Goal: Task Accomplishment & Management: Use online tool/utility

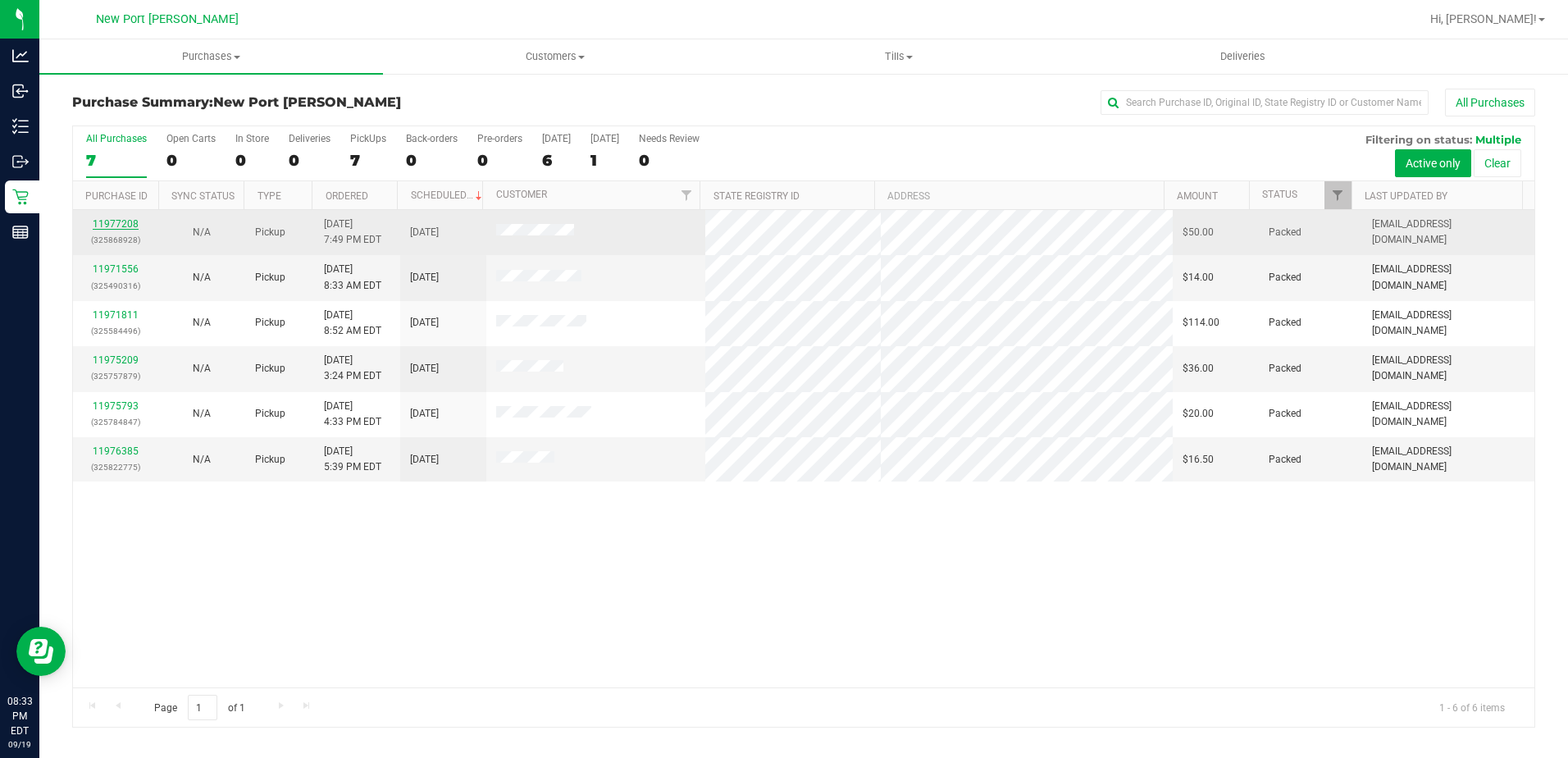
click at [127, 228] on link "11977208" at bounding box center [115, 224] width 46 height 12
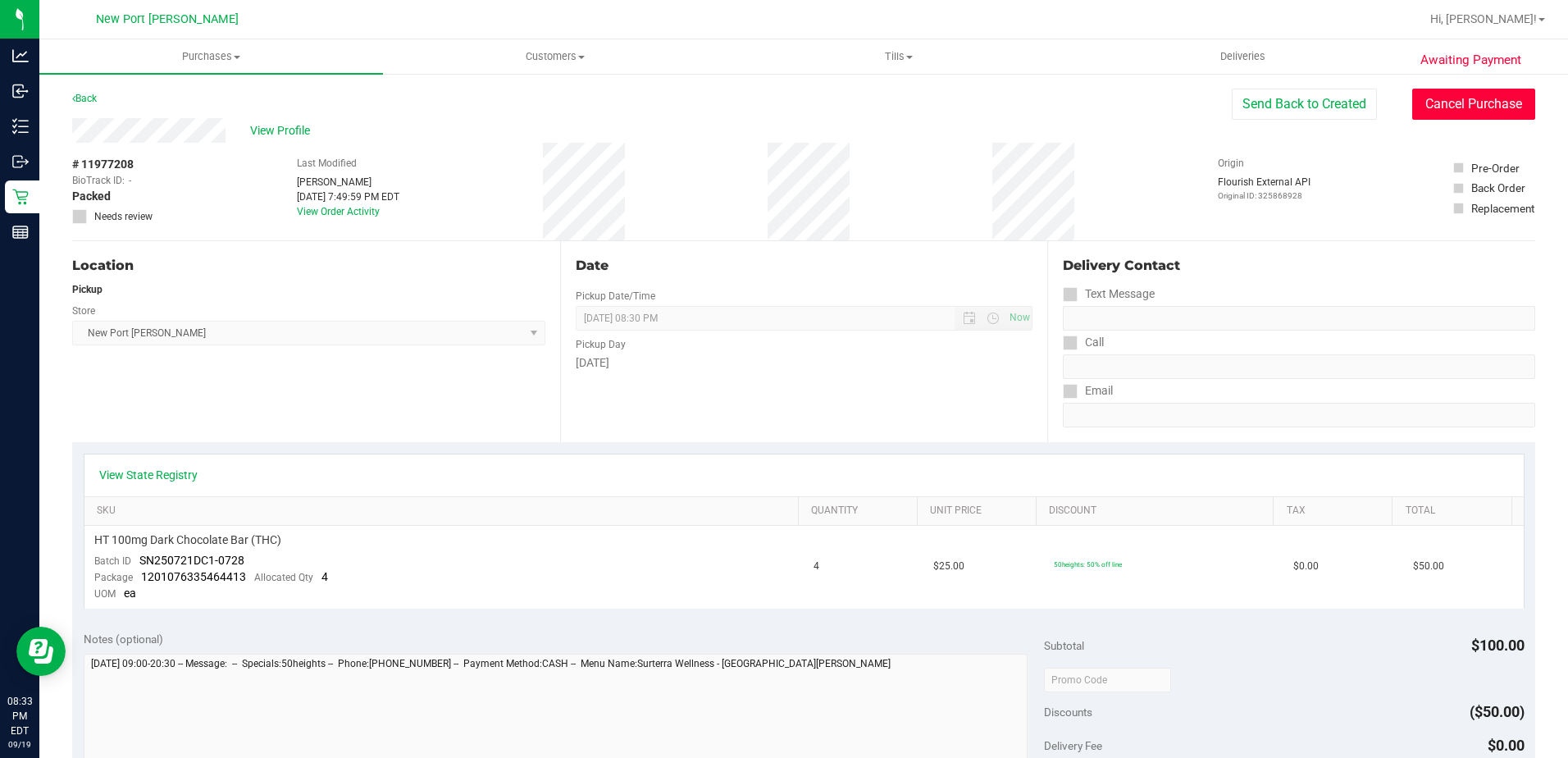
click at [1472, 105] on button "Cancel Purchase" at bounding box center [1474, 104] width 123 height 31
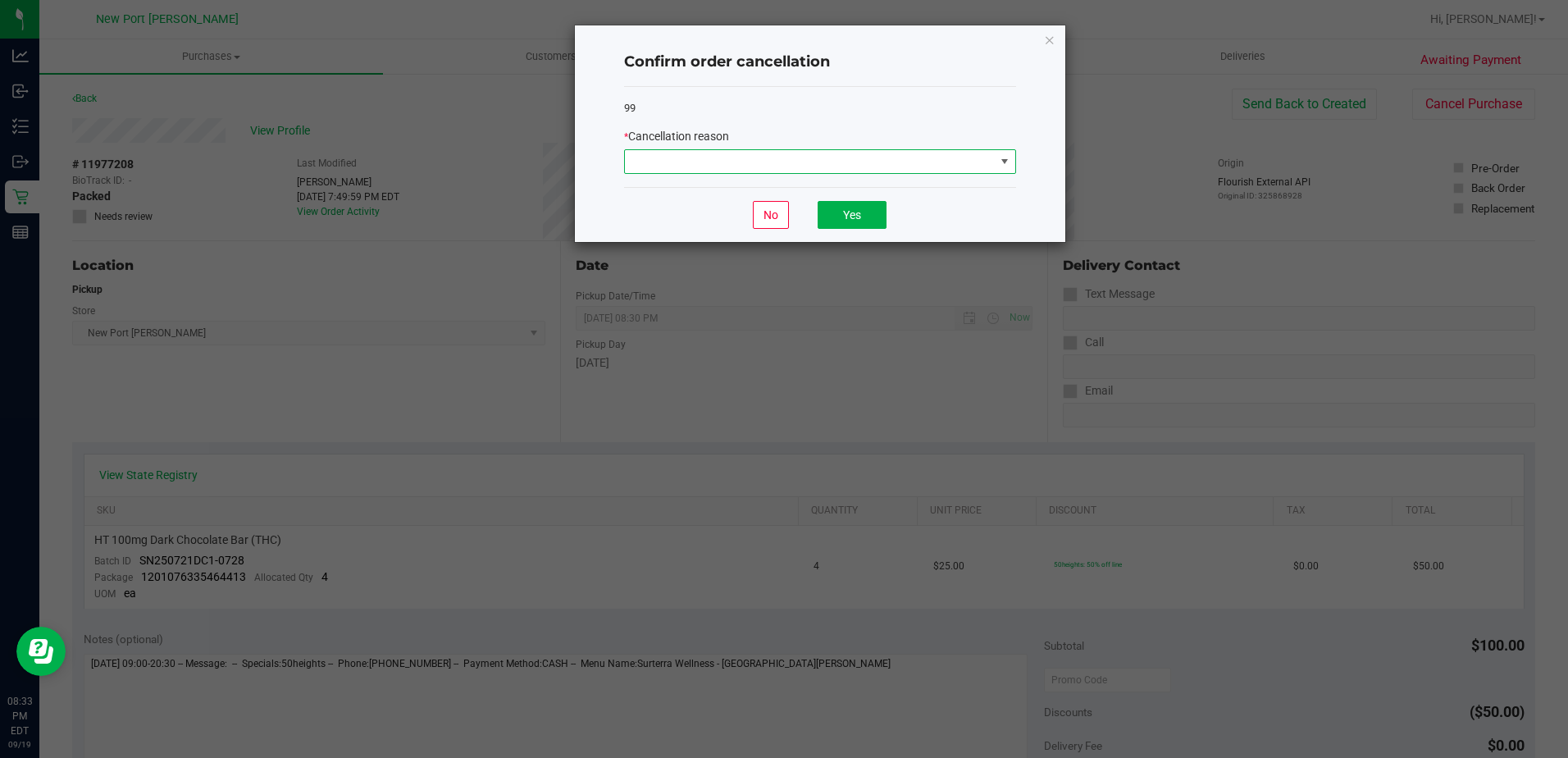
click at [1003, 168] on span at bounding box center [1005, 162] width 13 height 13
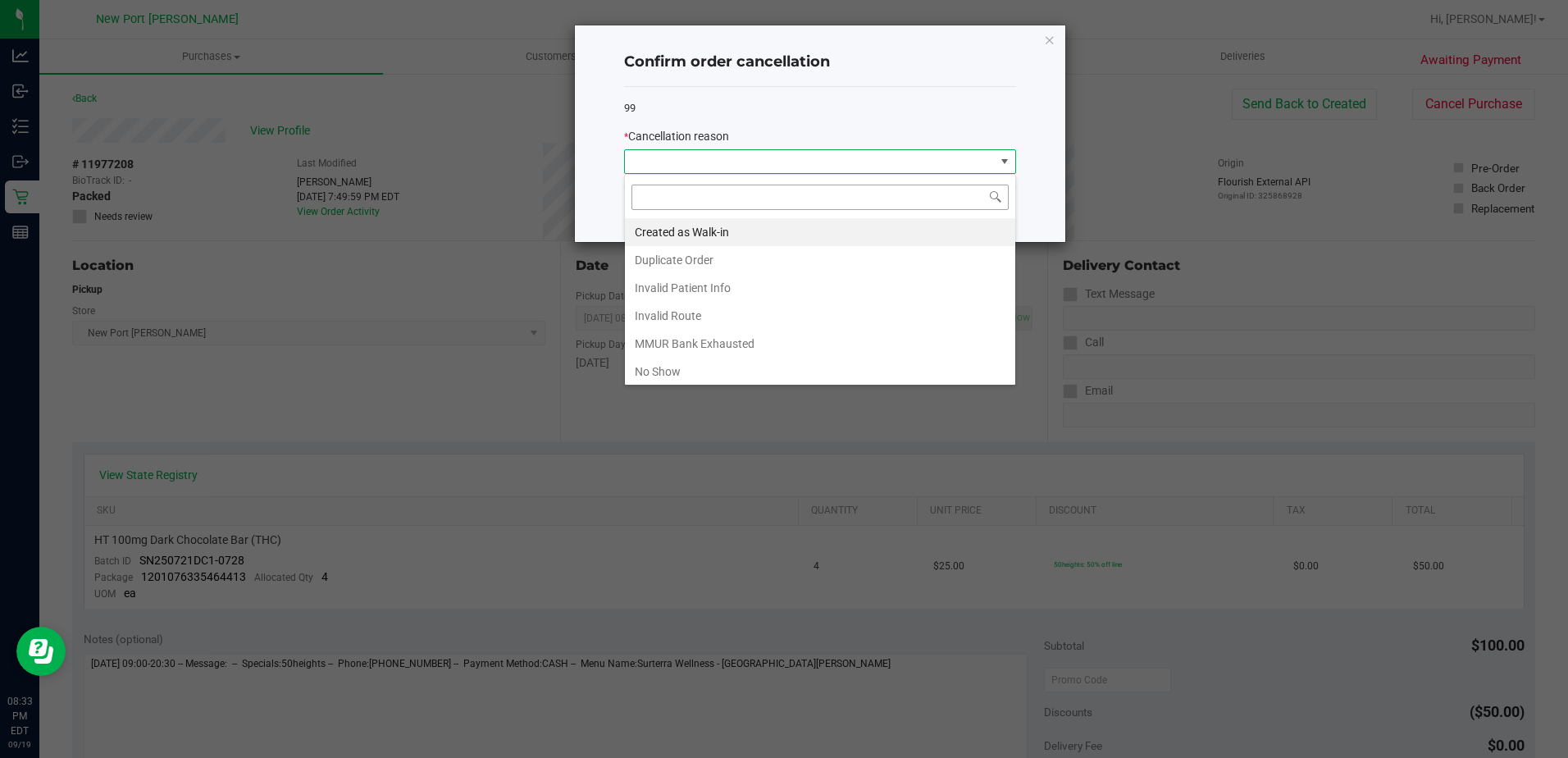
scroll to position [24, 392]
click at [661, 368] on li "No Show" at bounding box center [820, 371] width 390 height 28
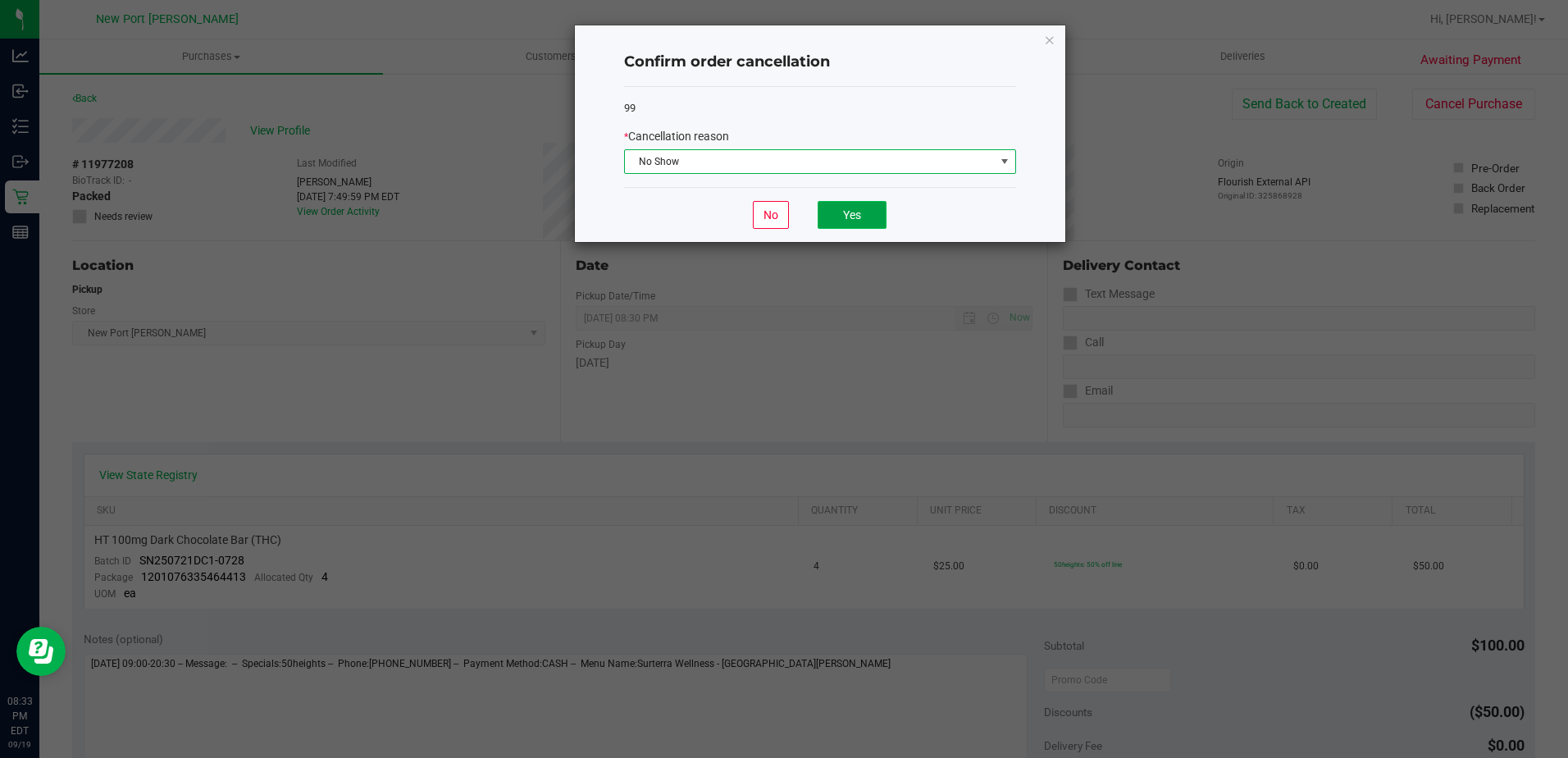
click at [870, 220] on button "Yes" at bounding box center [852, 215] width 69 height 28
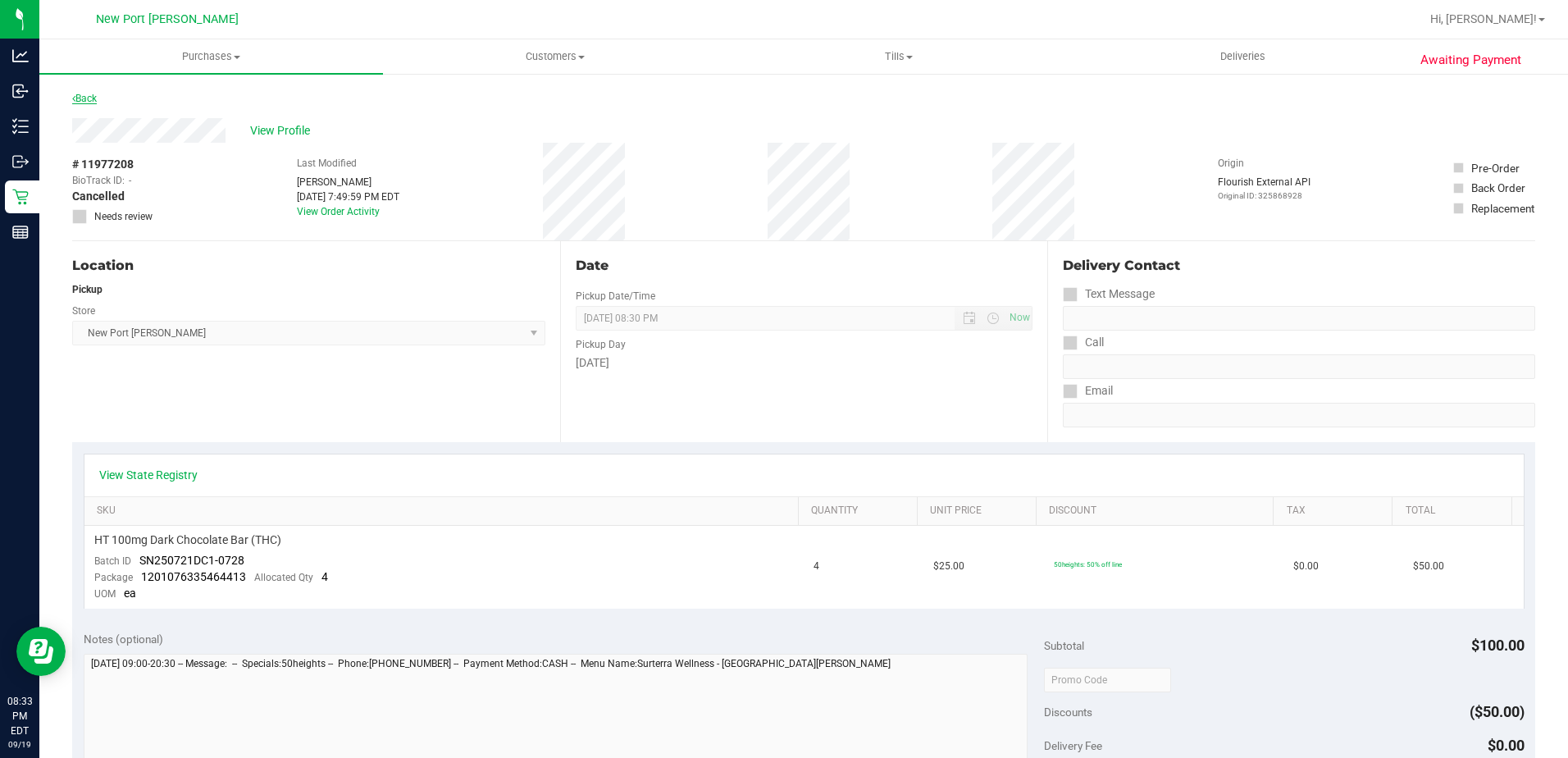
click at [88, 97] on link "Back" at bounding box center [84, 99] width 24 height 12
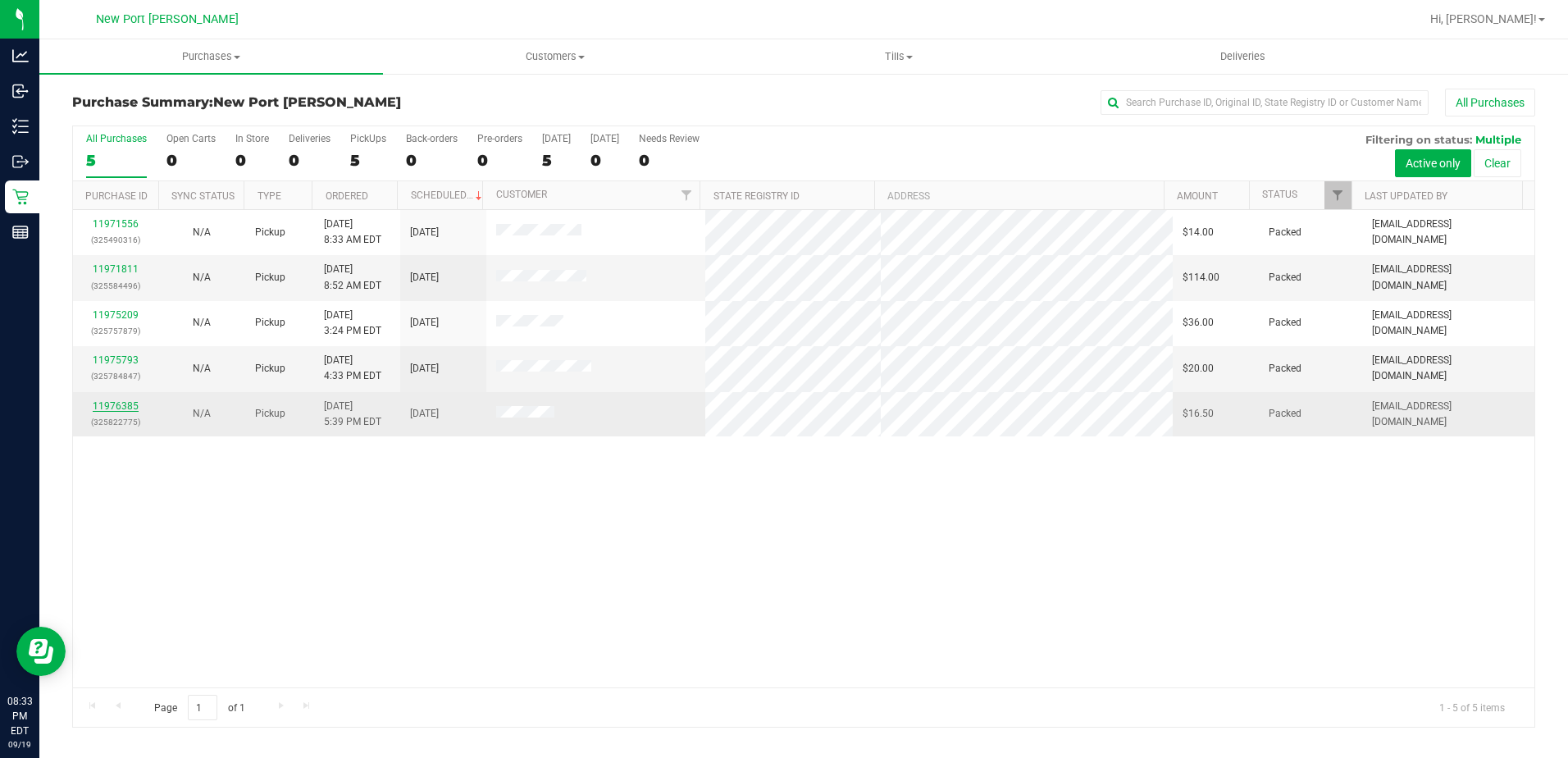
click at [127, 404] on link "11976385" at bounding box center [115, 406] width 46 height 12
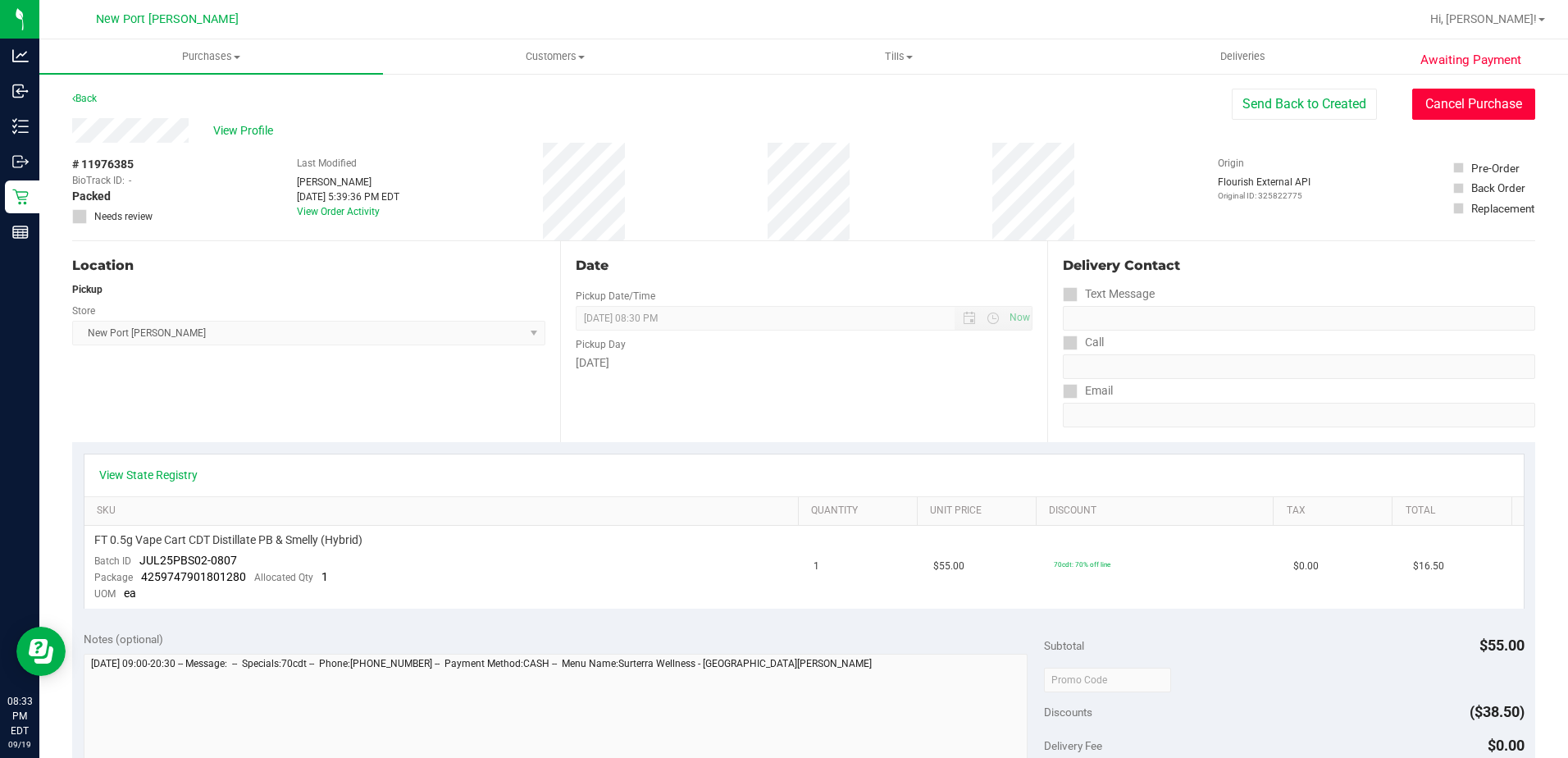
click at [1456, 108] on button "Cancel Purchase" at bounding box center [1474, 104] width 123 height 31
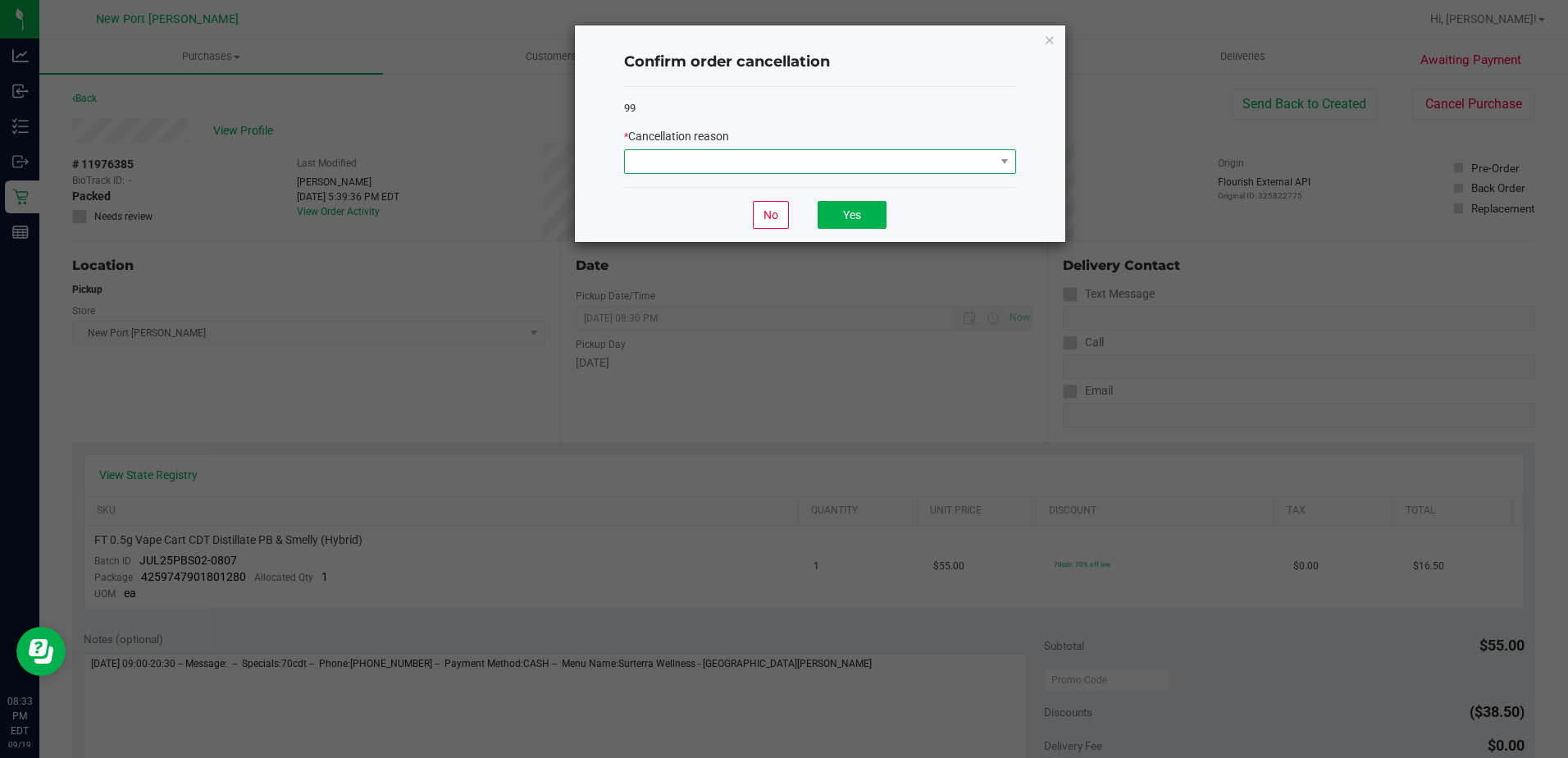
click at [992, 163] on span at bounding box center [809, 161] width 370 height 23
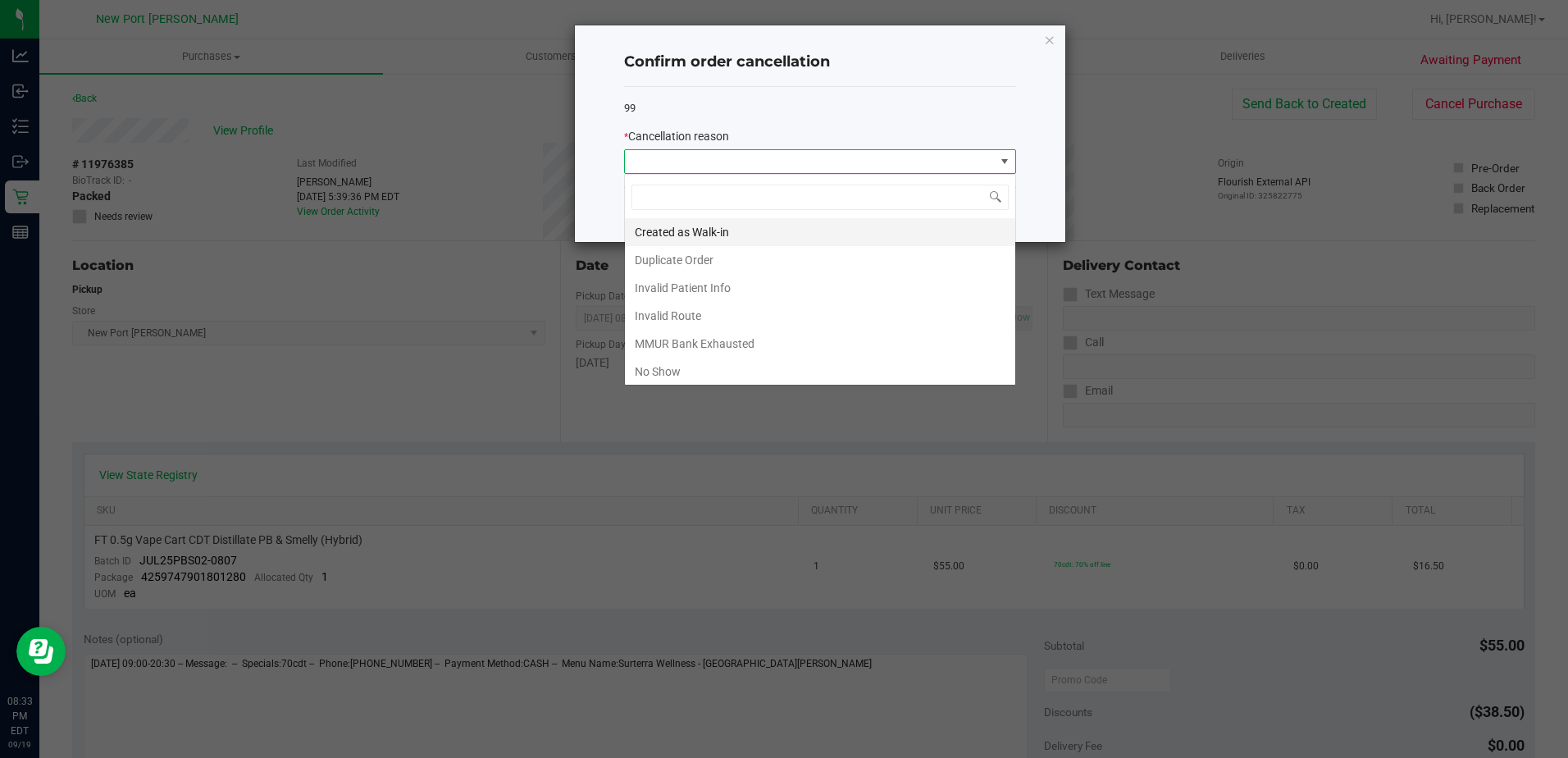
scroll to position [24, 392]
click at [688, 366] on li "No Show" at bounding box center [820, 371] width 390 height 28
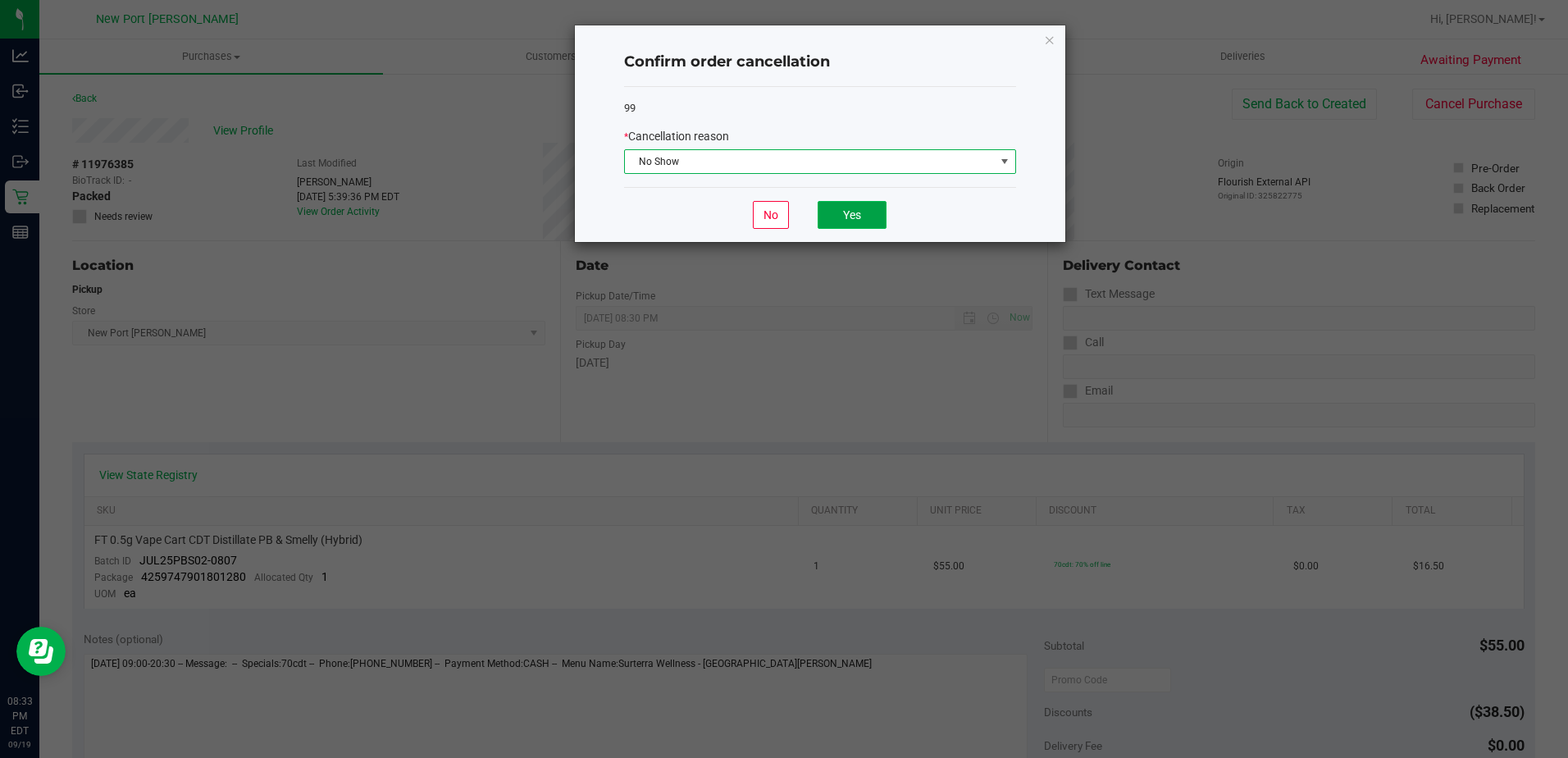
click at [838, 210] on button "Yes" at bounding box center [852, 215] width 69 height 28
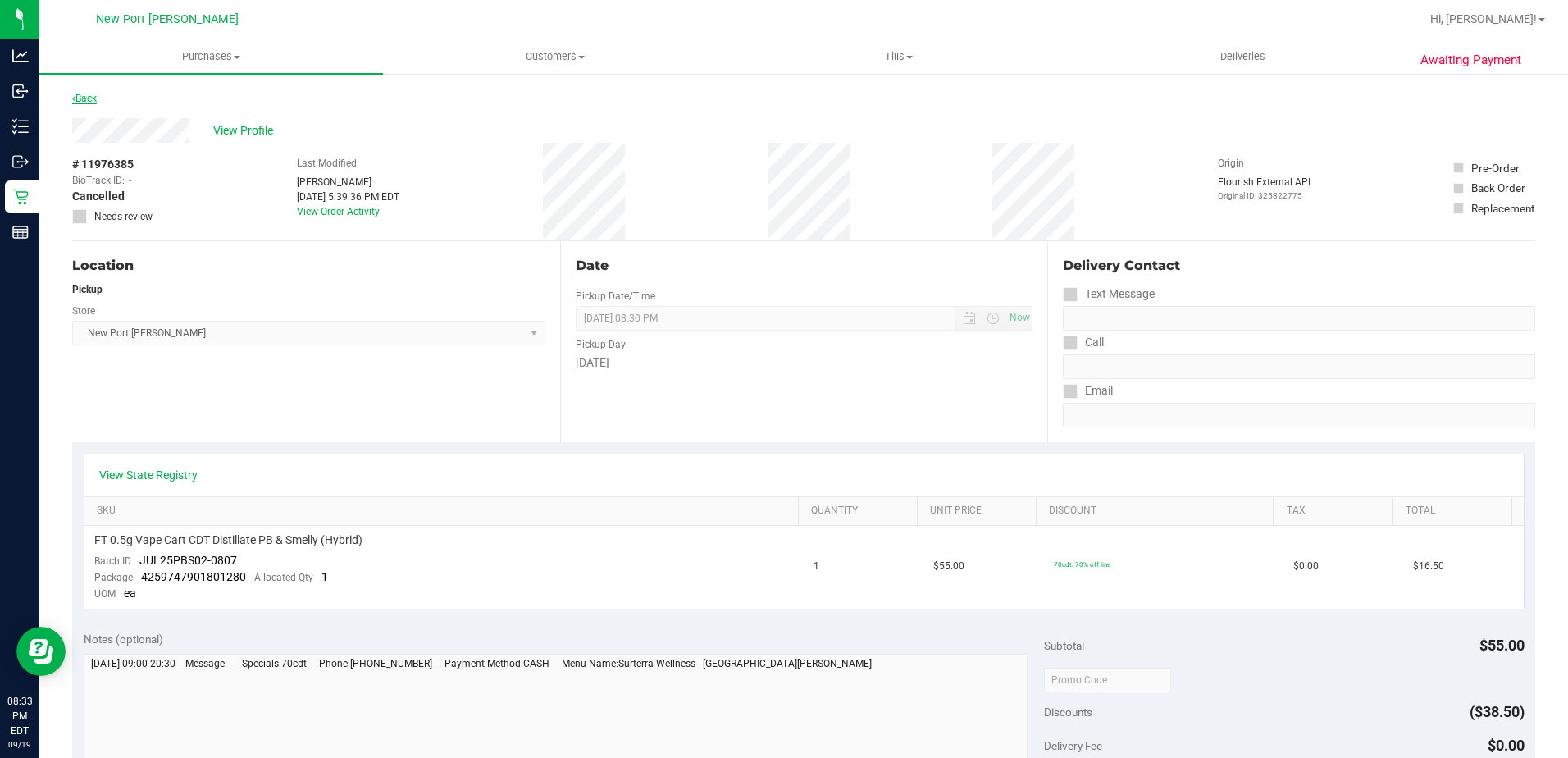
click at [89, 98] on link "Back" at bounding box center [84, 99] width 24 height 12
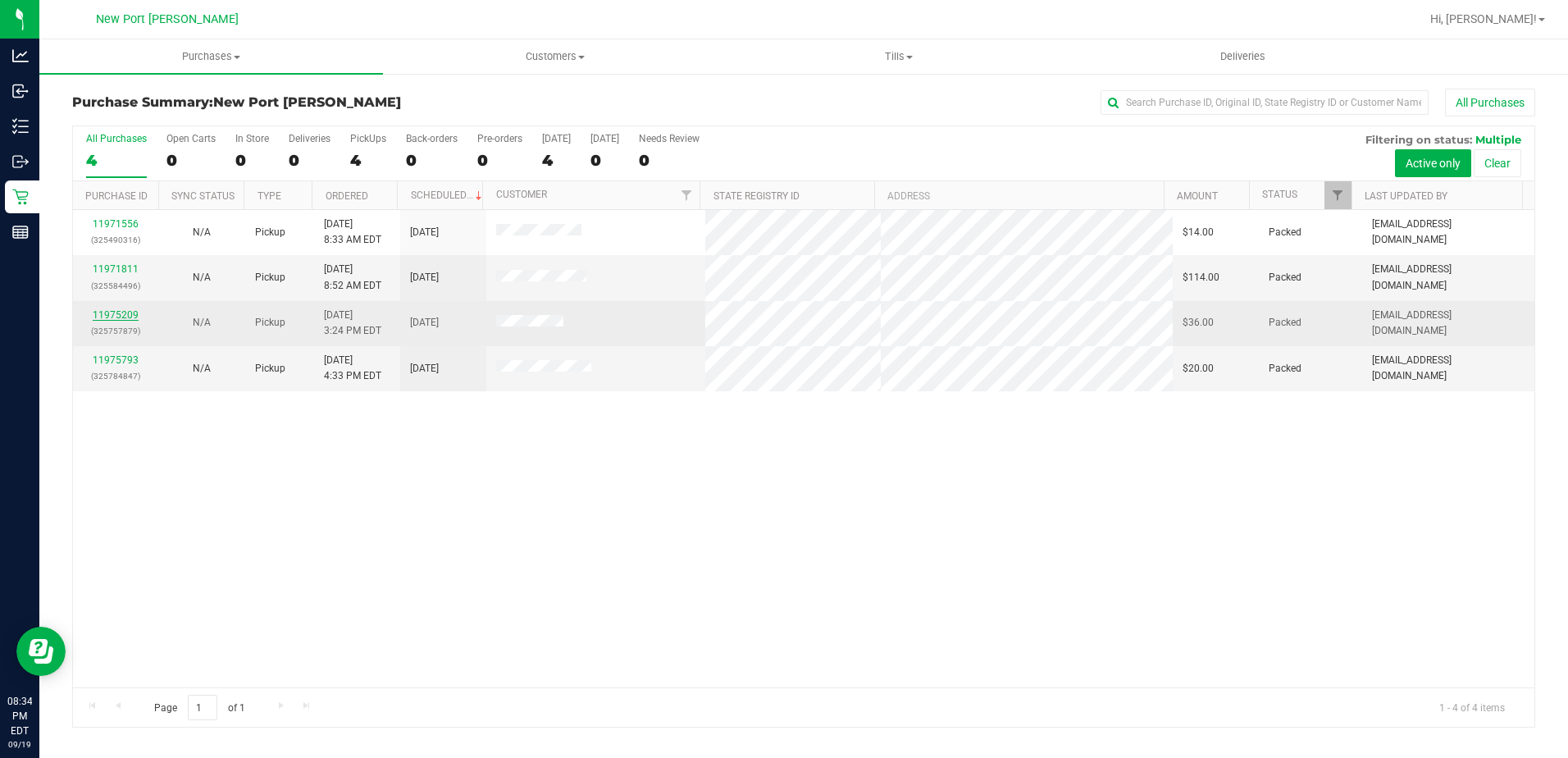
click at [127, 316] on link "11975209" at bounding box center [115, 315] width 46 height 12
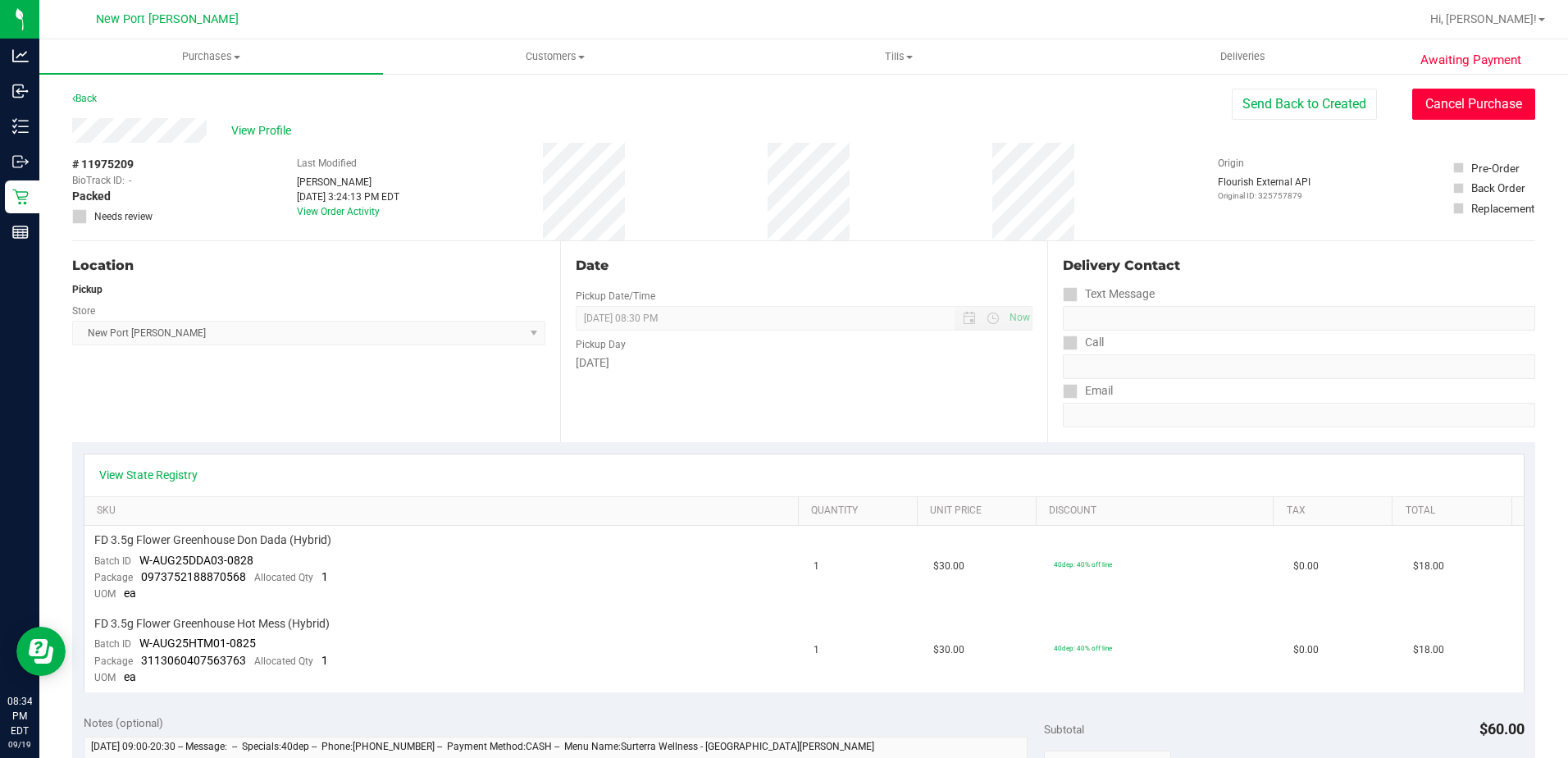
click at [1421, 107] on button "Cancel Purchase" at bounding box center [1474, 104] width 123 height 31
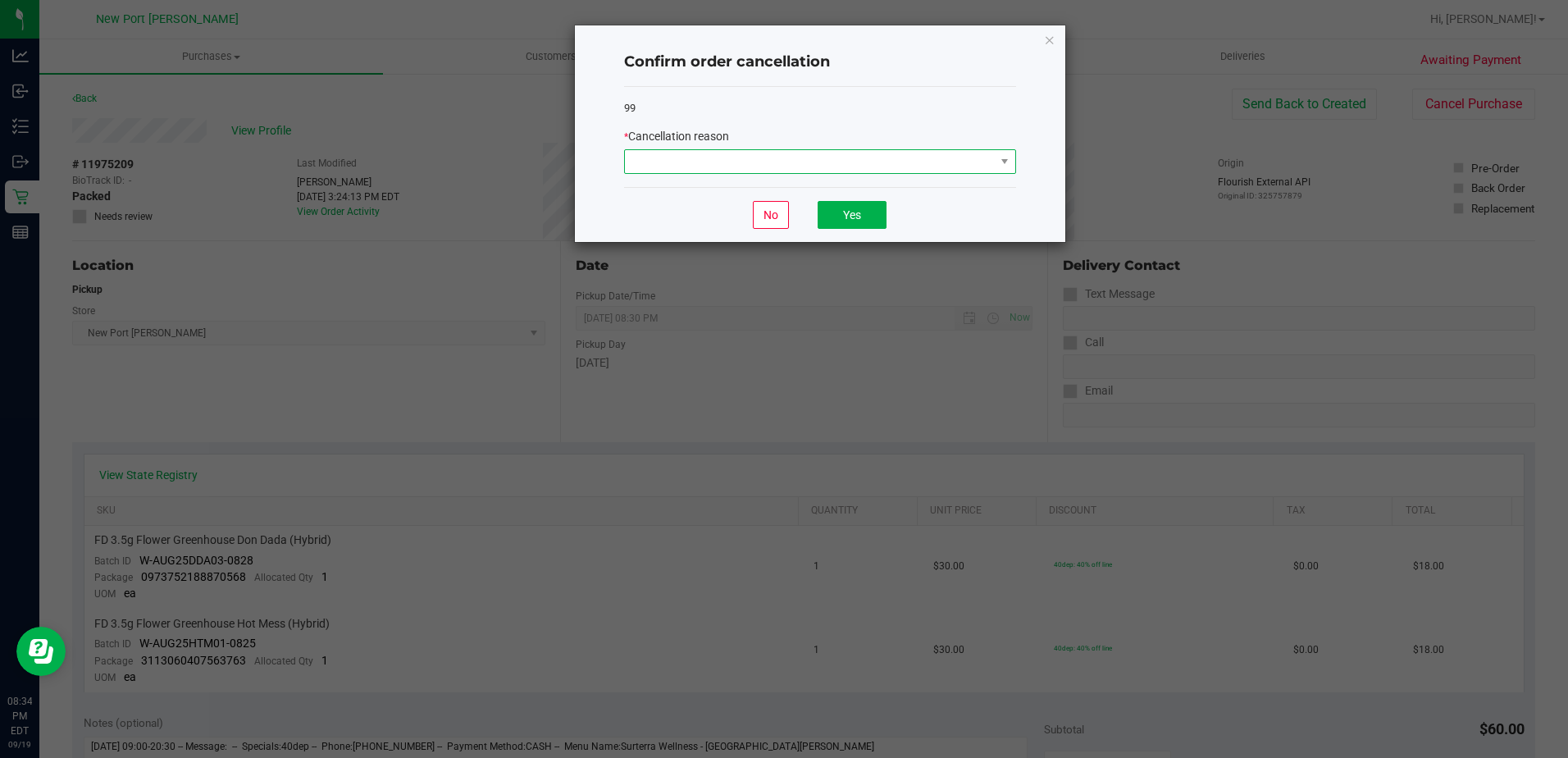
click at [992, 165] on span at bounding box center [809, 161] width 370 height 23
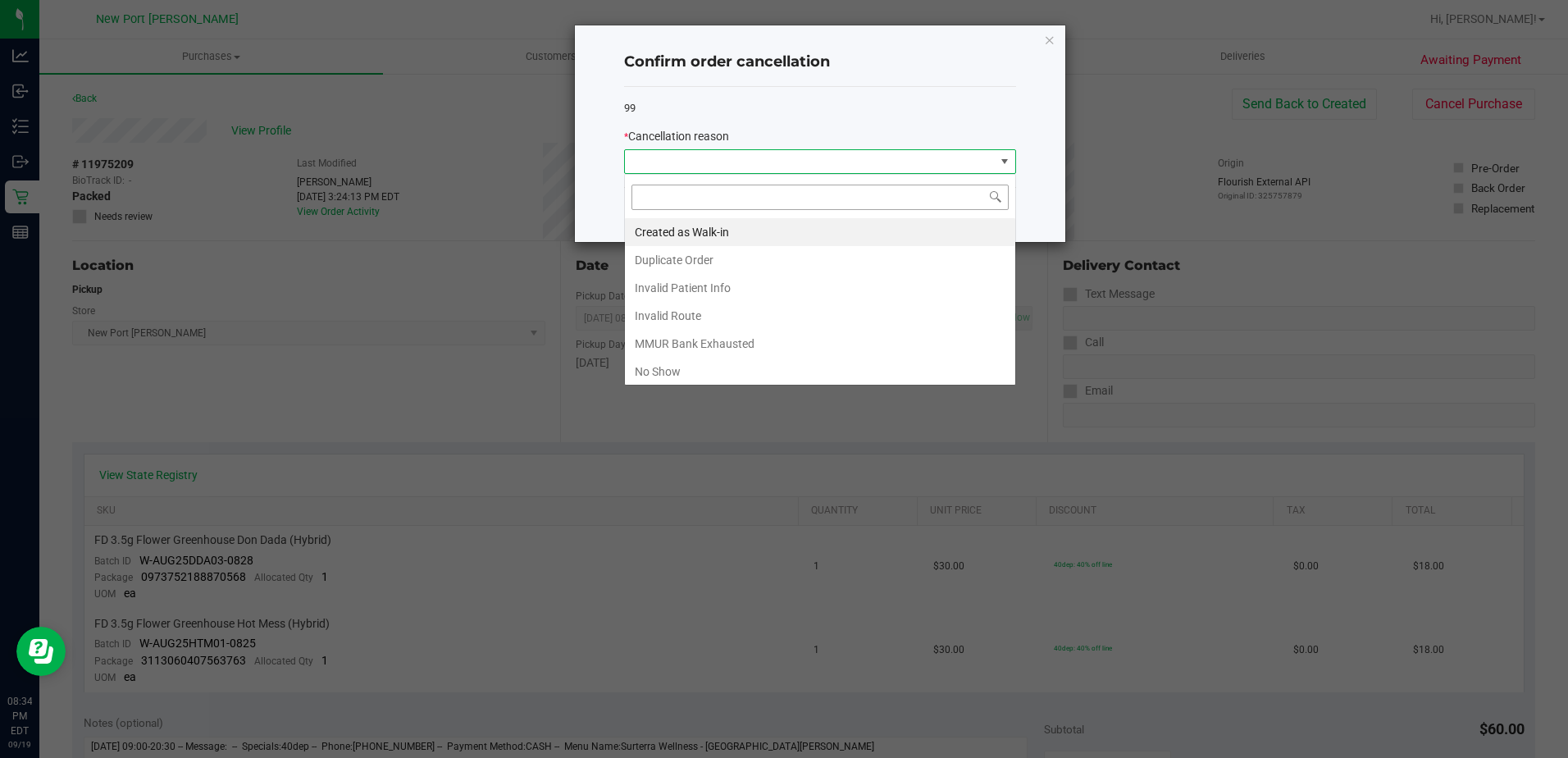
scroll to position [24, 392]
click at [657, 369] on li "No Show" at bounding box center [820, 371] width 390 height 28
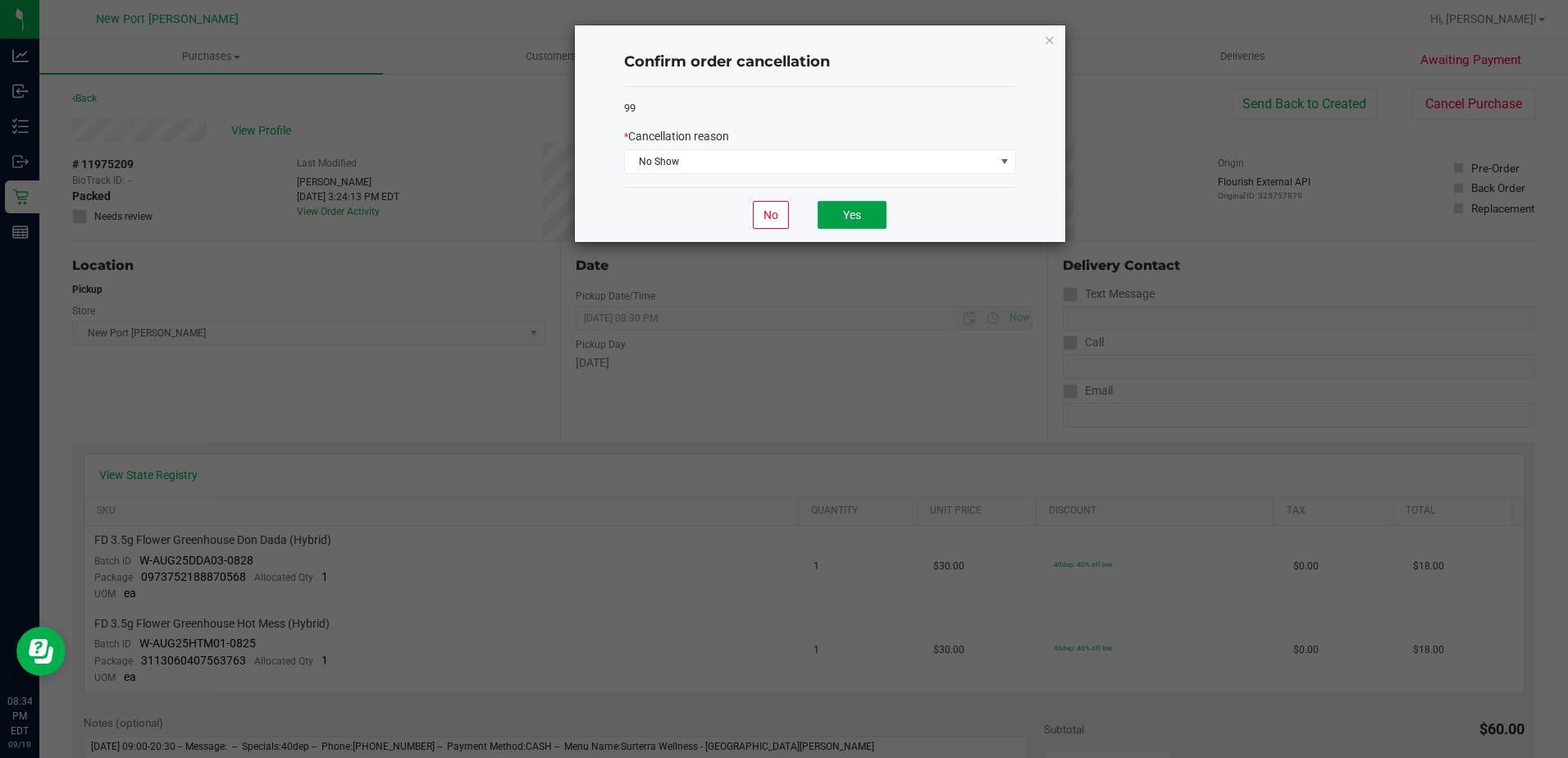
click at [840, 219] on button "Yes" at bounding box center [852, 215] width 69 height 28
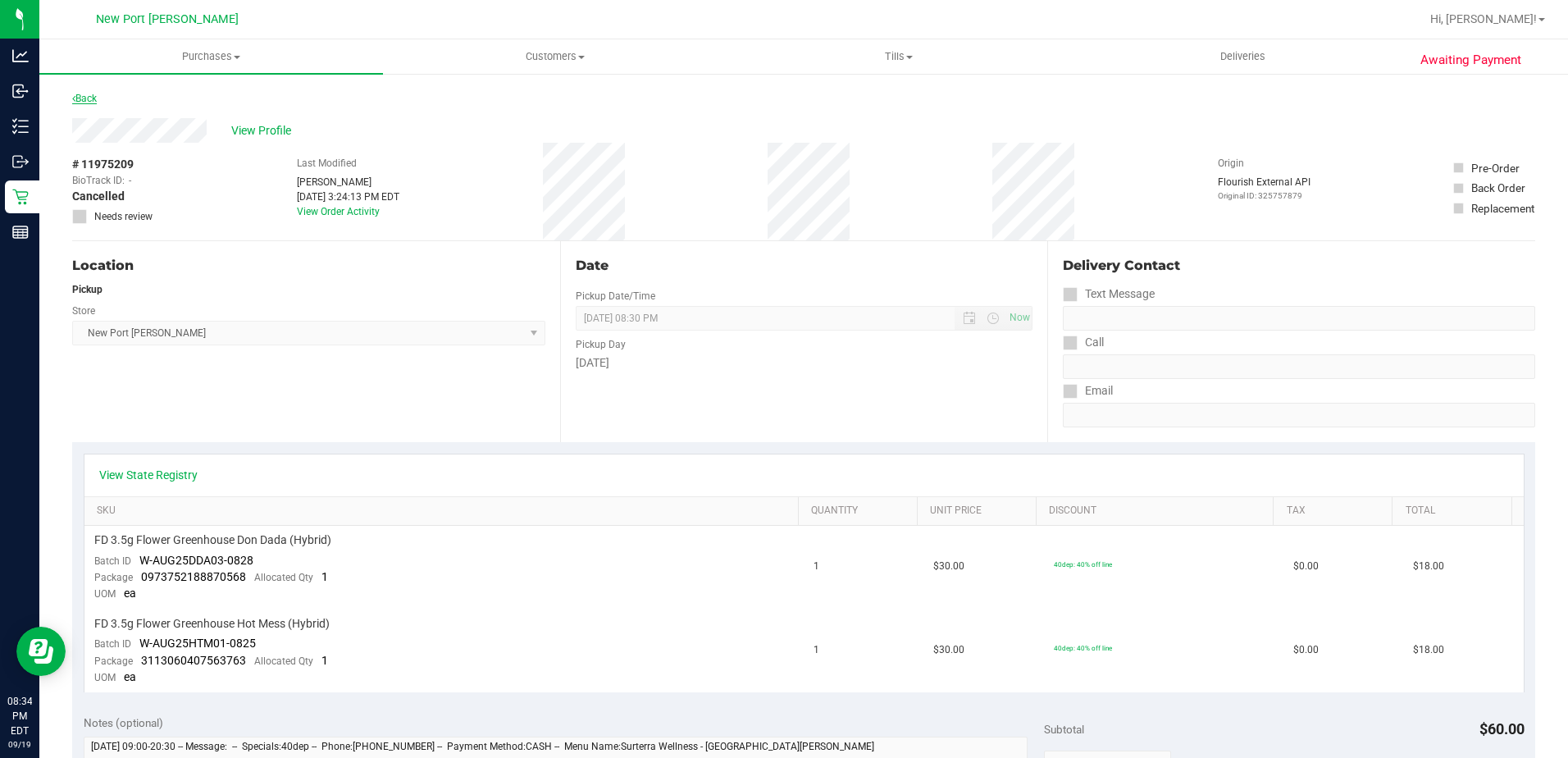
click at [89, 96] on link "Back" at bounding box center [84, 99] width 24 height 12
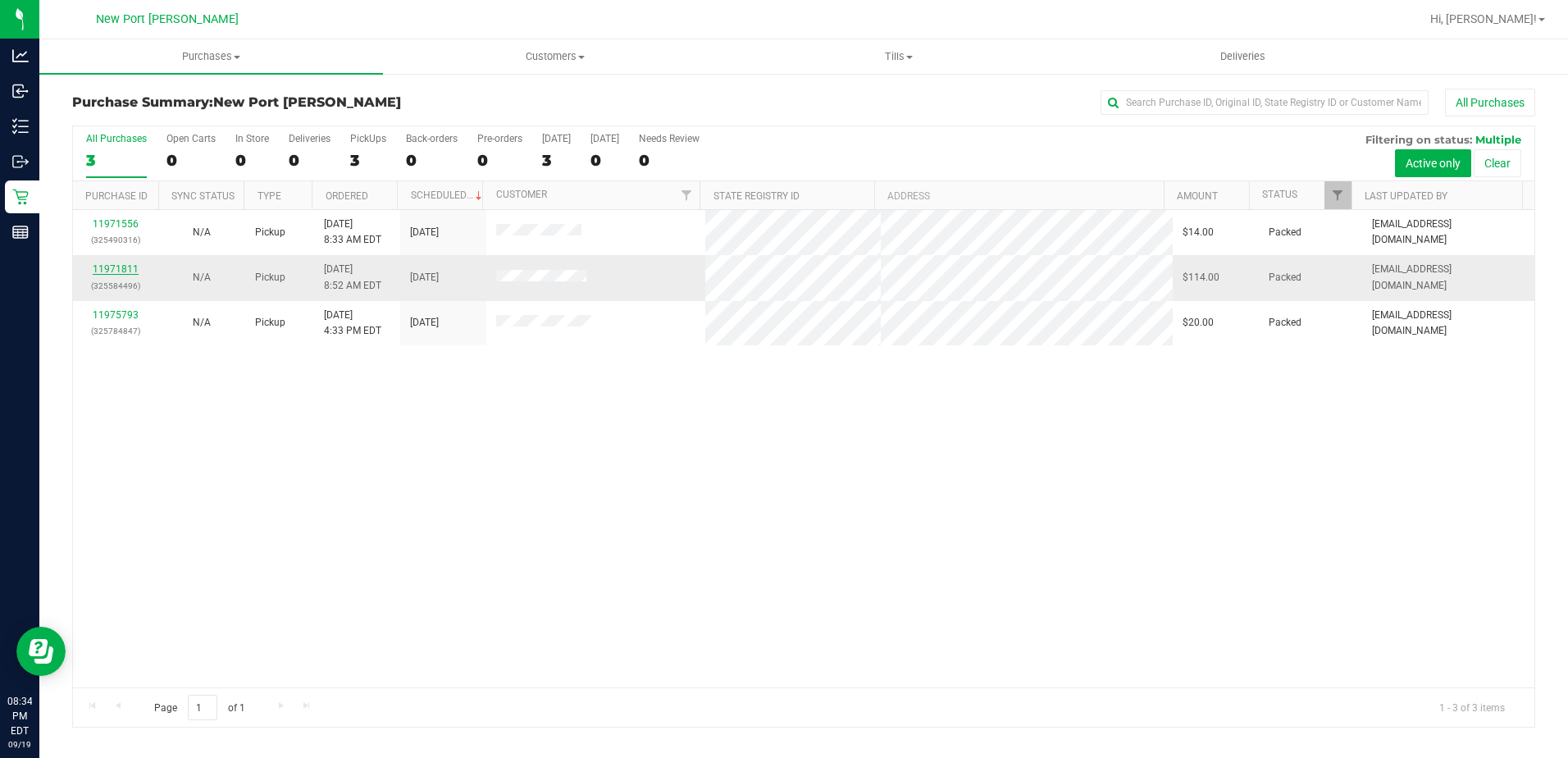
click at [123, 268] on link "11971811" at bounding box center [115, 269] width 46 height 12
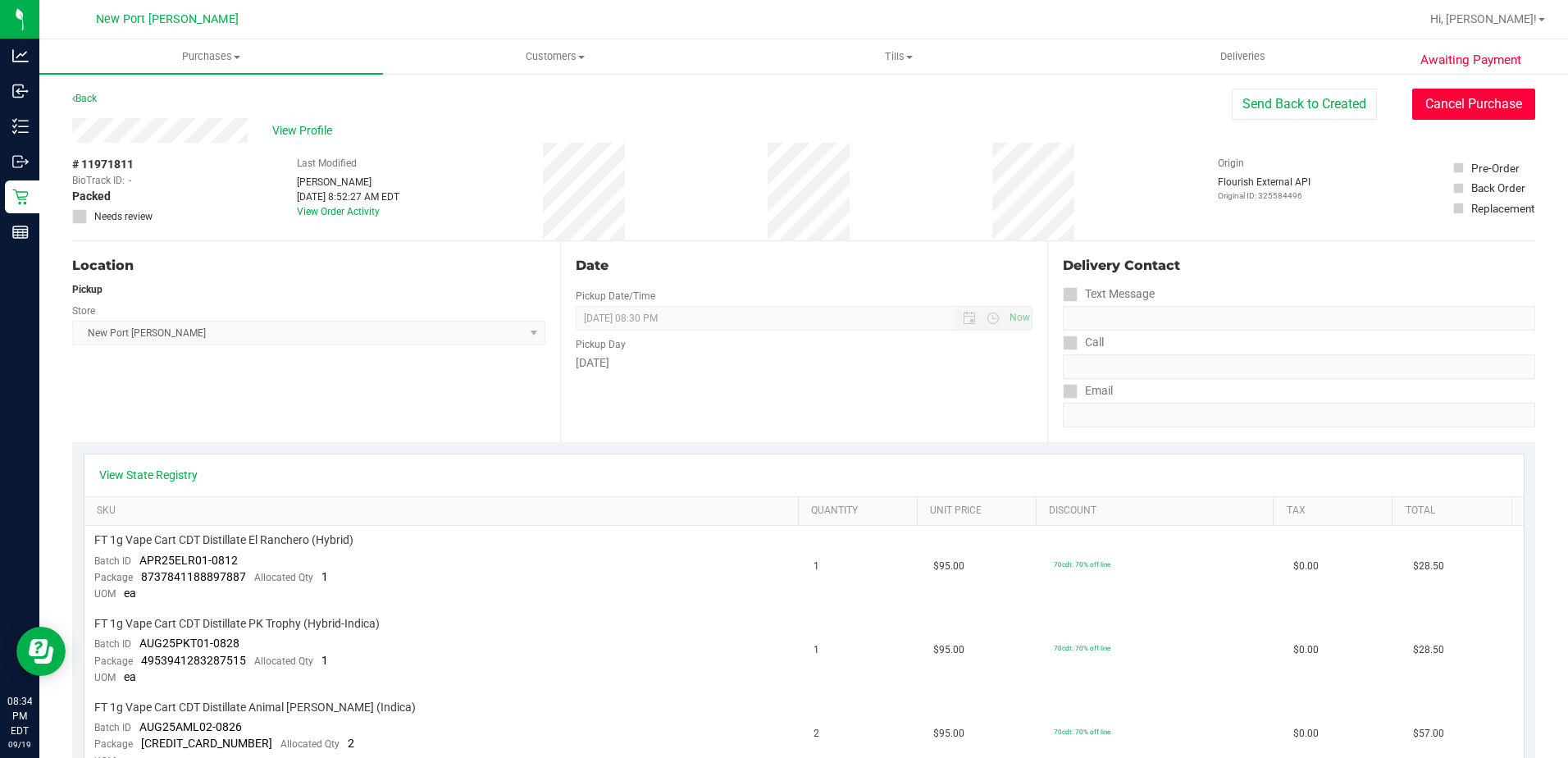
click at [1446, 113] on button "Cancel Purchase" at bounding box center [1474, 104] width 123 height 31
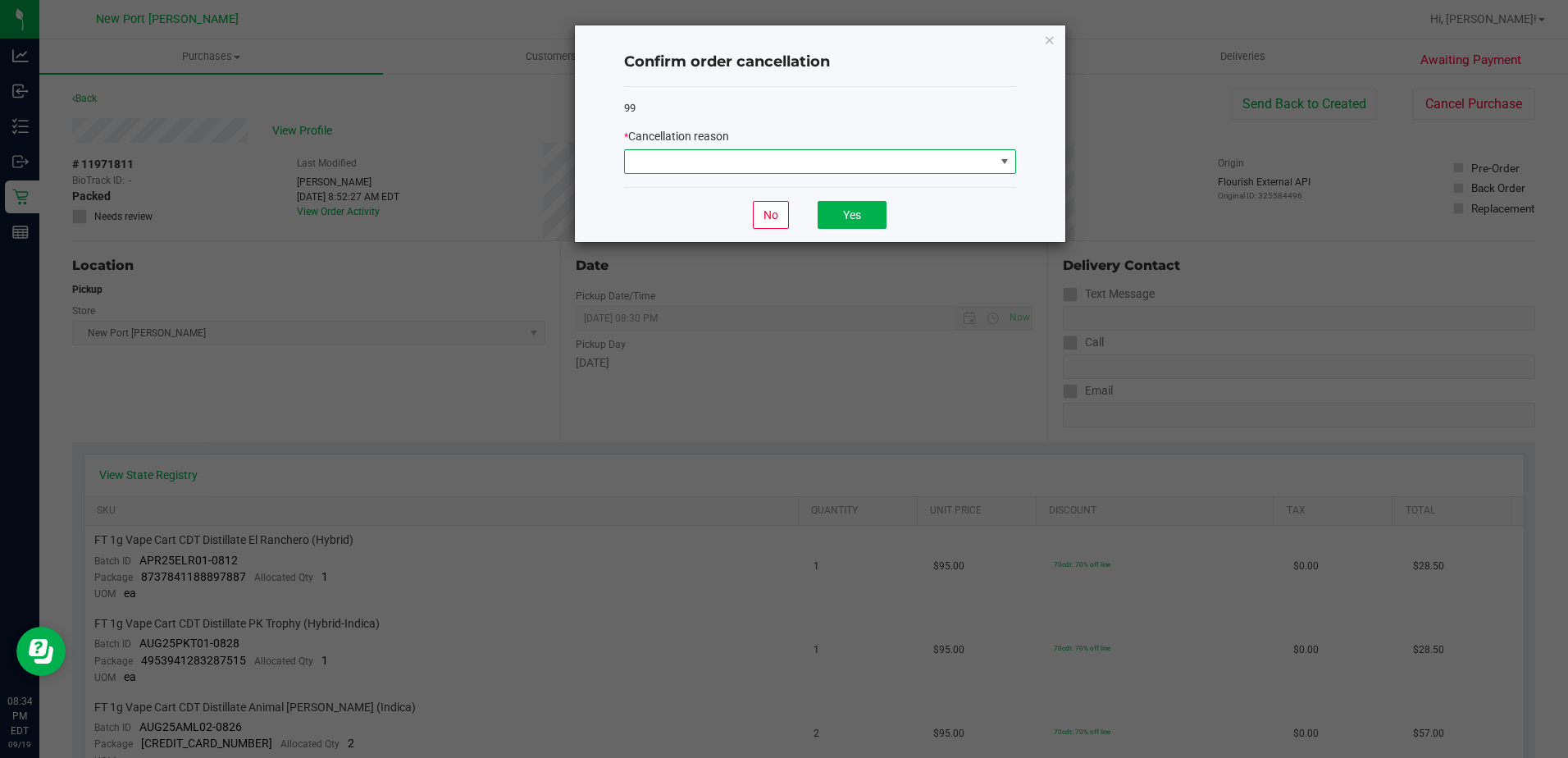
click at [1001, 161] on span at bounding box center [1005, 162] width 13 height 13
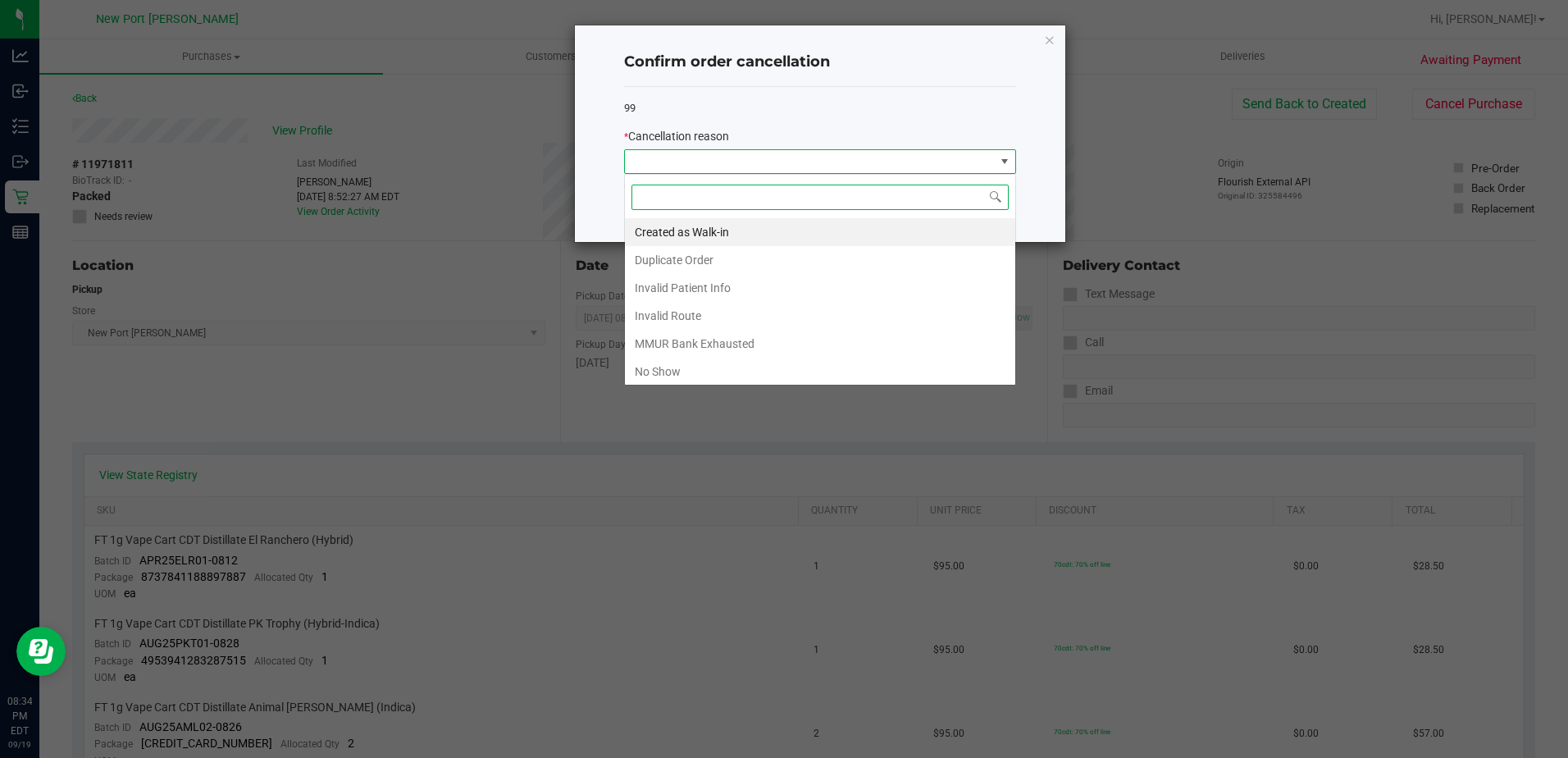
scroll to position [24, 392]
click at [685, 364] on li "No Show" at bounding box center [820, 371] width 390 height 28
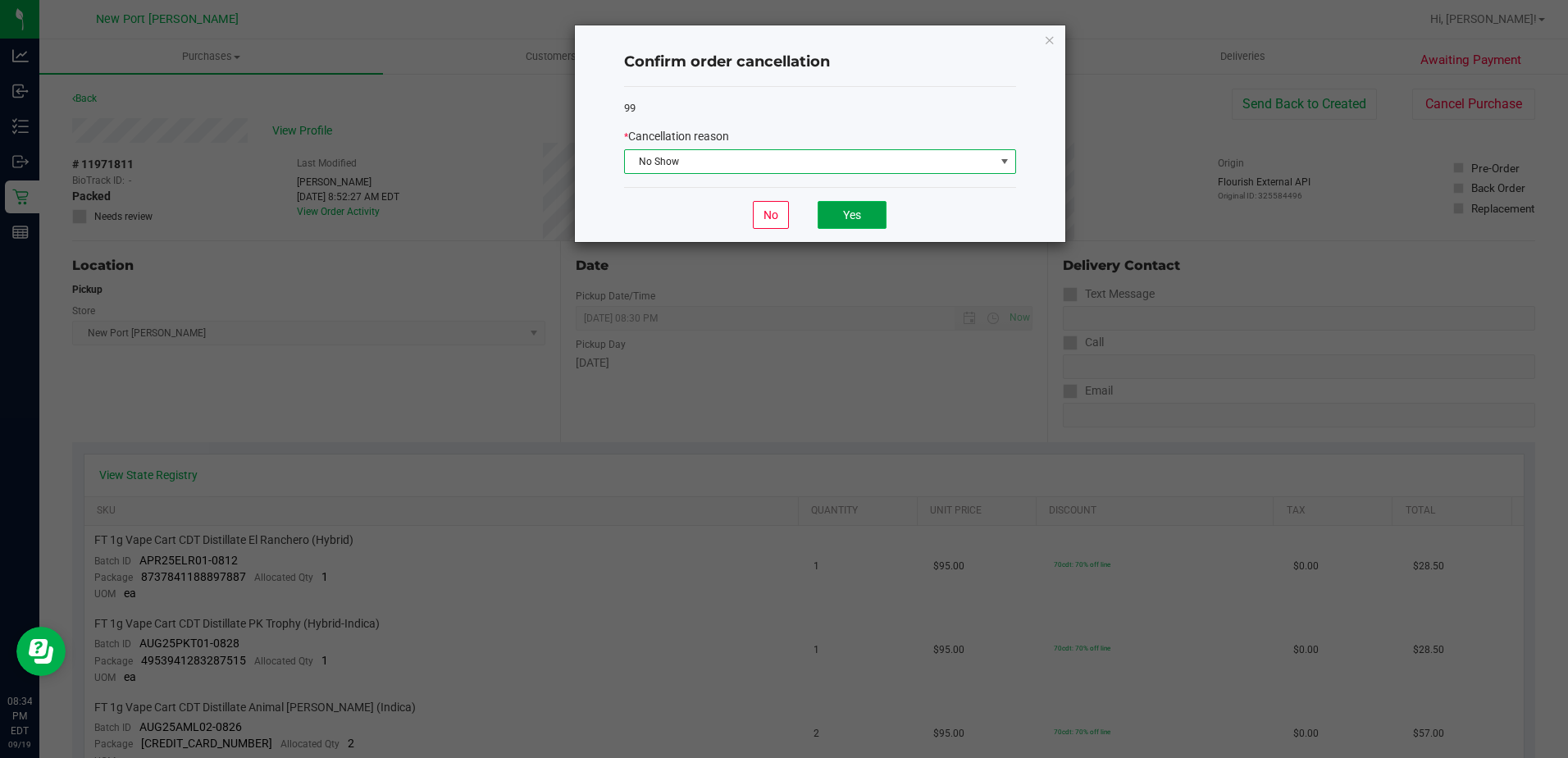
click at [852, 210] on button "Yes" at bounding box center [852, 215] width 69 height 28
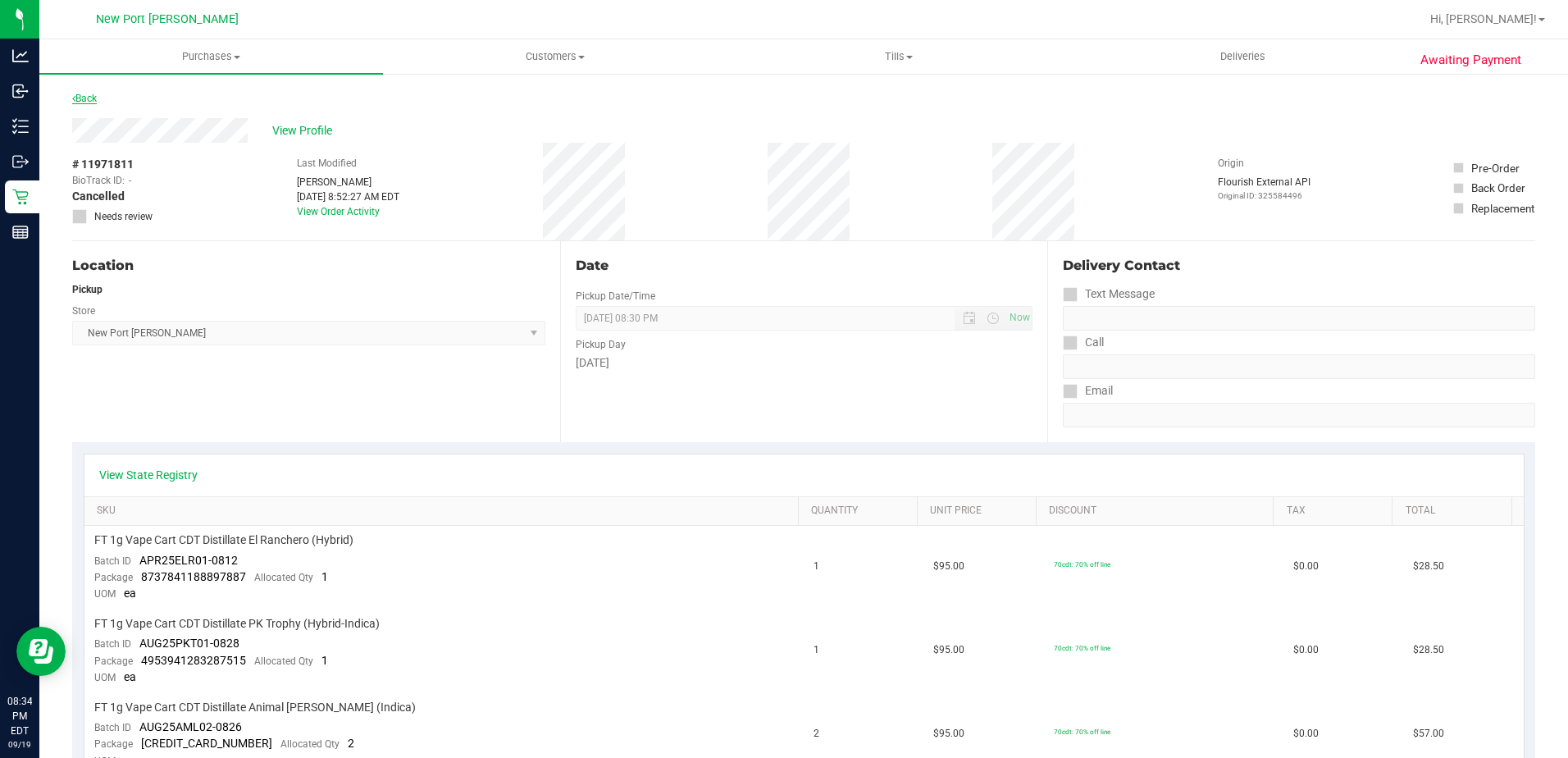
click at [84, 98] on link "Back" at bounding box center [84, 99] width 24 height 12
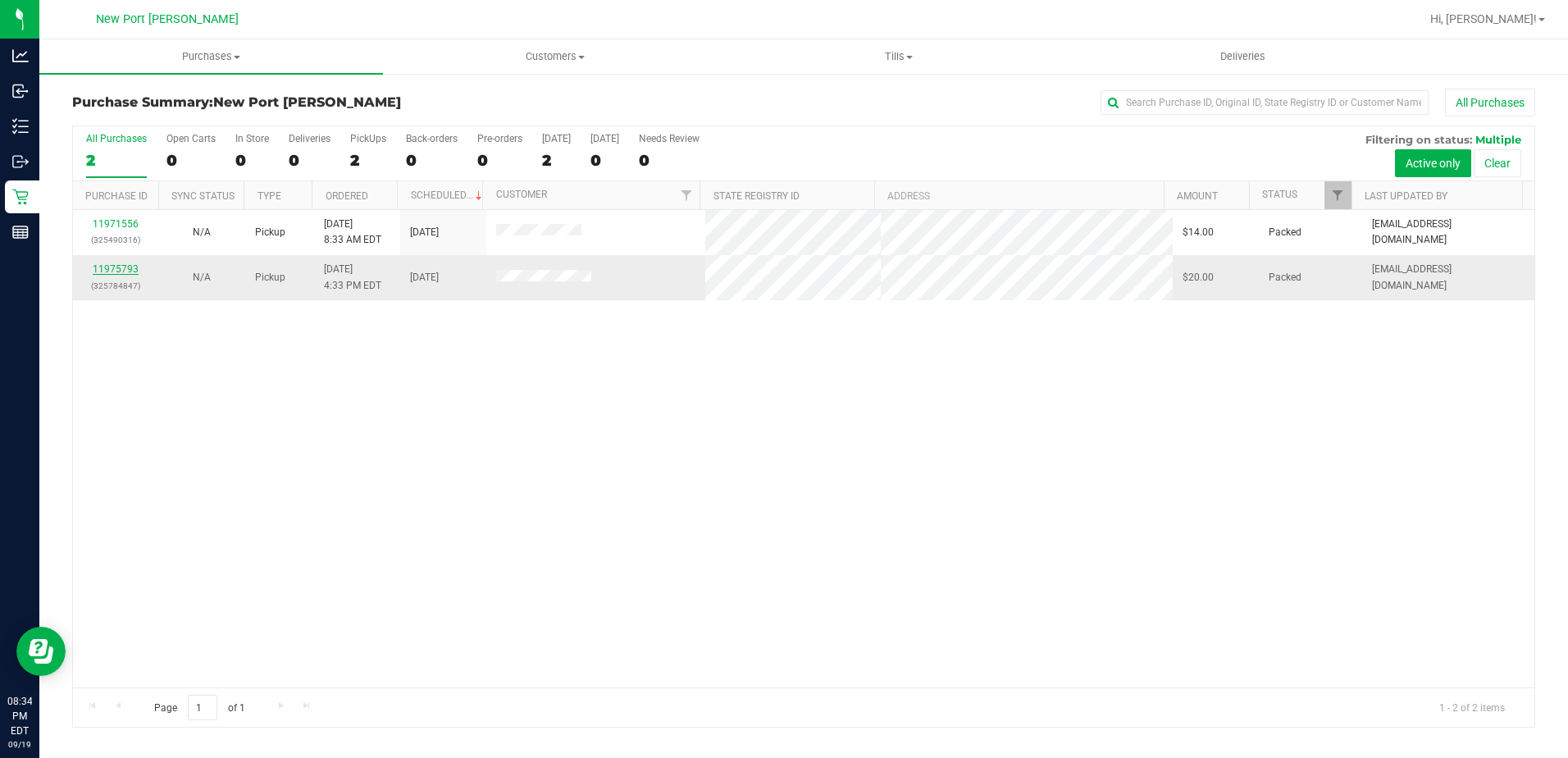
click at [123, 265] on link "11975793" at bounding box center [115, 269] width 46 height 12
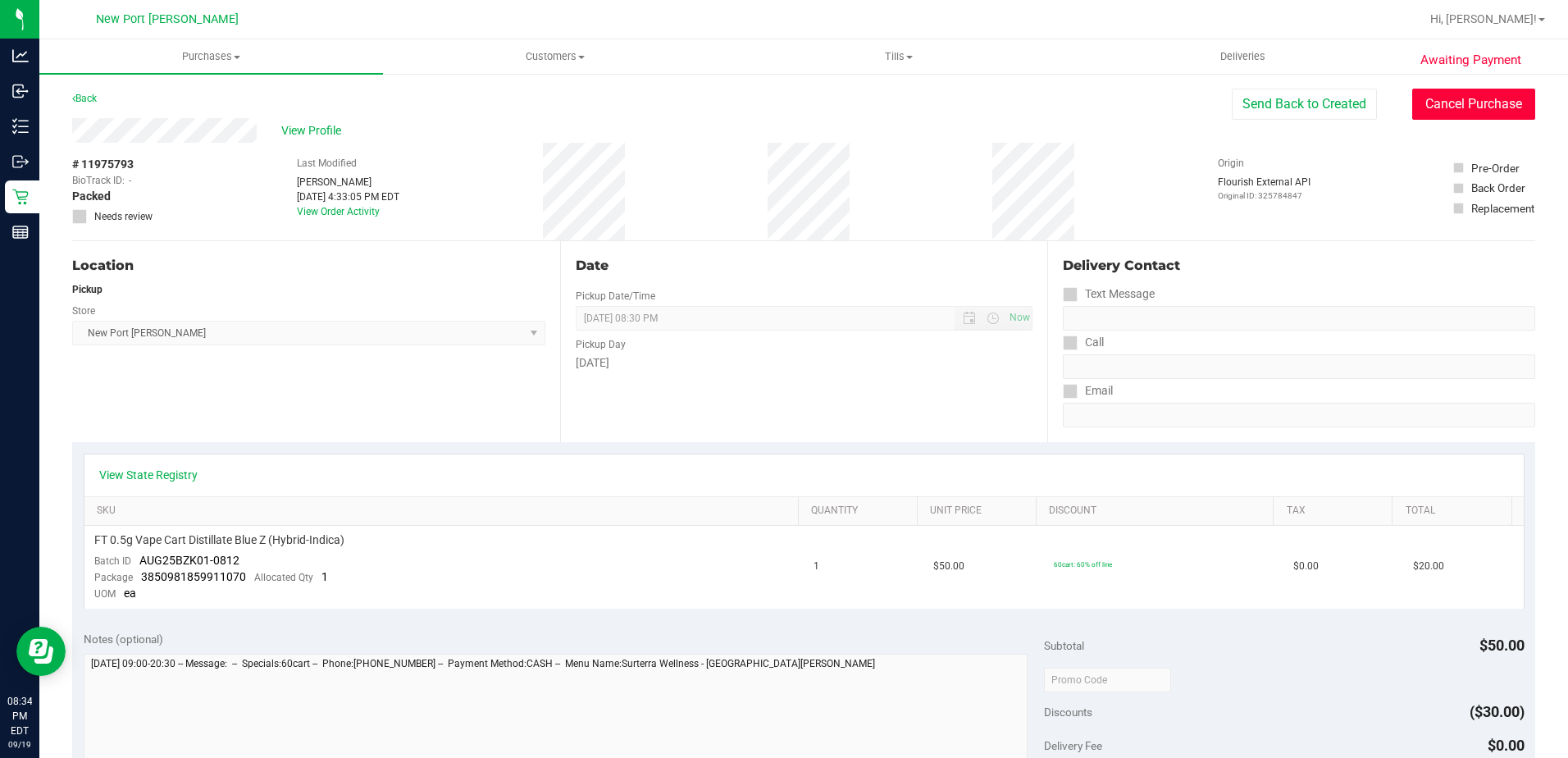
click at [1436, 100] on button "Cancel Purchase" at bounding box center [1474, 104] width 123 height 31
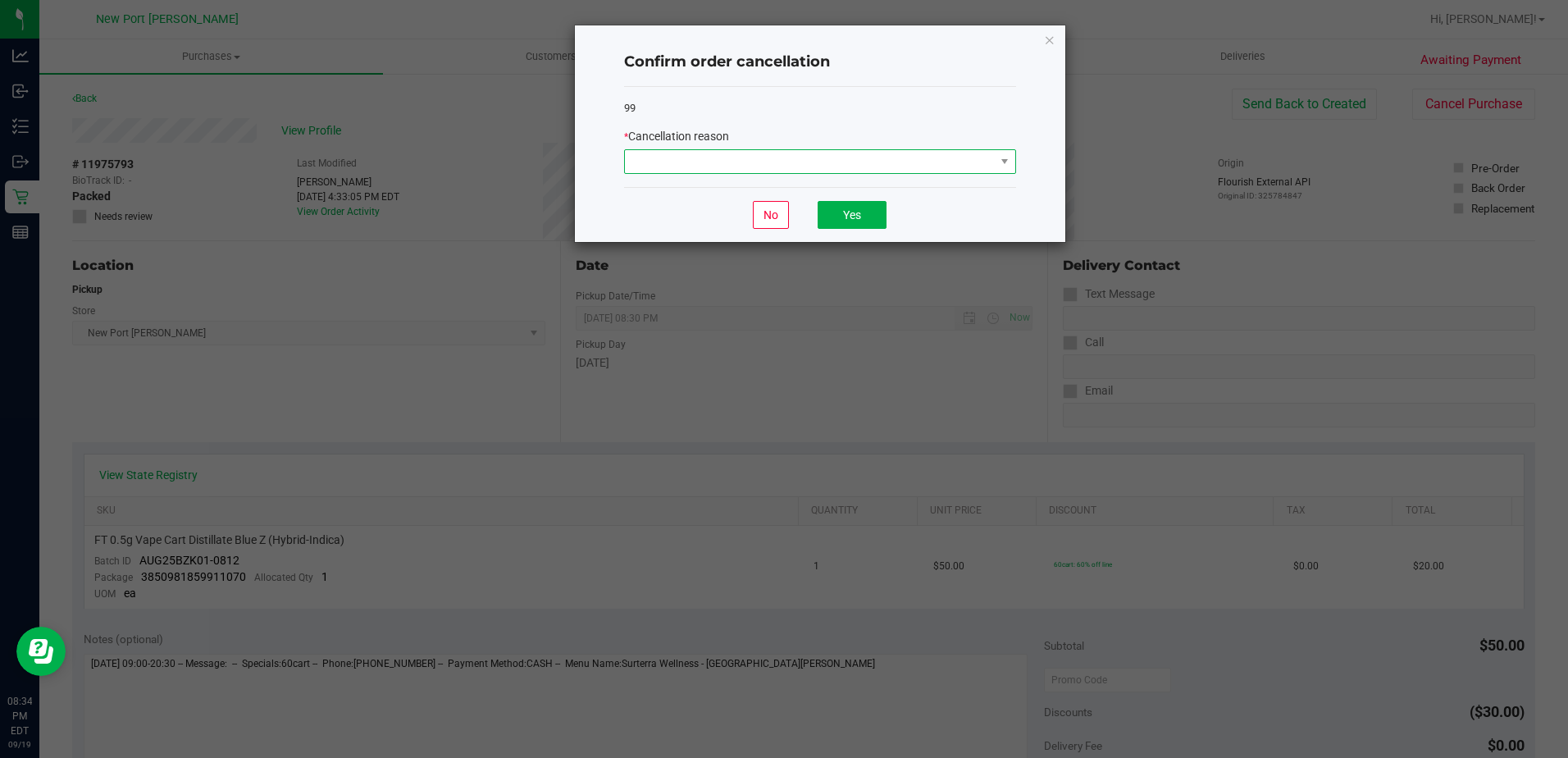
click at [964, 162] on span at bounding box center [809, 161] width 370 height 23
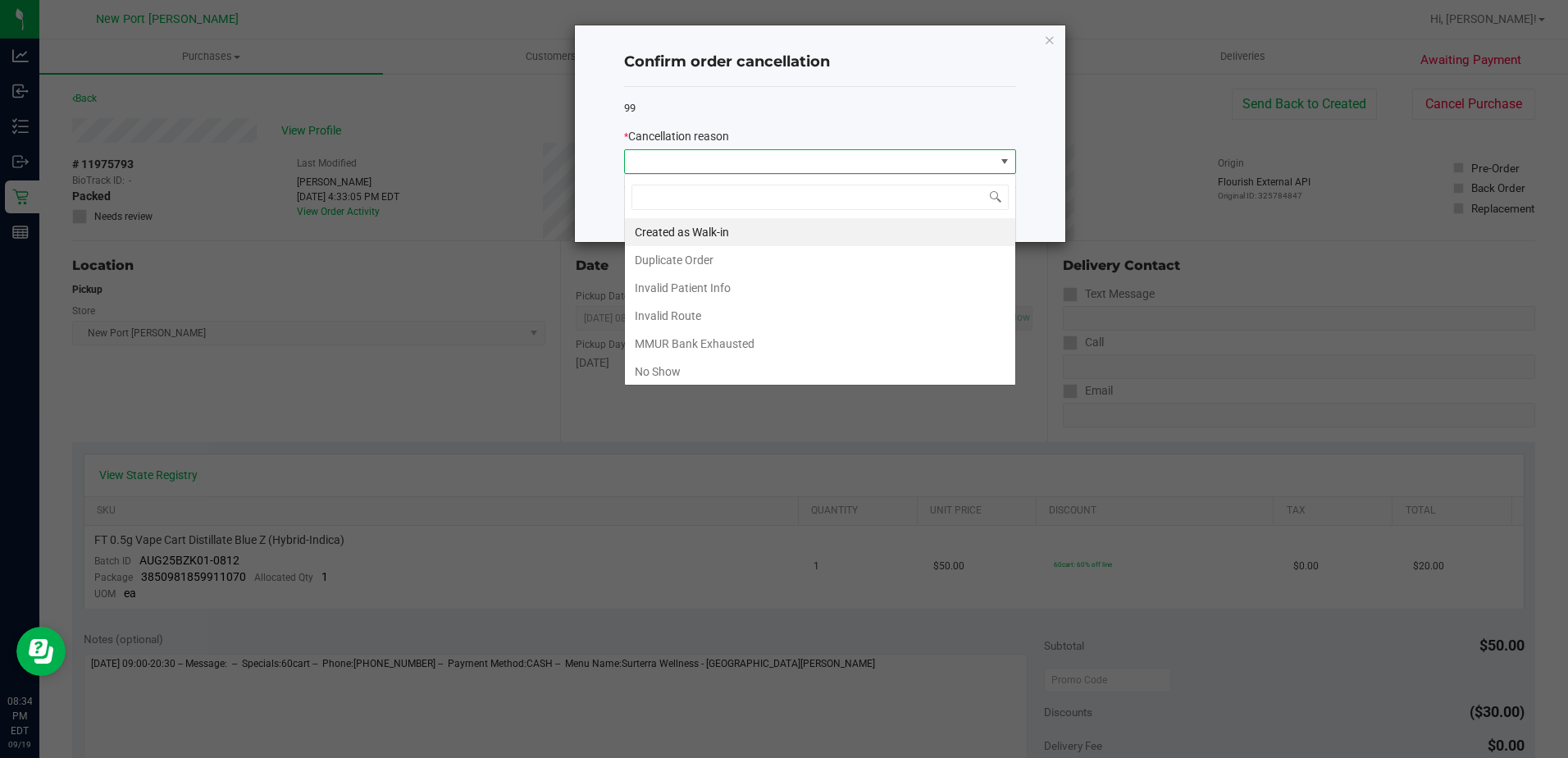
scroll to position [24, 392]
click at [667, 370] on li "No Show" at bounding box center [820, 371] width 390 height 28
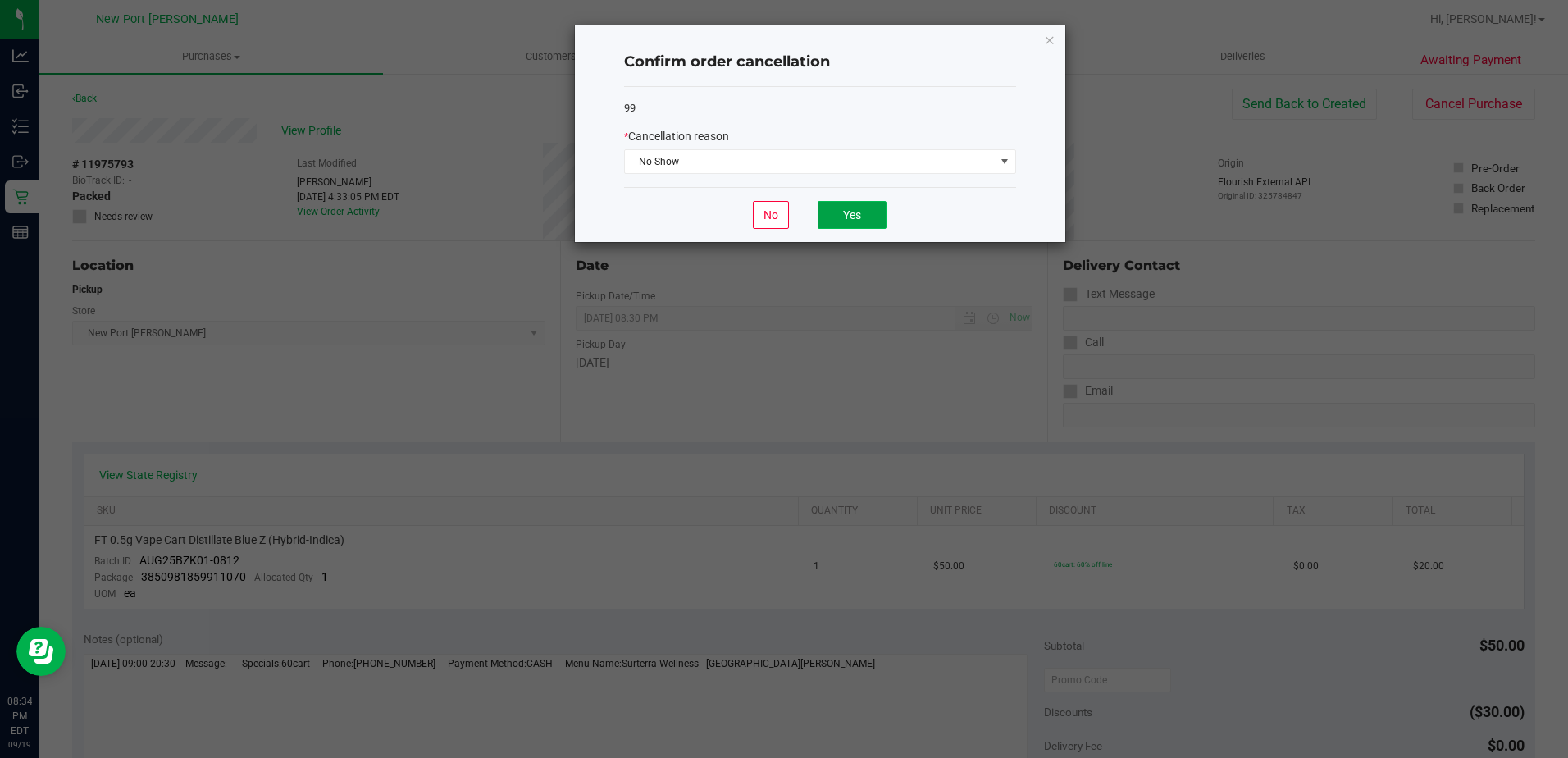
click at [832, 217] on button "Yes" at bounding box center [852, 215] width 69 height 28
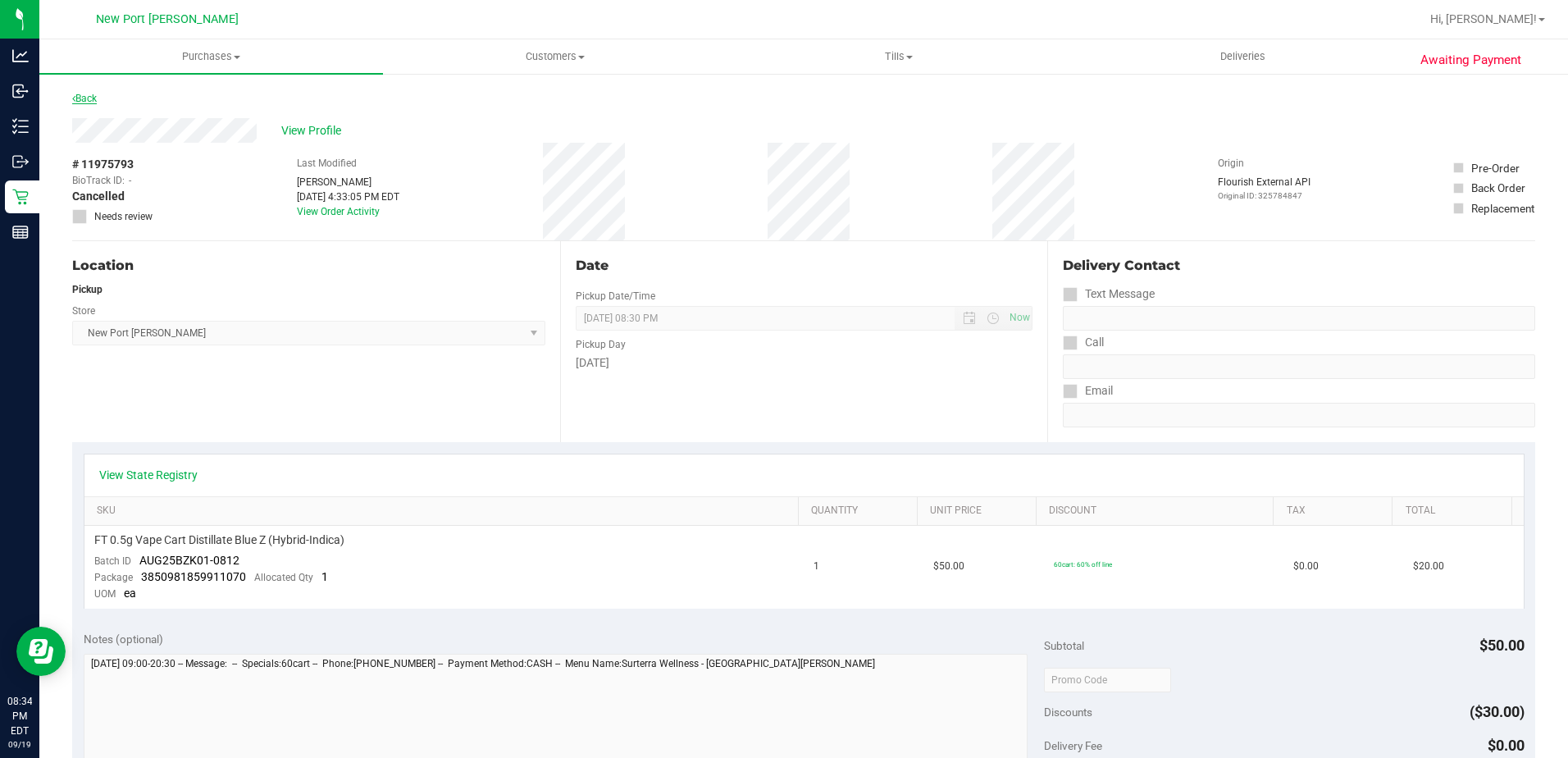
click at [93, 102] on link "Back" at bounding box center [84, 99] width 24 height 12
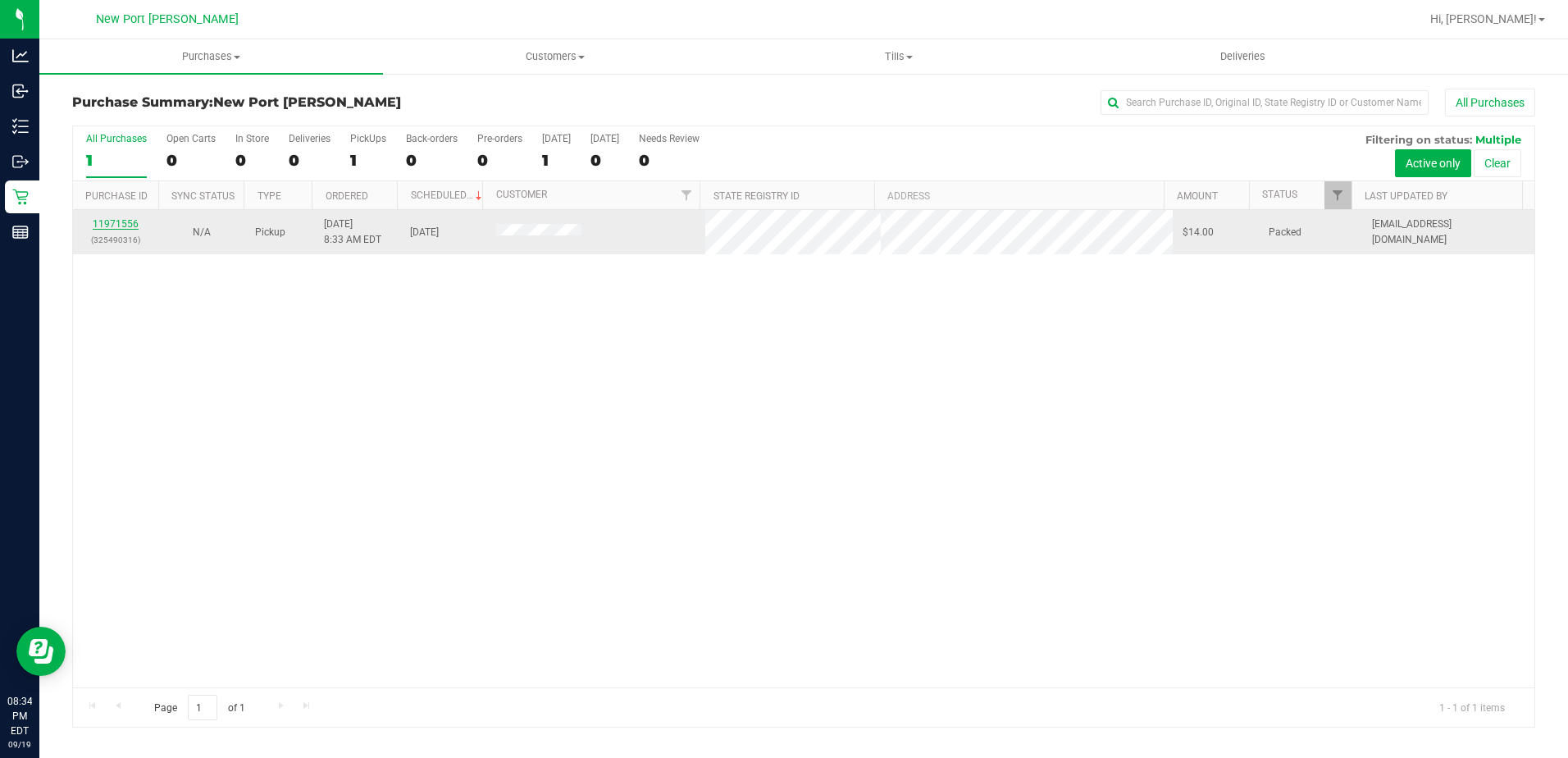
click at [121, 223] on link "11971556" at bounding box center [115, 224] width 46 height 12
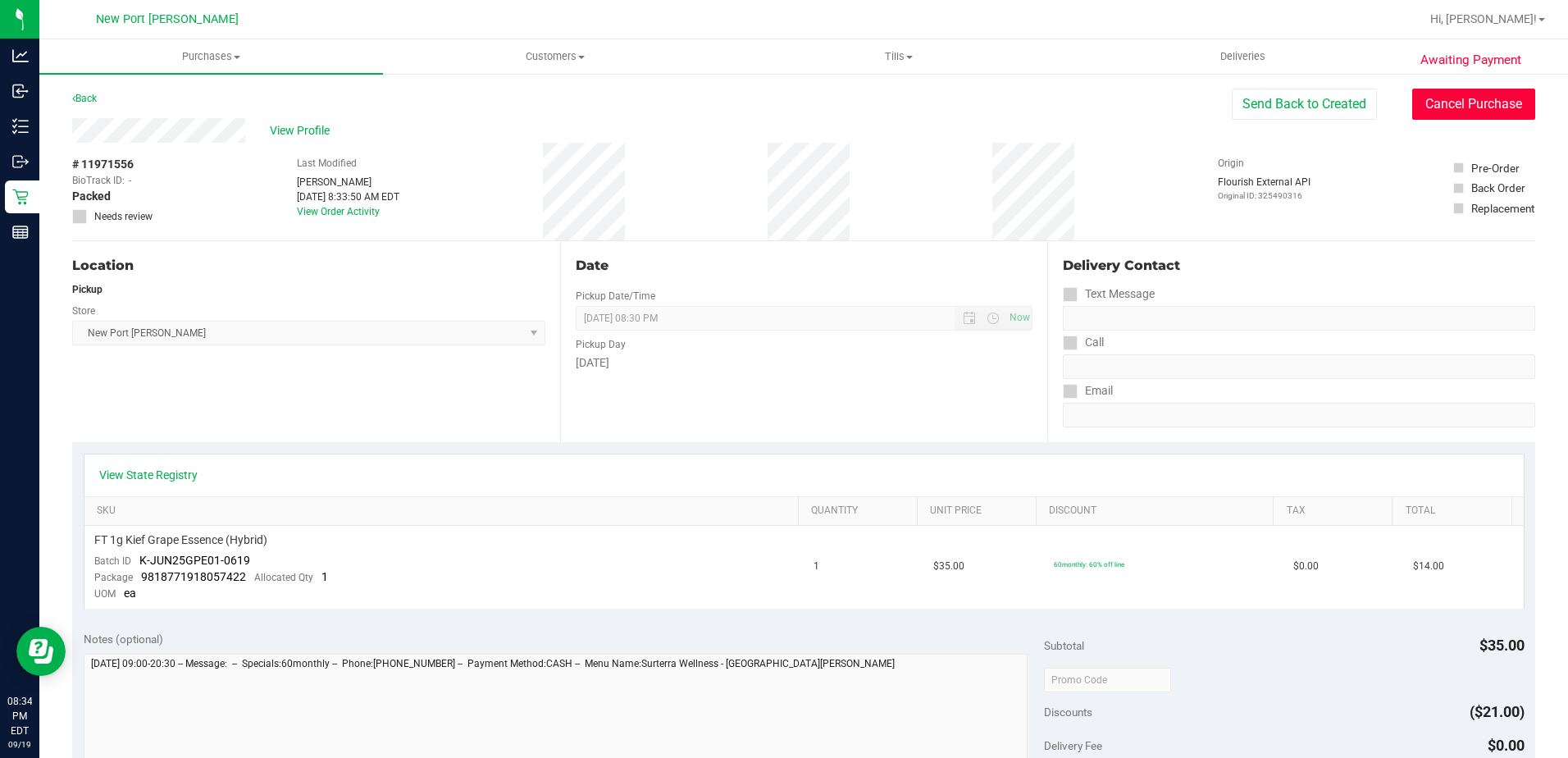
click at [1435, 90] on button "Cancel Purchase" at bounding box center [1474, 104] width 123 height 31
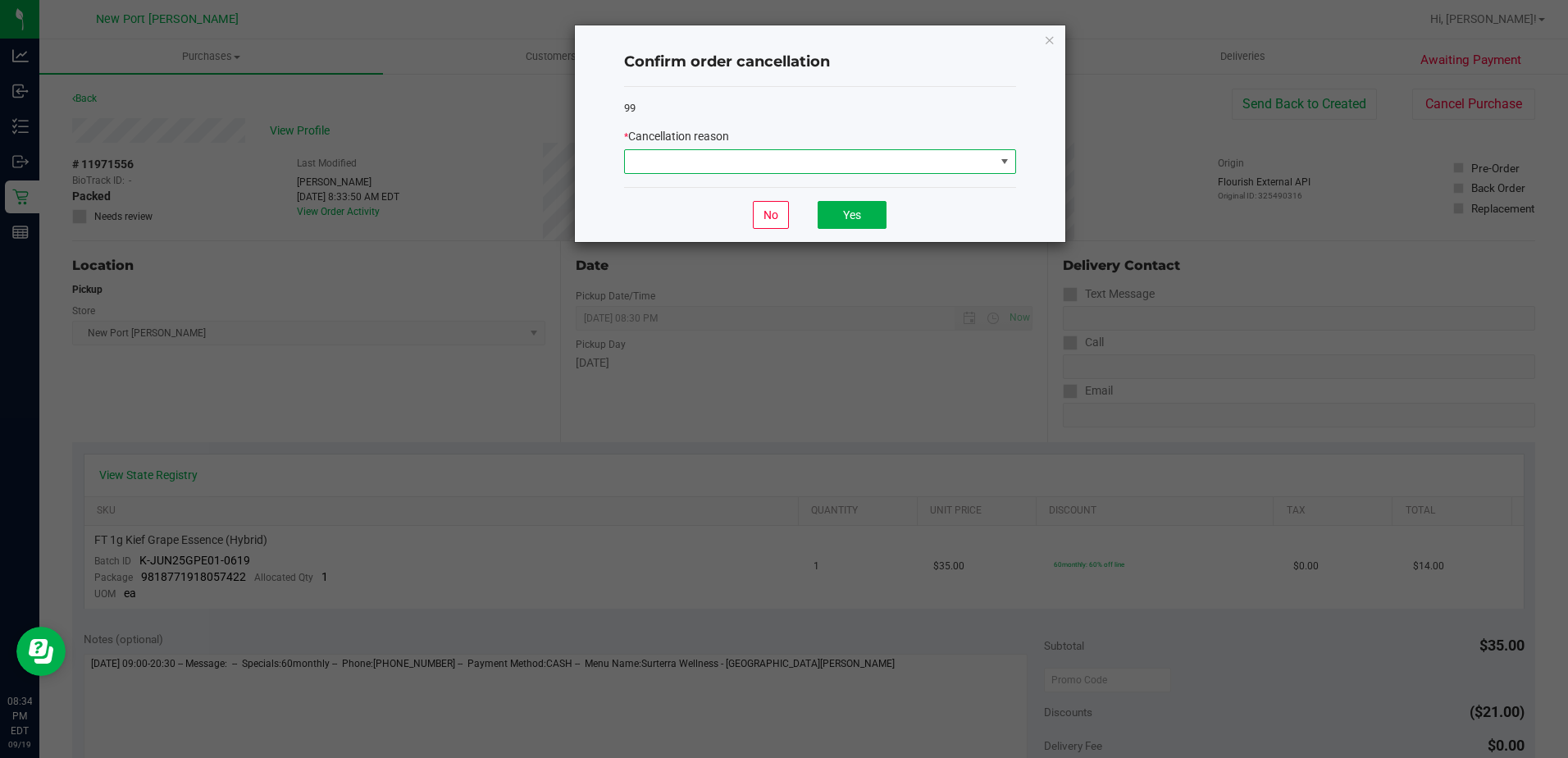
click at [1003, 170] on span at bounding box center [1004, 161] width 21 height 23
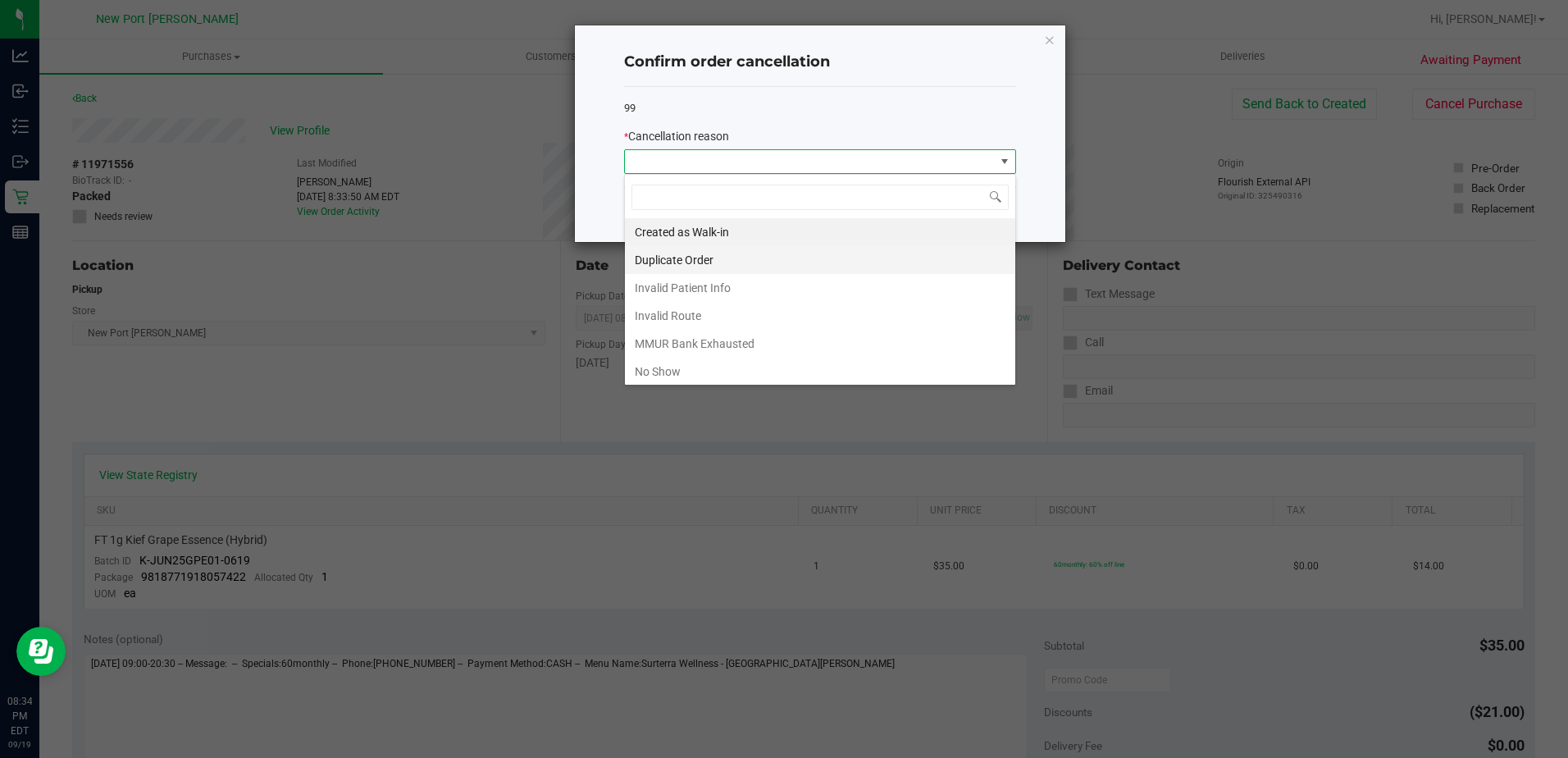
scroll to position [24, 392]
click at [689, 380] on li "No Show" at bounding box center [820, 371] width 390 height 28
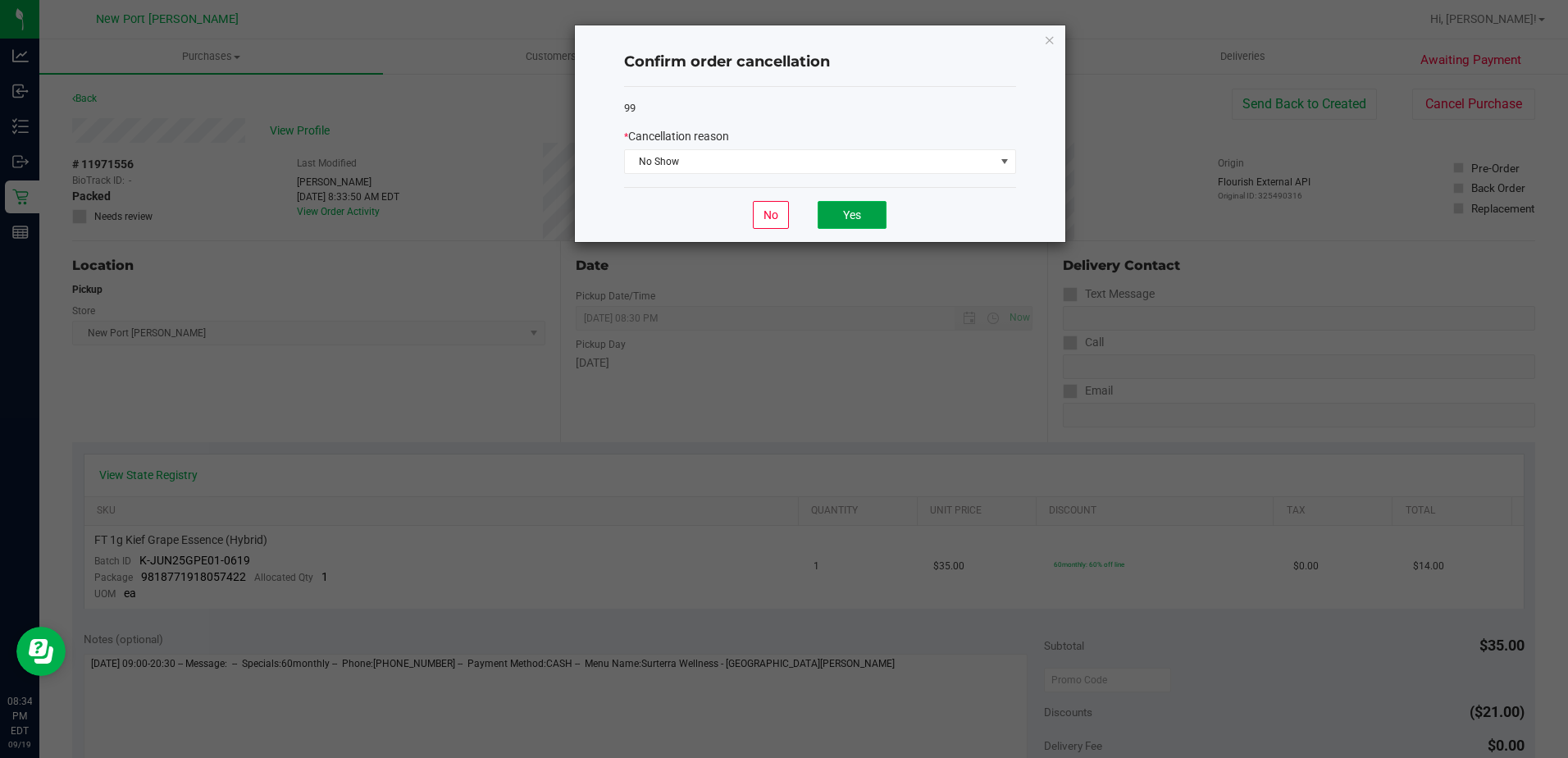
click at [865, 219] on button "Yes" at bounding box center [852, 215] width 69 height 28
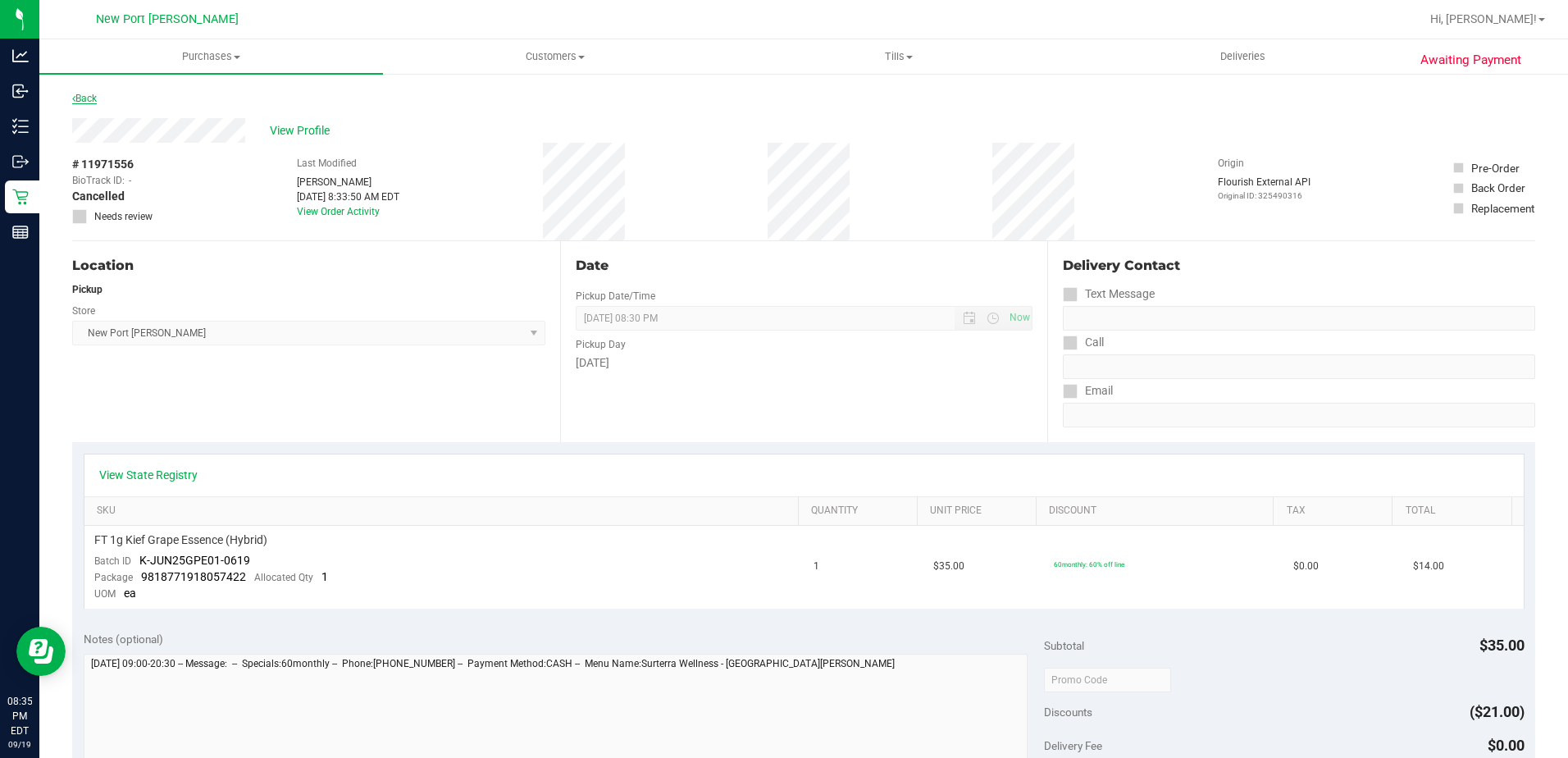
click at [89, 95] on link "Back" at bounding box center [84, 99] width 24 height 12
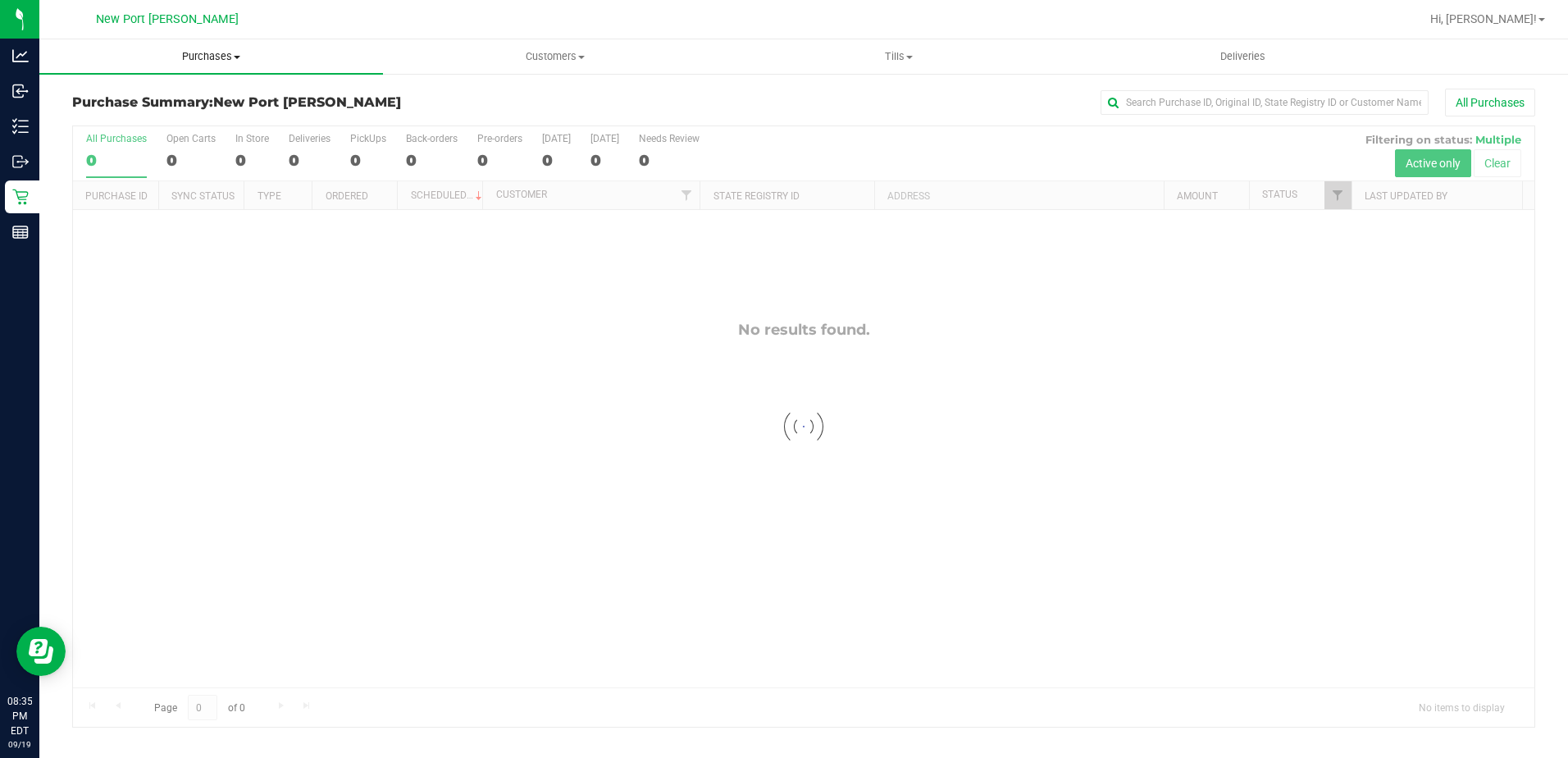
click at [203, 60] on span "Purchases" at bounding box center [211, 57] width 343 height 15
click at [156, 96] on span "Summary of purchases" at bounding box center [123, 99] width 168 height 14
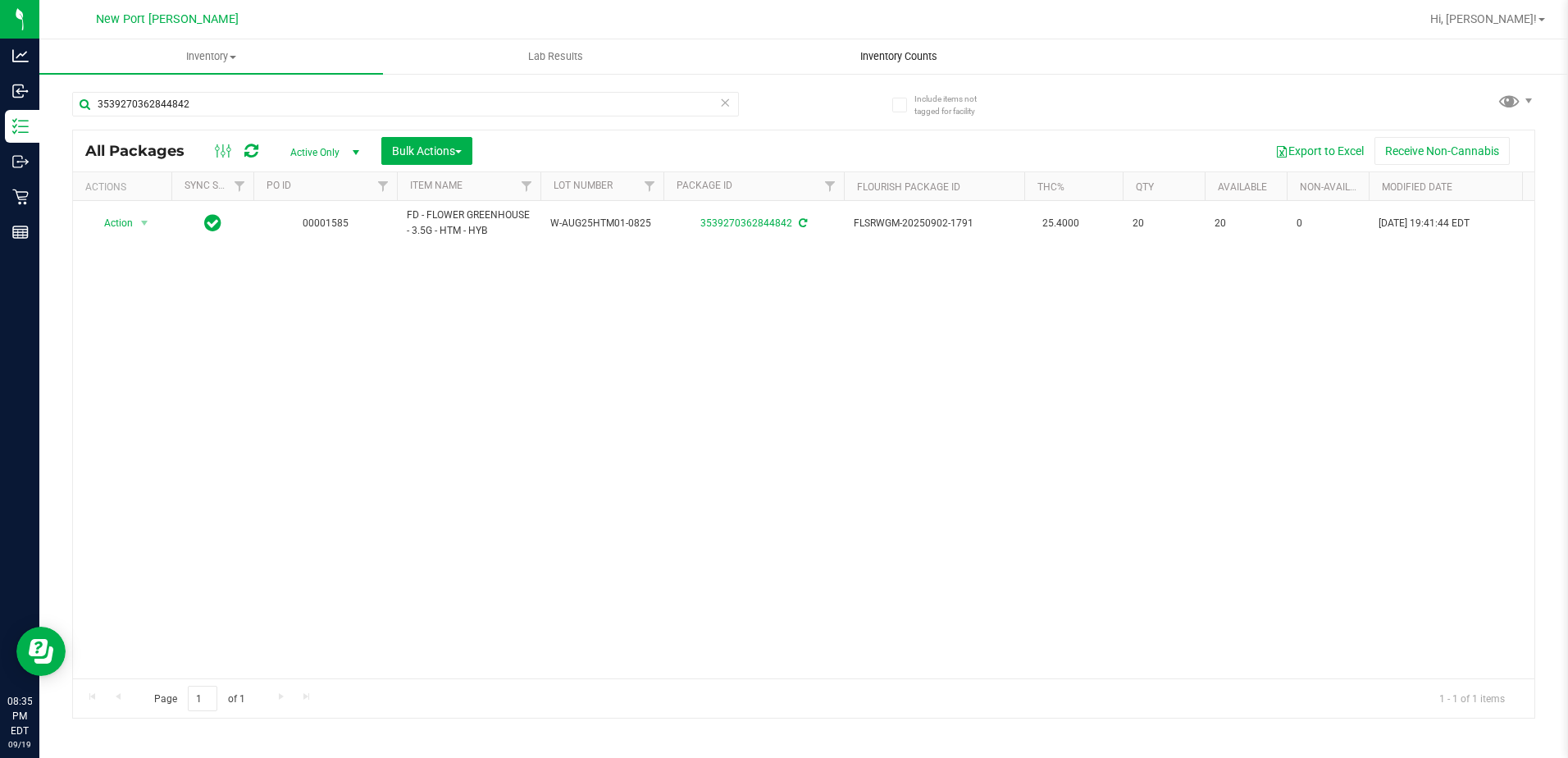
click at [891, 57] on span "Inventory Counts" at bounding box center [898, 57] width 121 height 15
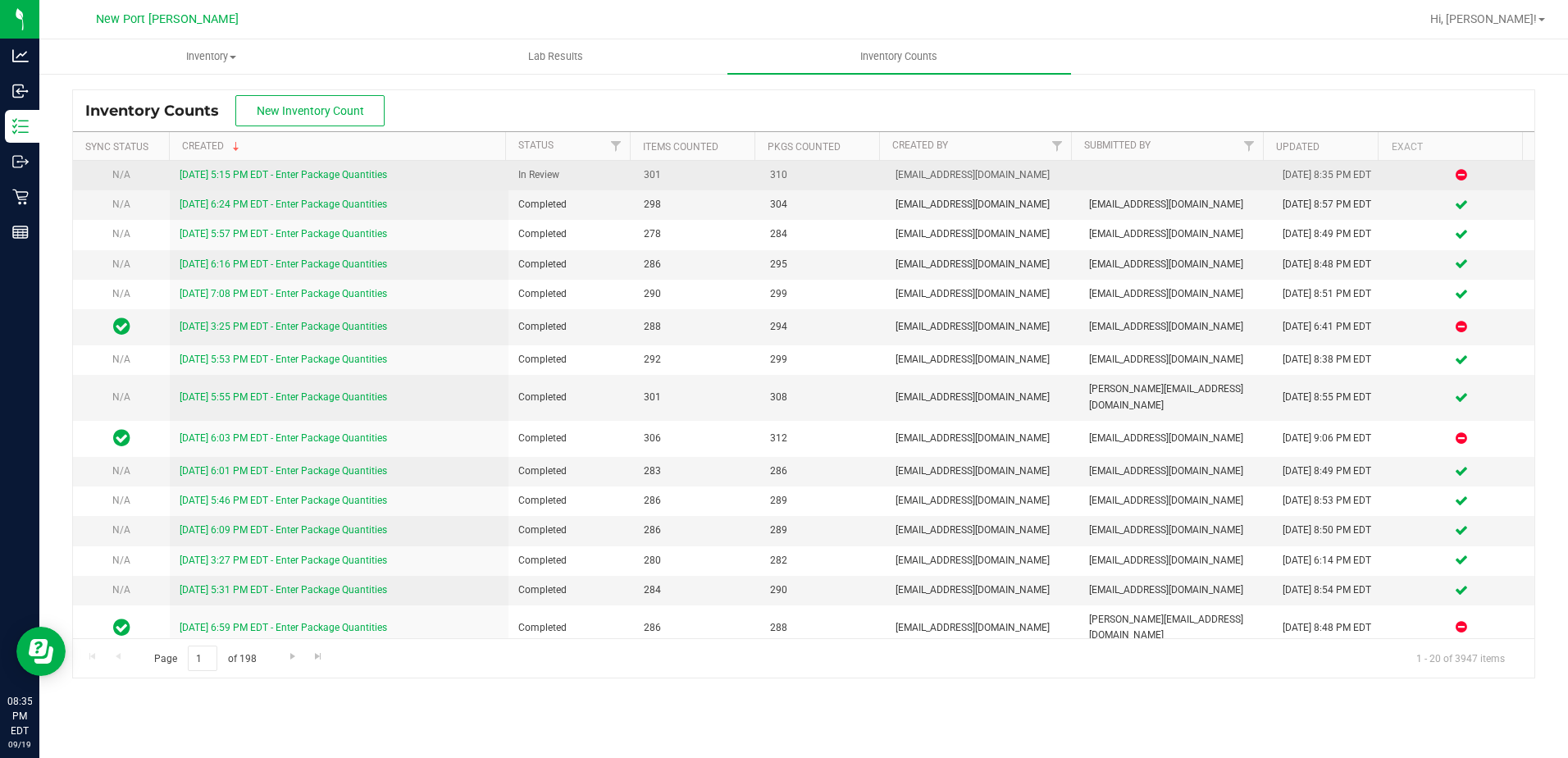
click at [282, 176] on link "[DATE] 5:15 PM EDT - Enter Package Quantities" at bounding box center [283, 175] width 207 height 12
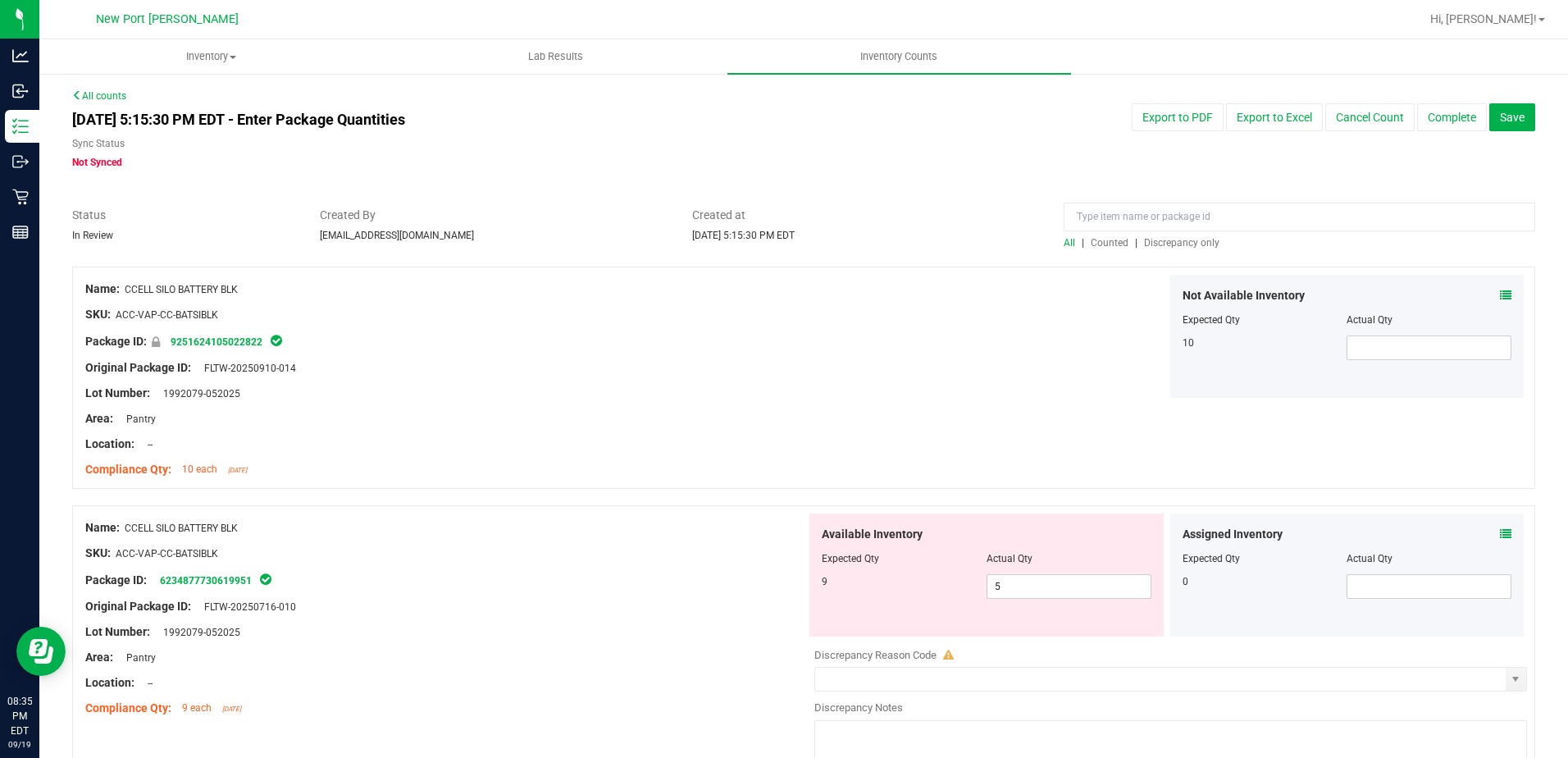
click at [1150, 239] on span "Discrepancy only" at bounding box center [1182, 243] width 75 height 12
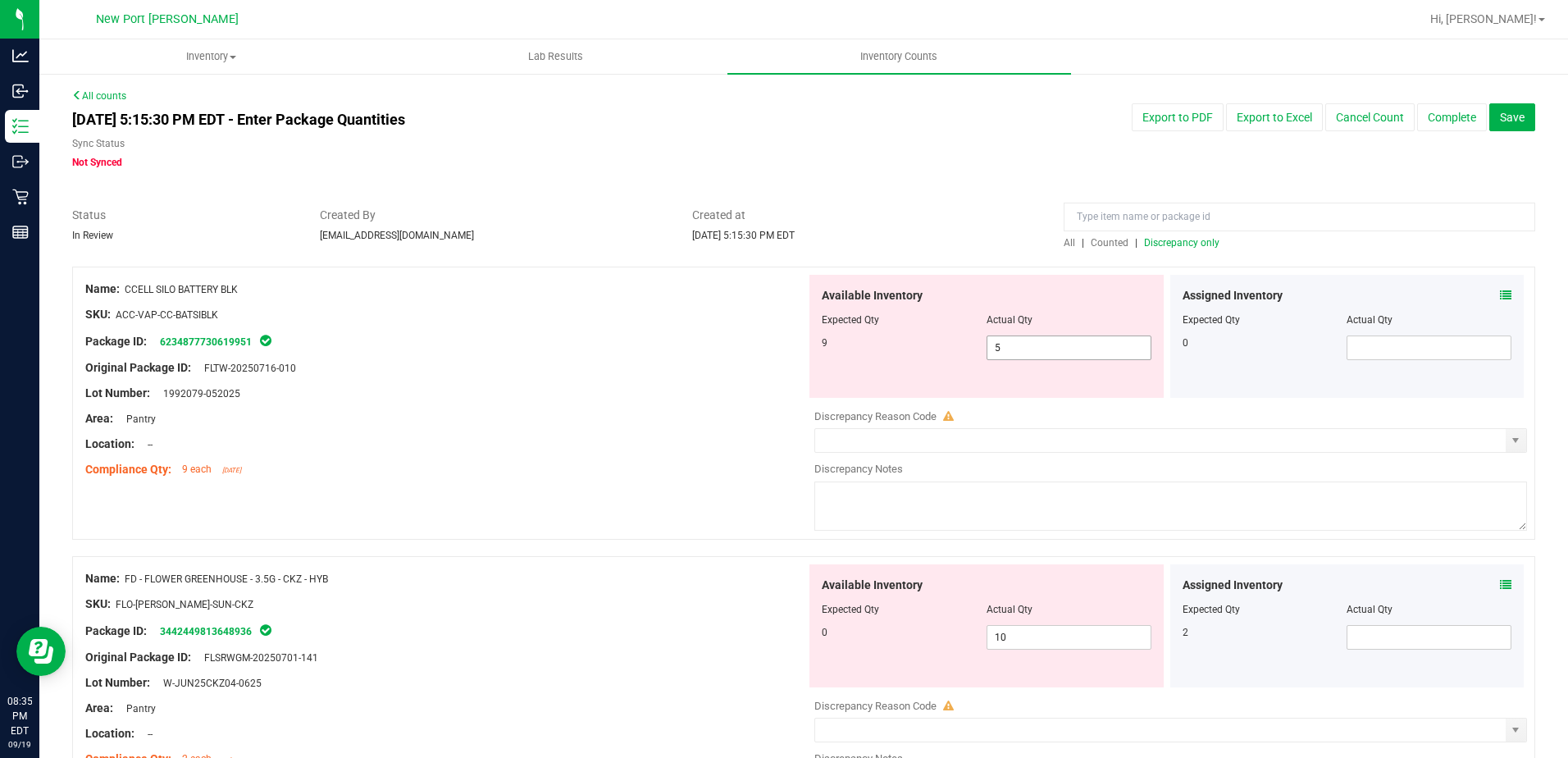
click at [1040, 355] on span "5 5" at bounding box center [1068, 348] width 165 height 24
click at [1040, 355] on input "5" at bounding box center [1068, 348] width 163 height 23
type input "9"
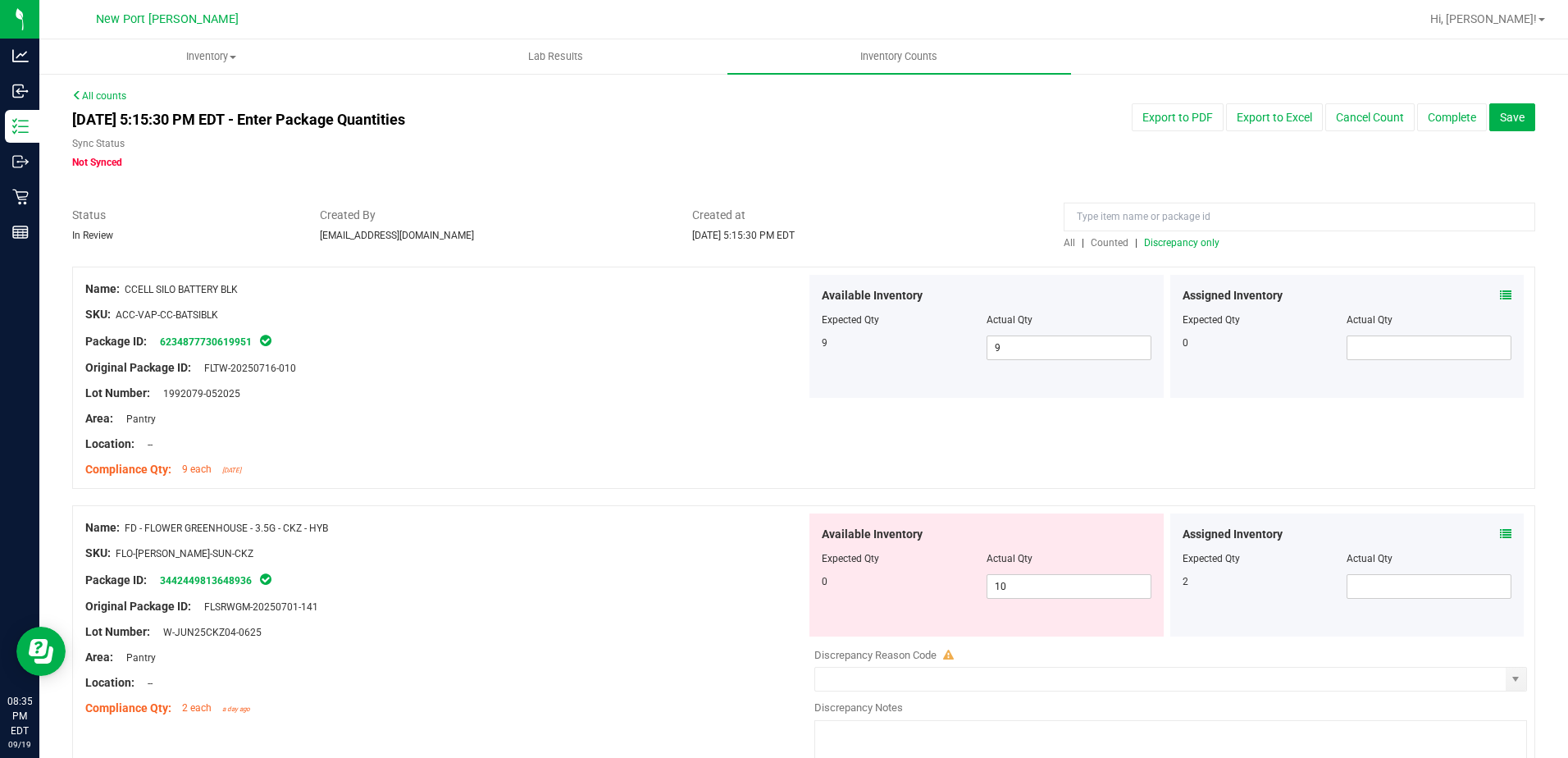
click at [1500, 535] on icon at bounding box center [1506, 534] width 12 height 12
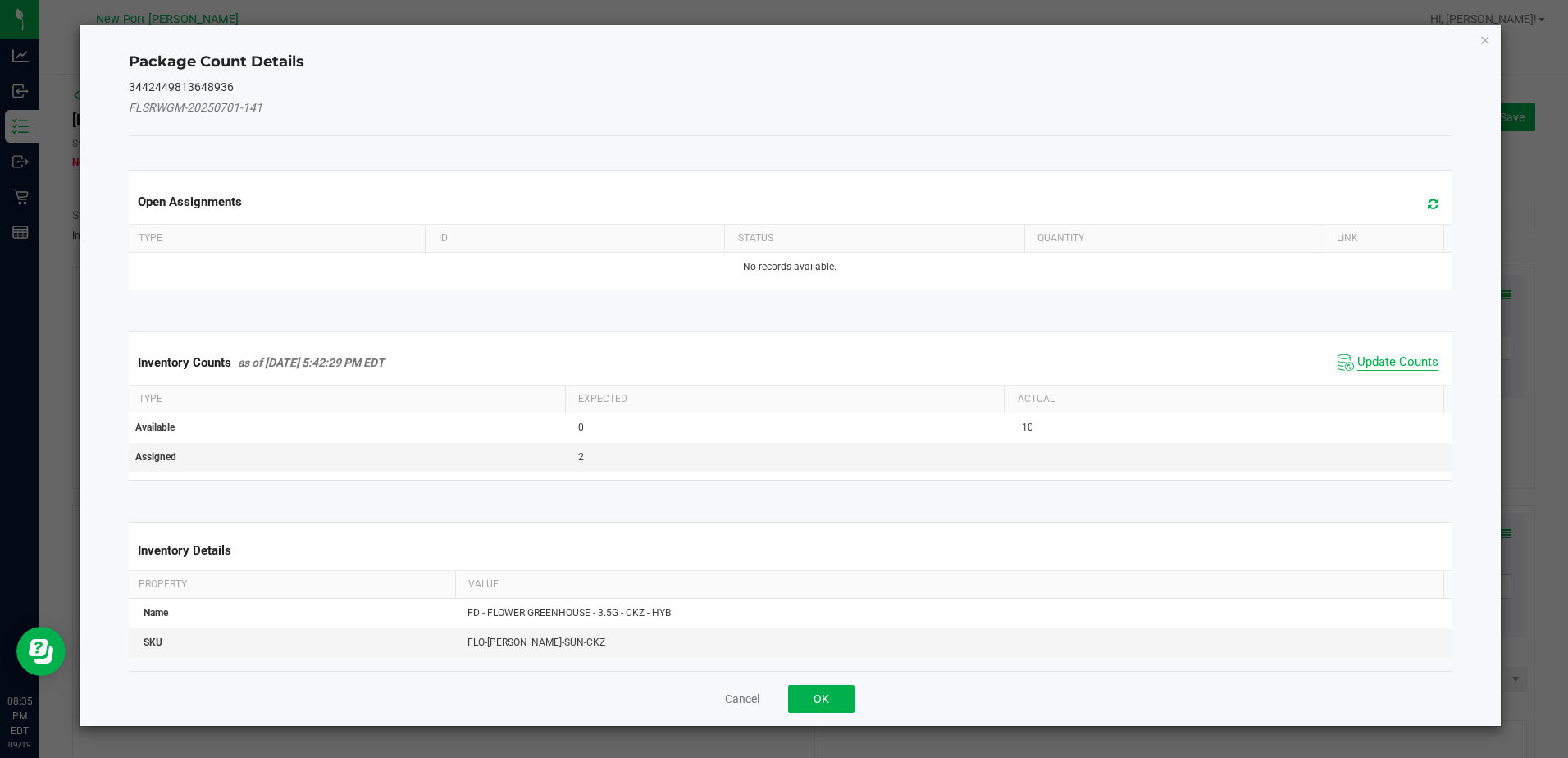
click at [1399, 370] on span "Update Counts" at bounding box center [1388, 362] width 109 height 24
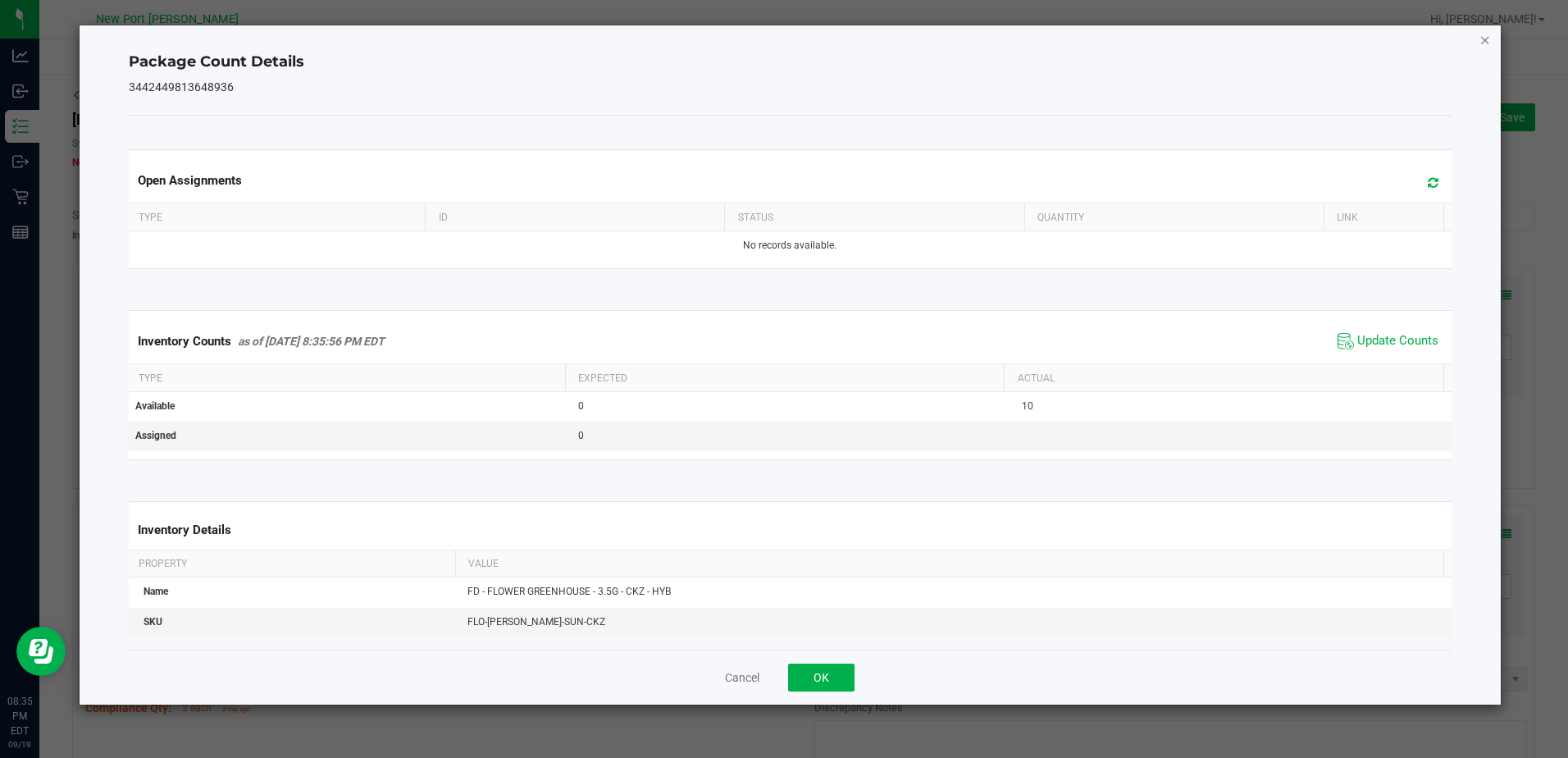
click at [1488, 36] on icon "Close" at bounding box center [1485, 39] width 12 height 20
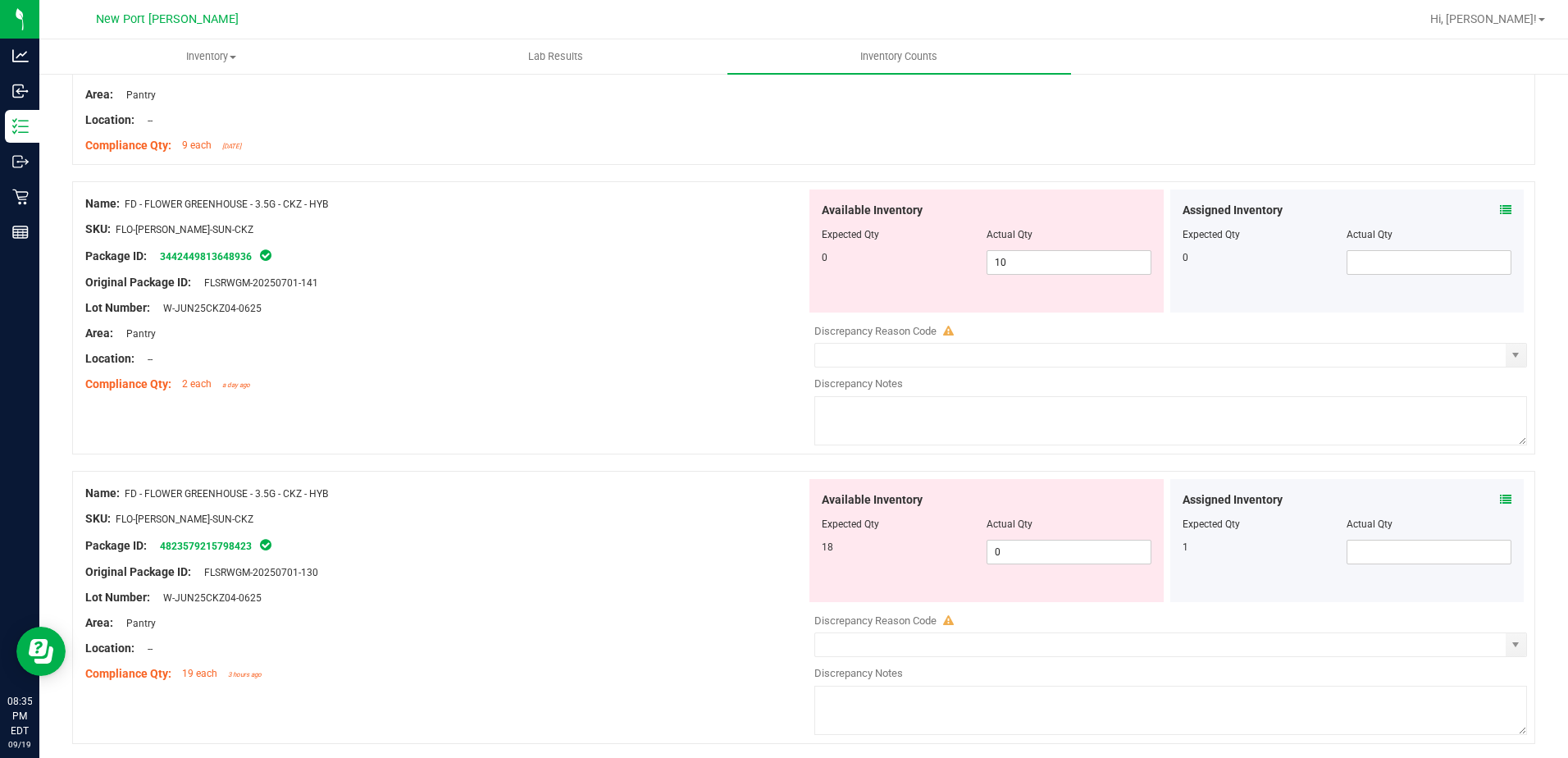
scroll to position [328, 0]
click at [1500, 493] on icon at bounding box center [1506, 496] width 12 height 12
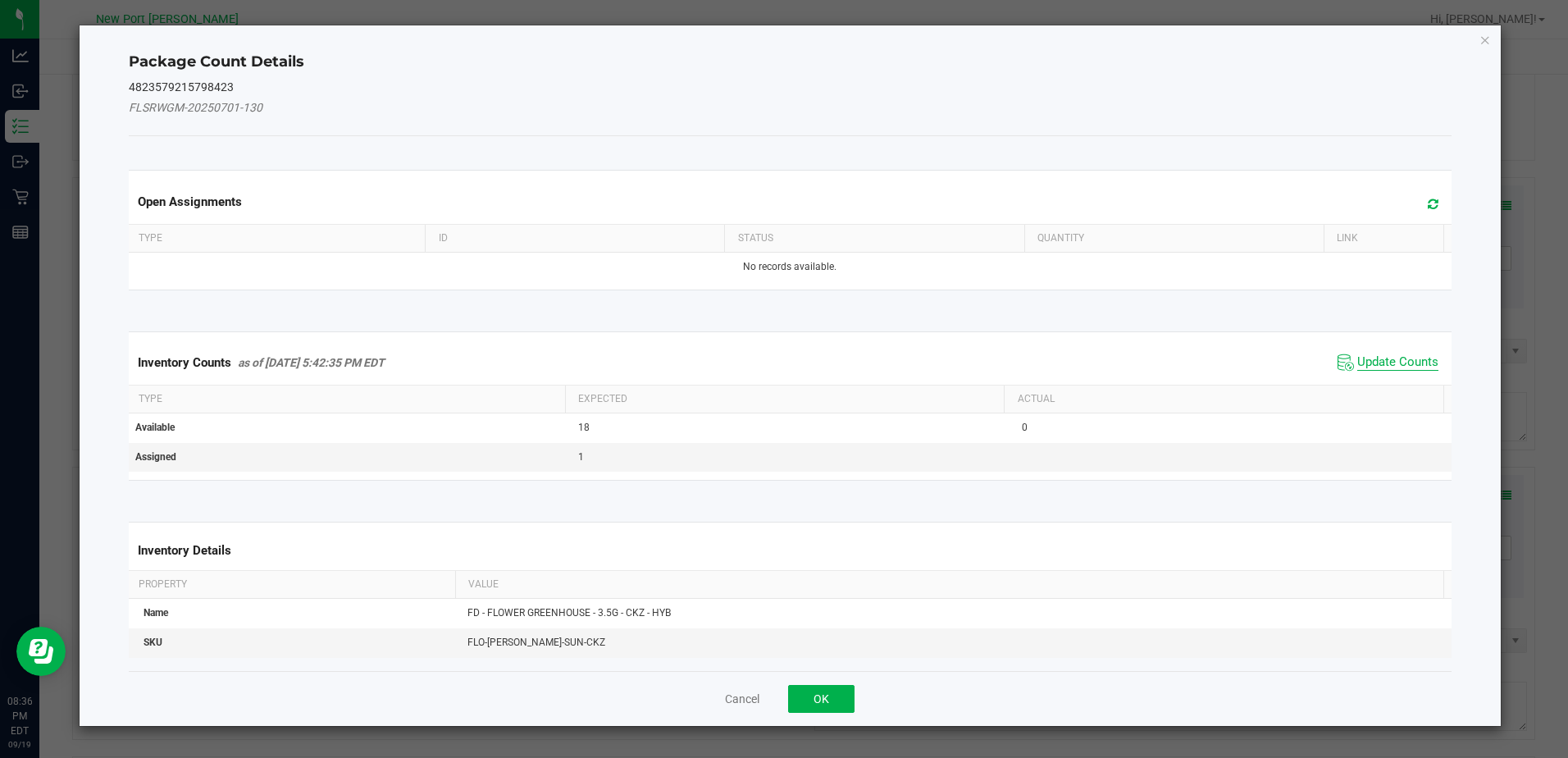
click at [1406, 364] on span "Update Counts" at bounding box center [1398, 363] width 81 height 17
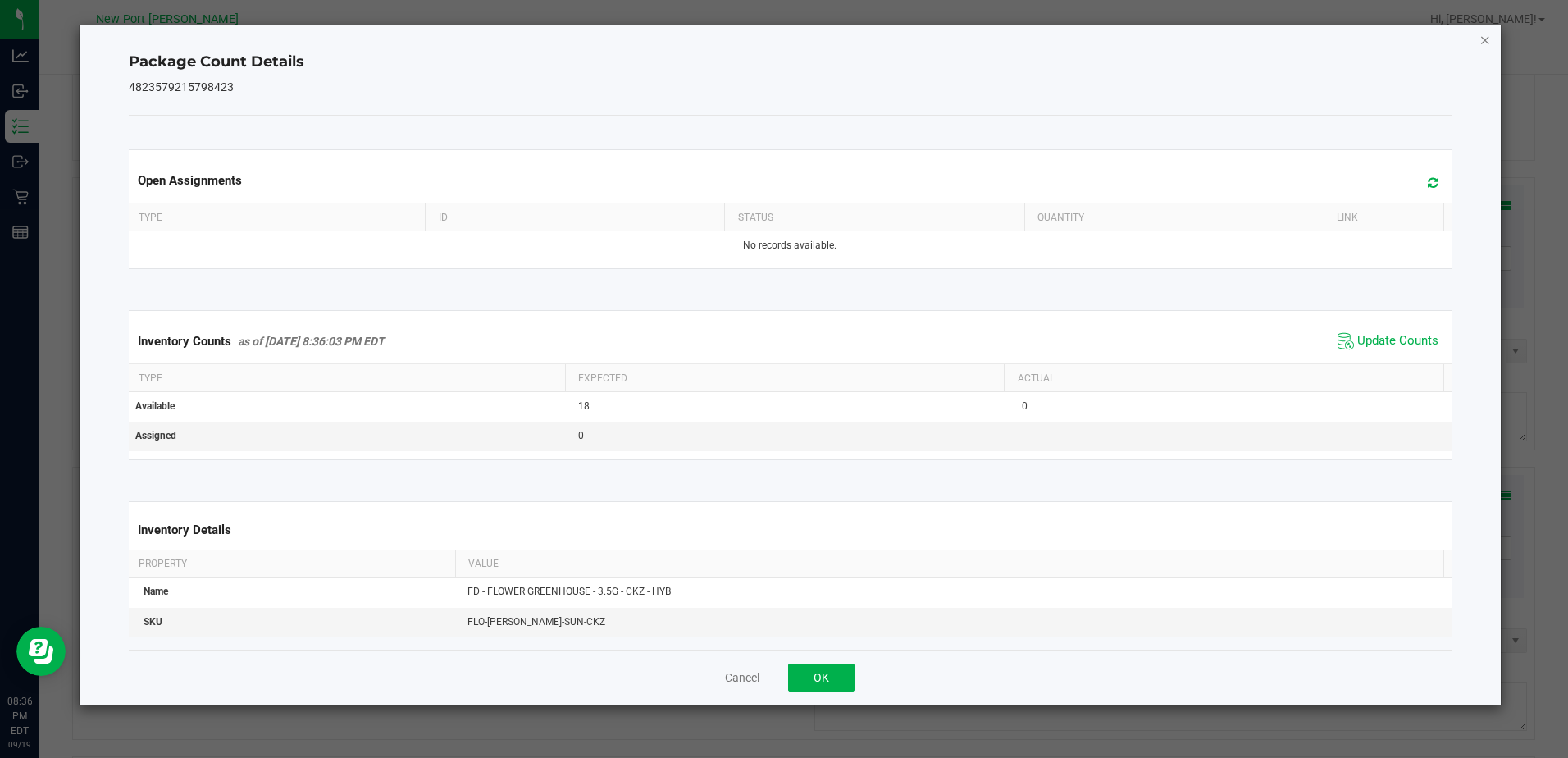
click at [1484, 38] on icon "Close" at bounding box center [1485, 39] width 12 height 20
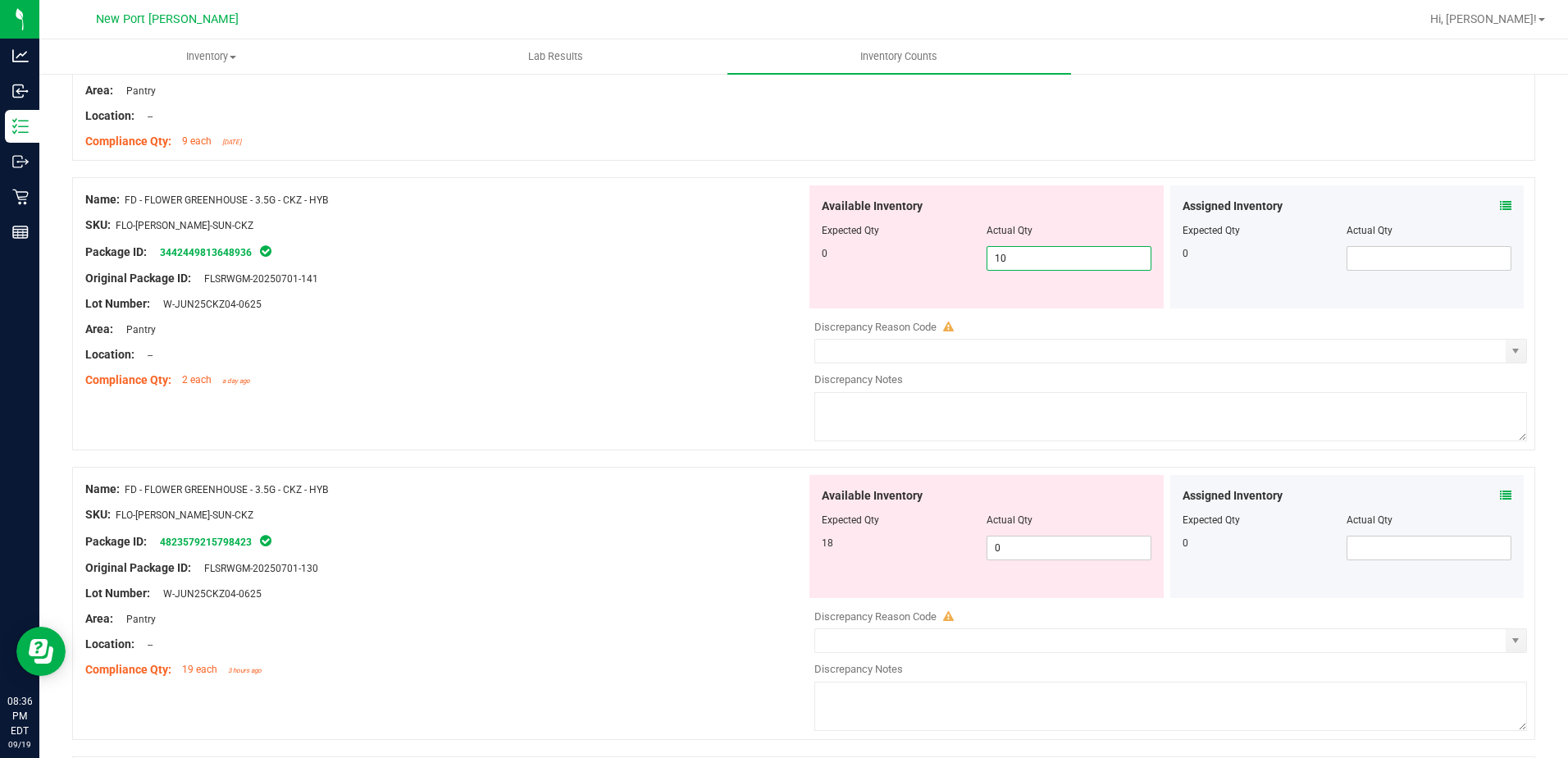
click at [1003, 260] on span "10 10" at bounding box center [1068, 258] width 165 height 24
click at [1003, 260] on input "10" at bounding box center [1068, 258] width 163 height 23
type input "0"
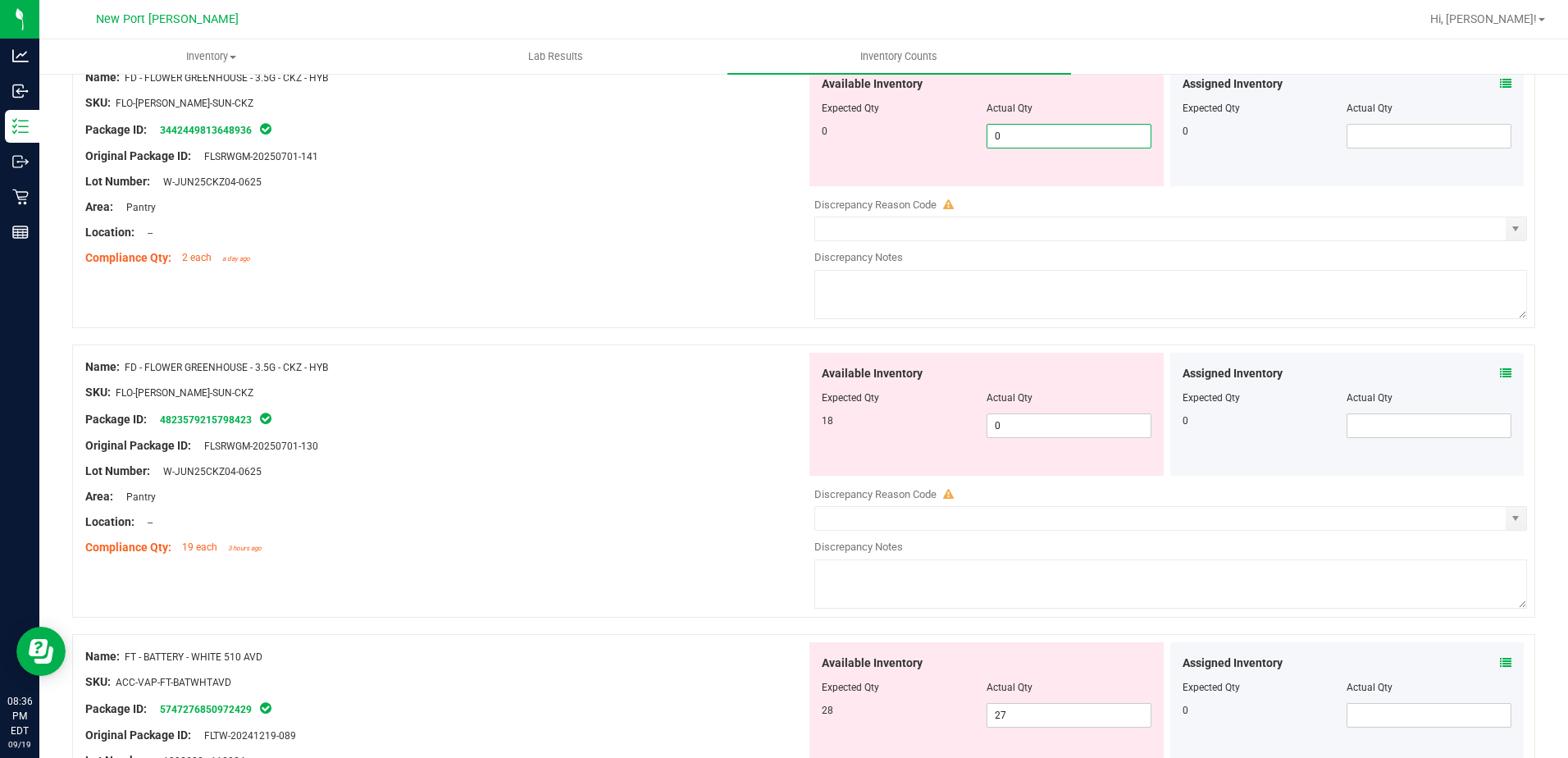
scroll to position [492, 0]
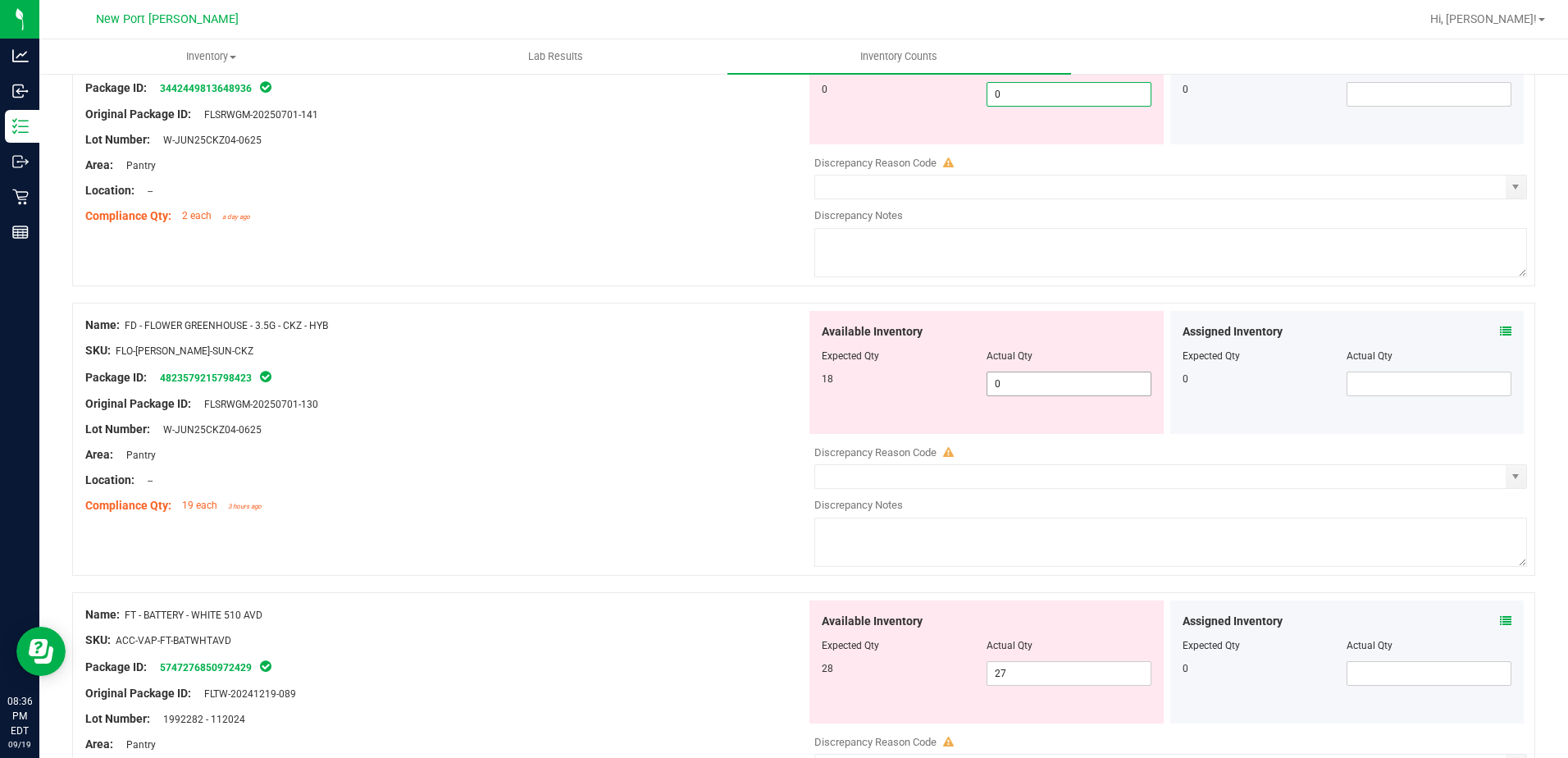
click at [1017, 387] on div "Available Inventory Expected Qty Actual Qty 18 0 0" at bounding box center [1166, 440] width 721 height 260
type input "0"
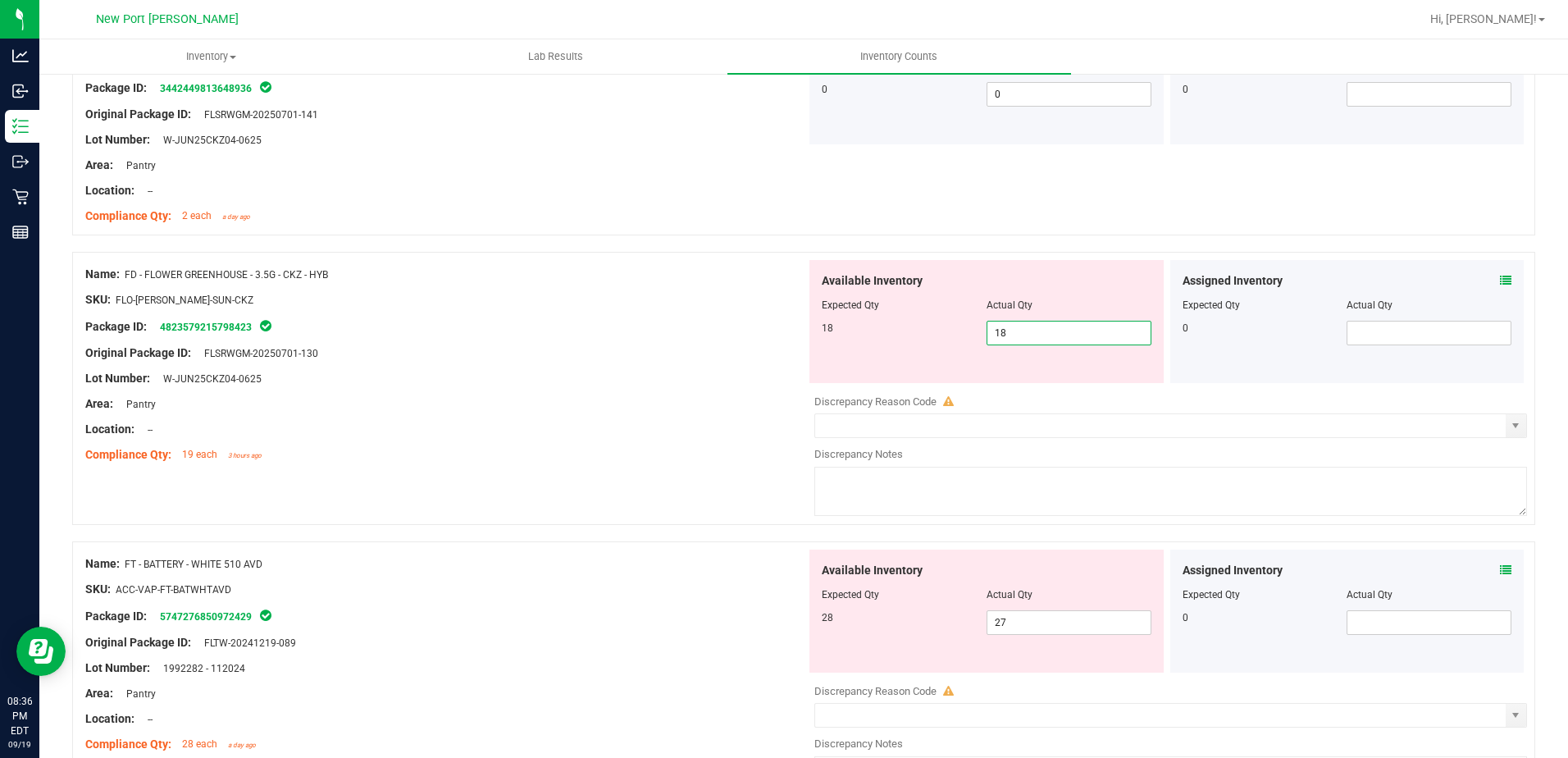
type input "18"
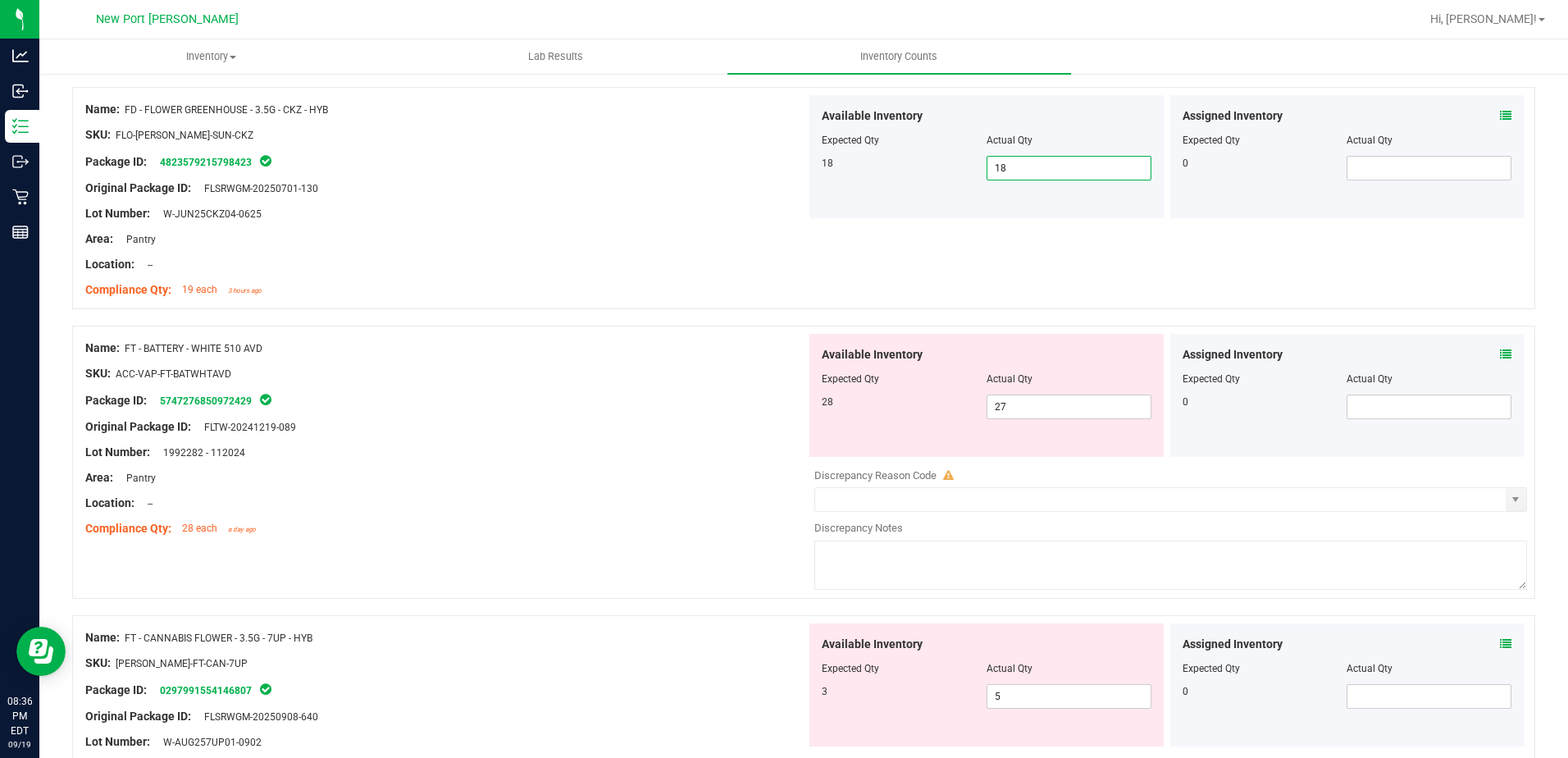
scroll to position [656, 0]
click at [1017, 410] on span "27 27" at bounding box center [1068, 407] width 165 height 24
type input "28"
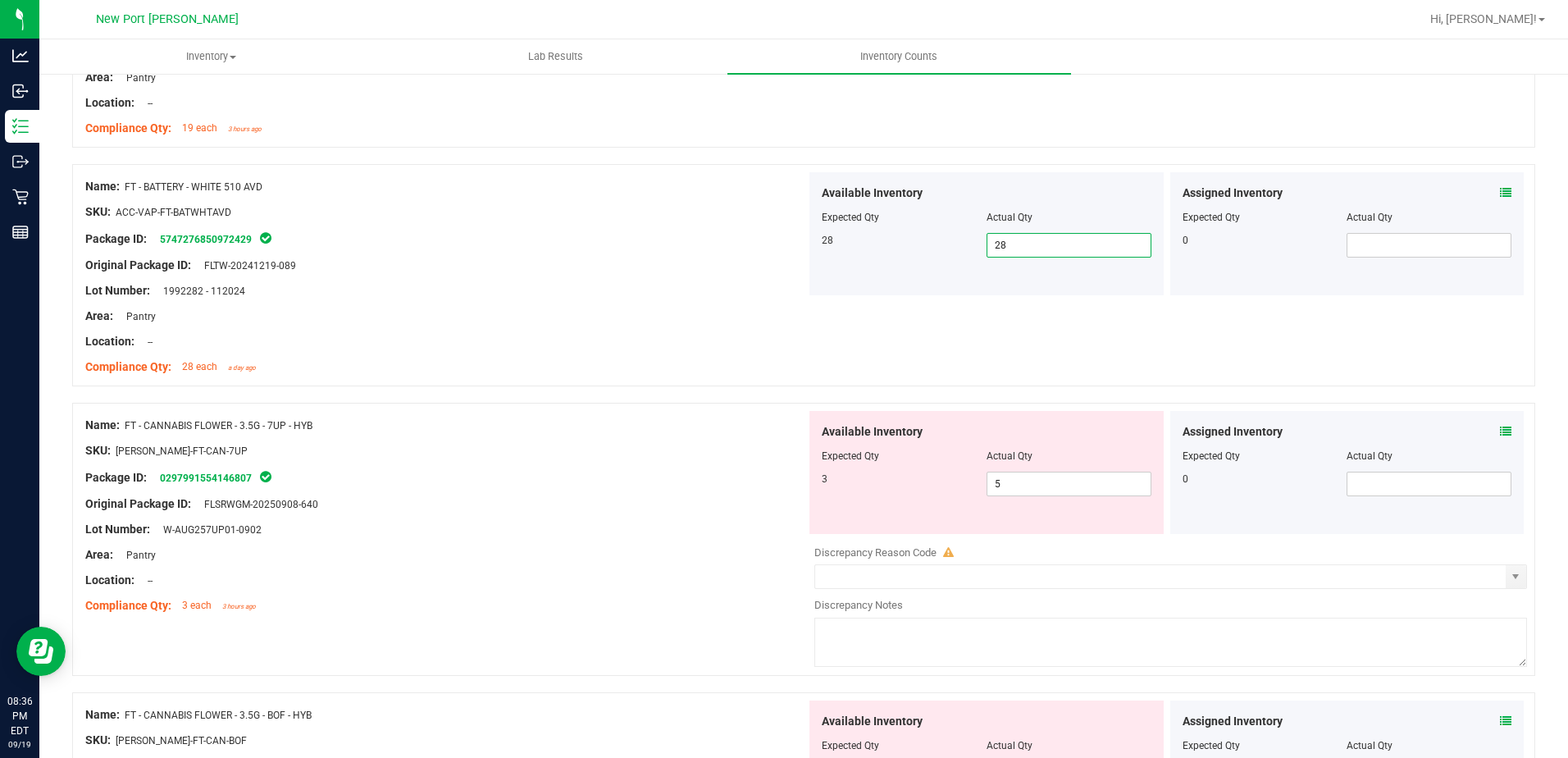
scroll to position [821, 0]
click at [1500, 429] on icon at bounding box center [1506, 430] width 12 height 12
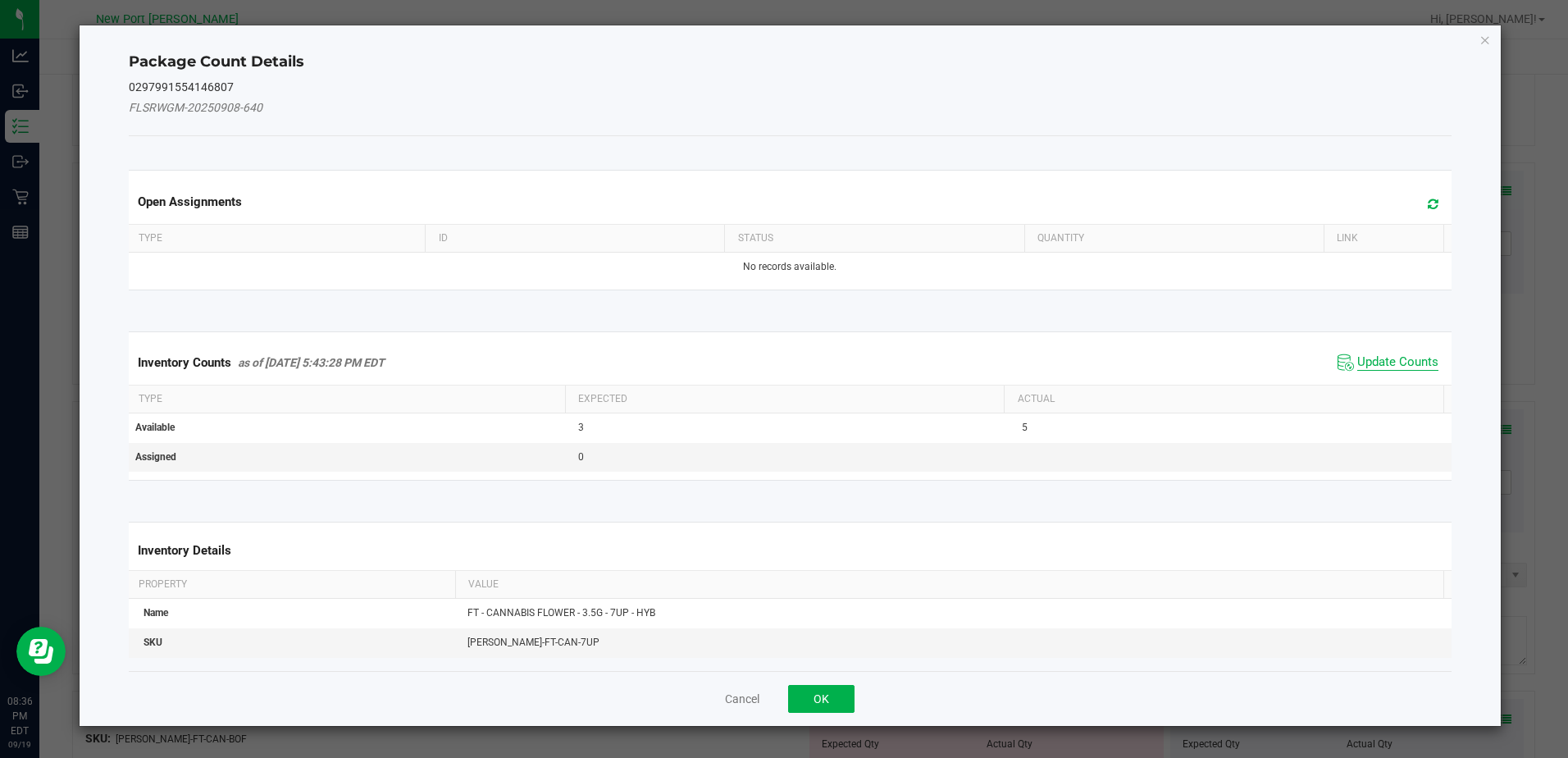
click at [1403, 358] on span "Update Counts" at bounding box center [1398, 363] width 81 height 17
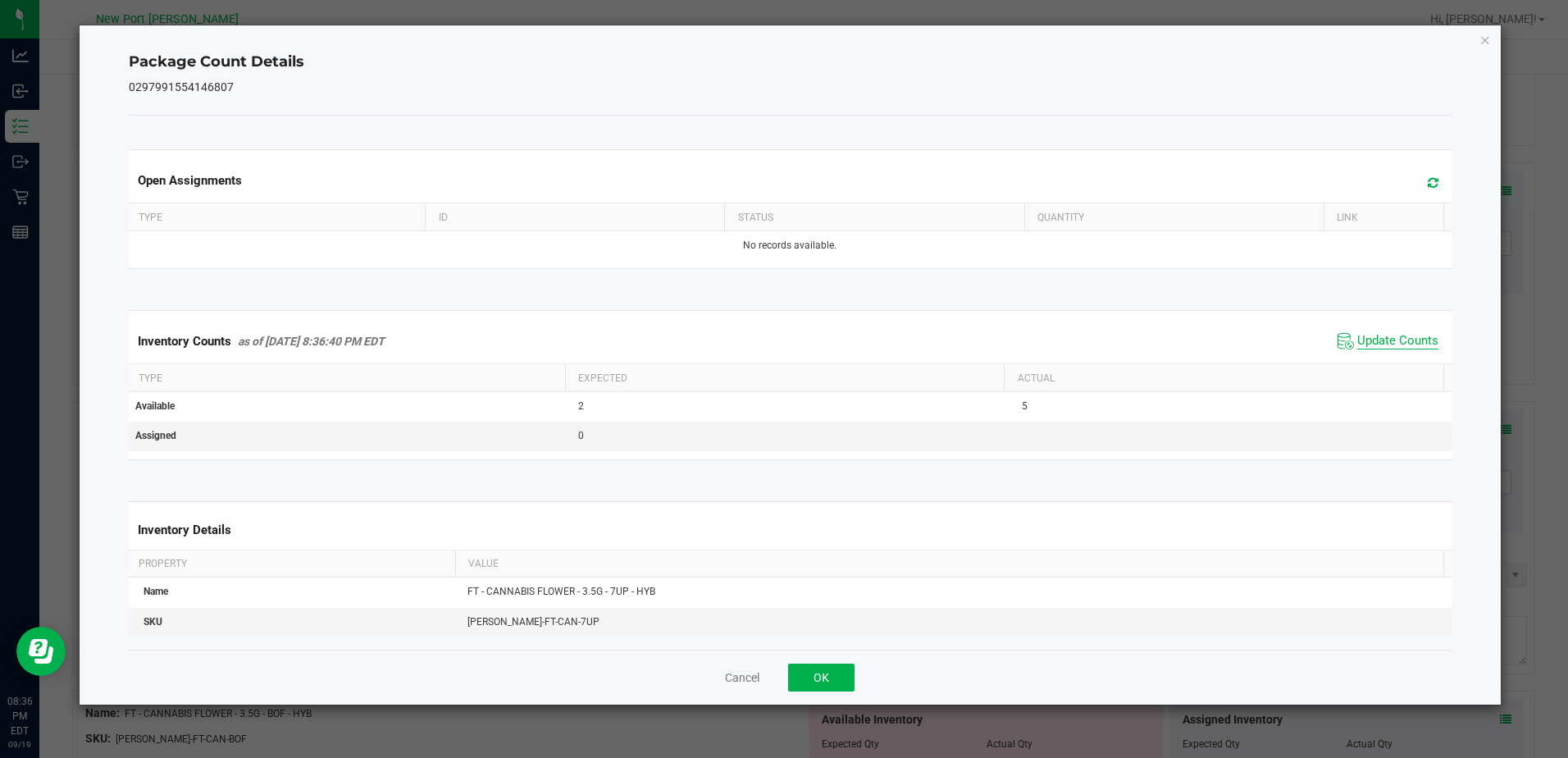
click at [1406, 344] on span "Update Counts" at bounding box center [1398, 342] width 81 height 17
click at [1486, 45] on icon "Close" at bounding box center [1485, 39] width 12 height 20
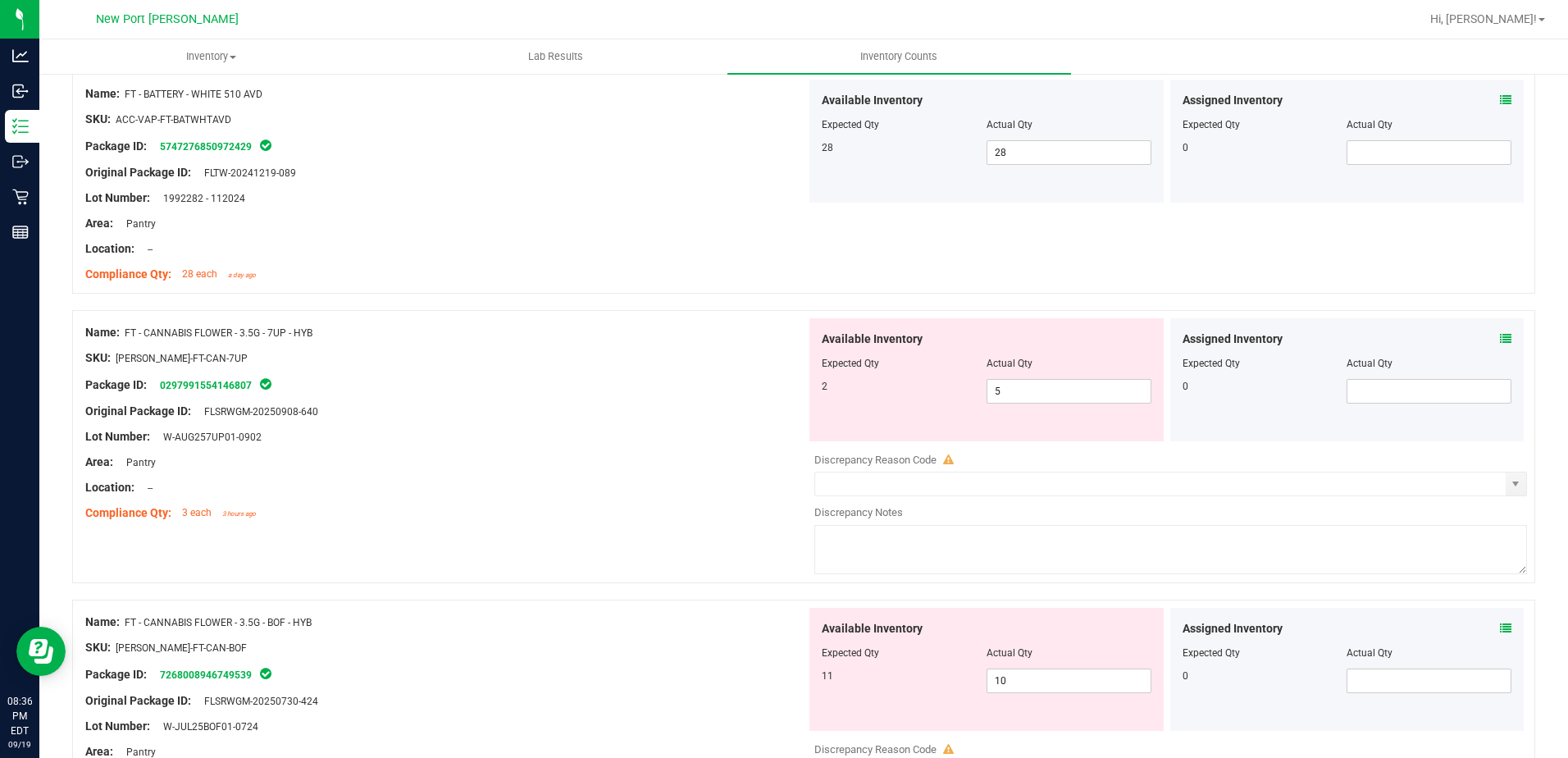
scroll to position [984, 0]
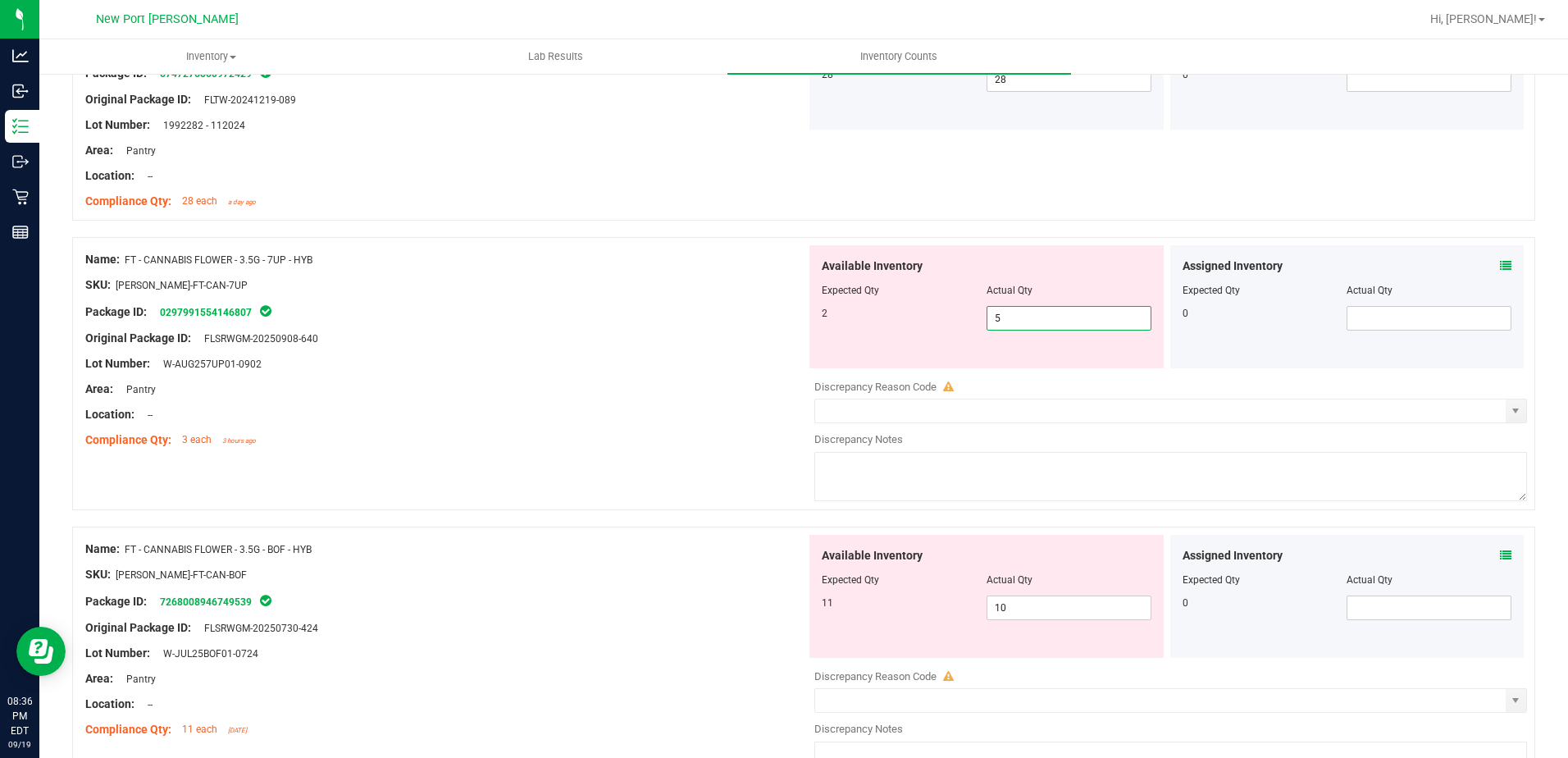
click at [1022, 318] on span "5 5" at bounding box center [1068, 318] width 165 height 24
click at [1022, 318] on input "5" at bounding box center [1068, 318] width 163 height 23
type input "2"
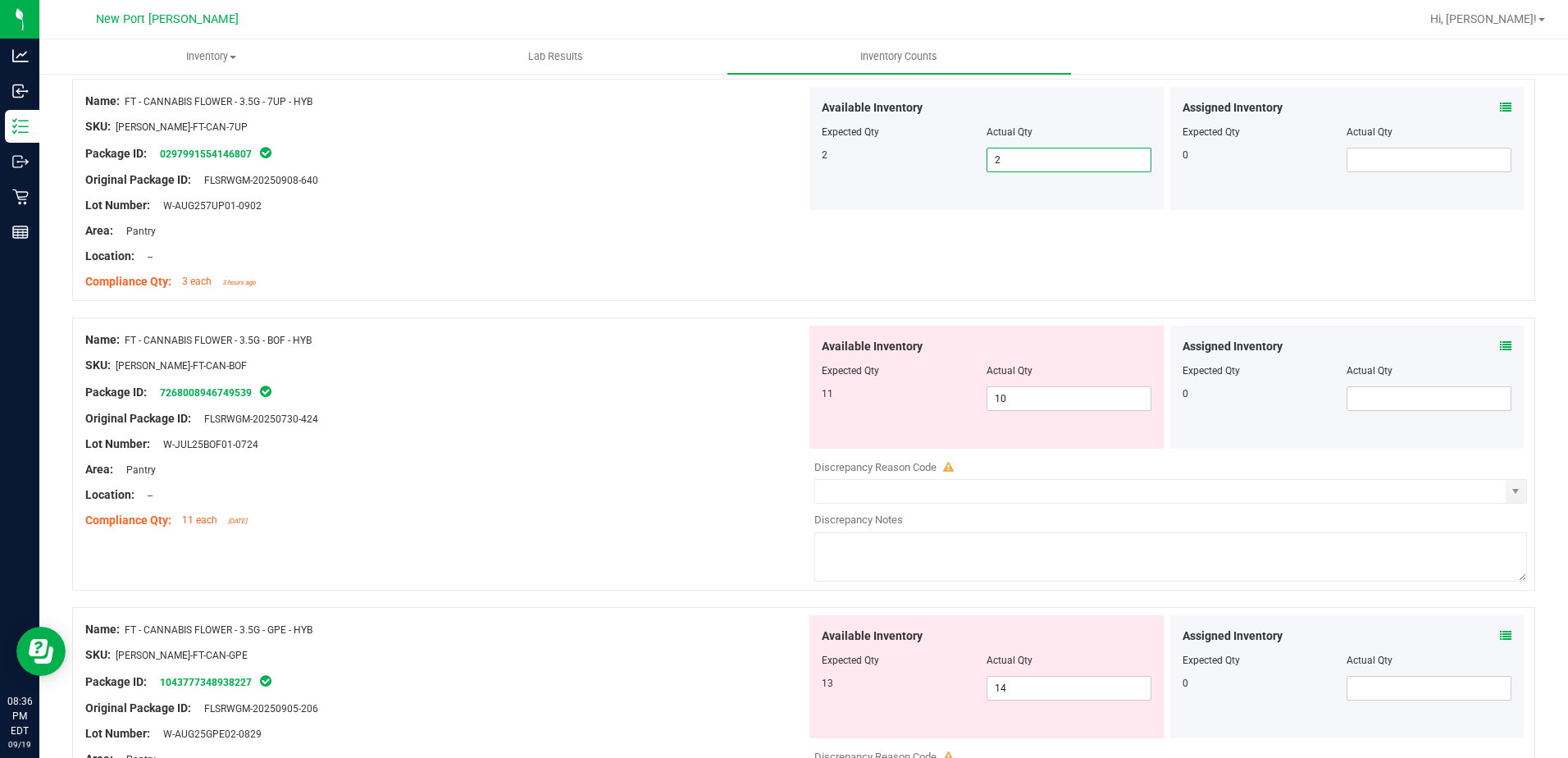
scroll to position [1149, 0]
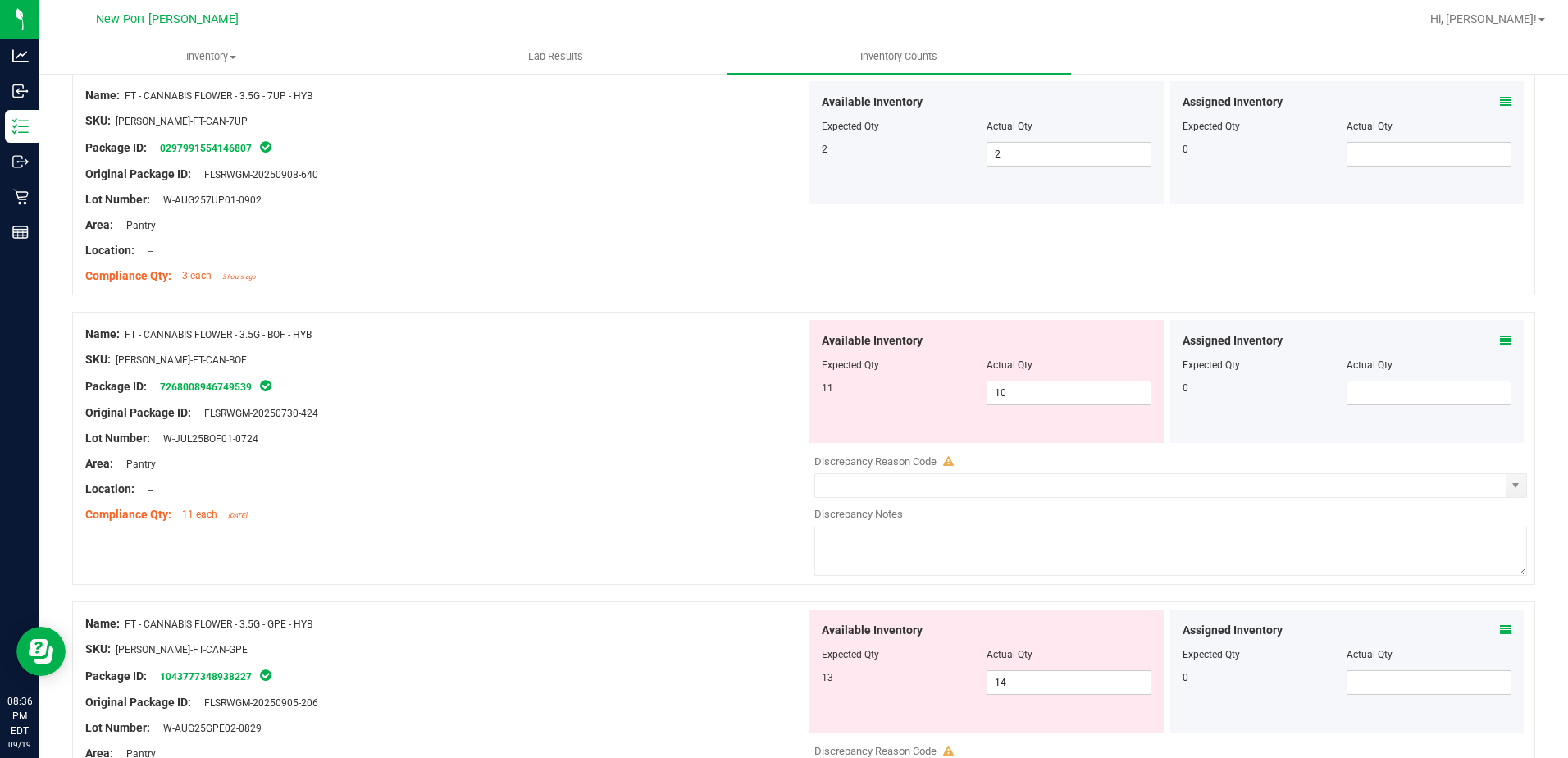
click at [1500, 338] on icon at bounding box center [1506, 341] width 12 height 12
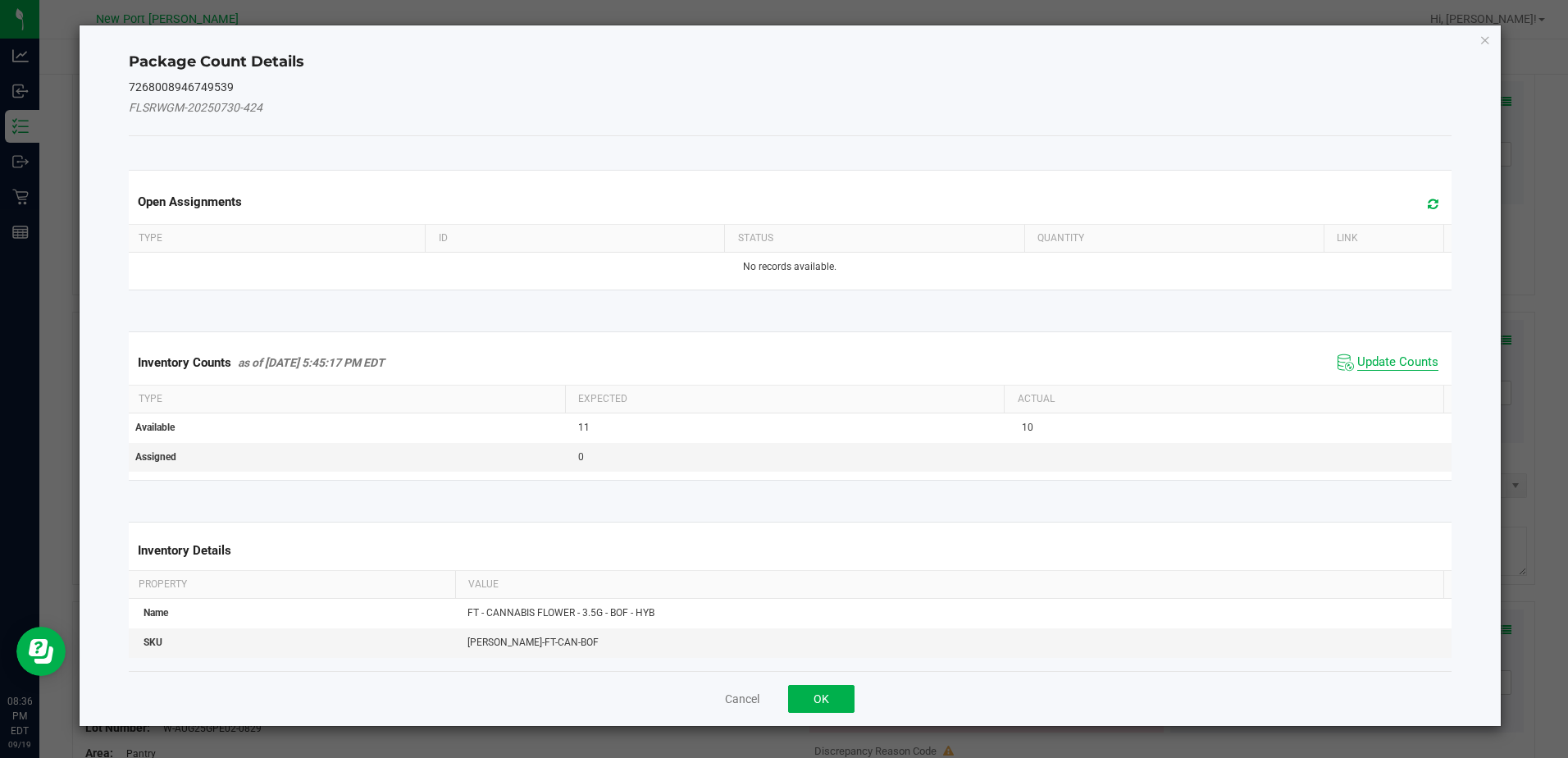
click at [1362, 361] on span "Update Counts" at bounding box center [1398, 363] width 81 height 17
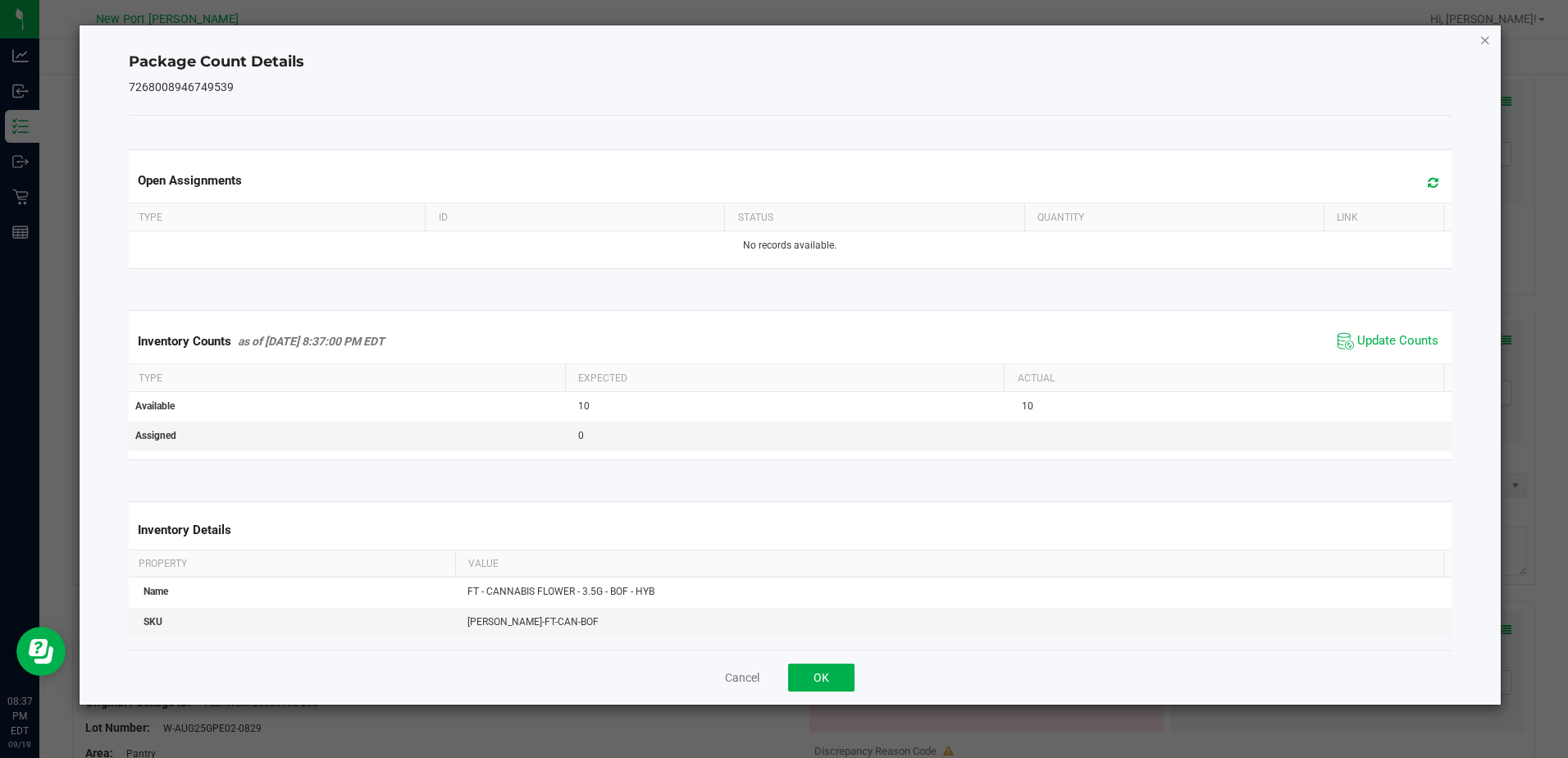
click at [1484, 35] on icon "Close" at bounding box center [1485, 39] width 12 height 20
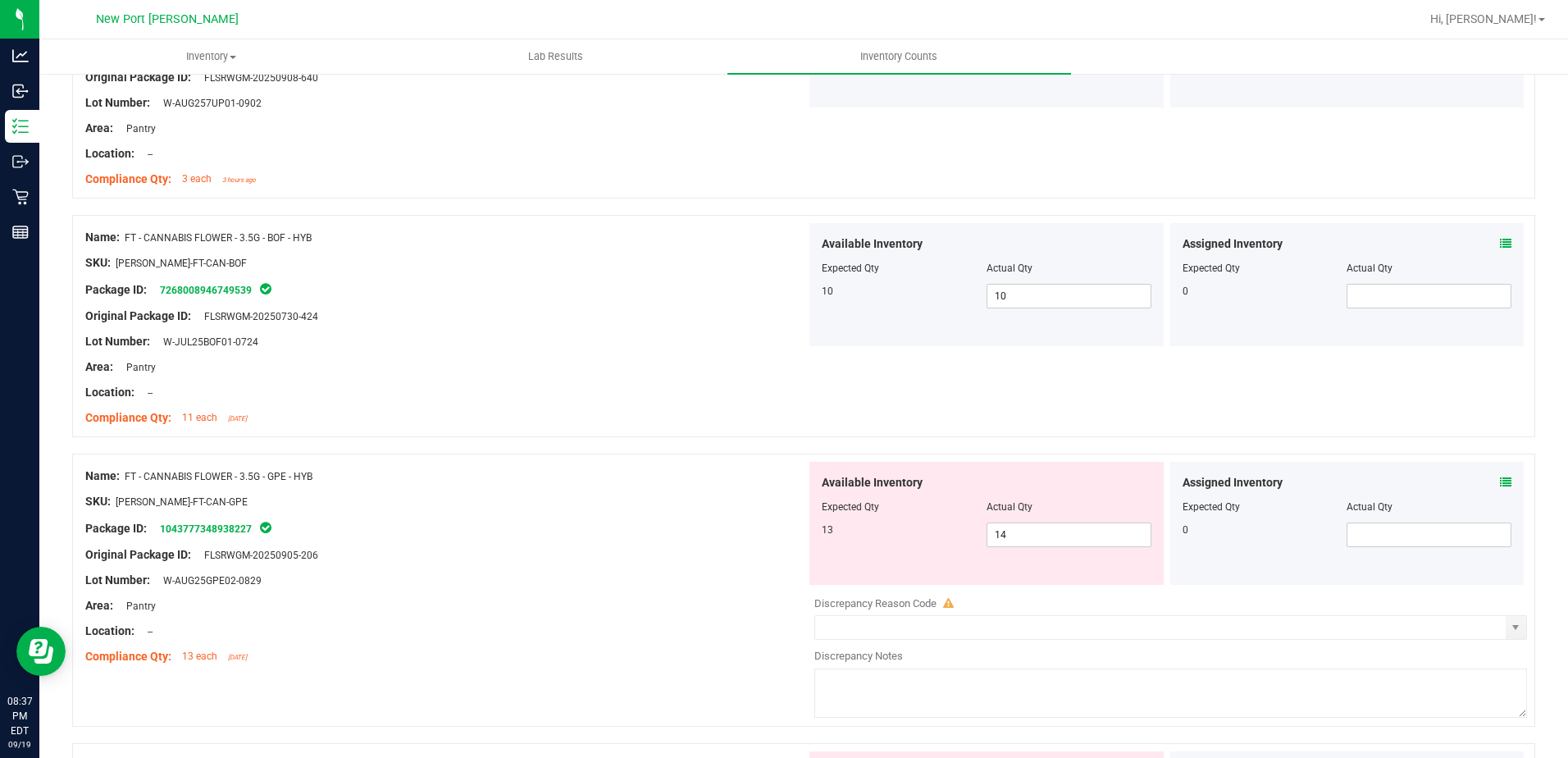
scroll to position [1395, 0]
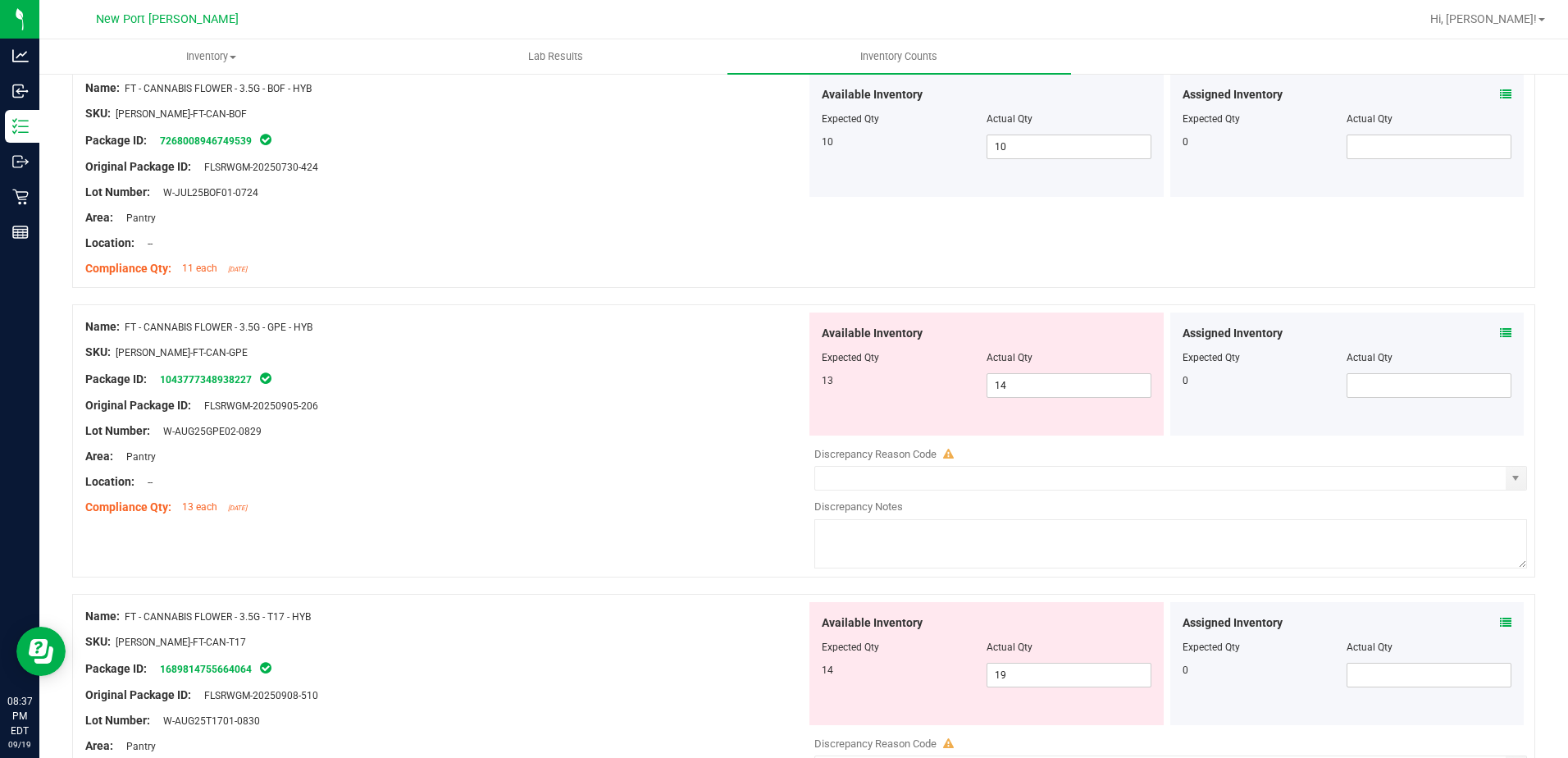
click at [1500, 332] on icon at bounding box center [1506, 333] width 12 height 12
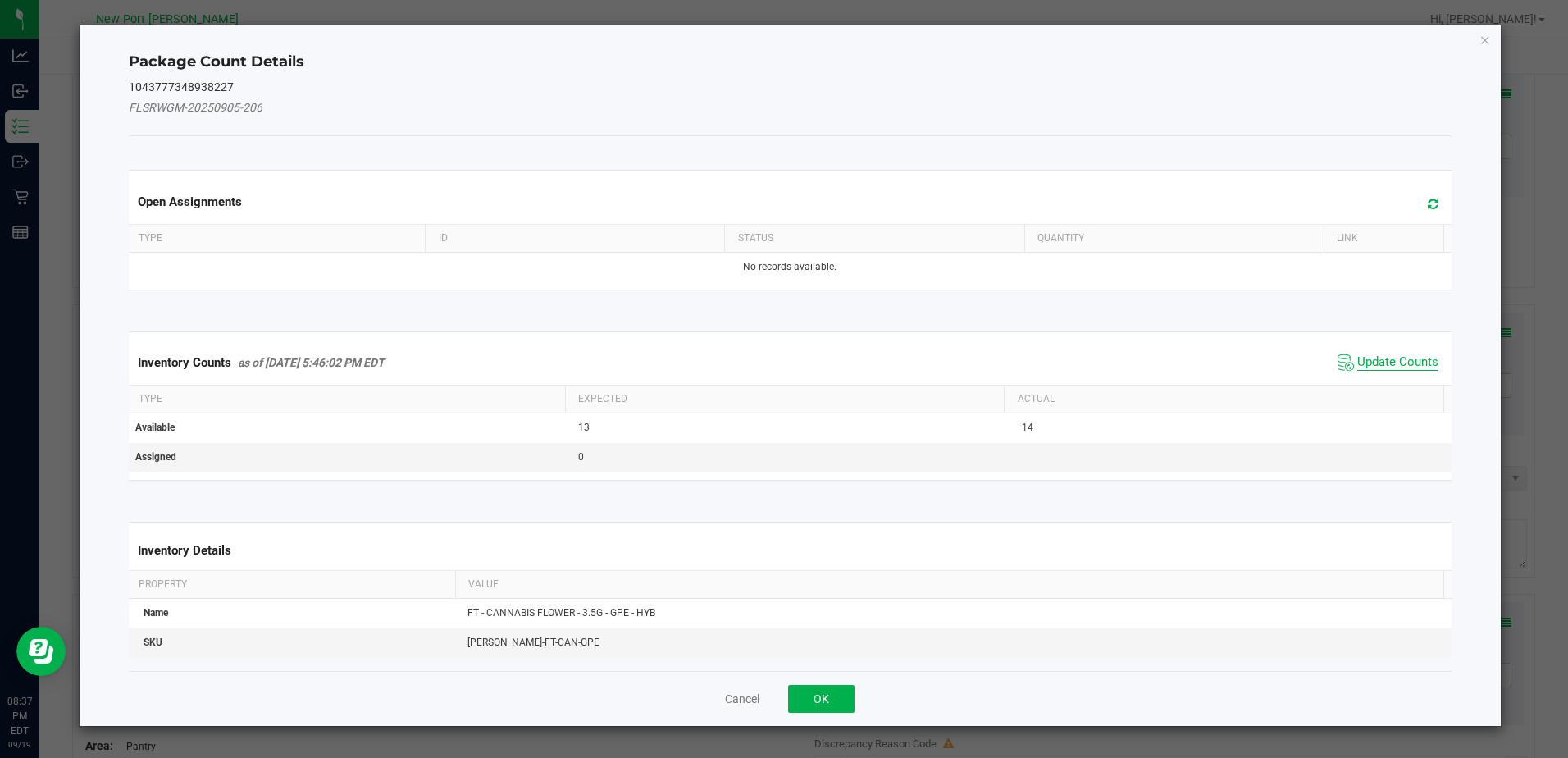
click at [1388, 363] on span "Update Counts" at bounding box center [1398, 363] width 81 height 17
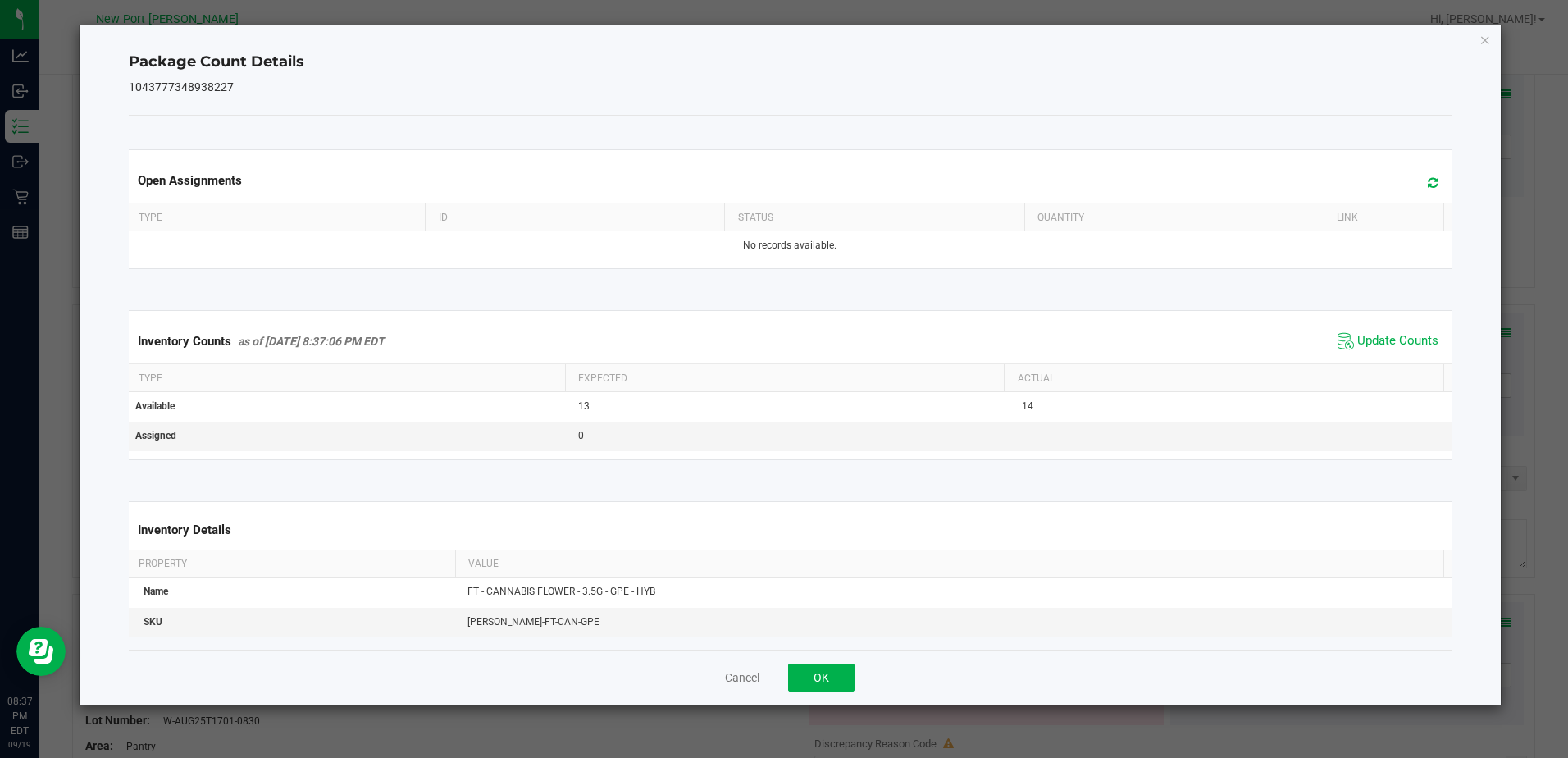
click at [1386, 341] on span "Update Counts" at bounding box center [1398, 342] width 81 height 17
click at [1486, 34] on icon "Close" at bounding box center [1485, 39] width 12 height 20
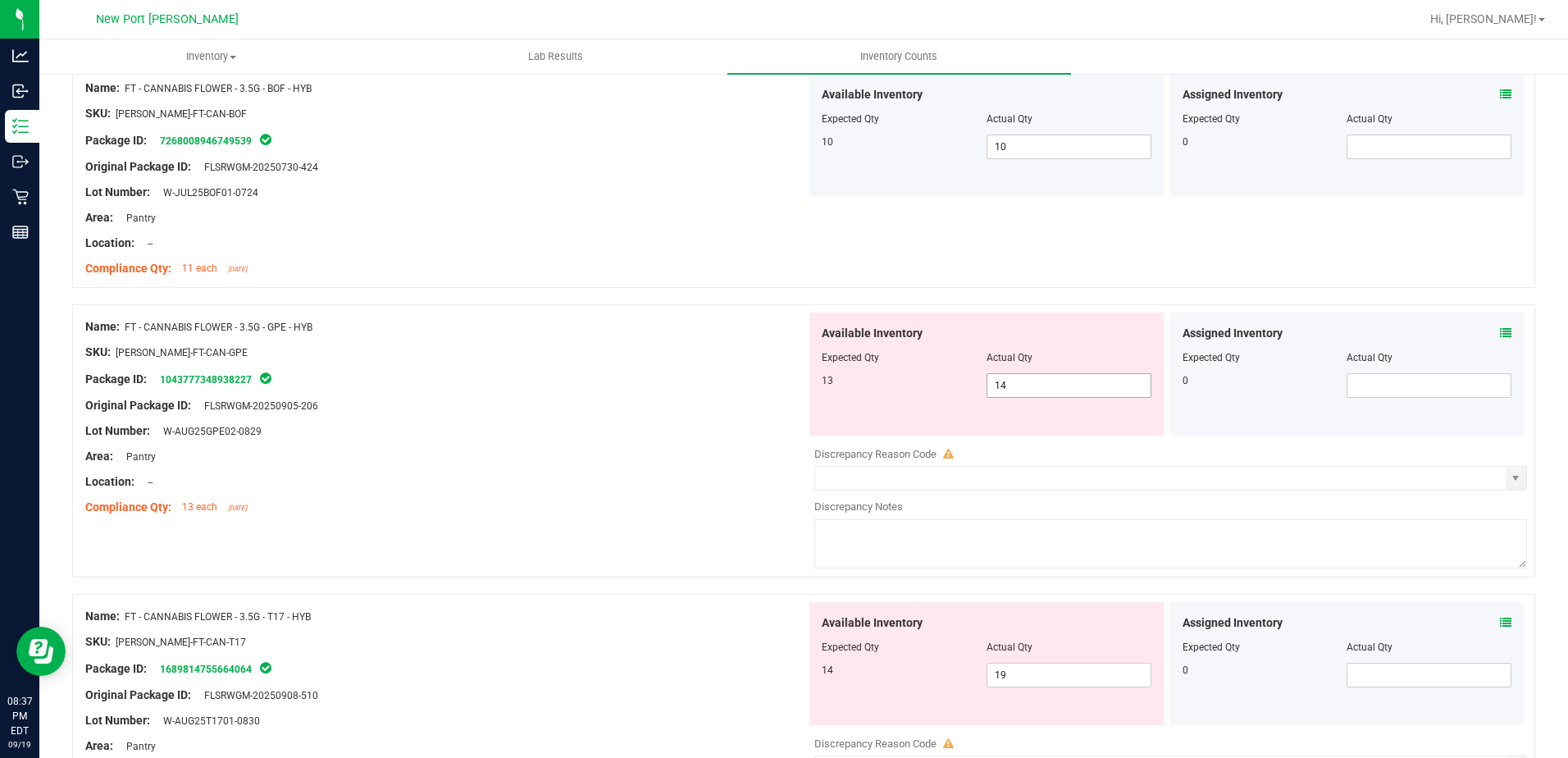
click at [1020, 390] on input "14" at bounding box center [1068, 385] width 163 height 23
type input "13"
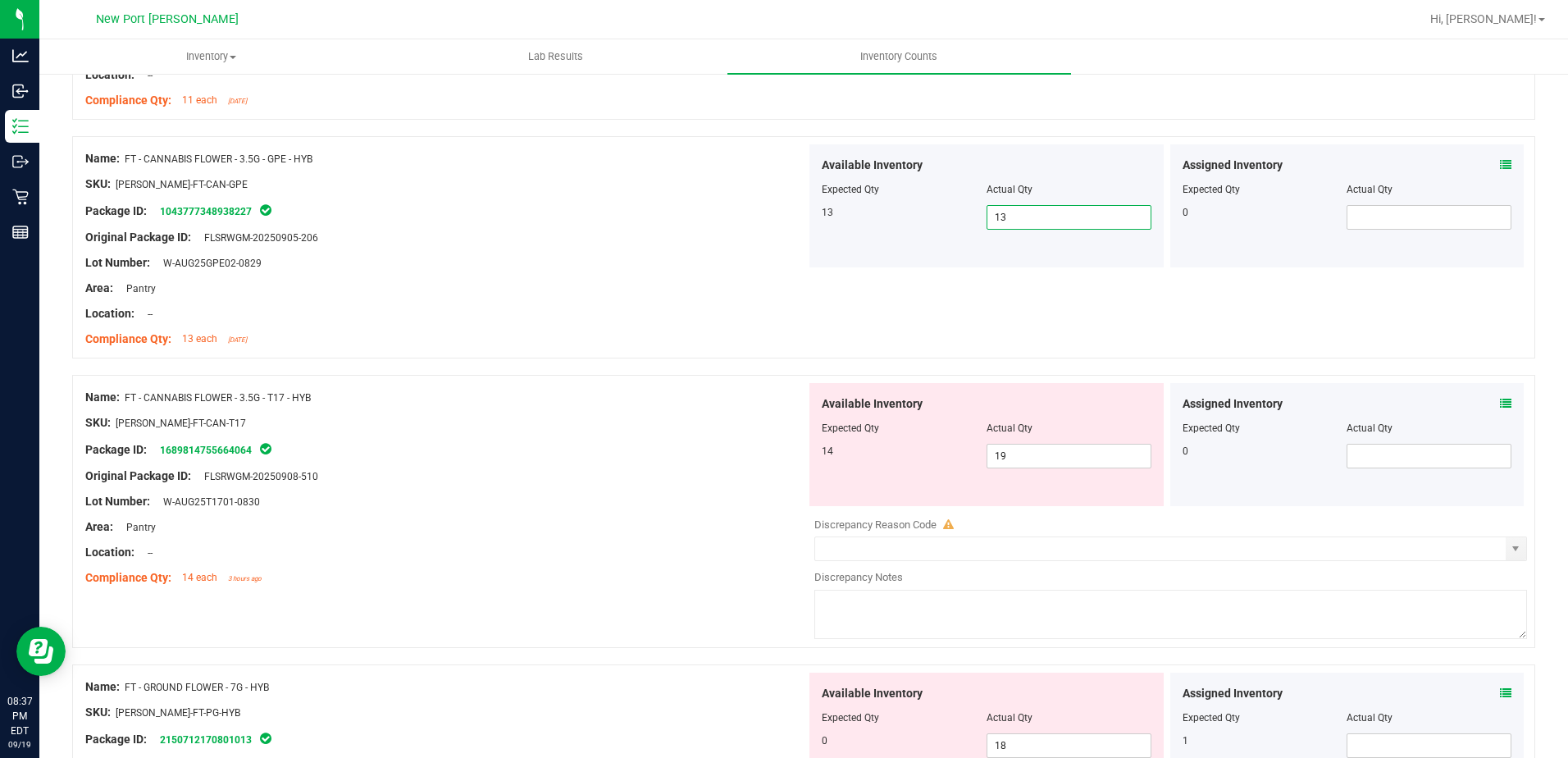
scroll to position [1641, 0]
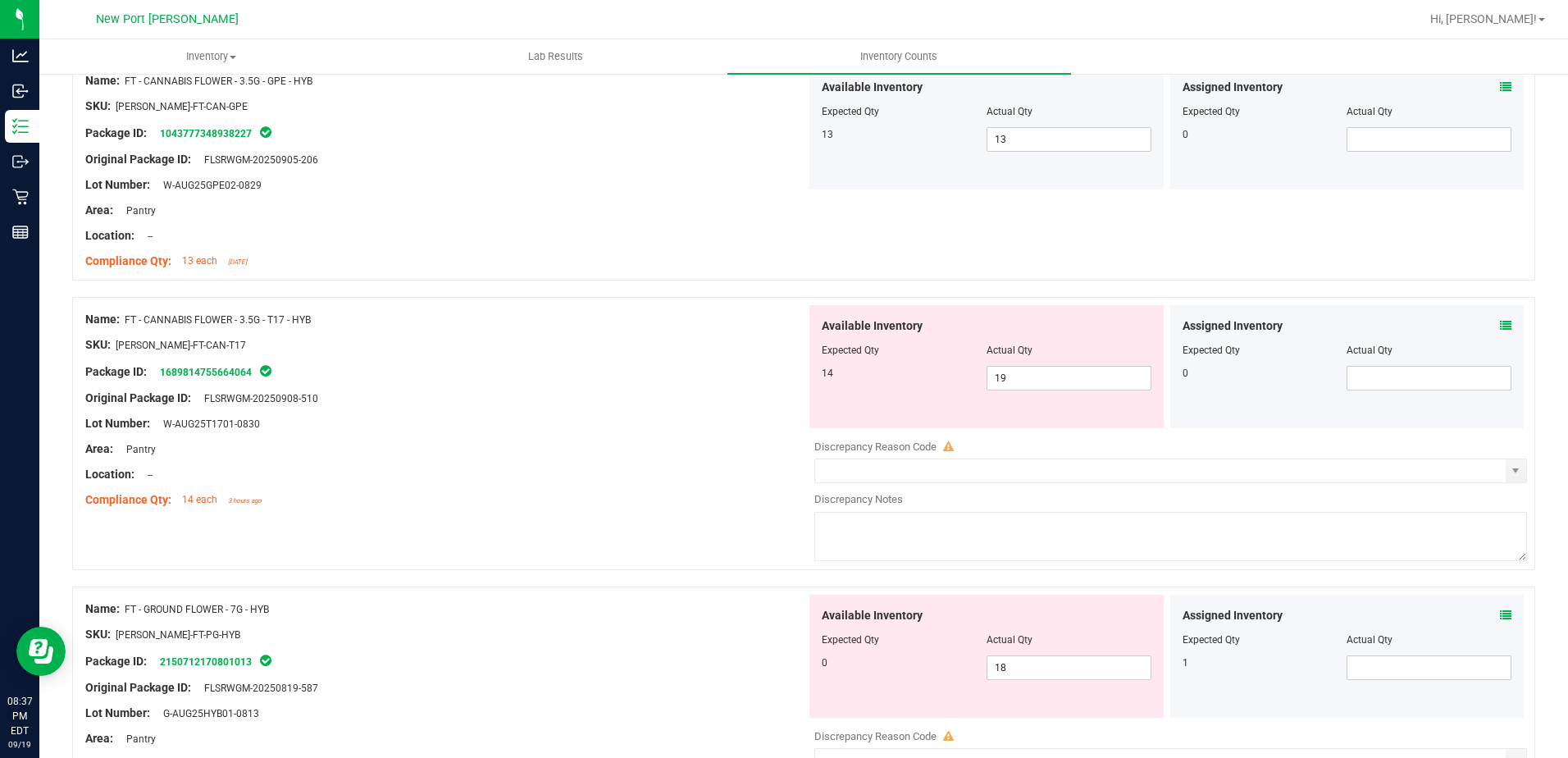
click at [1500, 329] on icon at bounding box center [1506, 326] width 12 height 12
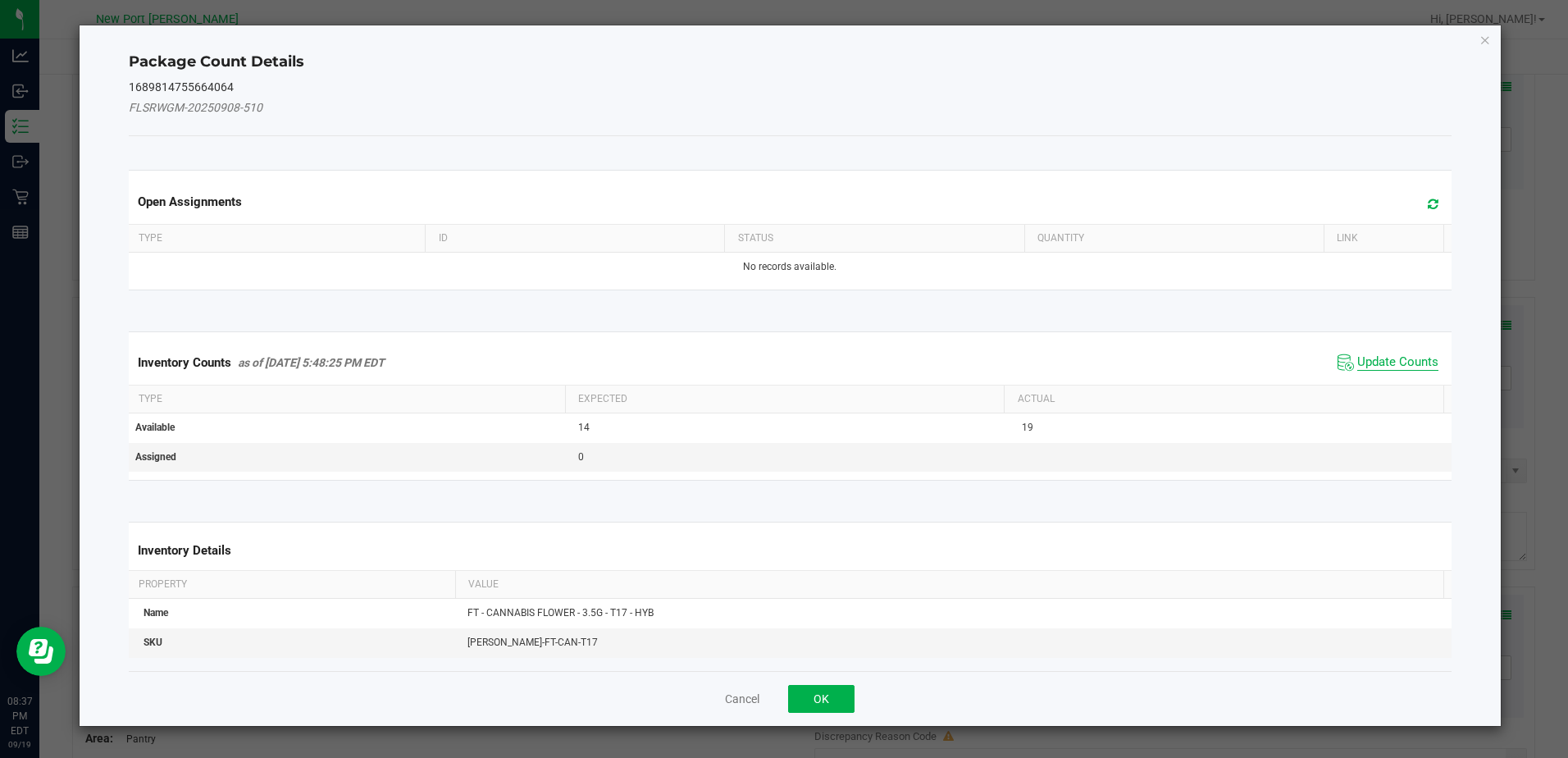
click at [1402, 358] on span "Update Counts" at bounding box center [1398, 363] width 81 height 17
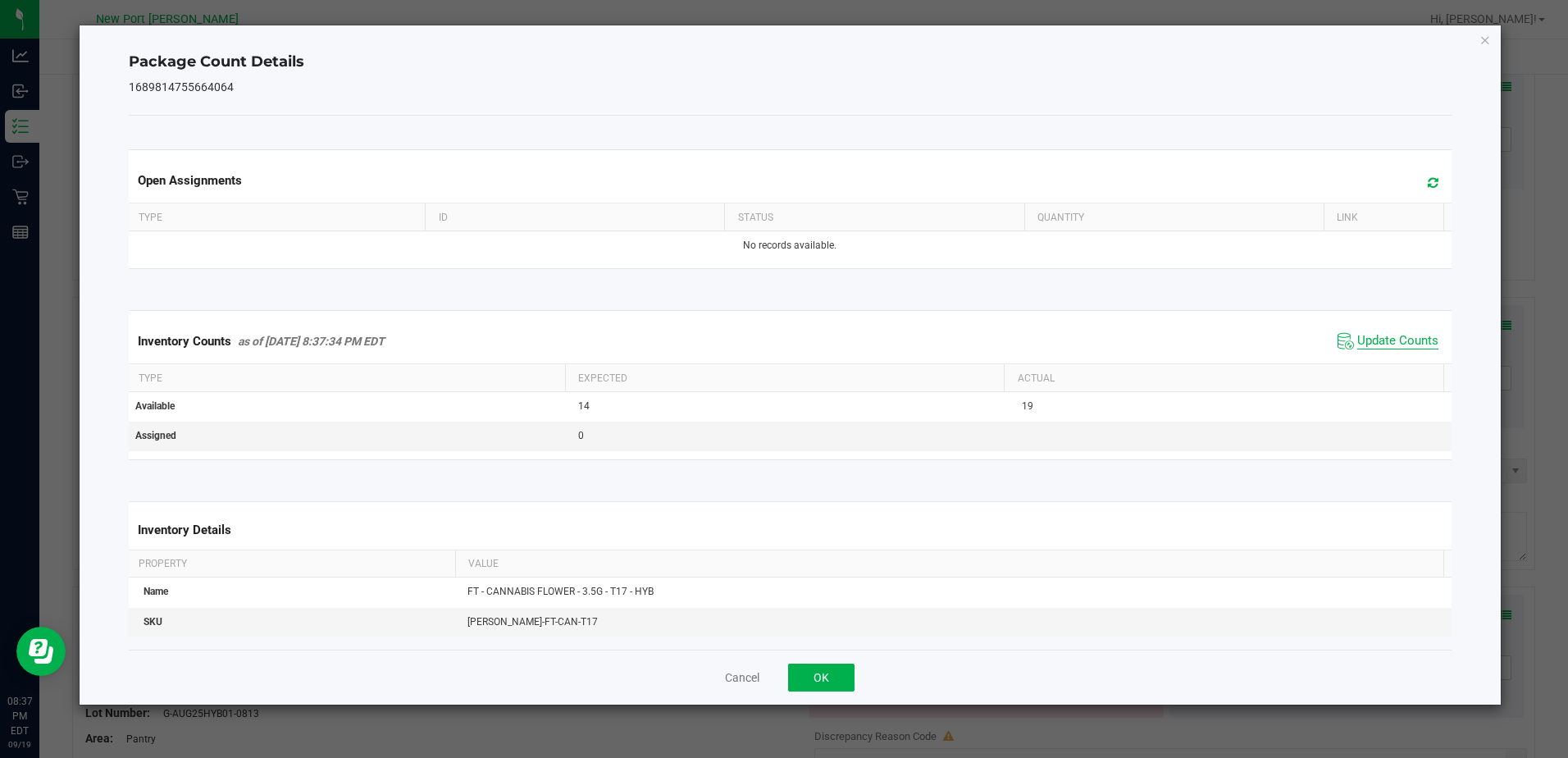
click at [1402, 338] on span "Update Counts" at bounding box center [1398, 342] width 81 height 17
click at [1487, 41] on icon "Close" at bounding box center [1485, 39] width 12 height 20
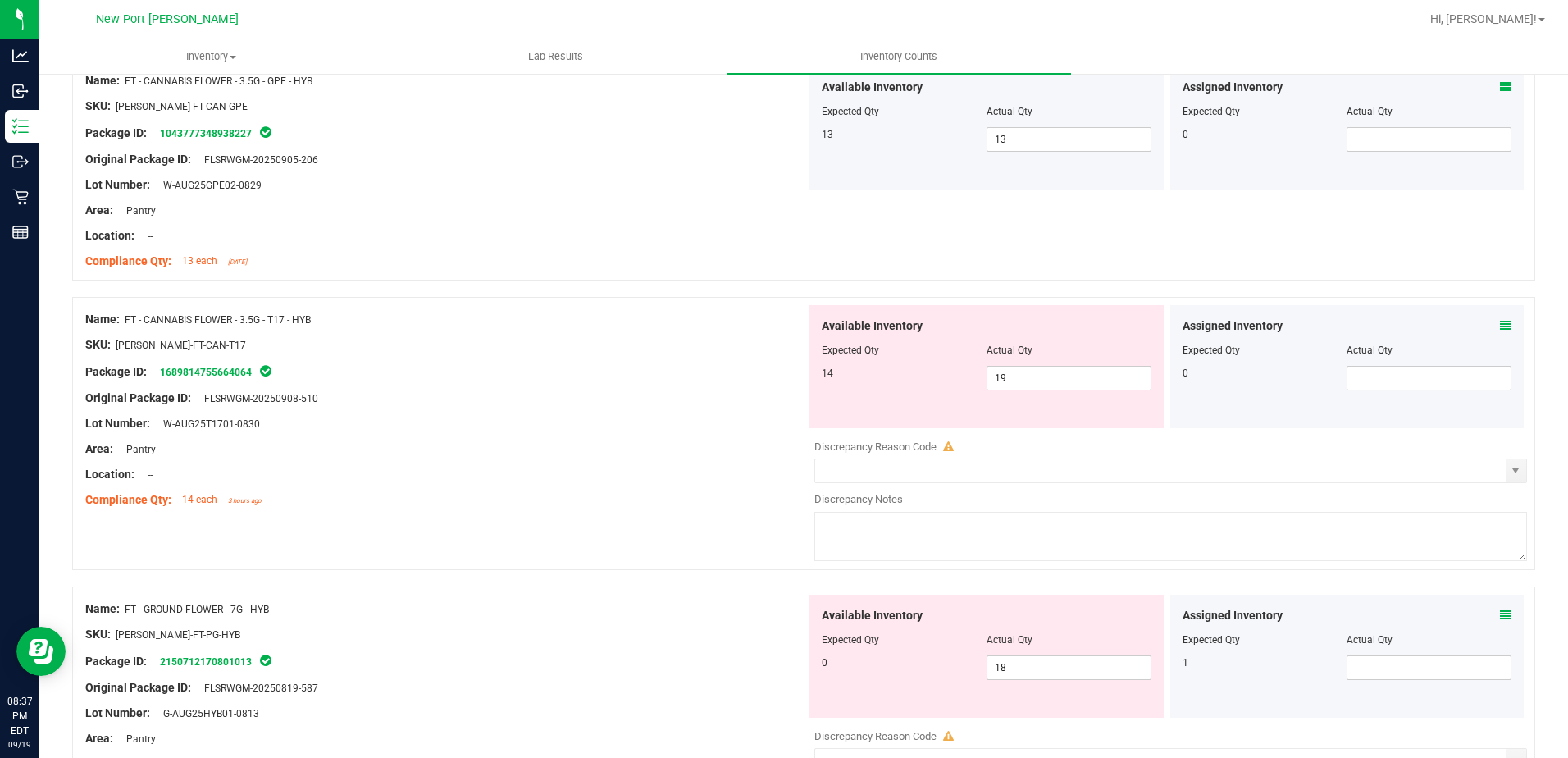
click at [1019, 405] on div "Available Inventory Expected Qty Actual Qty 14 19 19" at bounding box center [987, 366] width 354 height 123
click at [1038, 380] on input "19" at bounding box center [1068, 378] width 163 height 23
type input "14"
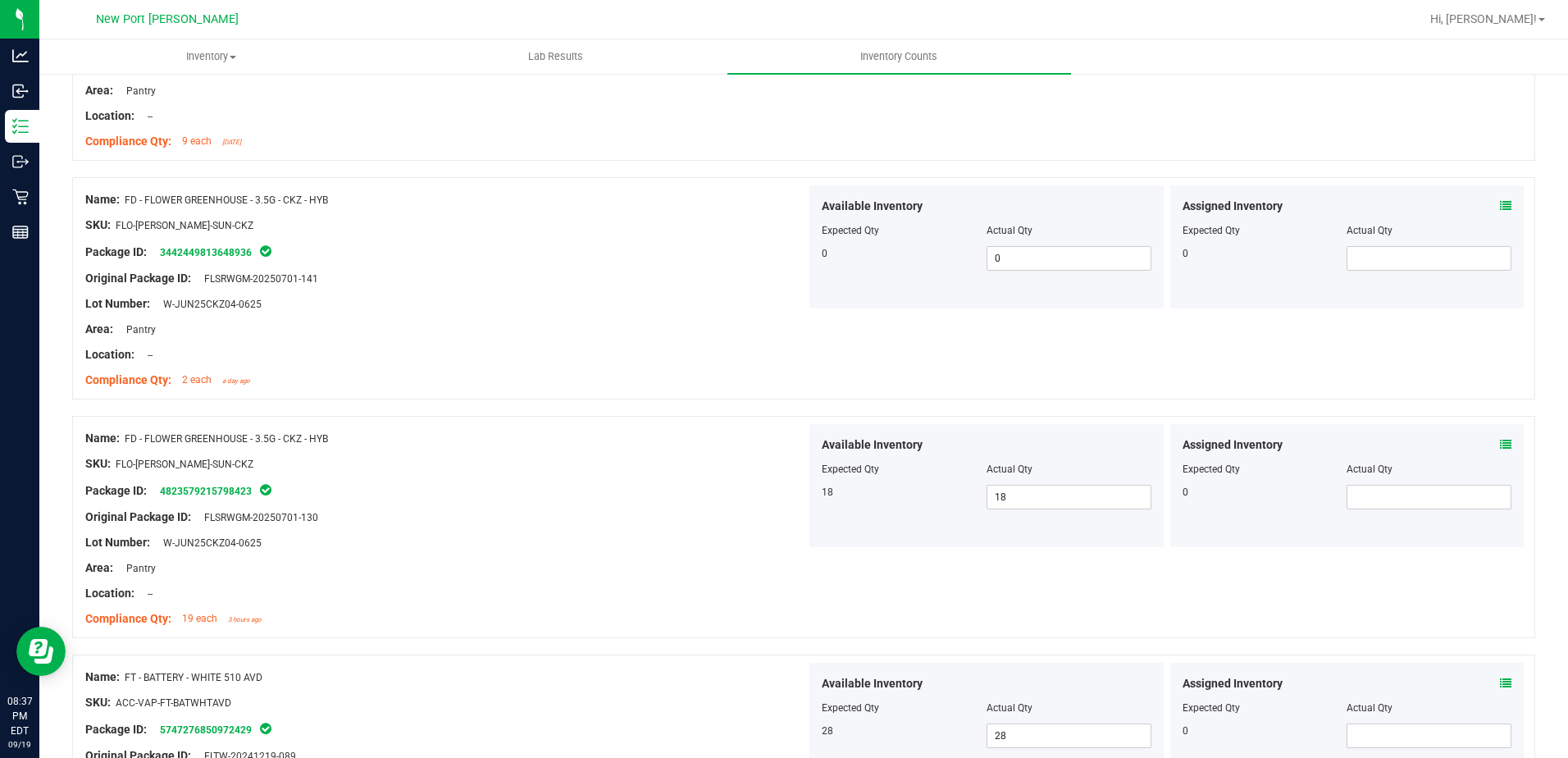
scroll to position [0, 0]
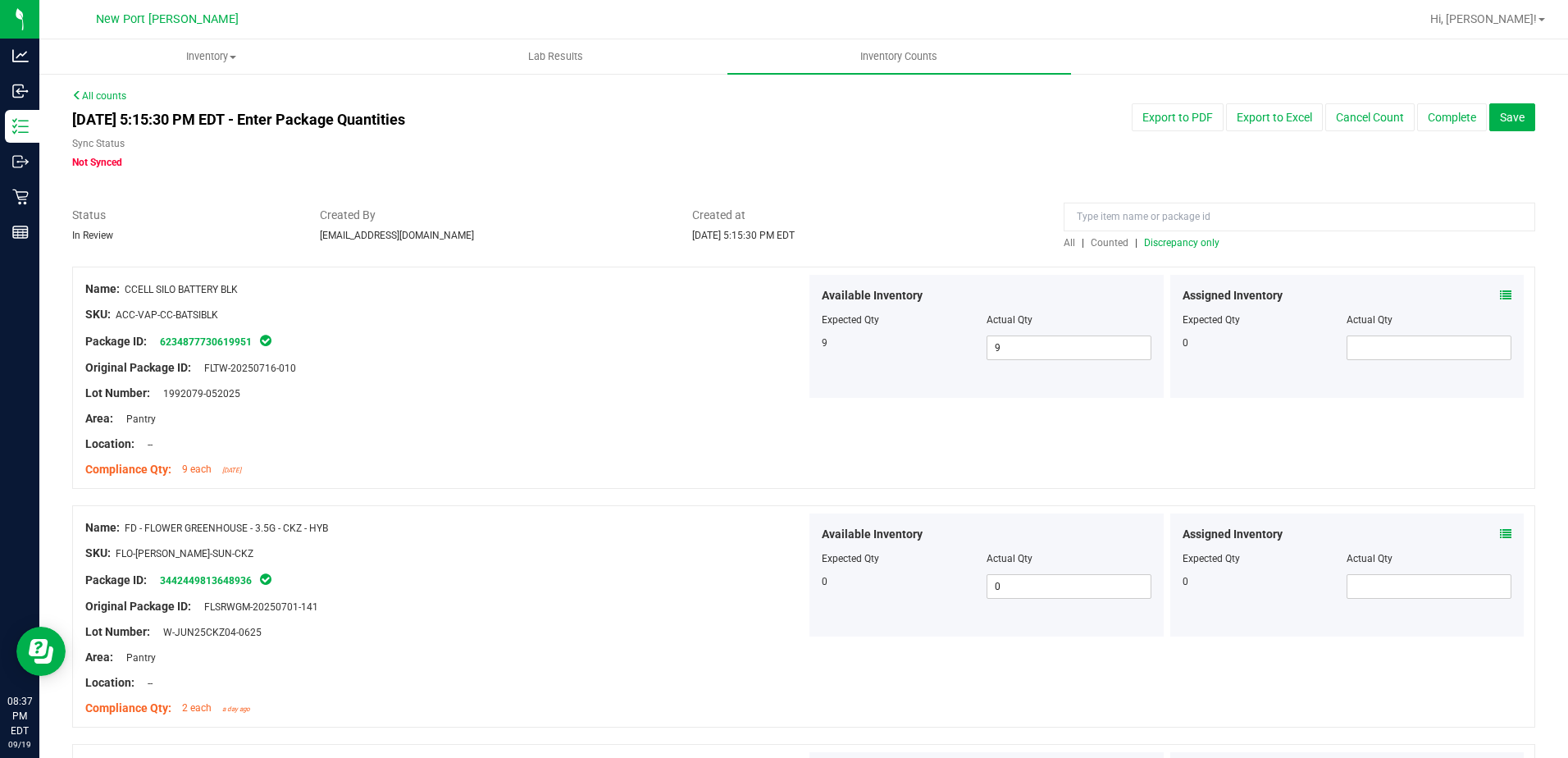
click at [1185, 242] on span "Discrepancy only" at bounding box center [1182, 243] width 75 height 12
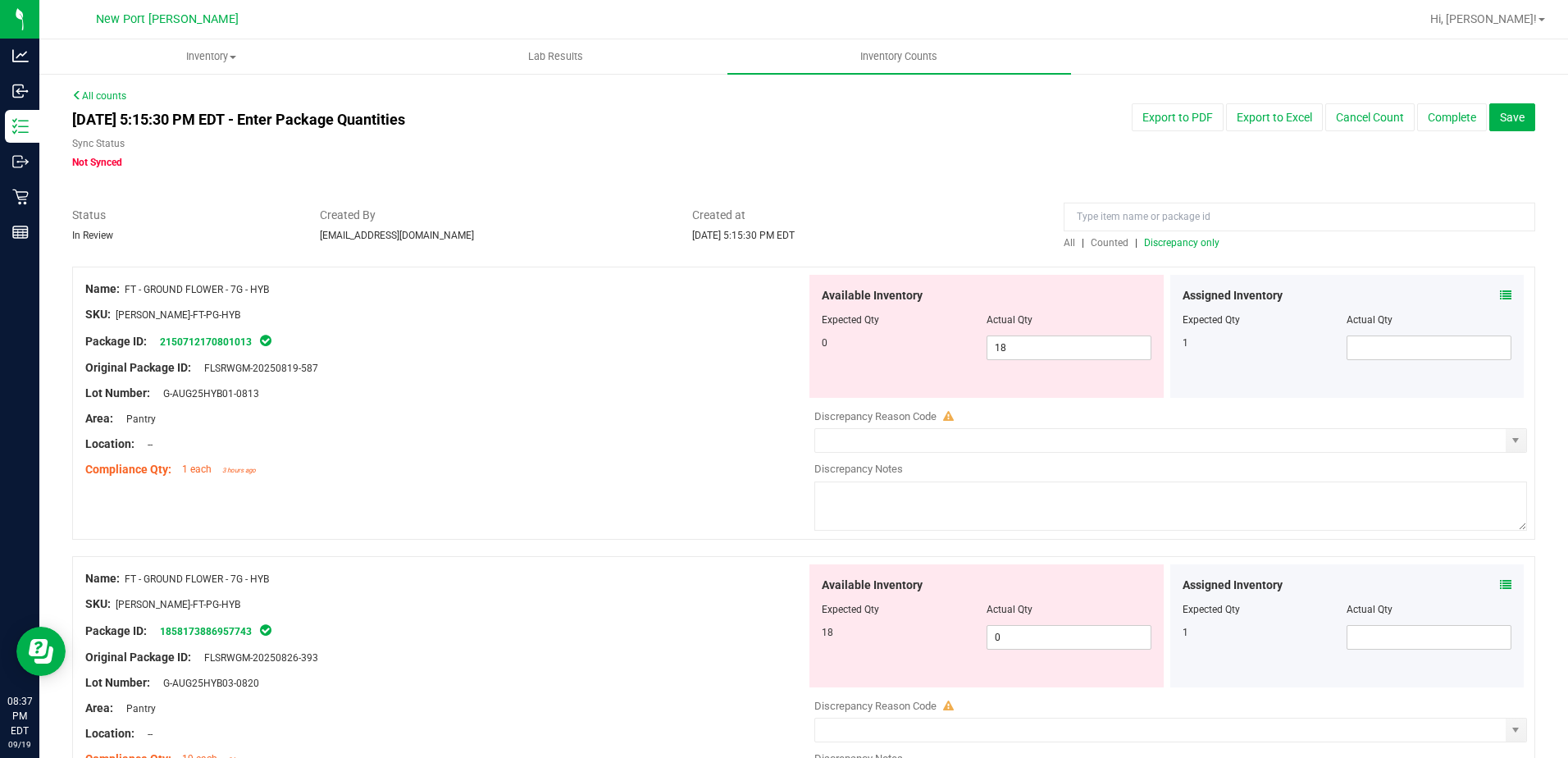
click at [1500, 293] on icon at bounding box center [1506, 296] width 12 height 12
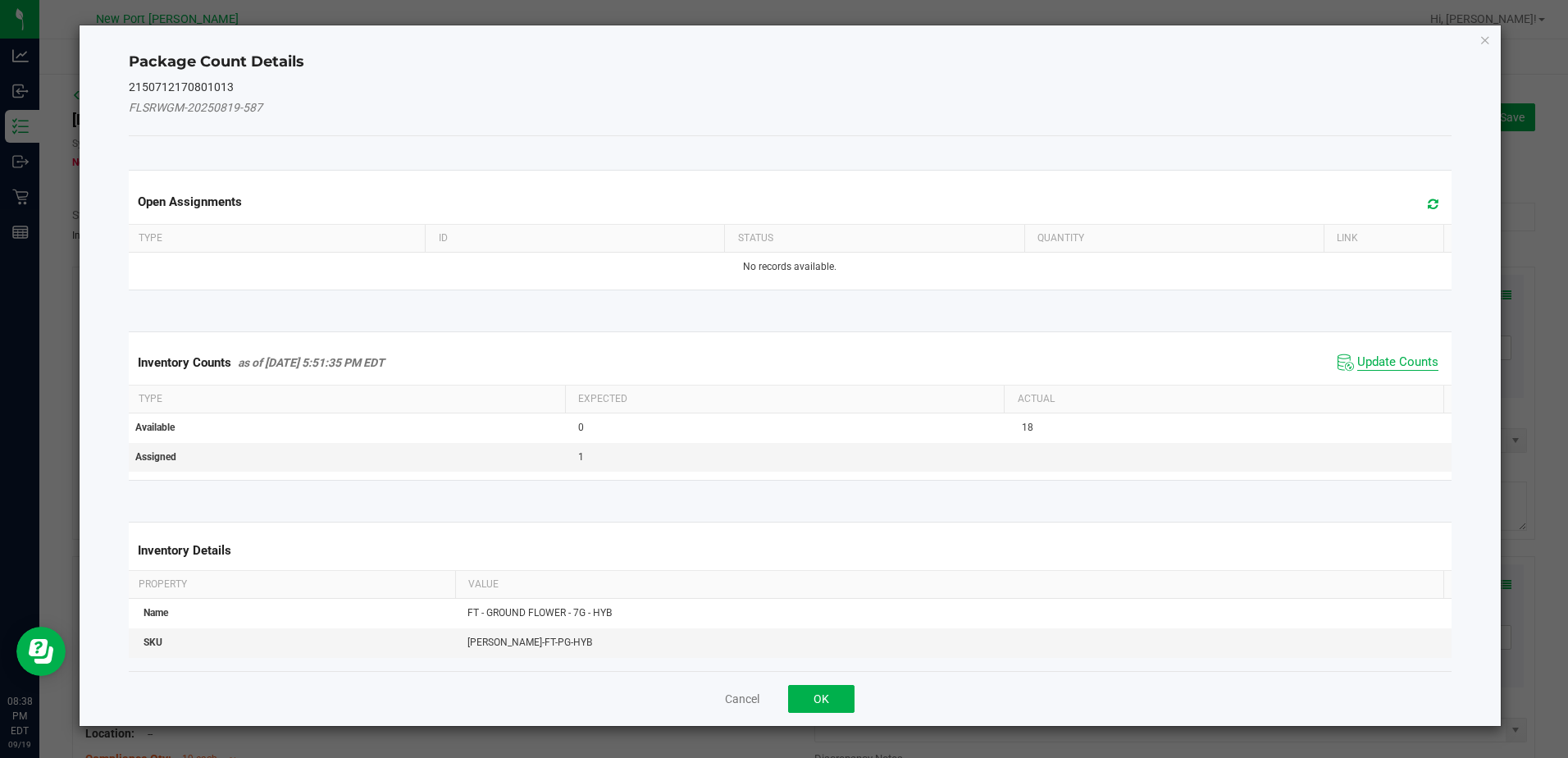
click at [1369, 367] on span "Update Counts" at bounding box center [1398, 363] width 81 height 17
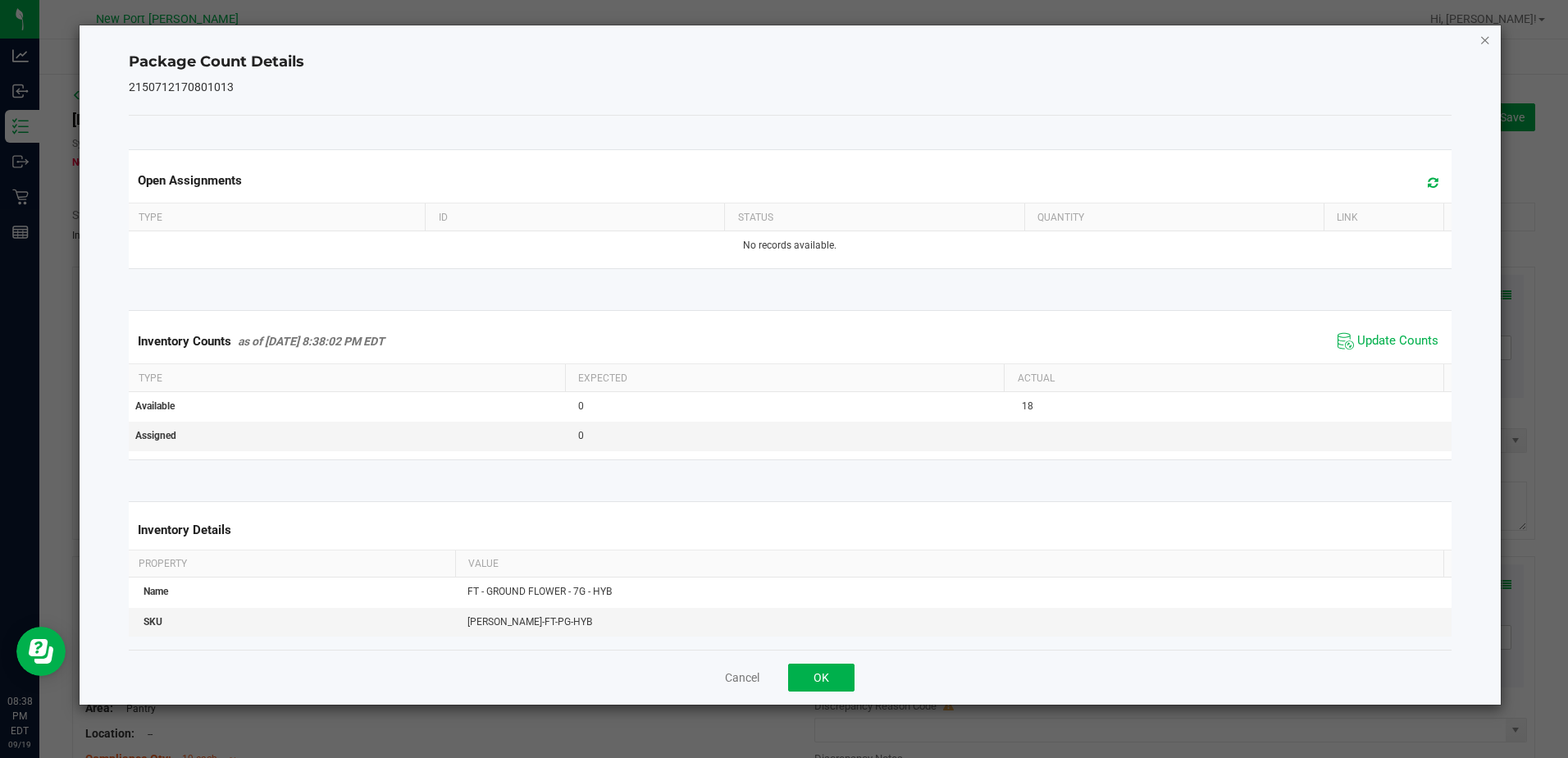
click at [1482, 37] on icon "Close" at bounding box center [1485, 39] width 12 height 20
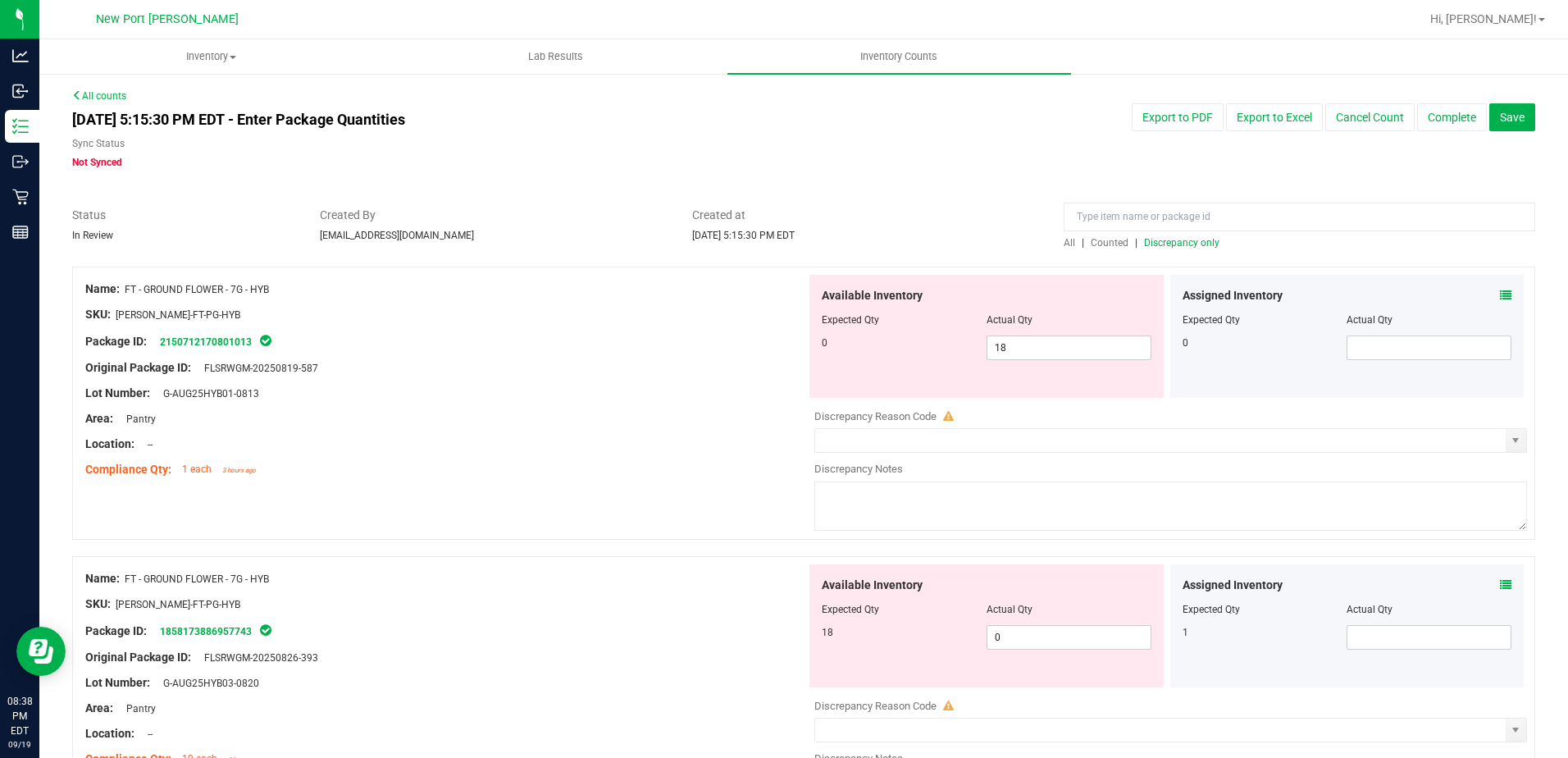
click at [1500, 589] on icon at bounding box center [1506, 585] width 12 height 12
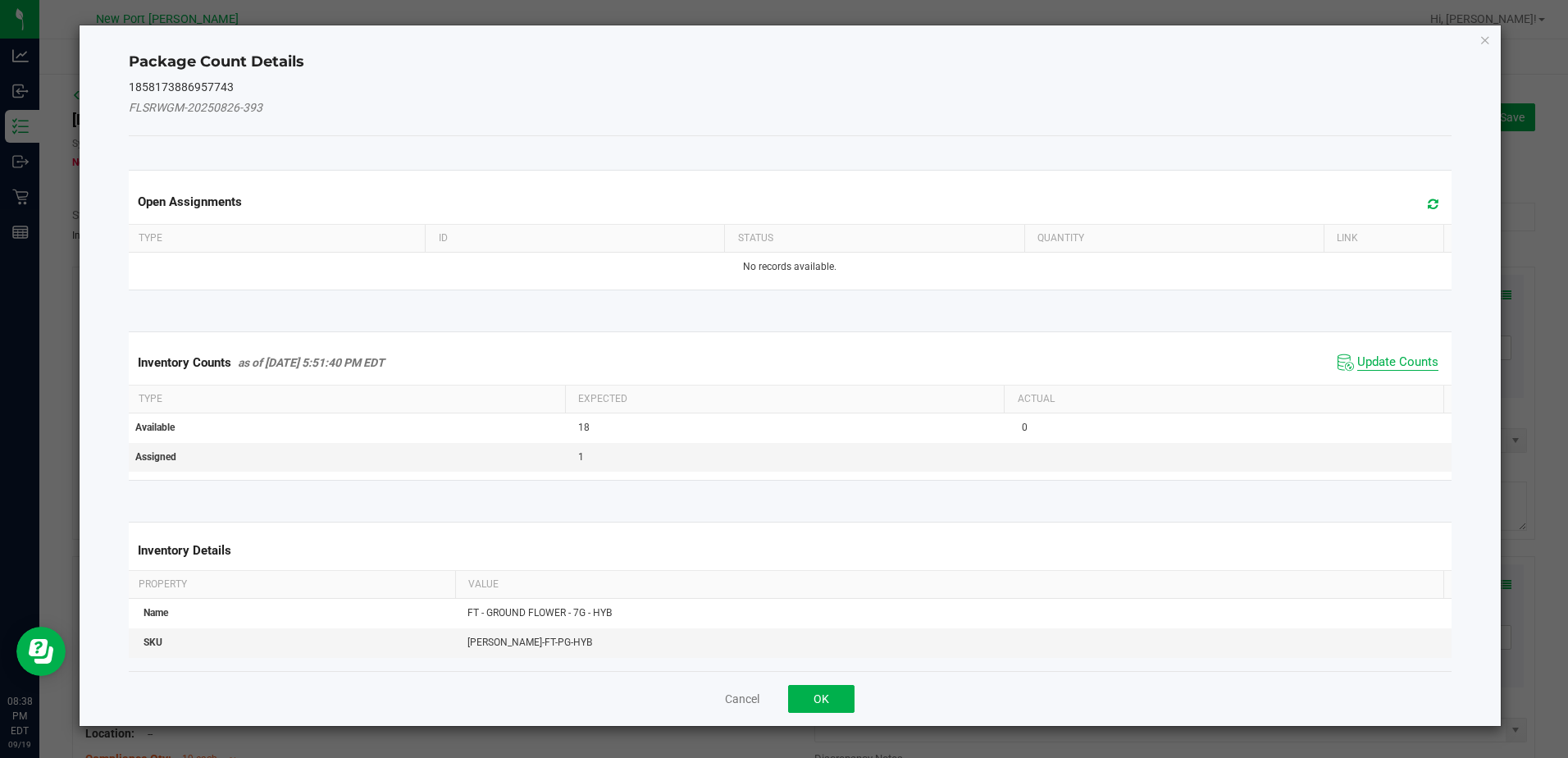
click at [1386, 363] on span "Update Counts" at bounding box center [1398, 363] width 81 height 17
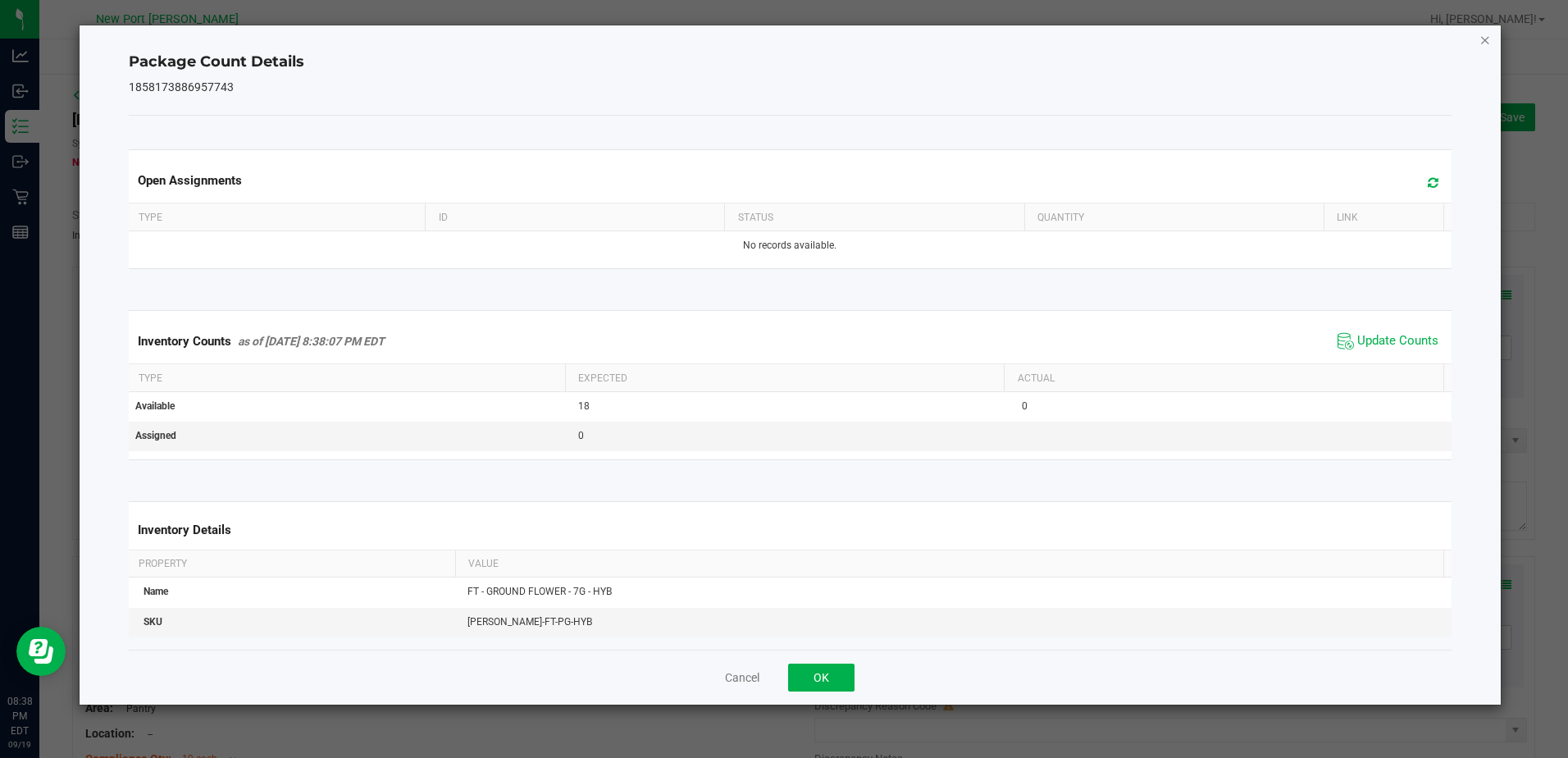
click at [1489, 47] on icon "Close" at bounding box center [1485, 39] width 12 height 20
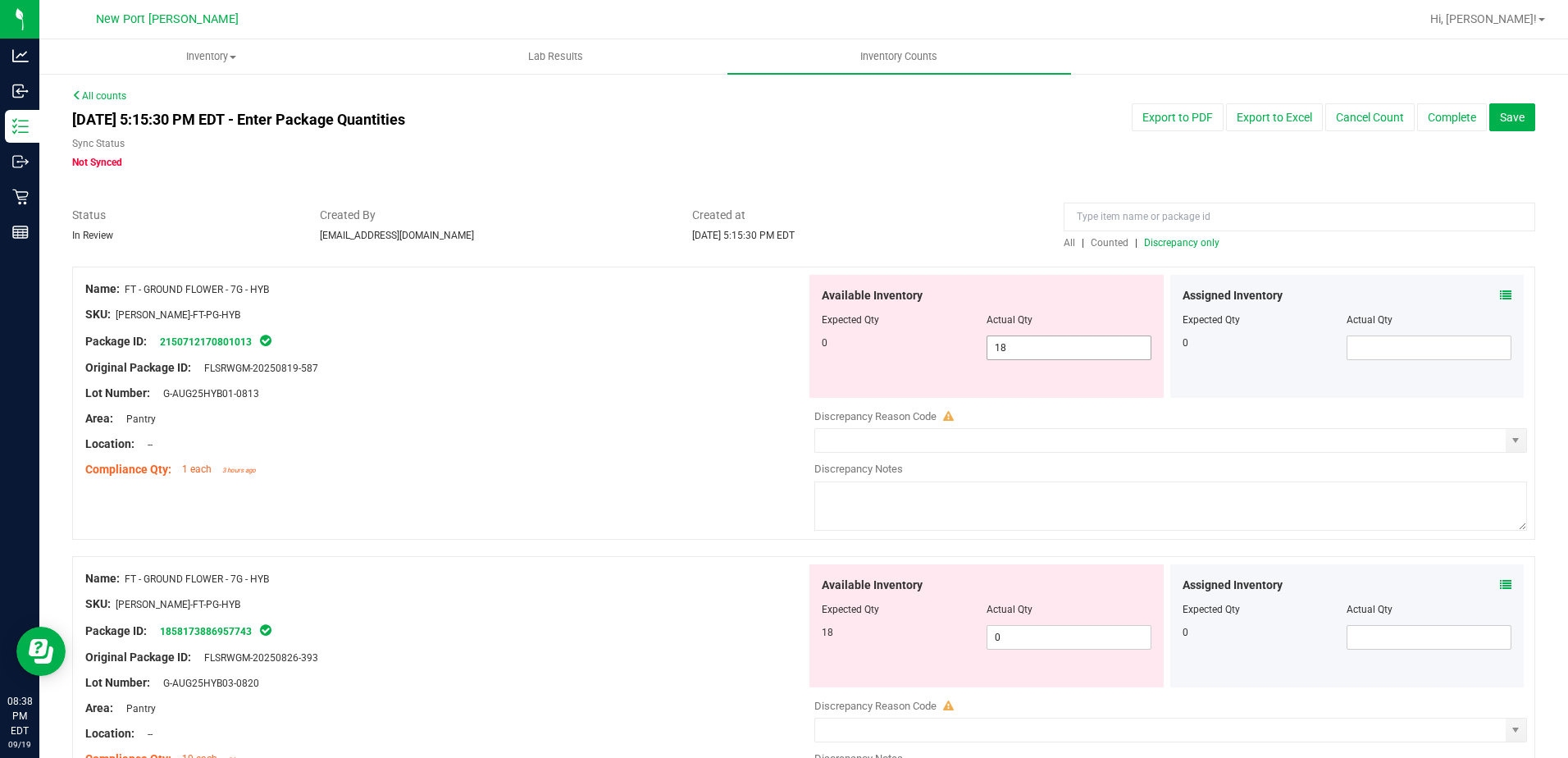
click at [1017, 346] on span "18 18" at bounding box center [1068, 348] width 165 height 24
click at [1017, 346] on input "18" at bounding box center [1068, 348] width 163 height 23
type input "0"
click at [1020, 635] on div "Available Inventory Expected Qty Actual Qty 18 0 0" at bounding box center [987, 625] width 354 height 123
type input "0"
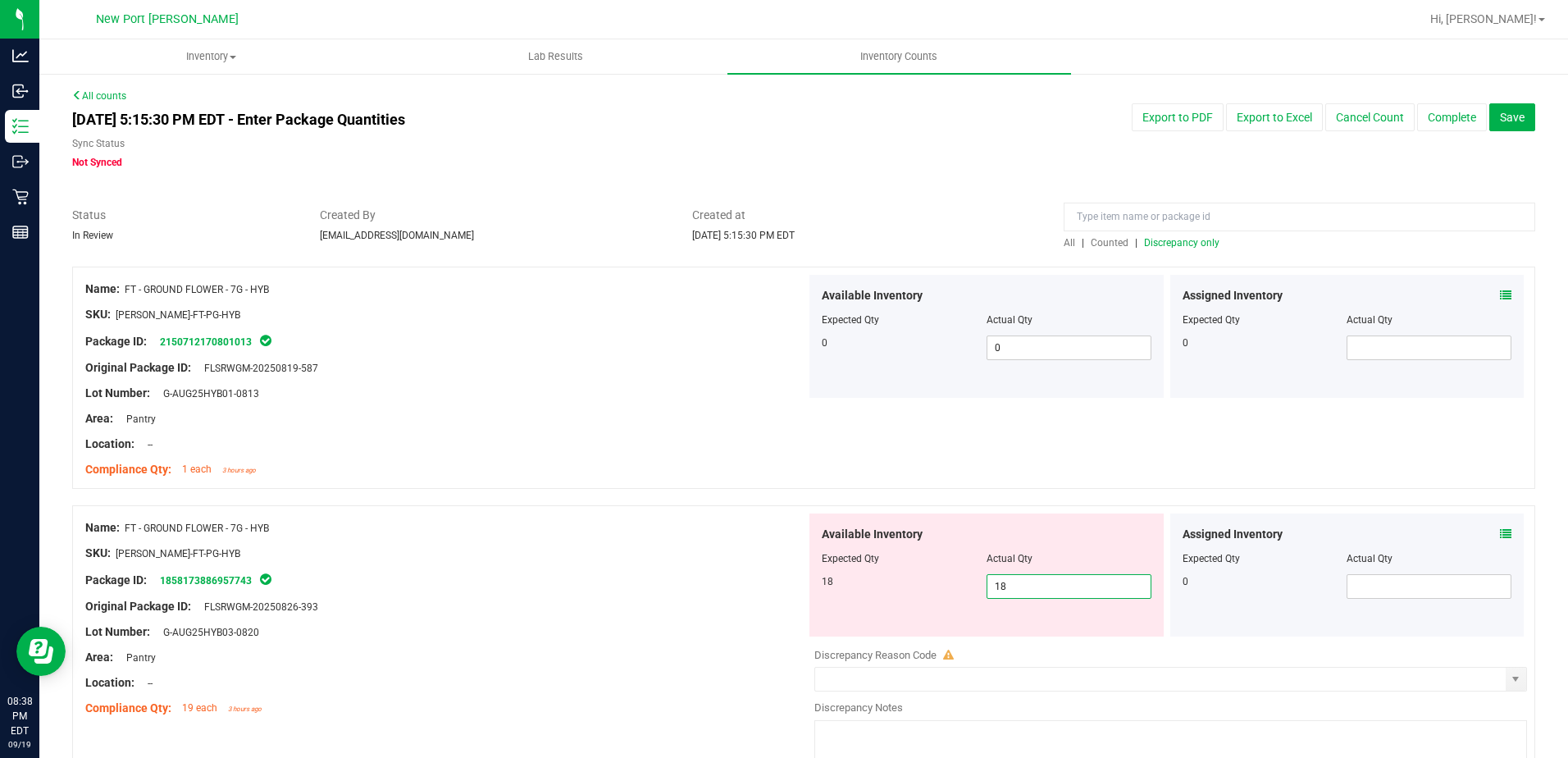
type input "18"
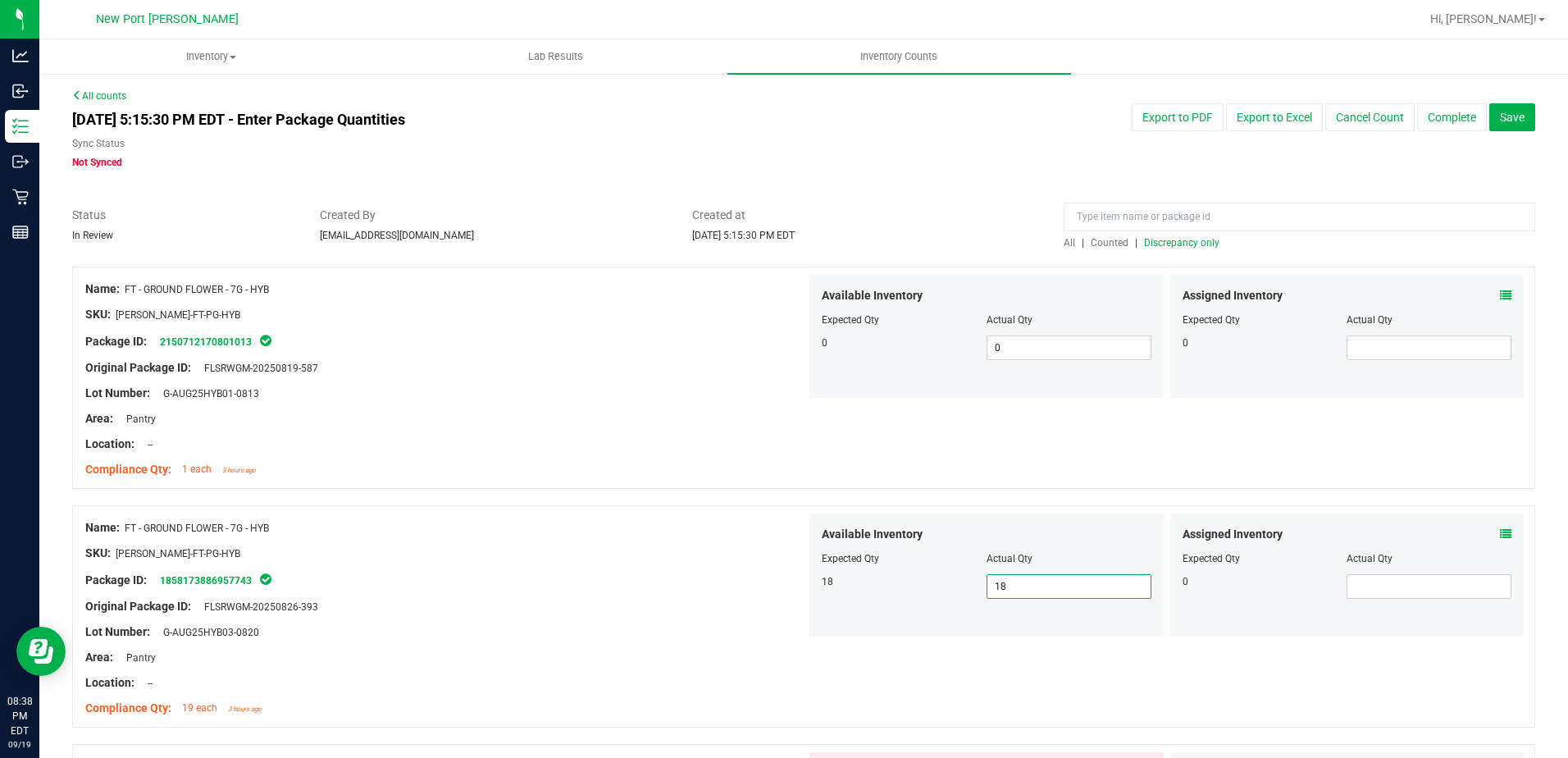
click at [1171, 244] on span "Discrepancy only" at bounding box center [1182, 243] width 75 height 12
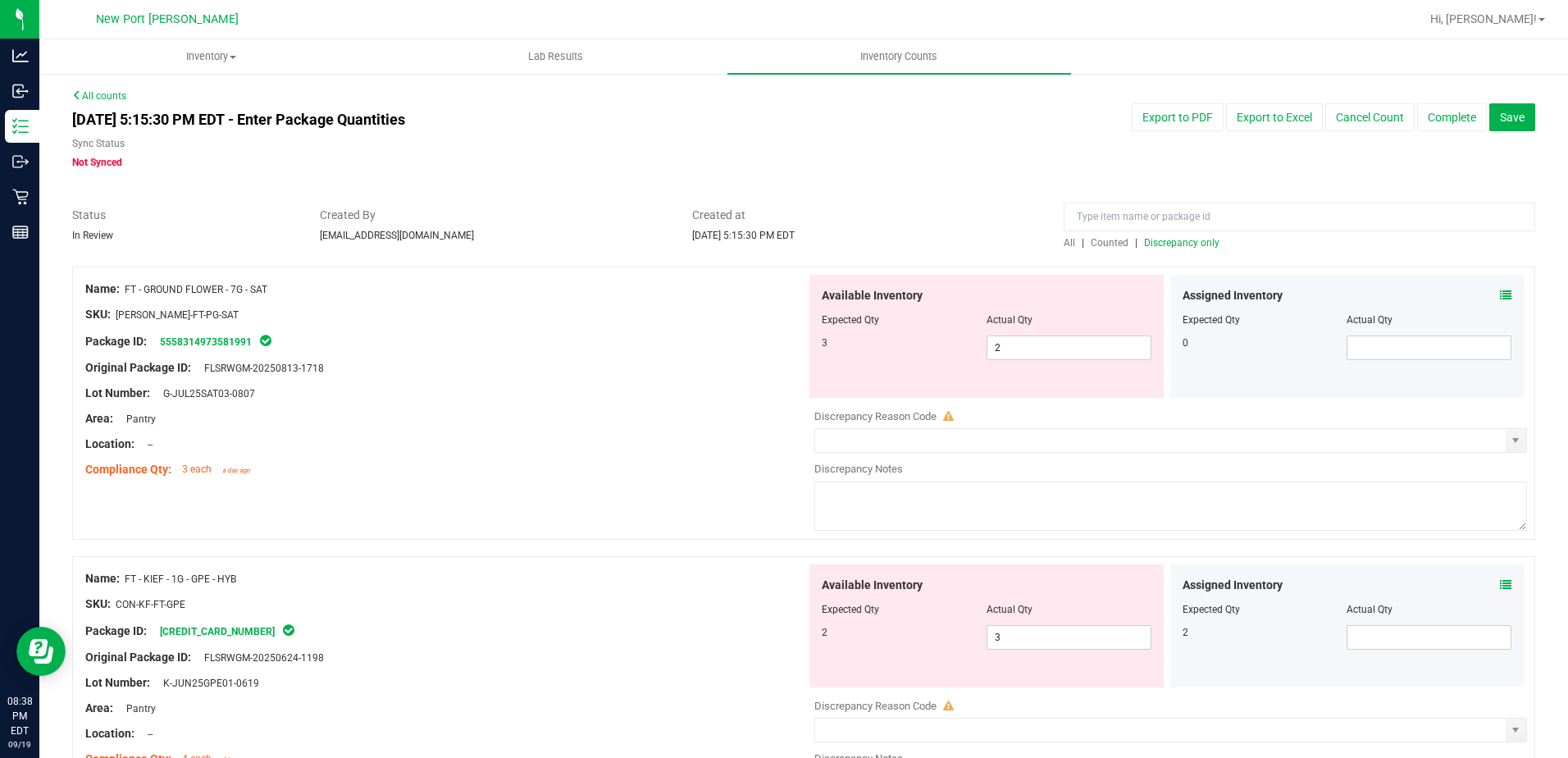
click at [1500, 293] on icon at bounding box center [1506, 296] width 12 height 12
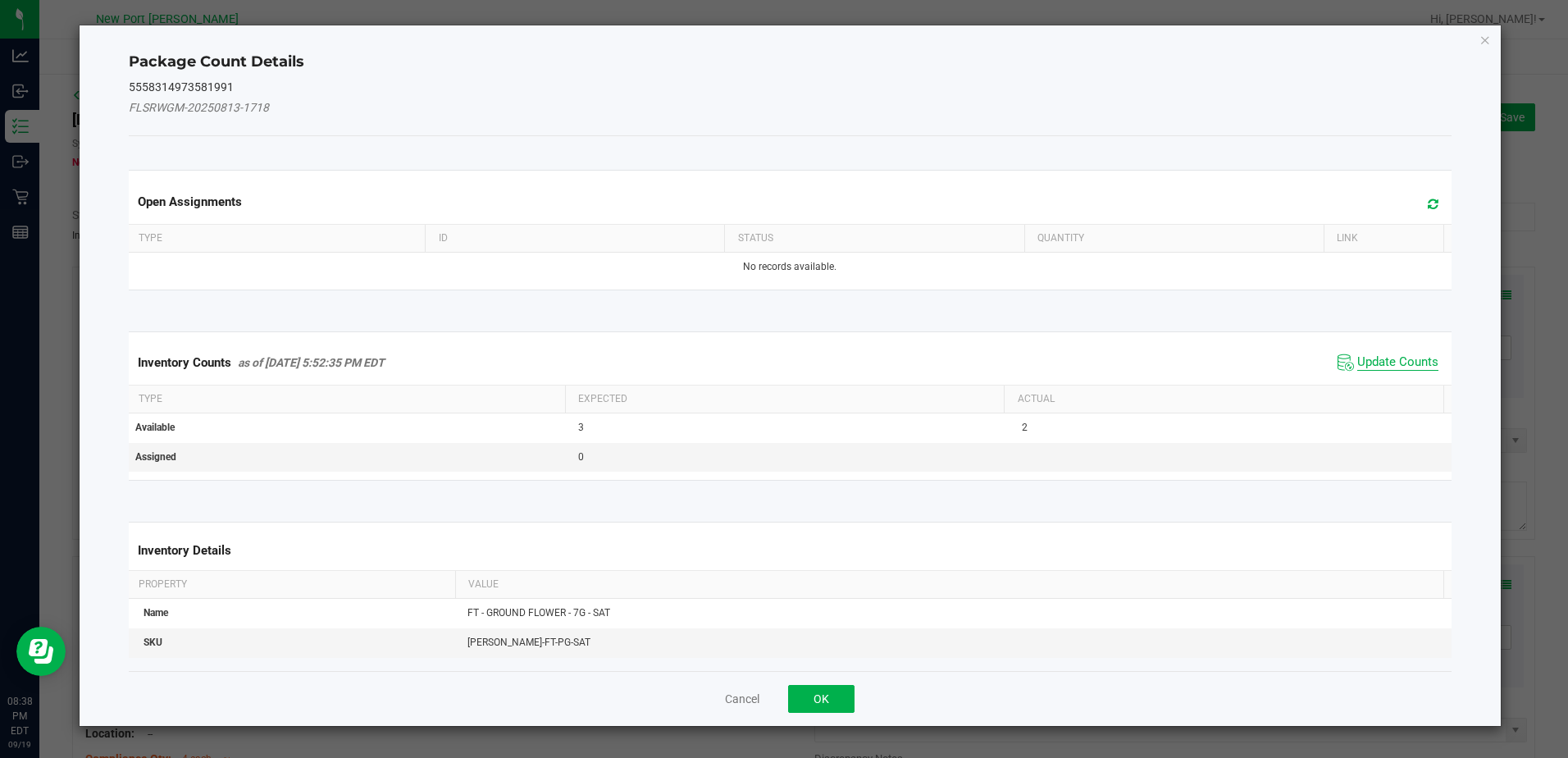
click at [1397, 369] on span "Update Counts" at bounding box center [1398, 363] width 81 height 17
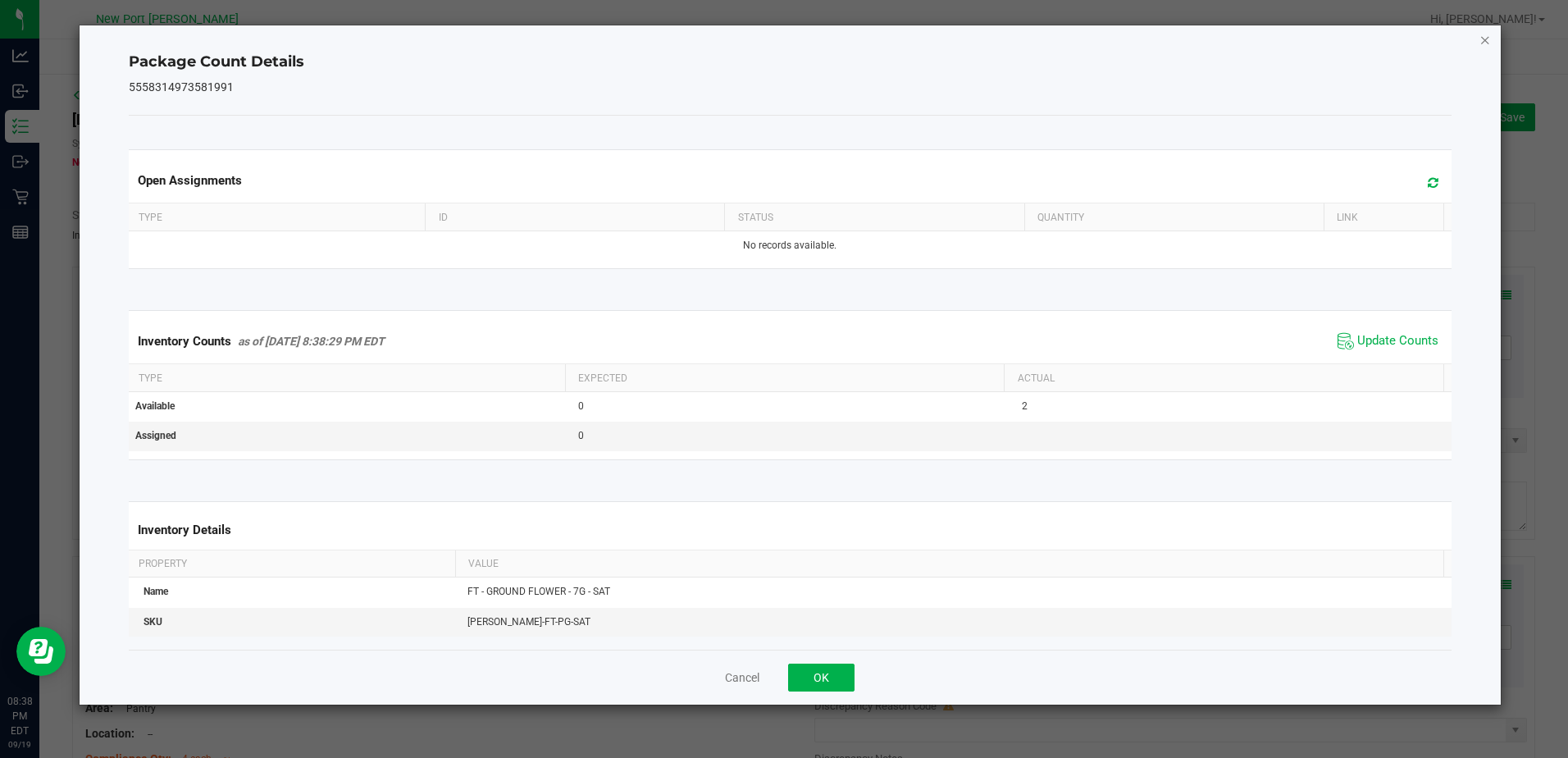
click at [1481, 41] on icon "Close" at bounding box center [1485, 39] width 12 height 20
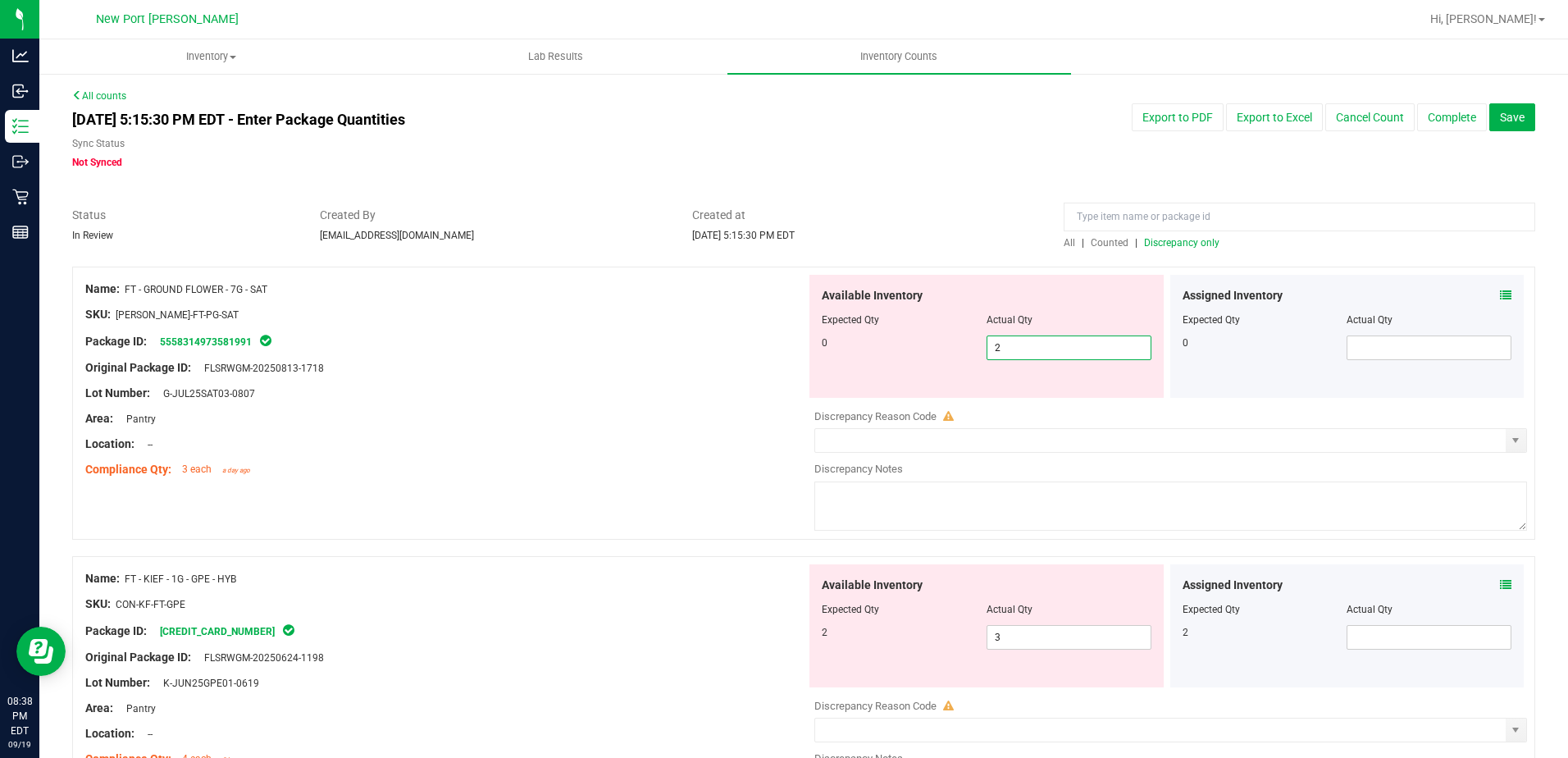
click at [1008, 339] on span "2 2" at bounding box center [1068, 348] width 165 height 24
click at [1008, 339] on input "2" at bounding box center [1068, 348] width 163 height 23
type input "0"
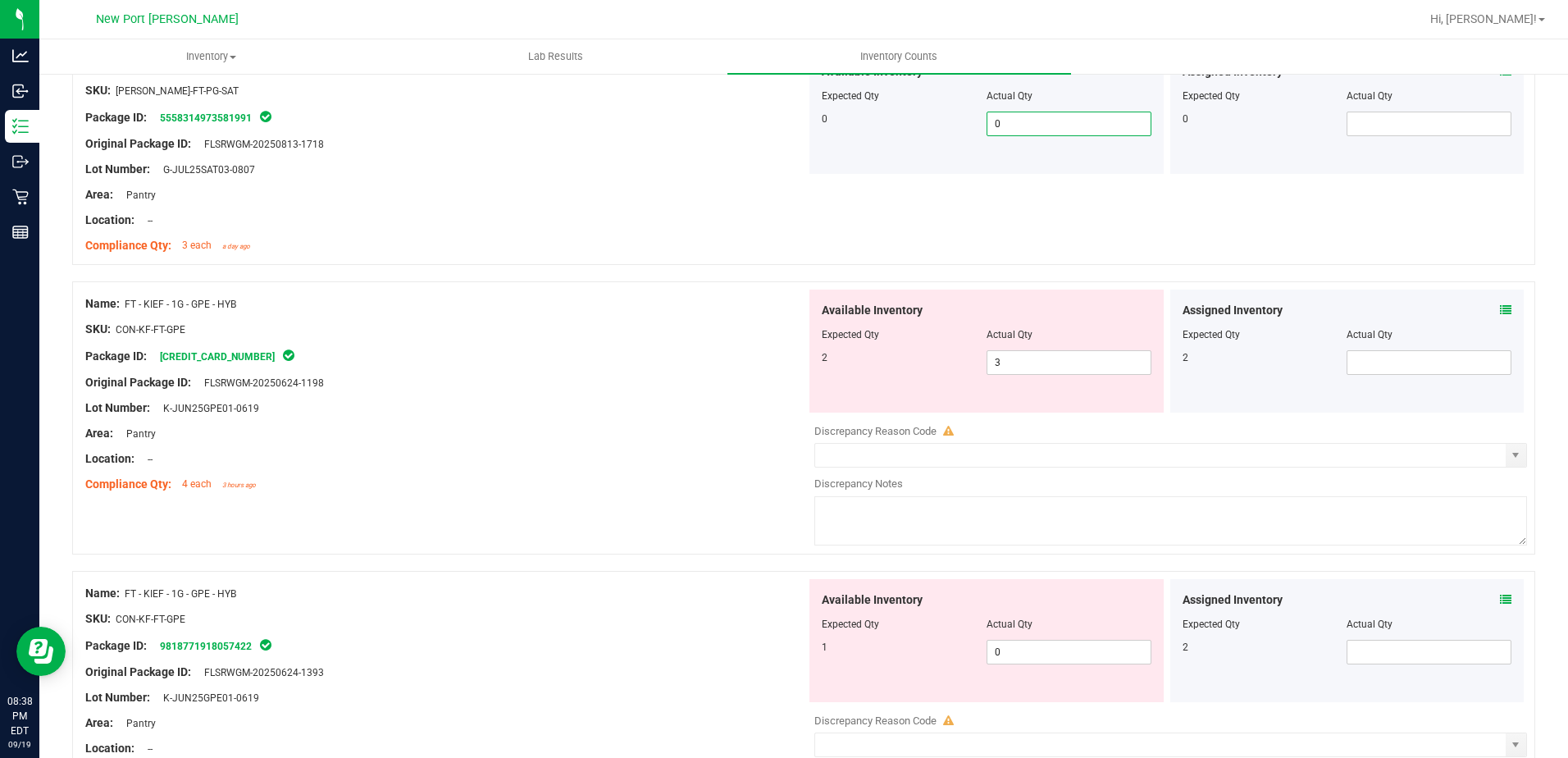
scroll to position [247, 0]
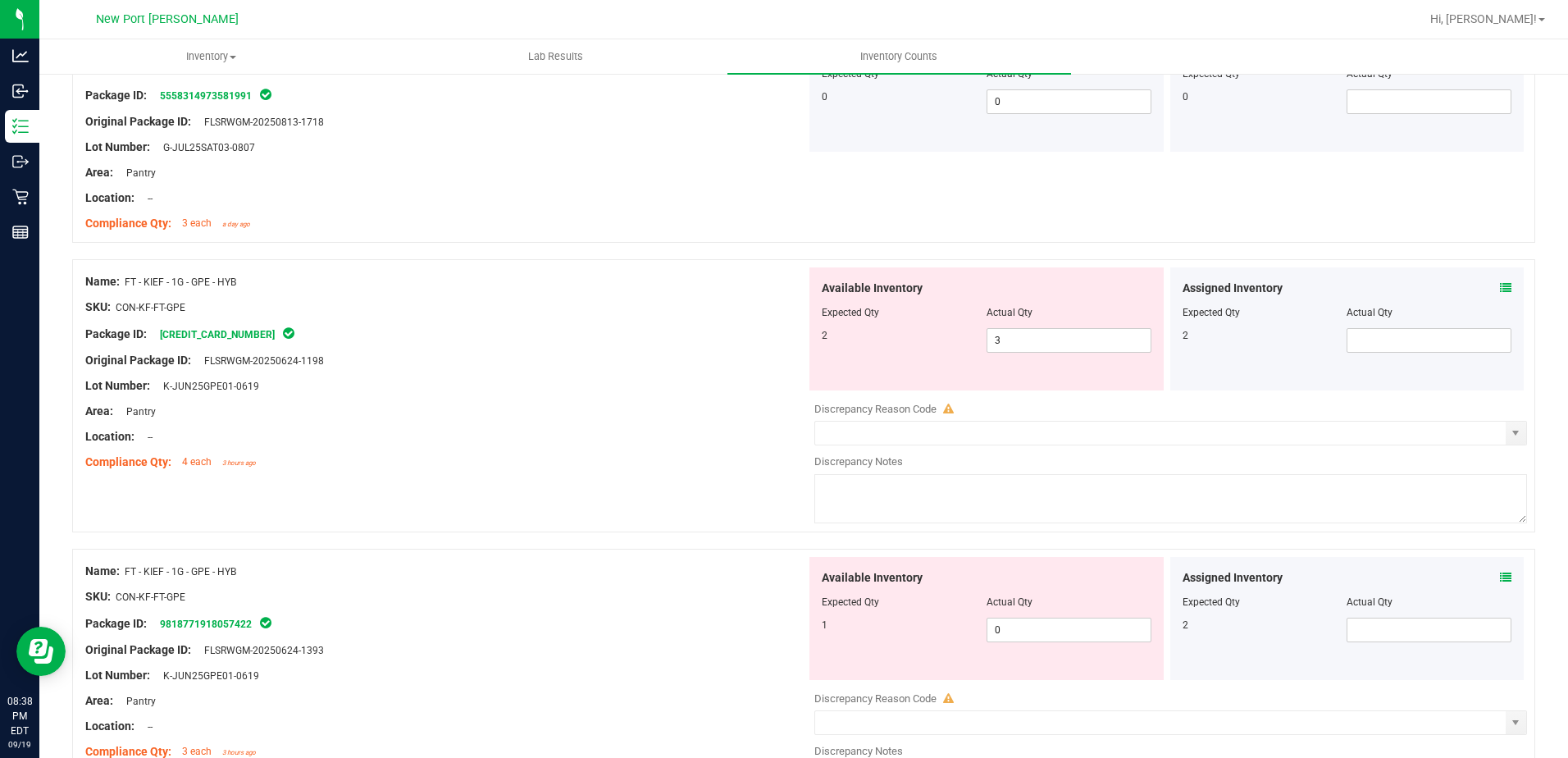
click at [1500, 286] on icon at bounding box center [1506, 288] width 12 height 12
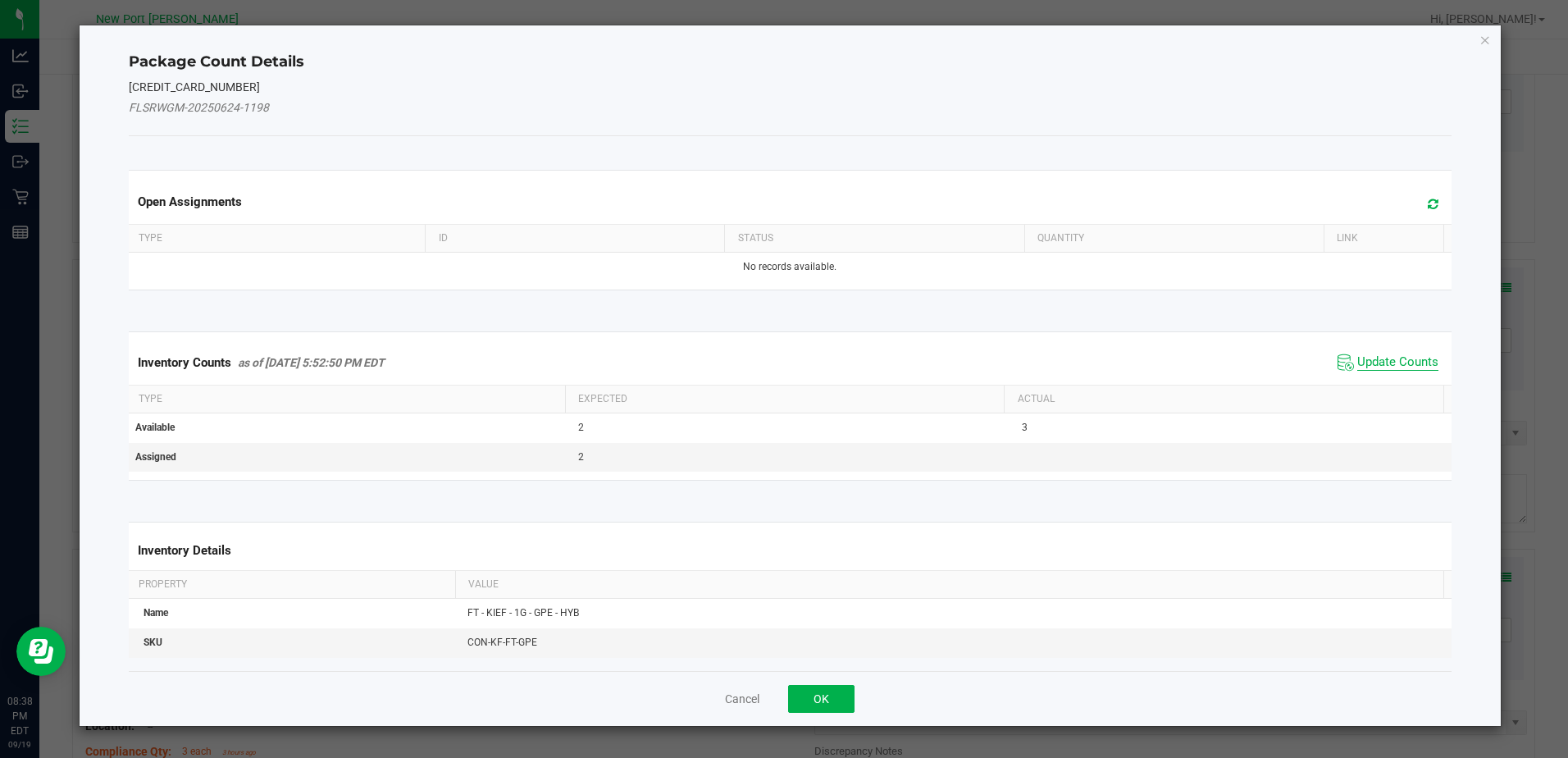
click at [1373, 356] on span "Update Counts" at bounding box center [1398, 363] width 81 height 17
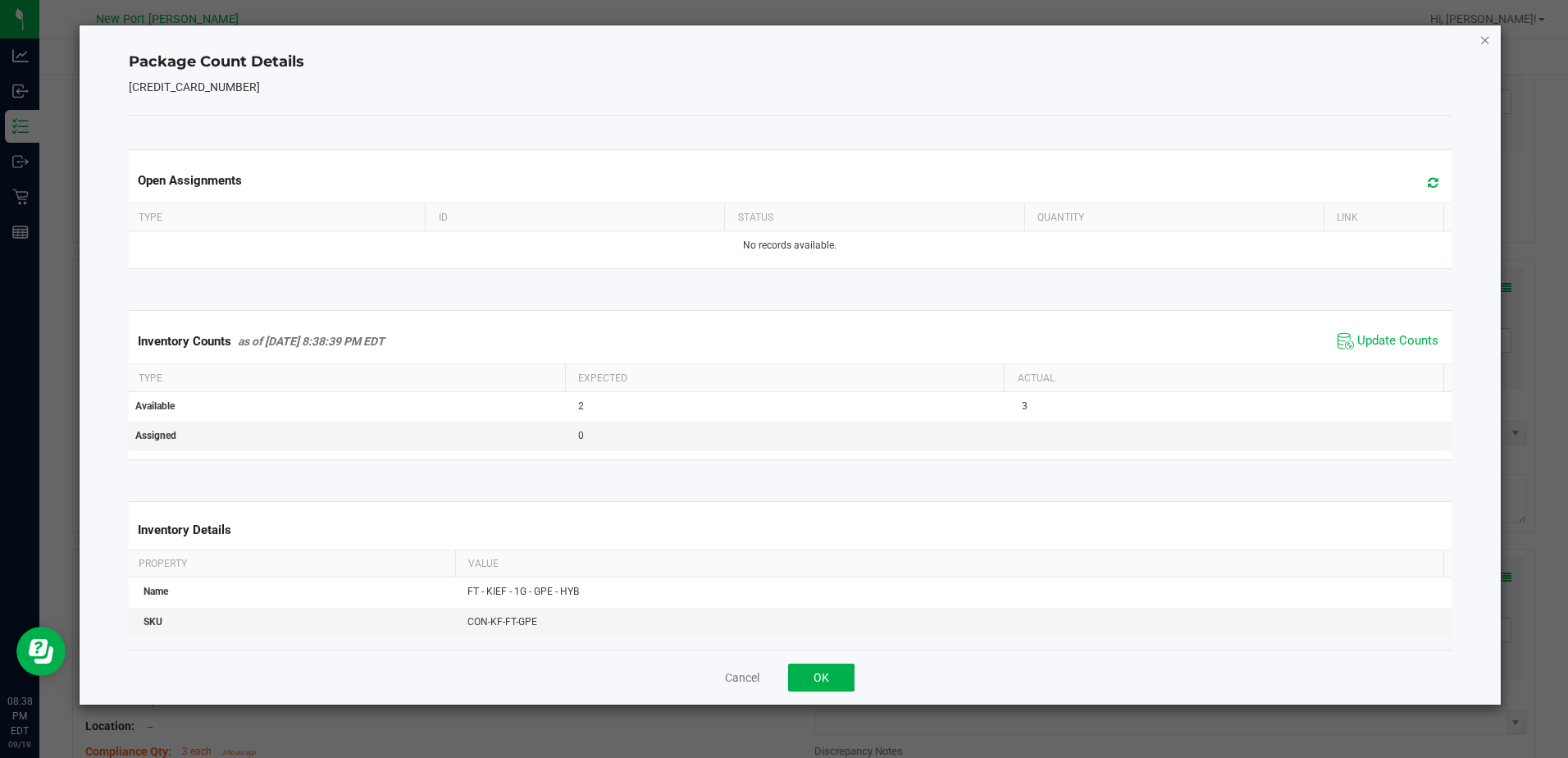
click at [1484, 33] on icon "Close" at bounding box center [1485, 39] width 12 height 20
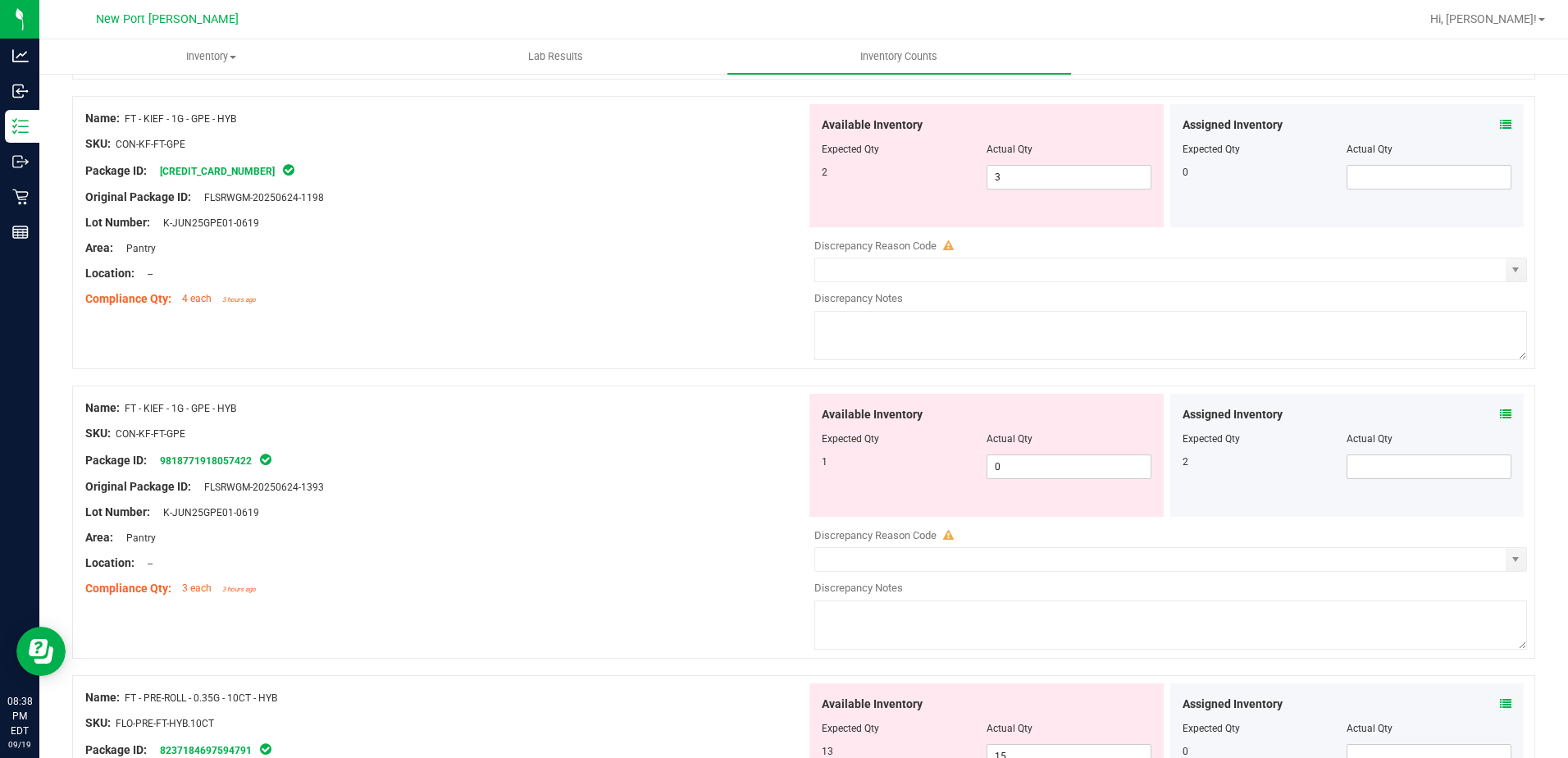
scroll to position [410, 0]
click at [1500, 412] on icon at bounding box center [1506, 414] width 12 height 12
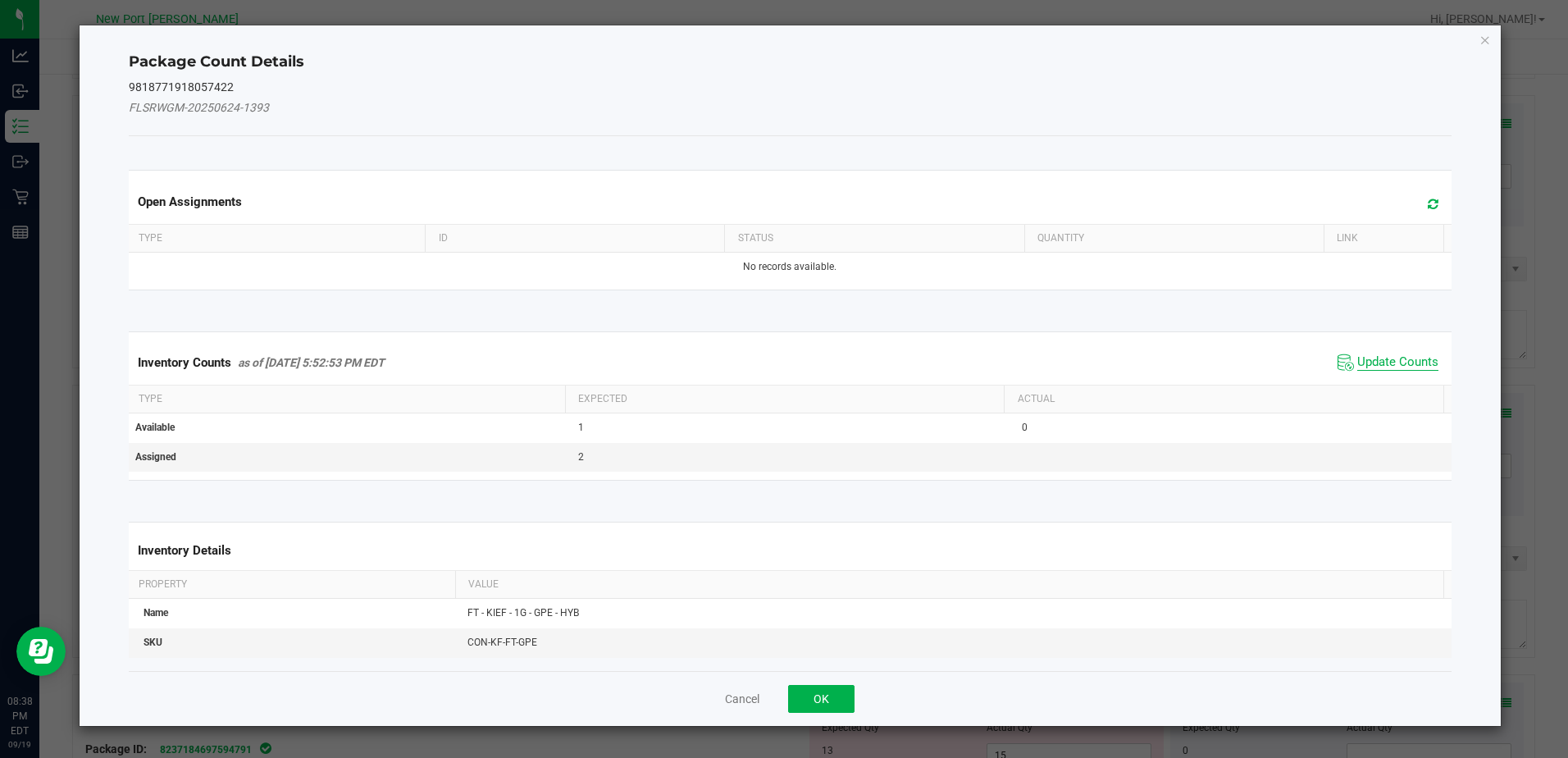
click at [1393, 363] on span "Update Counts" at bounding box center [1398, 363] width 81 height 17
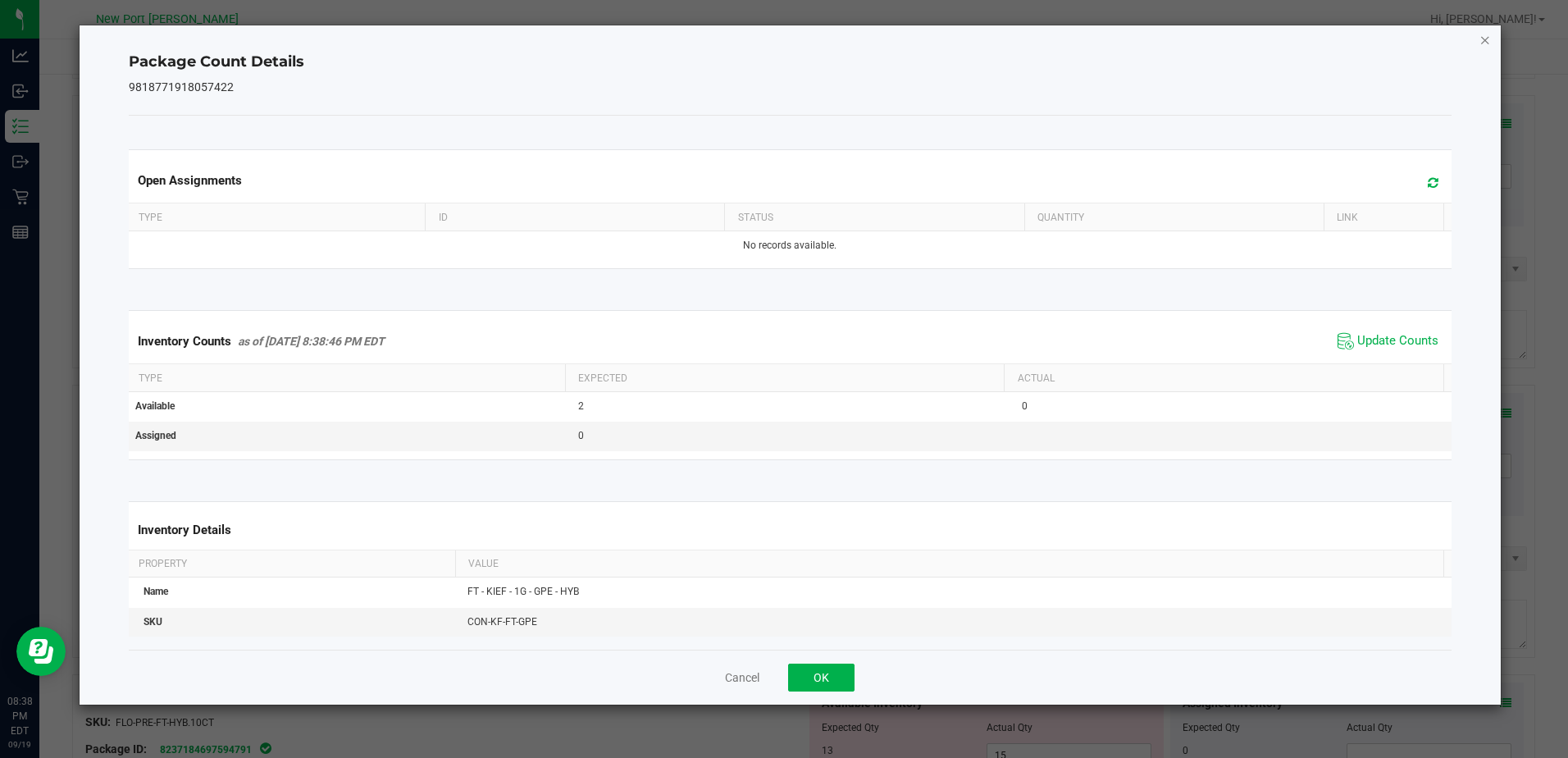
click at [1484, 43] on icon "Close" at bounding box center [1485, 39] width 12 height 20
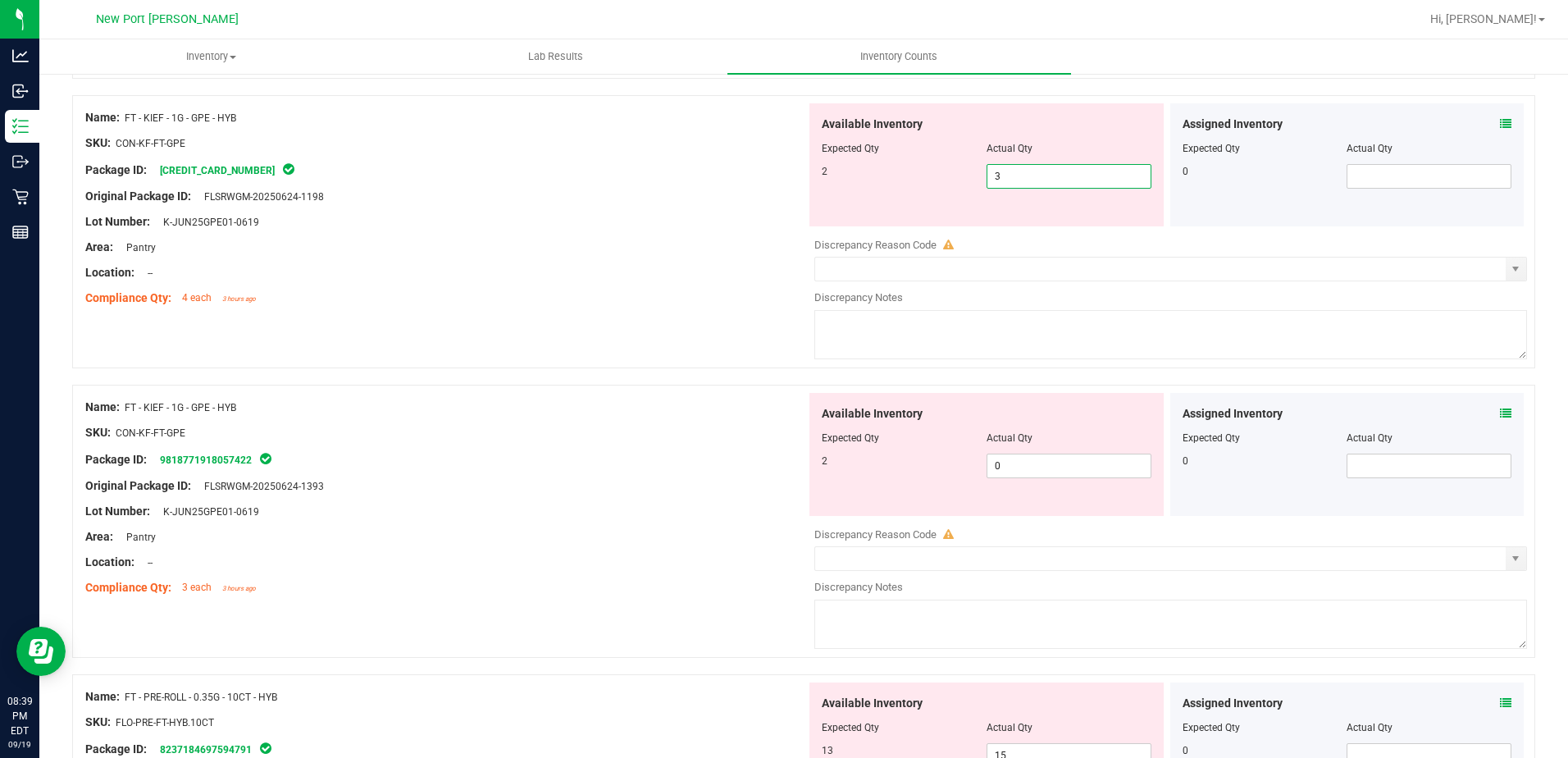
click at [1019, 175] on span "3 3" at bounding box center [1068, 176] width 165 height 24
type input "2"
click at [1021, 467] on div "Available Inventory Expected Qty Actual Qty 2 0 0" at bounding box center [1166, 522] width 721 height 260
type input "2"
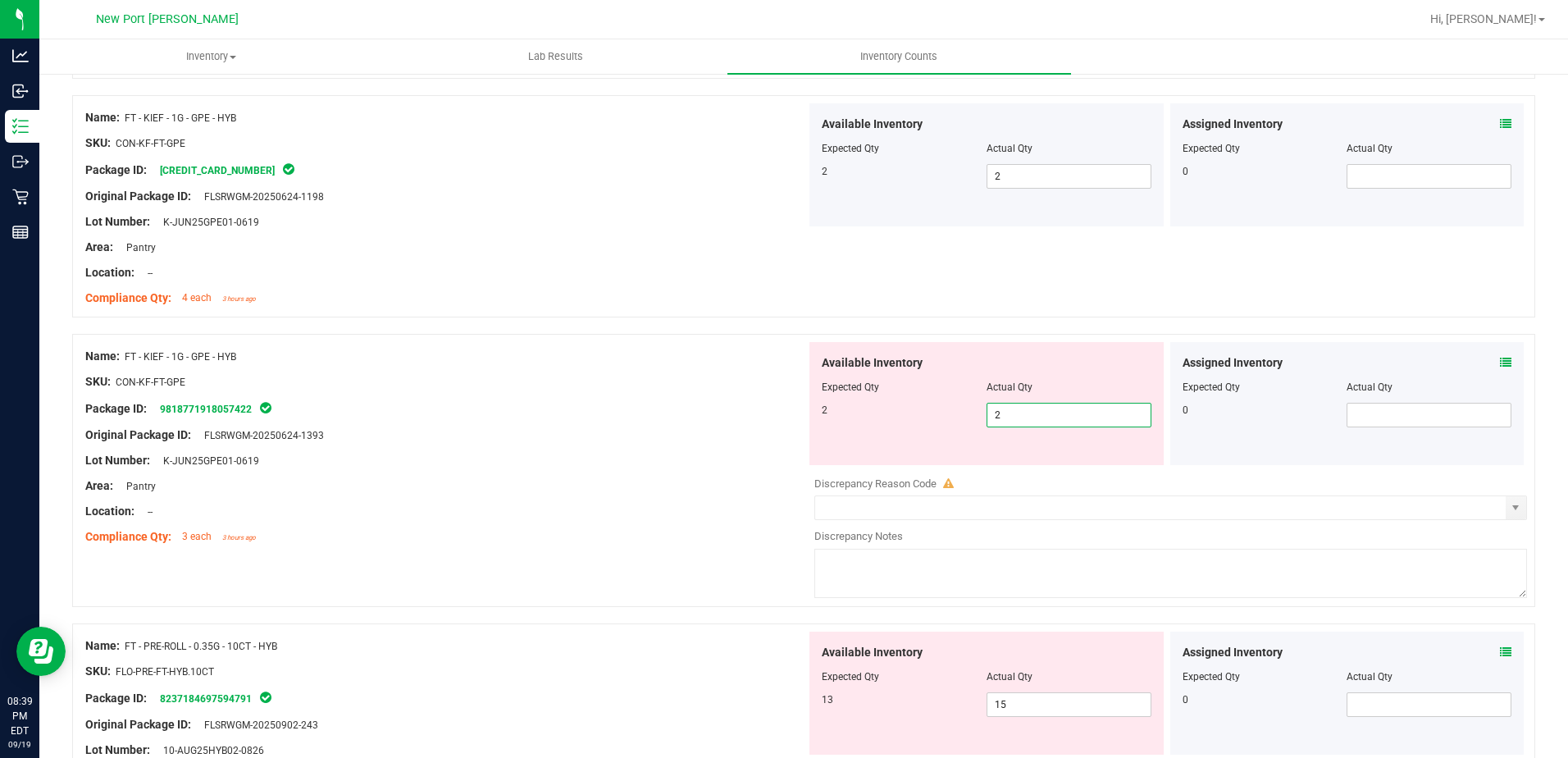
type input "2"
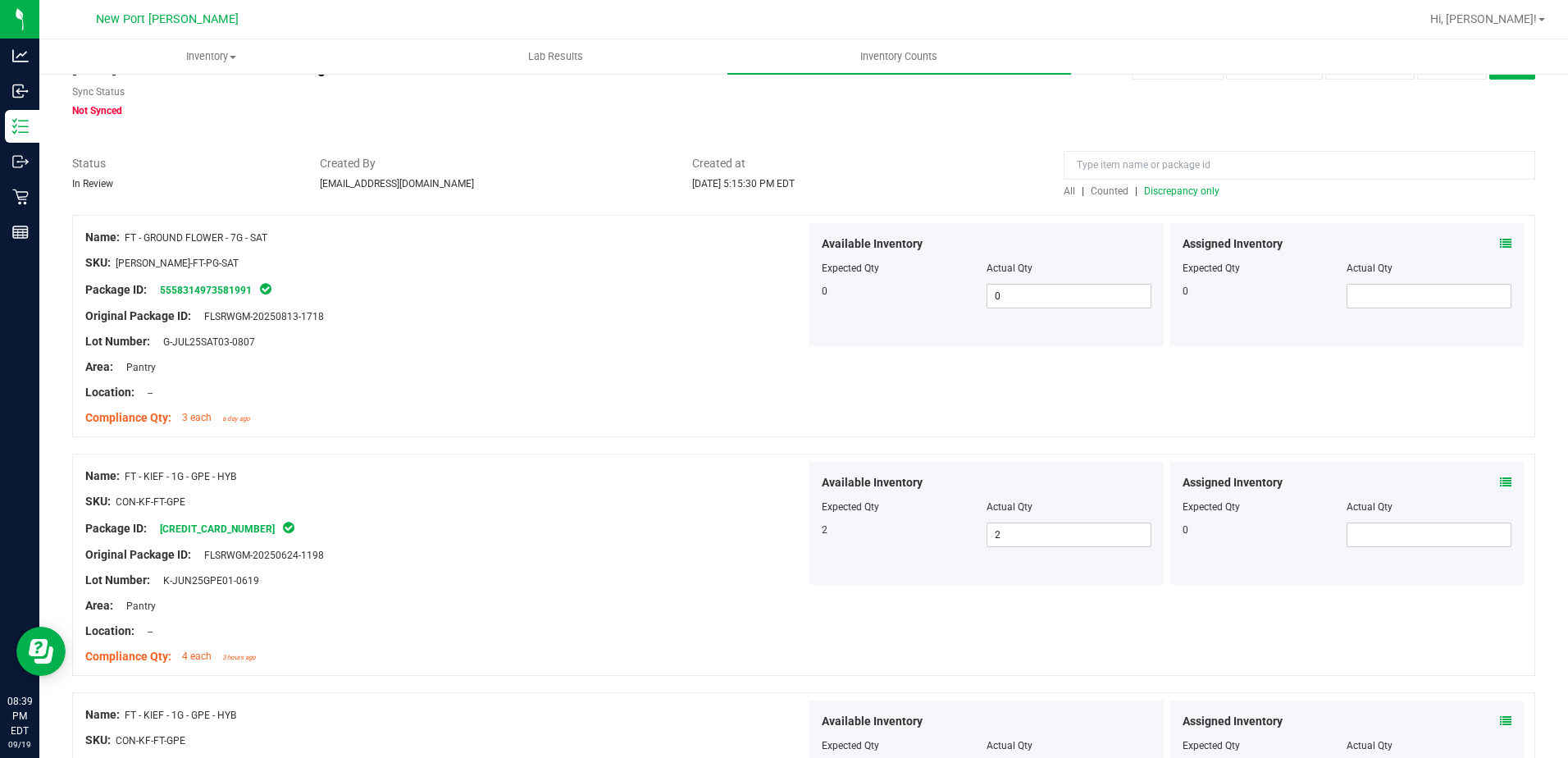
scroll to position [0, 0]
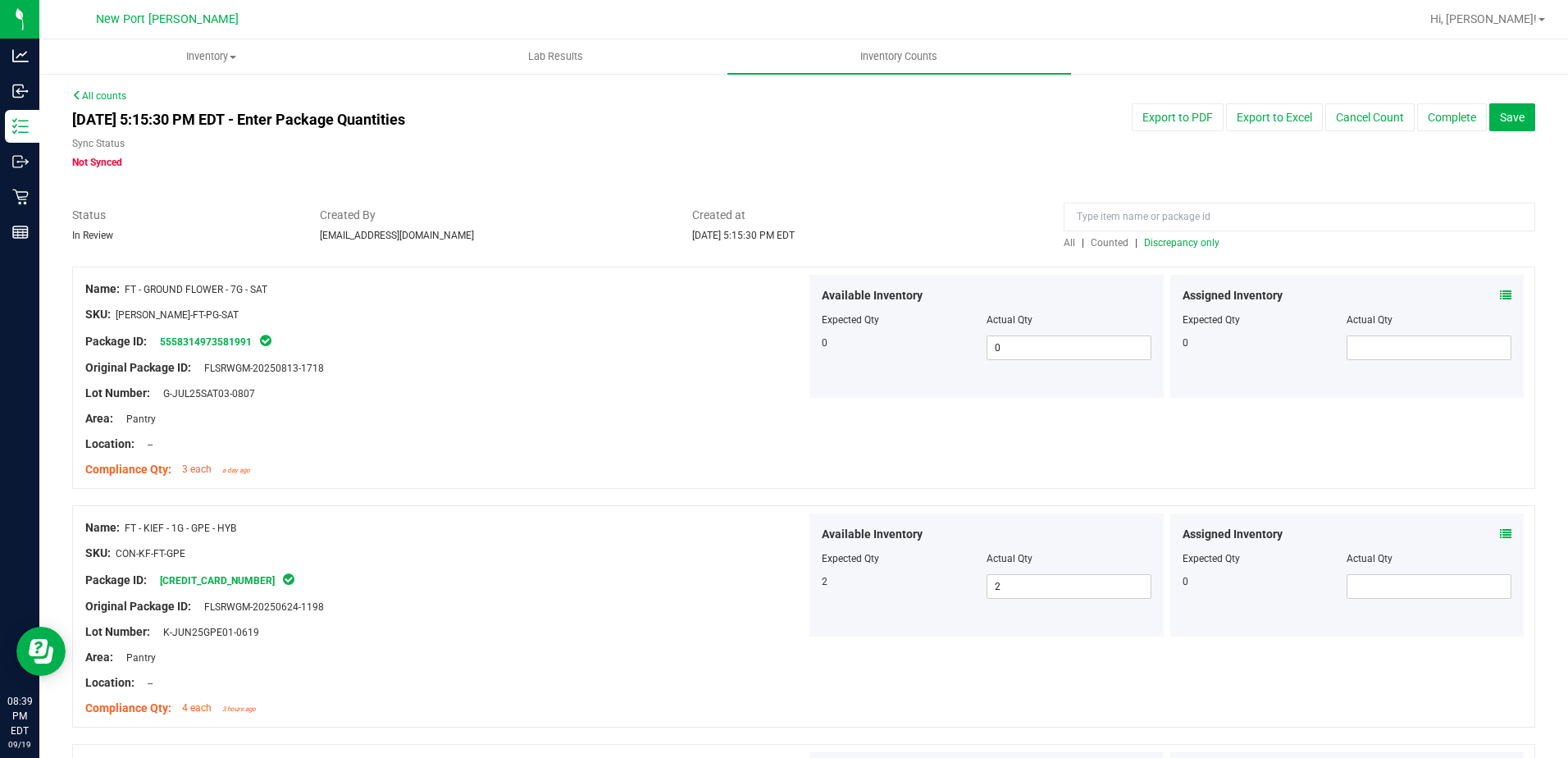
click at [1157, 245] on span "Discrepancy only" at bounding box center [1182, 243] width 75 height 12
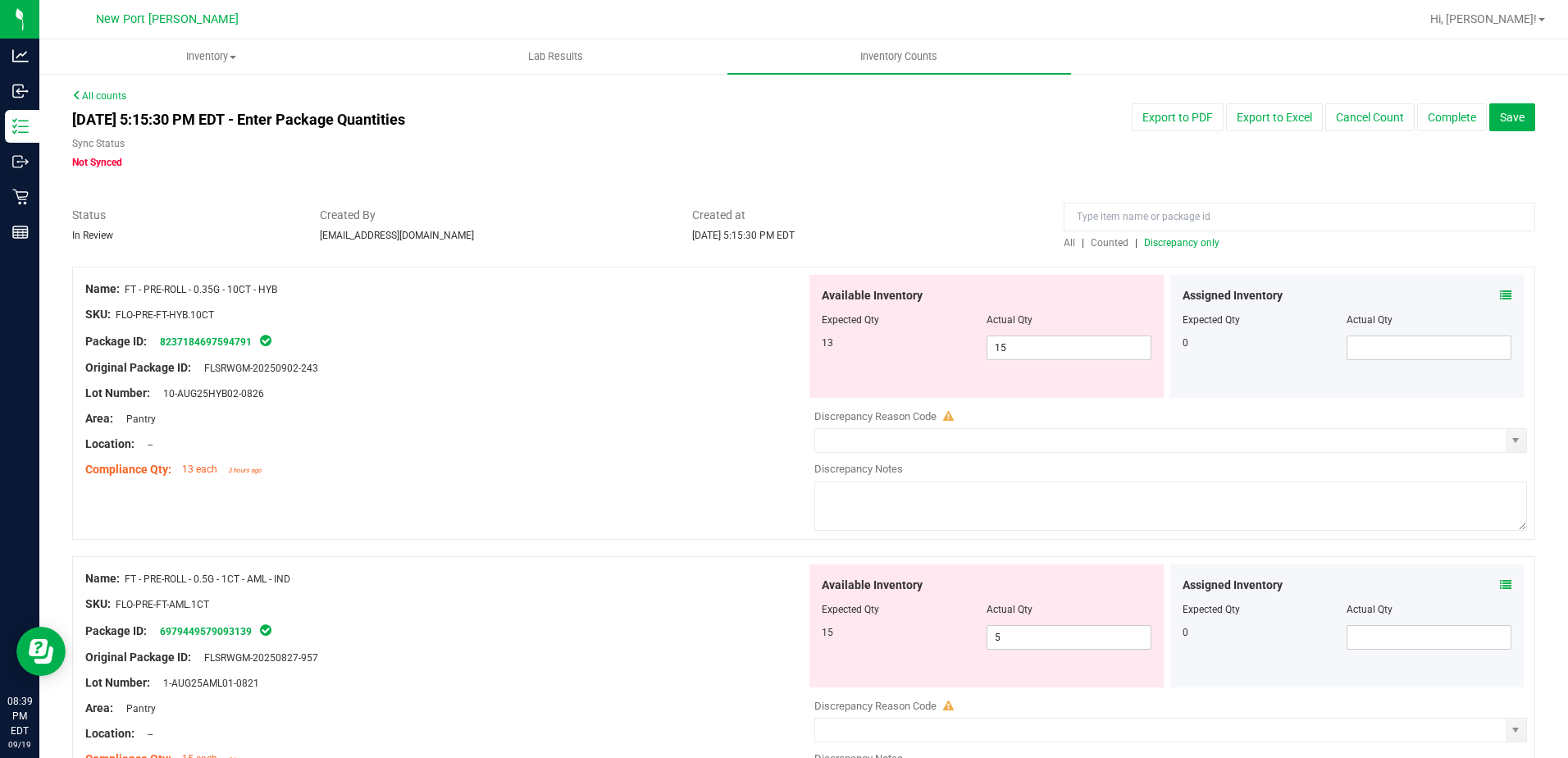
click at [1500, 294] on icon at bounding box center [1506, 296] width 12 height 12
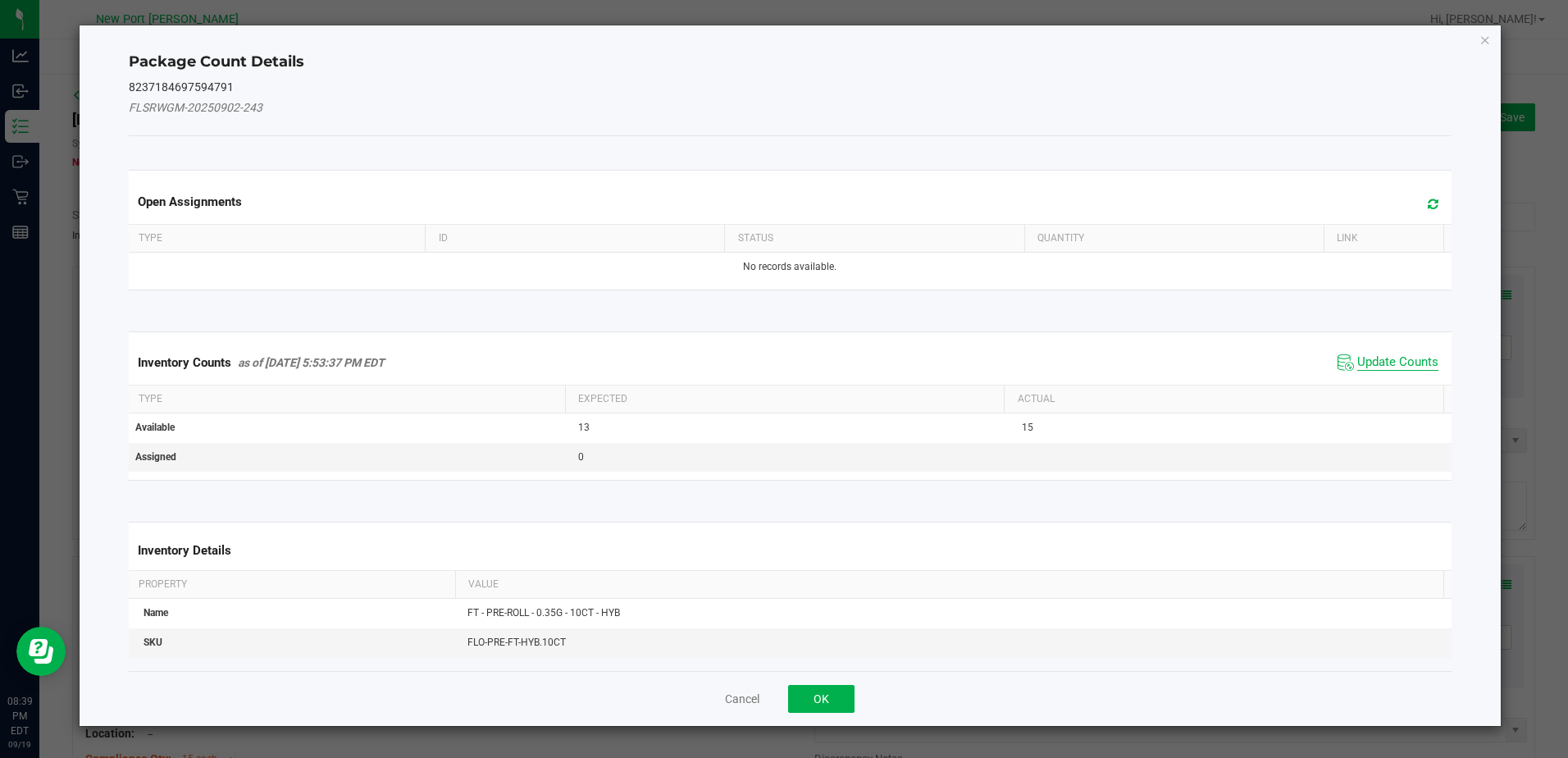
click at [1391, 362] on span "Update Counts" at bounding box center [1398, 363] width 81 height 17
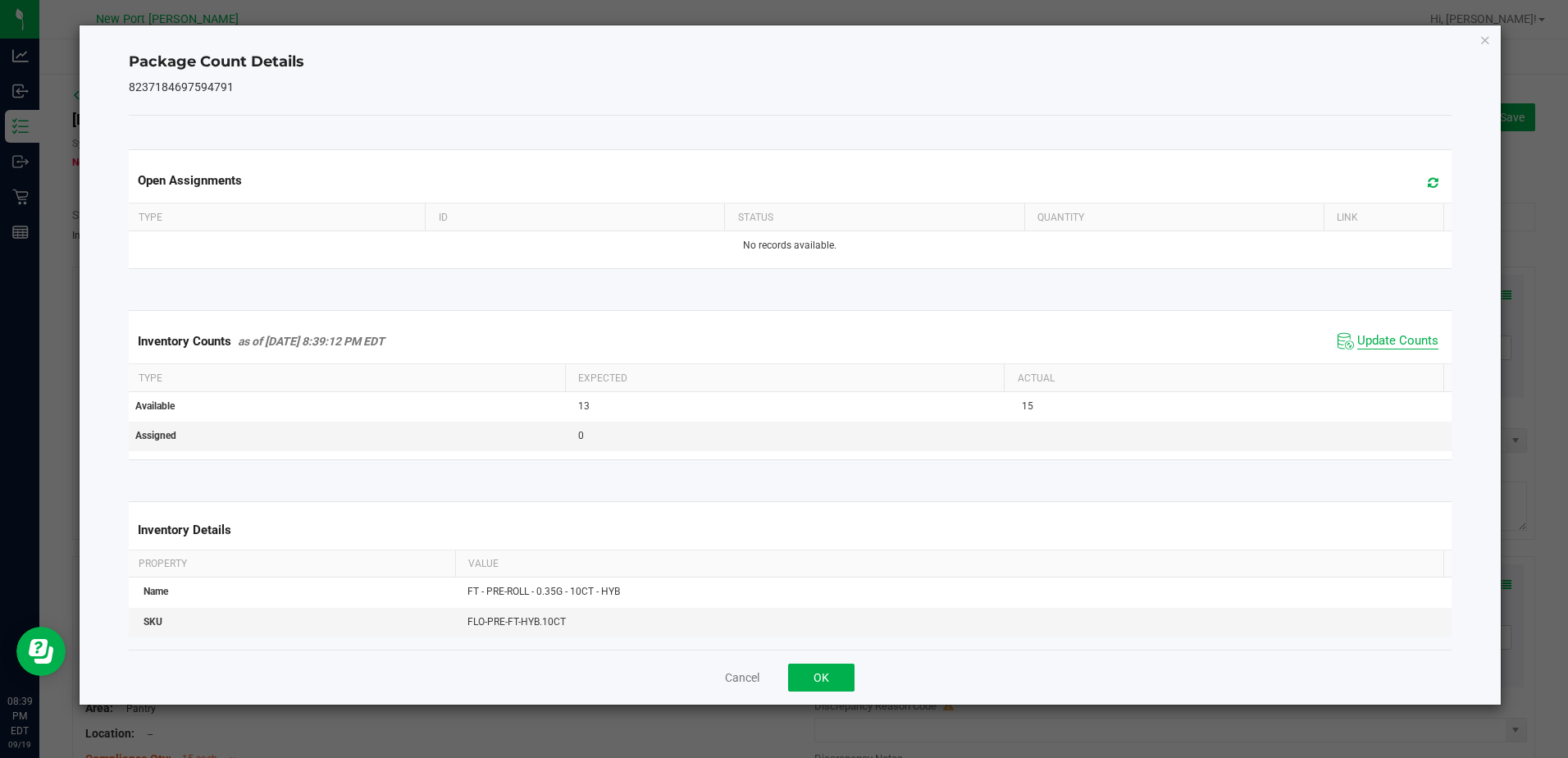
click at [1394, 341] on span "Update Counts" at bounding box center [1398, 342] width 81 height 17
click at [1486, 43] on icon "Close" at bounding box center [1485, 39] width 12 height 20
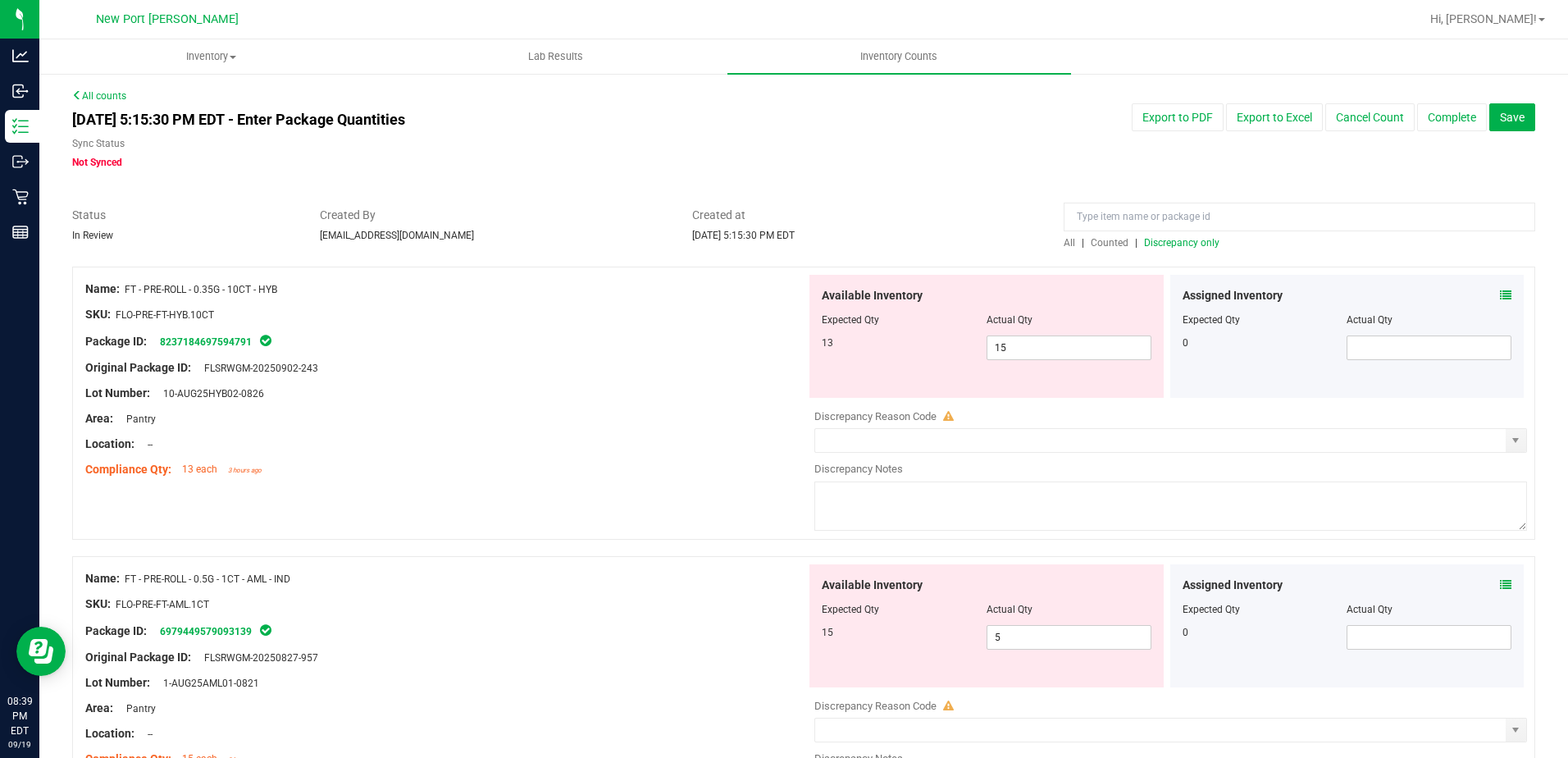
click at [1500, 587] on icon at bounding box center [1506, 585] width 12 height 12
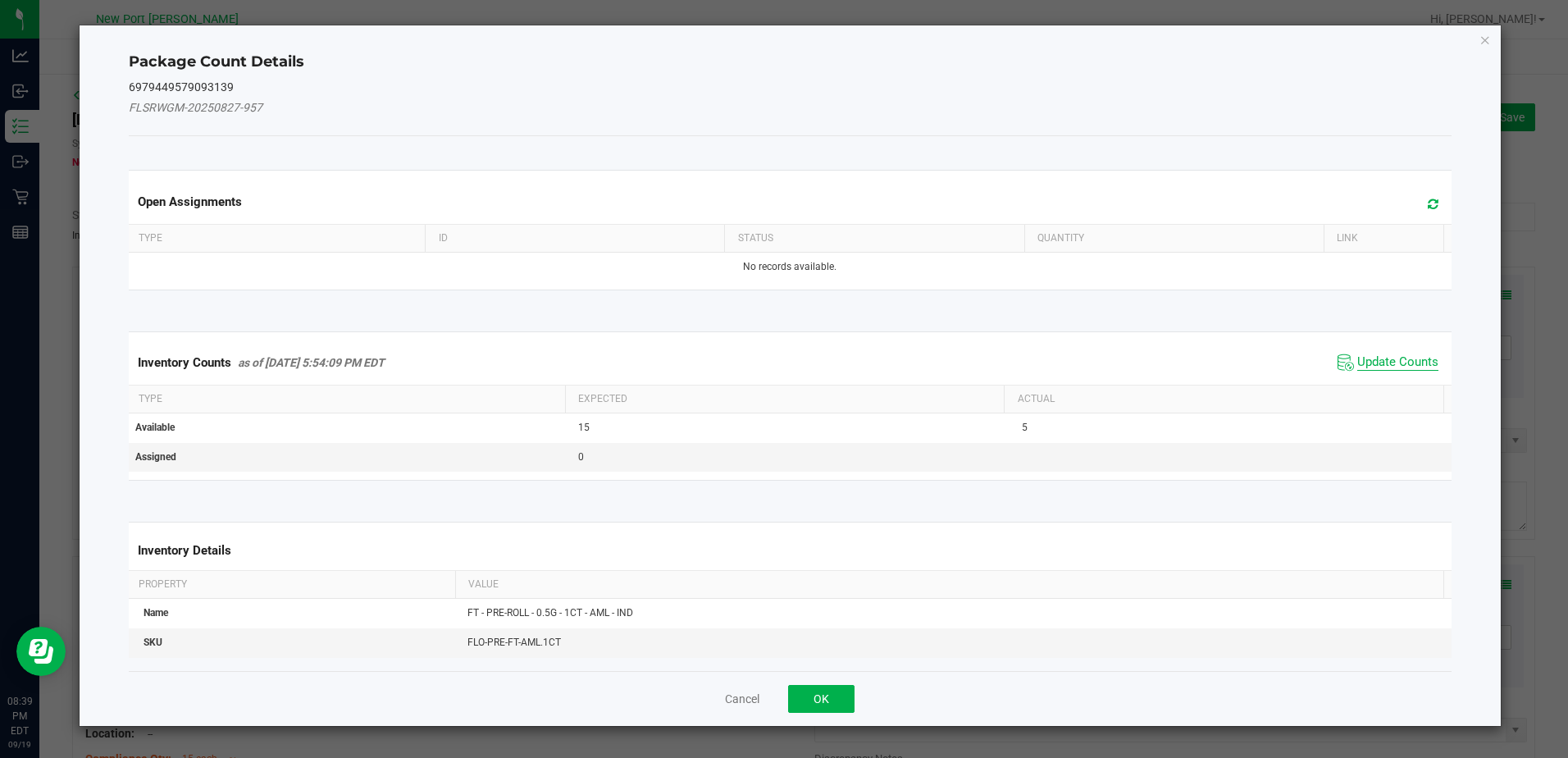
click at [1378, 357] on span "Update Counts" at bounding box center [1398, 363] width 81 height 17
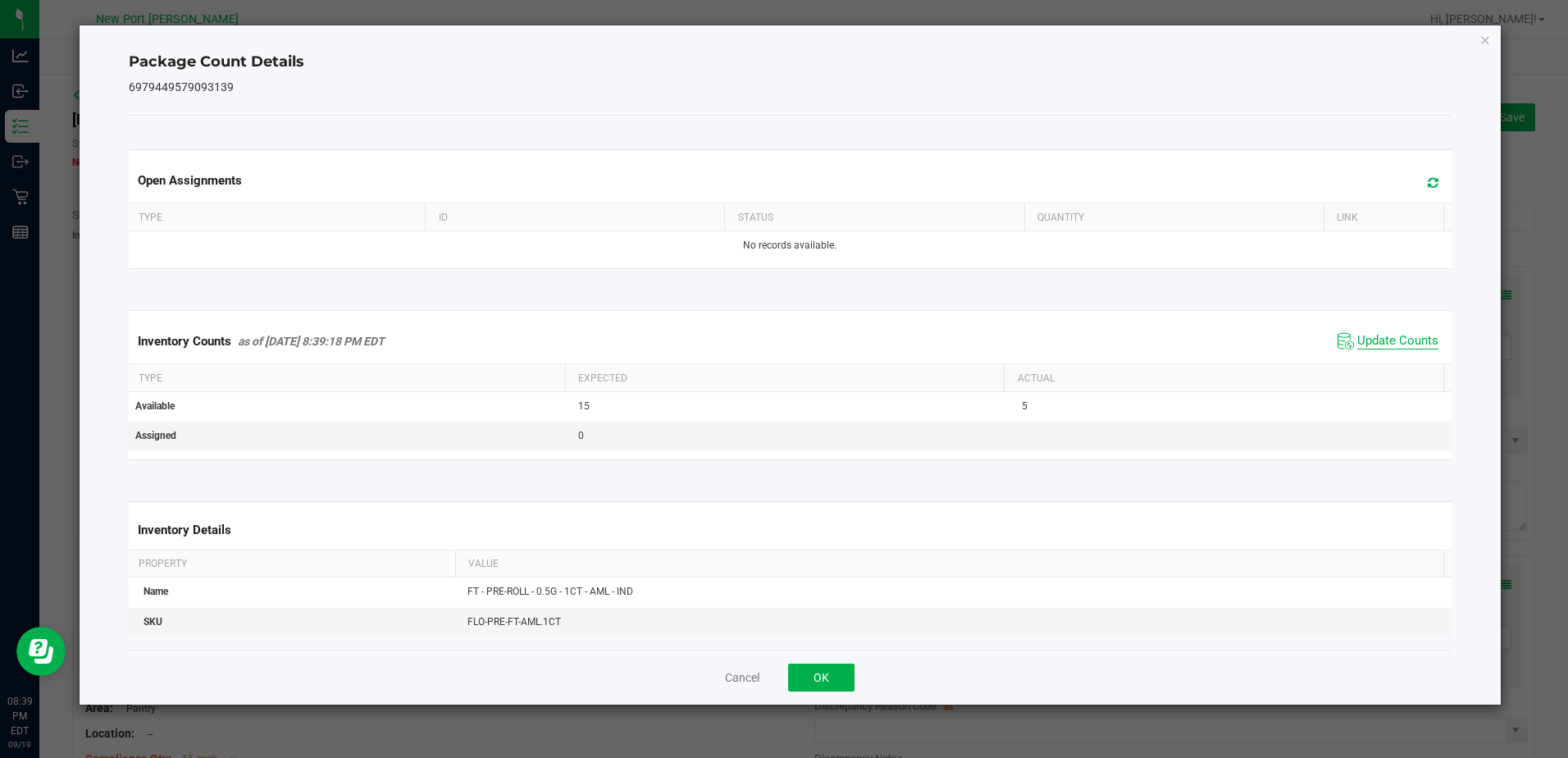
click at [1390, 341] on span "Update Counts" at bounding box center [1398, 342] width 81 height 17
click at [1484, 34] on icon "Close" at bounding box center [1485, 39] width 12 height 20
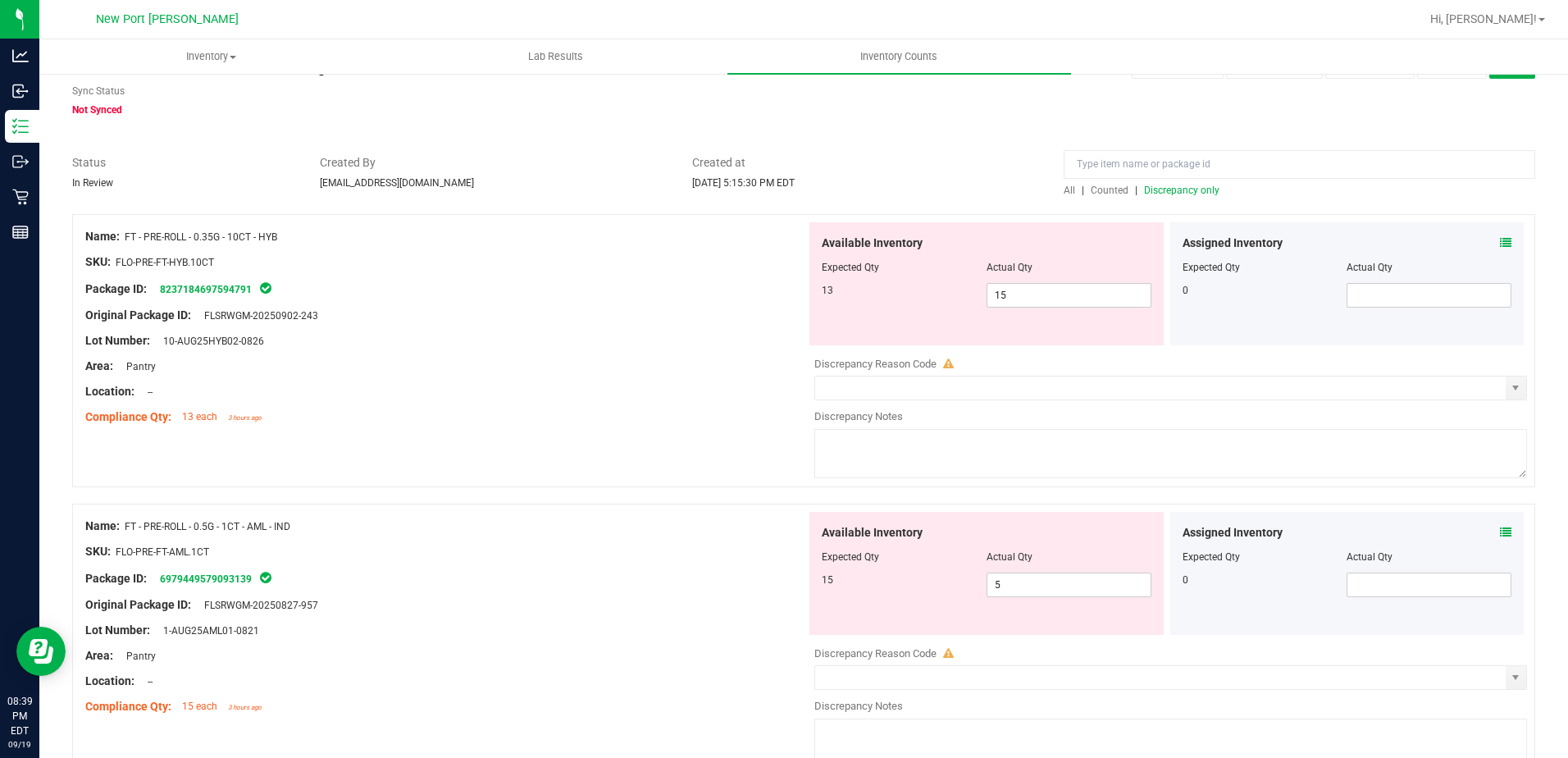
scroll to position [82, 0]
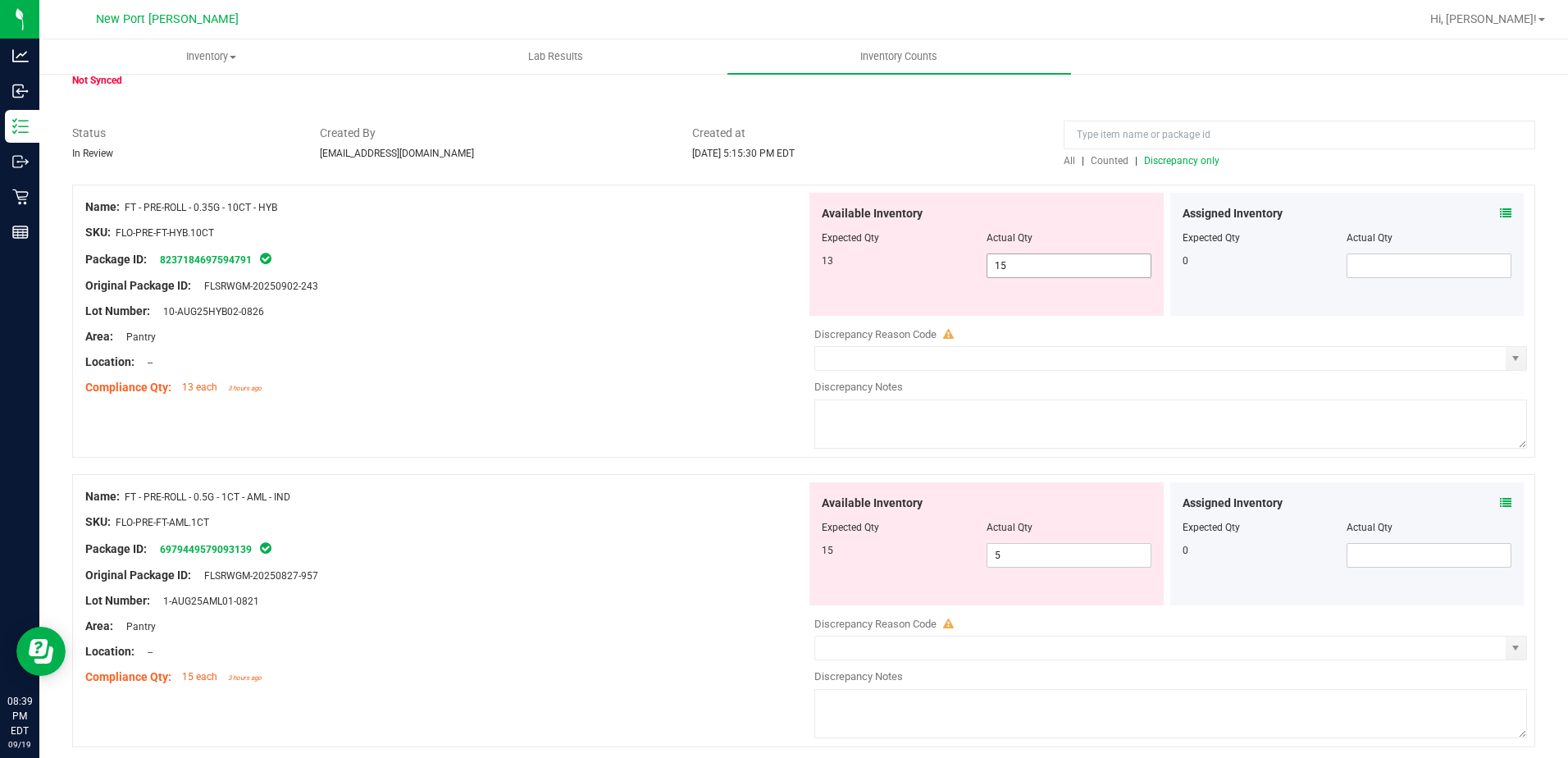
click at [1013, 261] on span "15 15" at bounding box center [1068, 265] width 165 height 24
click at [1013, 261] on input "15" at bounding box center [1068, 265] width 163 height 23
type input "13"
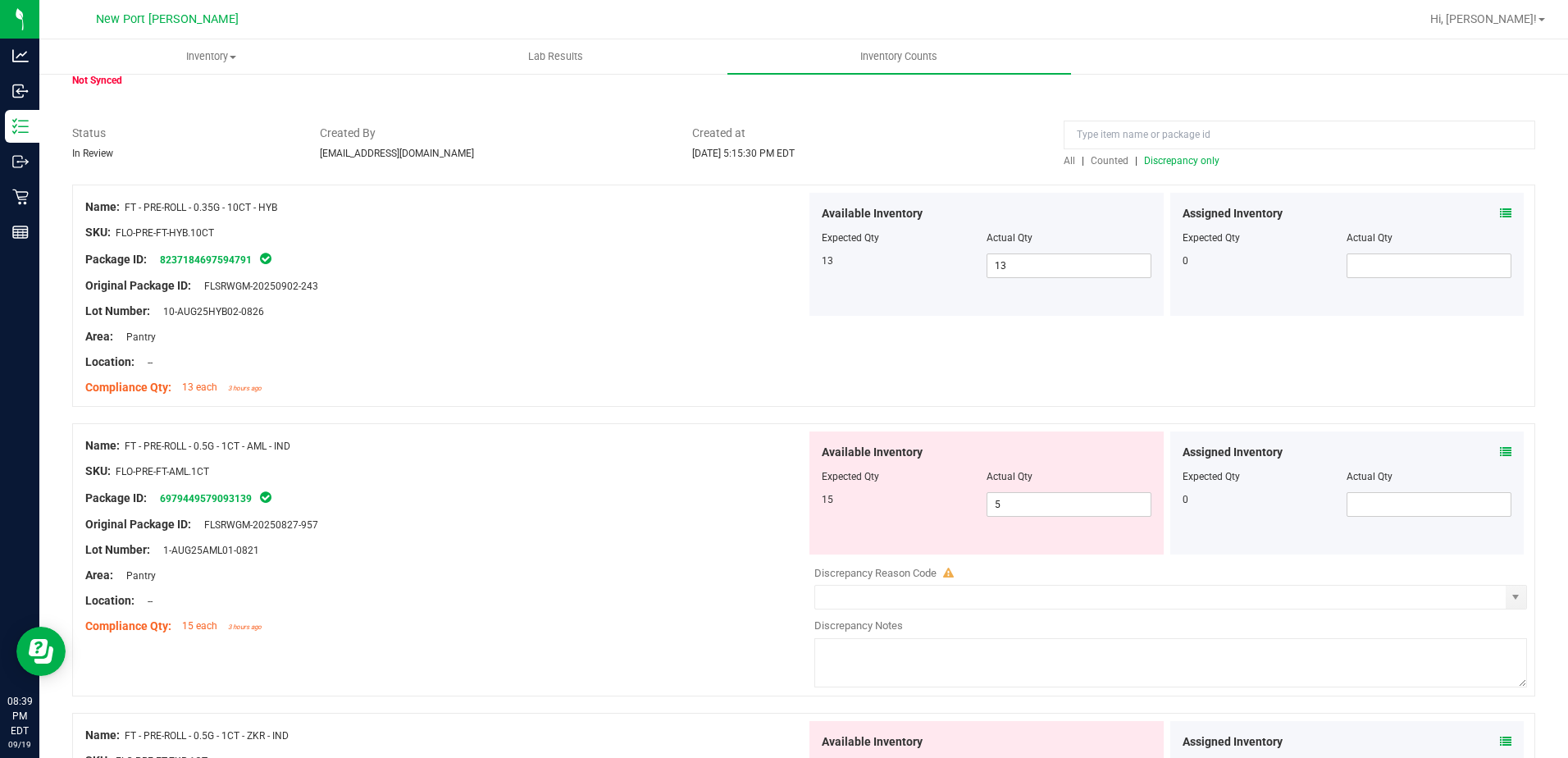
click at [1500, 446] on icon at bounding box center [1506, 452] width 12 height 12
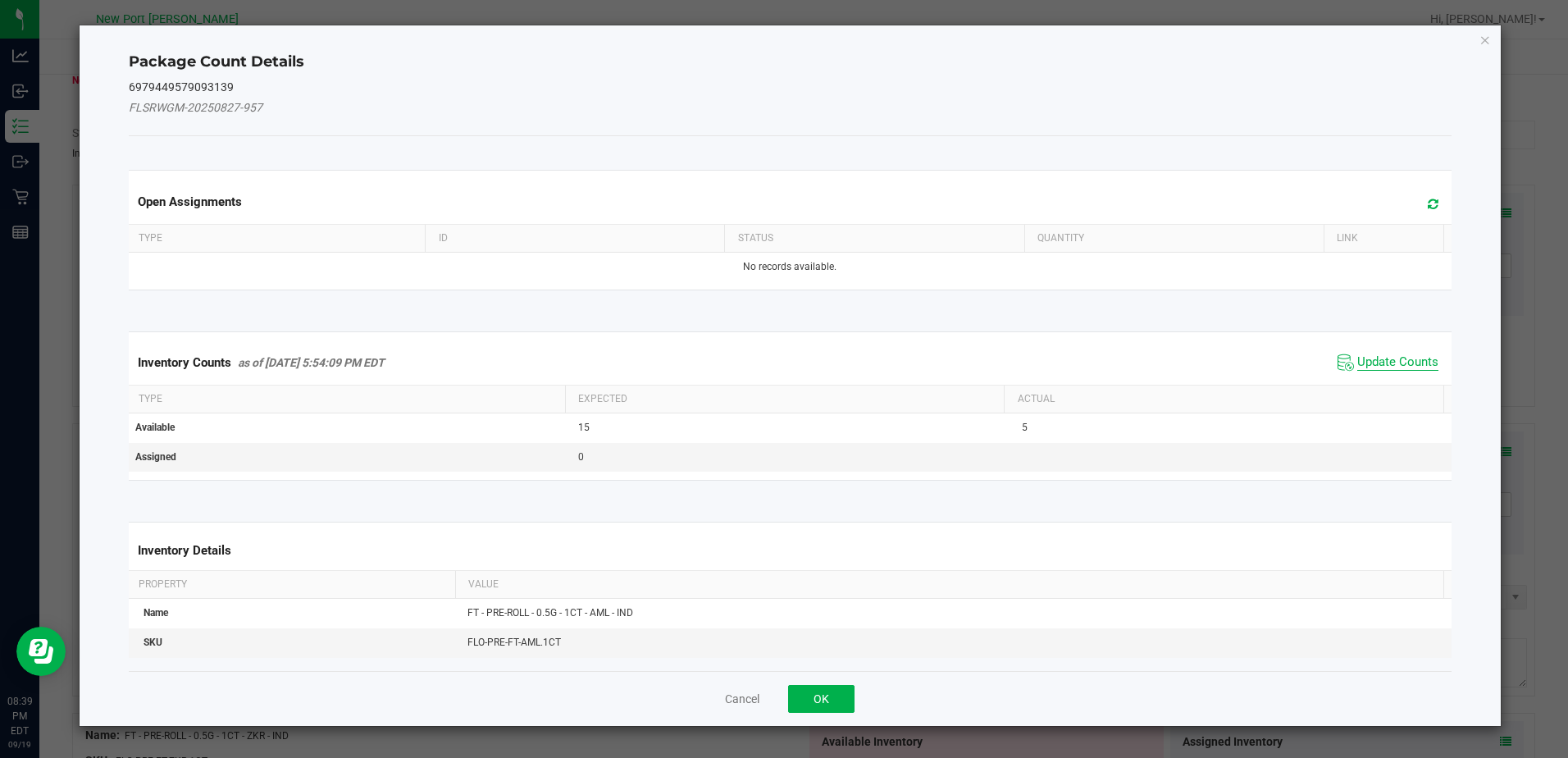
click at [1381, 360] on span "Update Counts" at bounding box center [1398, 363] width 81 height 17
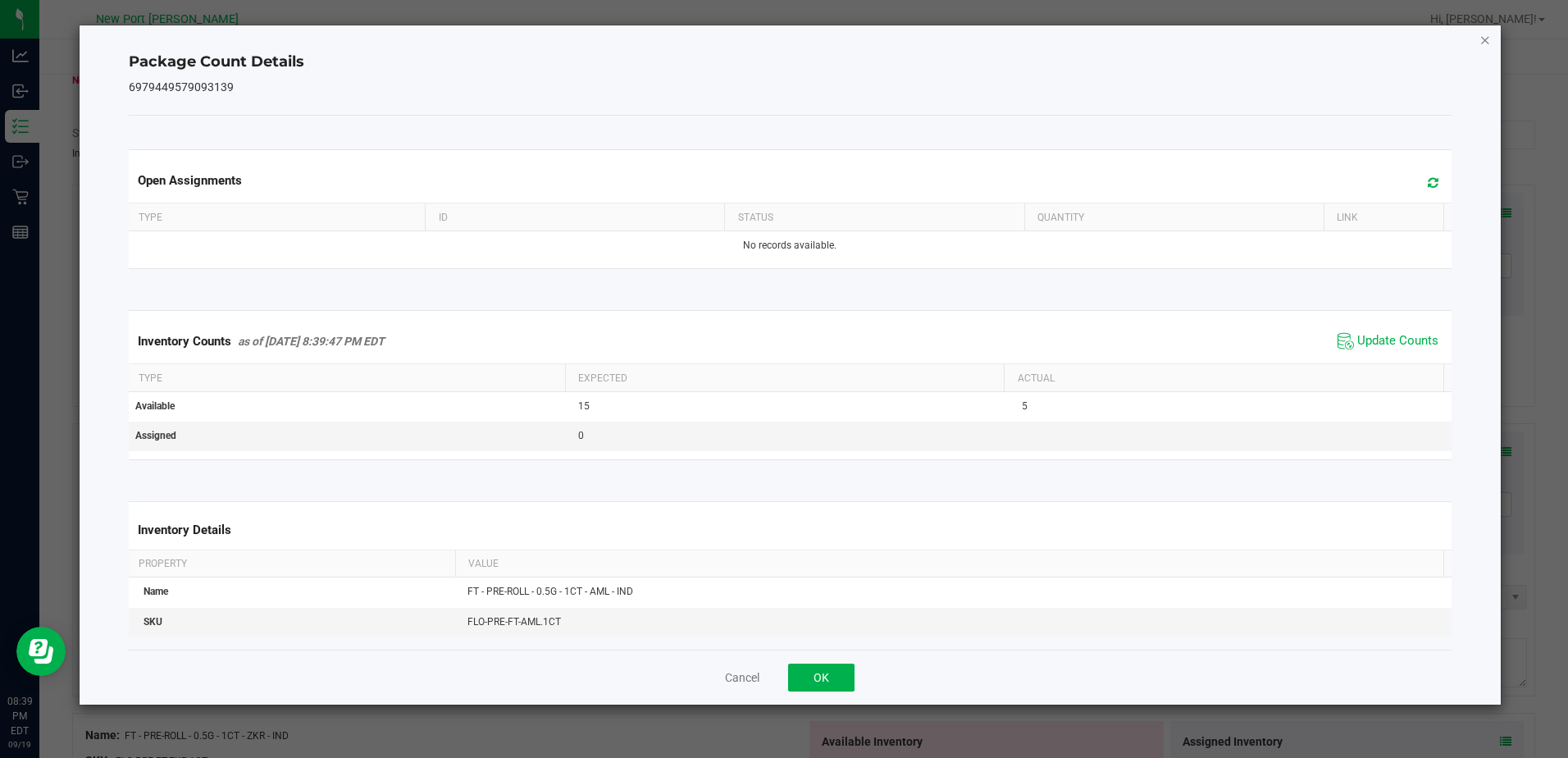
click at [1484, 39] on icon "Close" at bounding box center [1485, 39] width 12 height 20
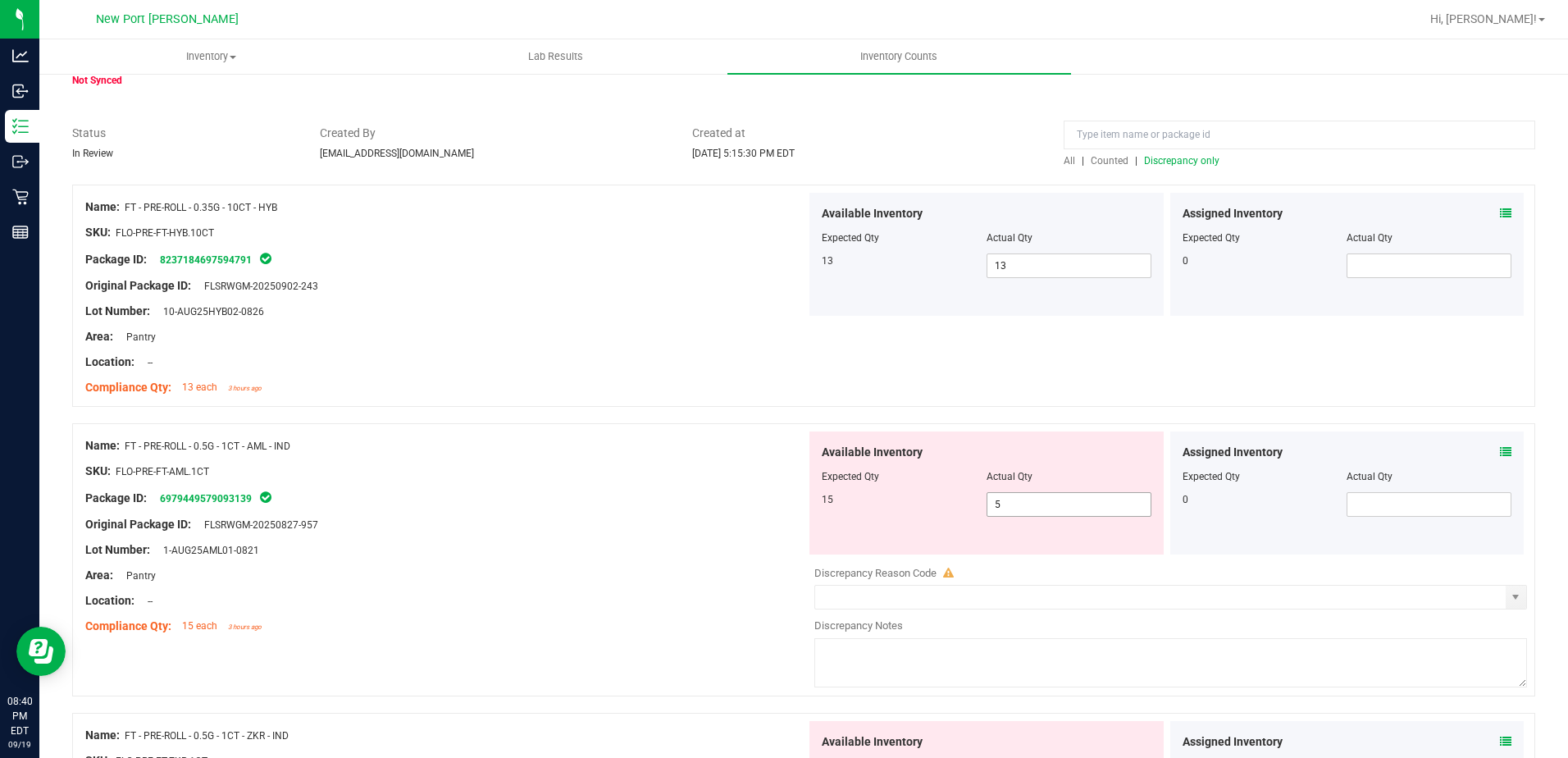
click at [991, 505] on input "5" at bounding box center [1068, 504] width 163 height 23
type input "15"
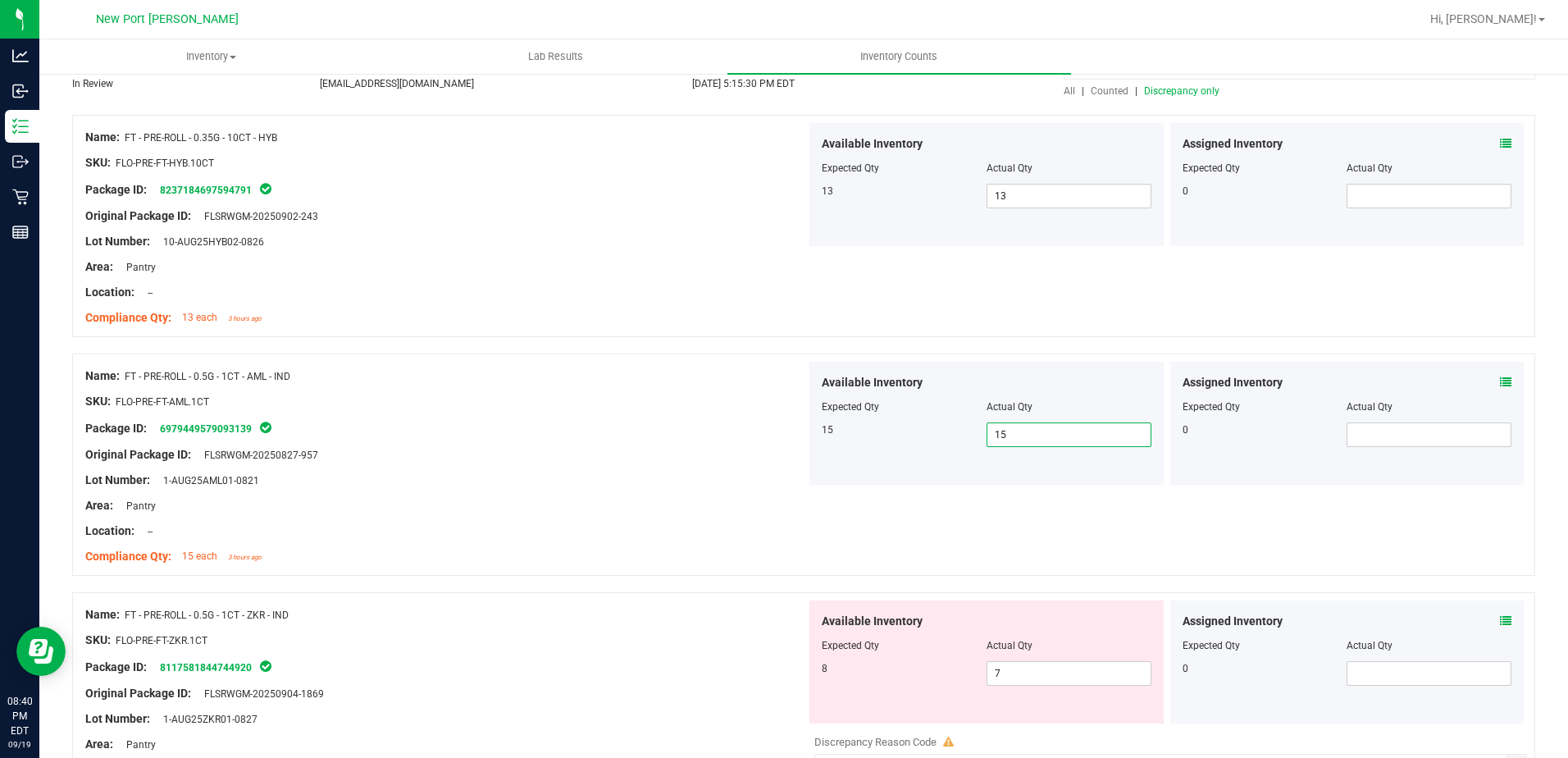
scroll to position [247, 0]
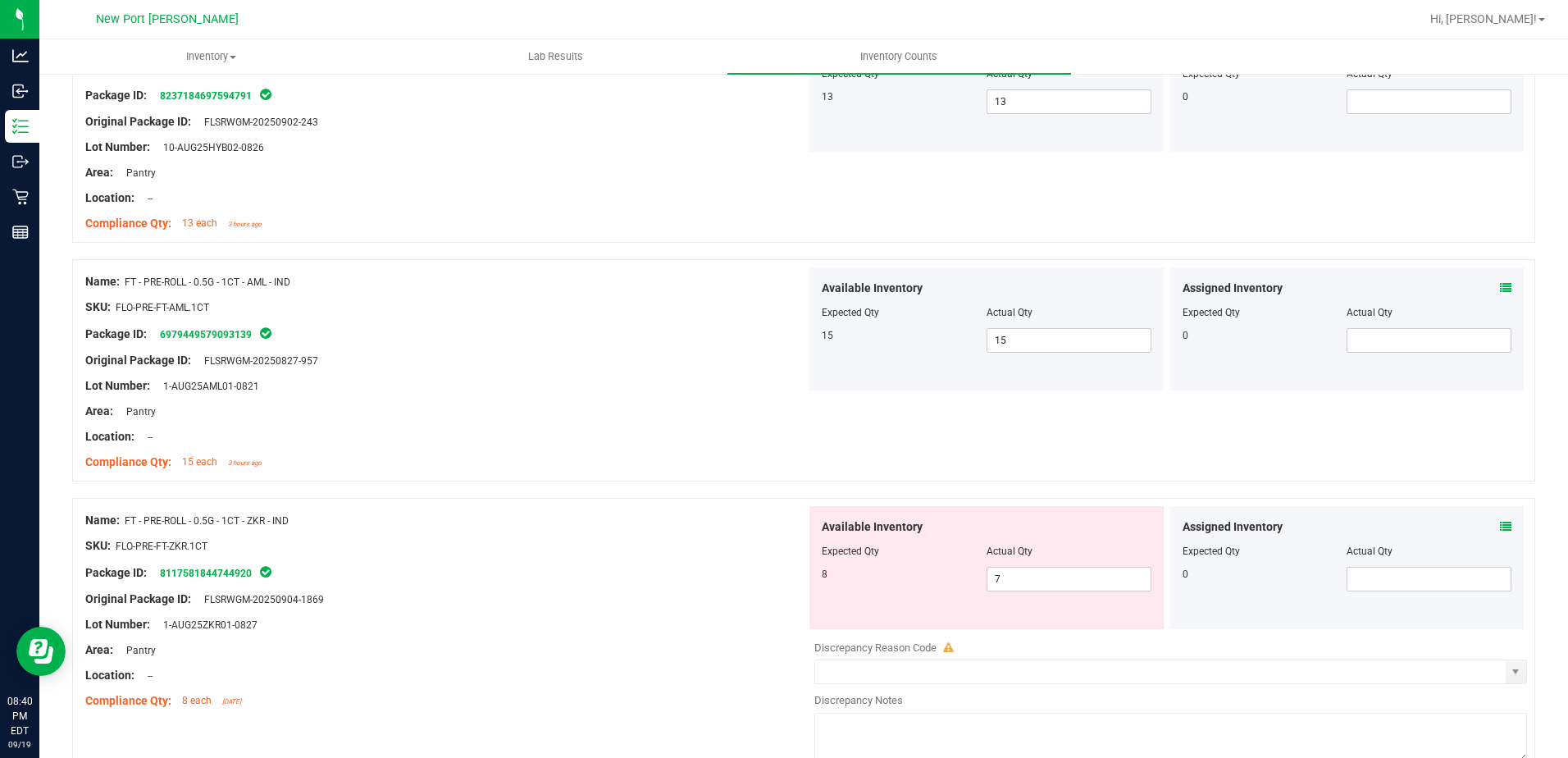
click at [1500, 527] on icon at bounding box center [1506, 527] width 12 height 12
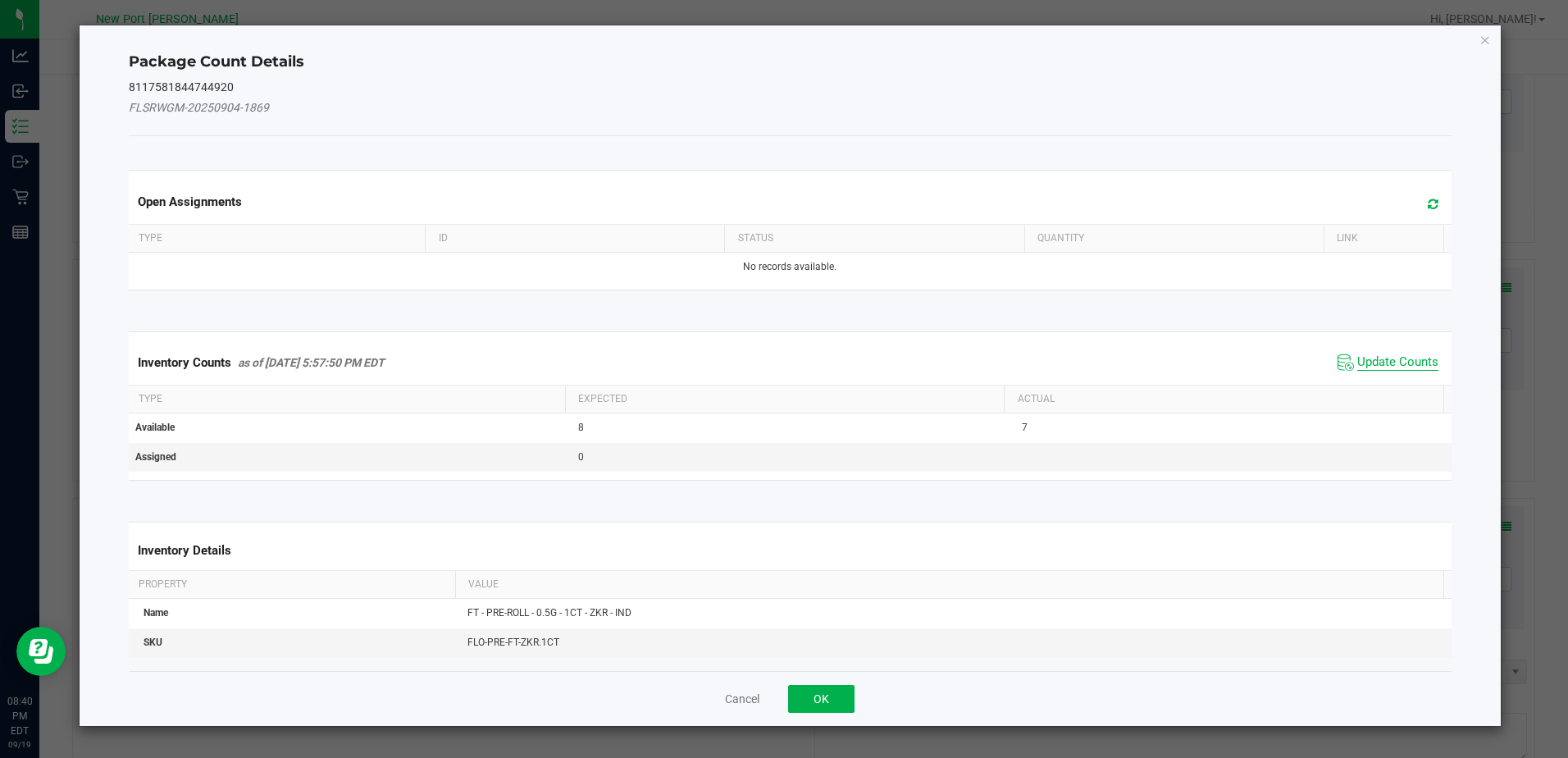
click at [1400, 365] on span "Update Counts" at bounding box center [1398, 363] width 81 height 17
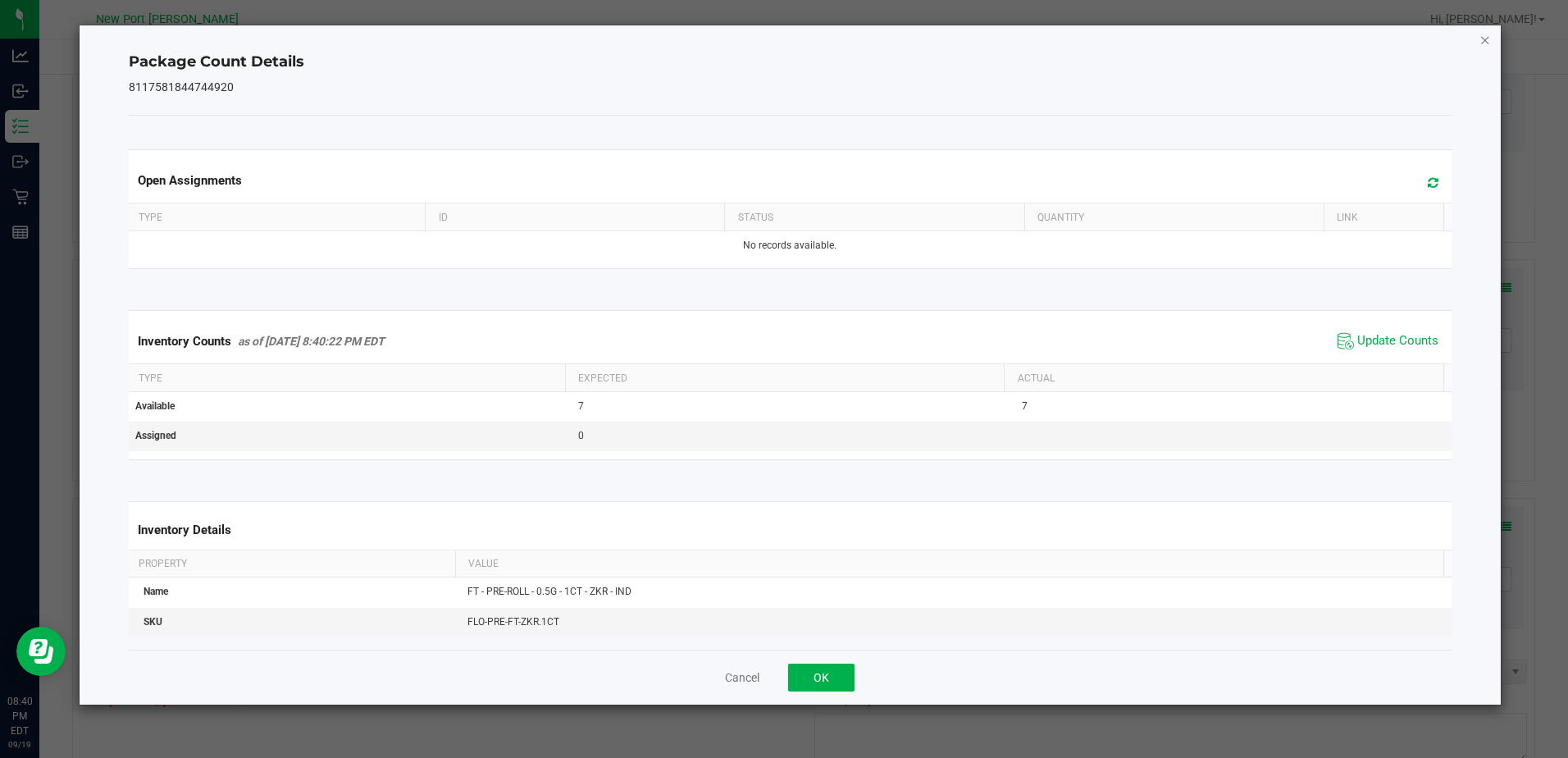
click at [1484, 39] on icon "Close" at bounding box center [1485, 39] width 12 height 20
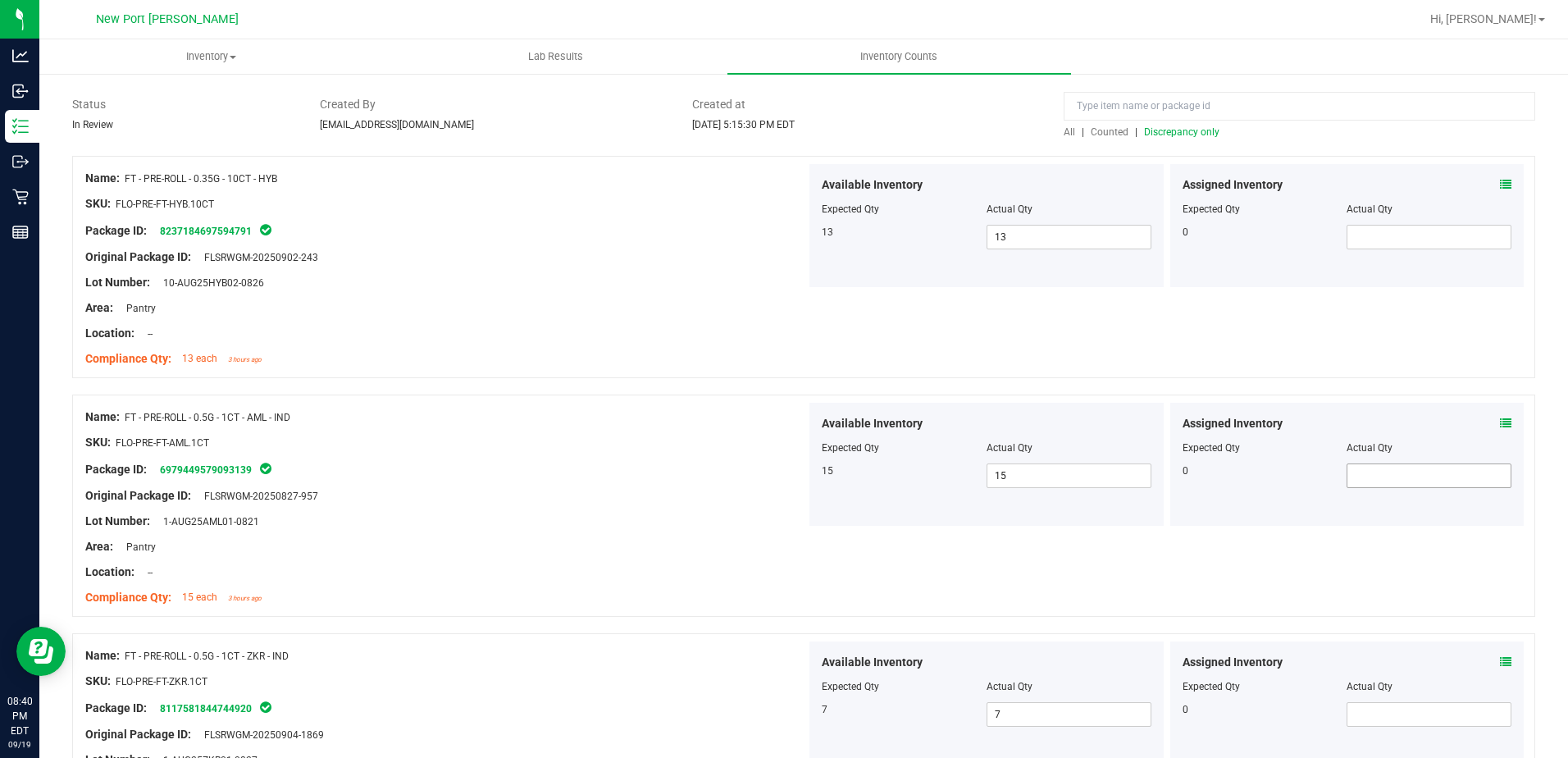
scroll to position [0, 0]
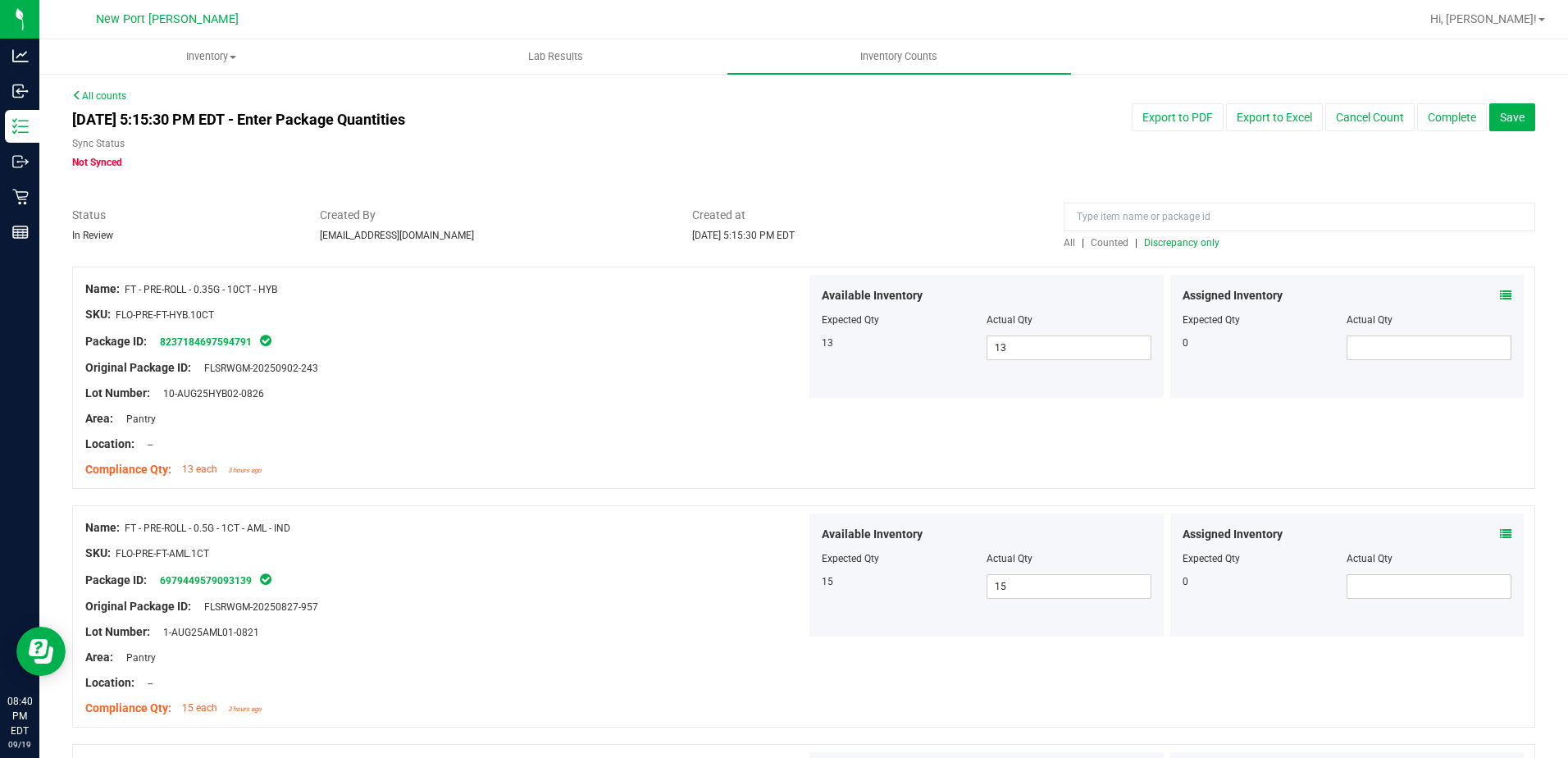
click at [1175, 245] on span "Discrepancy only" at bounding box center [1182, 243] width 75 height 12
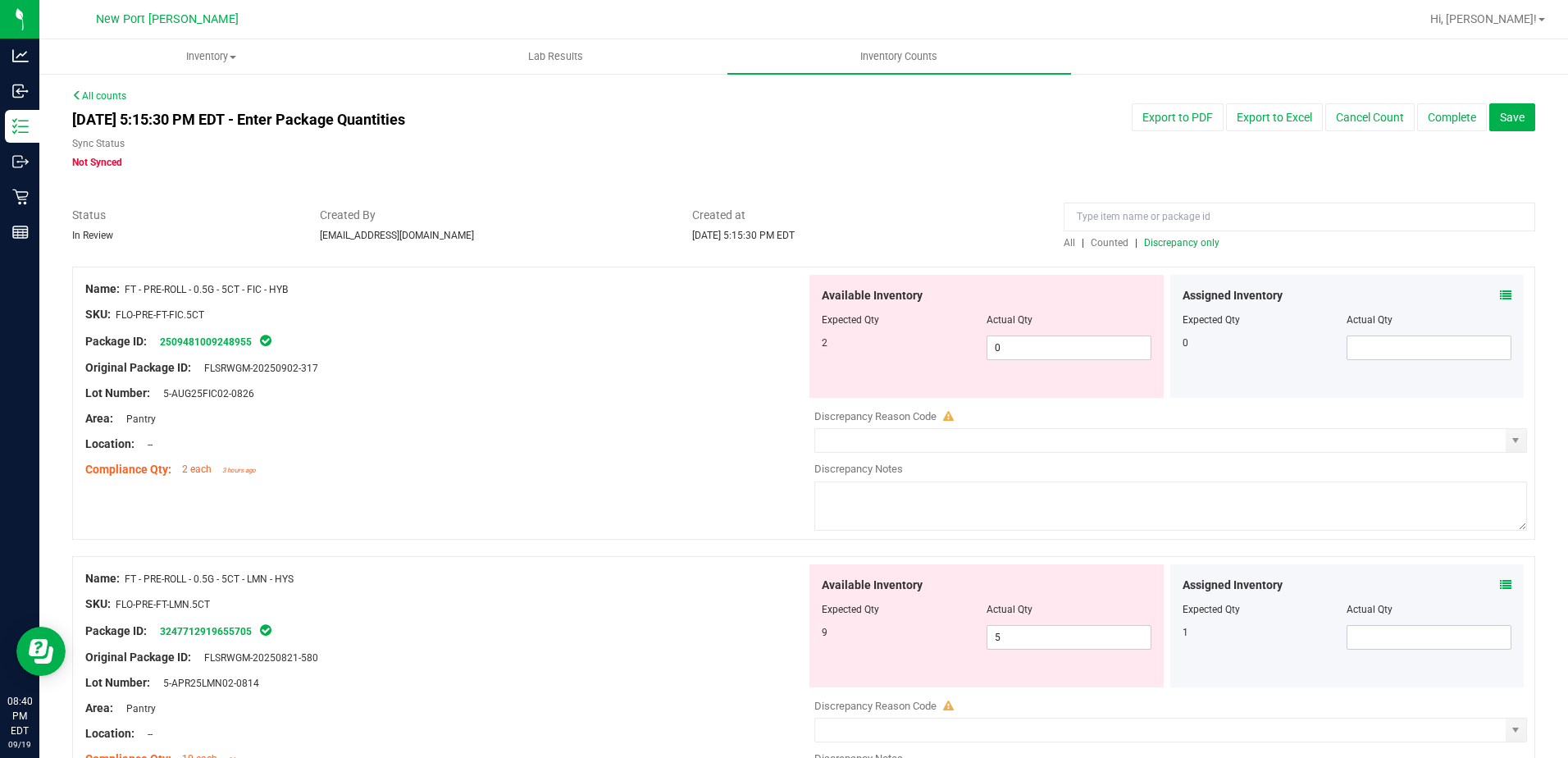
click at [1500, 293] on icon at bounding box center [1506, 296] width 12 height 12
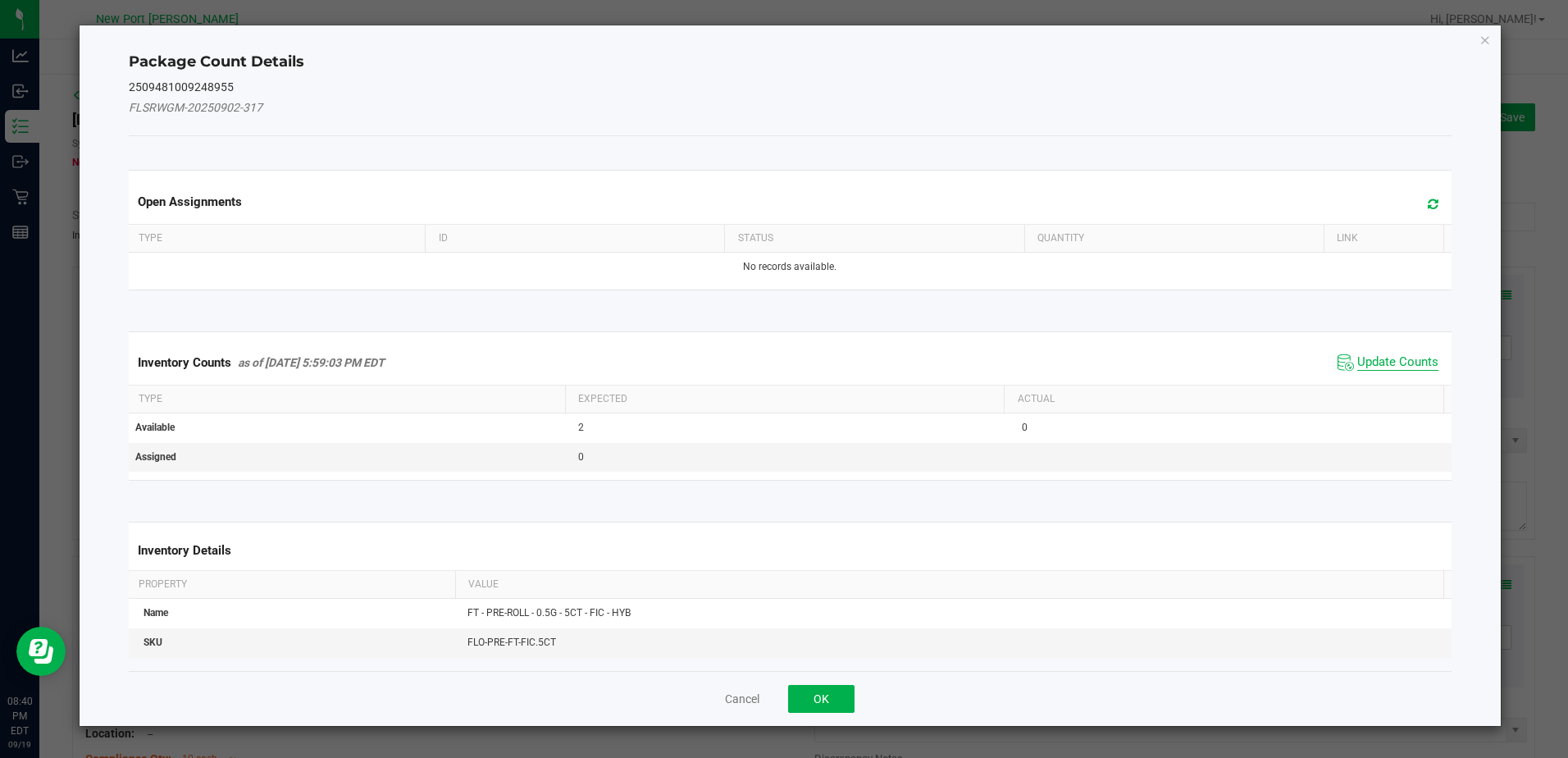
click at [1405, 359] on span "Update Counts" at bounding box center [1398, 363] width 81 height 17
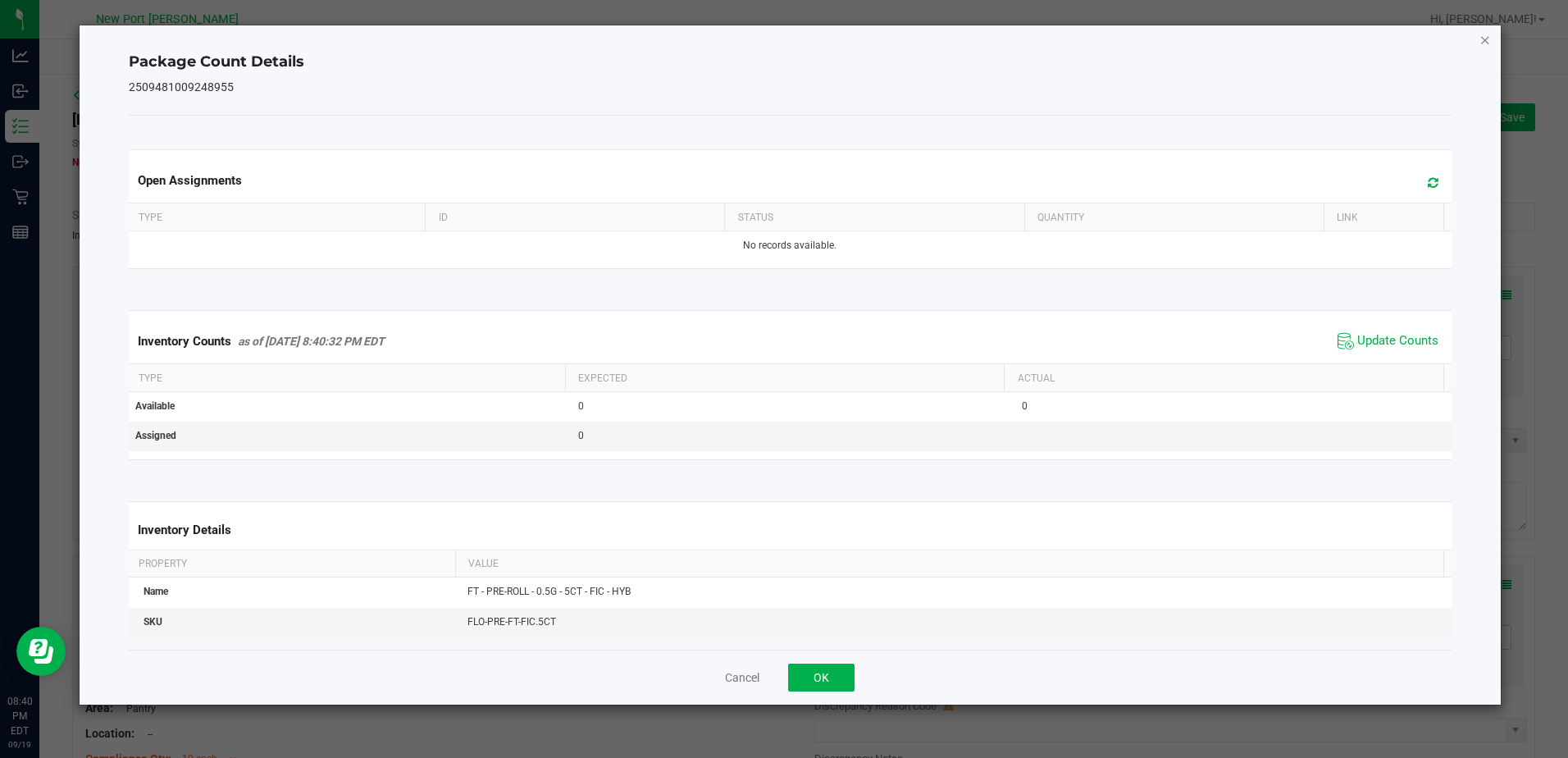
click at [1481, 48] on icon "Close" at bounding box center [1485, 39] width 12 height 20
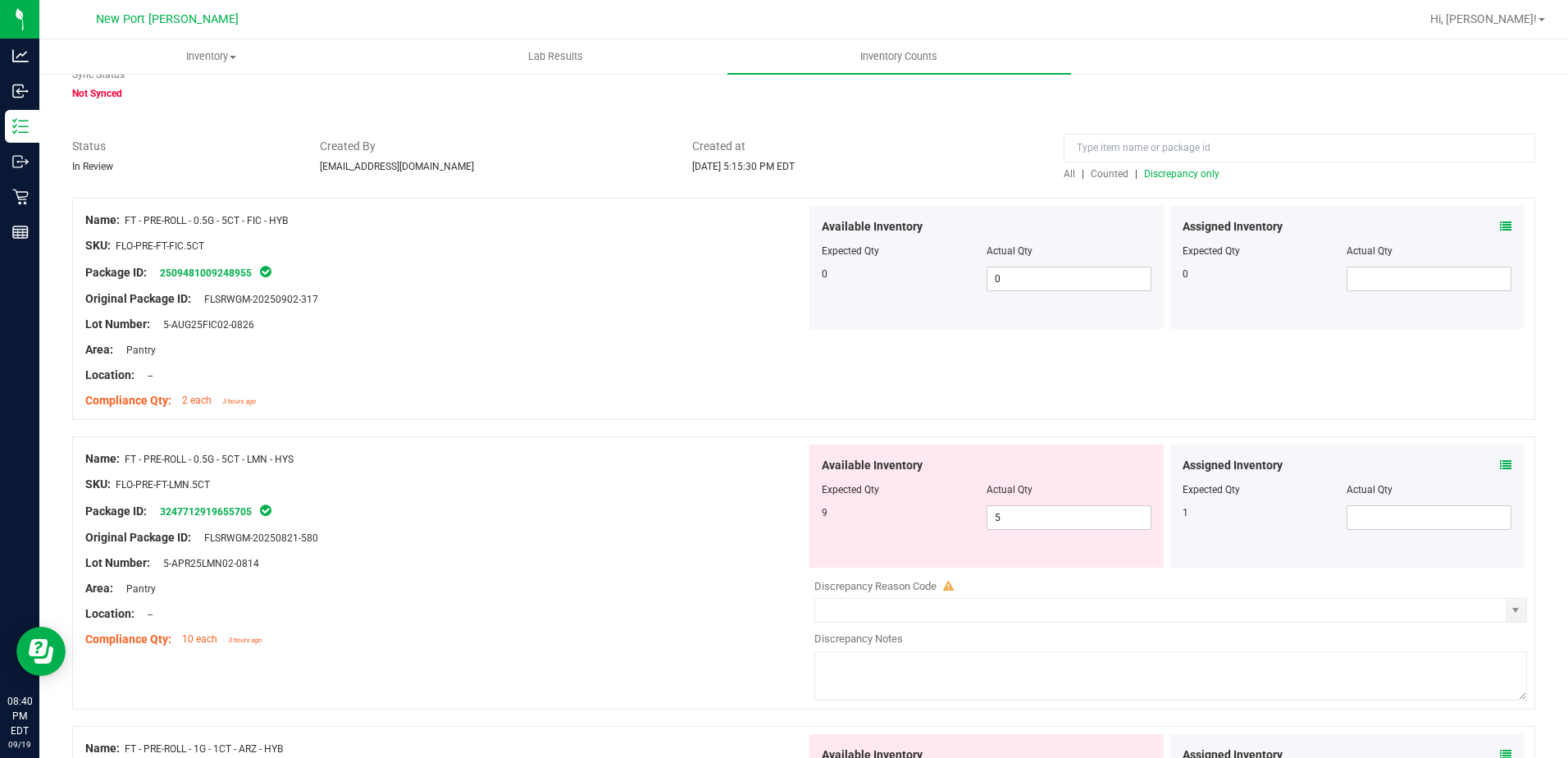
scroll to position [164, 0]
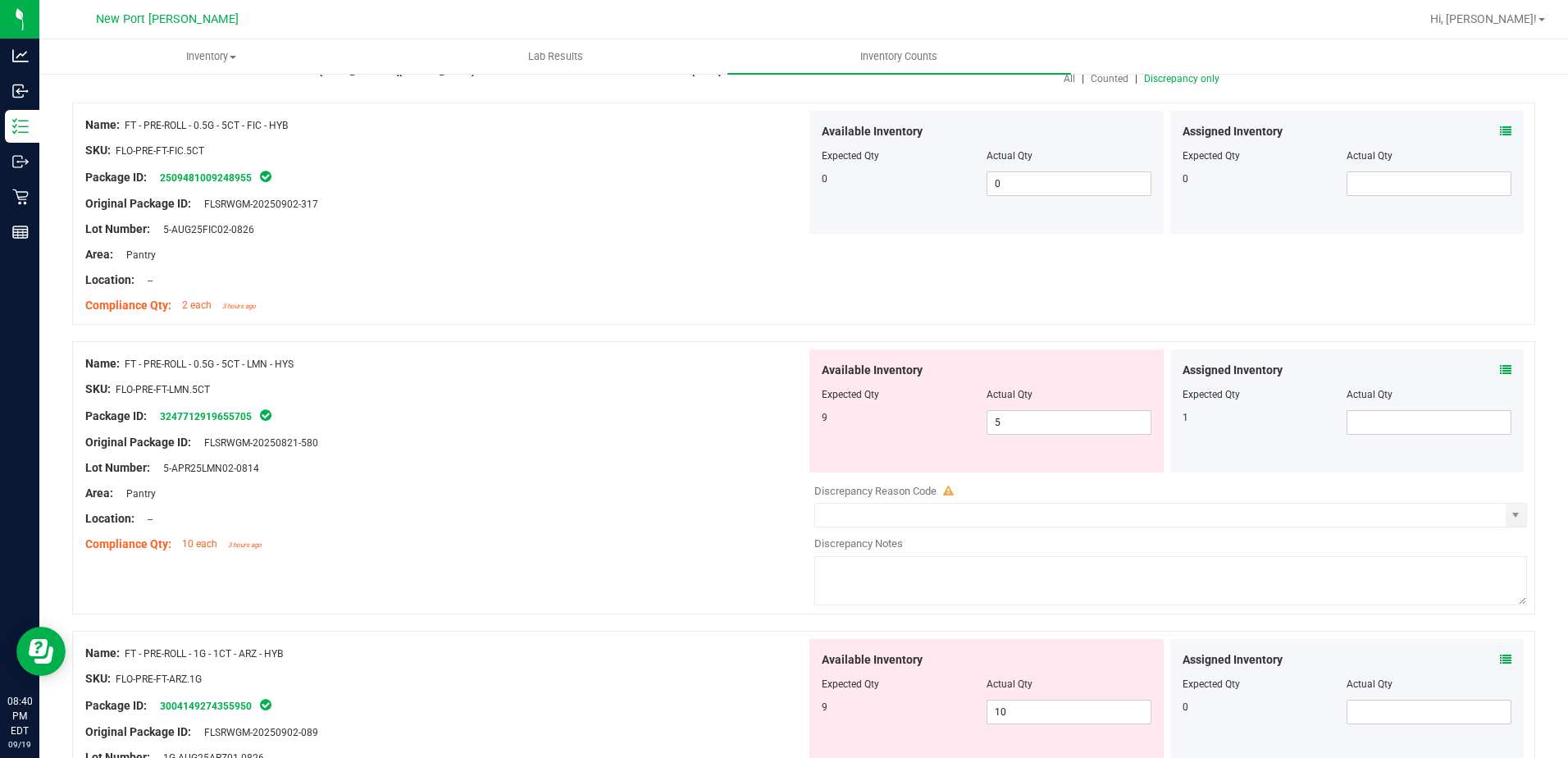
click at [1500, 370] on icon at bounding box center [1506, 370] width 12 height 12
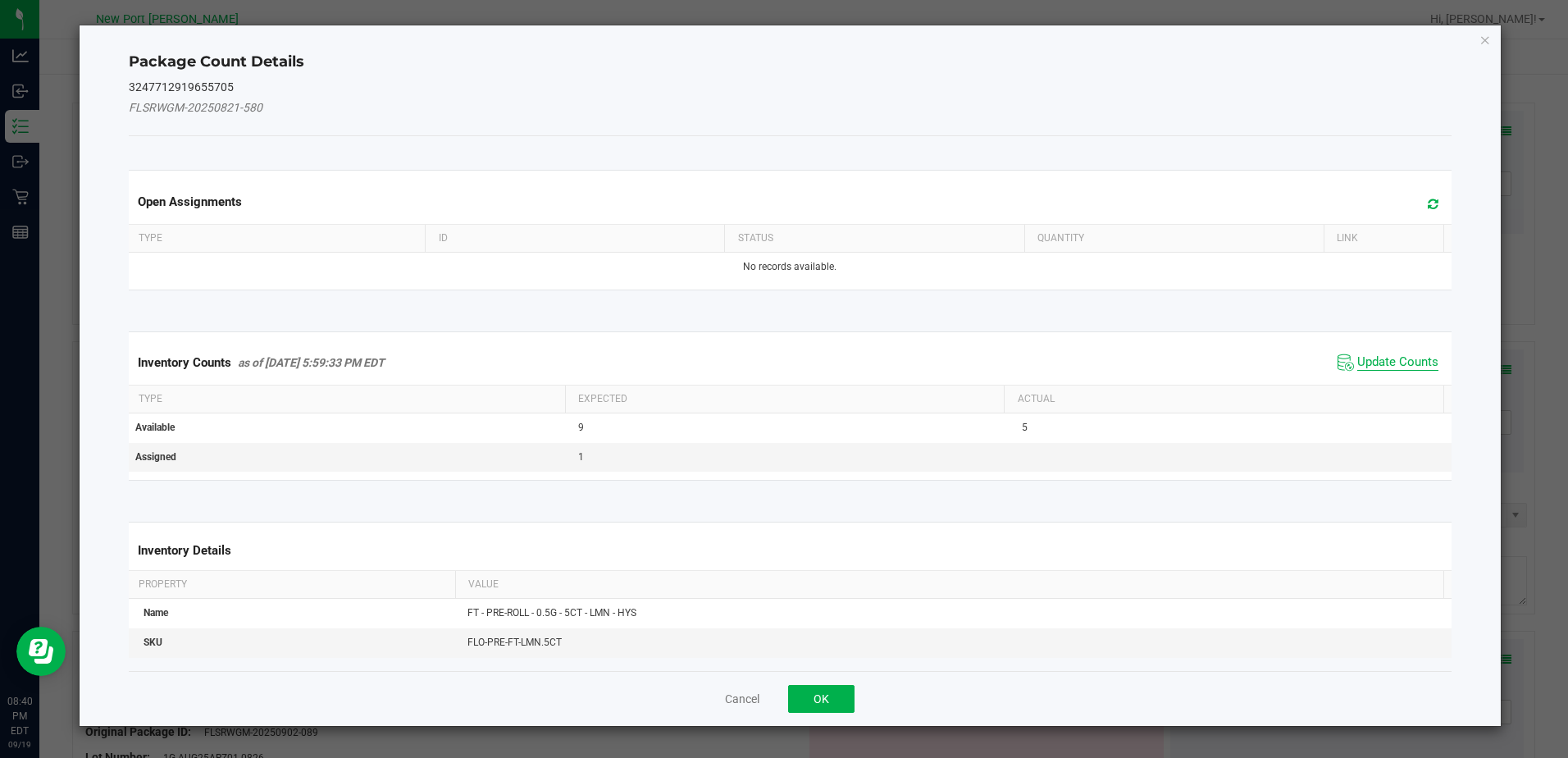
click at [1376, 365] on span "Update Counts" at bounding box center [1398, 363] width 81 height 17
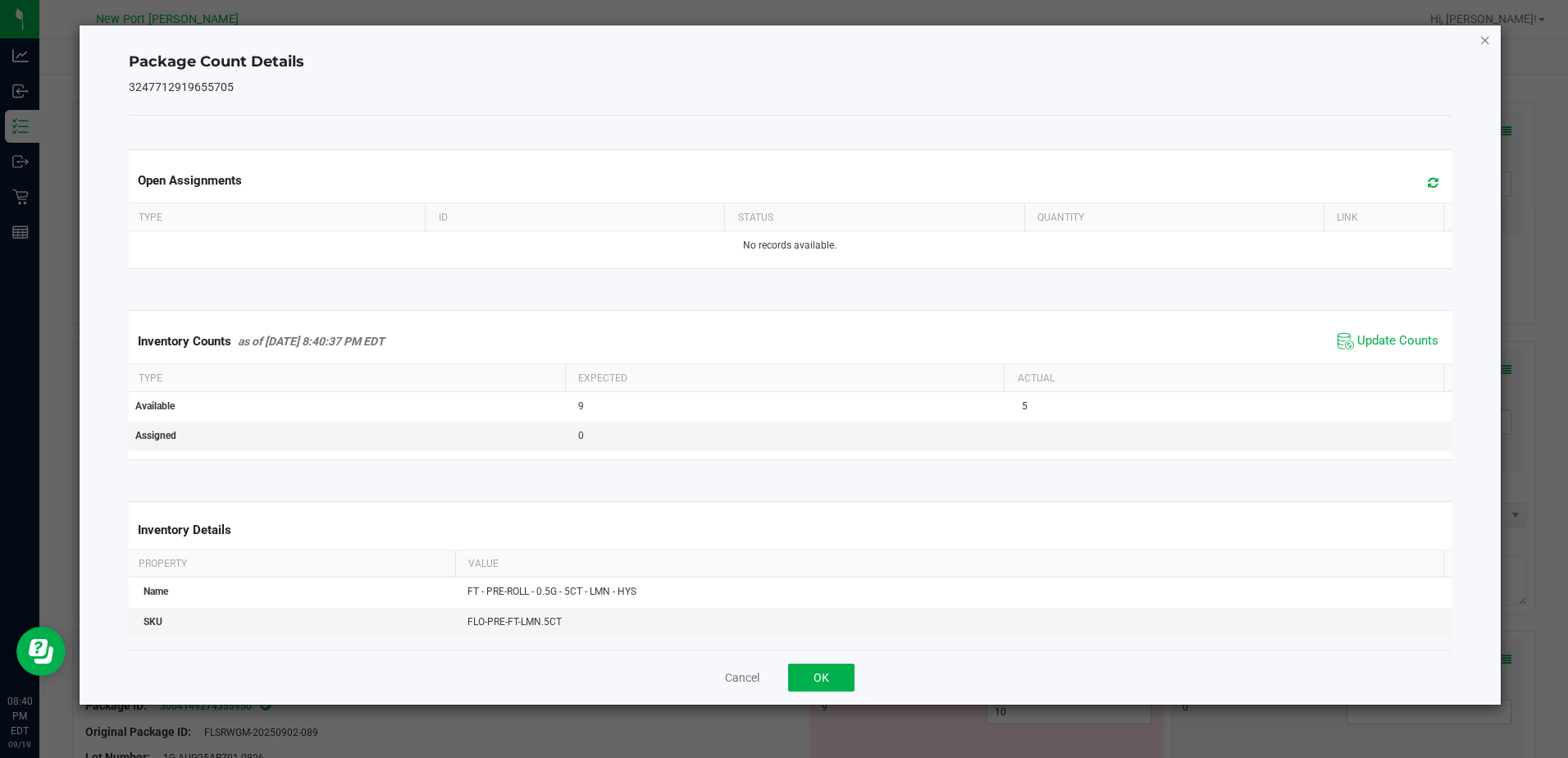
click at [1489, 41] on icon "Close" at bounding box center [1485, 39] width 12 height 20
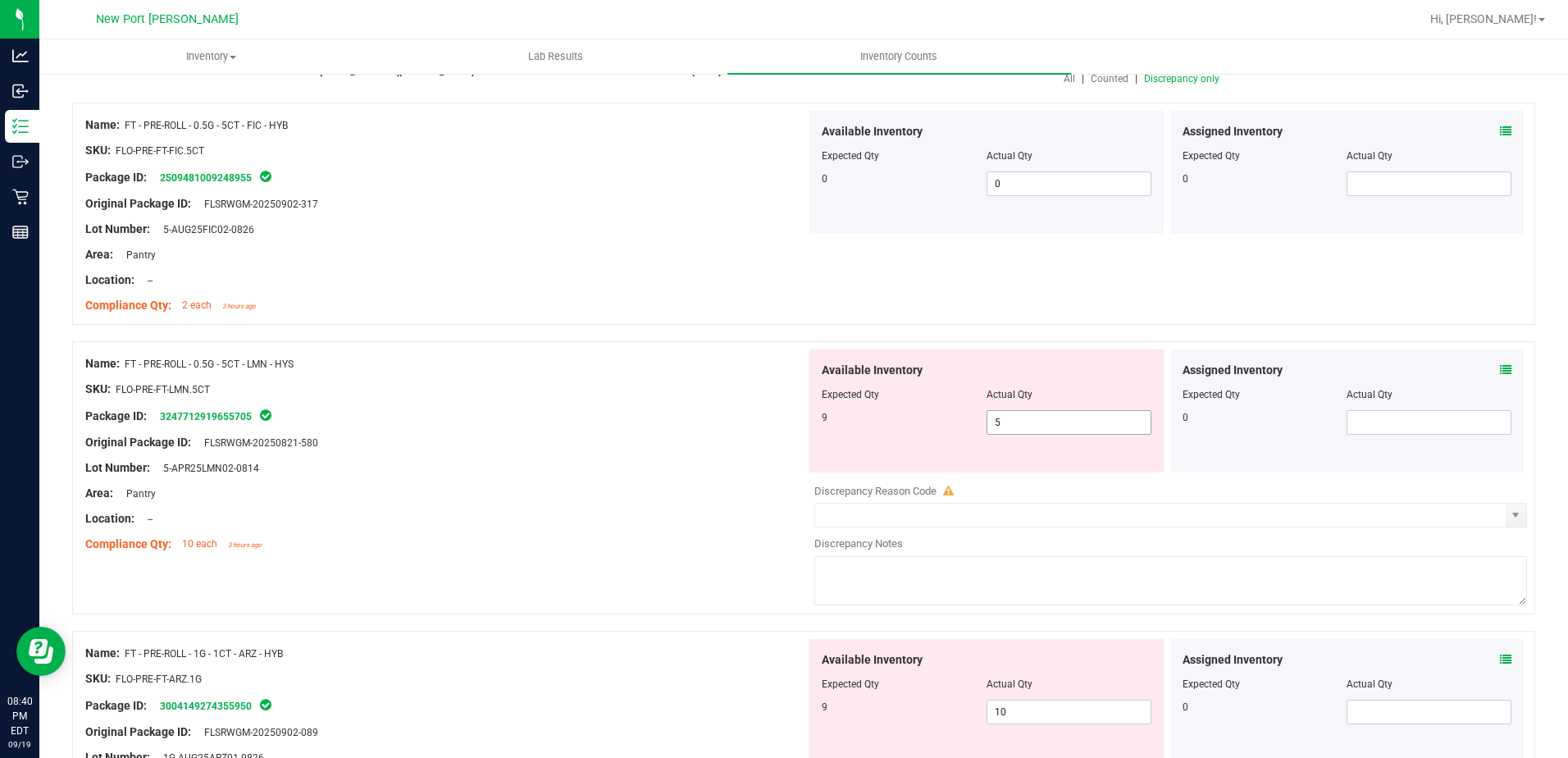
click at [1004, 425] on span "5 5" at bounding box center [1068, 422] width 165 height 24
click at [1004, 425] on input "5" at bounding box center [1068, 422] width 163 height 23
type input "9"
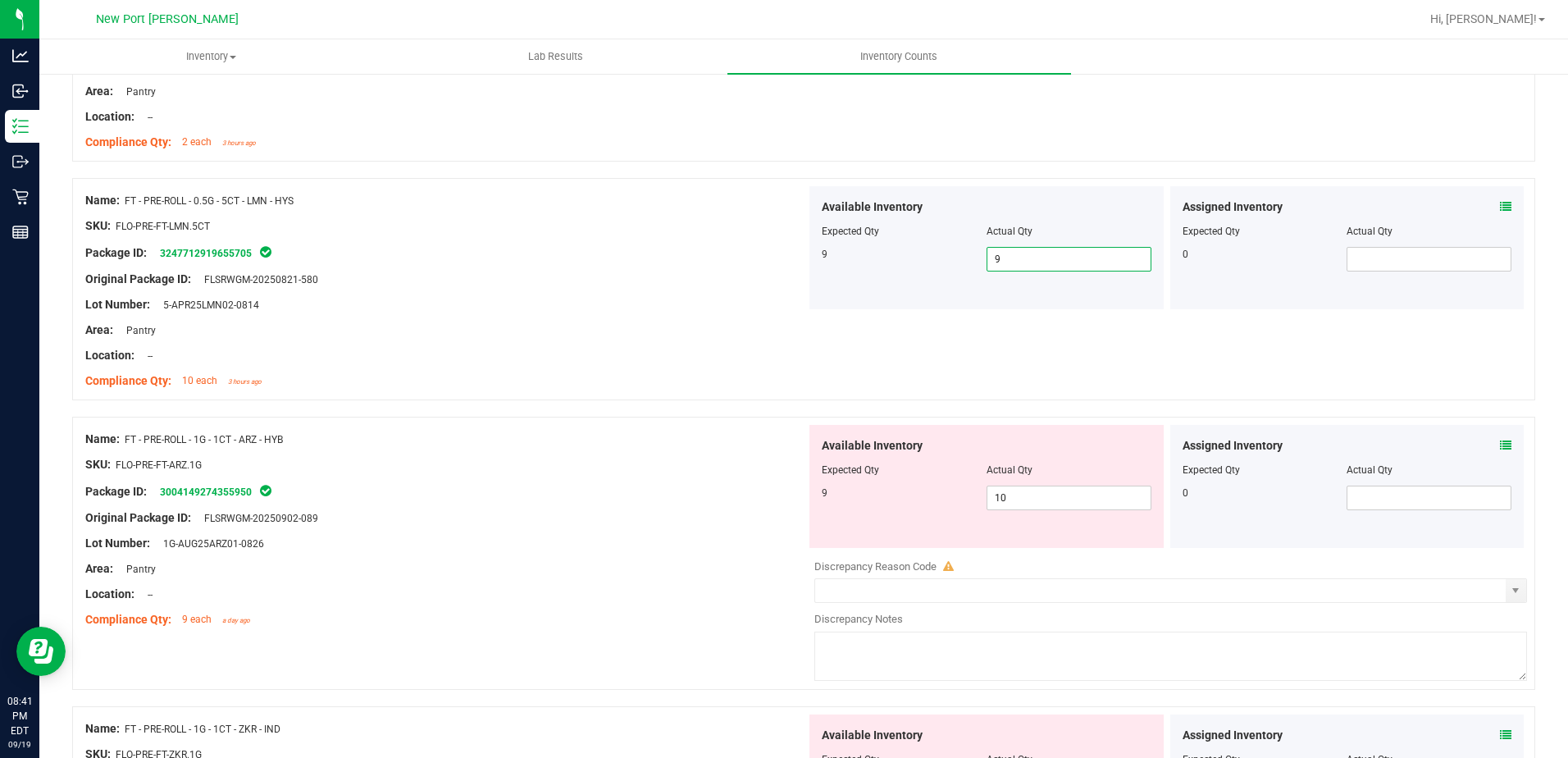
scroll to position [328, 0]
click at [1500, 440] on icon at bounding box center [1506, 445] width 12 height 12
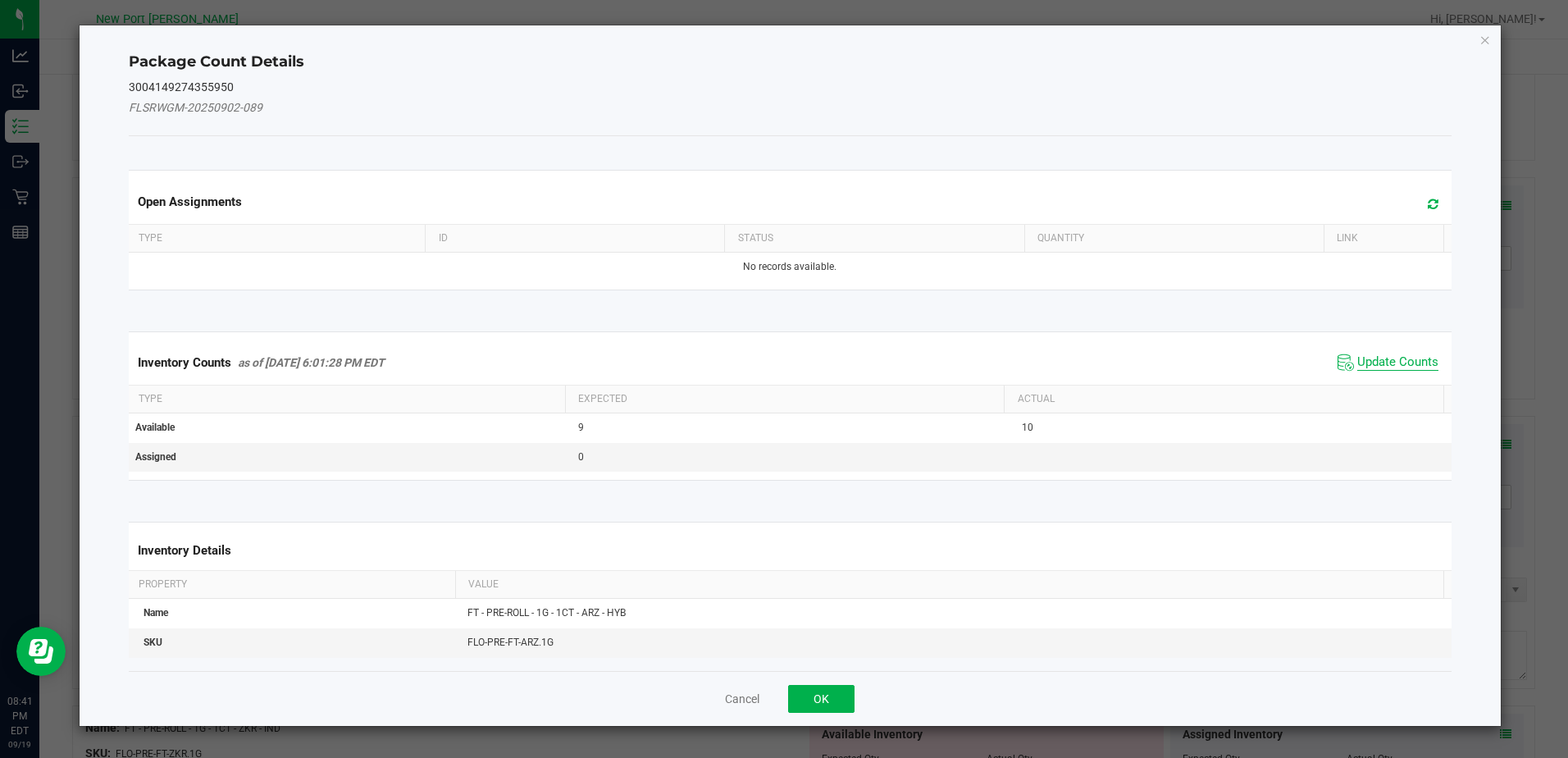
click at [1366, 360] on span "Update Counts" at bounding box center [1398, 363] width 81 height 17
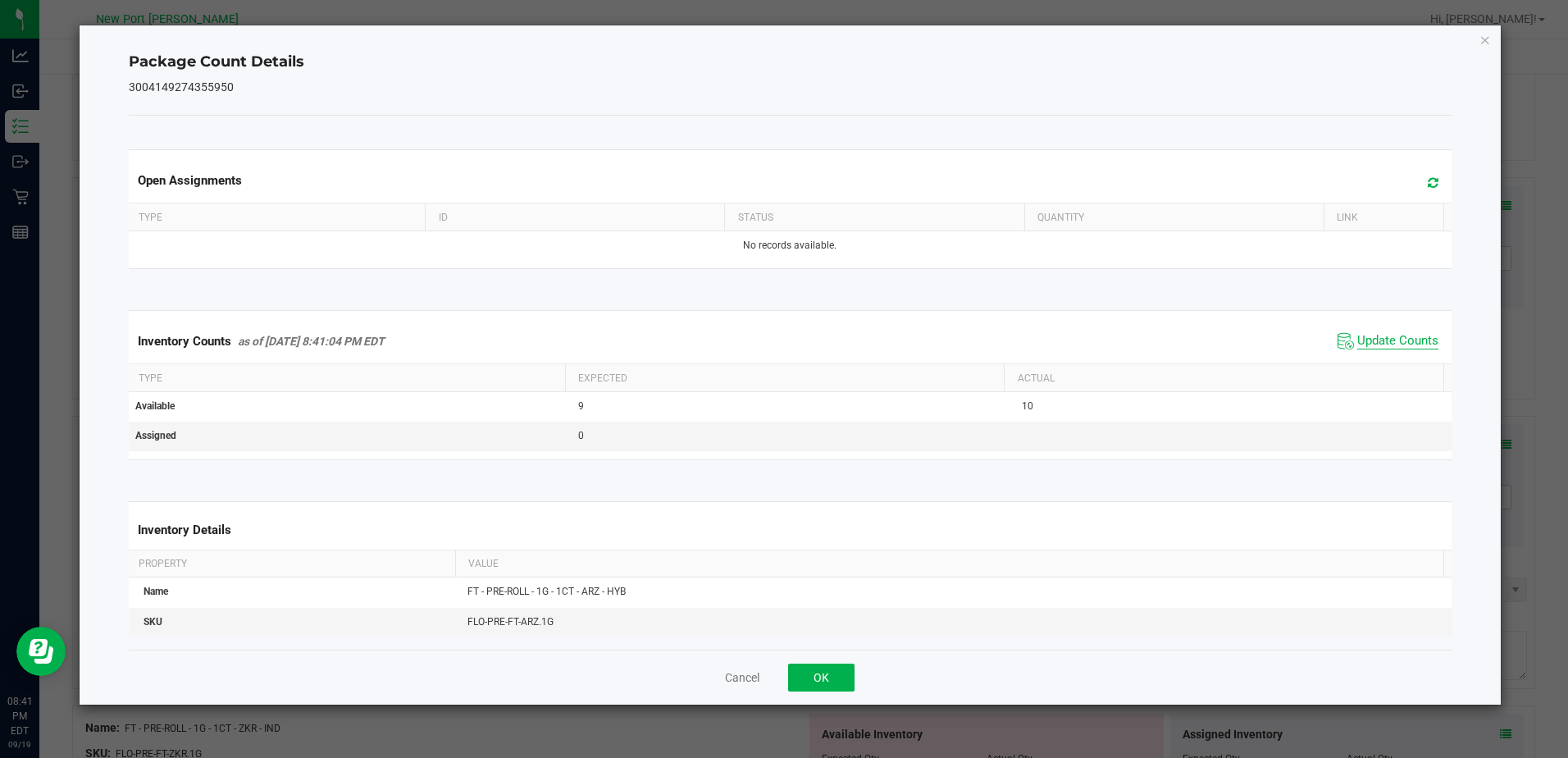
click at [1398, 341] on span "Update Counts" at bounding box center [1398, 342] width 81 height 17
click at [1485, 34] on icon "Close" at bounding box center [1485, 39] width 12 height 20
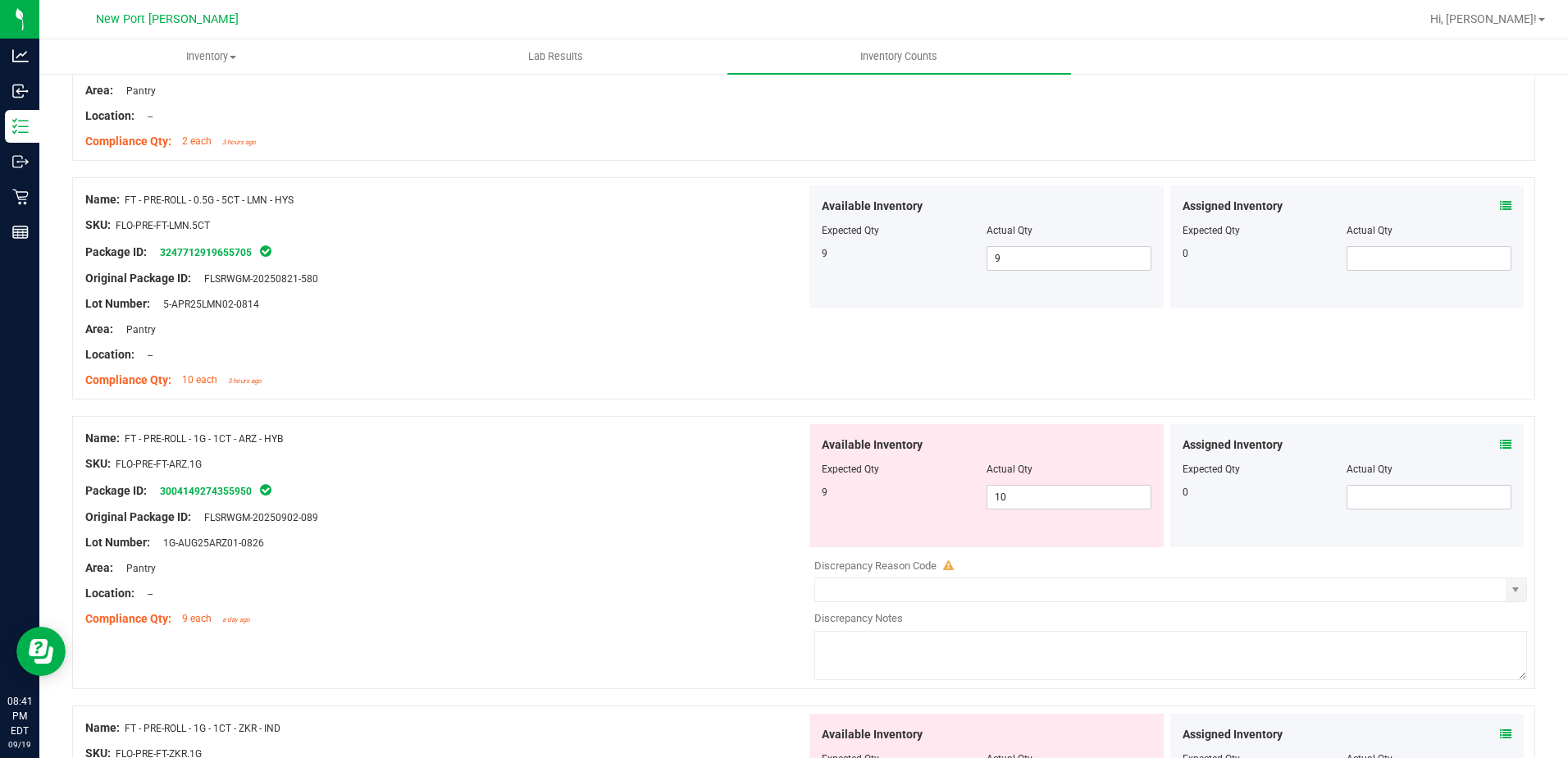
scroll to position [410, 0]
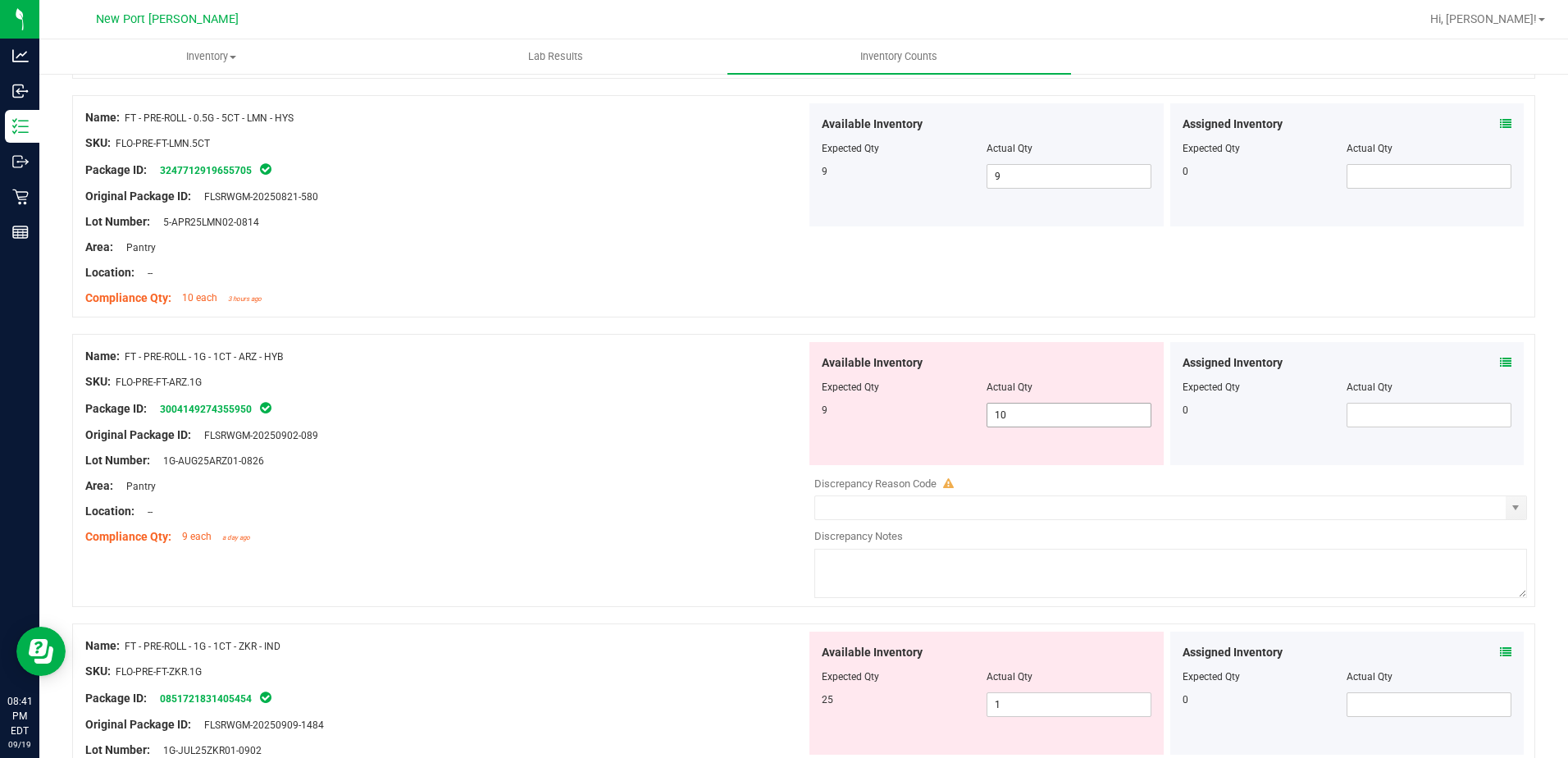
click at [1020, 415] on input "10" at bounding box center [1068, 415] width 163 height 23
type input "1"
type input "9"
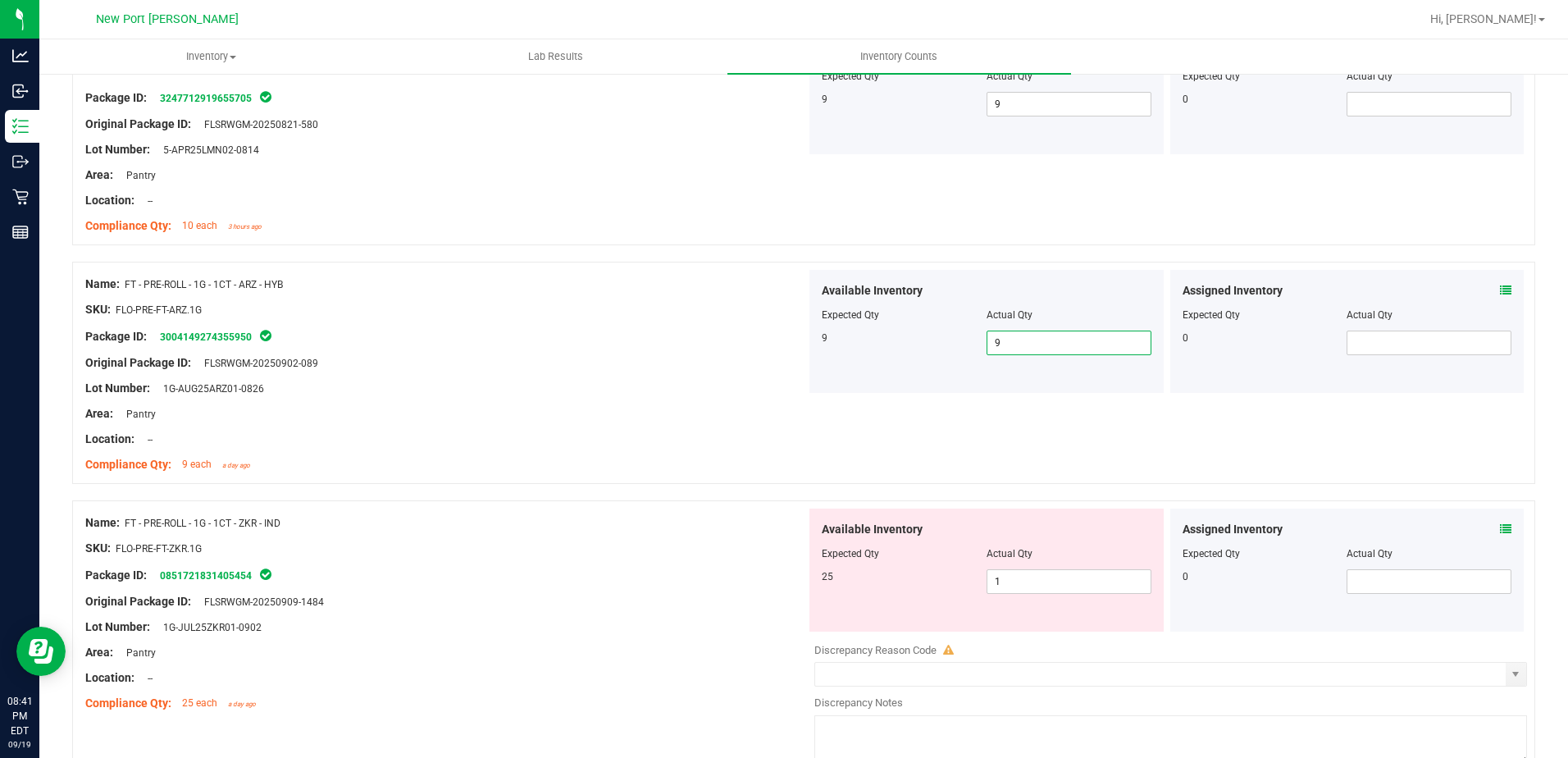
scroll to position [656, 0]
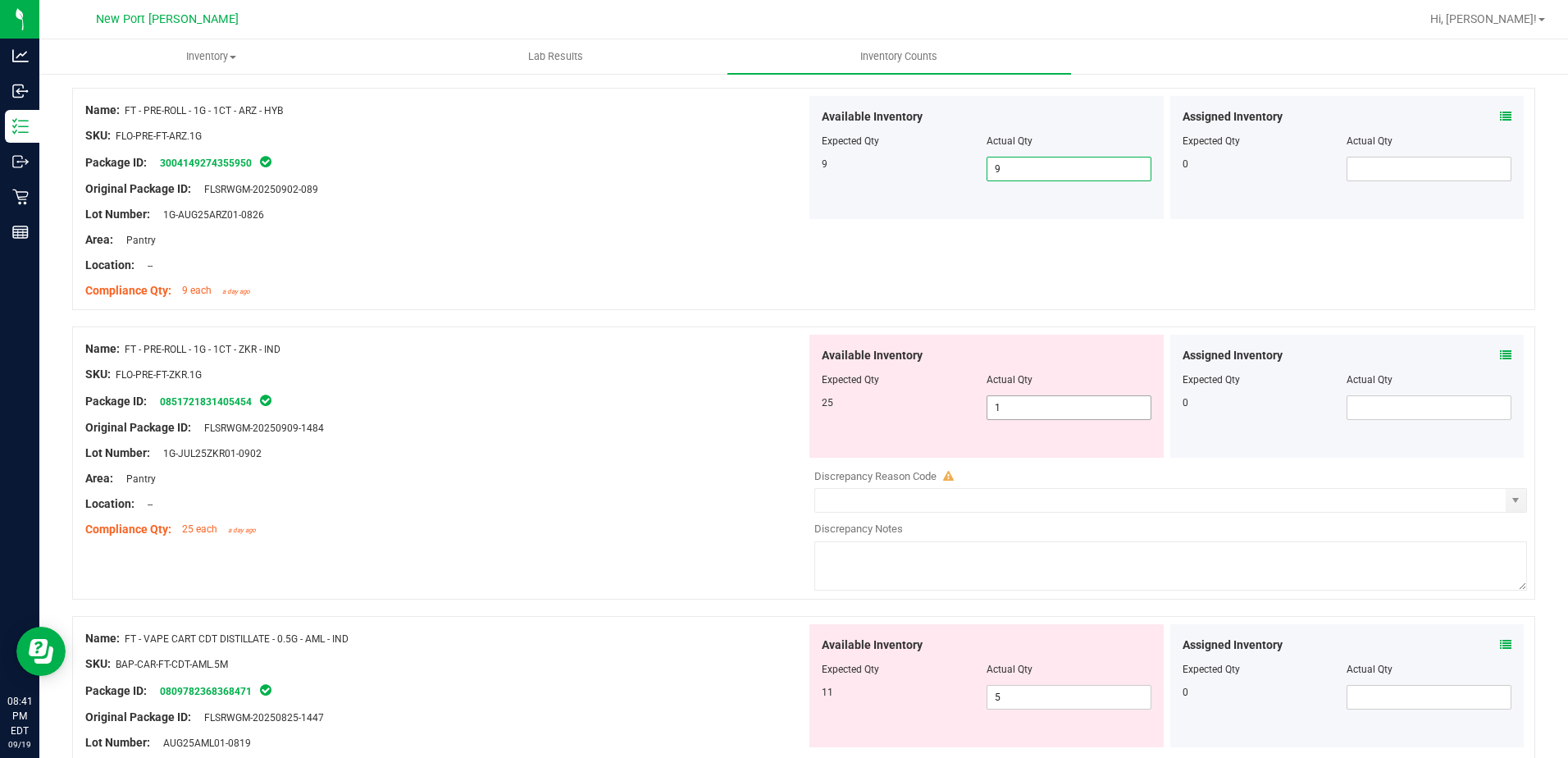
click at [1018, 399] on span "1 1" at bounding box center [1068, 407] width 165 height 24
click at [1018, 399] on input "1" at bounding box center [1068, 407] width 163 height 23
type input "25"
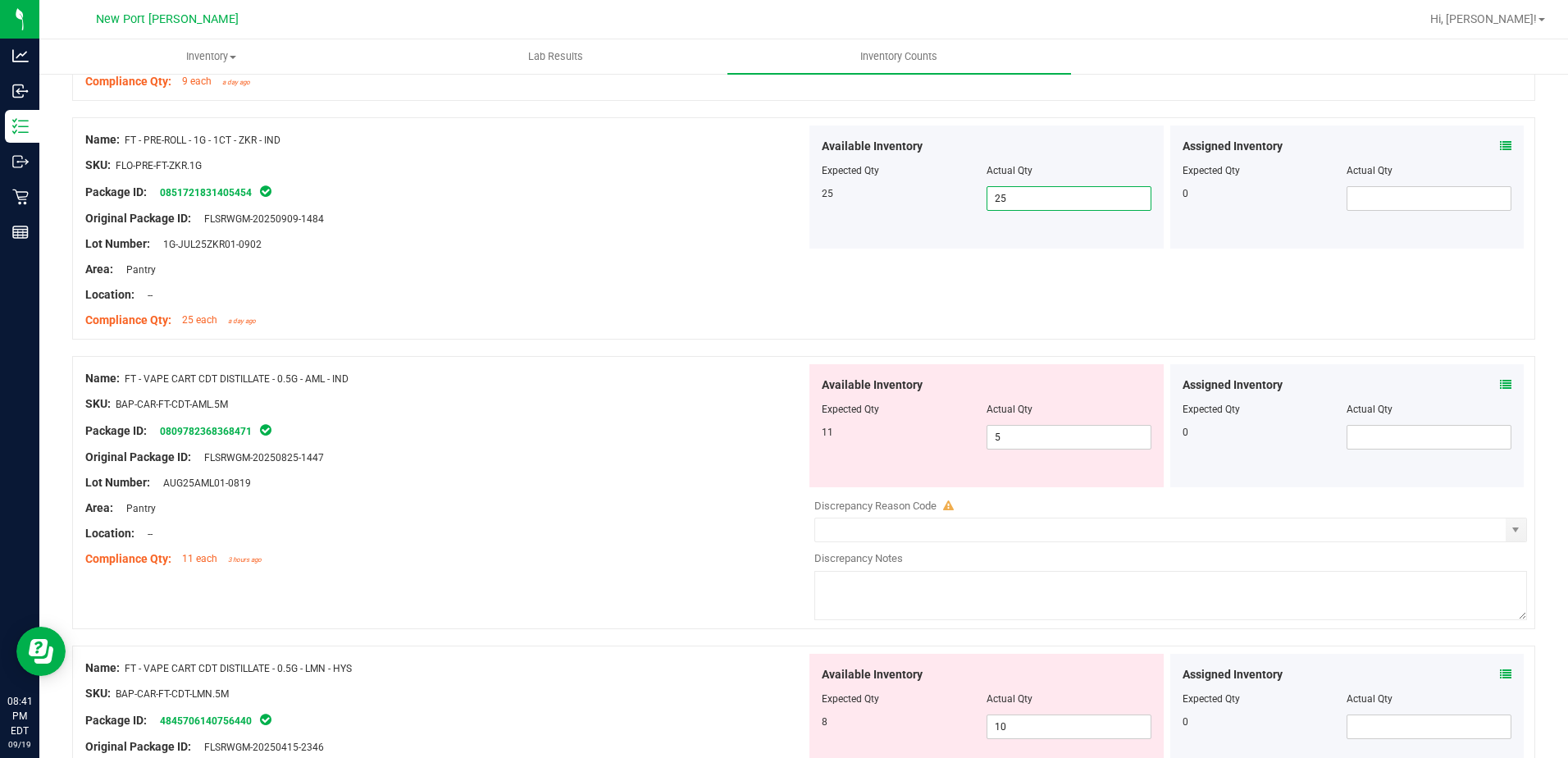
scroll to position [903, 0]
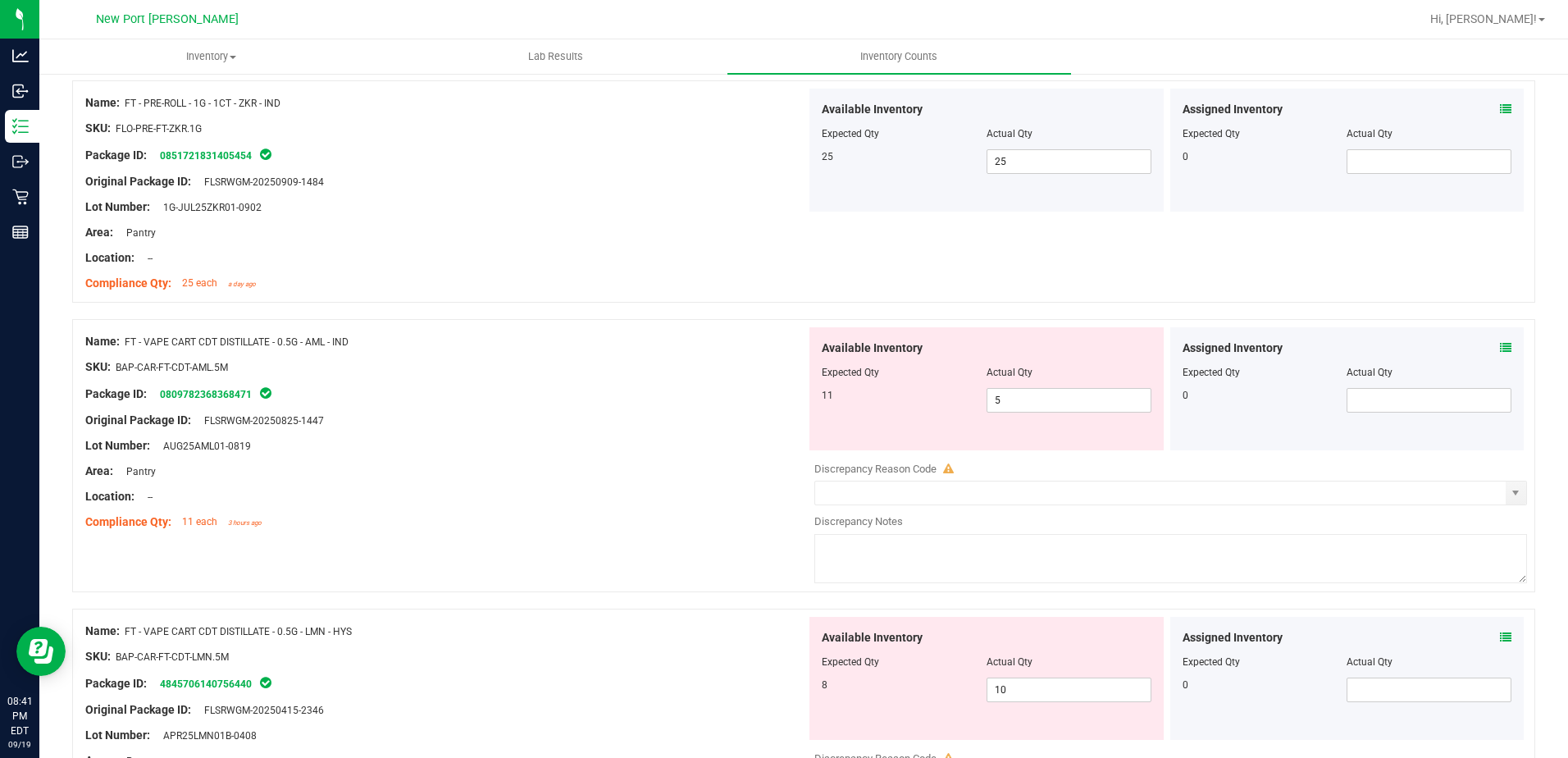
click at [1500, 342] on icon at bounding box center [1506, 348] width 12 height 12
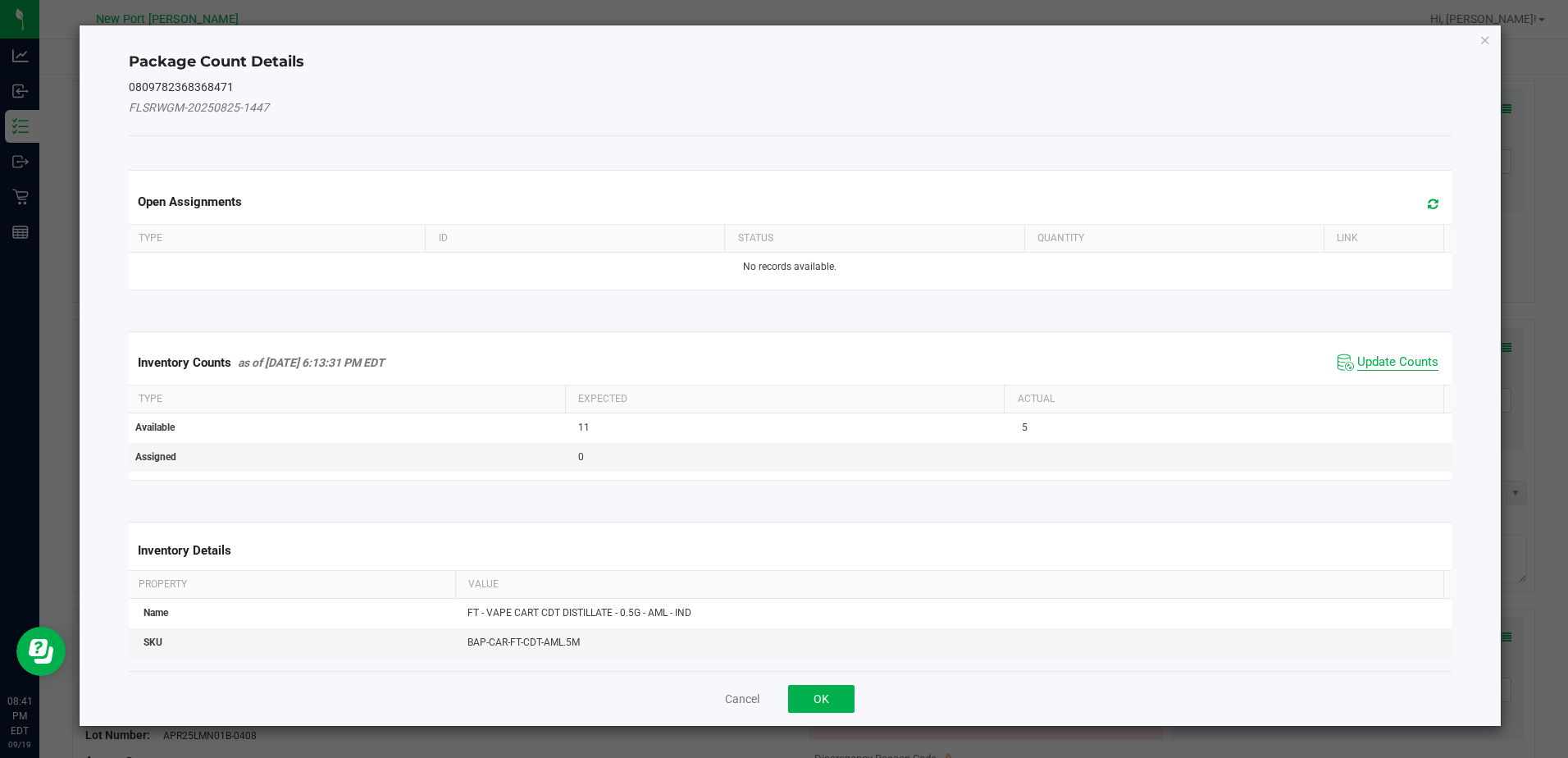
click at [1393, 364] on span "Update Counts" at bounding box center [1398, 363] width 81 height 17
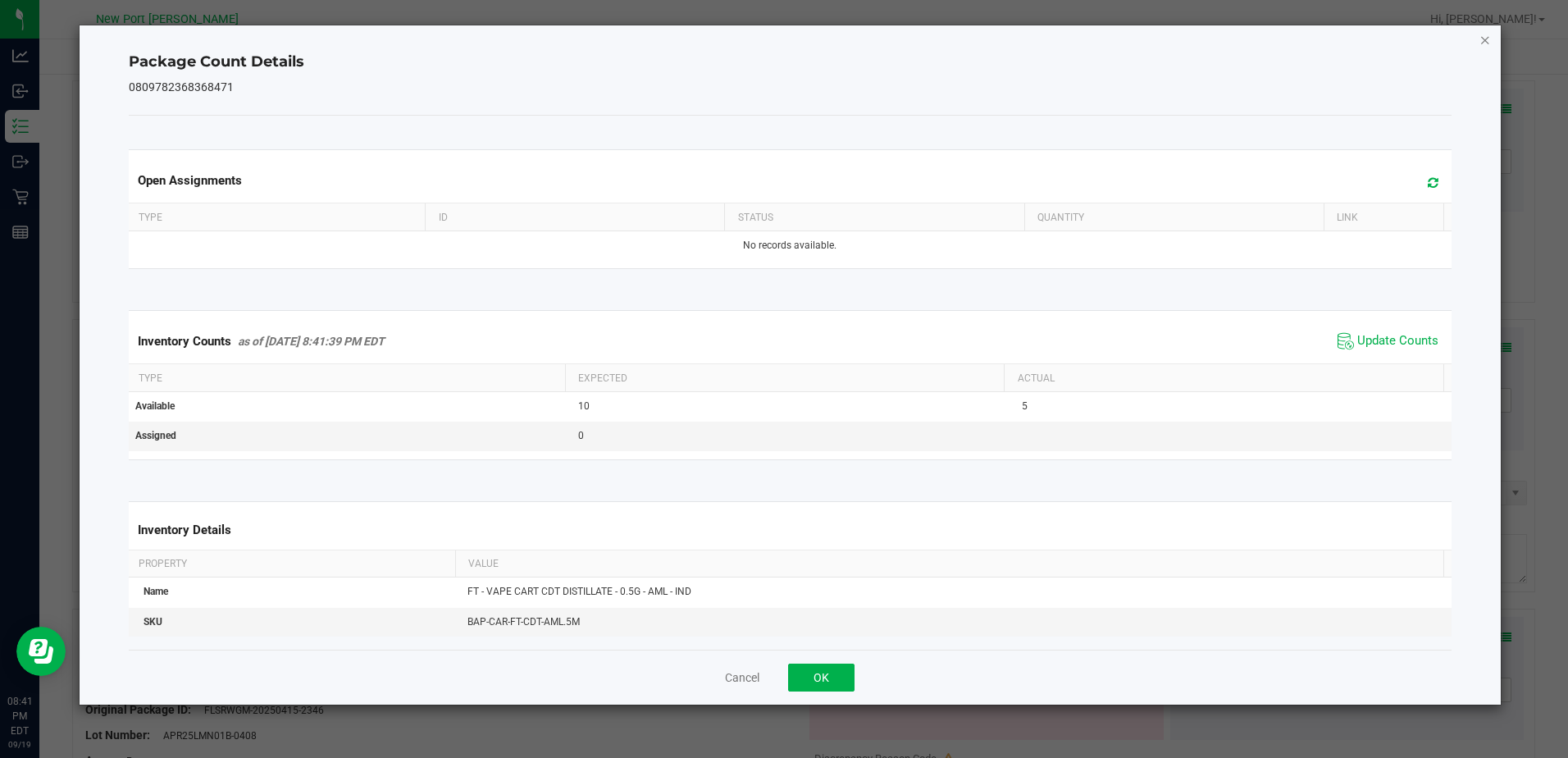
click at [1486, 43] on icon "Close" at bounding box center [1485, 39] width 12 height 20
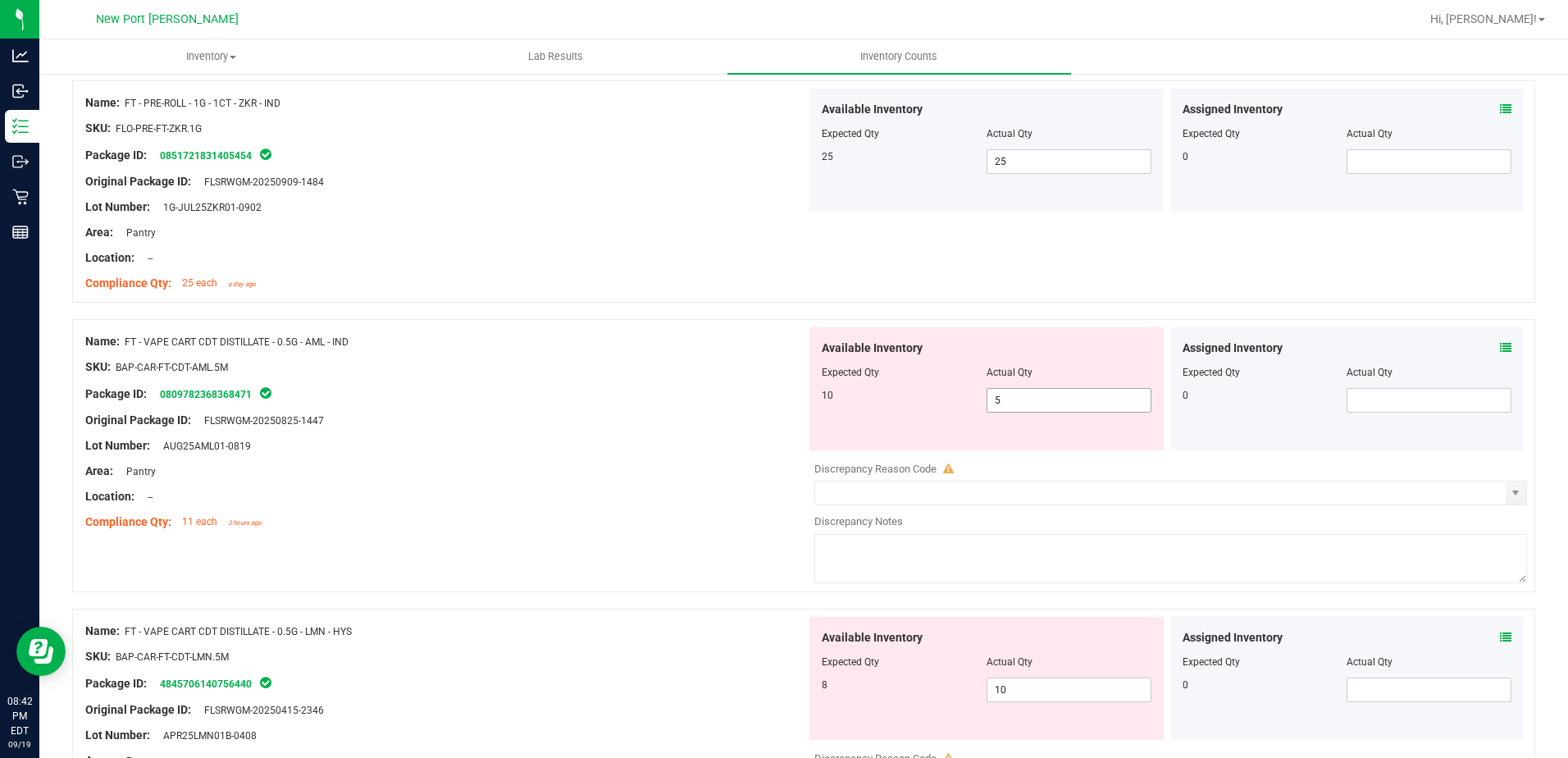
click at [1012, 401] on input "5" at bounding box center [1068, 399] width 163 height 23
type input "10"
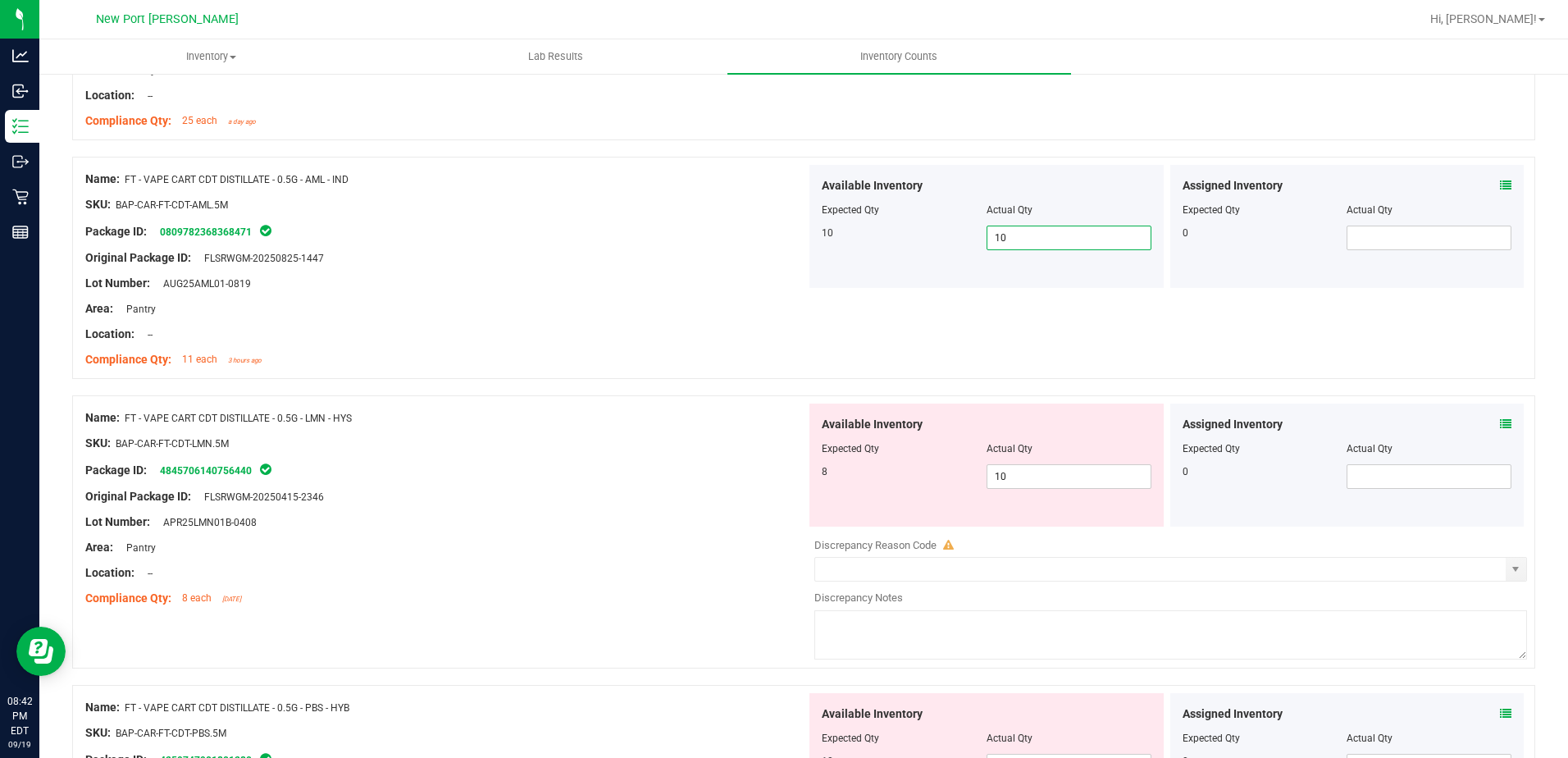
scroll to position [1066, 0]
click at [1500, 424] on icon at bounding box center [1506, 423] width 12 height 12
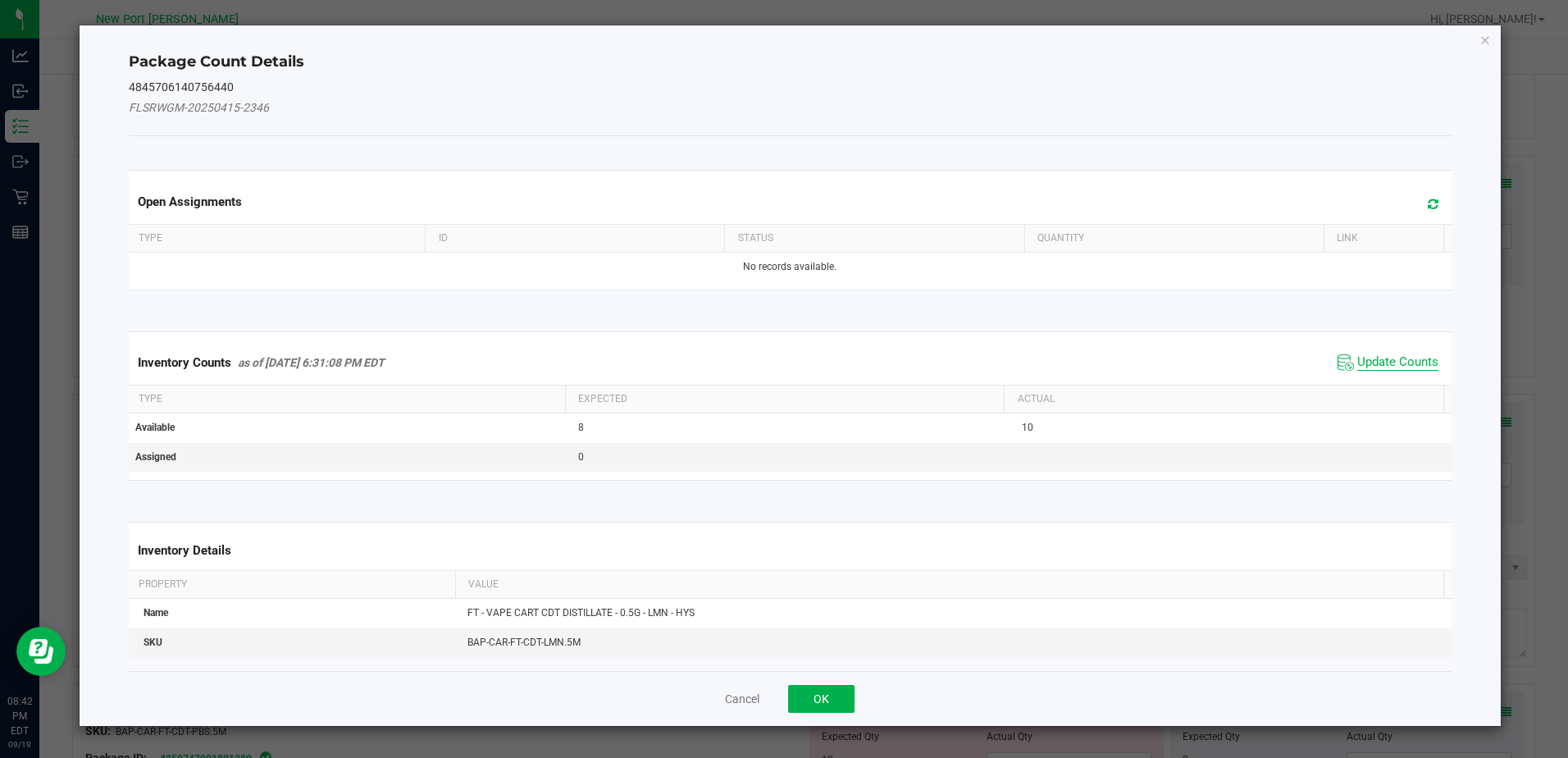
click at [1408, 364] on span "Update Counts" at bounding box center [1398, 363] width 81 height 17
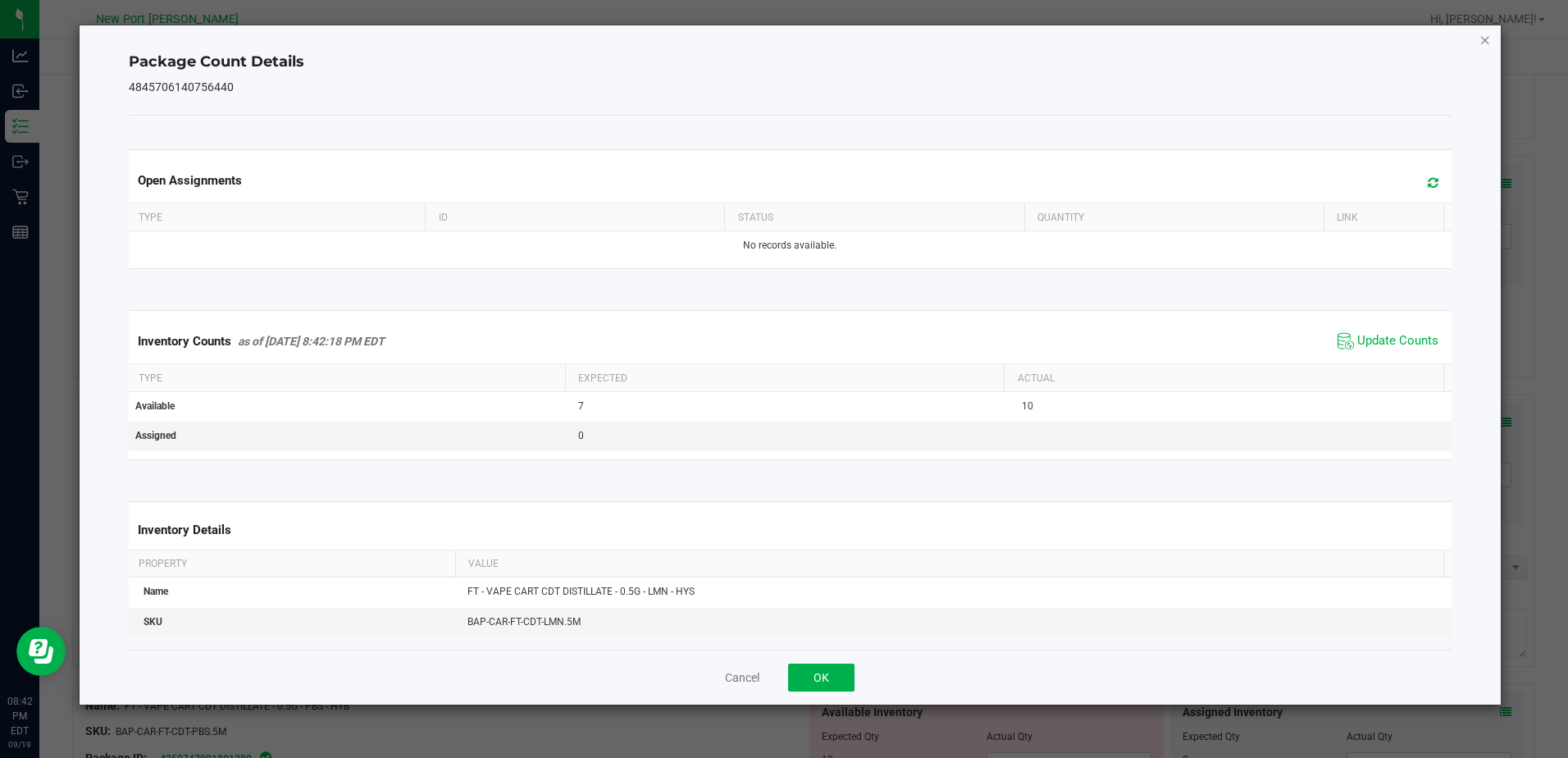
click at [1488, 41] on icon "Close" at bounding box center [1485, 39] width 12 height 20
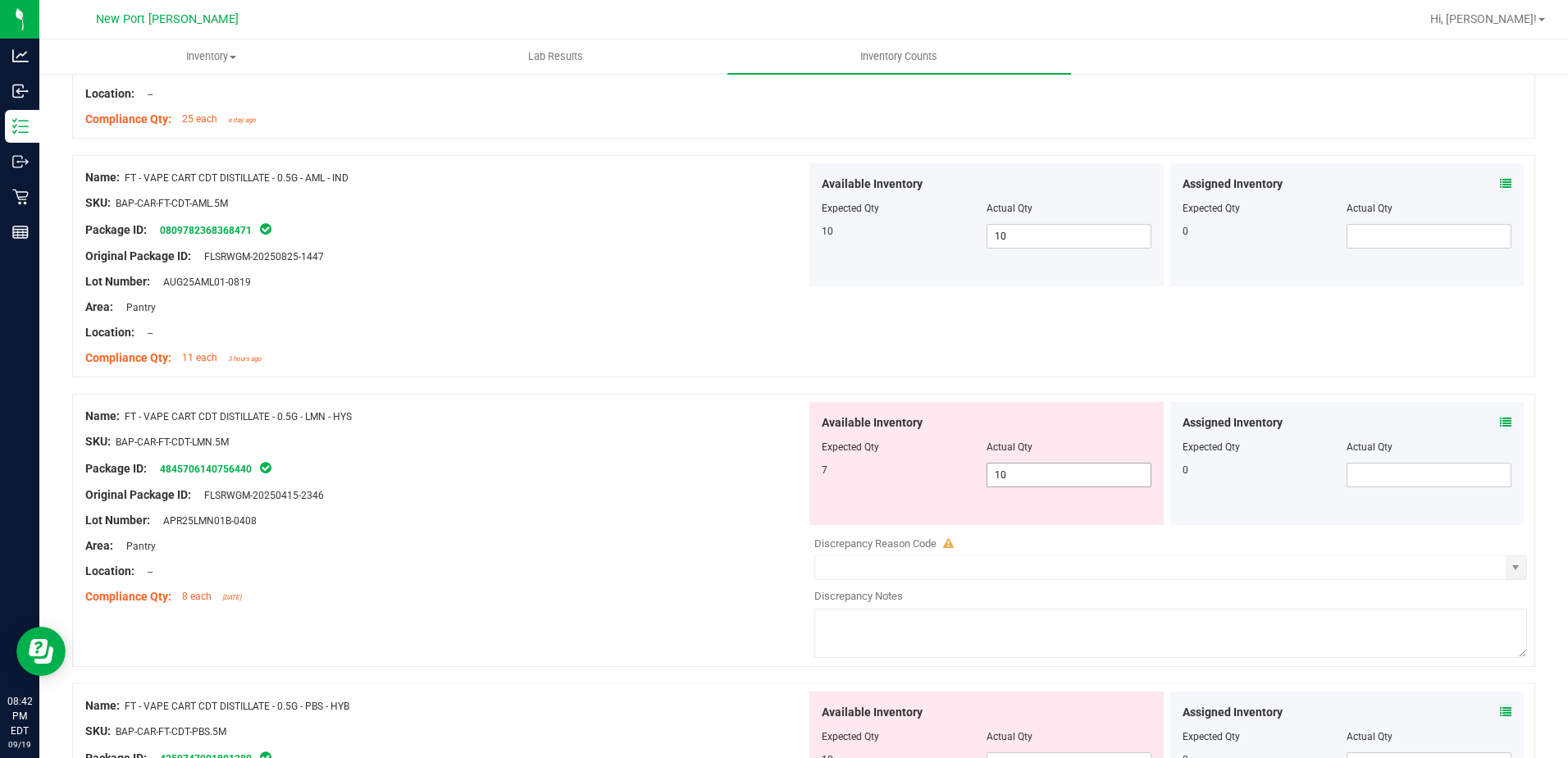
click at [1021, 476] on input "10" at bounding box center [1068, 475] width 163 height 23
type input "1"
type input "7"
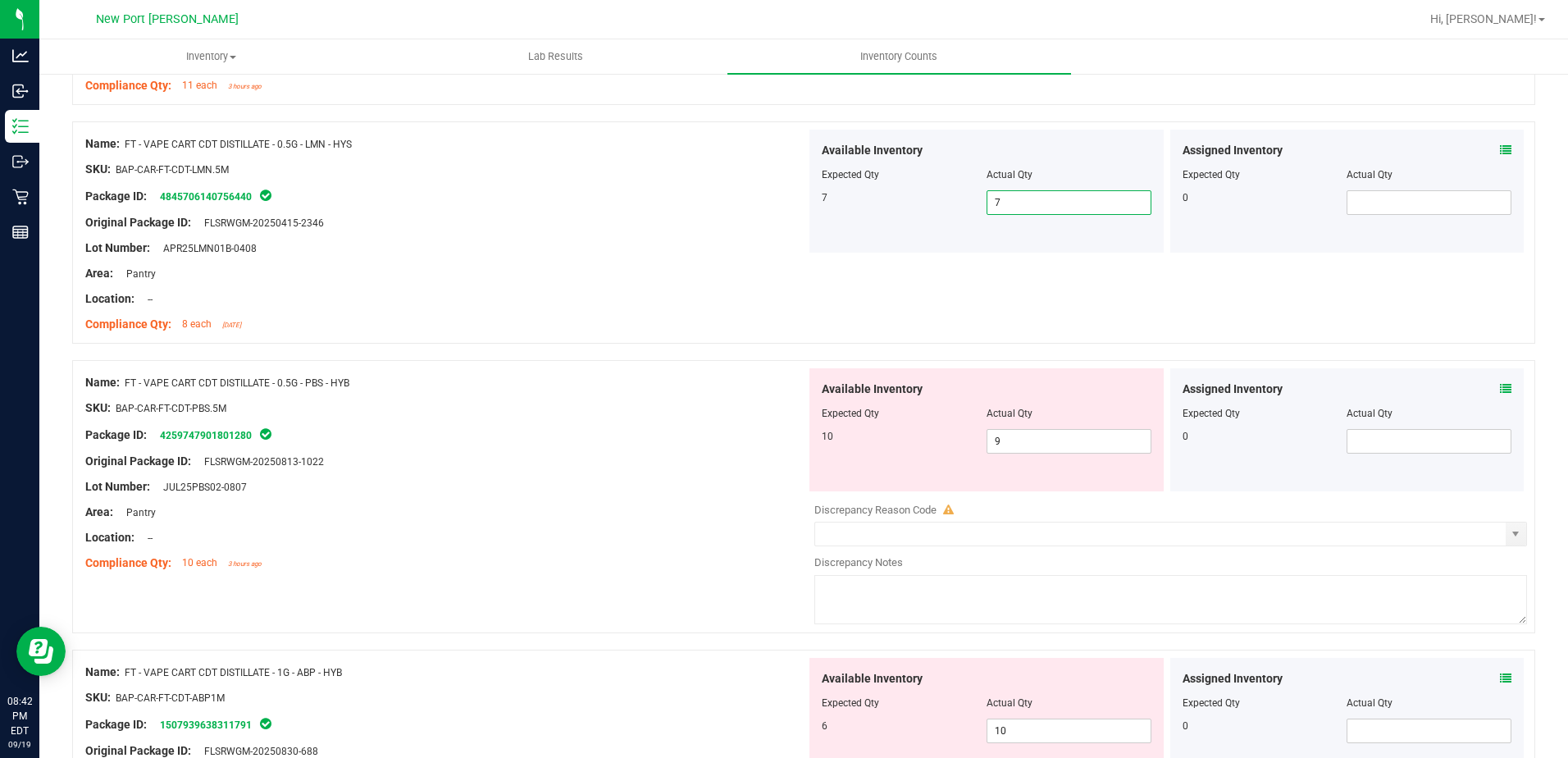
scroll to position [1395, 0]
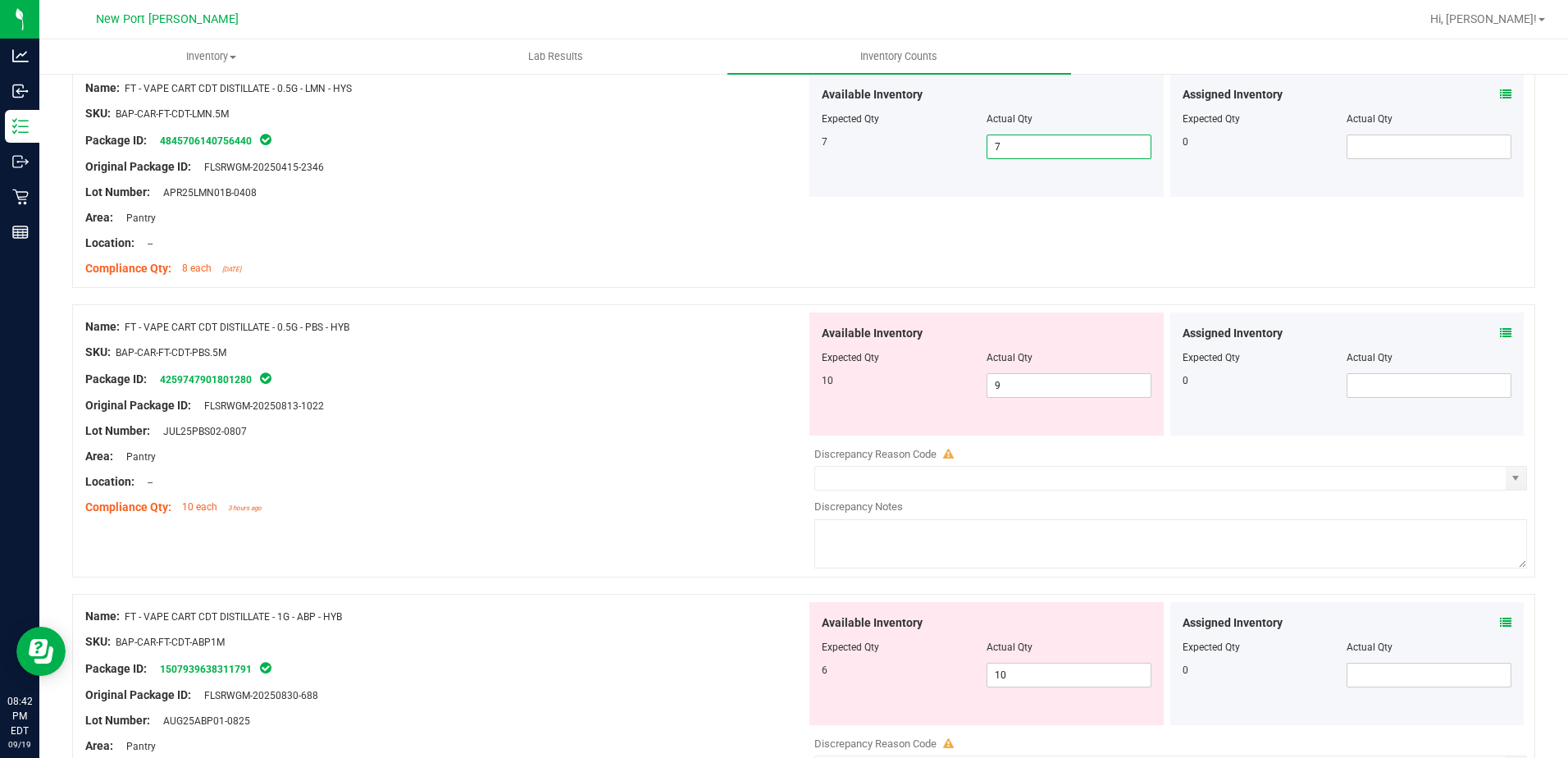
click at [1500, 332] on icon at bounding box center [1506, 333] width 12 height 12
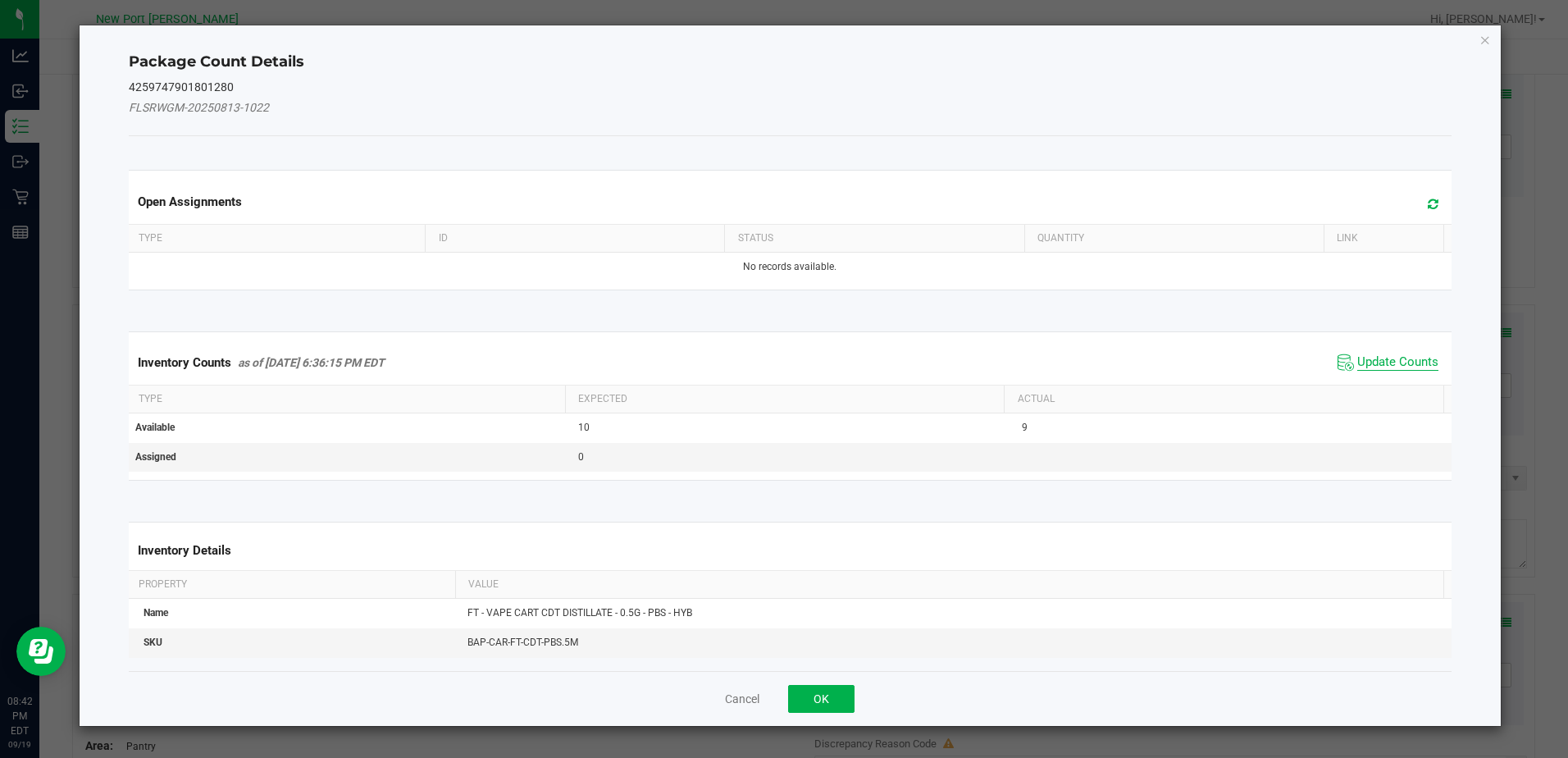
click at [1397, 366] on span "Update Counts" at bounding box center [1398, 363] width 81 height 17
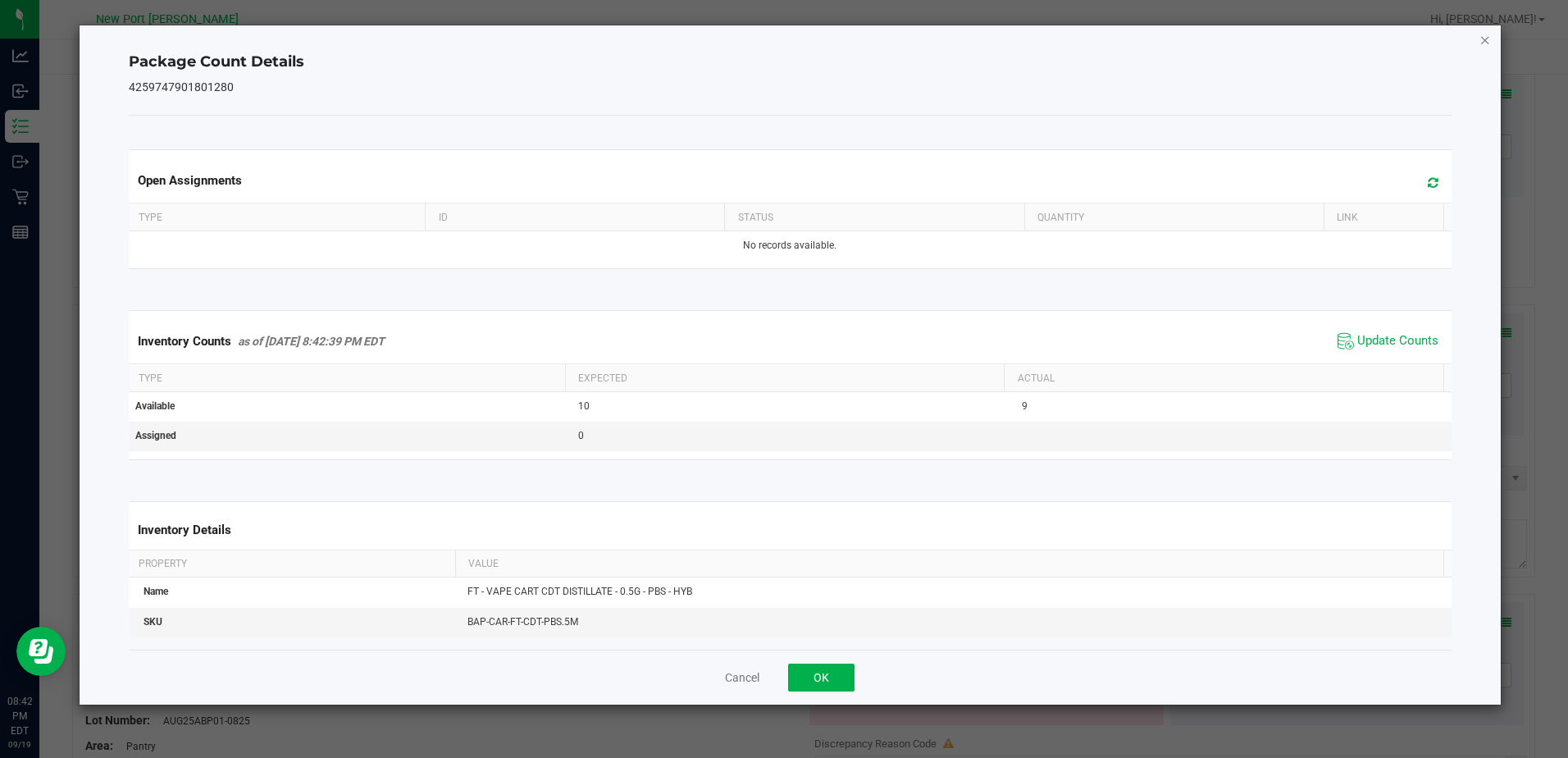
click at [1488, 43] on icon "Close" at bounding box center [1485, 39] width 12 height 20
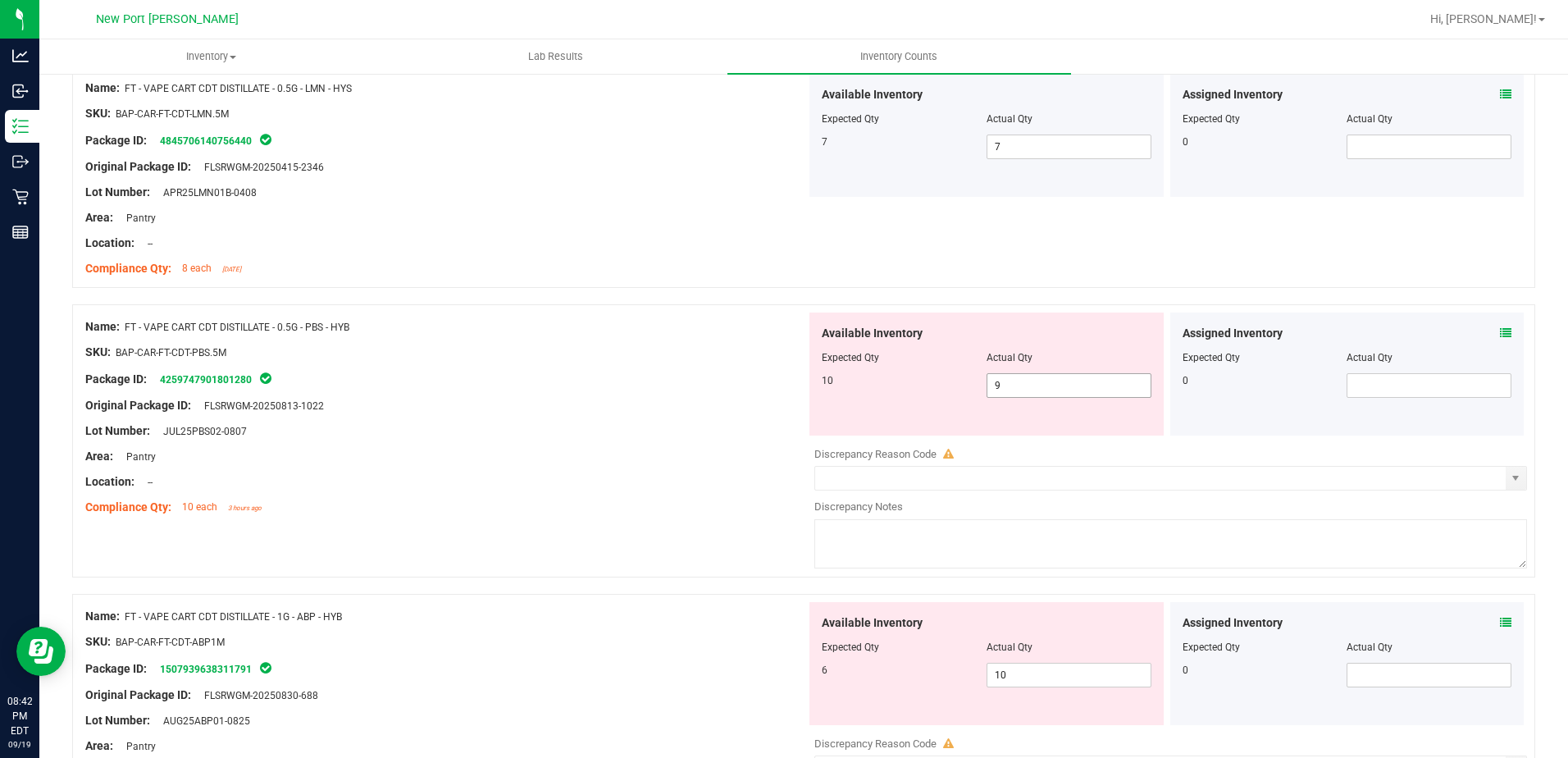
click at [1016, 390] on input "9" at bounding box center [1068, 385] width 163 height 23
type input "10"
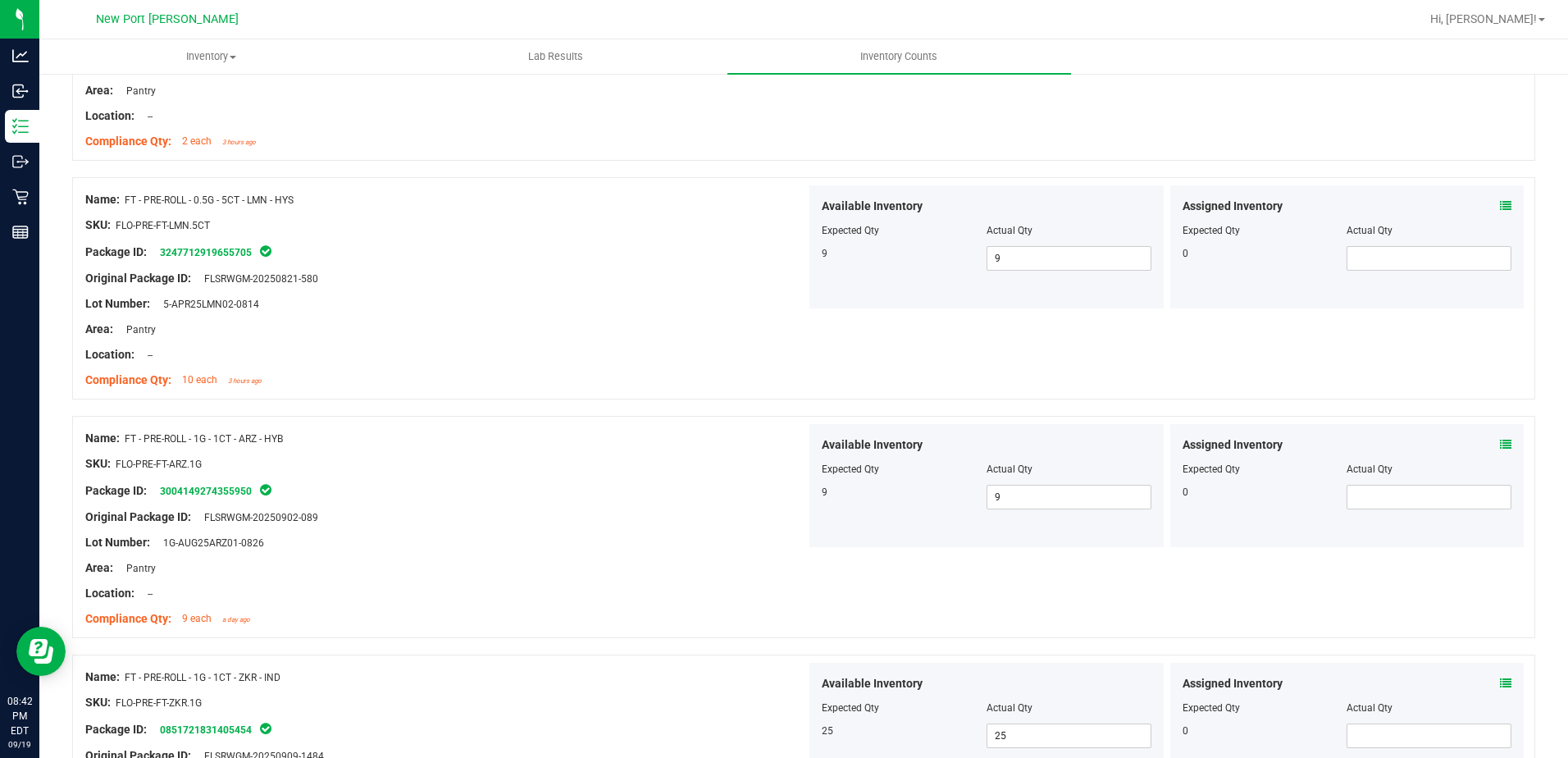
scroll to position [0, 0]
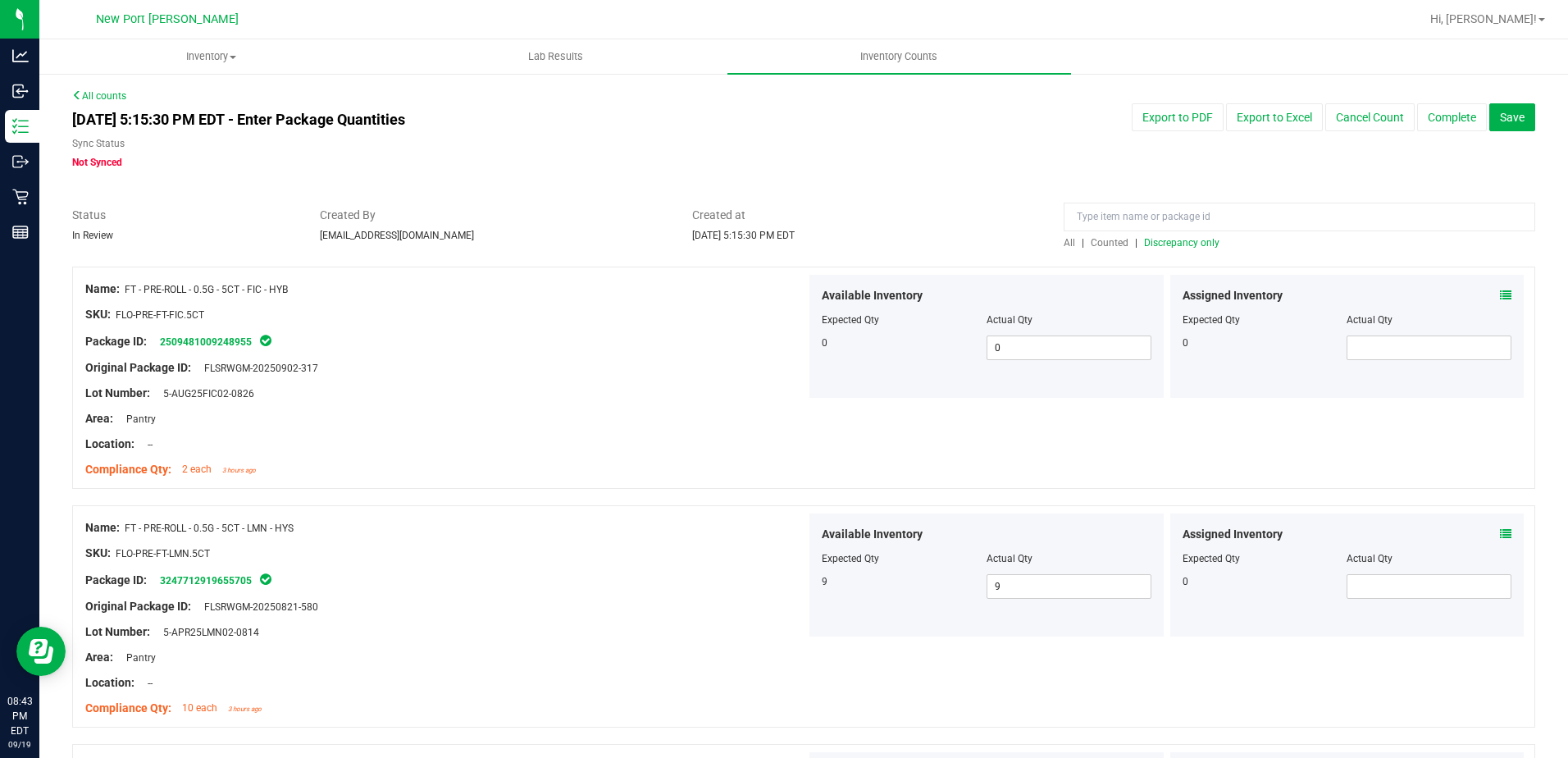
click at [1175, 243] on span "Discrepancy only" at bounding box center [1182, 243] width 75 height 12
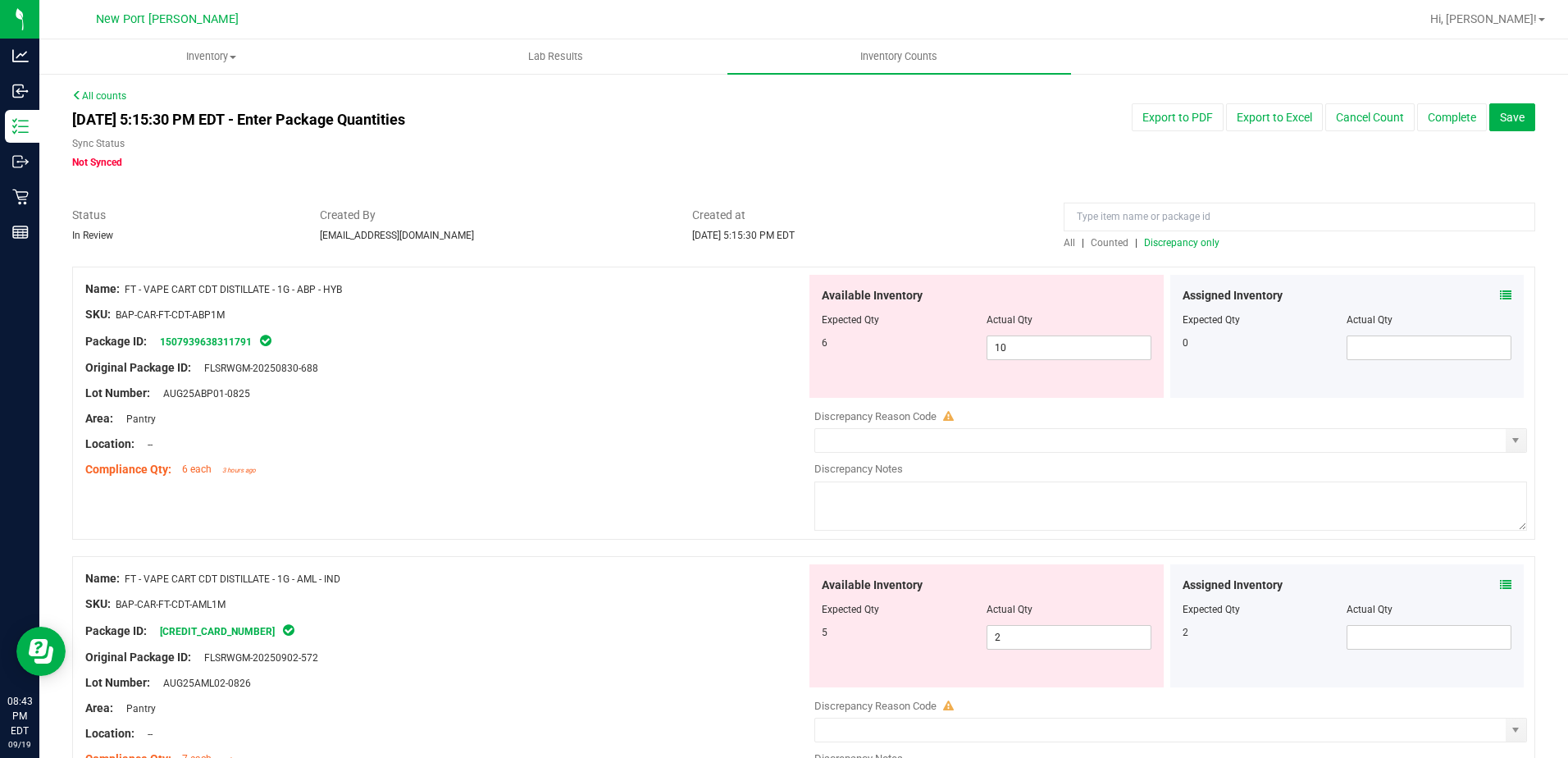
click at [1500, 293] on icon at bounding box center [1506, 296] width 12 height 12
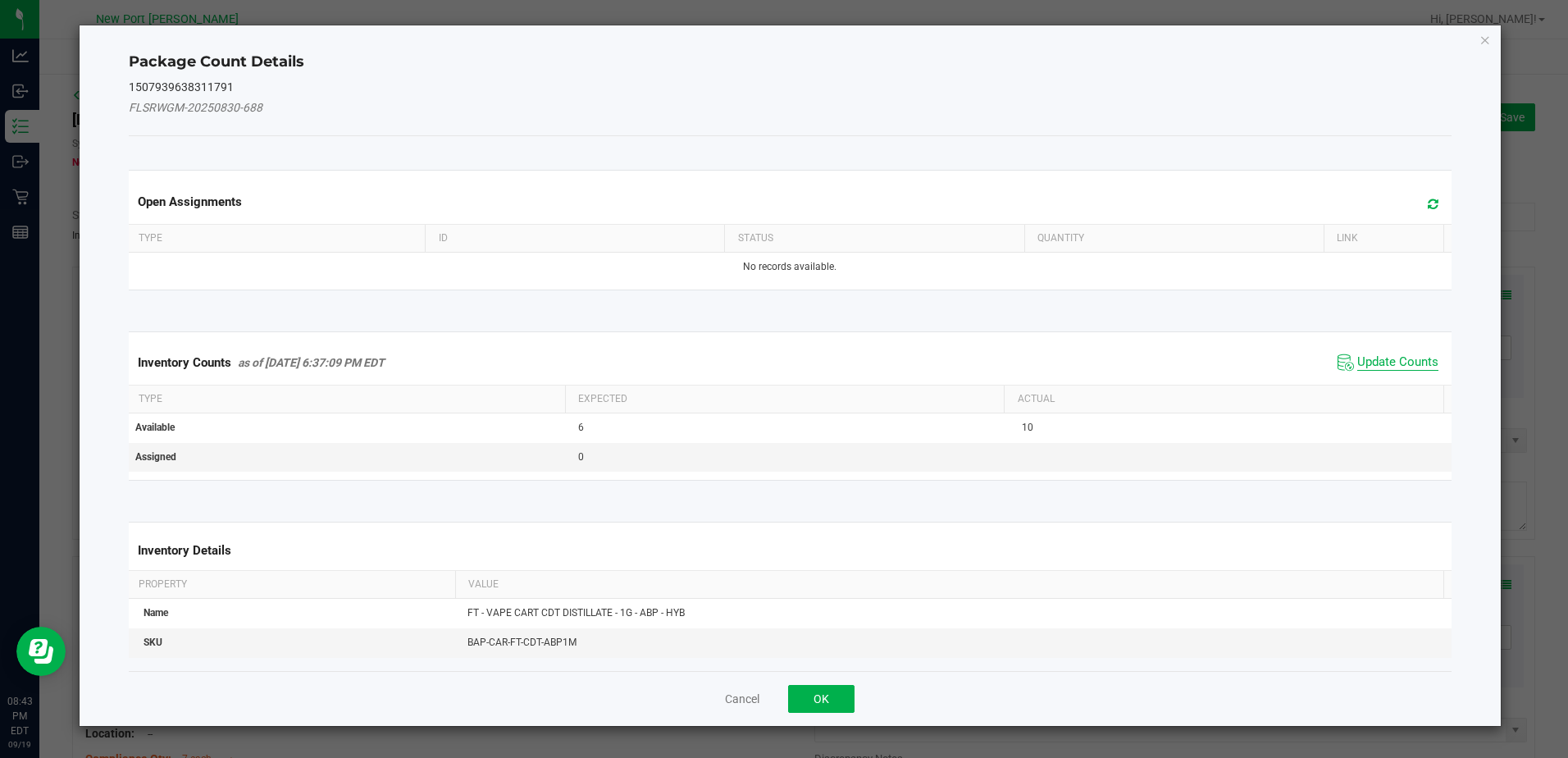
click at [1397, 359] on span "Update Counts" at bounding box center [1398, 363] width 81 height 17
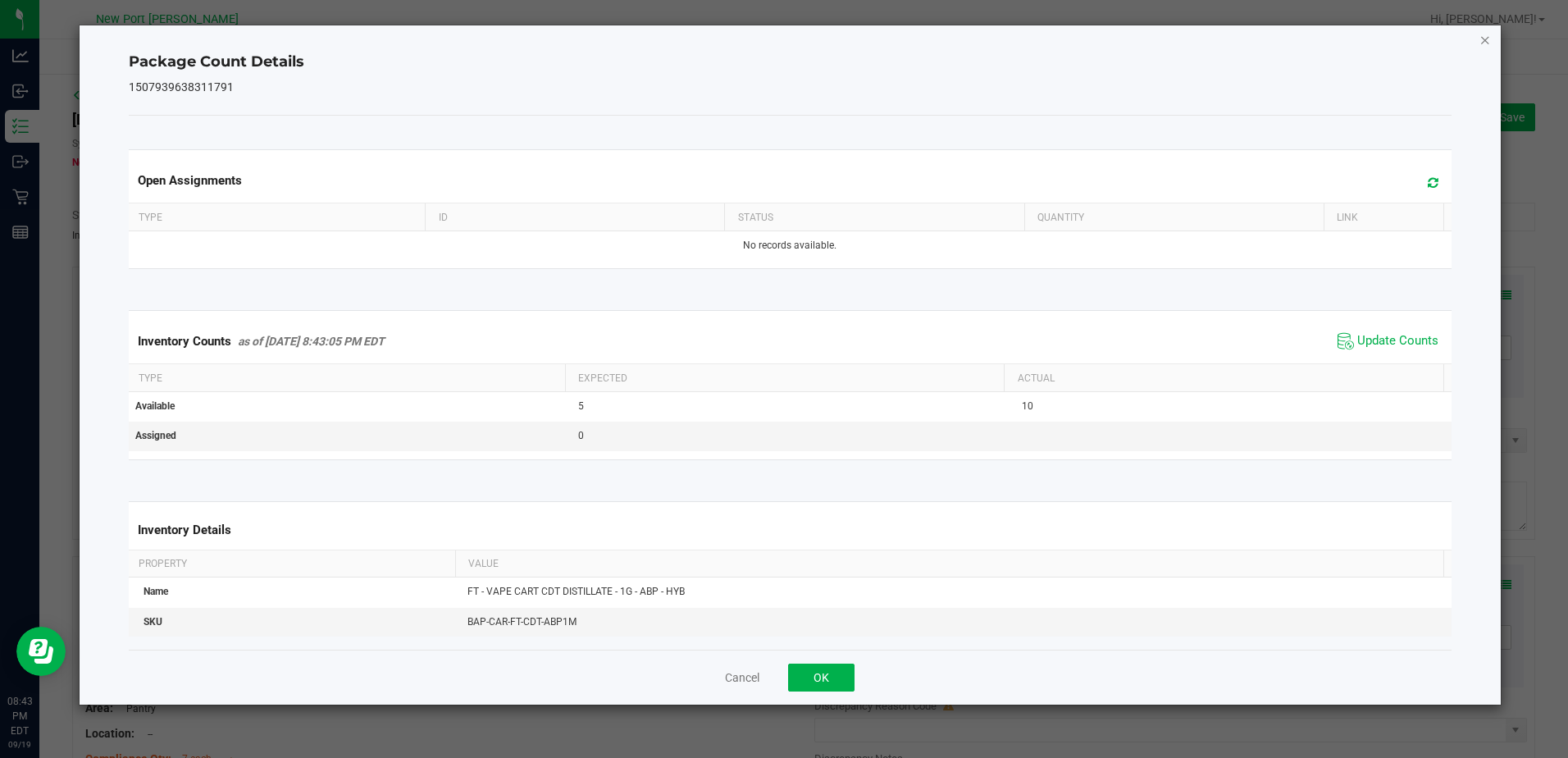
click at [1480, 41] on icon "Close" at bounding box center [1485, 39] width 12 height 20
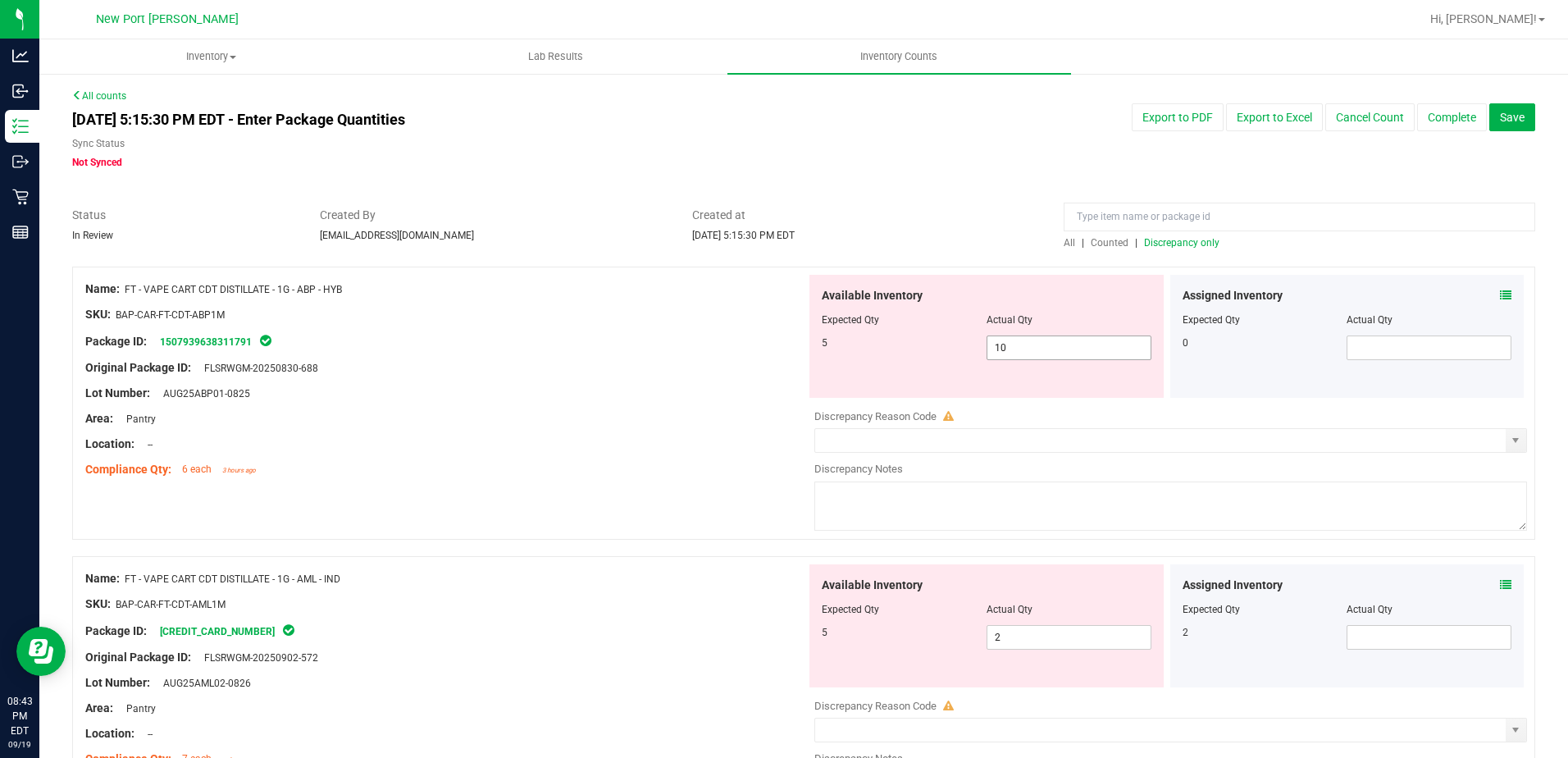
click at [1031, 340] on span "10 10" at bounding box center [1068, 348] width 165 height 24
click at [1031, 340] on input "10" at bounding box center [1068, 348] width 163 height 23
type input "5"
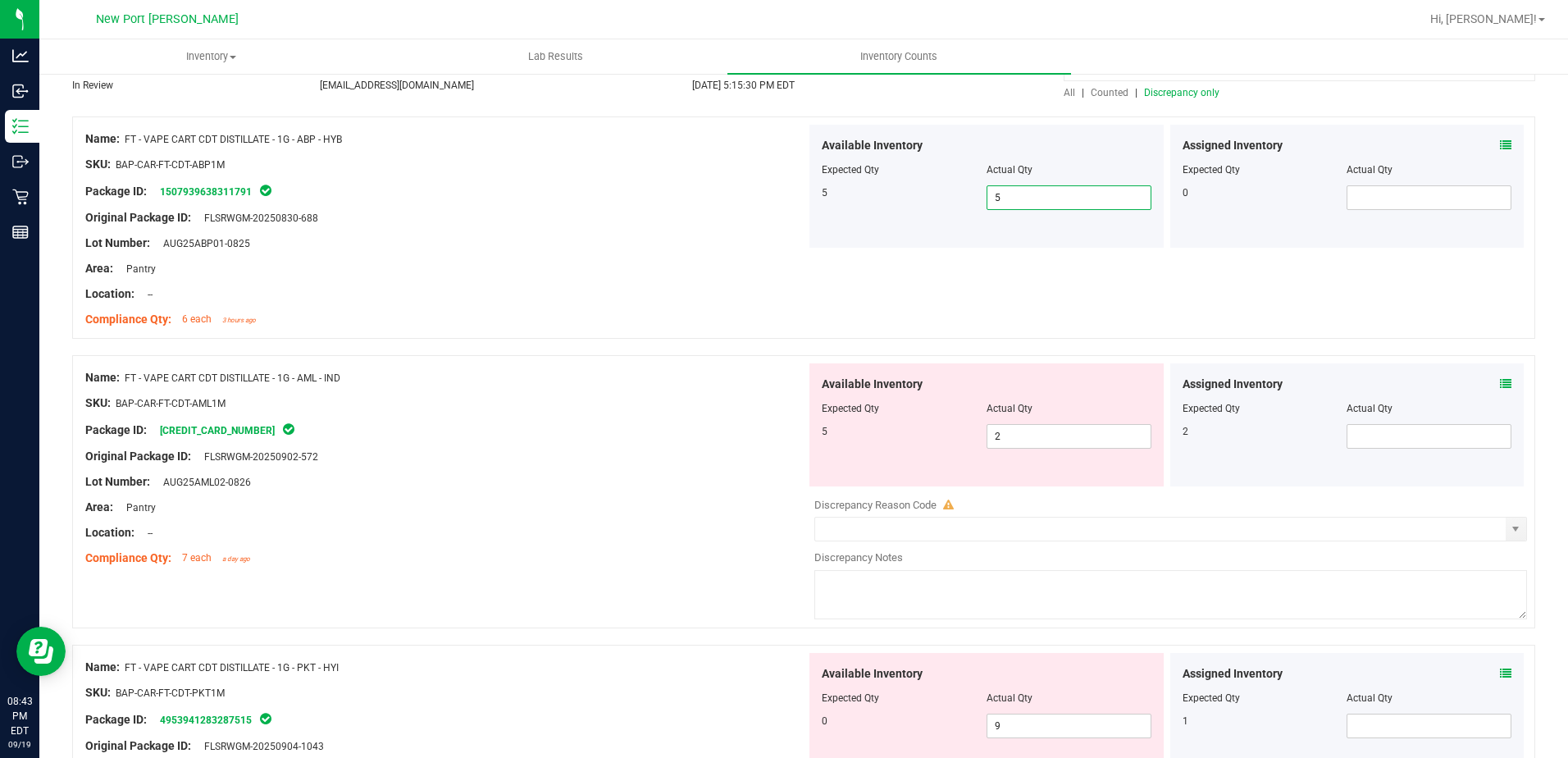
scroll to position [164, 0]
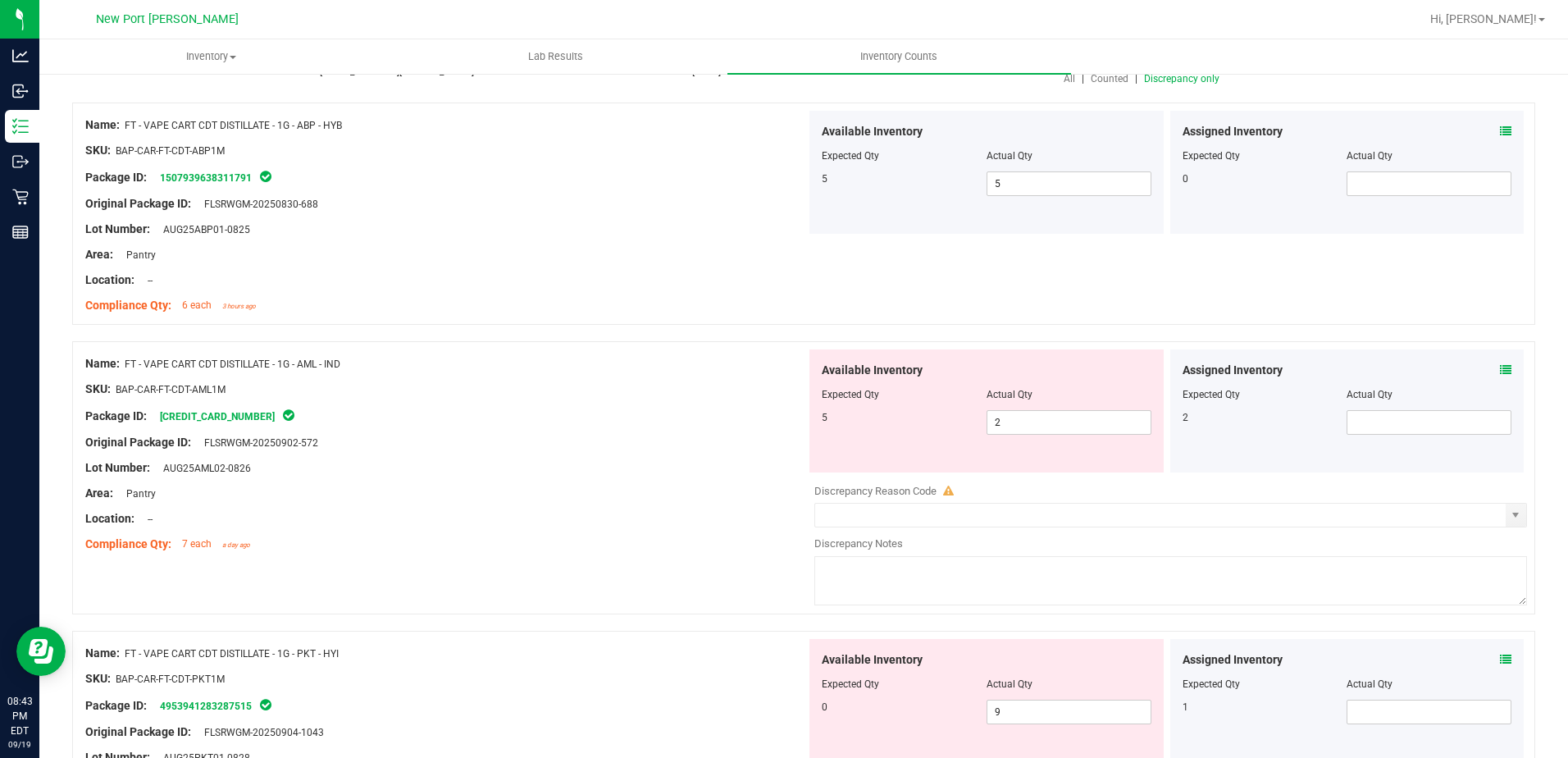
click at [1500, 370] on icon at bounding box center [1506, 370] width 12 height 12
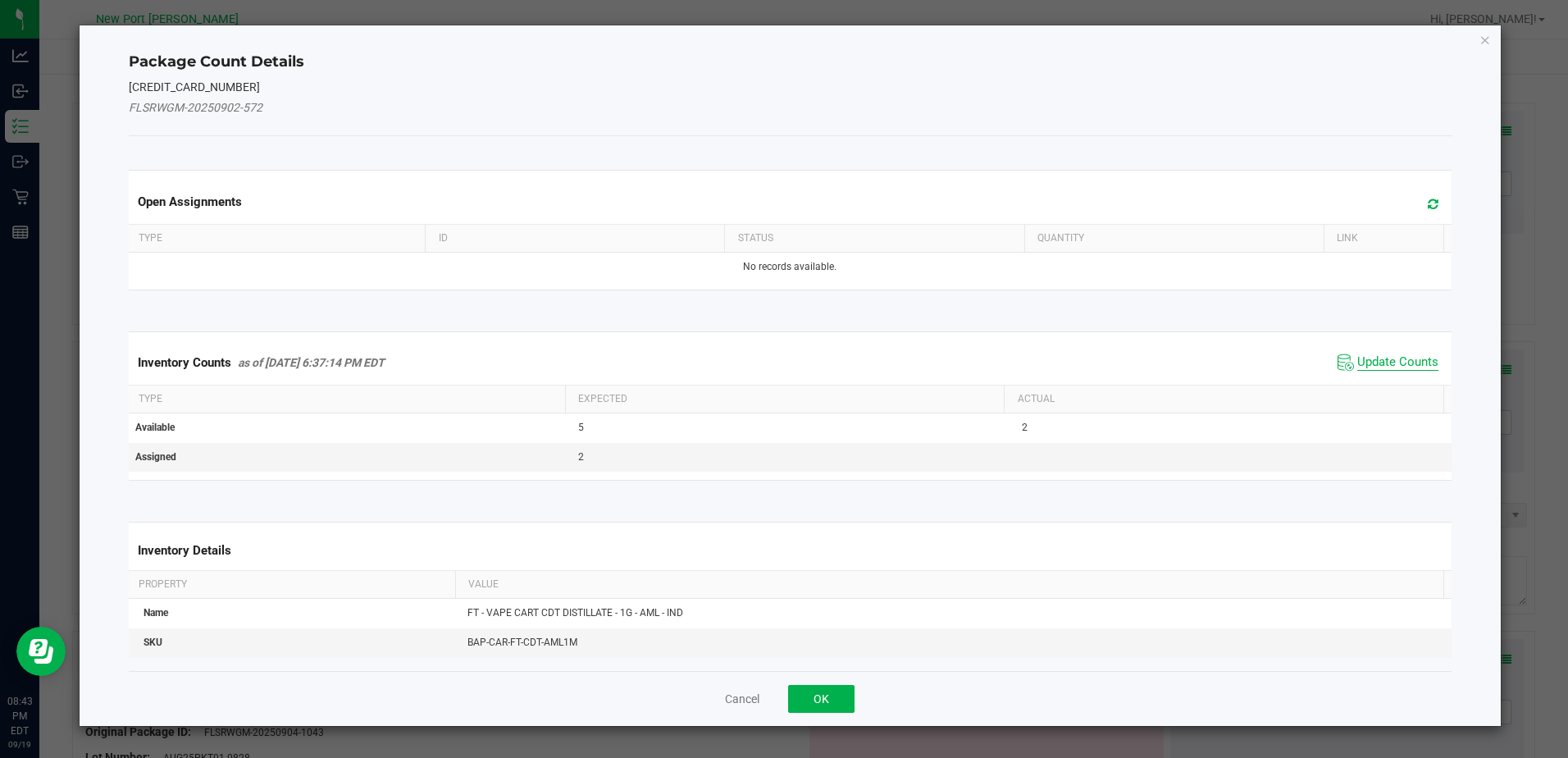
click at [1376, 357] on span "Update Counts" at bounding box center [1398, 363] width 81 height 17
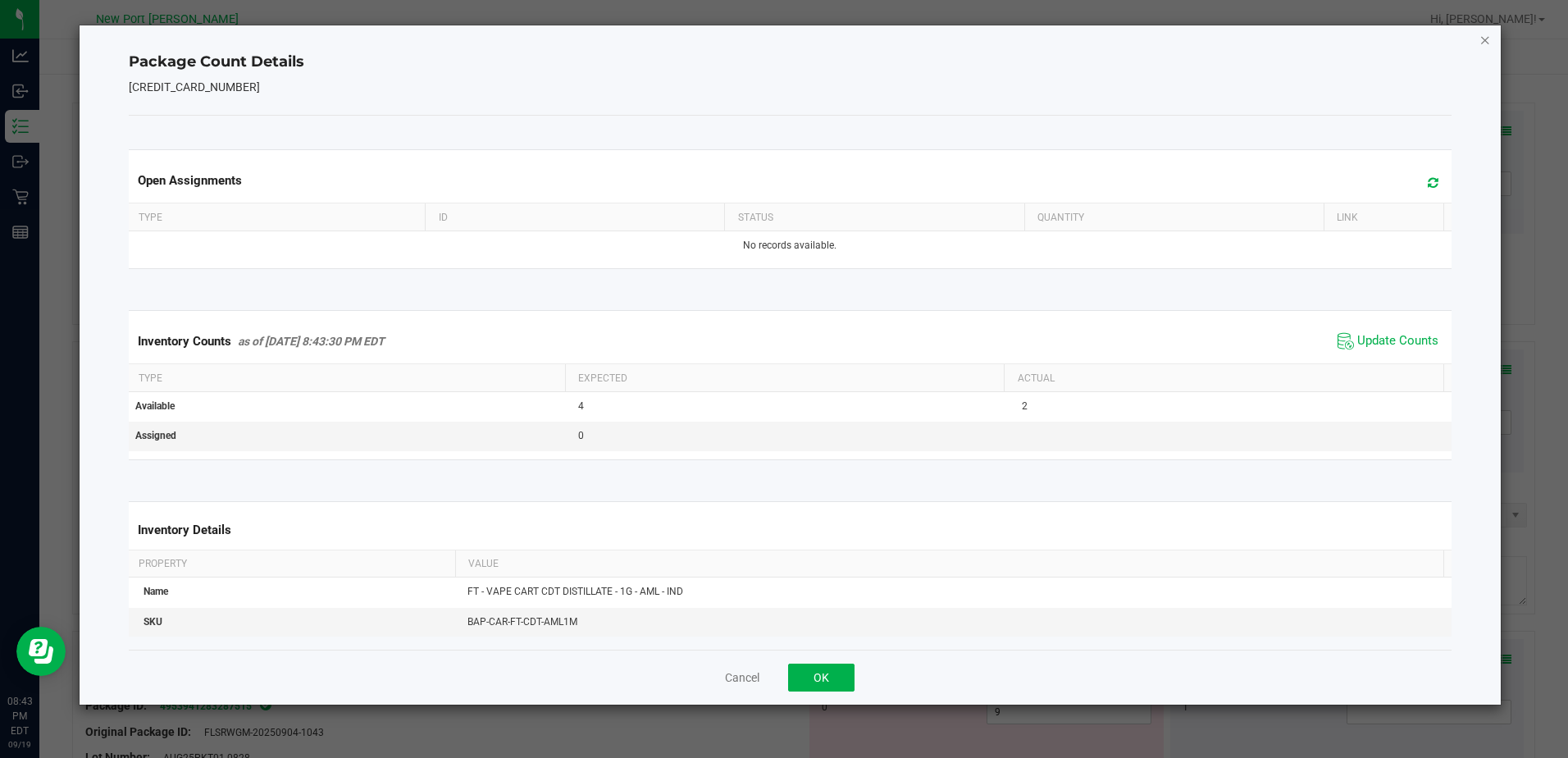
click at [1489, 39] on icon "Close" at bounding box center [1485, 39] width 12 height 20
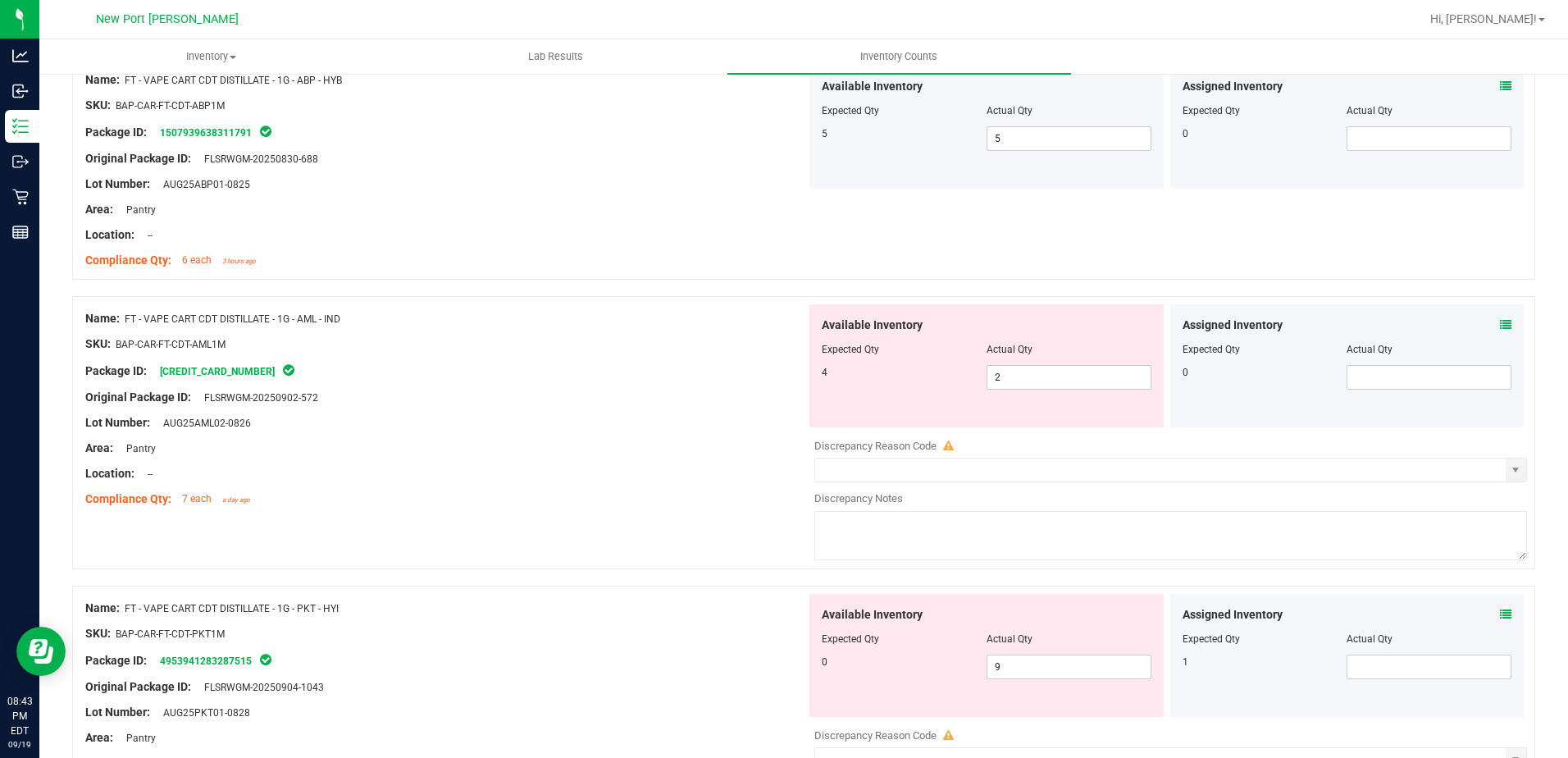
scroll to position [247, 0]
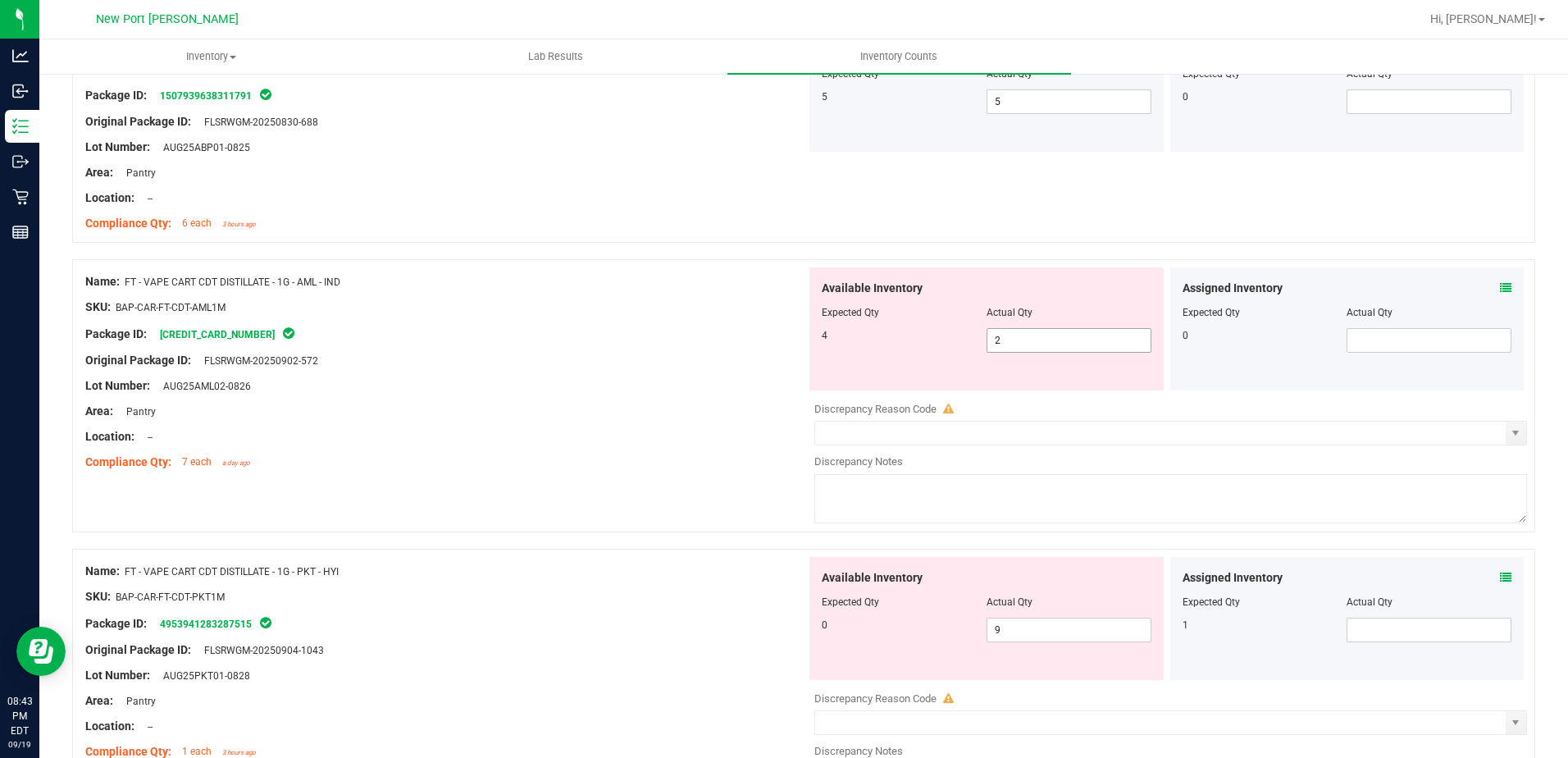
click at [1003, 345] on span "2 2" at bounding box center [1068, 340] width 165 height 24
click at [1006, 344] on input "2" at bounding box center [1068, 340] width 163 height 23
type input "4"
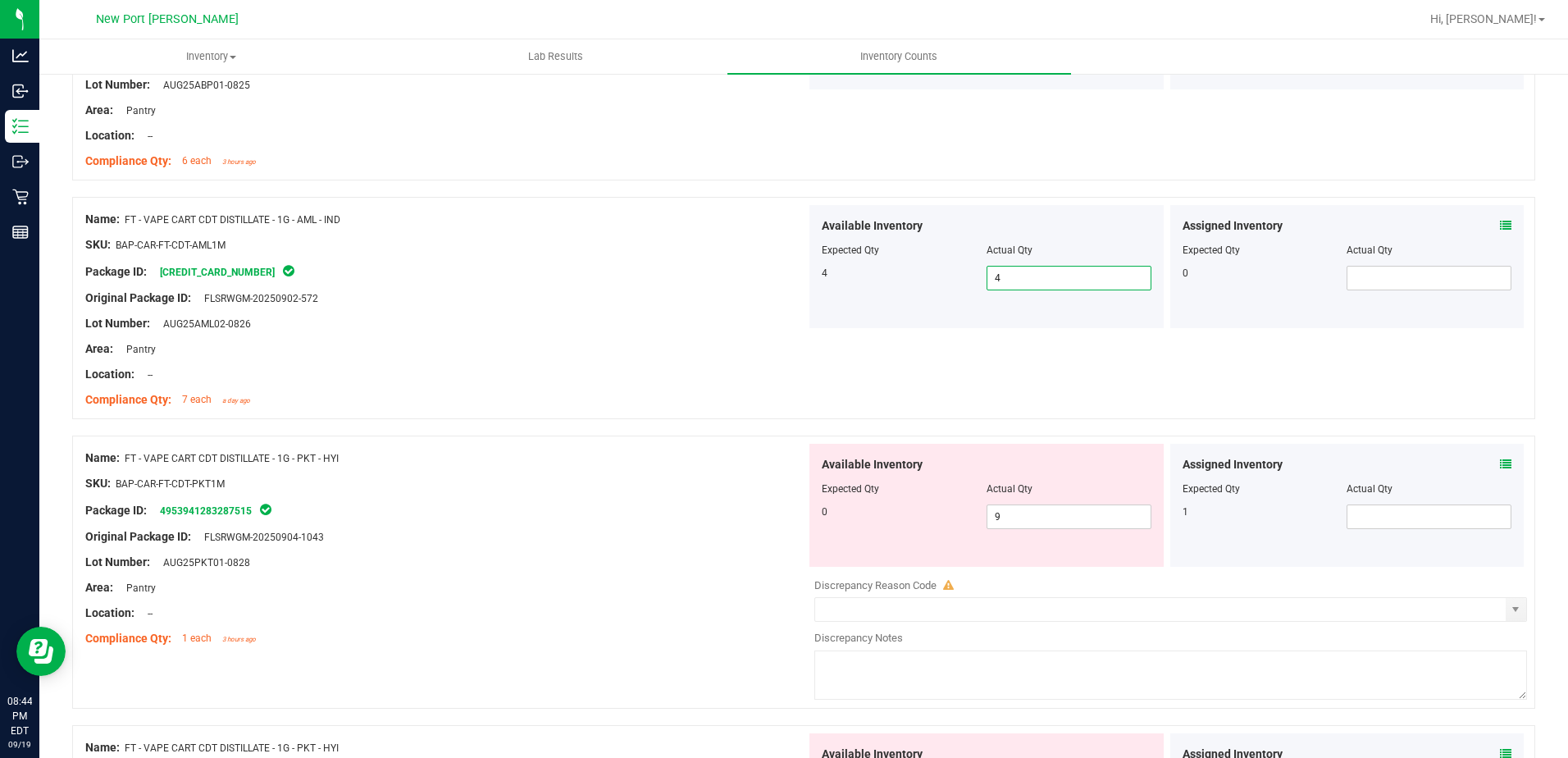
scroll to position [410, 0]
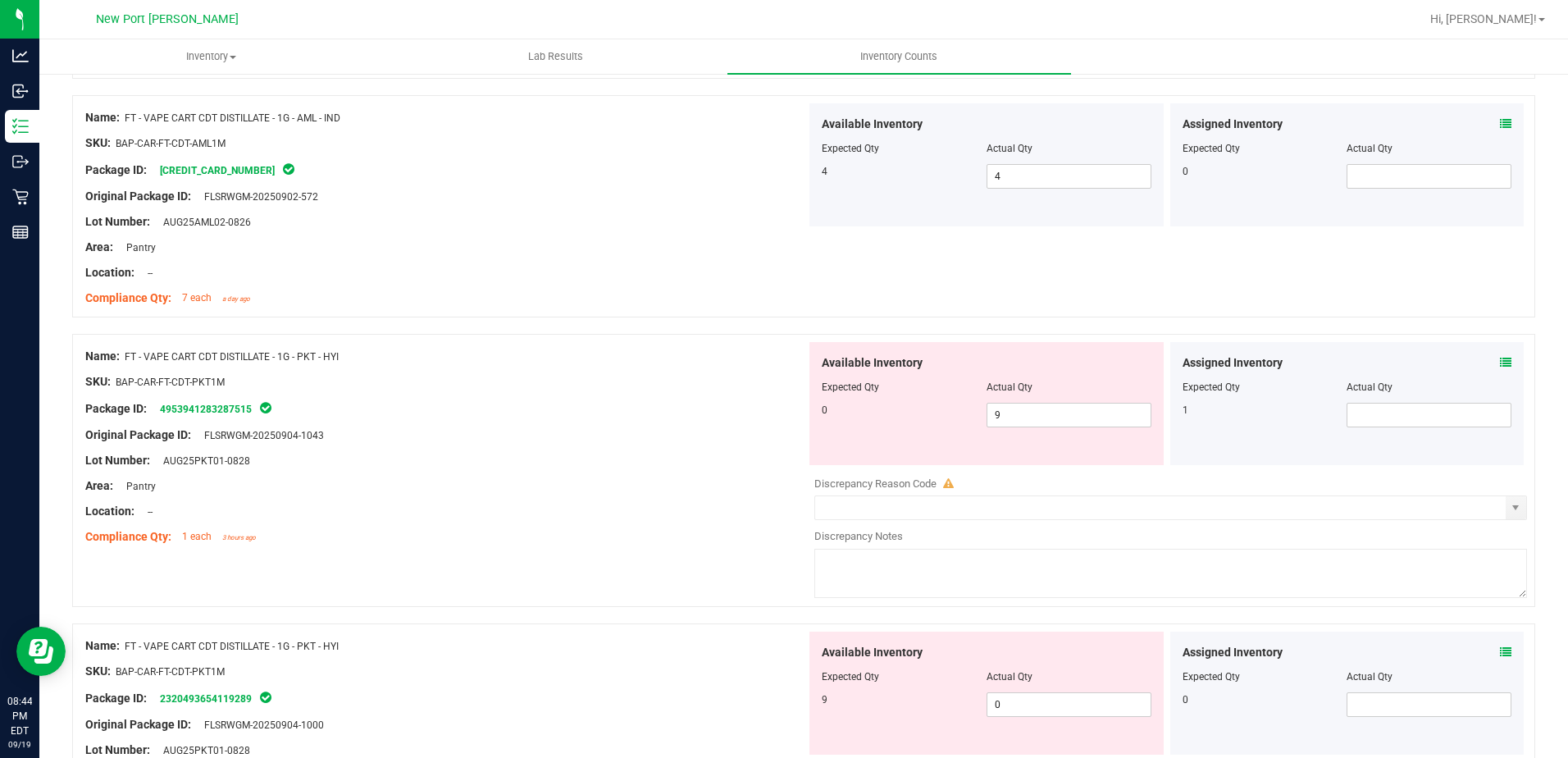
click at [1500, 362] on icon at bounding box center [1506, 363] width 12 height 12
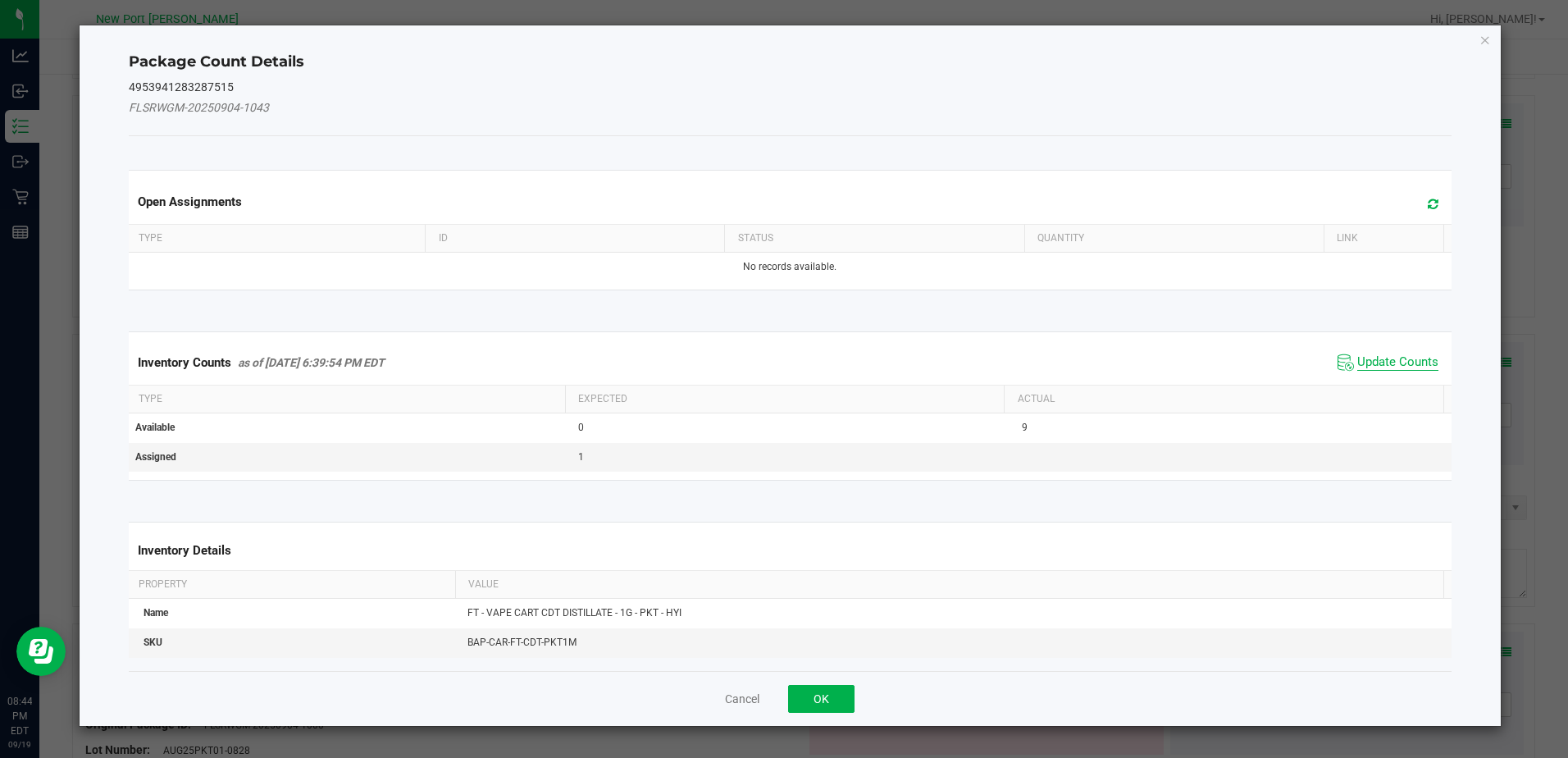
click at [1400, 359] on span "Update Counts" at bounding box center [1398, 363] width 81 height 17
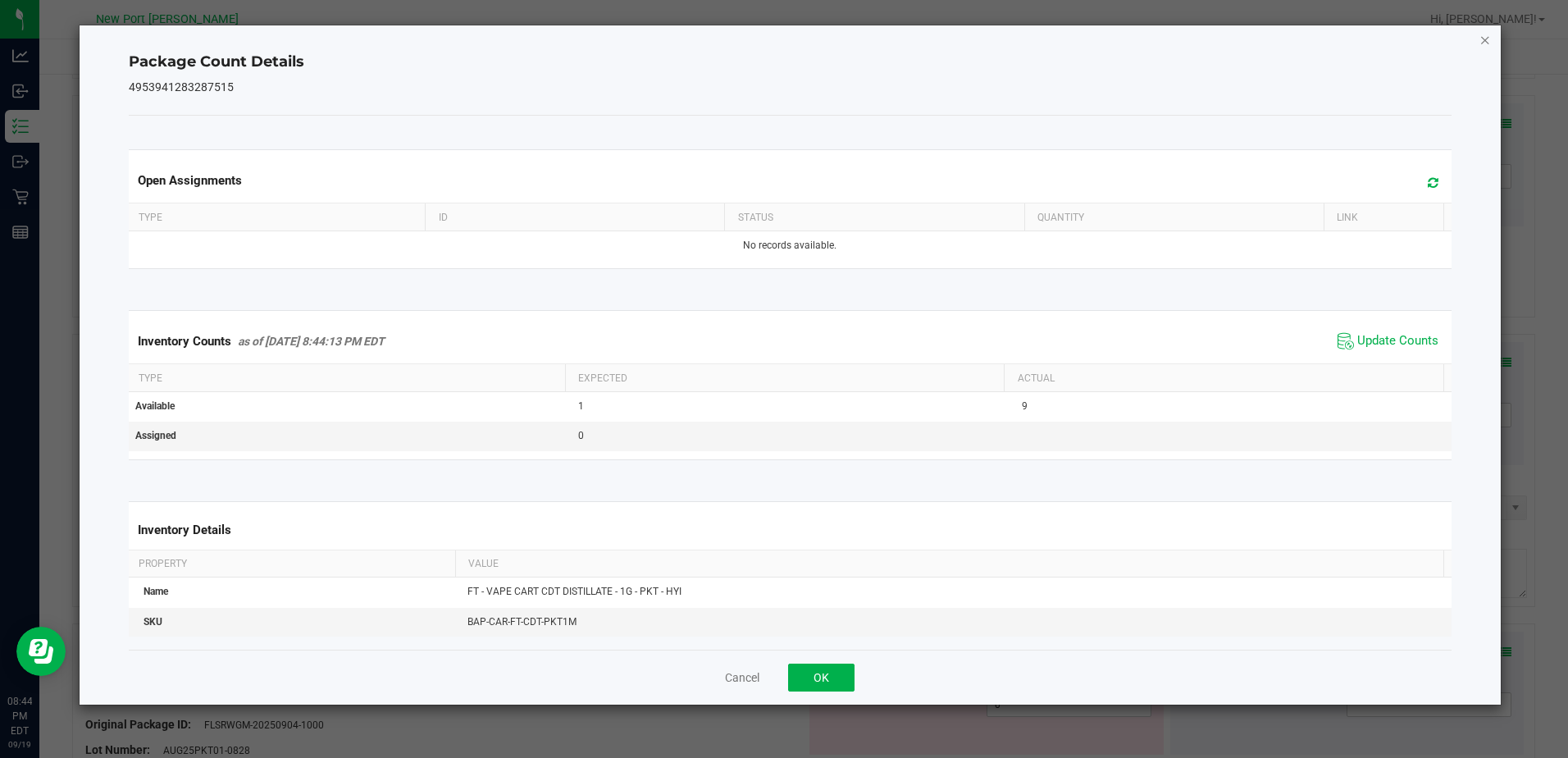
click at [1489, 40] on icon "Close" at bounding box center [1485, 39] width 12 height 20
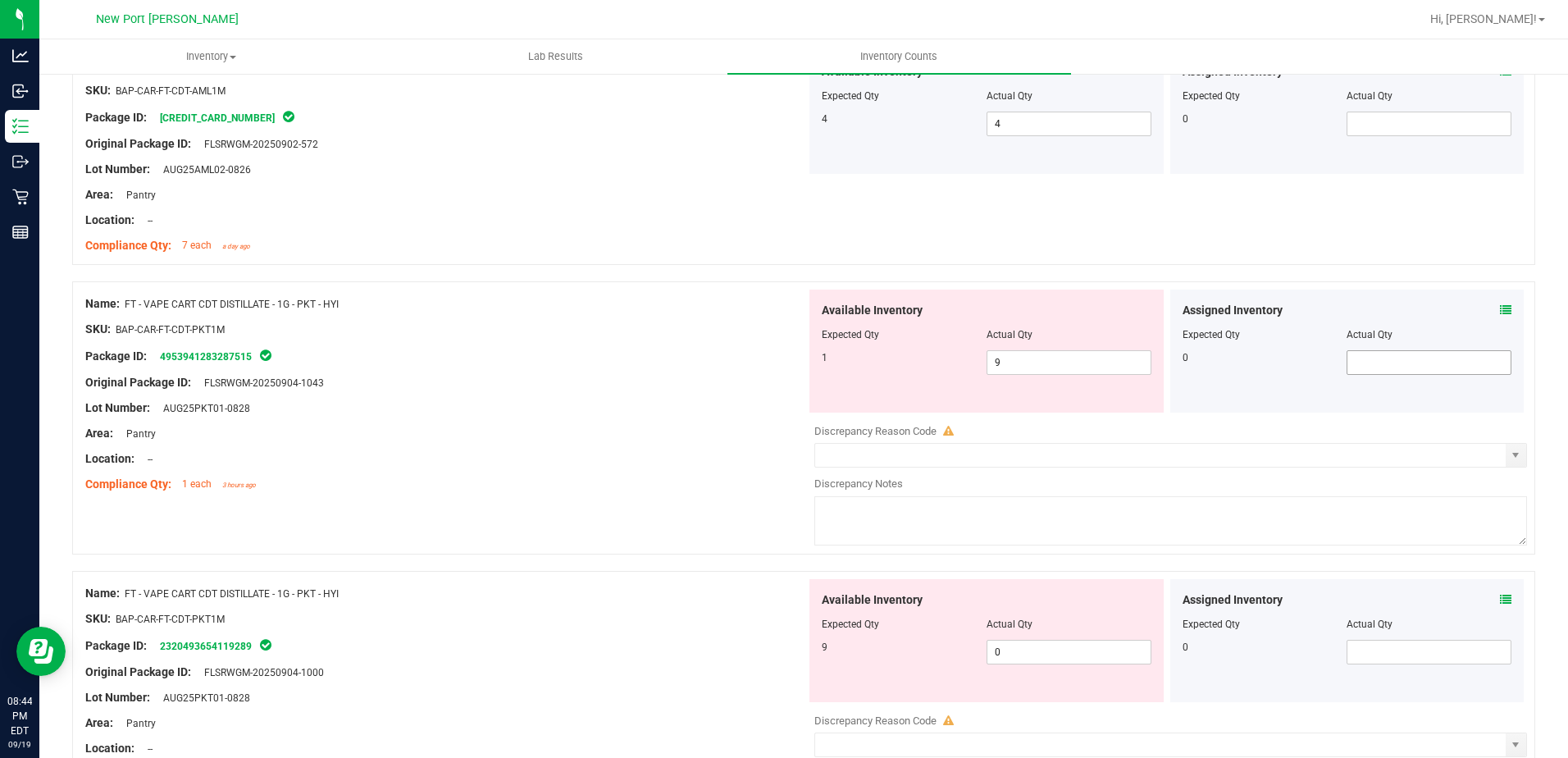
scroll to position [574, 0]
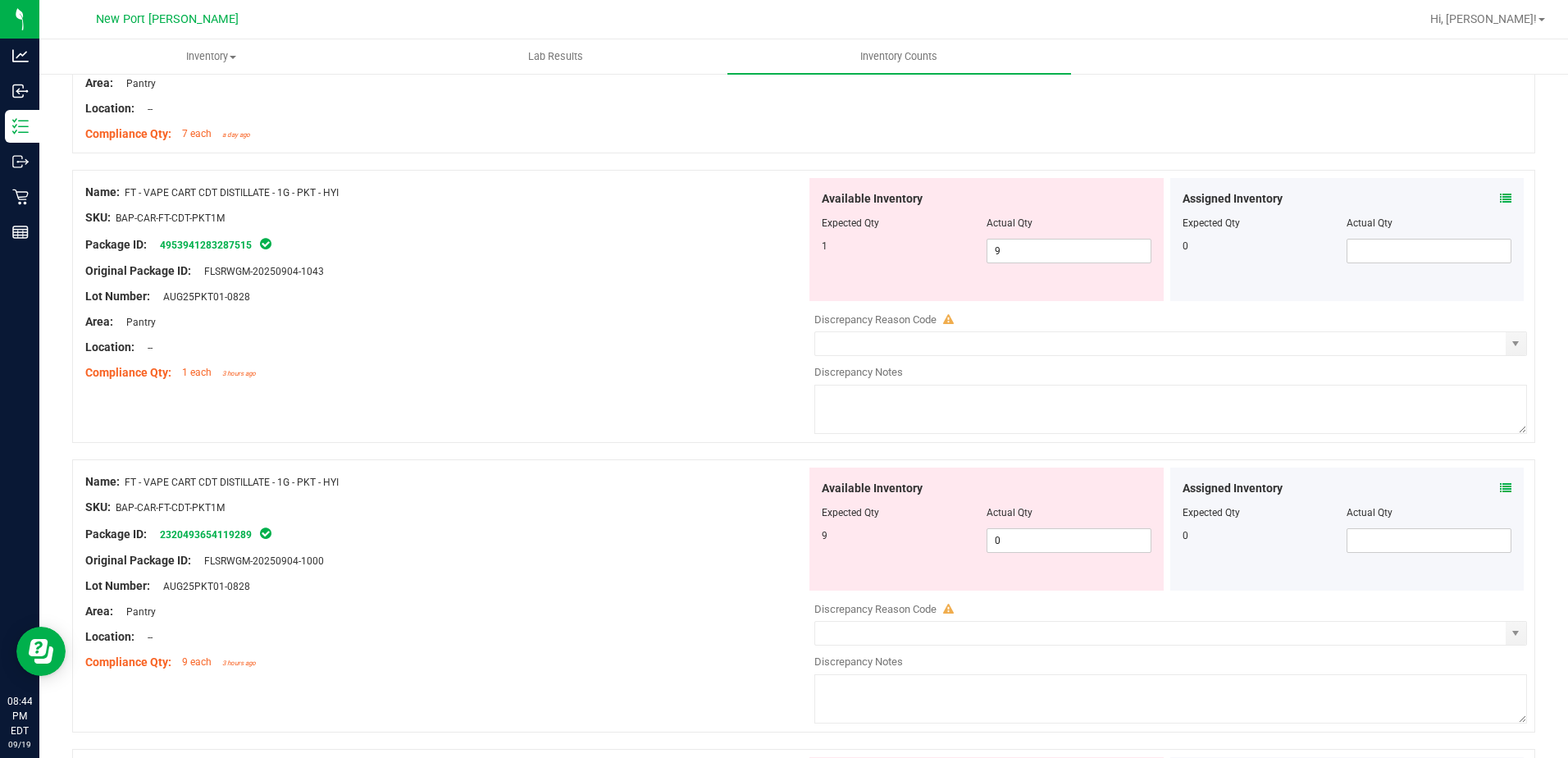
click at [1500, 482] on icon at bounding box center [1506, 488] width 12 height 12
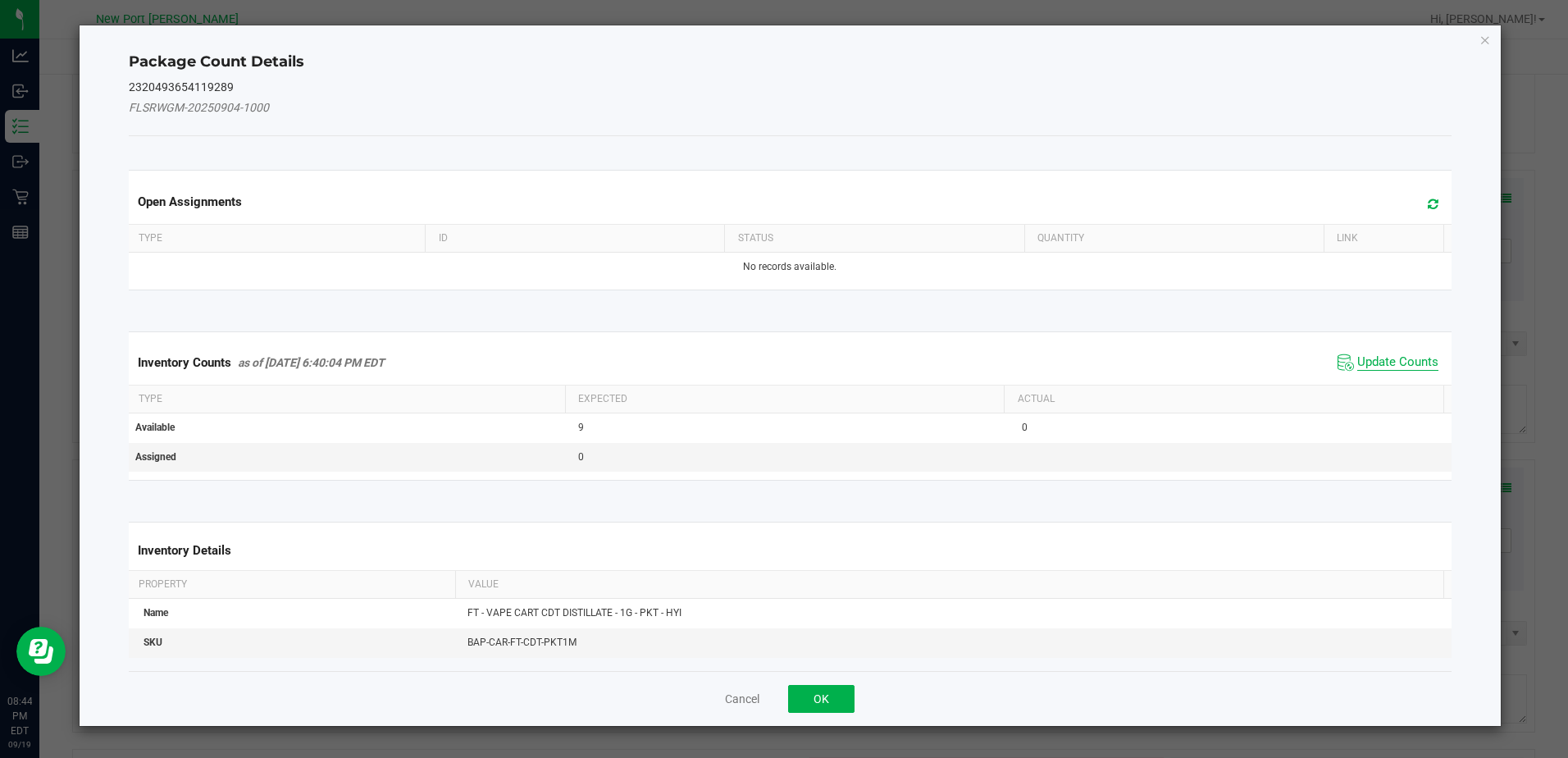
click at [1389, 365] on span "Update Counts" at bounding box center [1398, 363] width 81 height 17
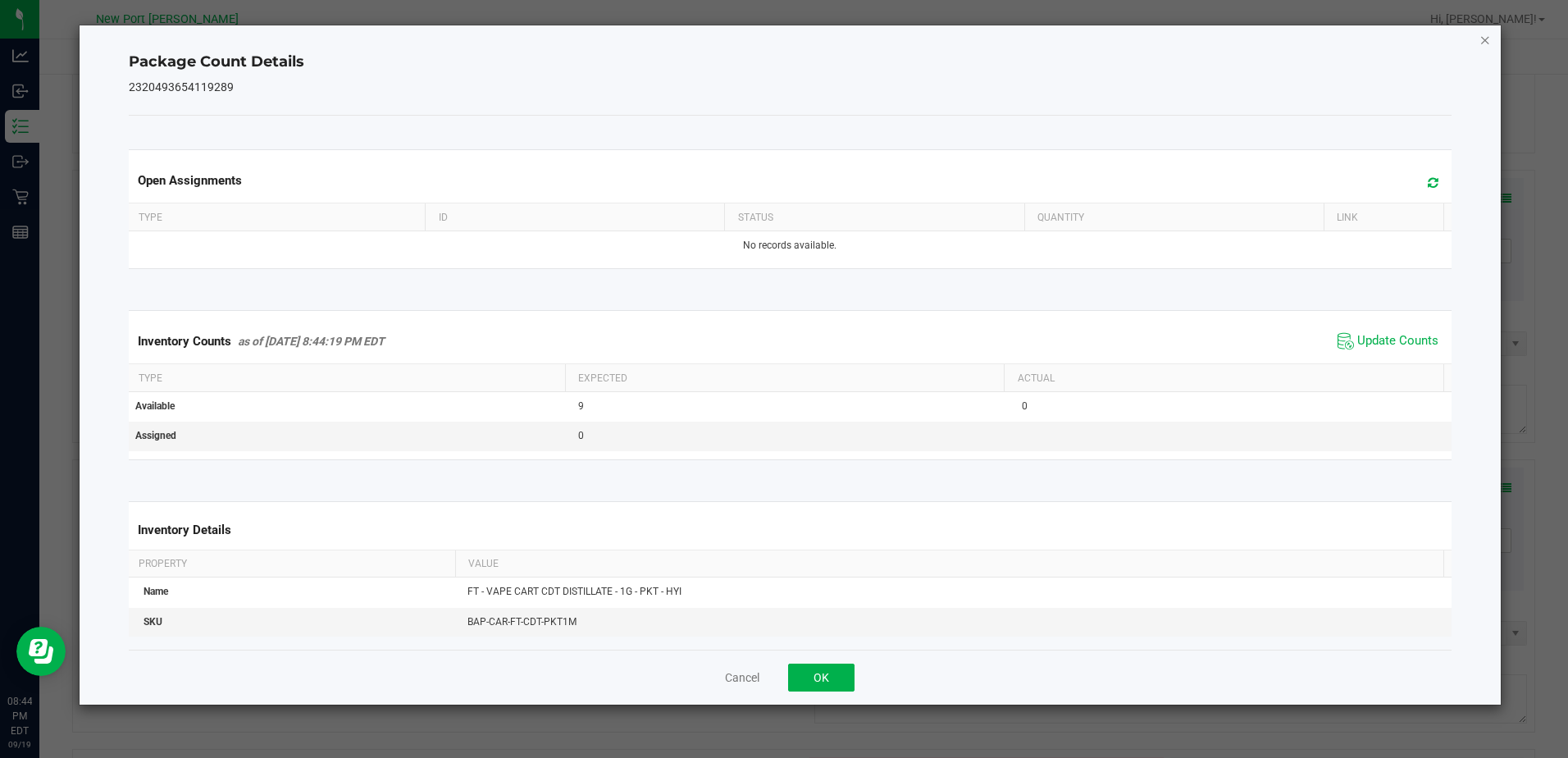
click at [1485, 31] on icon "Close" at bounding box center [1485, 39] width 12 height 20
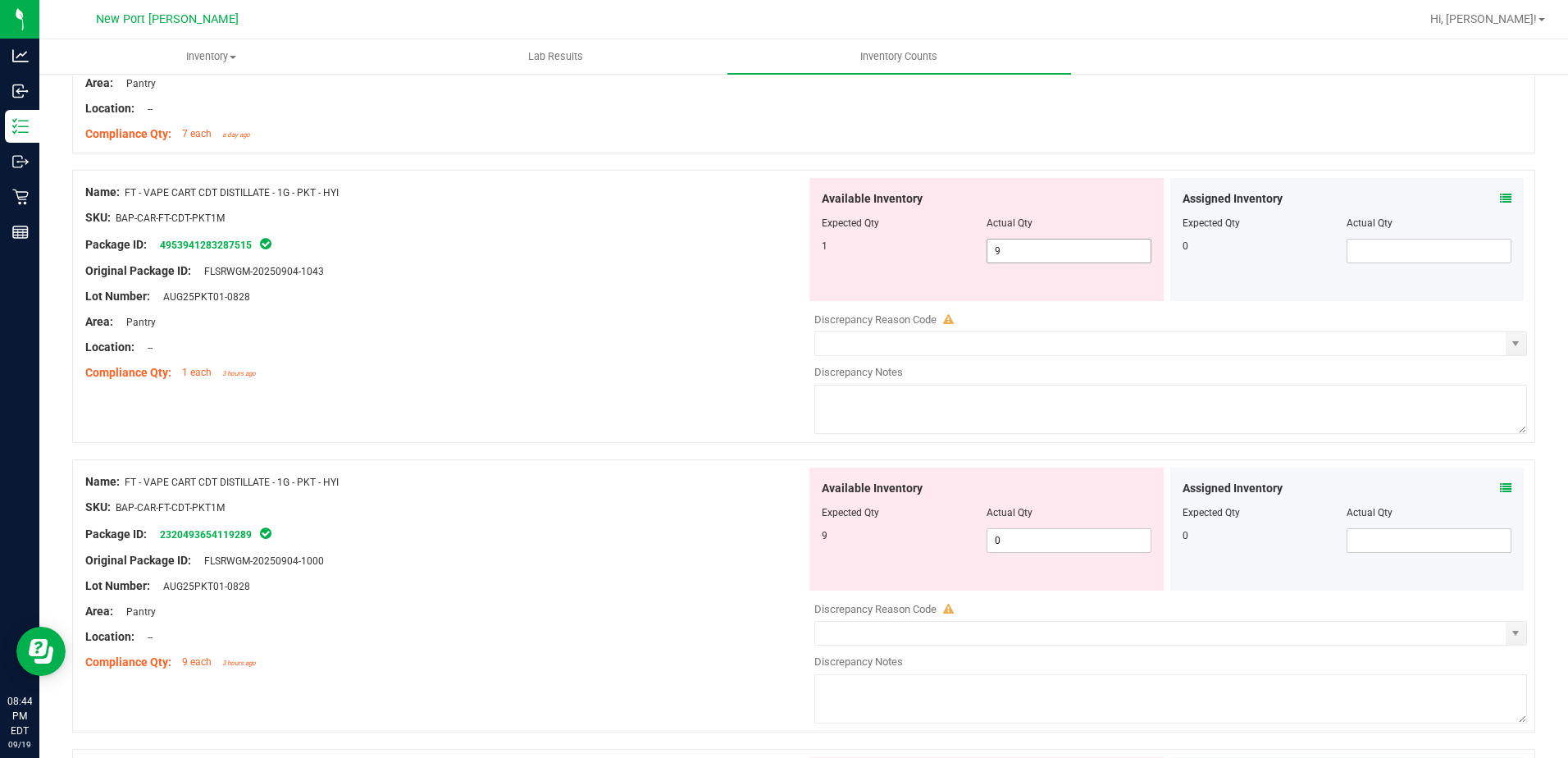
click at [1018, 248] on span "9 9" at bounding box center [1068, 251] width 165 height 24
click at [1018, 248] on input "9" at bounding box center [1068, 251] width 163 height 23
type input "1"
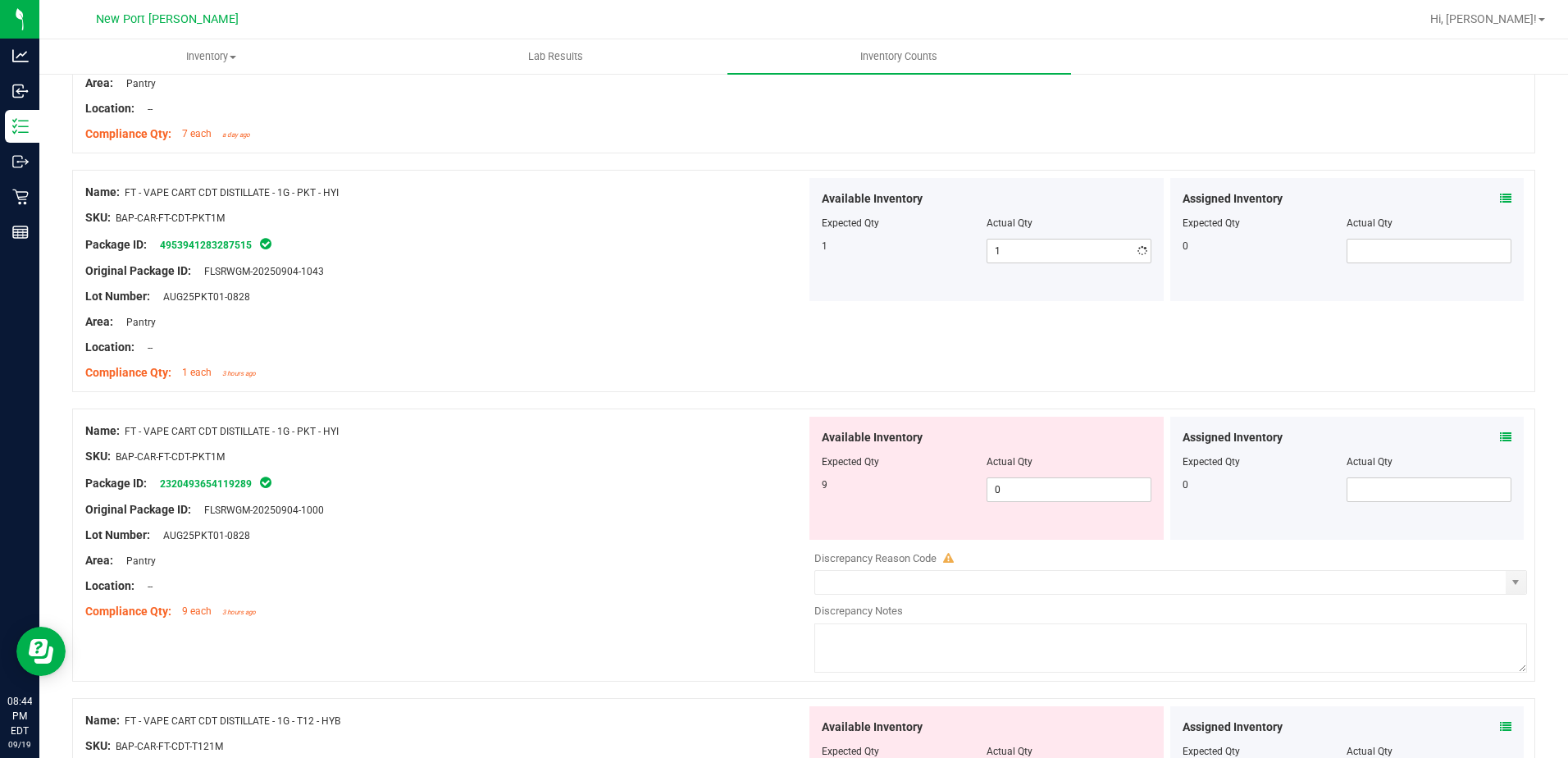
click at [1018, 527] on div "Available Inventory Expected Qty Actual Qty 9 0 0" at bounding box center [987, 478] width 354 height 123
click at [1012, 498] on span "0 0" at bounding box center [1068, 489] width 165 height 24
click at [1012, 498] on input "0" at bounding box center [1068, 489] width 163 height 23
type input "9"
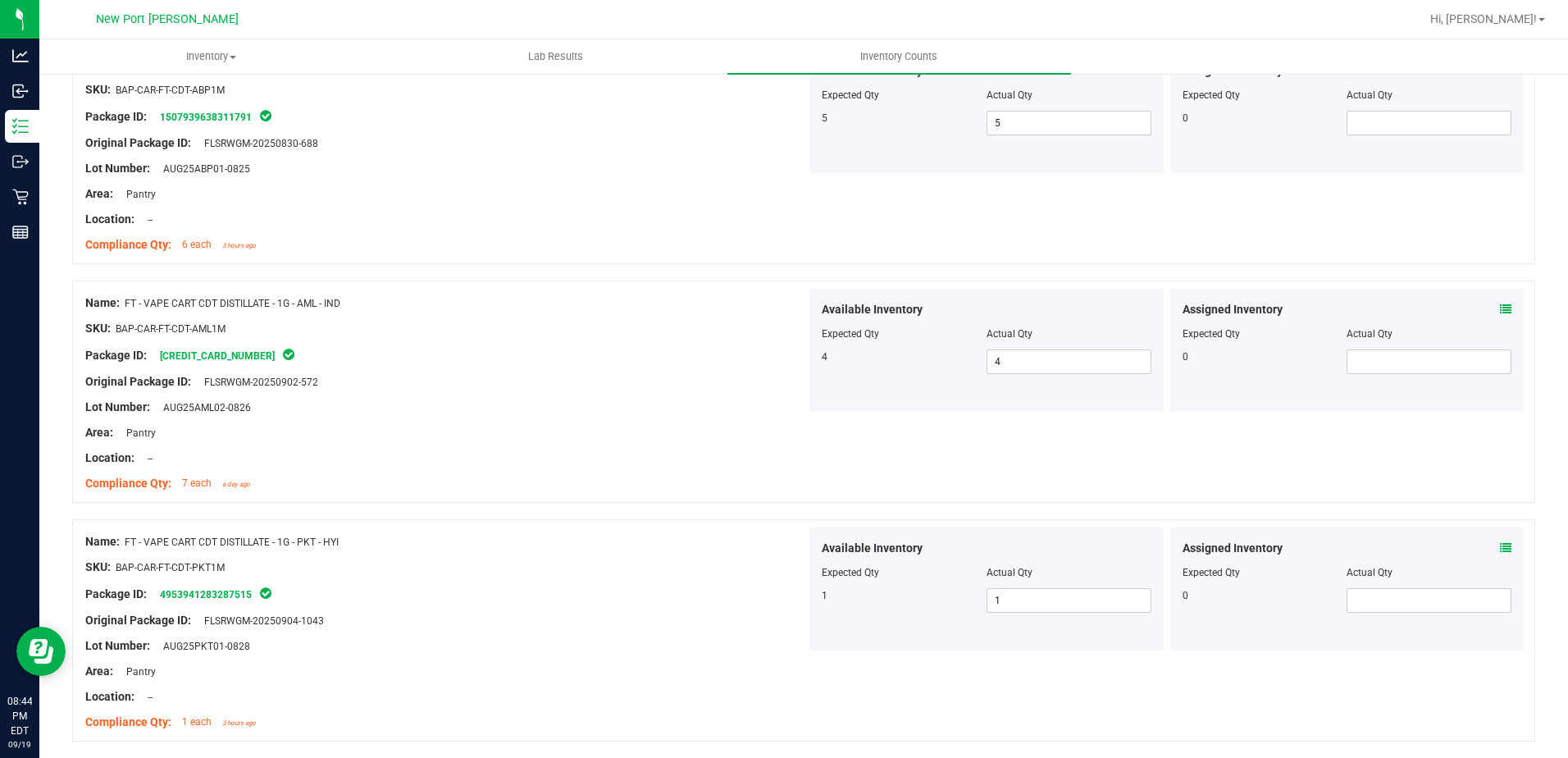
scroll to position [0, 0]
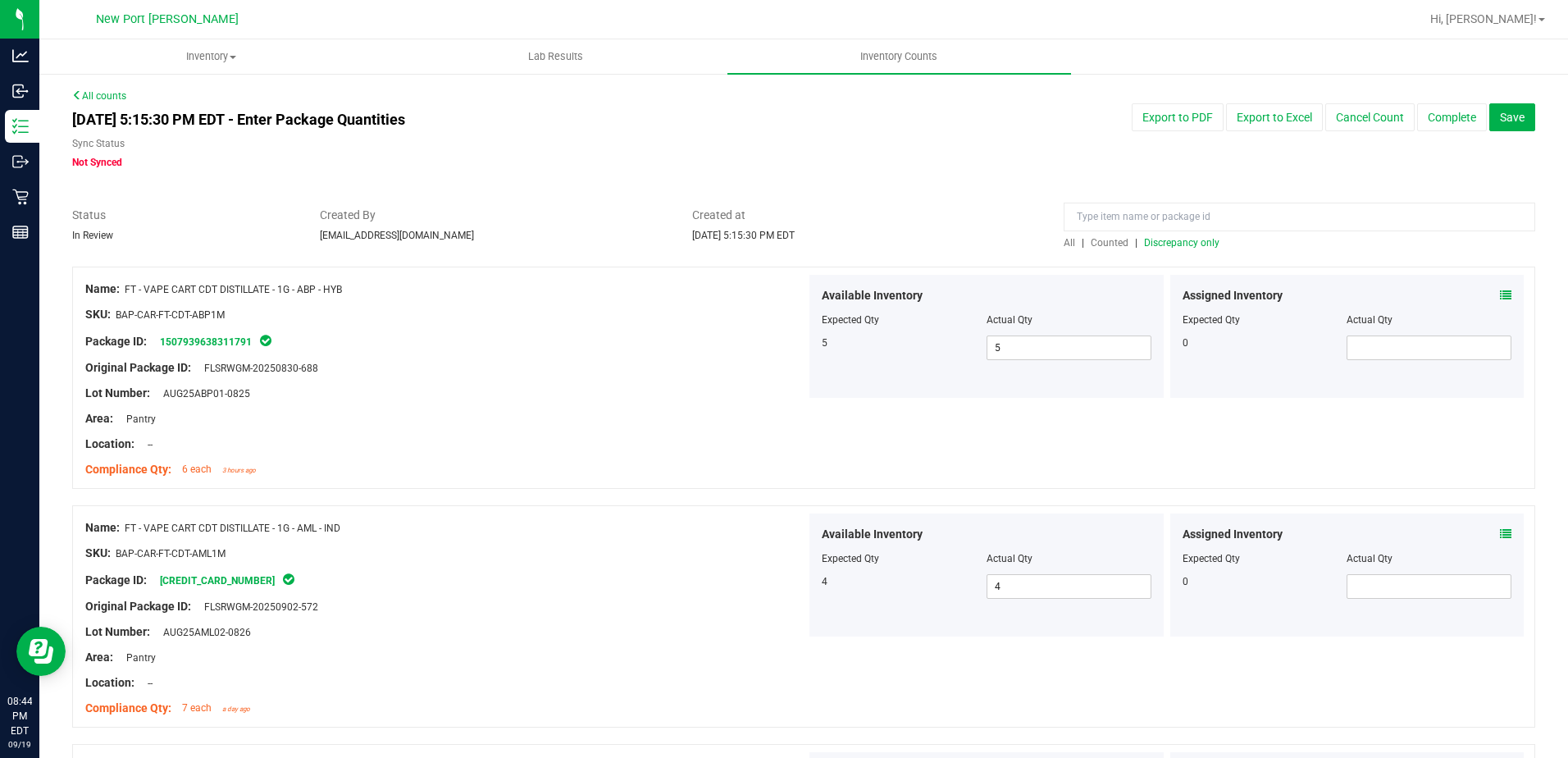
click at [1165, 246] on span "Discrepancy only" at bounding box center [1182, 243] width 75 height 12
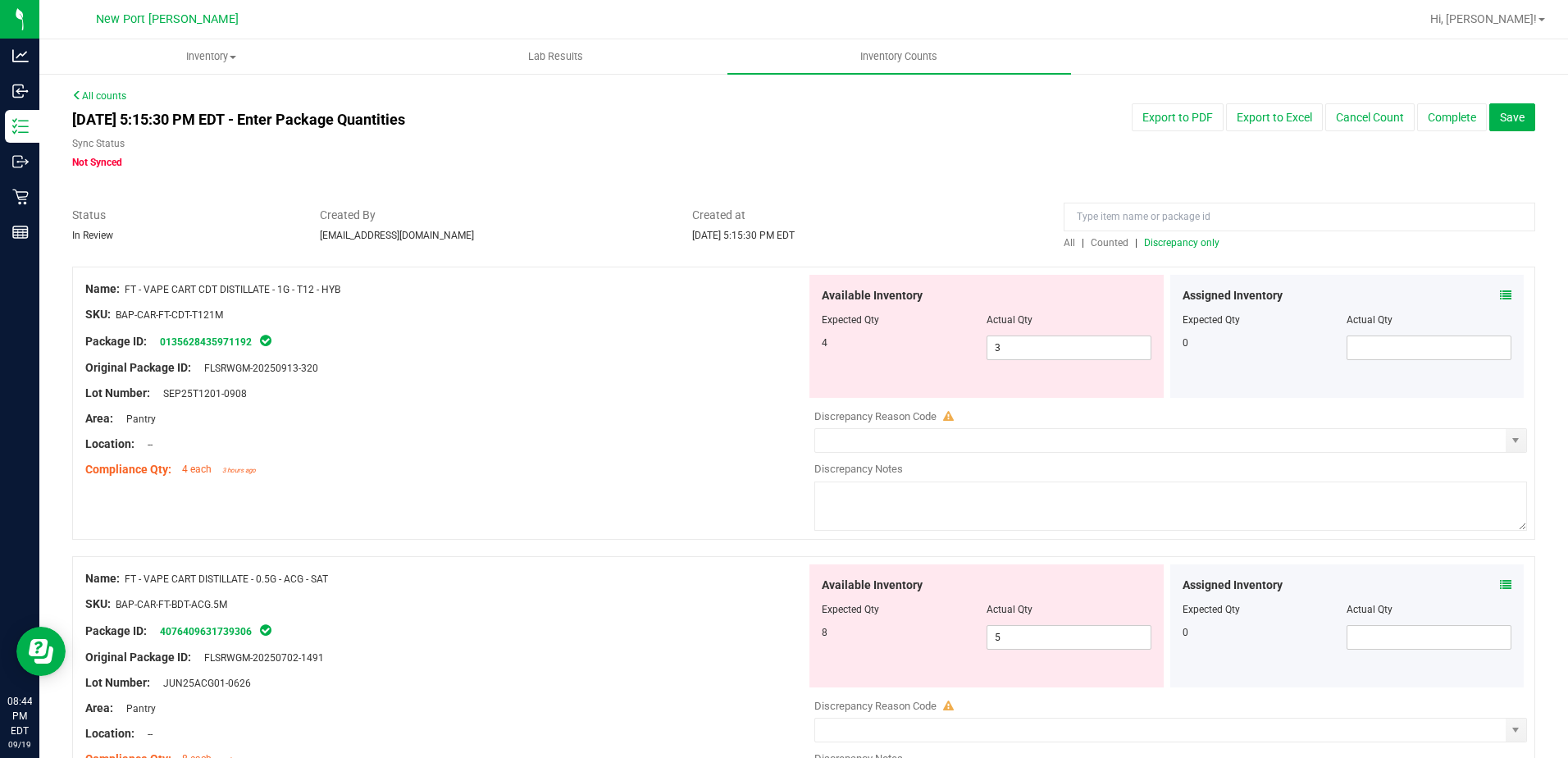
click at [1500, 294] on icon at bounding box center [1506, 296] width 12 height 12
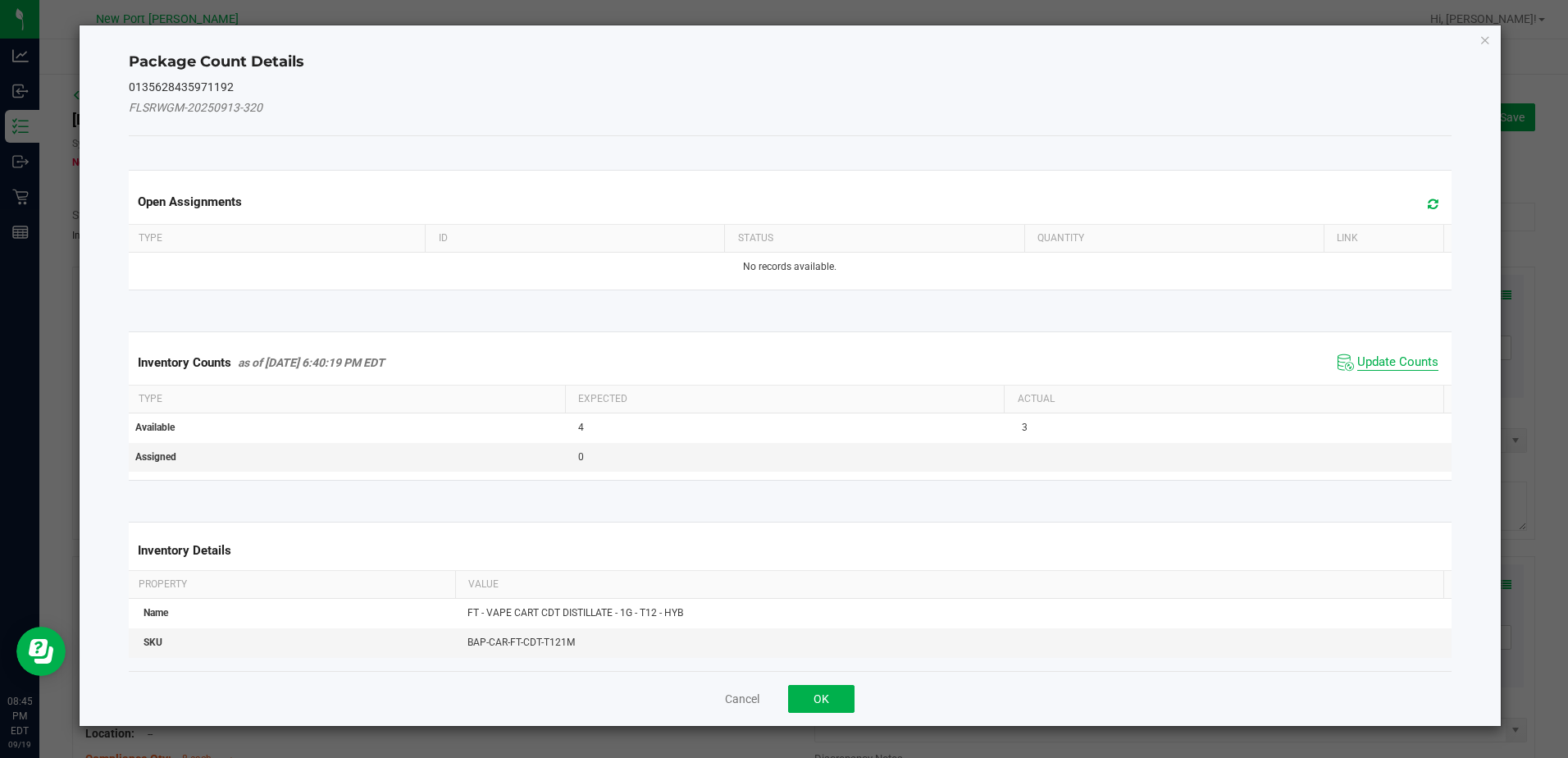
click at [1365, 367] on span "Update Counts" at bounding box center [1398, 363] width 81 height 17
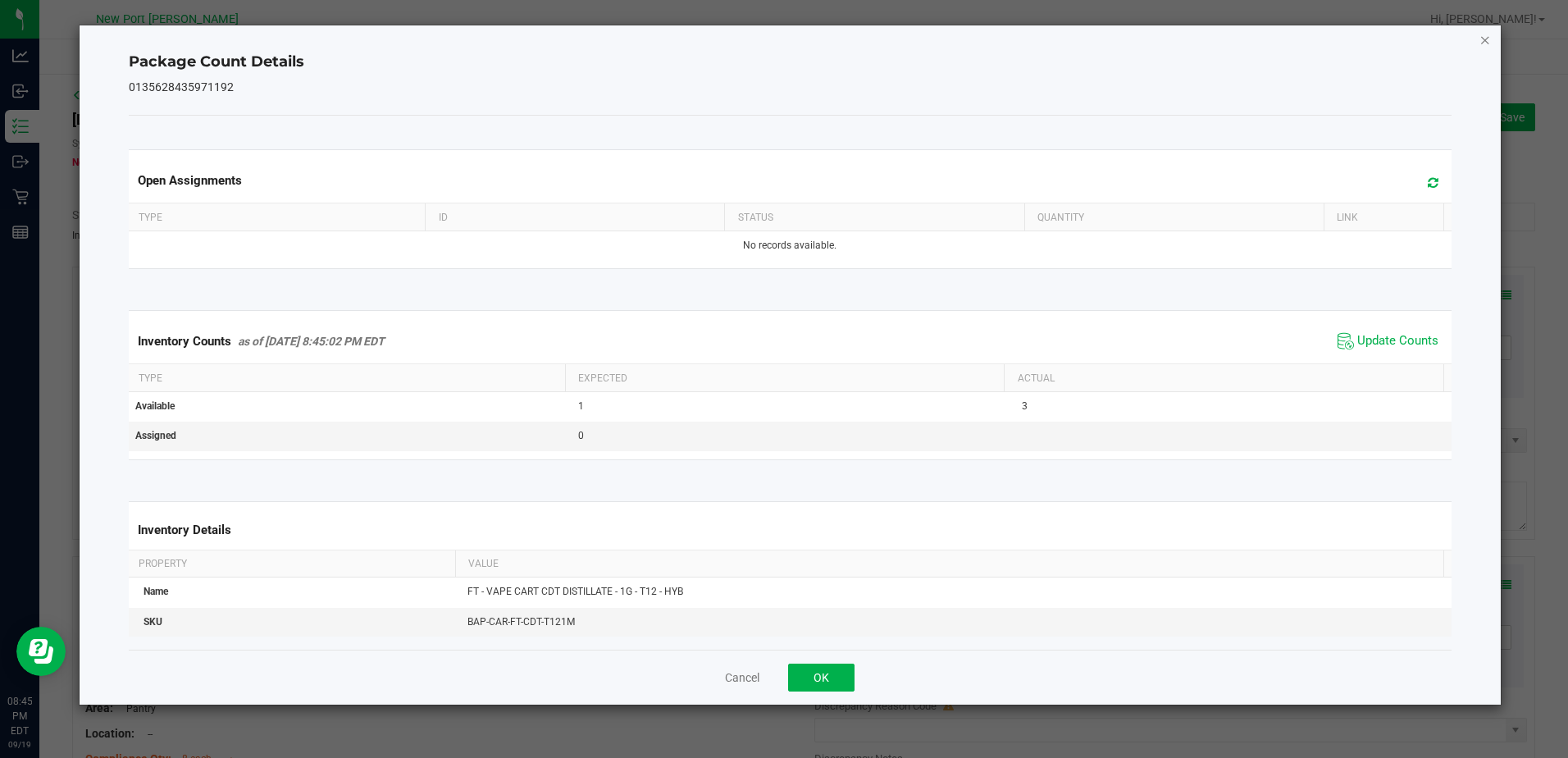
click at [1486, 40] on icon "Close" at bounding box center [1485, 39] width 12 height 20
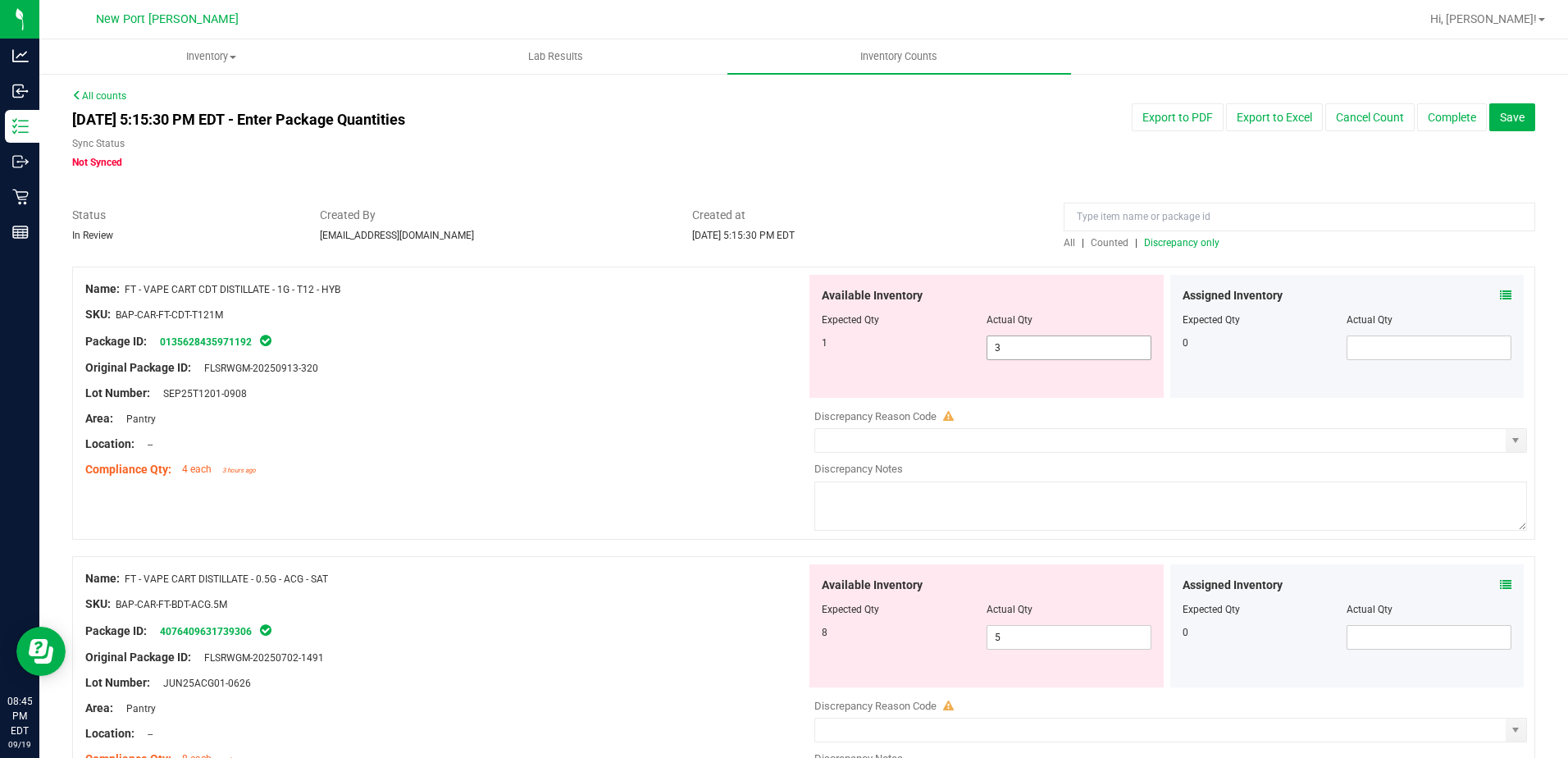
click at [1000, 346] on span "3 3" at bounding box center [1068, 348] width 165 height 24
click at [1000, 346] on input "3" at bounding box center [1068, 348] width 163 height 23
type input "1"
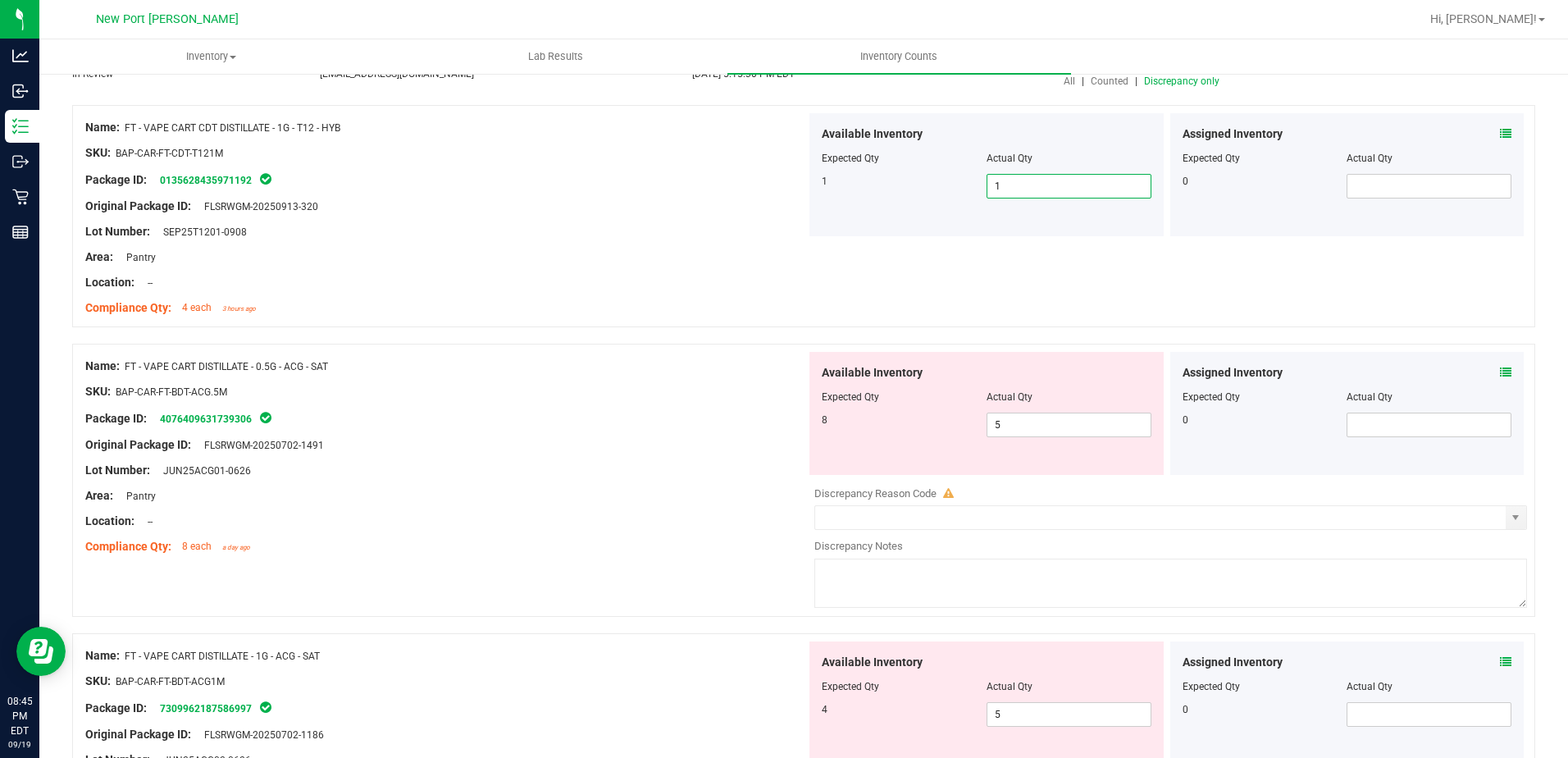
scroll to position [164, 0]
click at [1500, 365] on icon at bounding box center [1506, 370] width 12 height 12
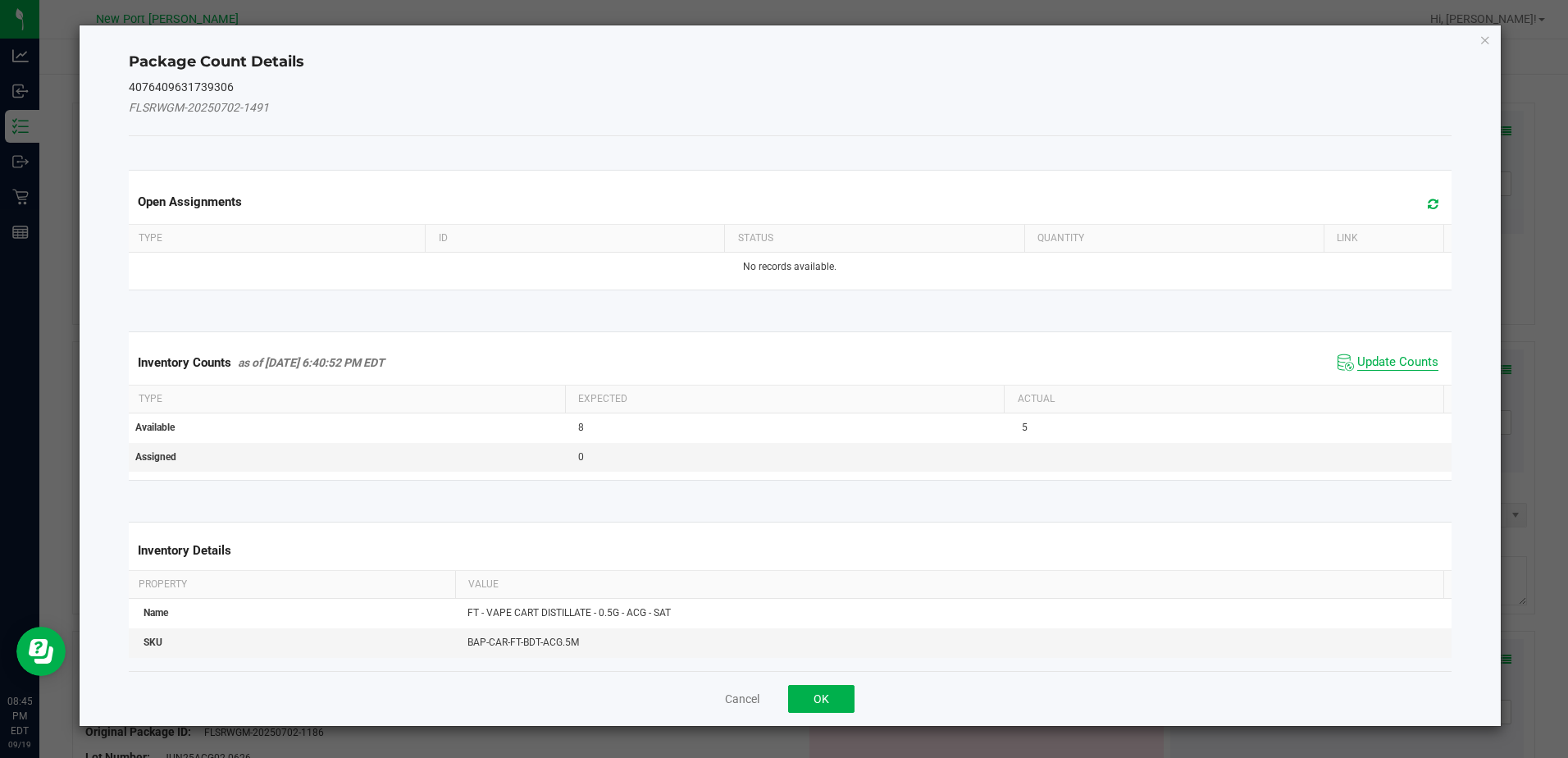
click at [1415, 362] on span "Update Counts" at bounding box center [1398, 363] width 81 height 17
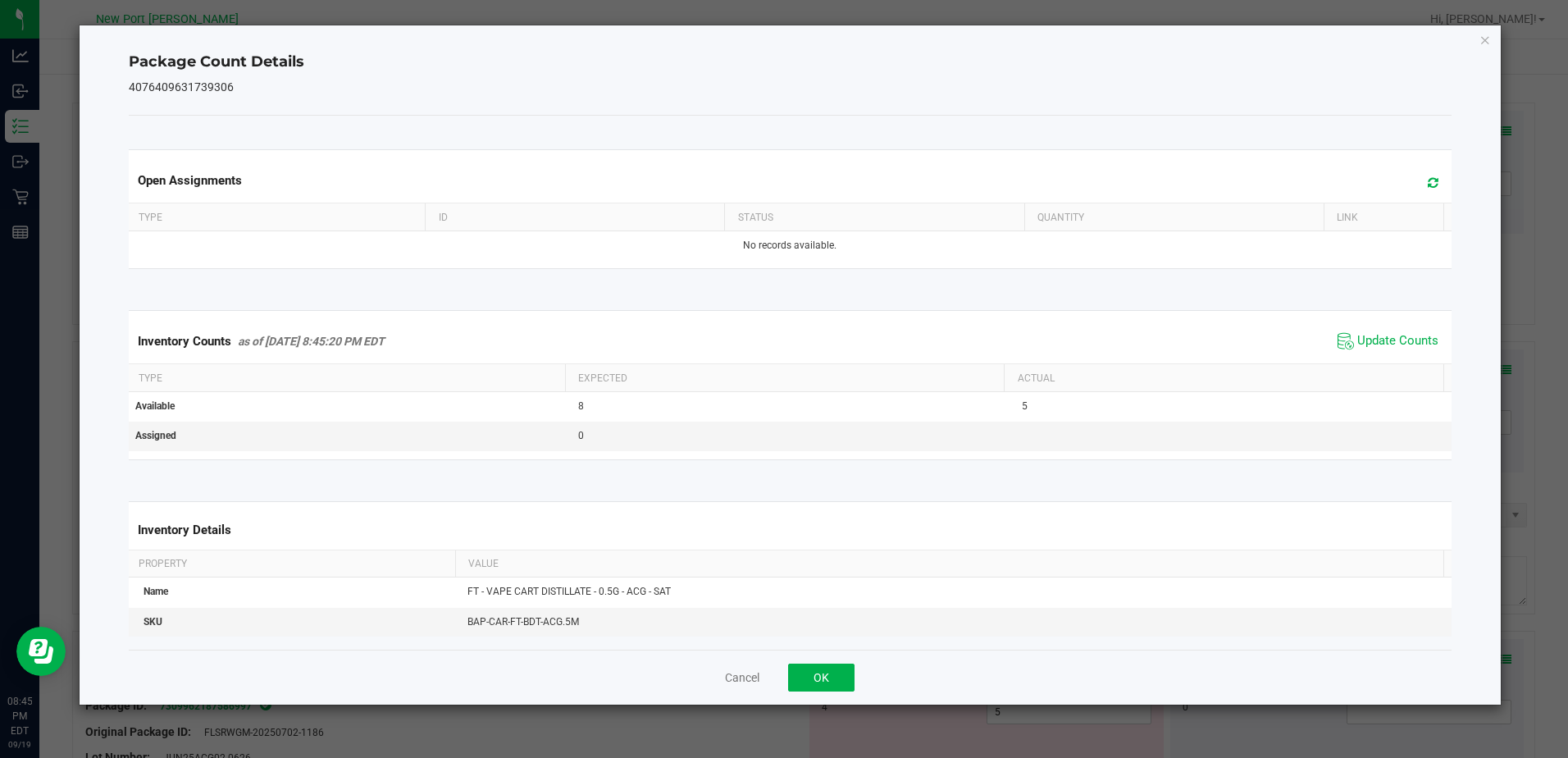
click at [1491, 43] on div "Package Count Details 4076409631739306 Open Assignments Type ID Status Quantity…" at bounding box center [789, 364] width 1421 height 679
click at [1481, 35] on icon "Close" at bounding box center [1485, 39] width 12 height 20
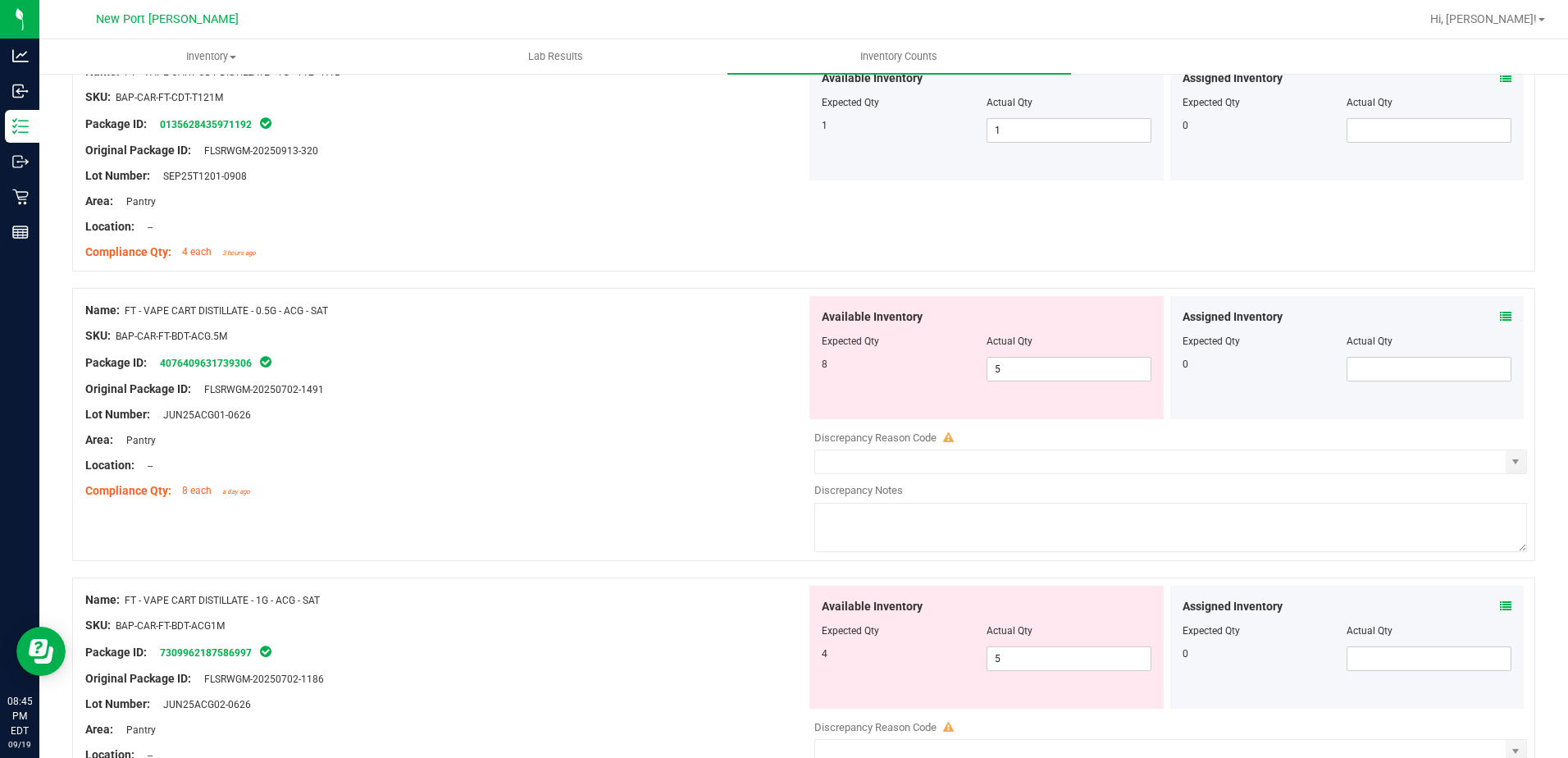
scroll to position [247, 0]
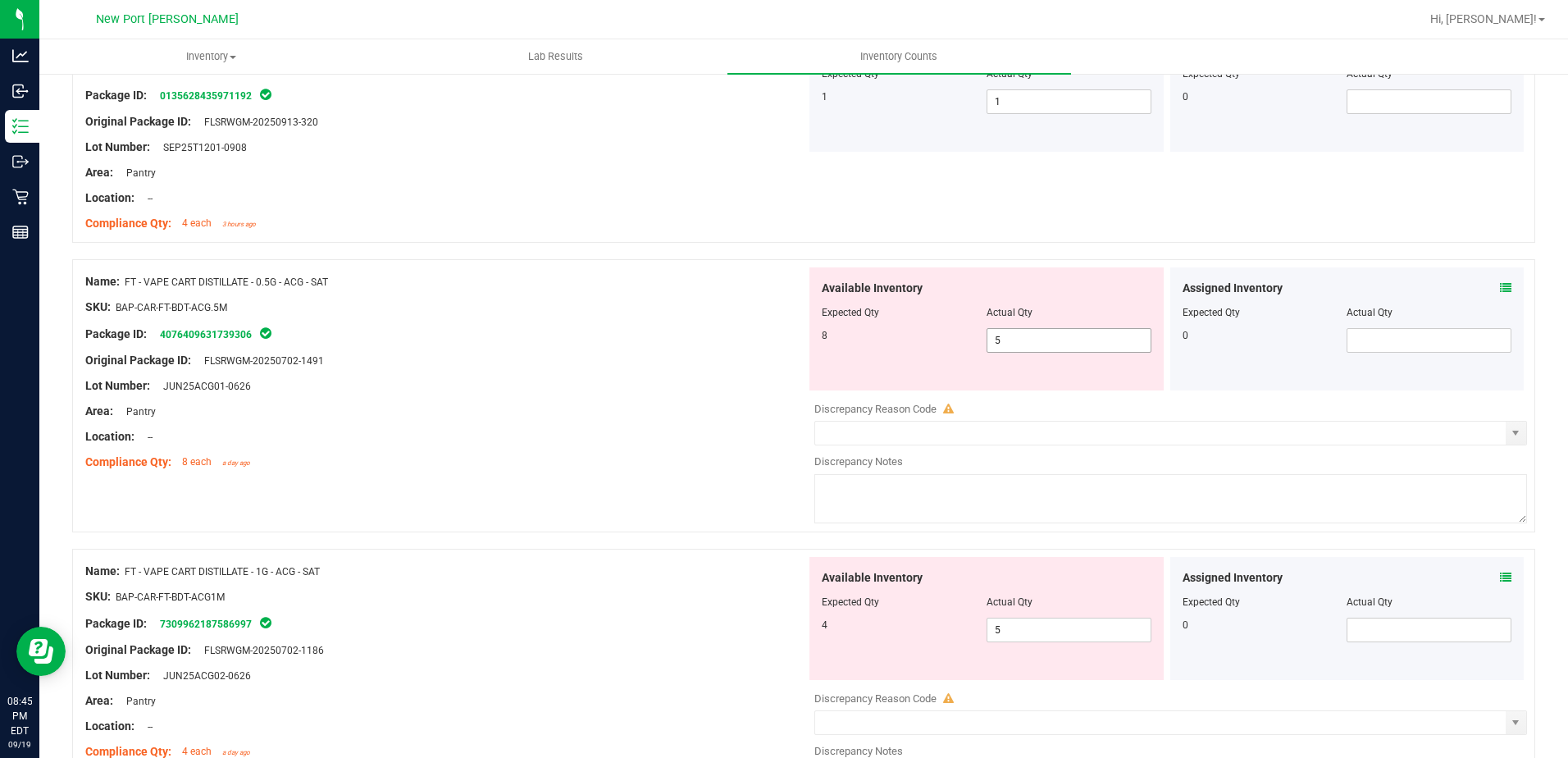
click at [1022, 342] on input "5" at bounding box center [1068, 340] width 163 height 23
type input "8"
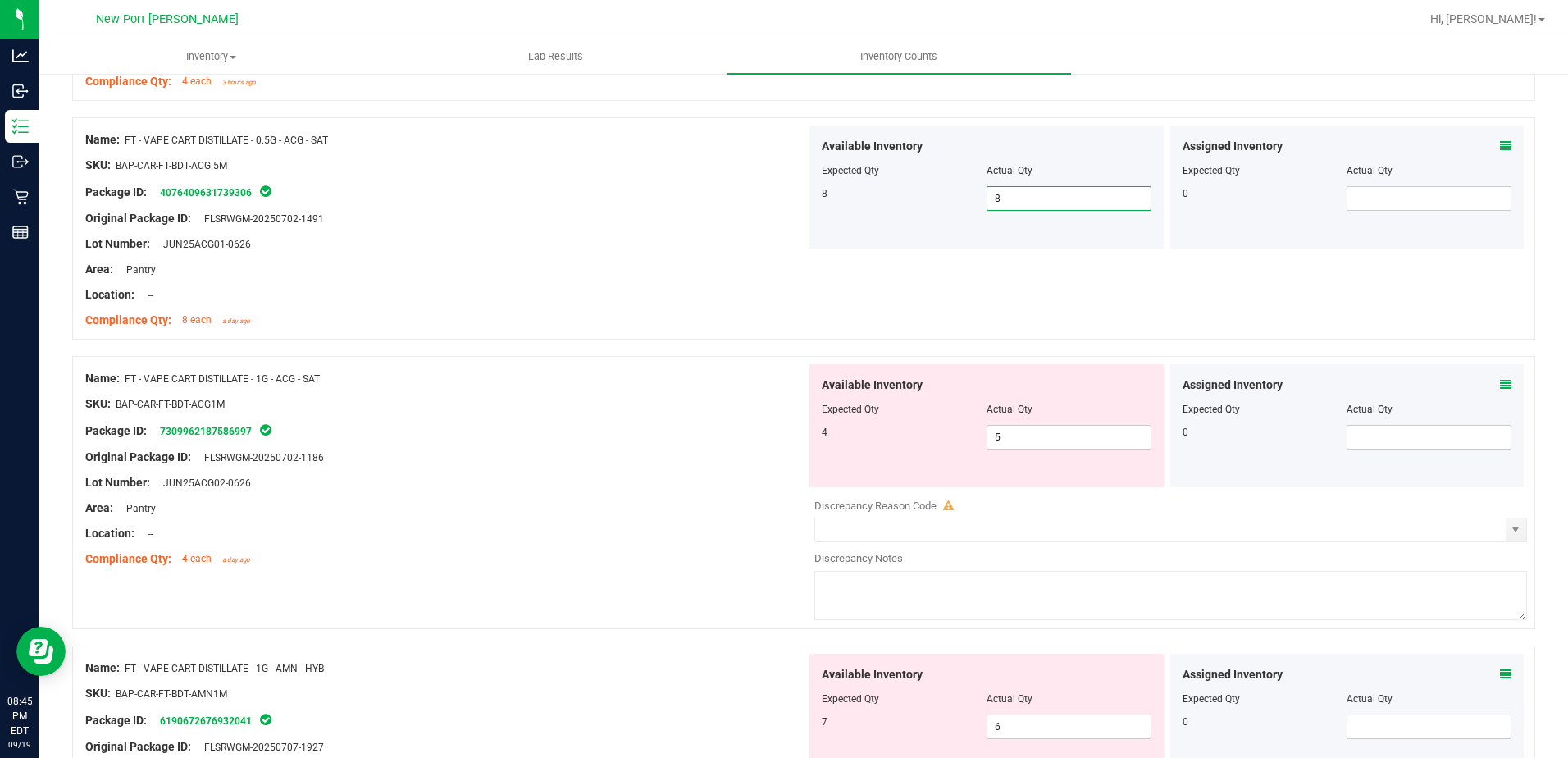
scroll to position [410, 0]
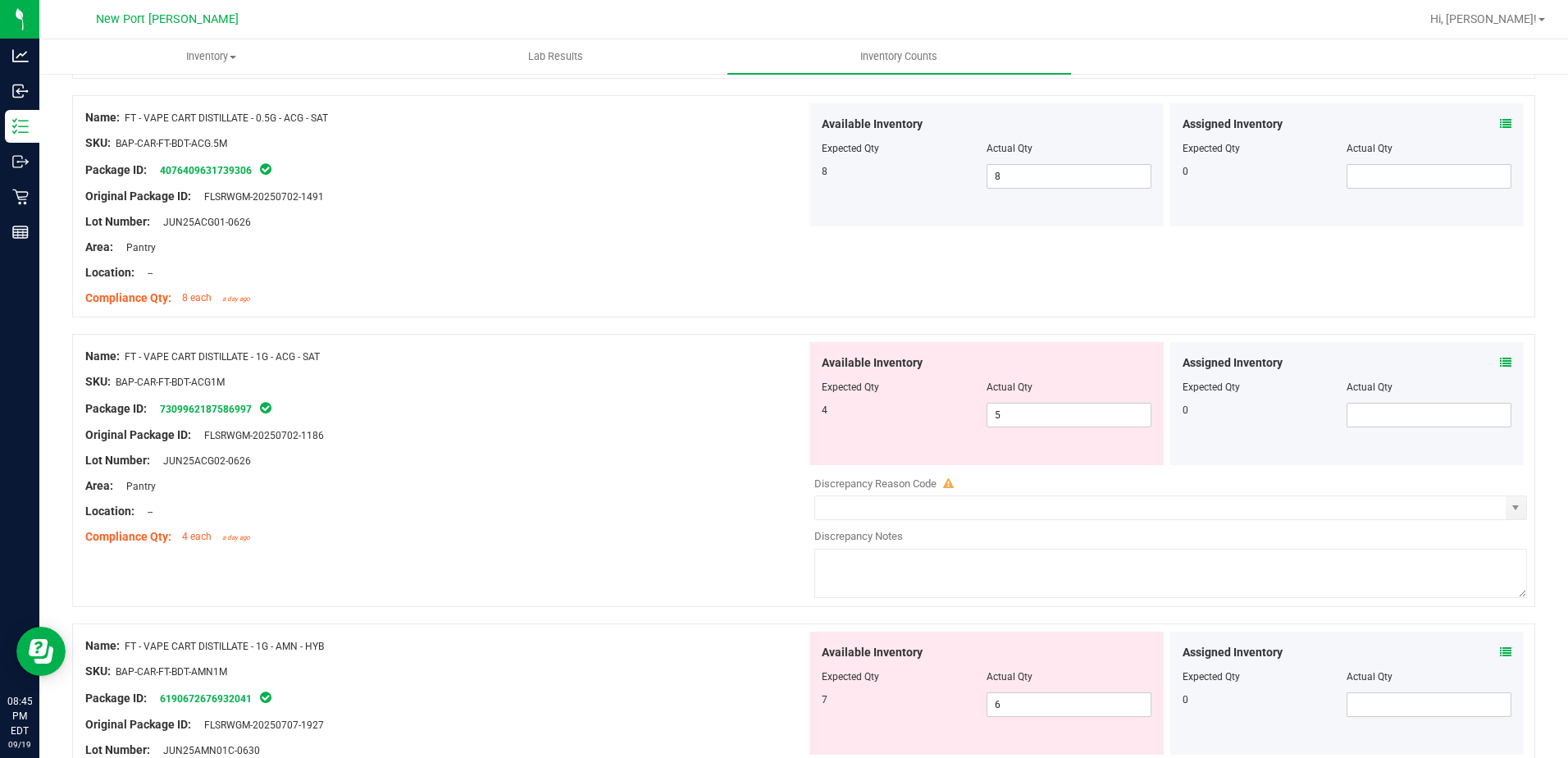
click at [1500, 360] on icon at bounding box center [1506, 363] width 12 height 12
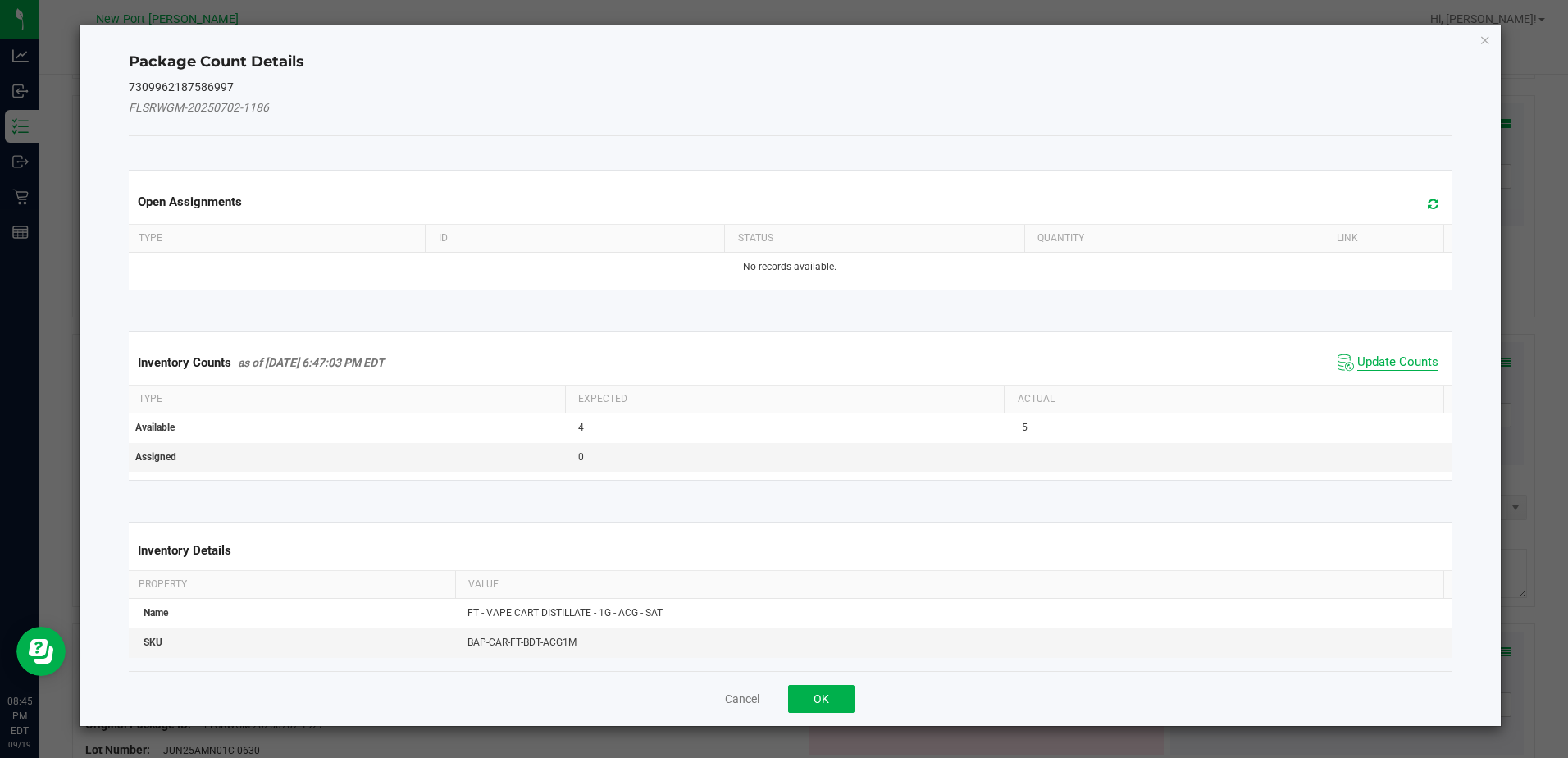
click at [1399, 364] on span "Update Counts" at bounding box center [1398, 363] width 81 height 17
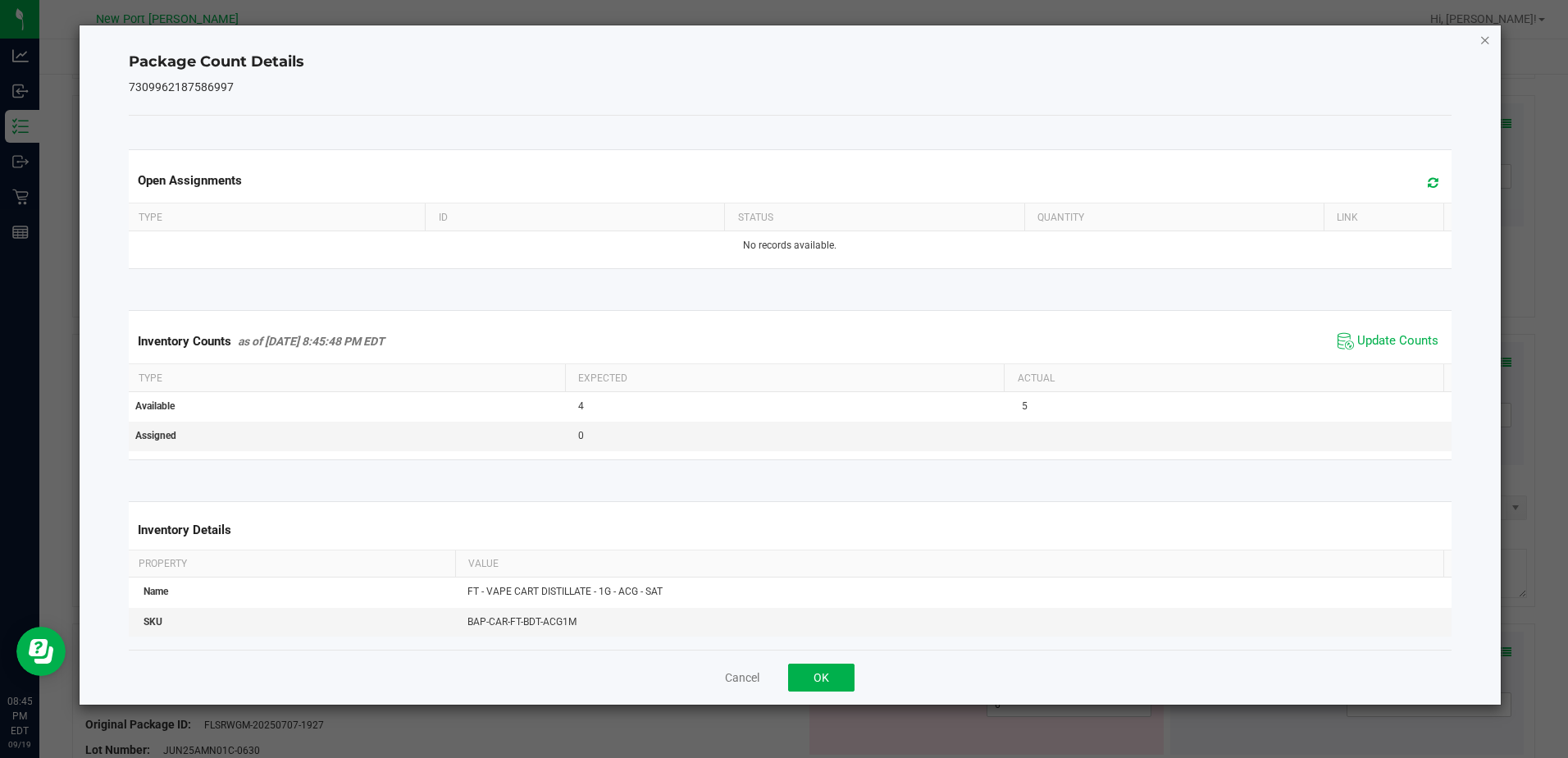
click at [1487, 43] on icon "Close" at bounding box center [1485, 39] width 12 height 20
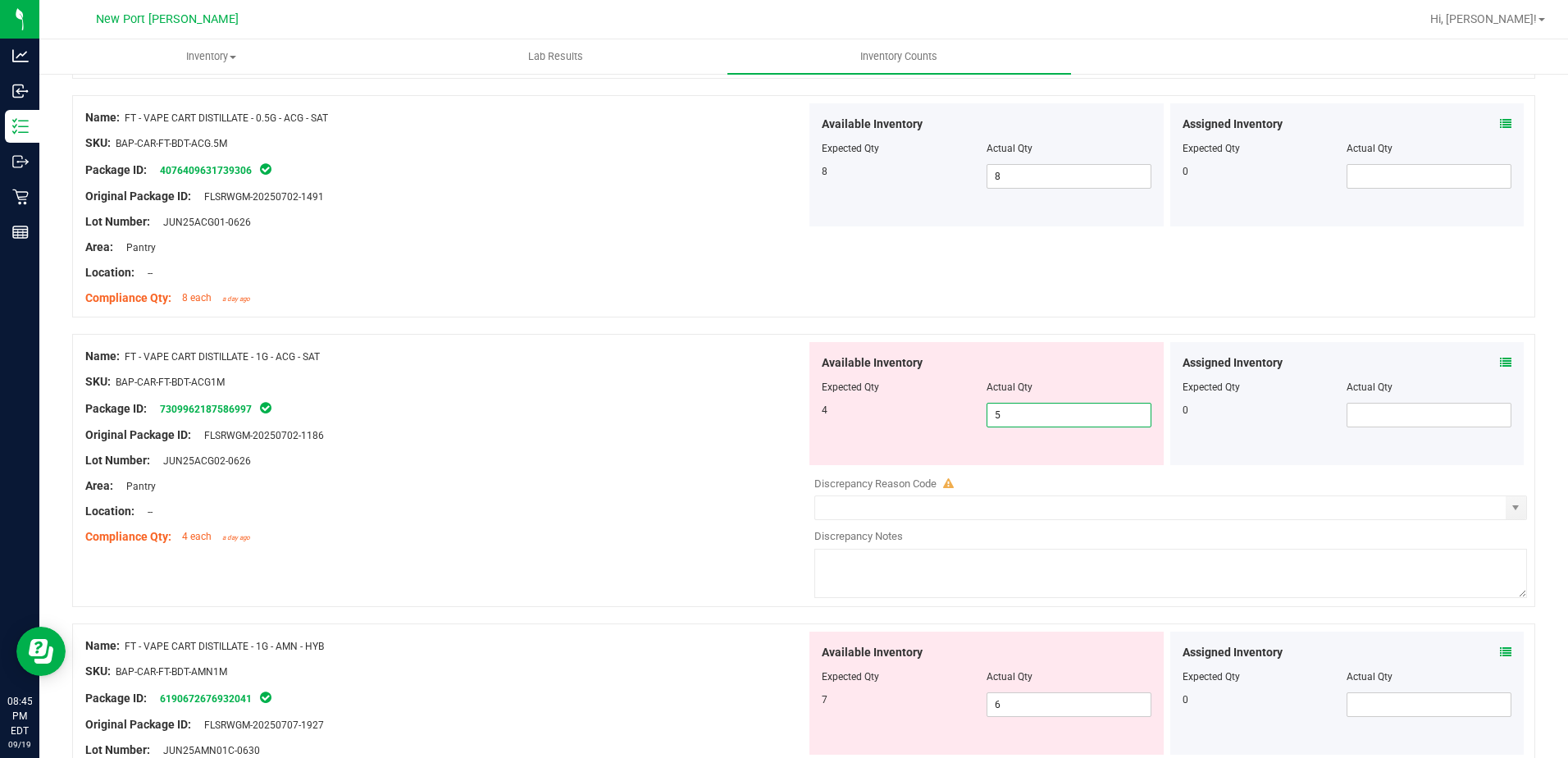
click at [1024, 409] on span "5 5" at bounding box center [1068, 415] width 165 height 24
click at [1024, 409] on input "5" at bounding box center [1068, 415] width 163 height 23
type input "4"
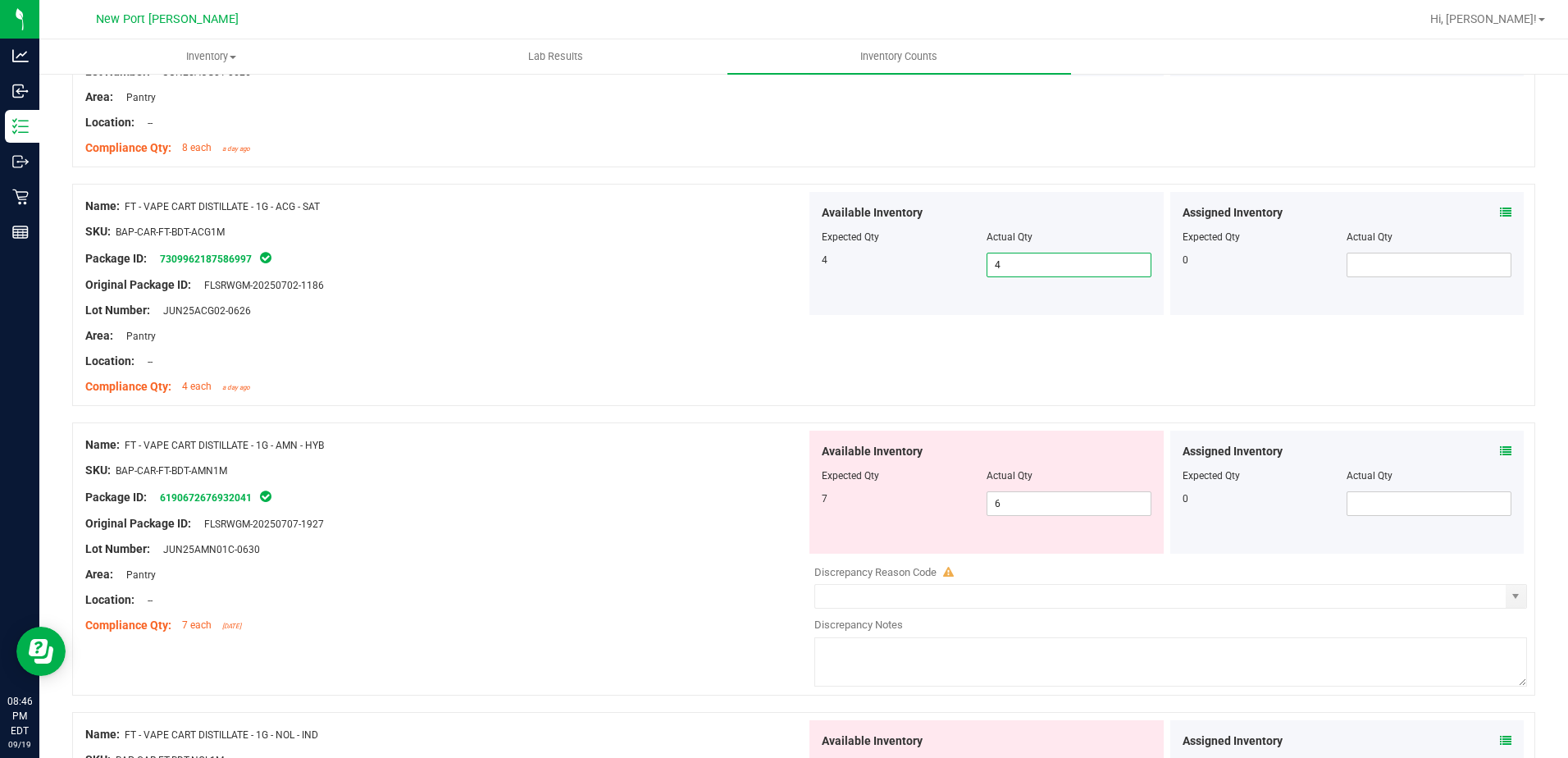
scroll to position [574, 0]
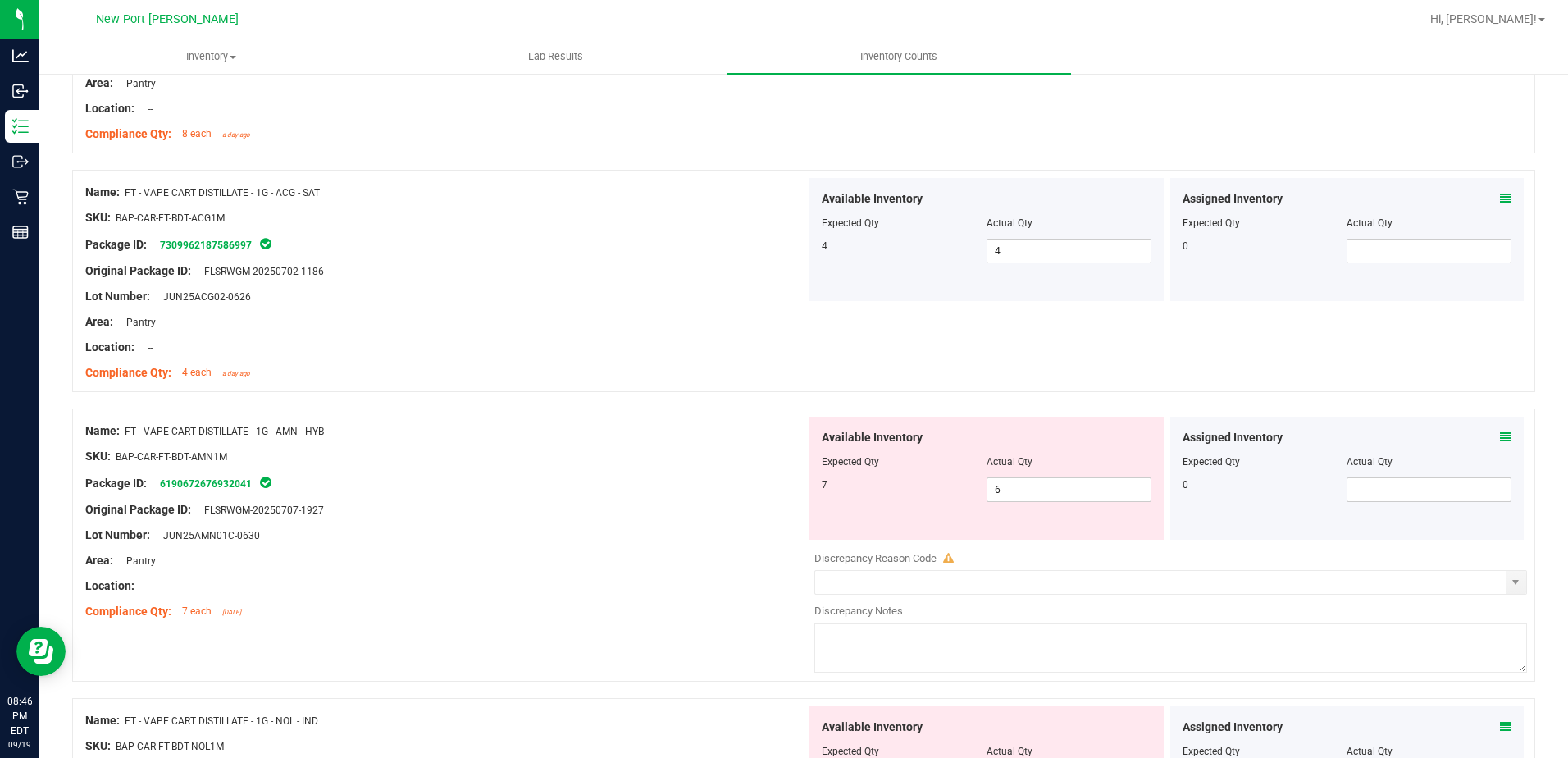
click at [1500, 439] on icon at bounding box center [1506, 437] width 12 height 12
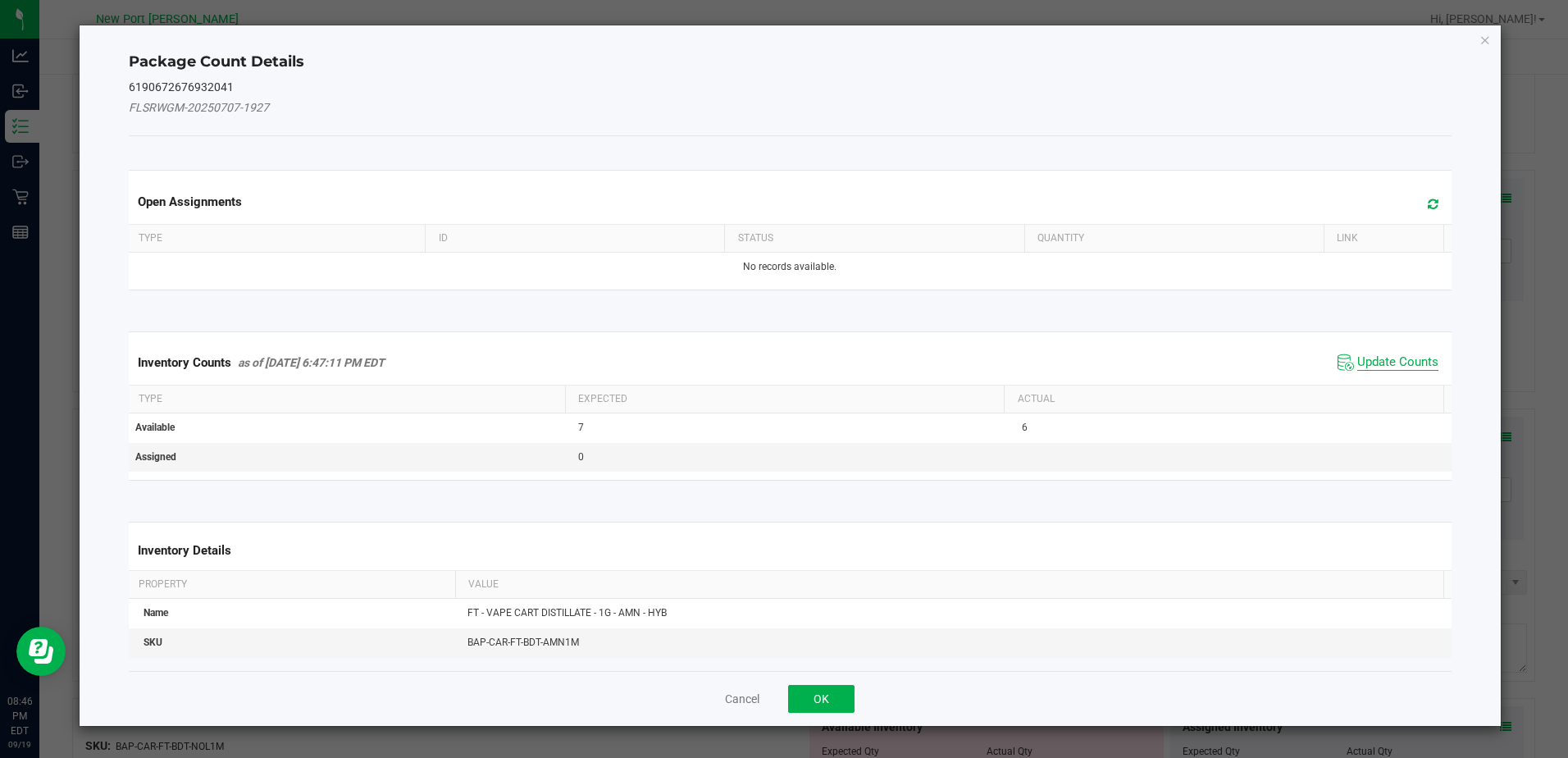
click at [1364, 354] on span "Update Counts" at bounding box center [1398, 363] width 81 height 17
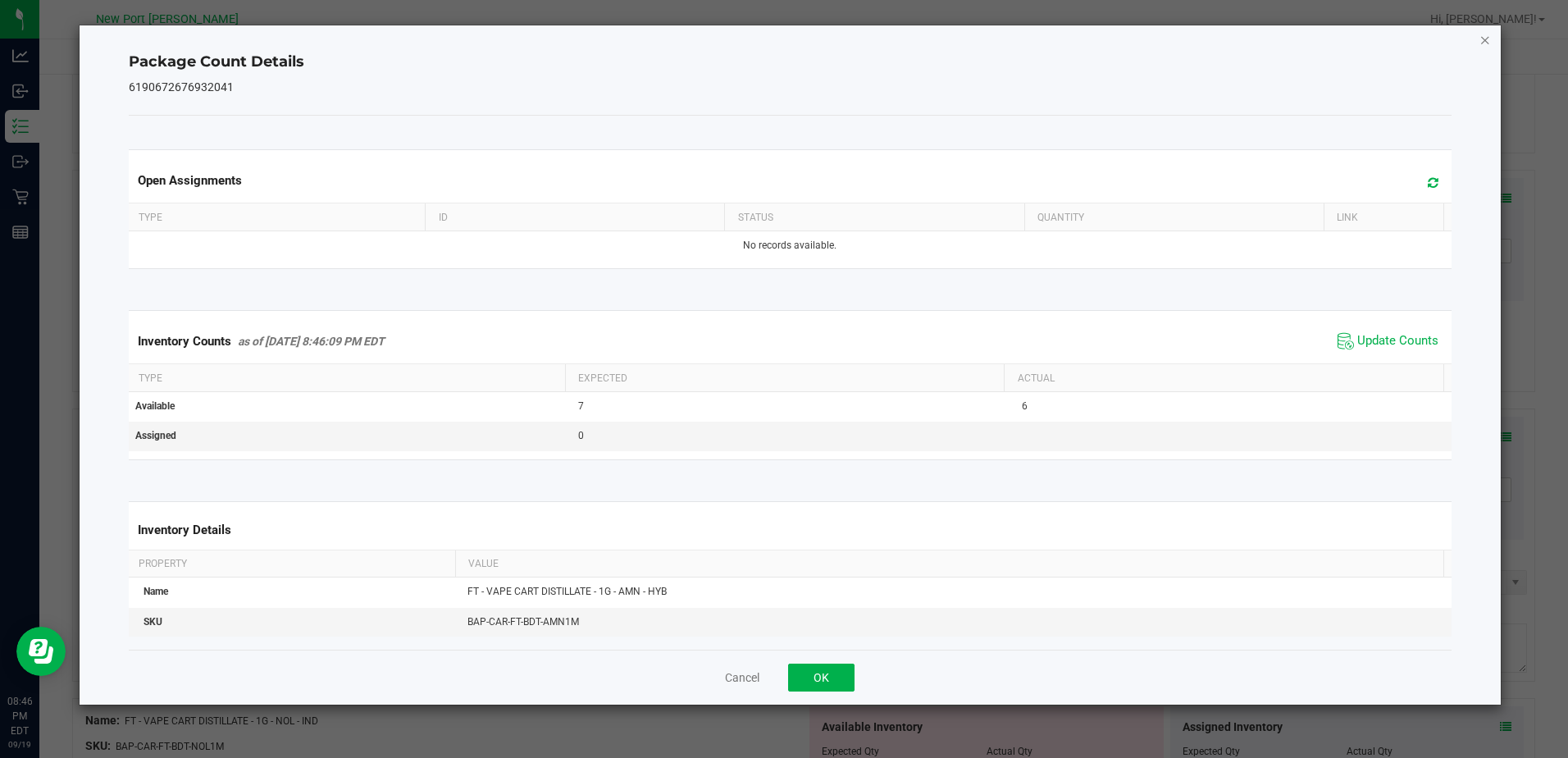
click at [1484, 38] on icon "Close" at bounding box center [1485, 39] width 12 height 20
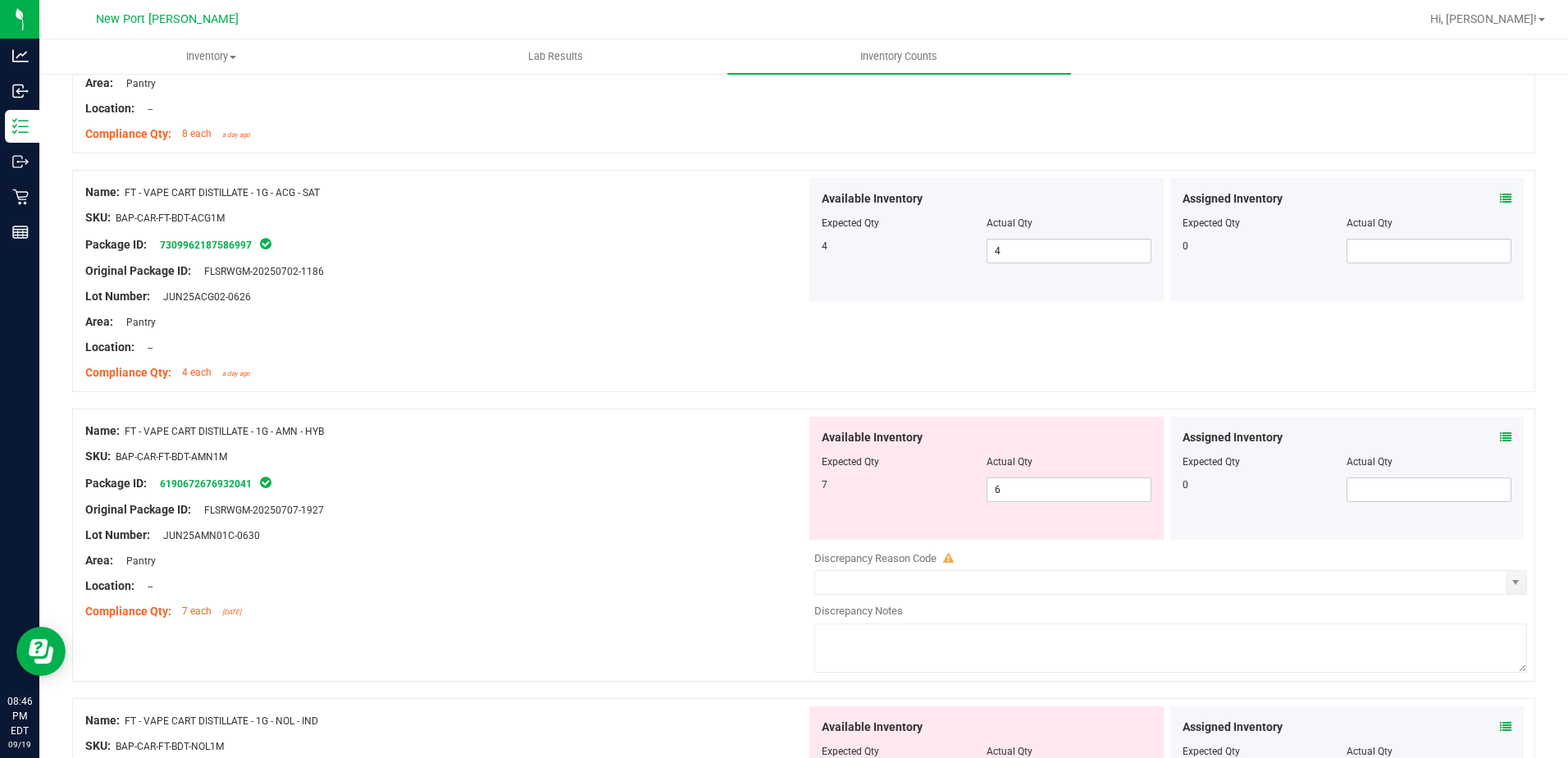
click at [1500, 431] on icon at bounding box center [1506, 437] width 12 height 12
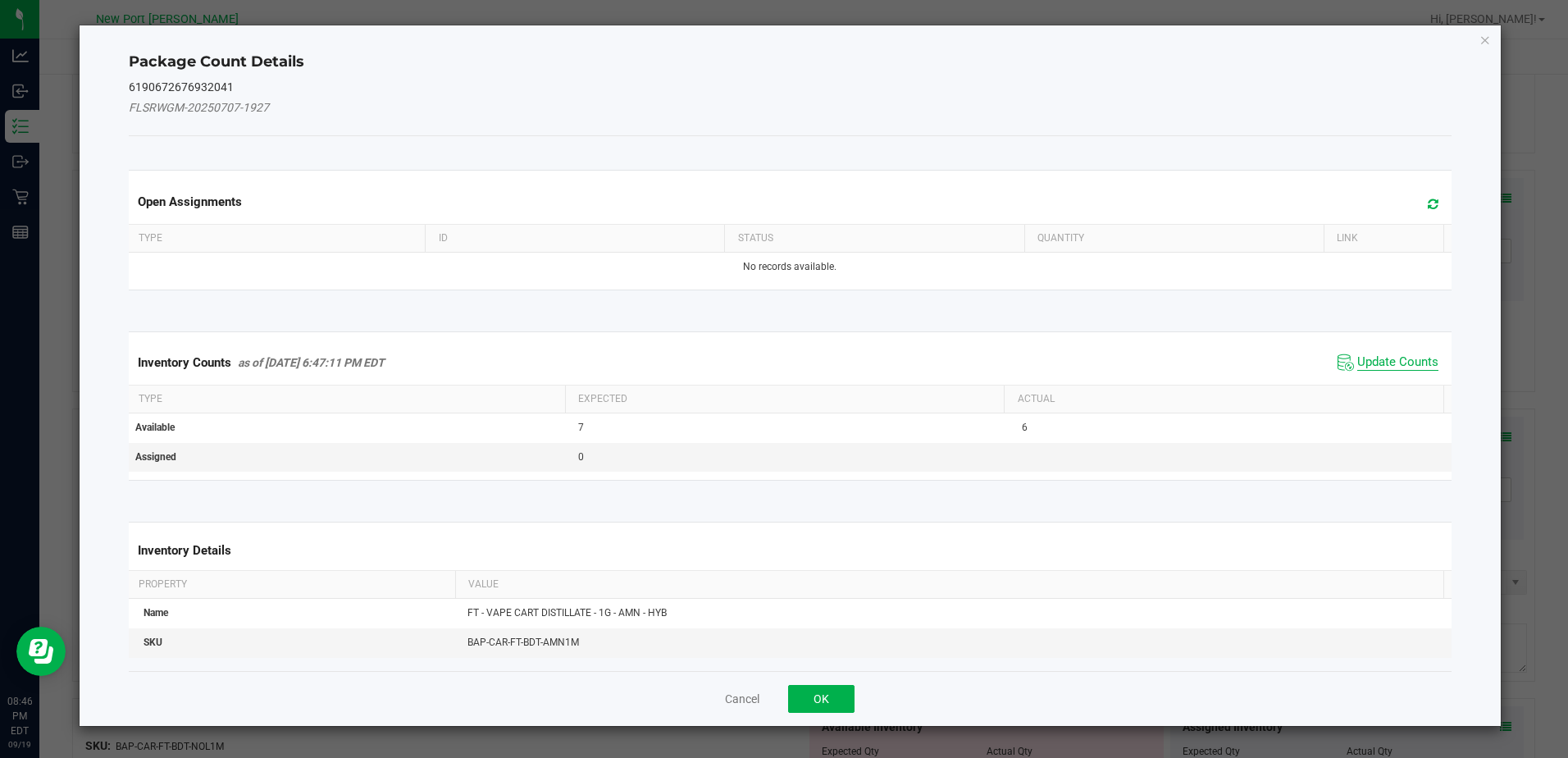
click at [1408, 362] on span "Update Counts" at bounding box center [1398, 363] width 81 height 17
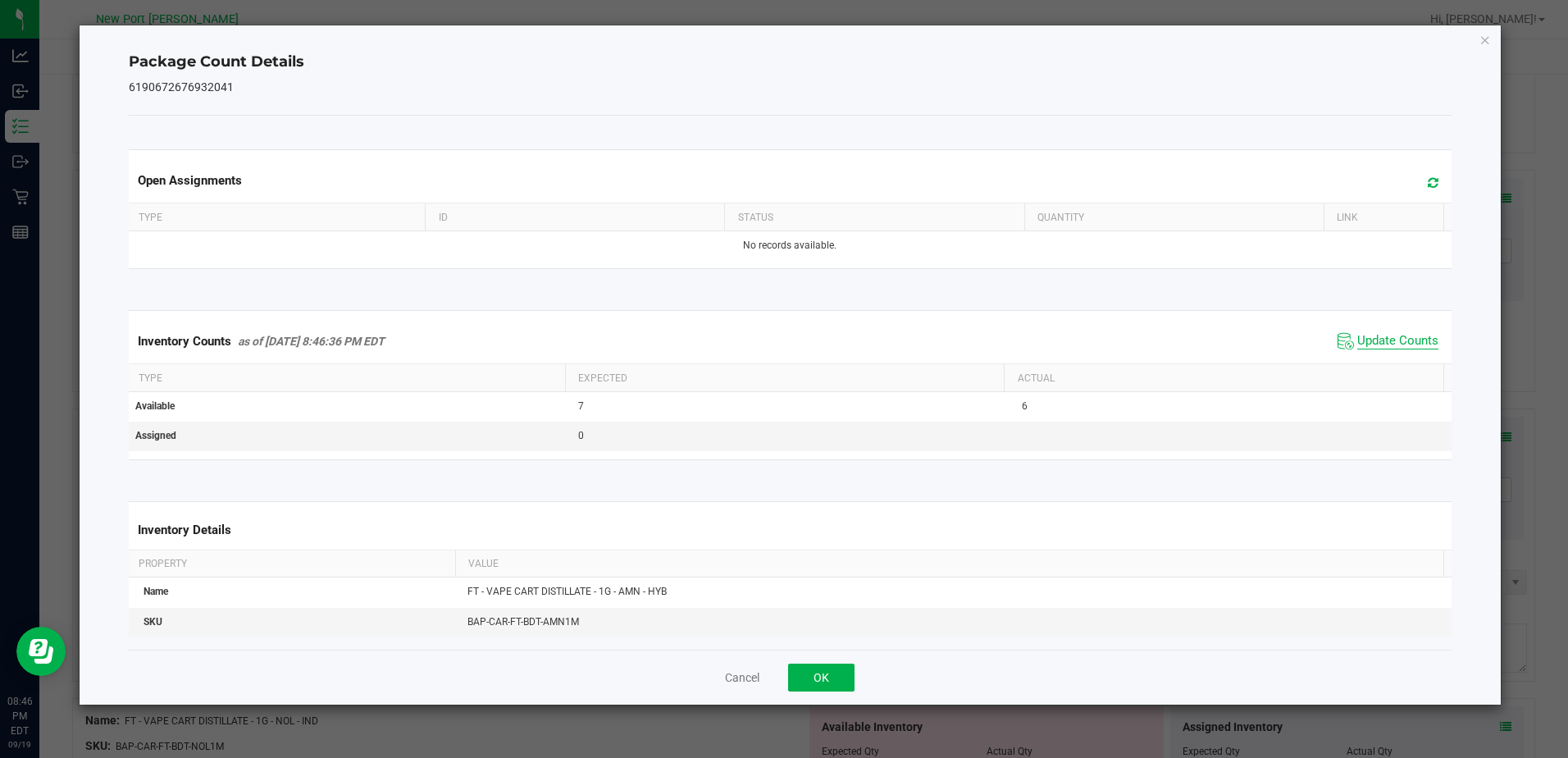
click at [1390, 341] on span "Update Counts" at bounding box center [1398, 342] width 81 height 17
click at [1486, 34] on icon "Close" at bounding box center [1485, 39] width 12 height 20
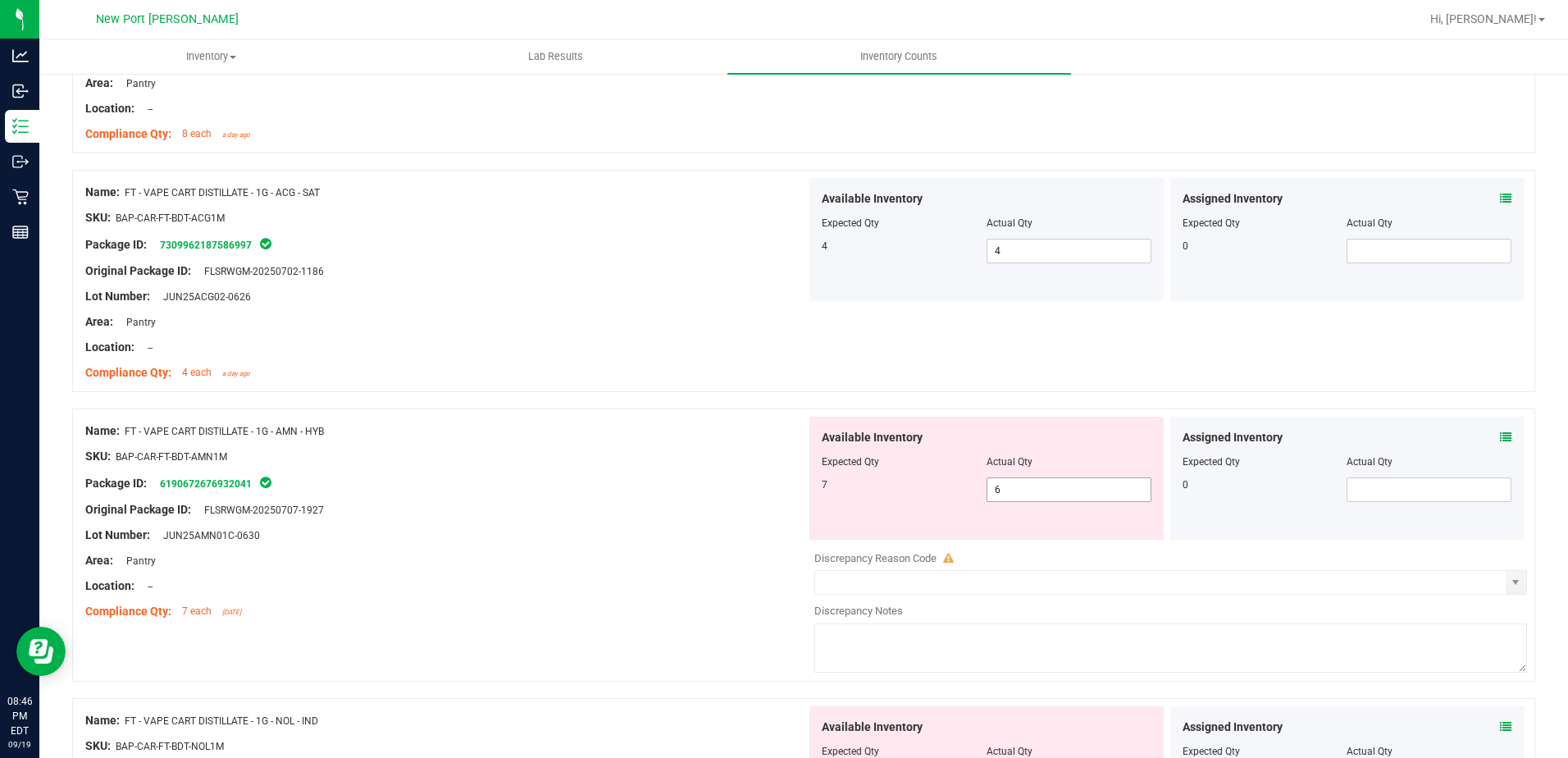
click at [1043, 488] on span "6 6" at bounding box center [1068, 489] width 165 height 24
click at [1043, 488] on input "6" at bounding box center [1068, 489] width 163 height 23
type input "7"
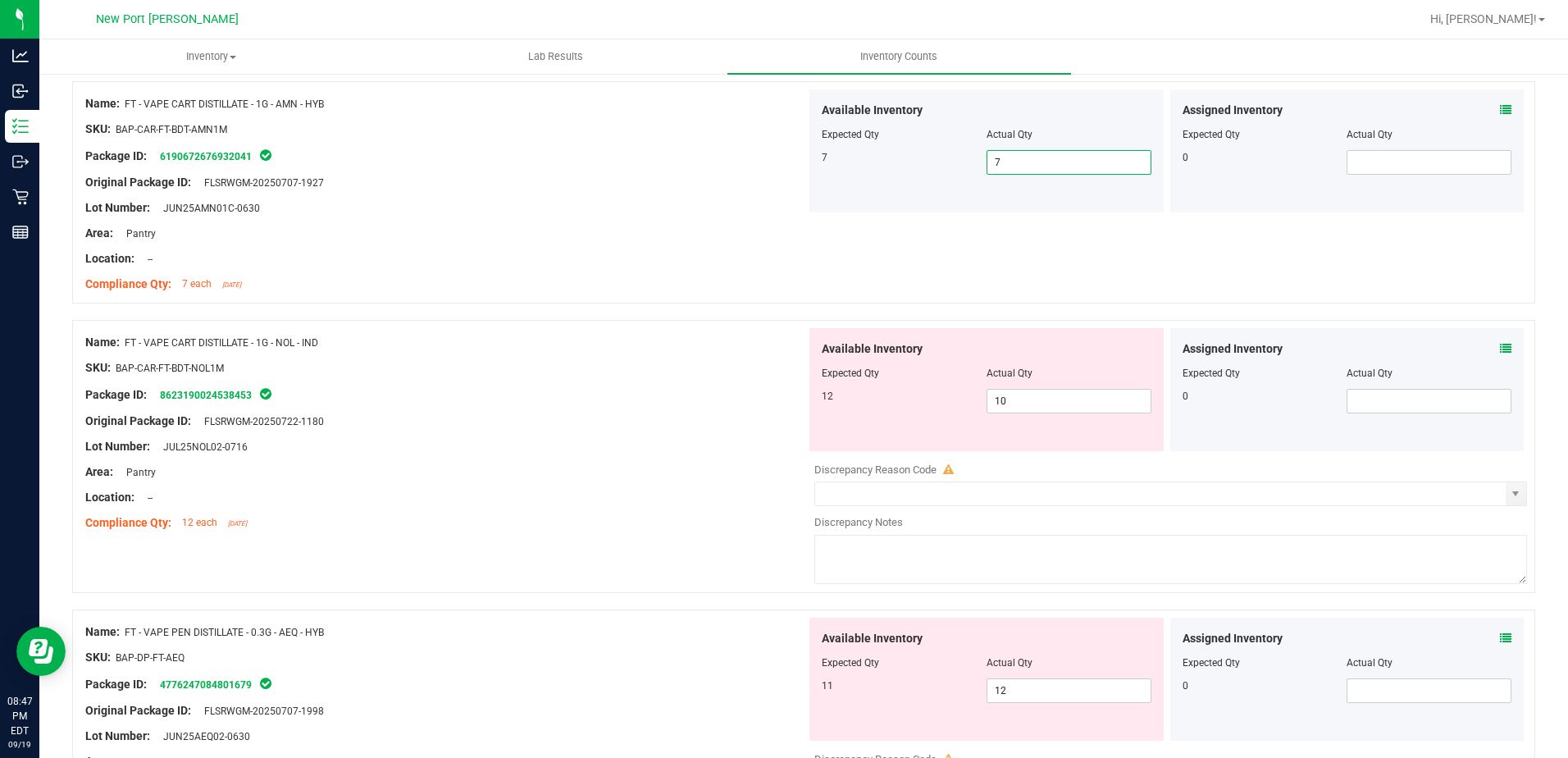
scroll to position [903, 0]
click at [1500, 345] on icon at bounding box center [1506, 348] width 12 height 12
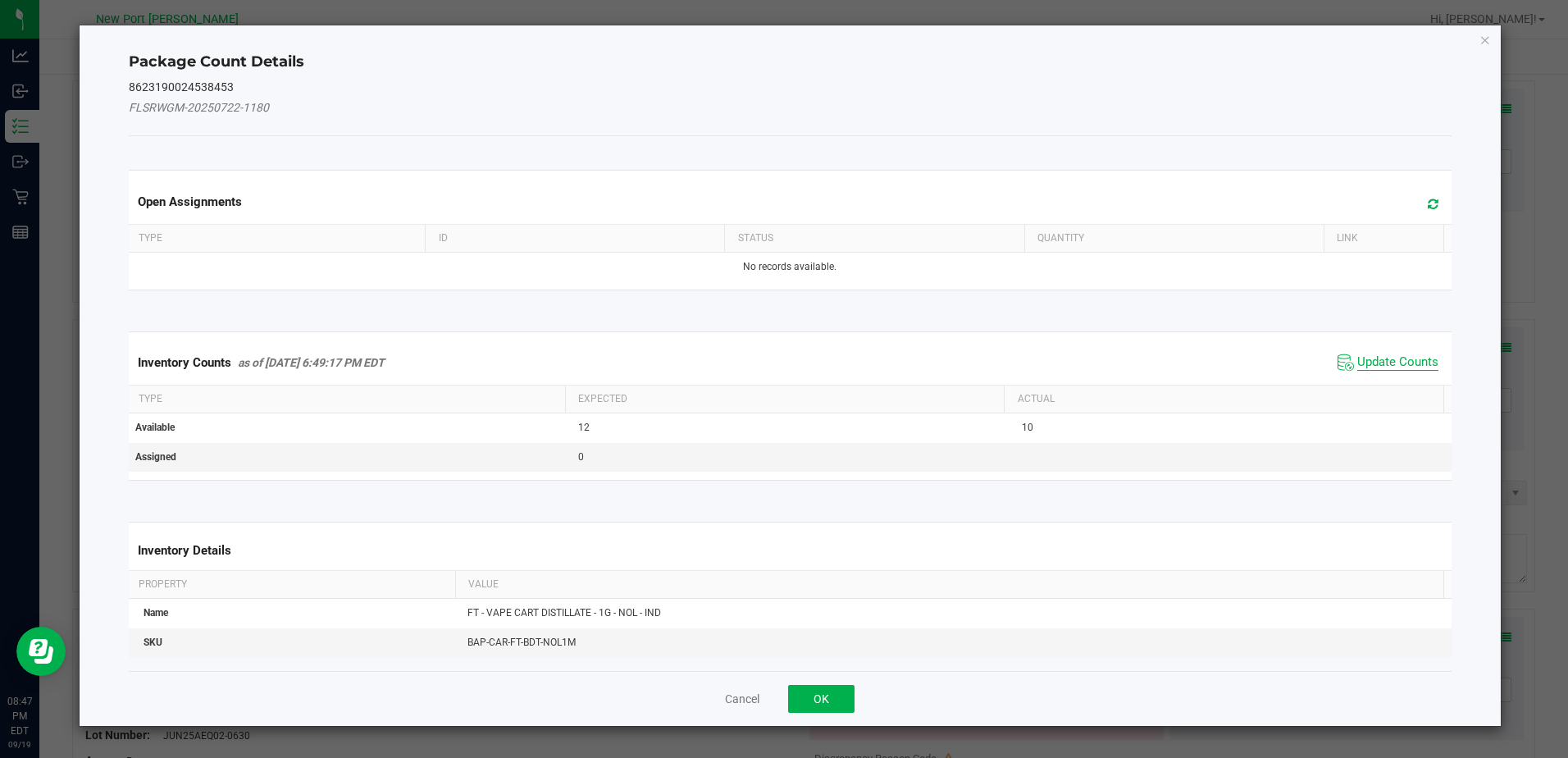
click at [1395, 364] on span "Update Counts" at bounding box center [1398, 363] width 81 height 17
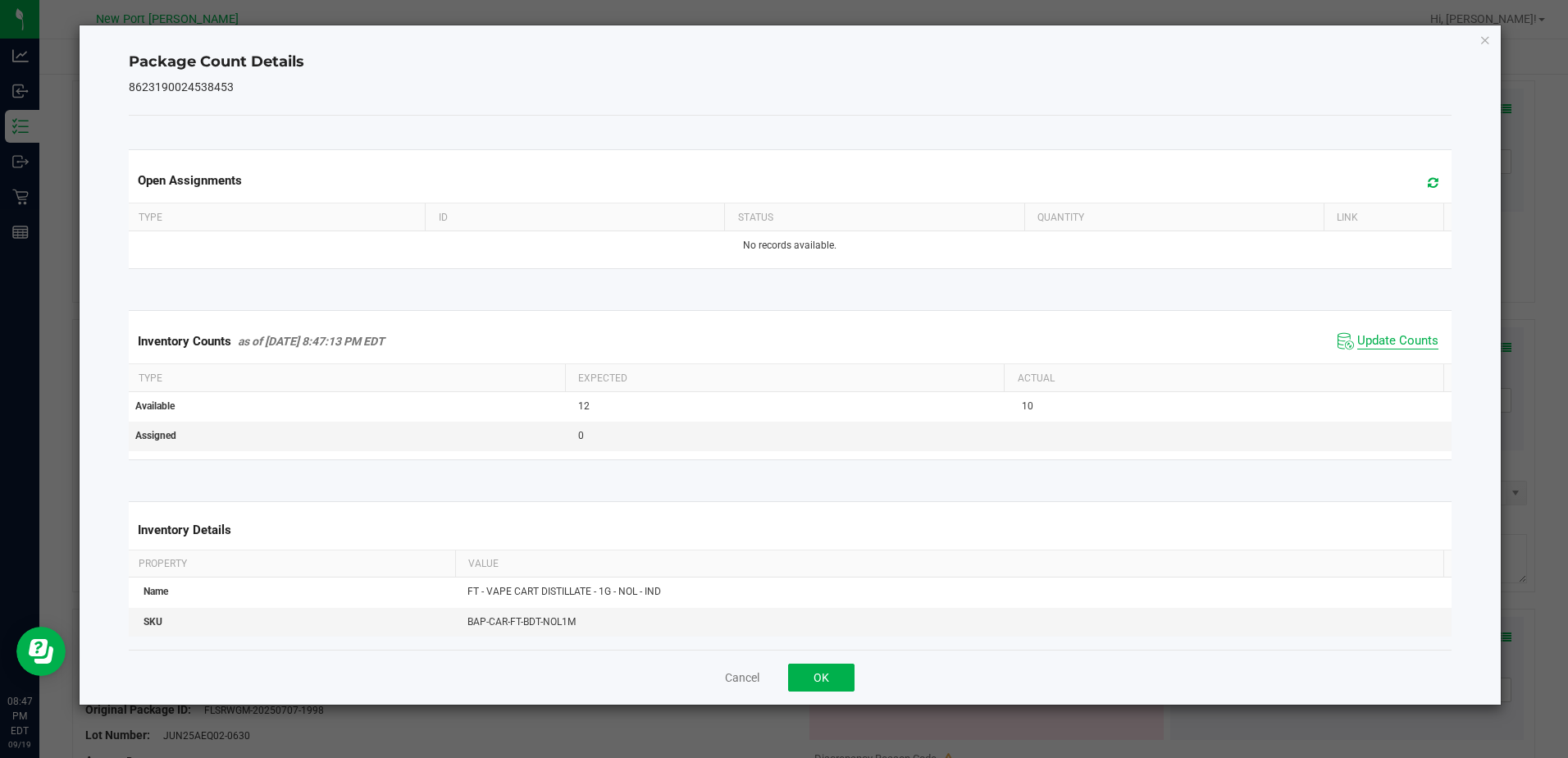
click at [1394, 339] on span "Update Counts" at bounding box center [1398, 342] width 81 height 17
click at [1484, 43] on icon "Close" at bounding box center [1485, 39] width 12 height 20
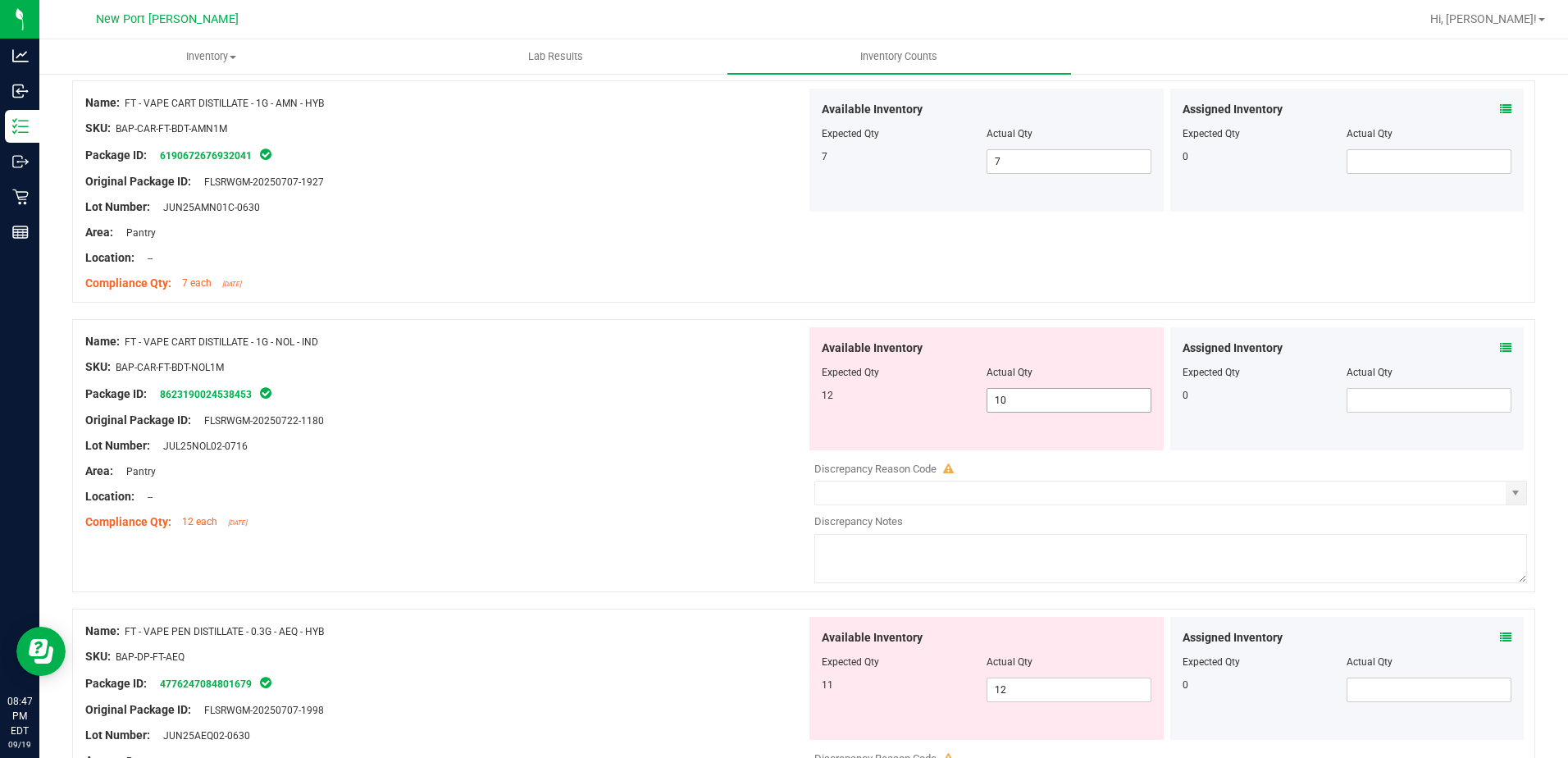
click at [1018, 399] on input "10" at bounding box center [1068, 399] width 163 height 23
type input "12"
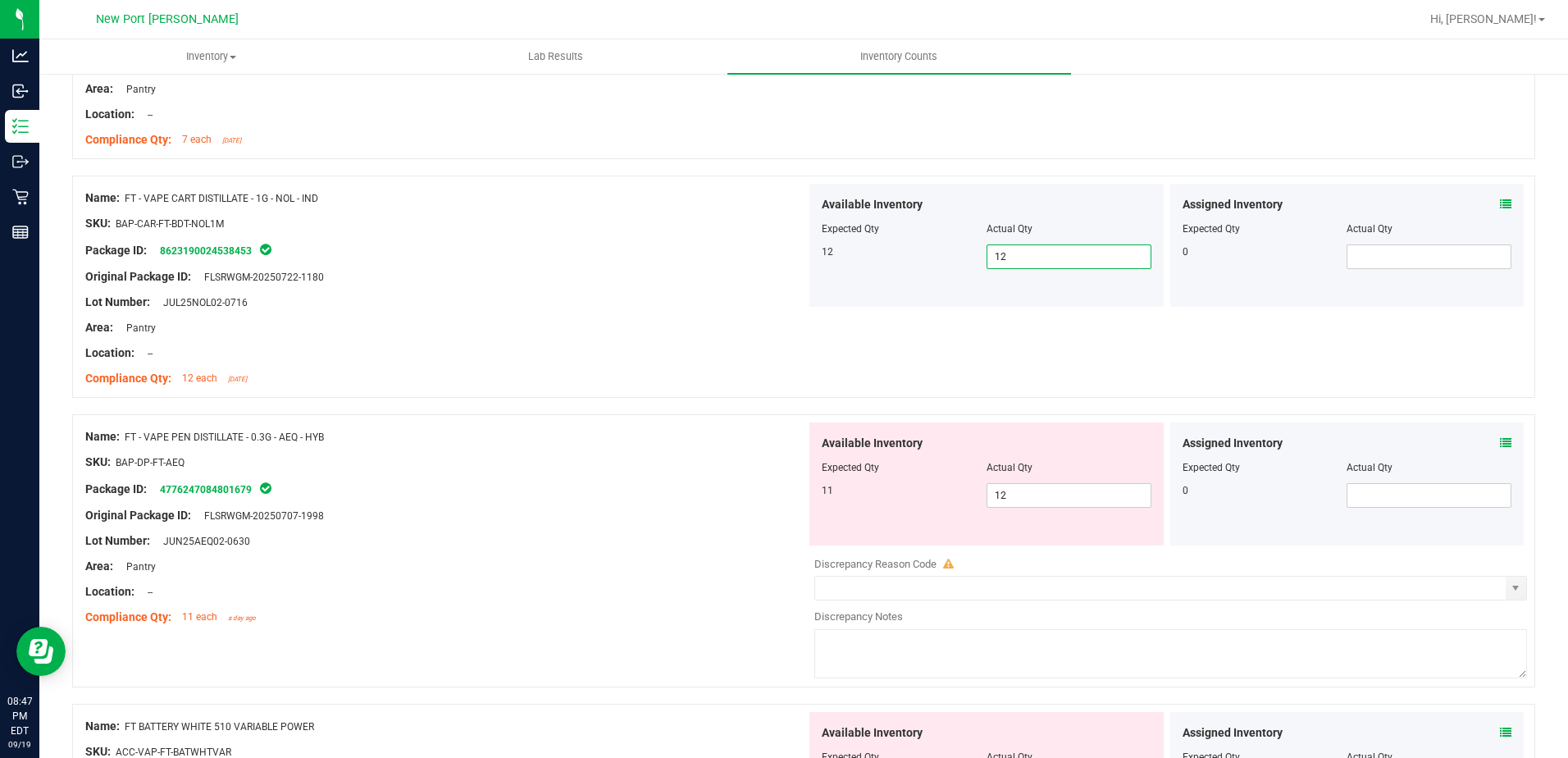
scroll to position [1066, 0]
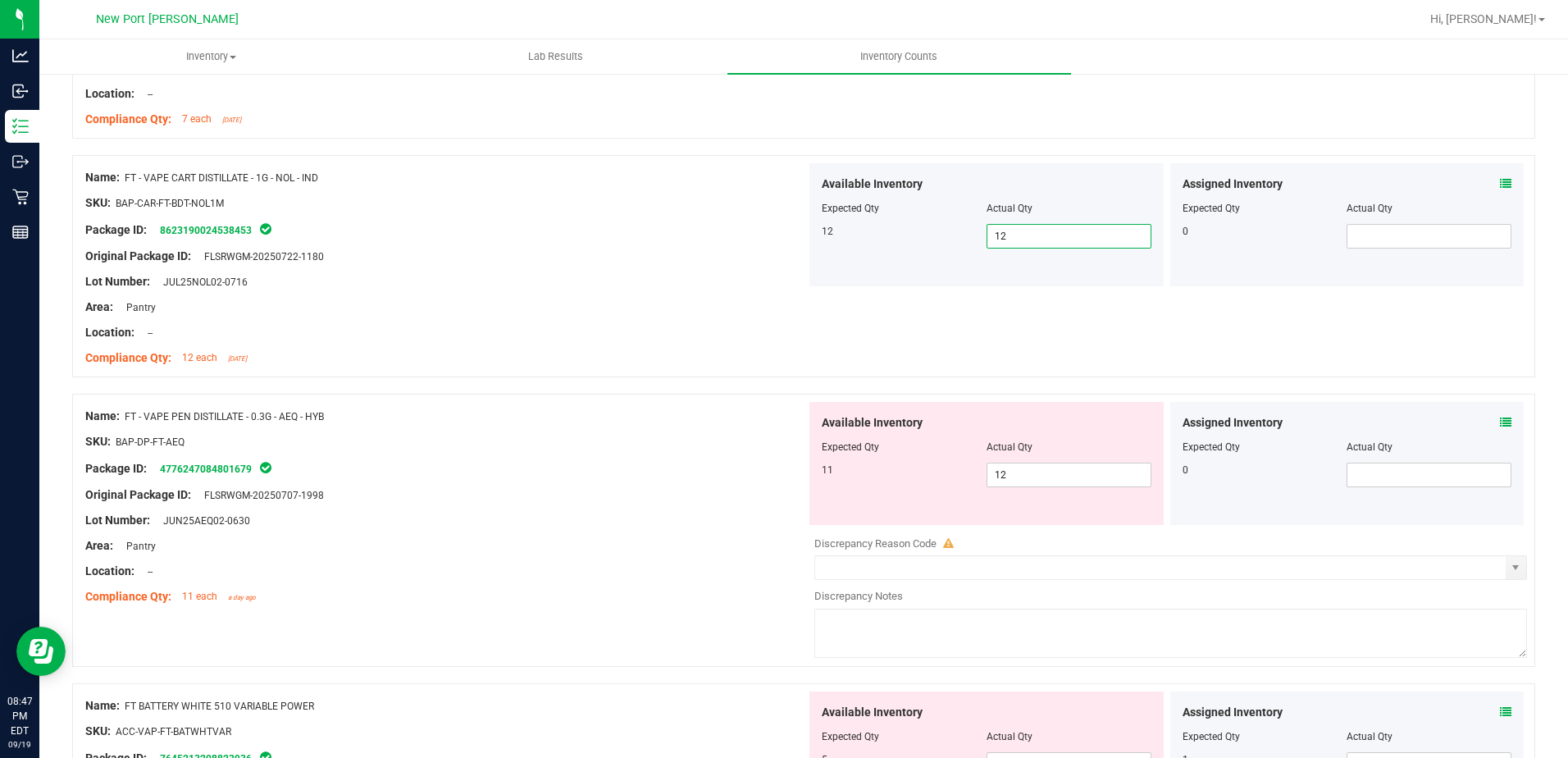
click at [1500, 420] on icon at bounding box center [1506, 423] width 12 height 12
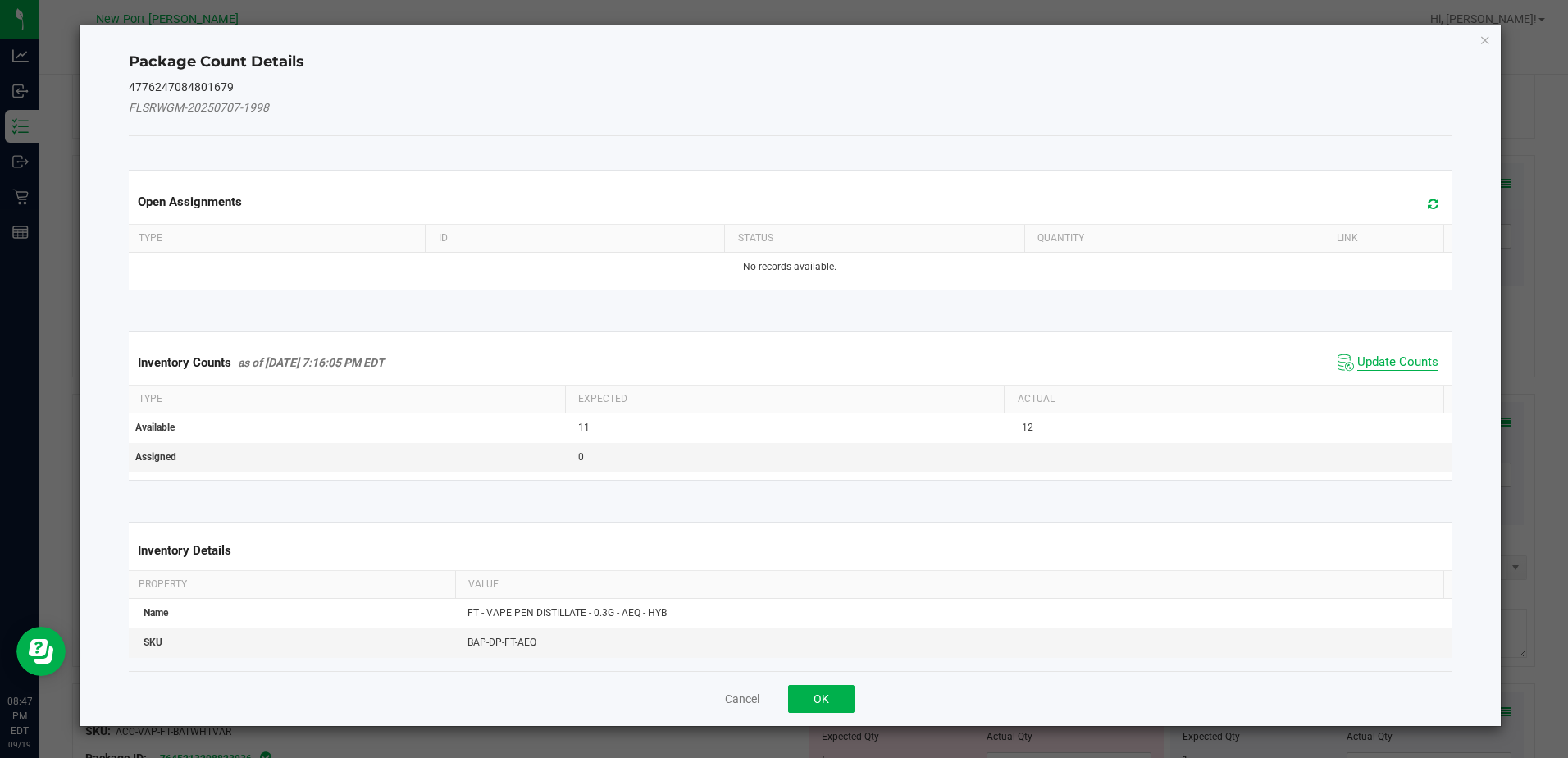
click at [1413, 354] on span "Update Counts" at bounding box center [1398, 363] width 81 height 17
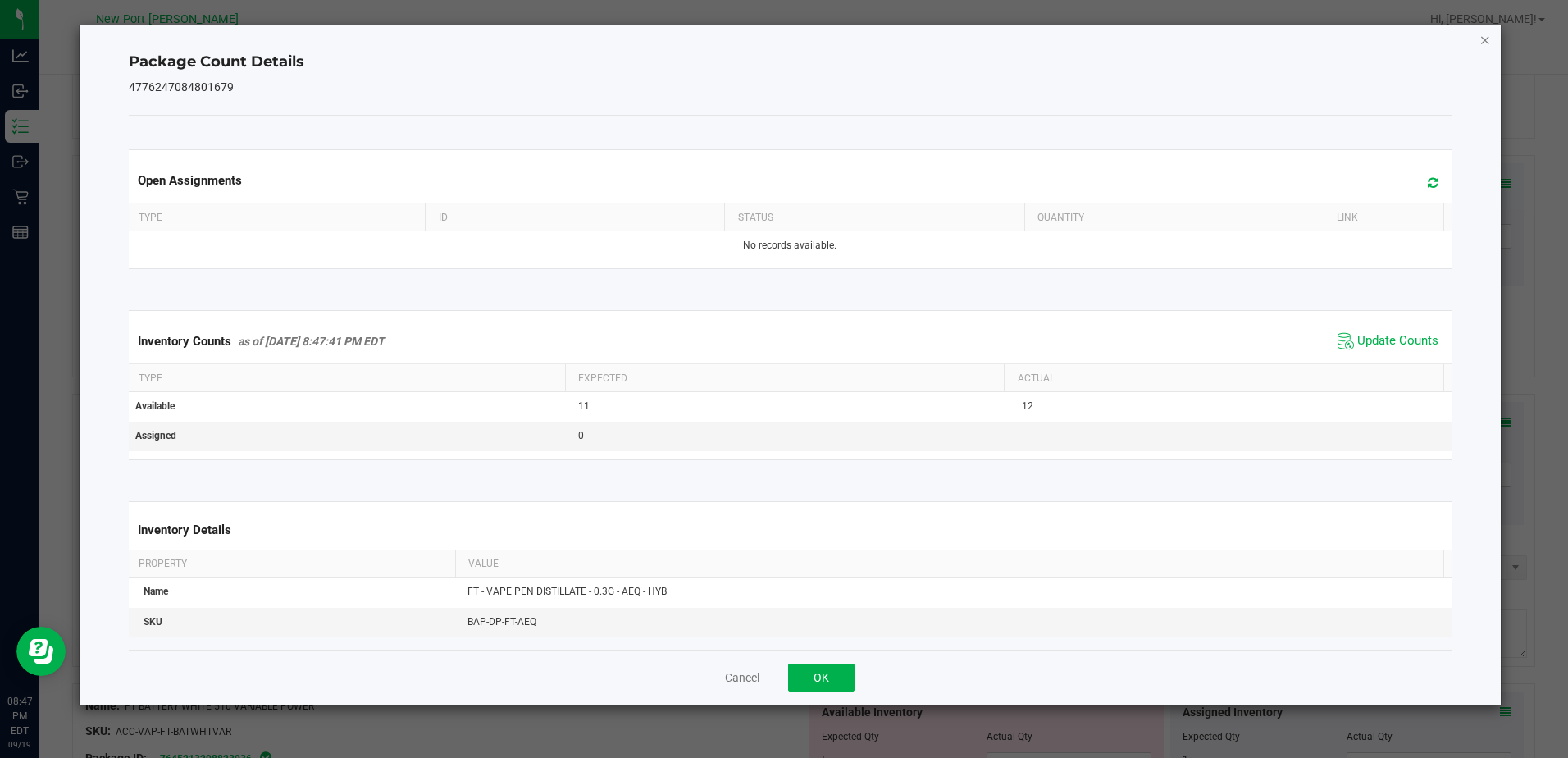
click at [1484, 33] on icon "Close" at bounding box center [1485, 39] width 12 height 20
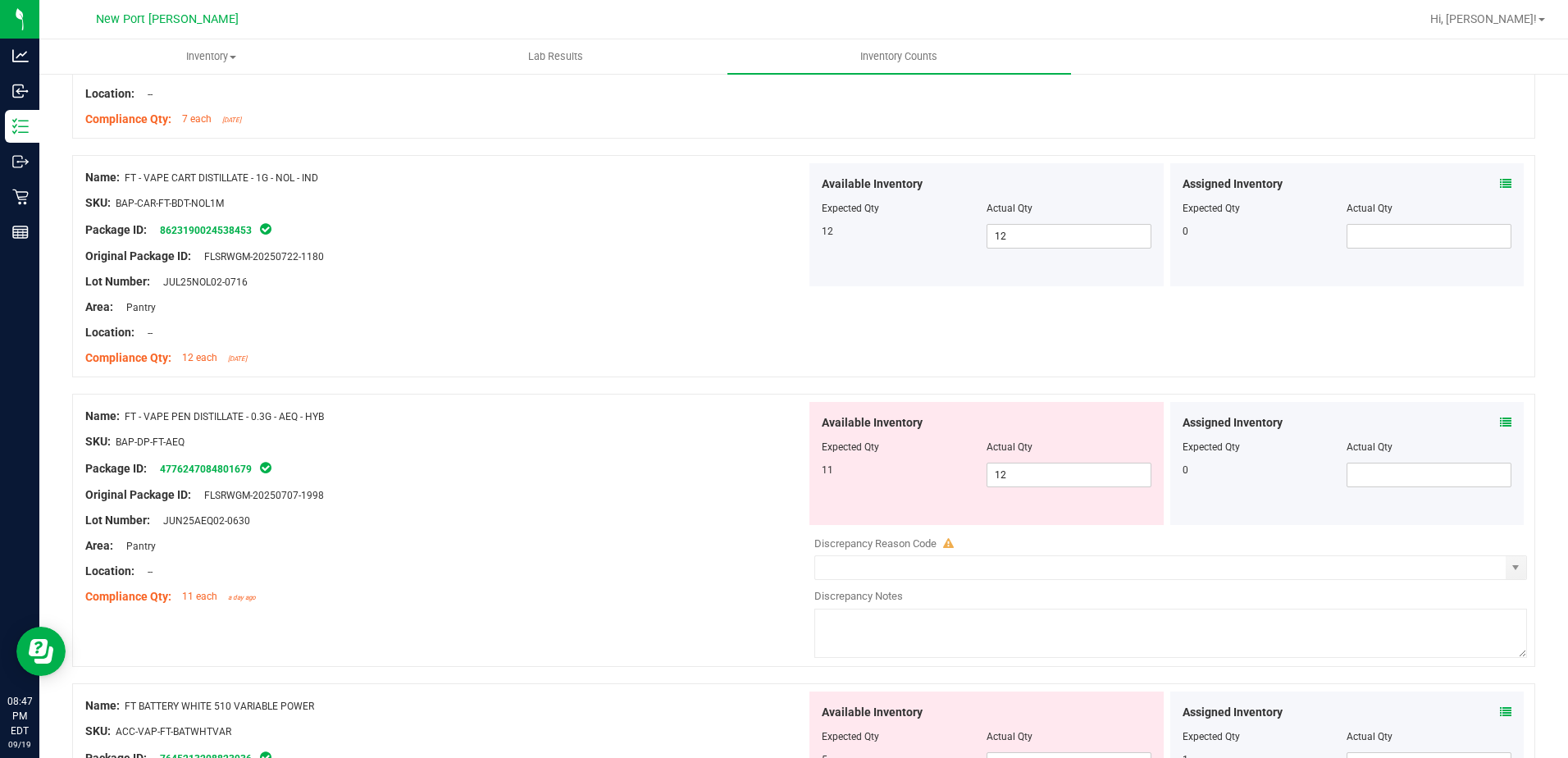
scroll to position [1149, 0]
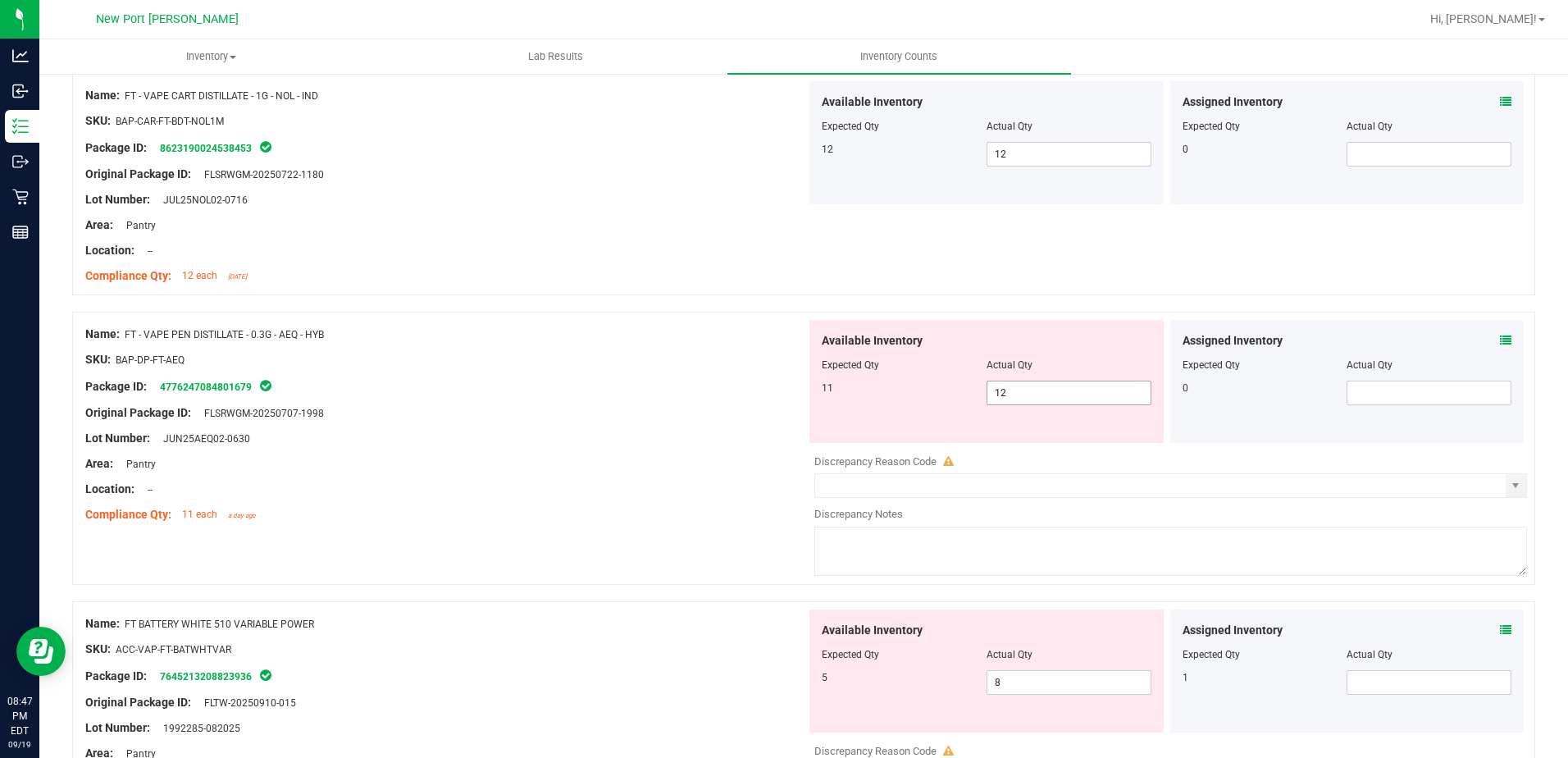
click at [1012, 394] on input "12" at bounding box center [1068, 393] width 163 height 23
type input "11"
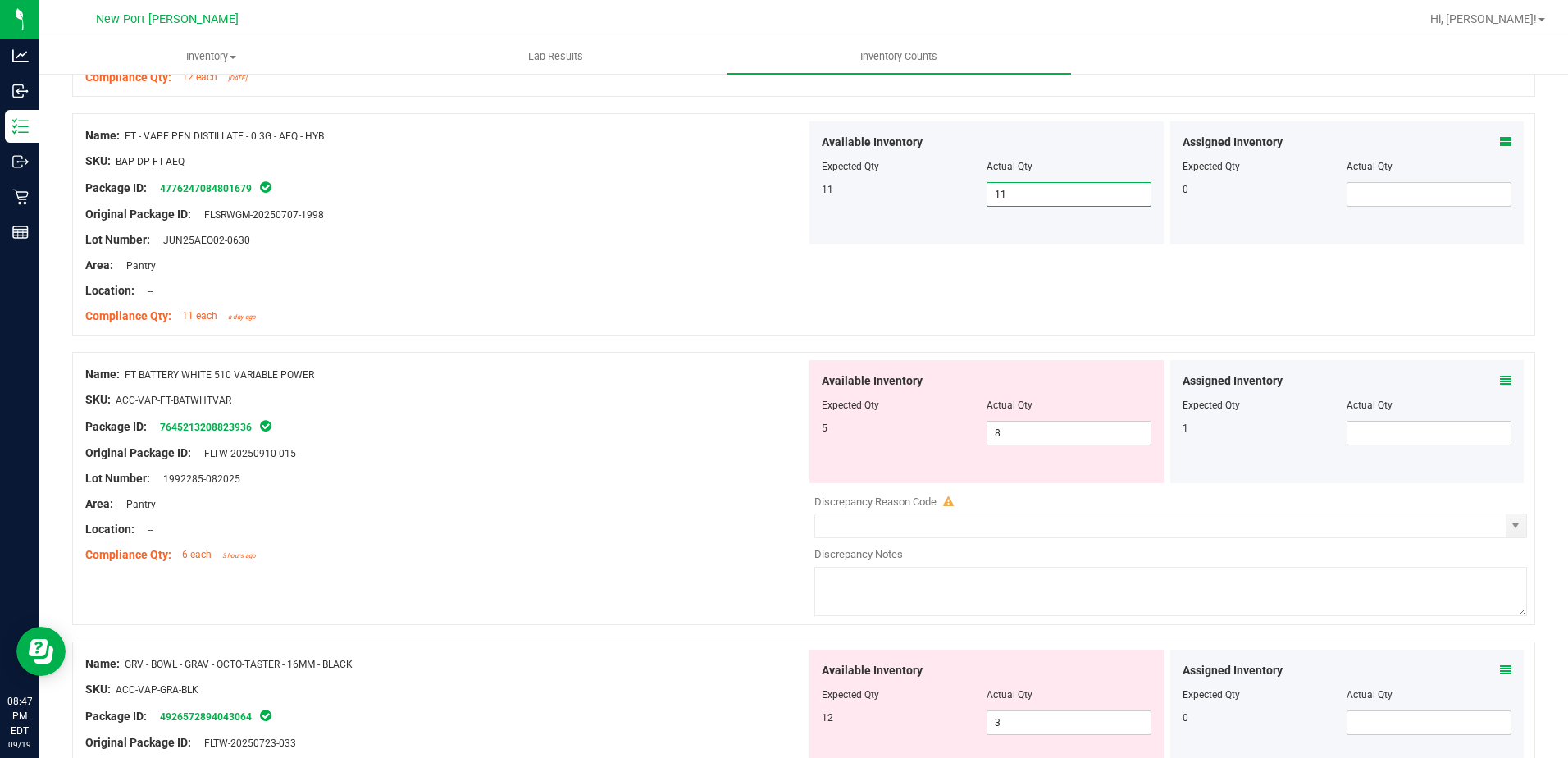
scroll to position [1395, 0]
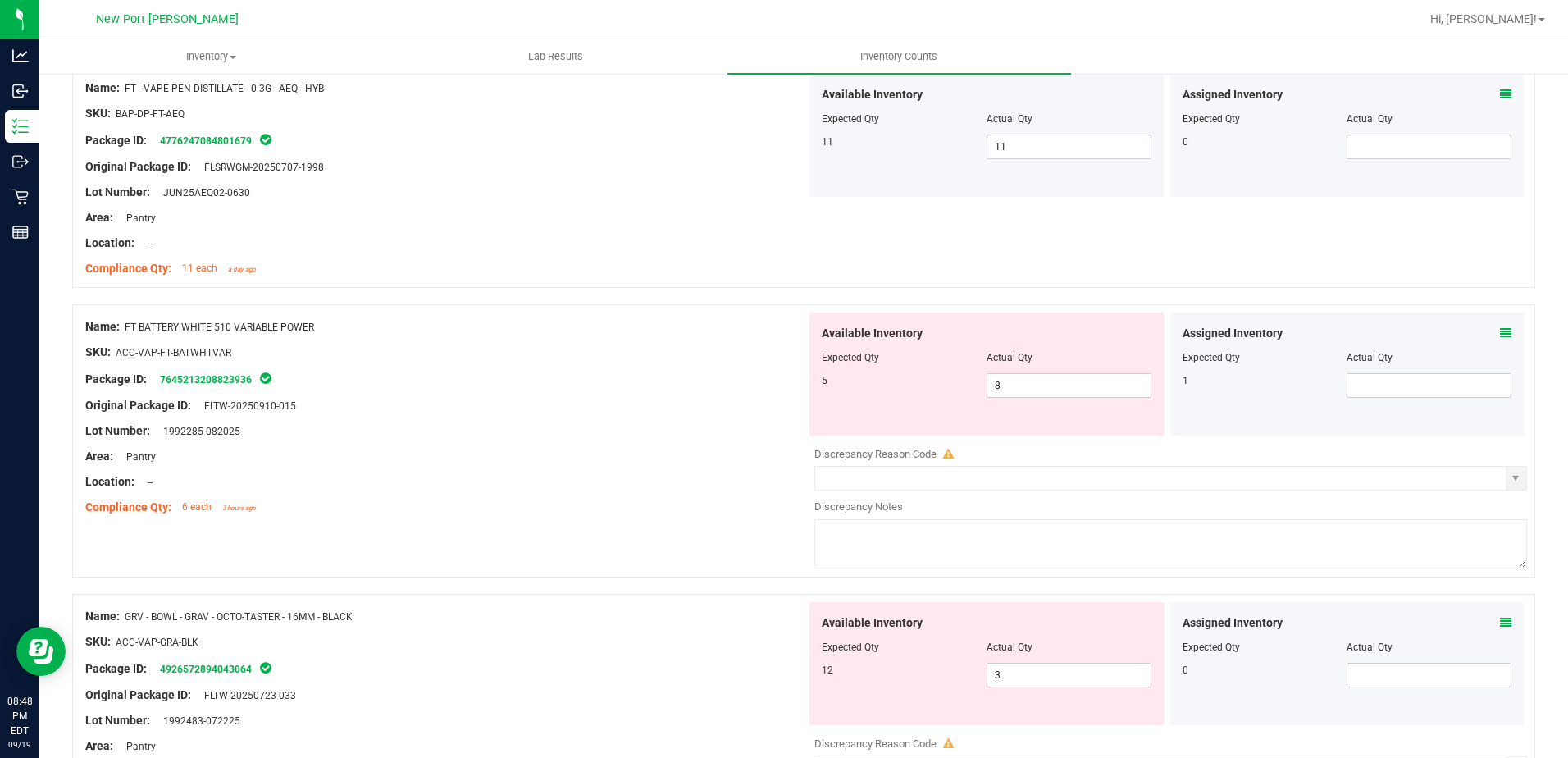
click at [1500, 333] on icon at bounding box center [1506, 333] width 12 height 12
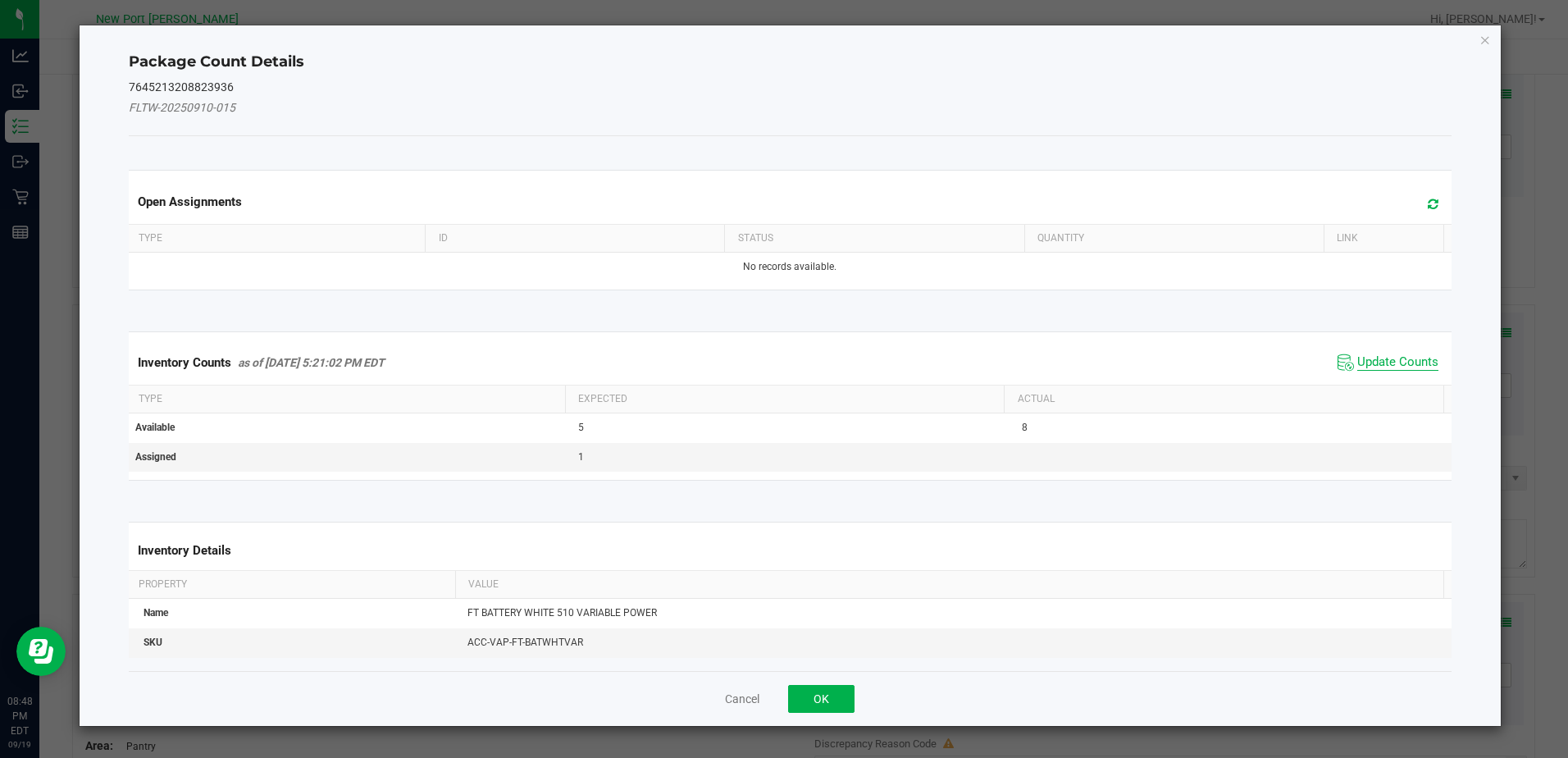
click at [1380, 365] on span "Update Counts" at bounding box center [1398, 363] width 81 height 17
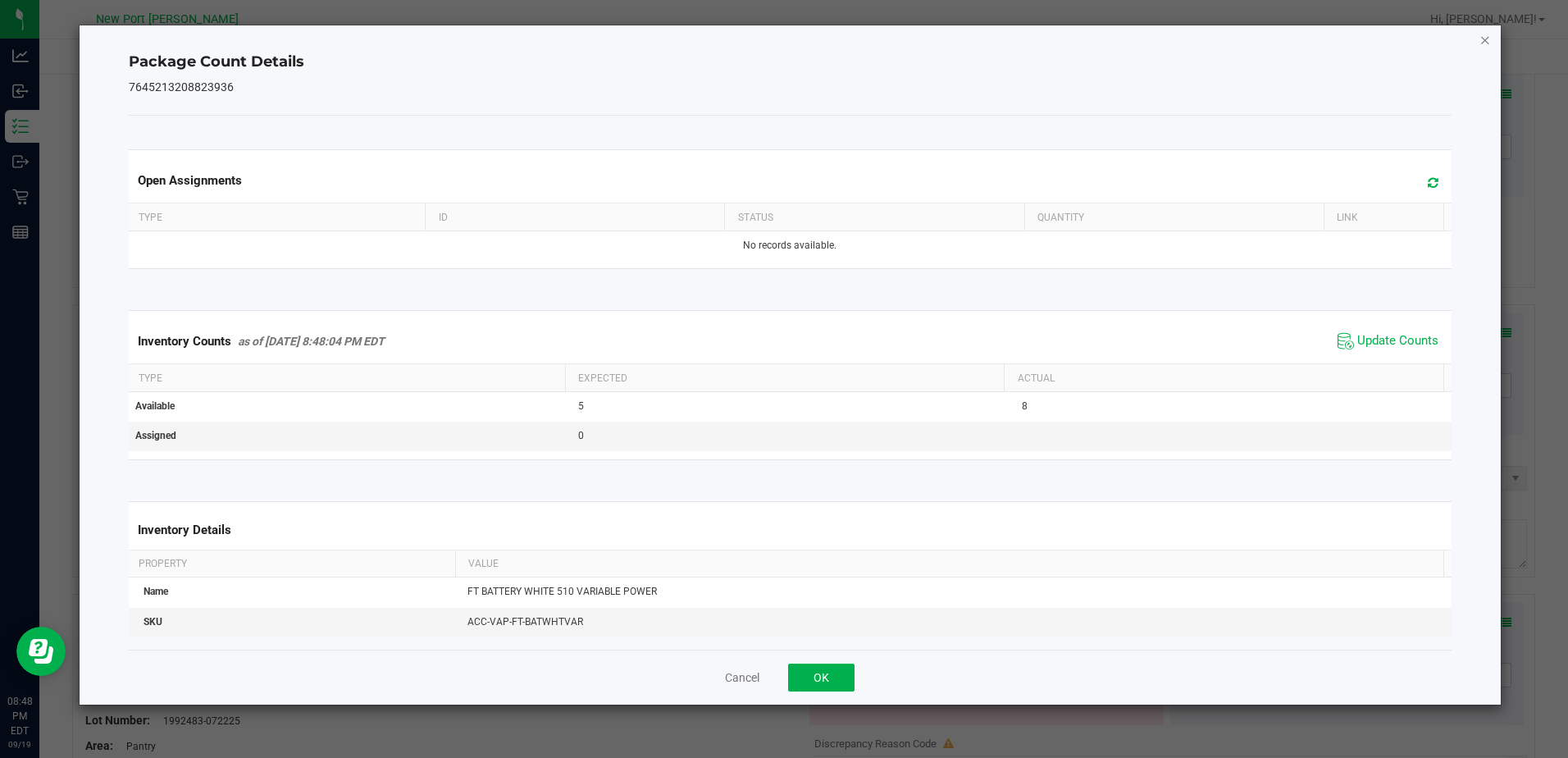
click at [1485, 39] on icon "Close" at bounding box center [1485, 39] width 12 height 20
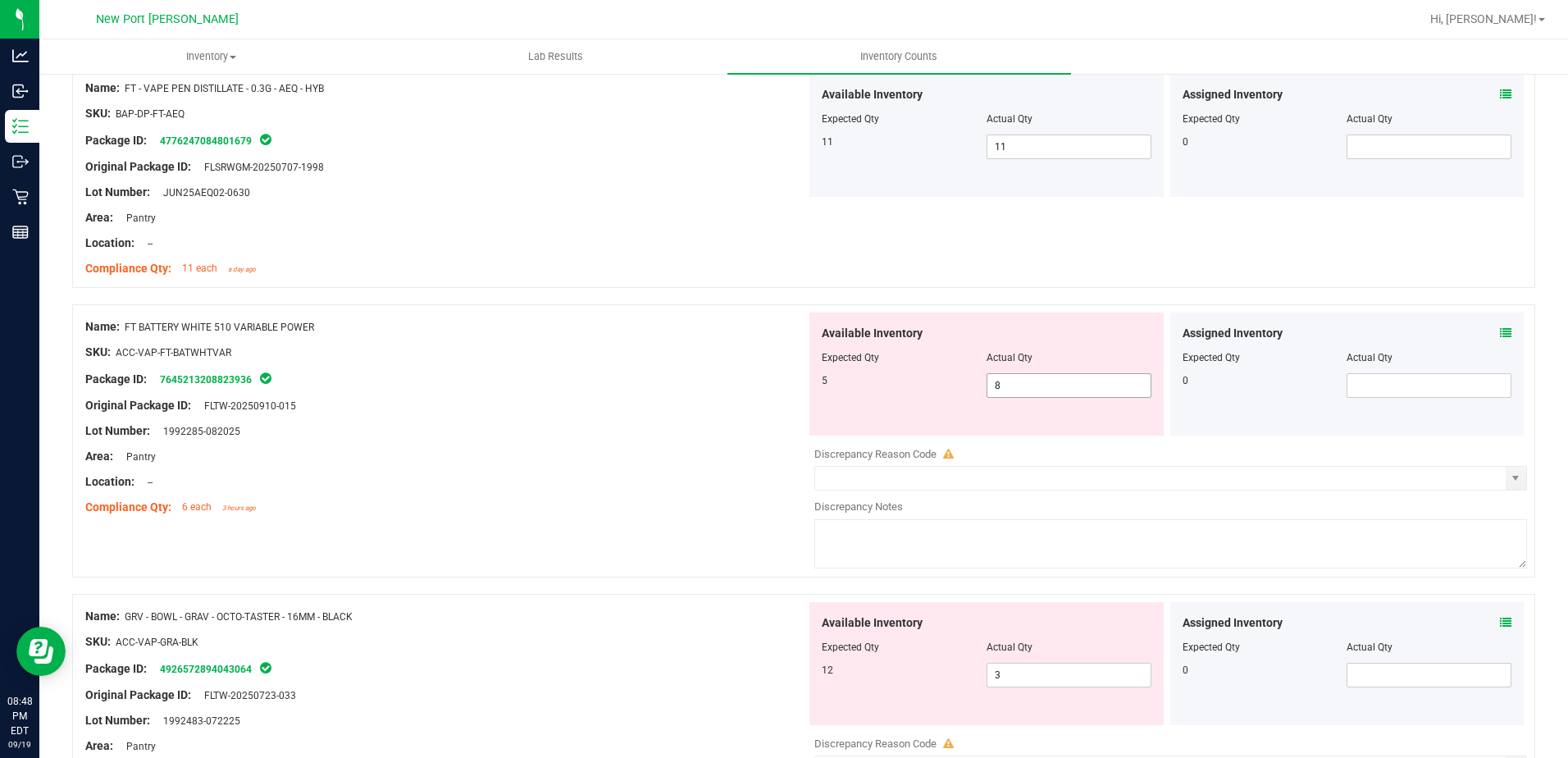
click at [1037, 379] on span "8 8" at bounding box center [1068, 385] width 165 height 24
click at [1037, 379] on input "8" at bounding box center [1068, 385] width 163 height 23
type input "5"
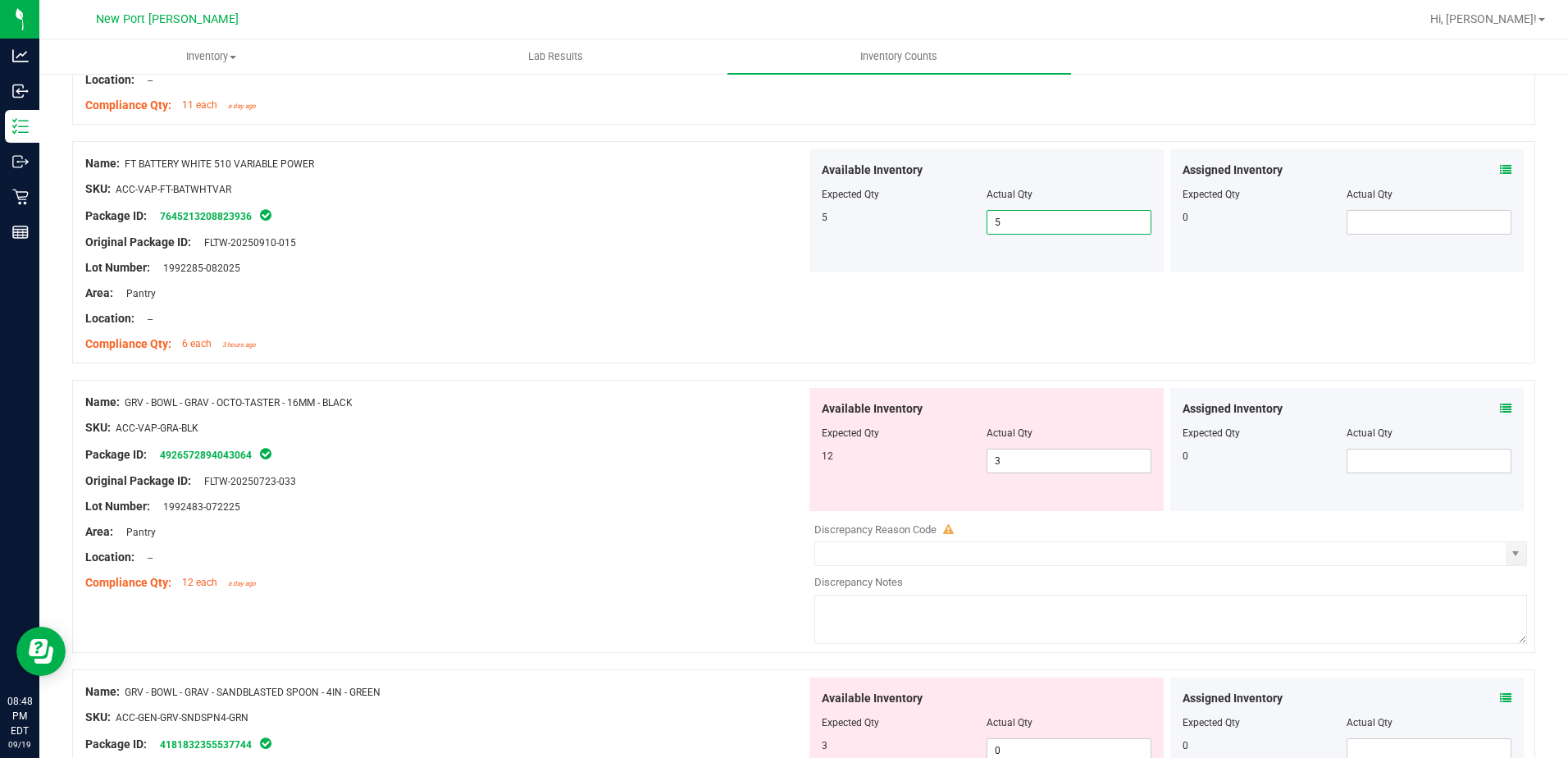
scroll to position [1559, 0]
click at [1041, 463] on span "3 3" at bounding box center [1068, 460] width 165 height 24
type input "12"
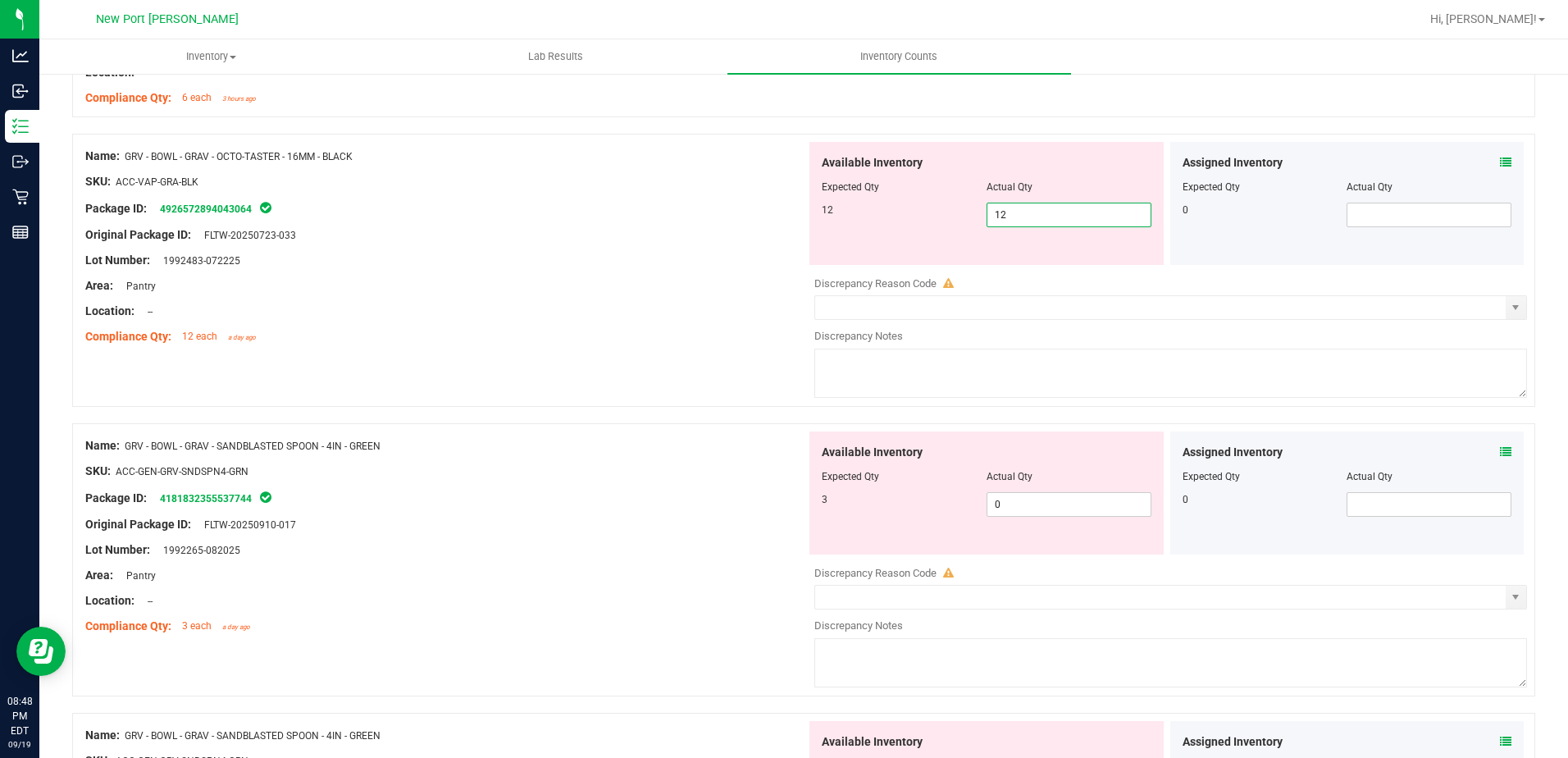
scroll to position [1805, 0]
type input "12"
click at [1030, 506] on div "Available Inventory Expected Qty Actual Qty 3 0 0" at bounding box center [1166, 560] width 721 height 260
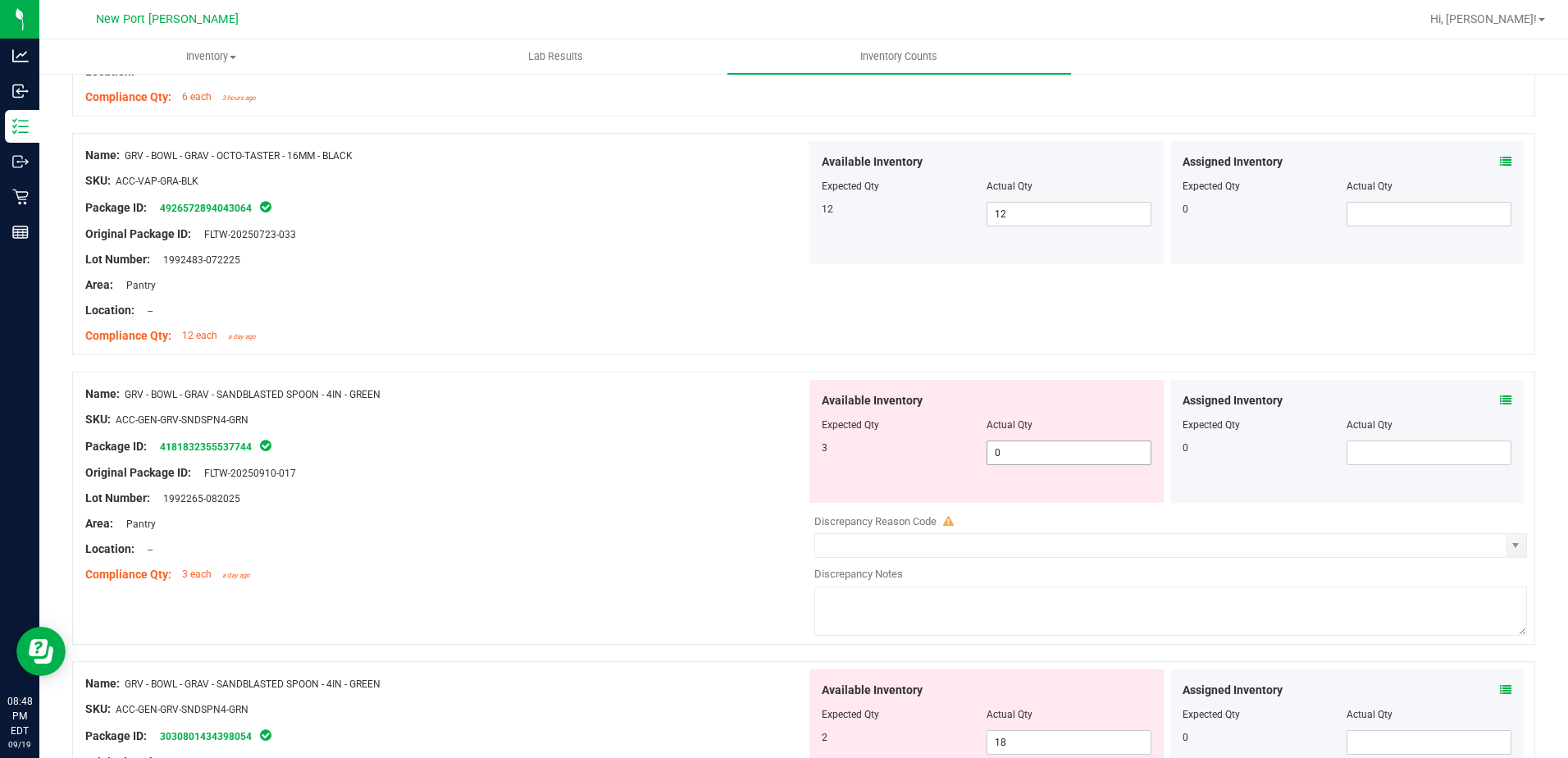
click at [1030, 506] on div at bounding box center [1170, 510] width 713 height 8
click at [1006, 452] on span "0 0" at bounding box center [1068, 452] width 165 height 24
click at [1006, 452] on input "0" at bounding box center [1068, 452] width 163 height 23
type input "3"
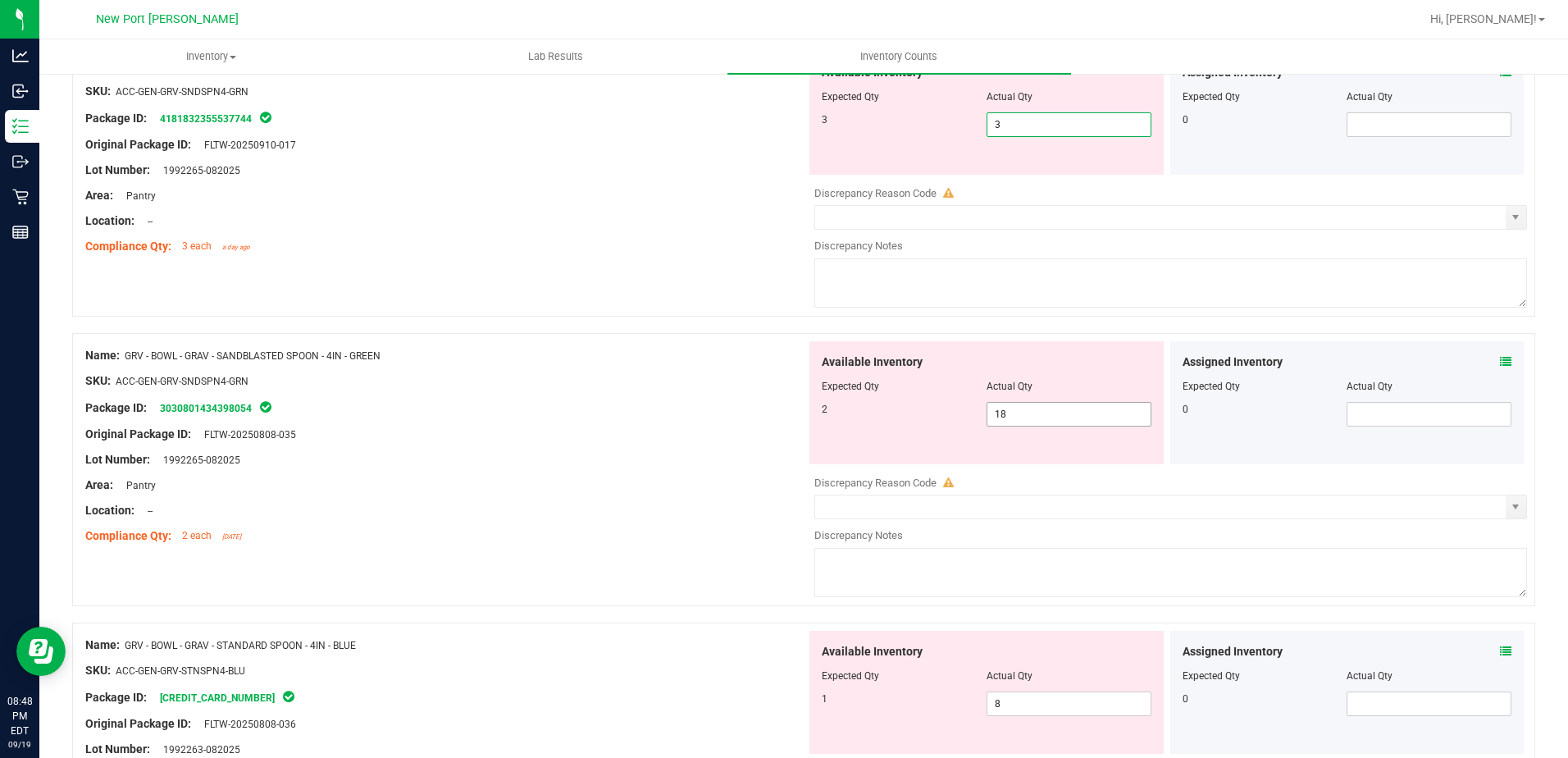
type input "3"
click at [1005, 417] on div "Available Inventory Expected Qty Actual Qty 2 18 18" at bounding box center [1166, 471] width 721 height 260
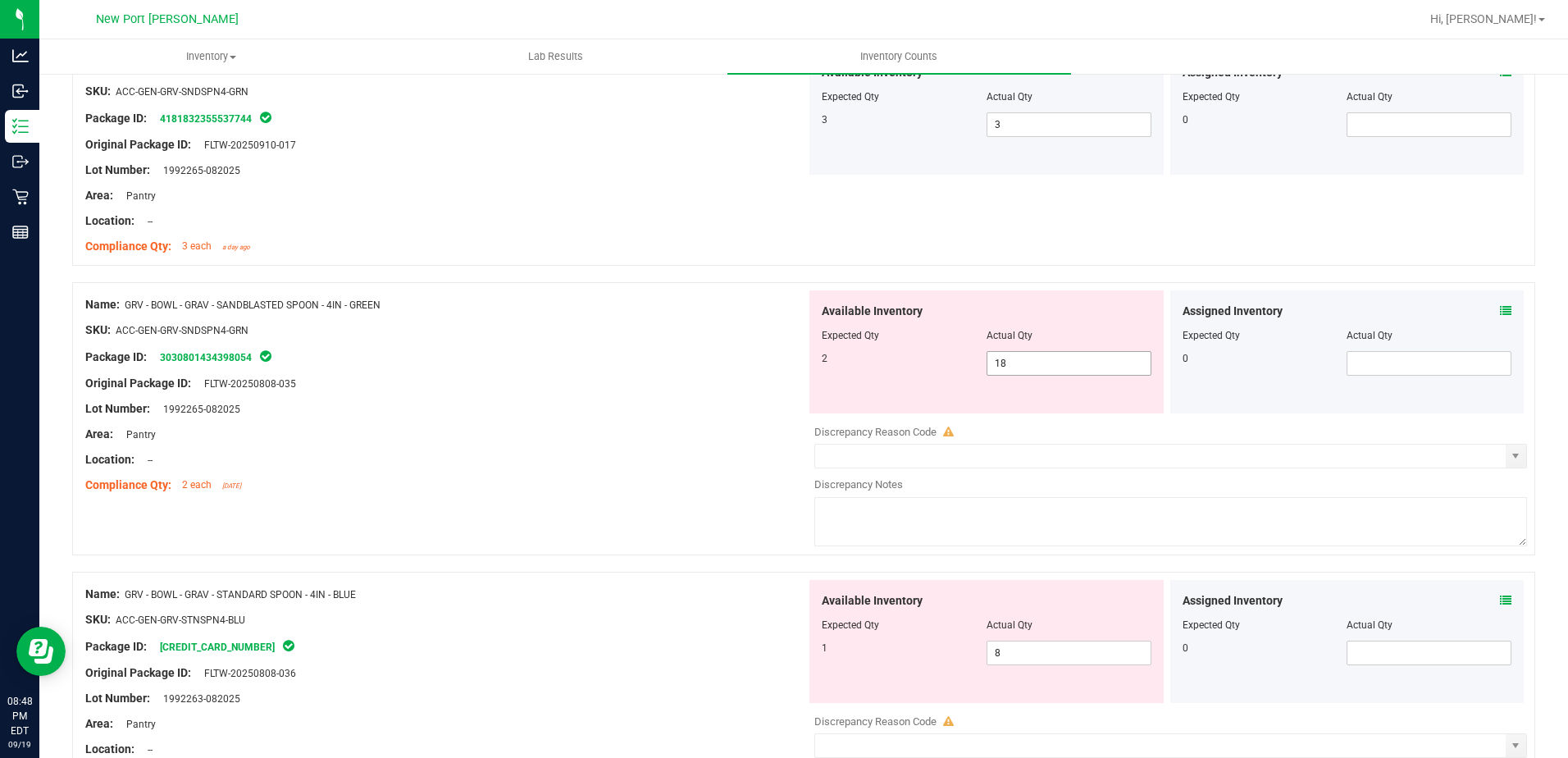
click at [1005, 417] on div at bounding box center [1170, 420] width 713 height 8
click at [1007, 365] on span "18 18" at bounding box center [1068, 363] width 165 height 24
click at [1007, 365] on input "18" at bounding box center [1068, 363] width 163 height 23
type input "2"
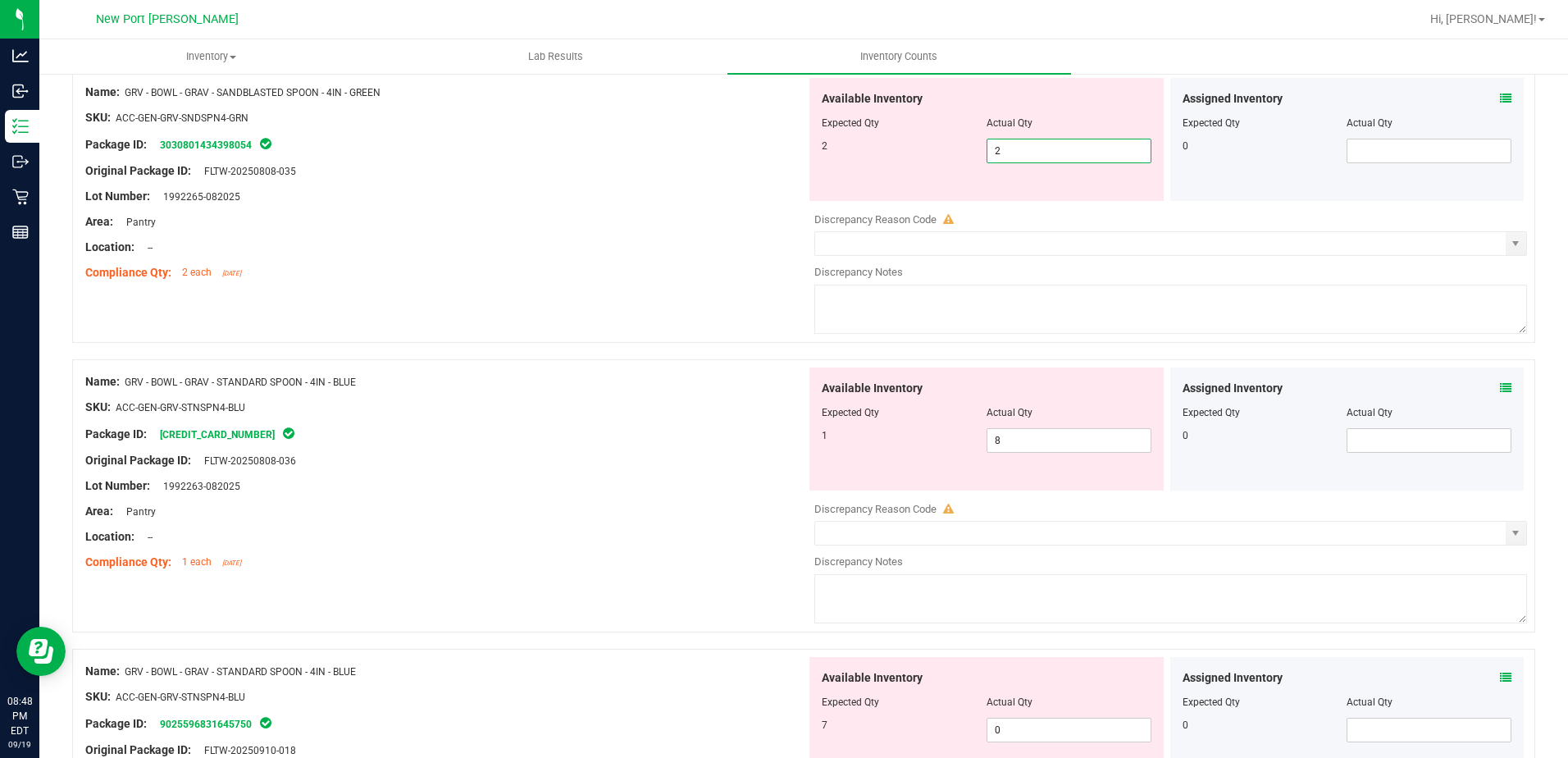
scroll to position [2379, 0]
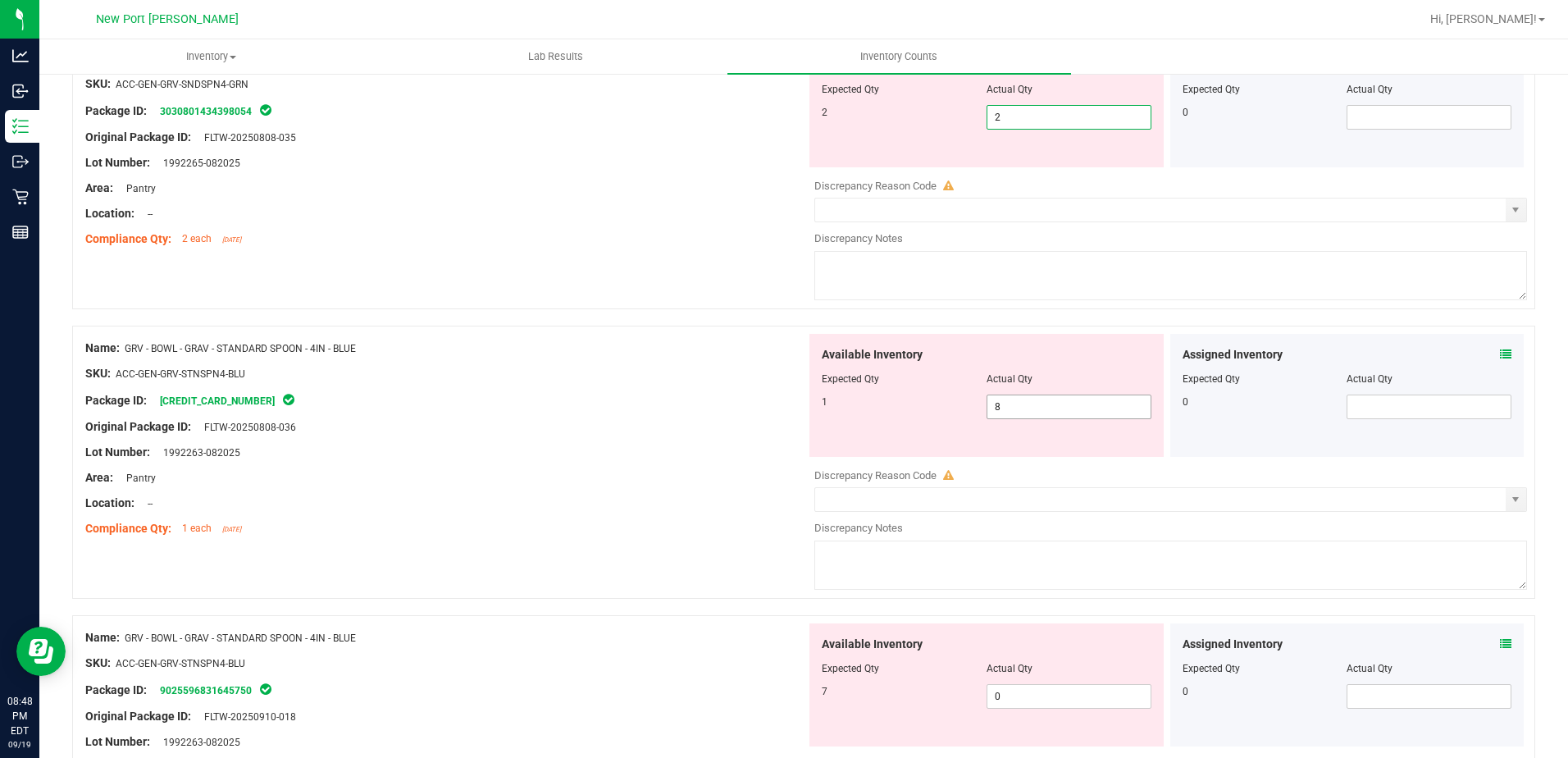
type input "2"
click at [1006, 410] on div "Available Inventory Expected Qty Actual Qty 1 8 8" at bounding box center [1166, 464] width 721 height 260
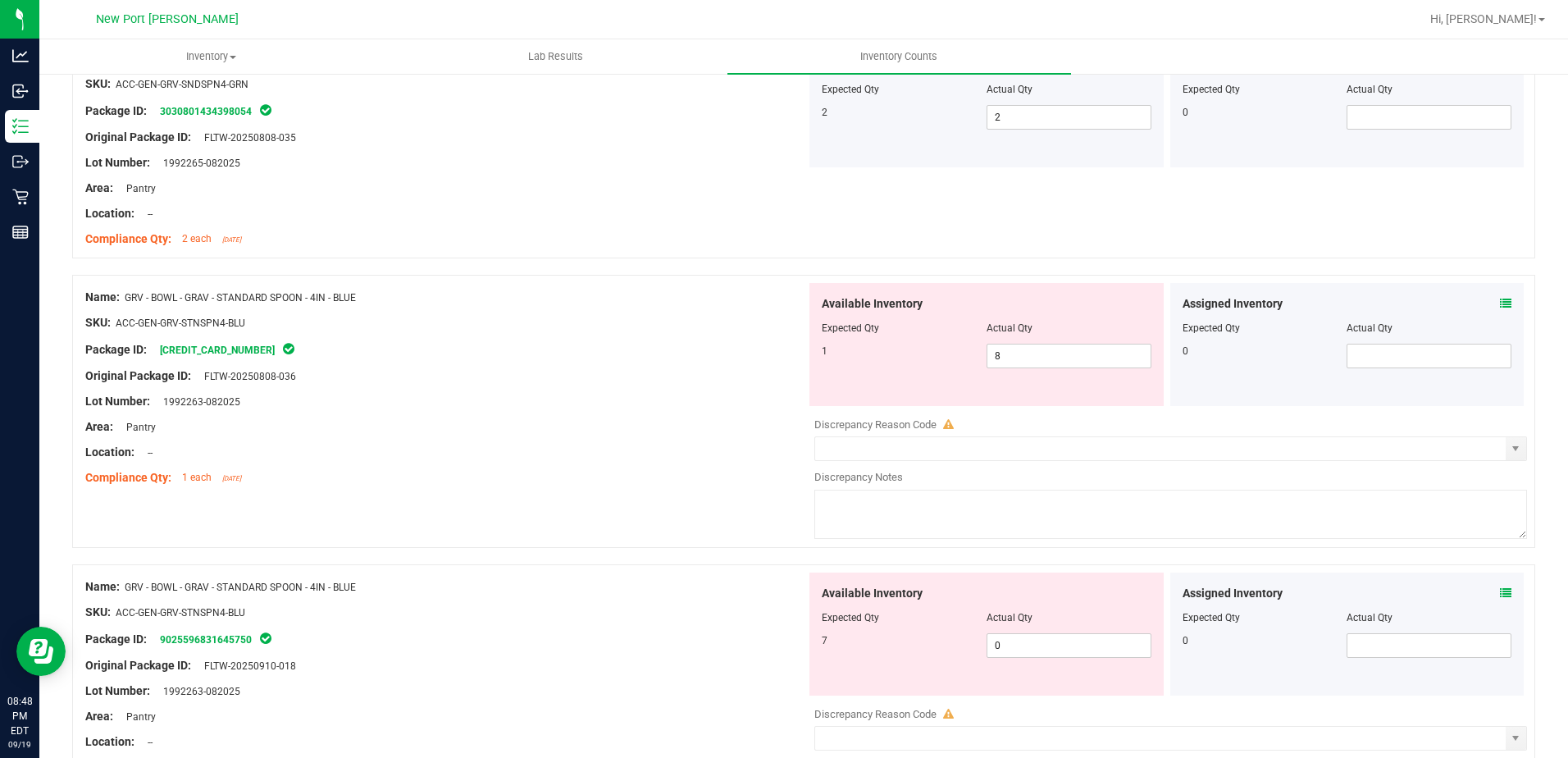
click at [1006, 410] on div at bounding box center [1170, 413] width 713 height 8
click at [1007, 354] on span "8 8" at bounding box center [1068, 355] width 165 height 24
click at [1007, 354] on input "8" at bounding box center [1068, 355] width 163 height 23
type input "1"
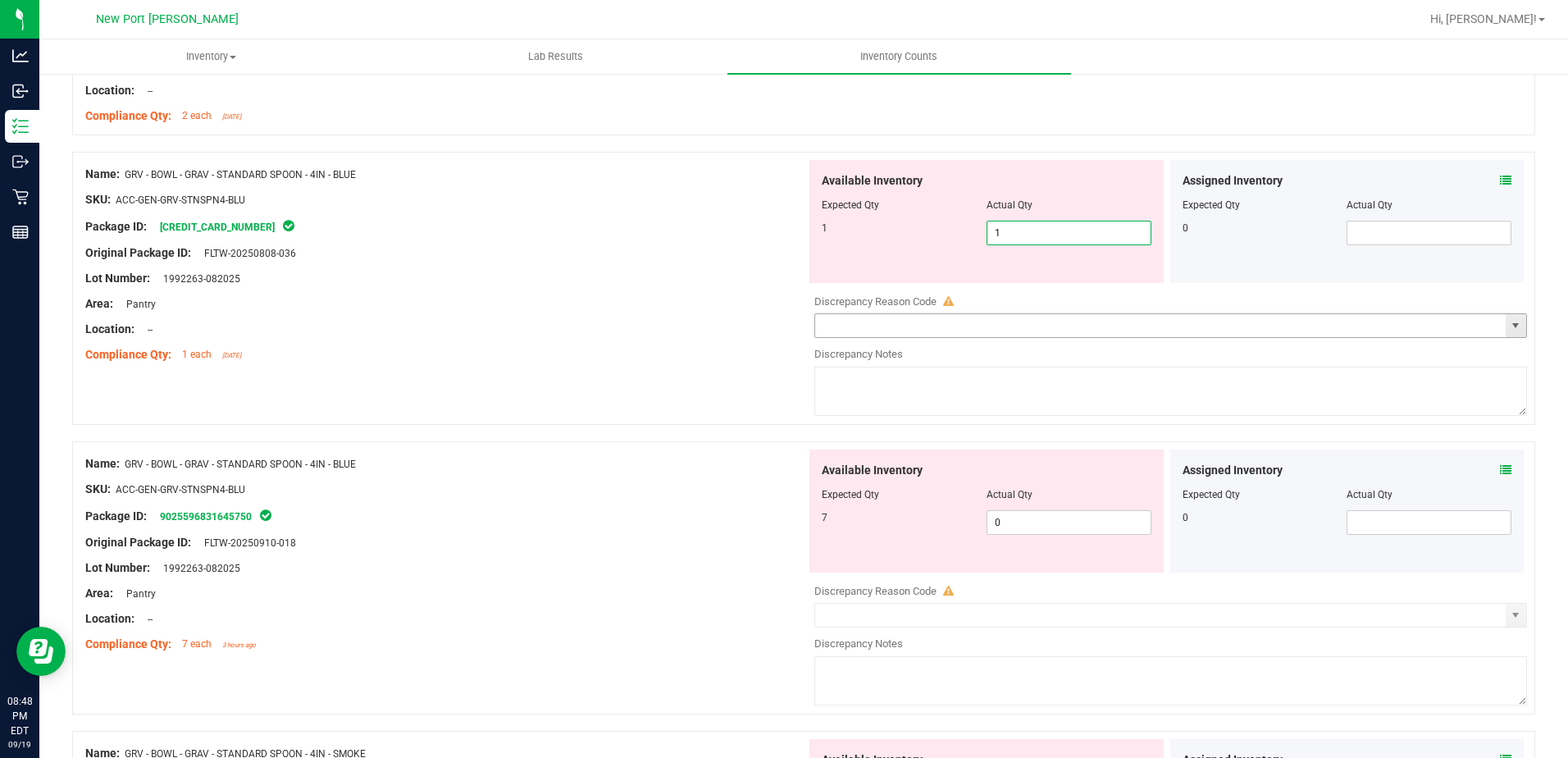
scroll to position [2544, 0]
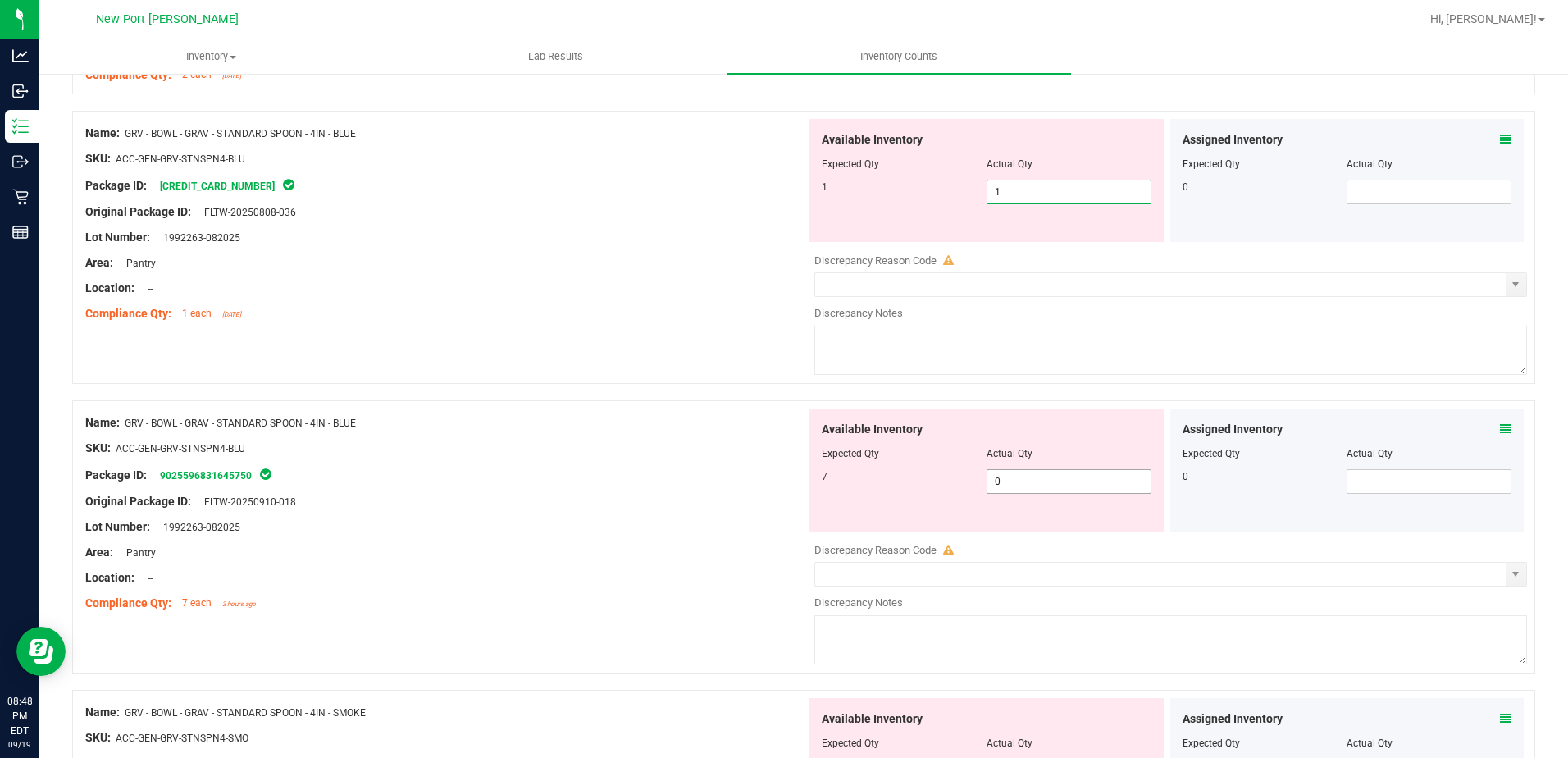
type input "1"
click at [1014, 481] on div "Available Inventory Expected Qty Actual Qty 7 0 0" at bounding box center [1166, 538] width 721 height 260
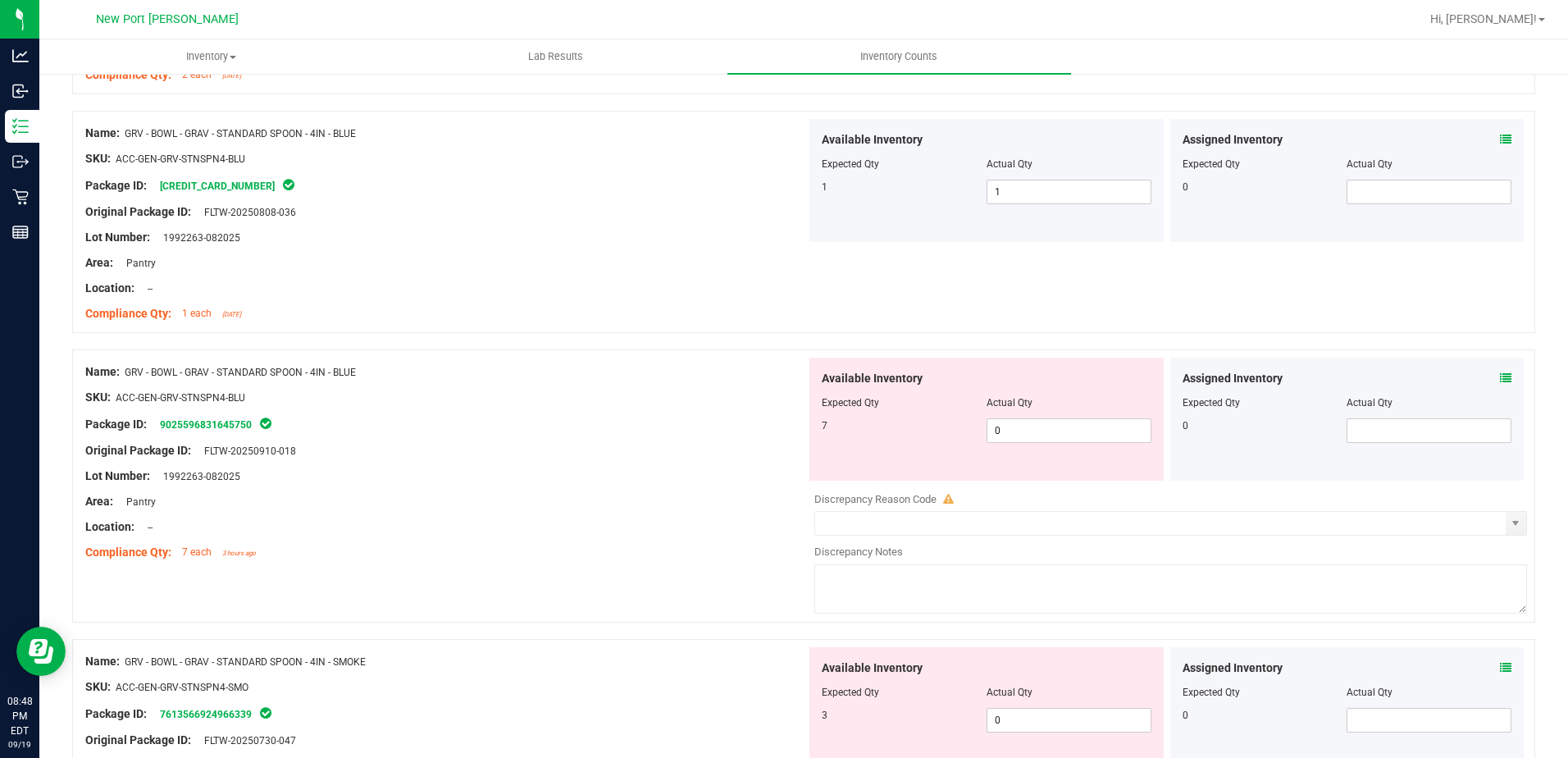
click at [1014, 481] on div at bounding box center [1166, 481] width 721 height 3
click at [1001, 422] on span "0 0" at bounding box center [1068, 430] width 165 height 24
click at [1001, 422] on input "0" at bounding box center [1068, 430] width 163 height 23
type input "7"
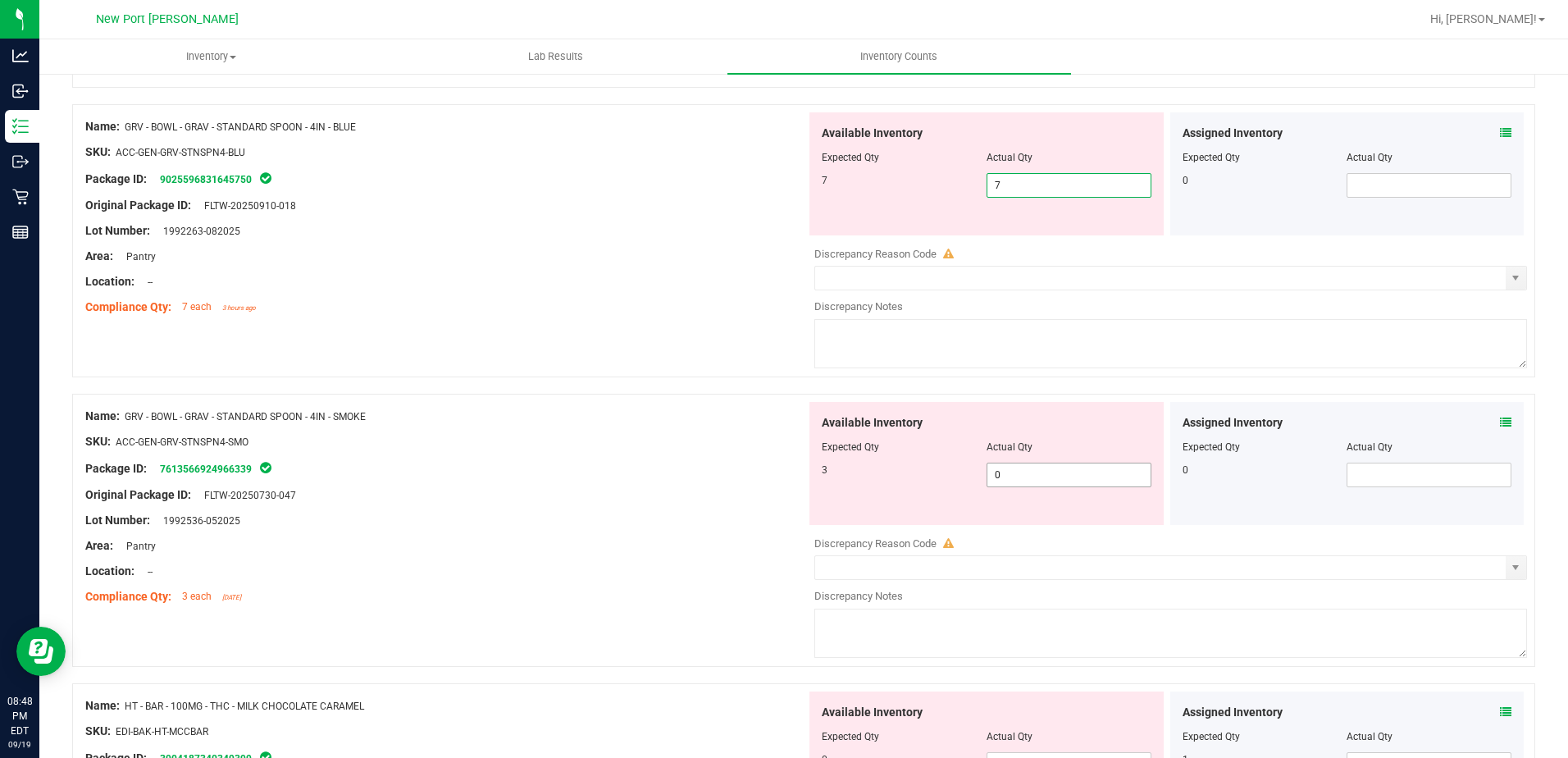
scroll to position [2790, 0]
type input "7"
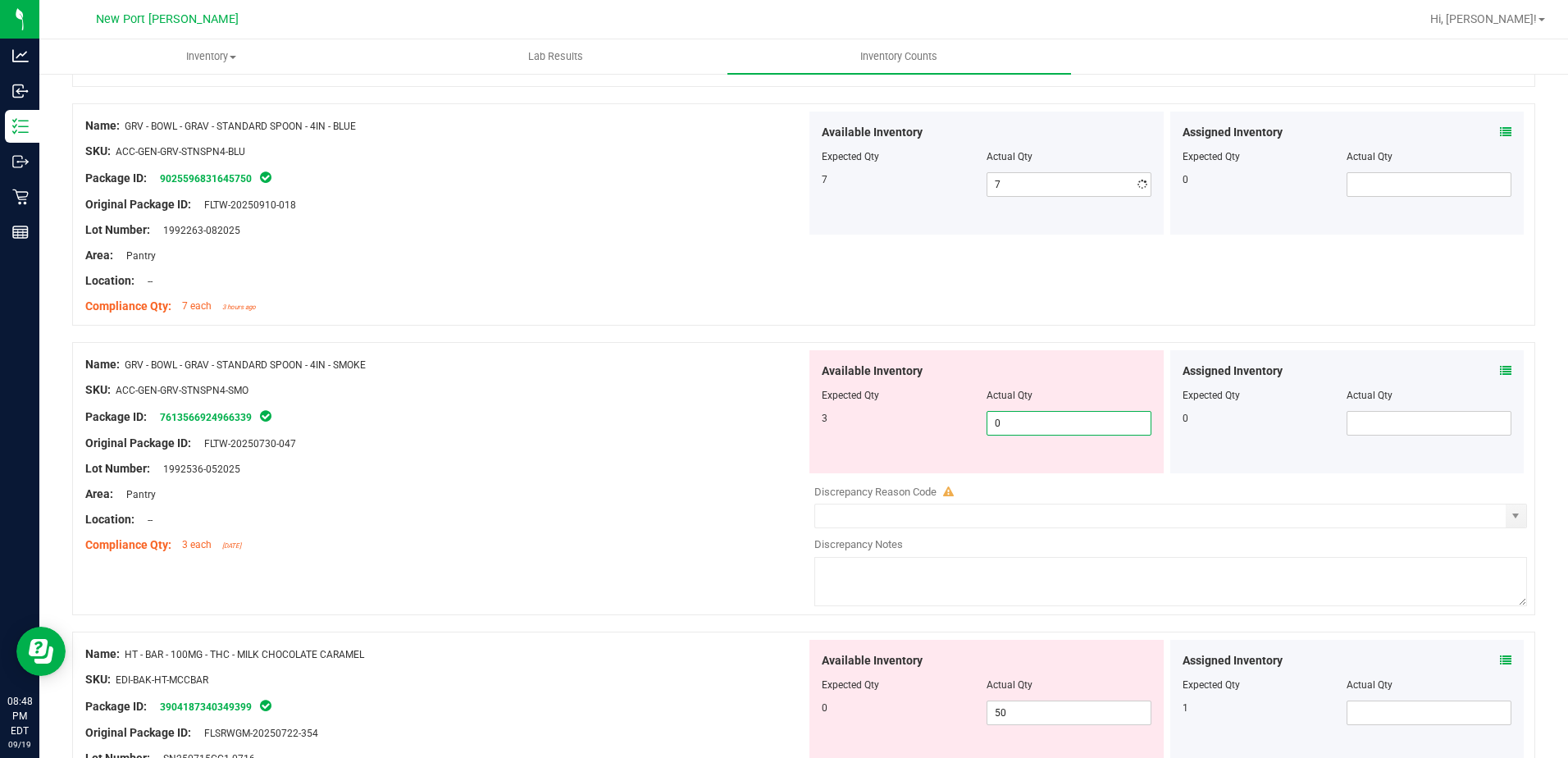
click at [1008, 472] on div "Available Inventory Expected Qty Actual Qty 3 0 0" at bounding box center [987, 411] width 354 height 123
click at [1000, 425] on span "0 0" at bounding box center [1068, 423] width 165 height 24
click at [1000, 425] on input "0" at bounding box center [1068, 423] width 163 height 23
type input "3"
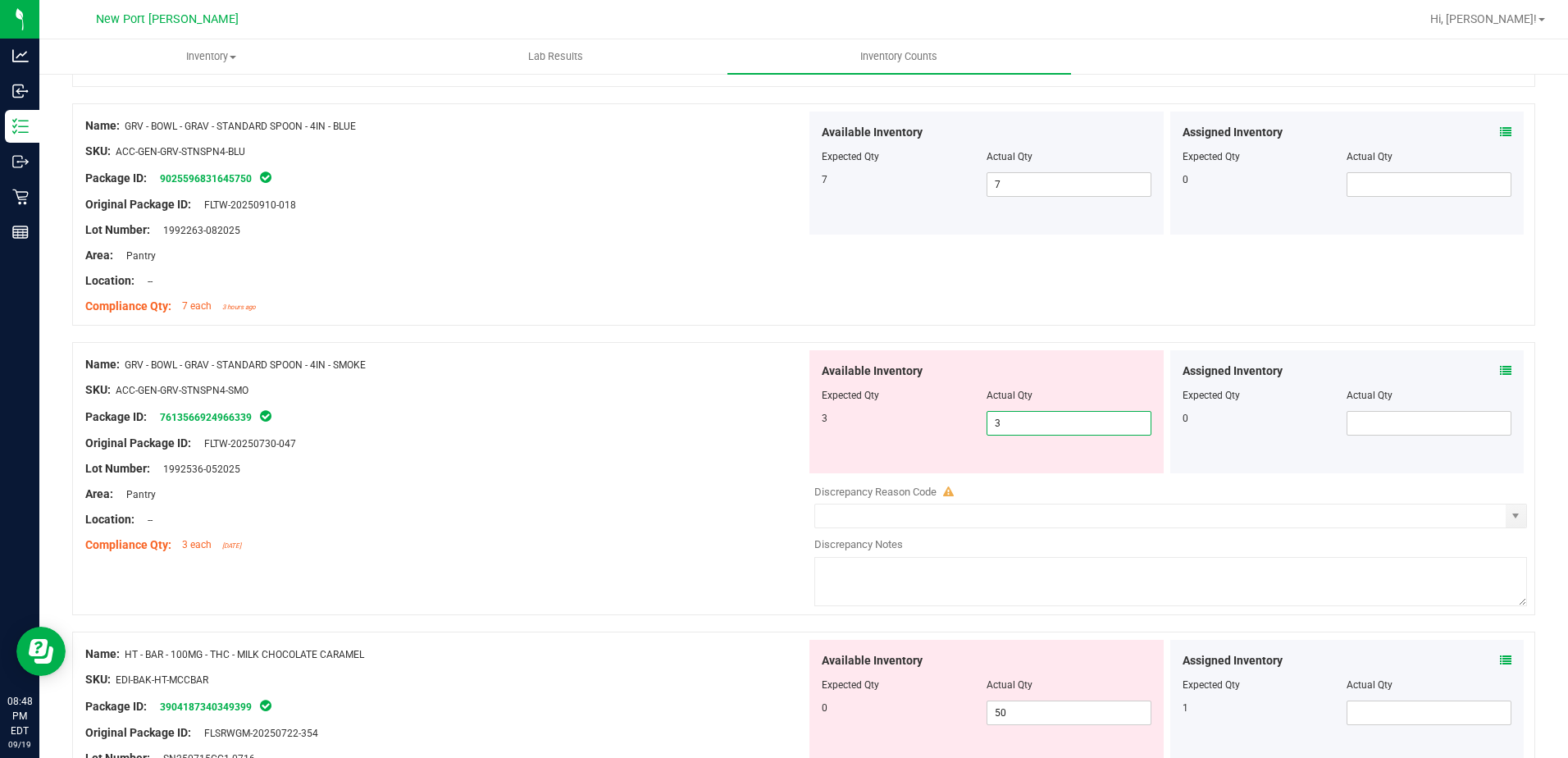
type input "3"
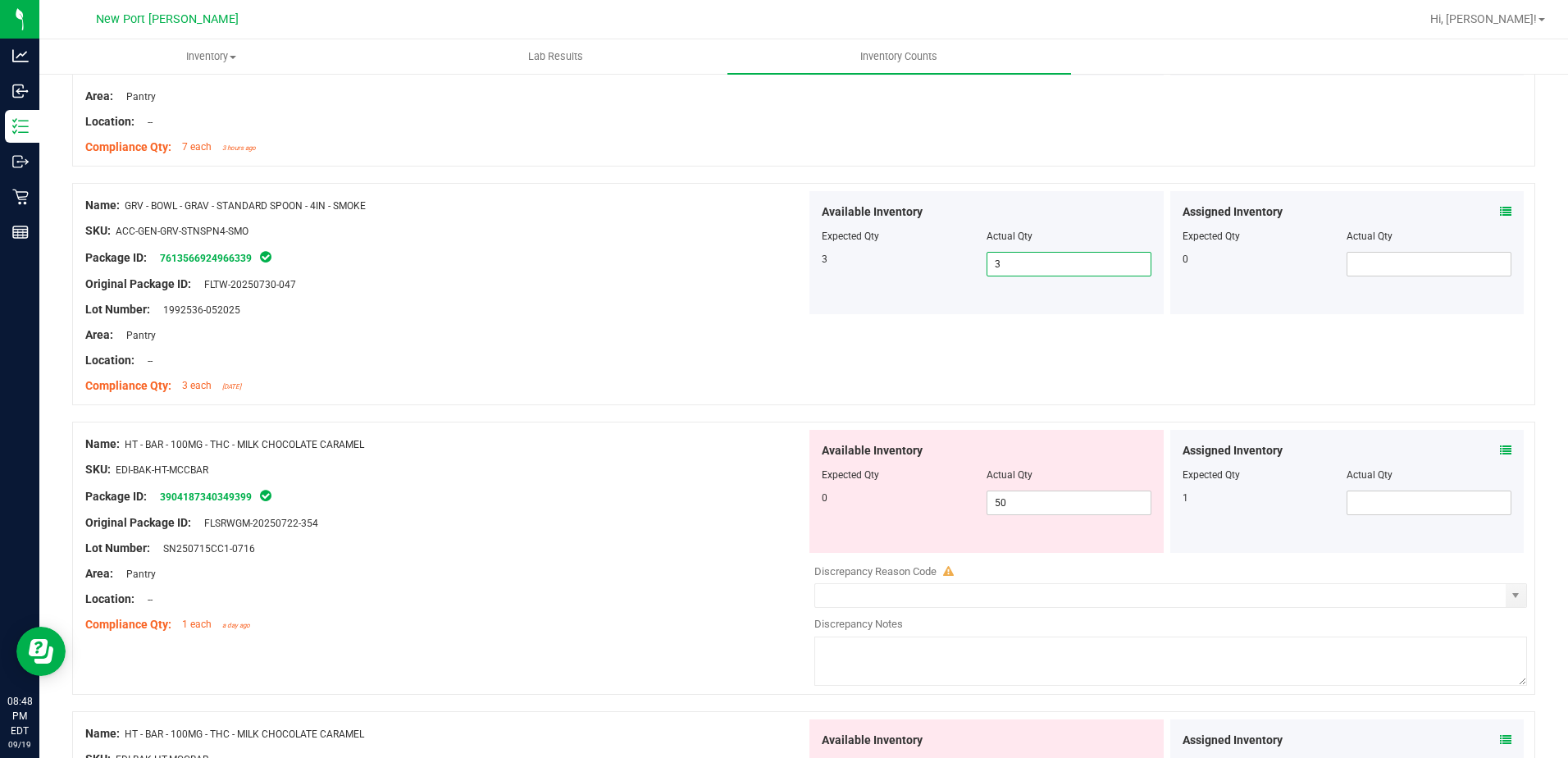
scroll to position [2954, 0]
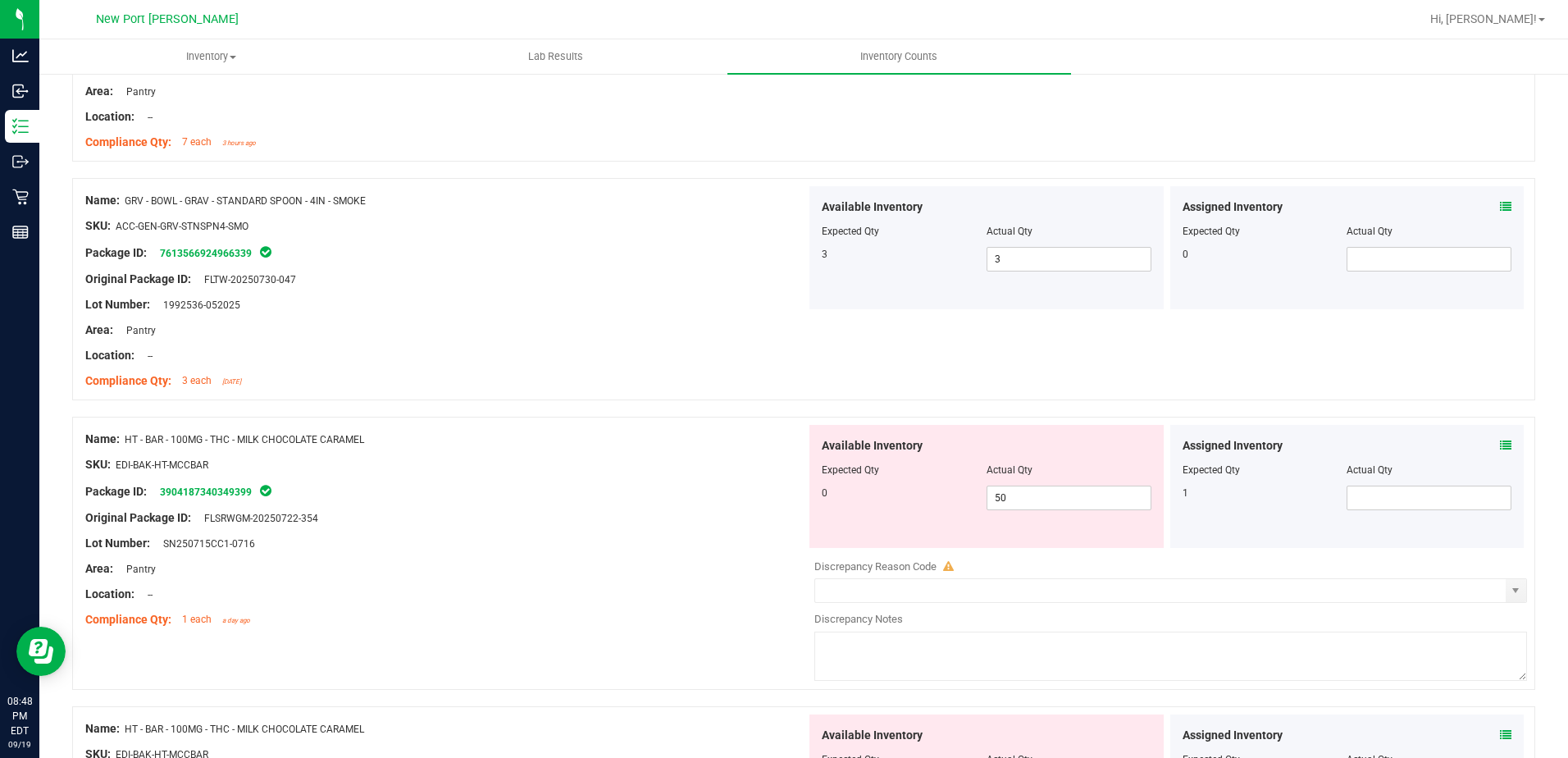
click at [1500, 446] on icon at bounding box center [1506, 445] width 12 height 12
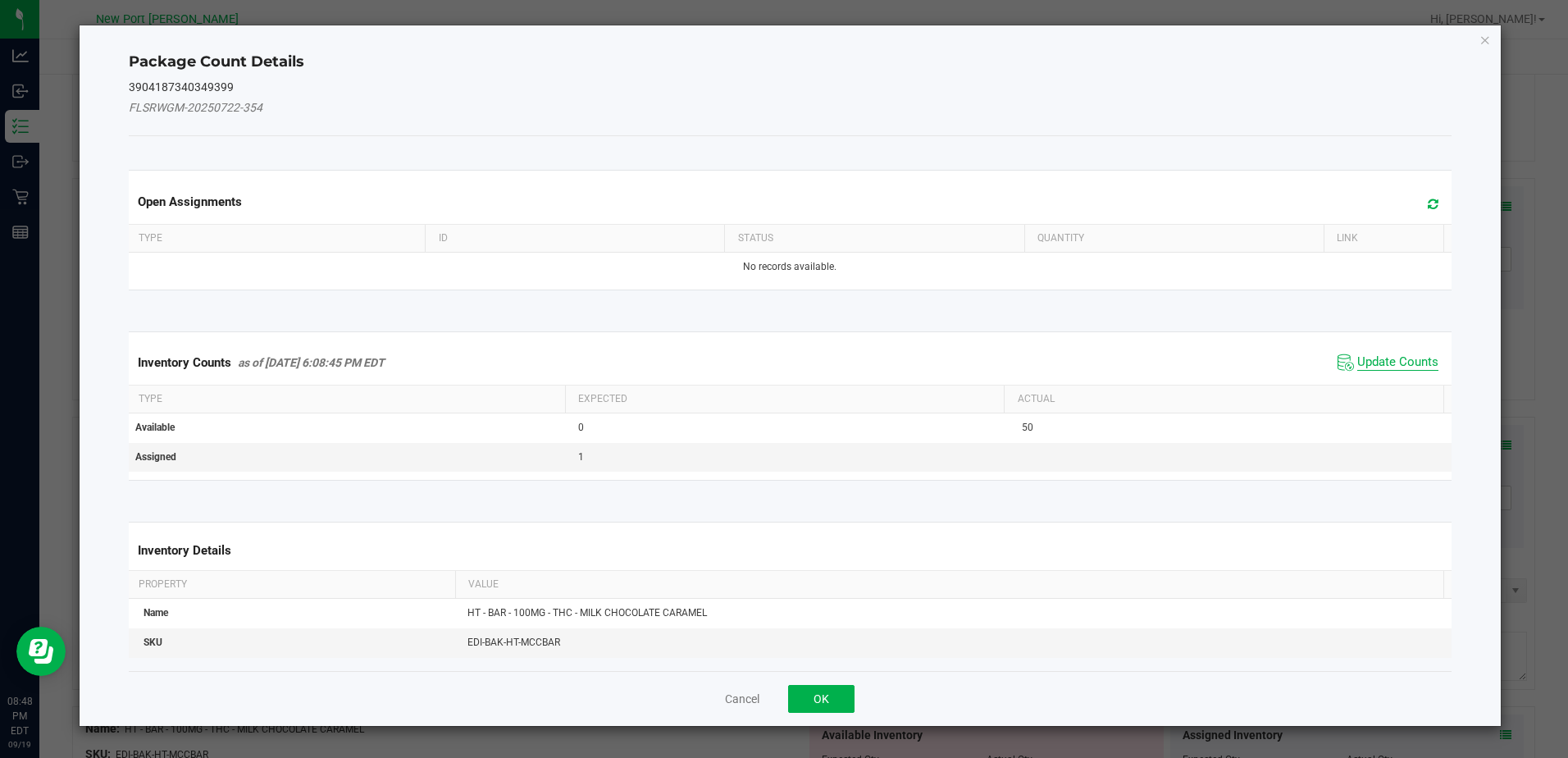
click at [1388, 364] on span "Update Counts" at bounding box center [1398, 363] width 81 height 17
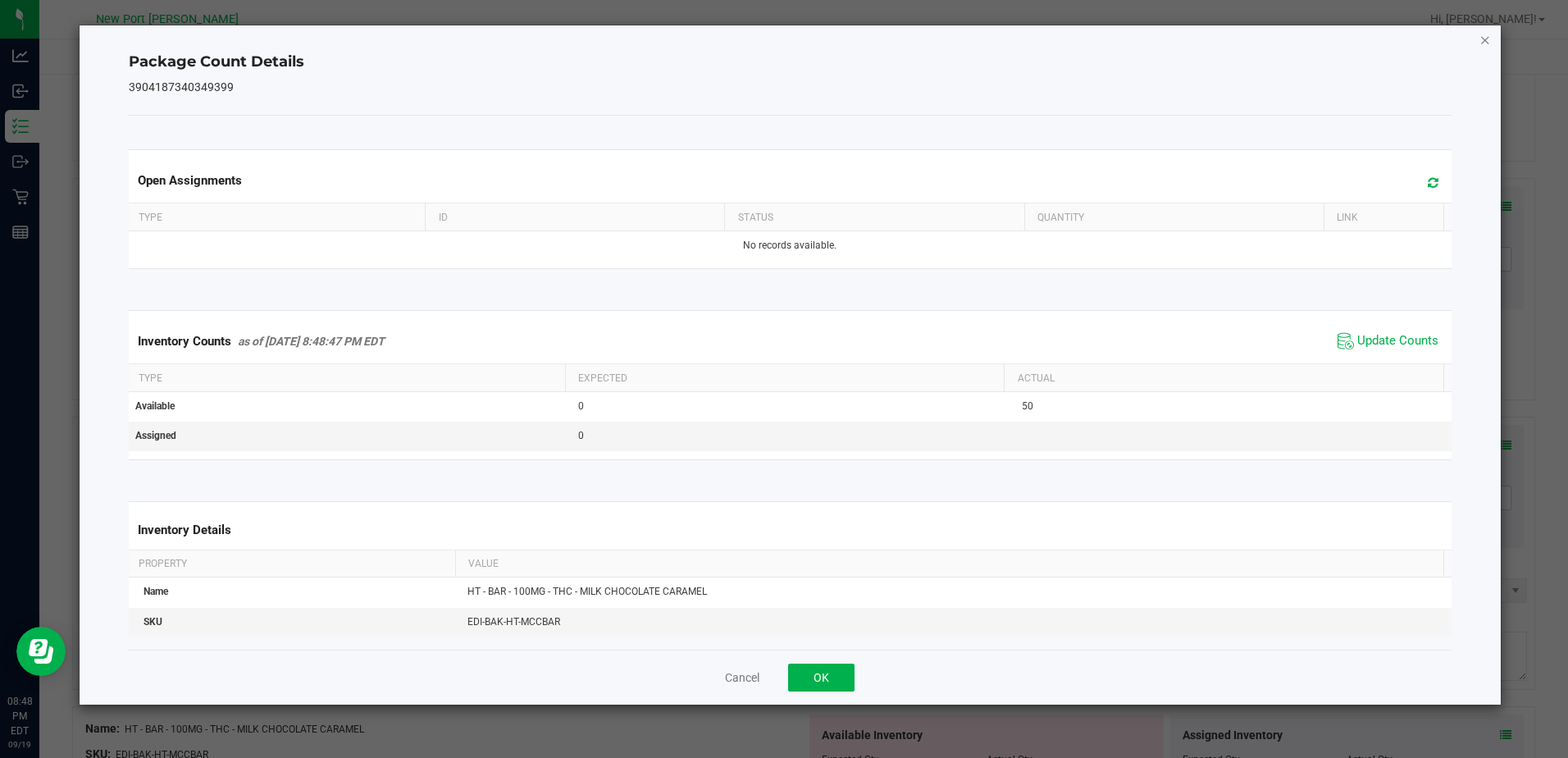
click at [1486, 40] on icon "Close" at bounding box center [1485, 39] width 12 height 20
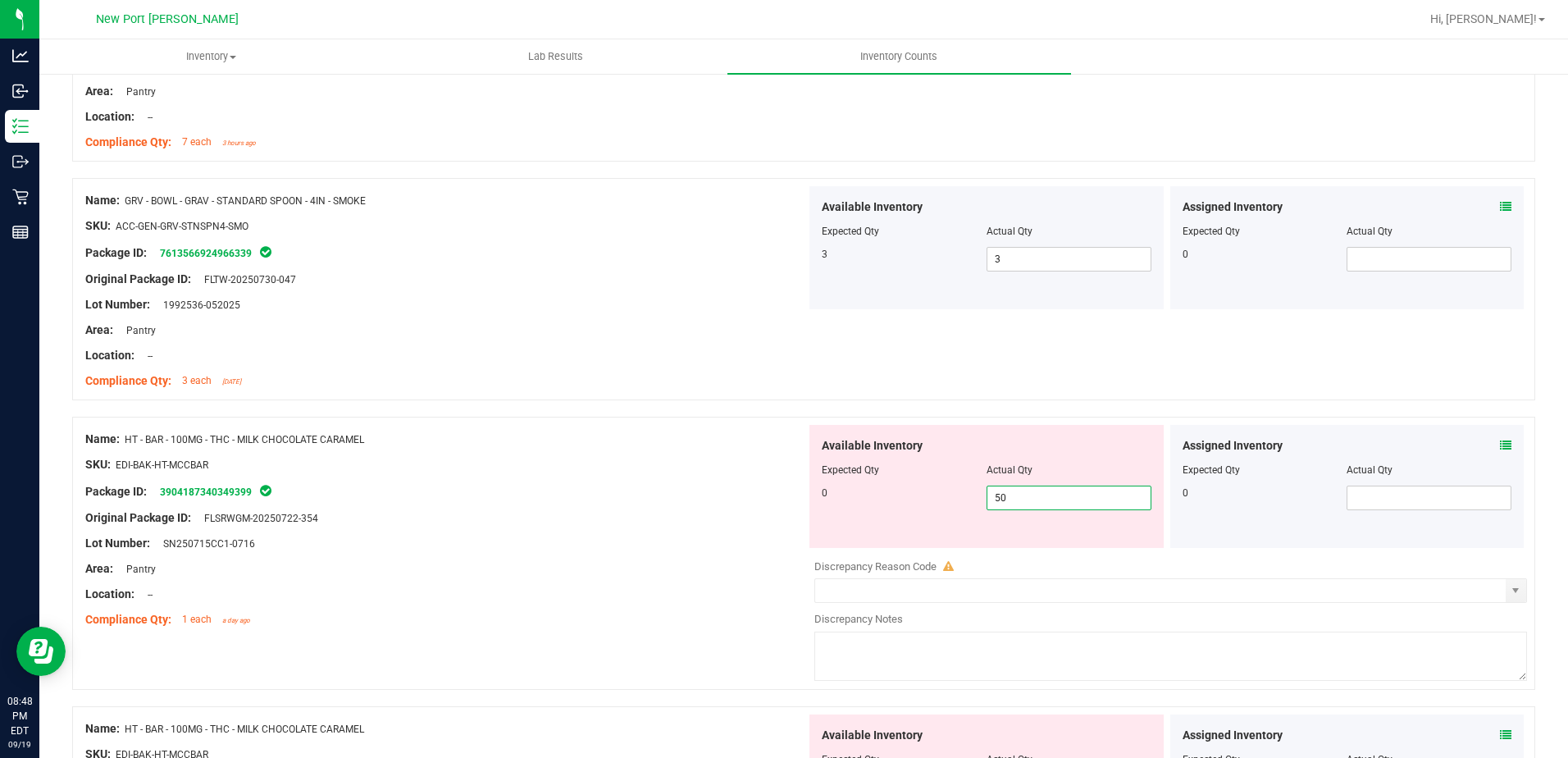
click at [1009, 498] on span "50 50" at bounding box center [1068, 497] width 165 height 24
click at [1009, 498] on input "50" at bounding box center [1068, 497] width 163 height 23
type input "0"
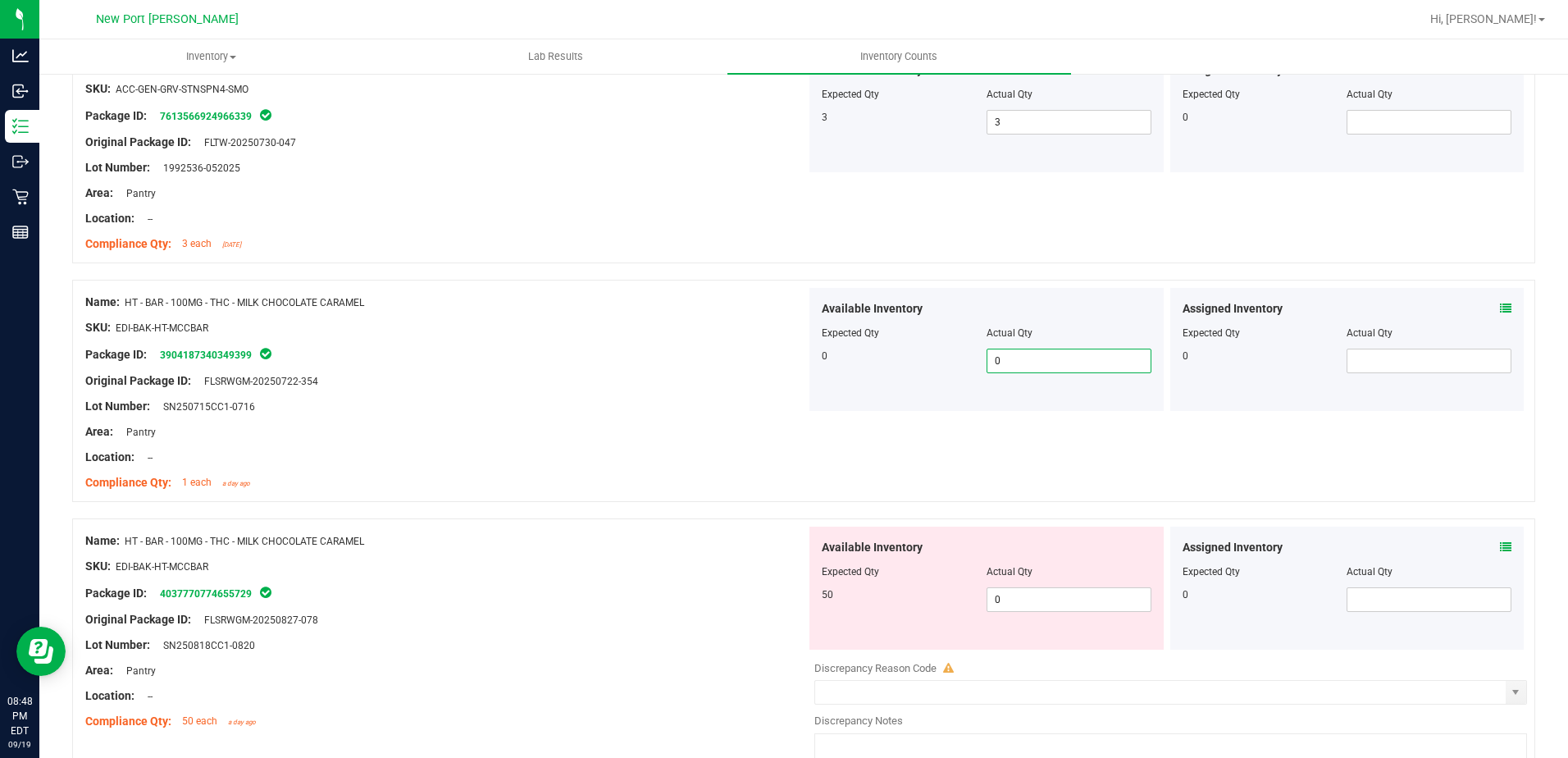
scroll to position [3118, 0]
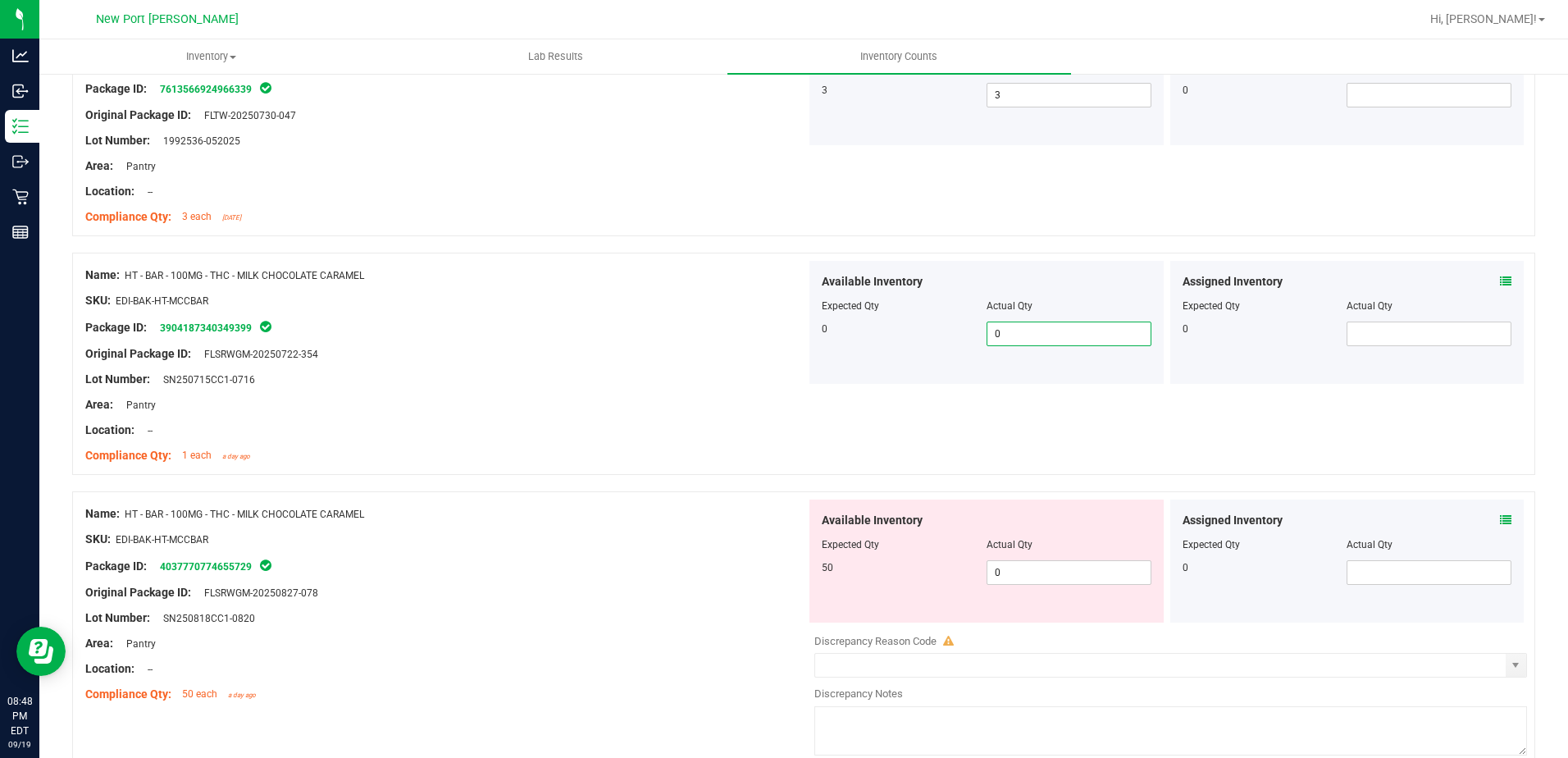
click at [1500, 521] on icon at bounding box center [1506, 521] width 12 height 12
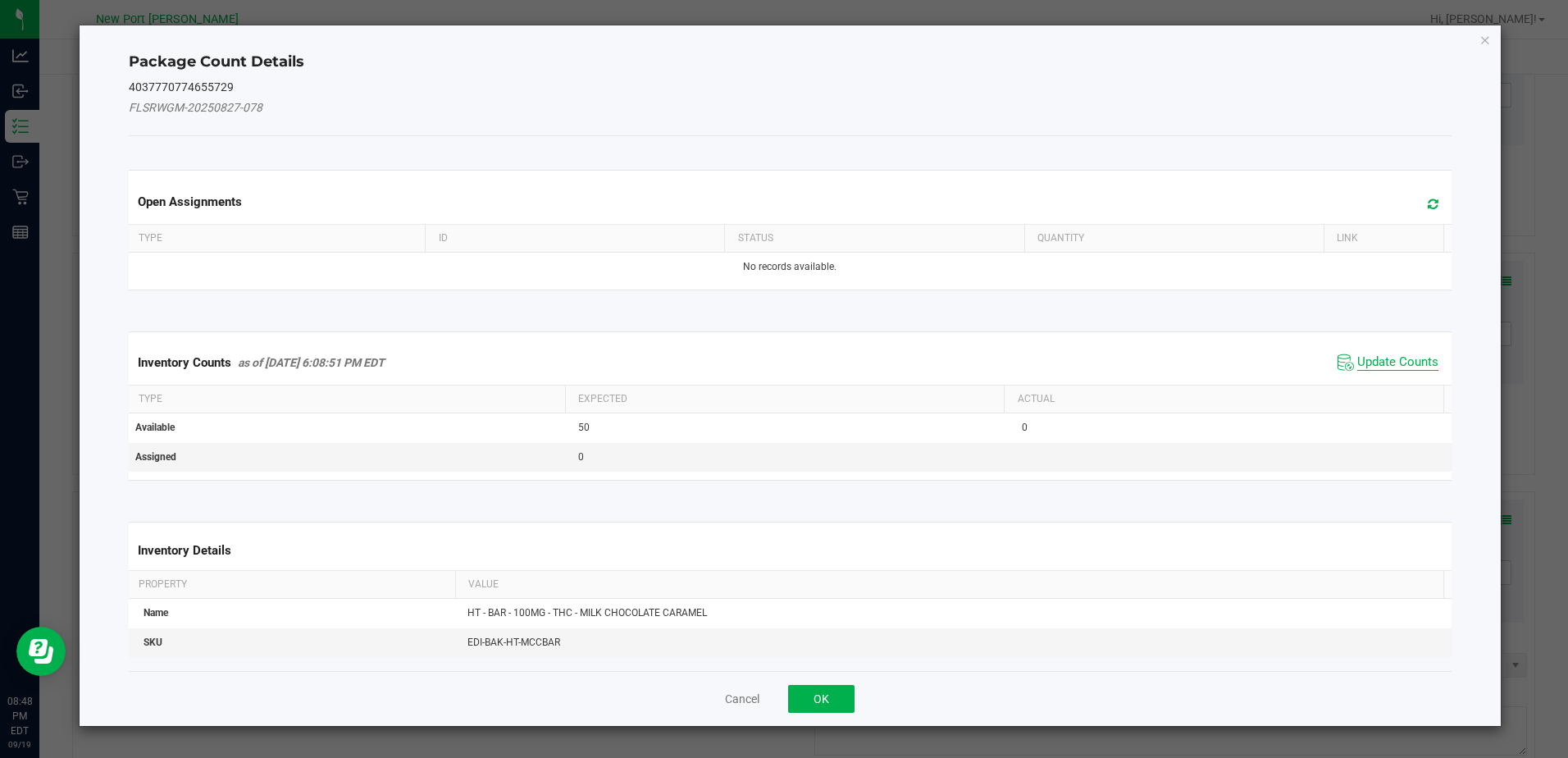
click at [1397, 364] on span "Update Counts" at bounding box center [1398, 363] width 81 height 17
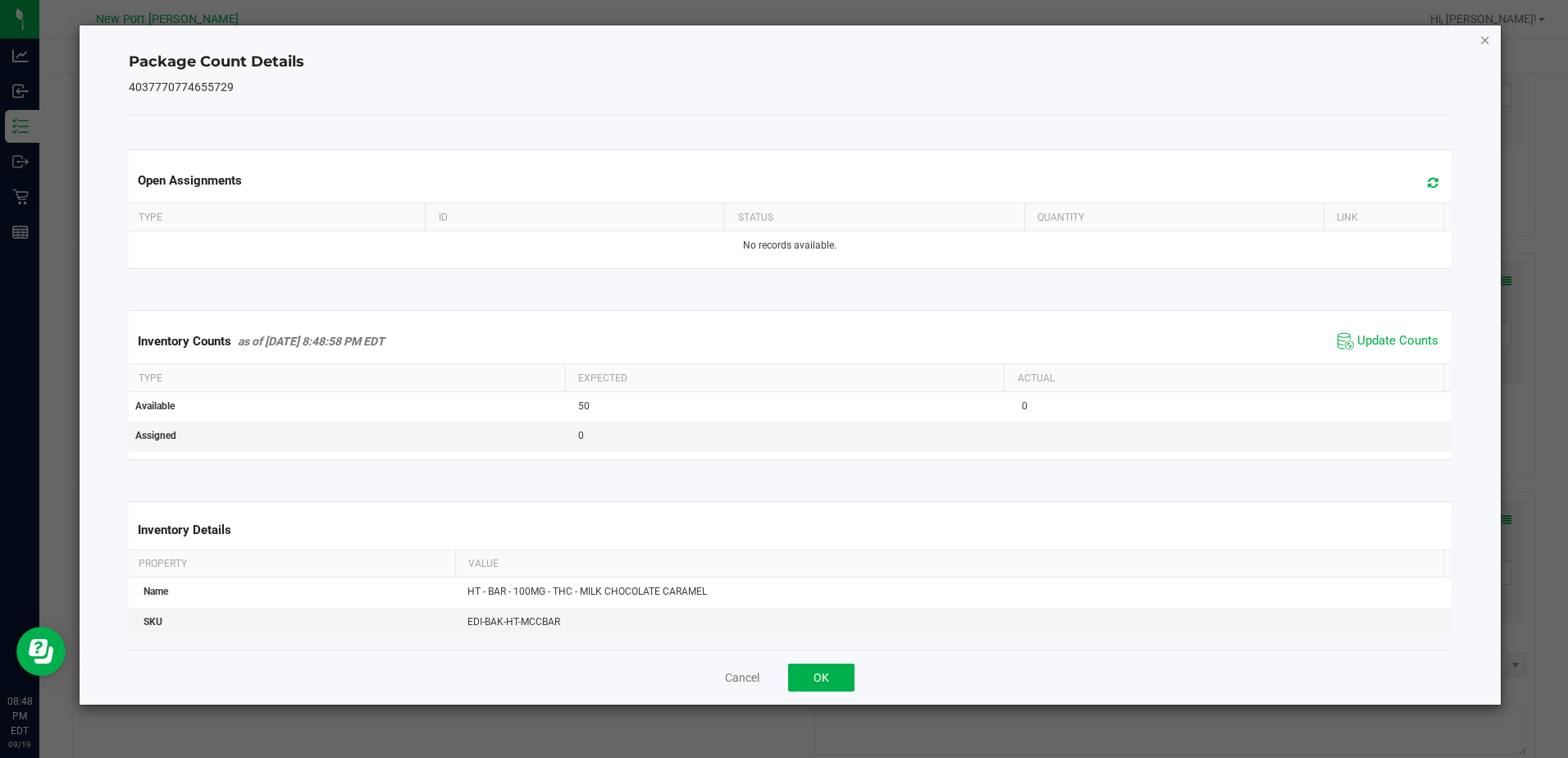
click at [1484, 38] on icon "Close" at bounding box center [1485, 39] width 12 height 20
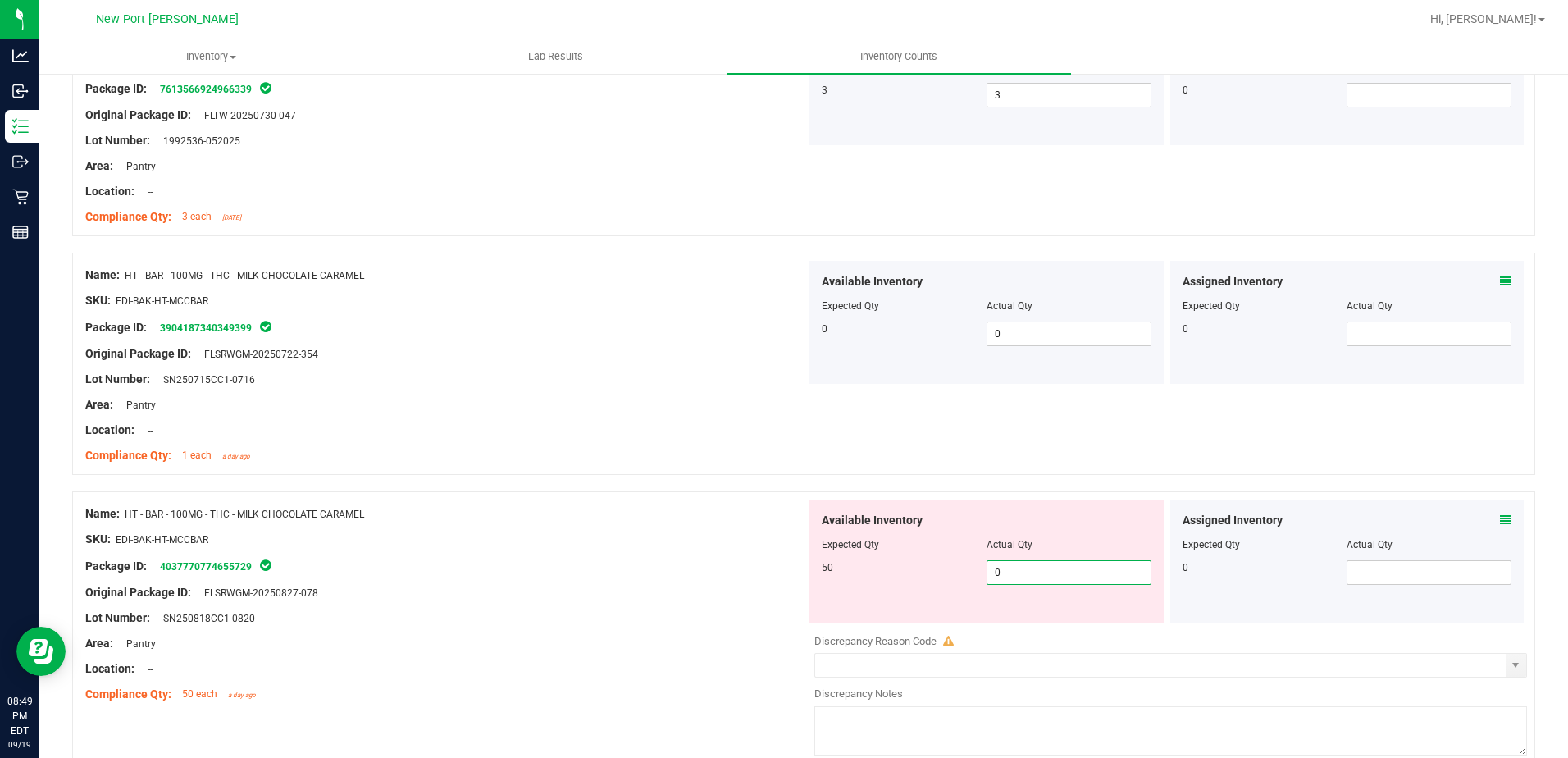
click at [987, 577] on span "0 0" at bounding box center [1068, 572] width 165 height 24
type input "50"
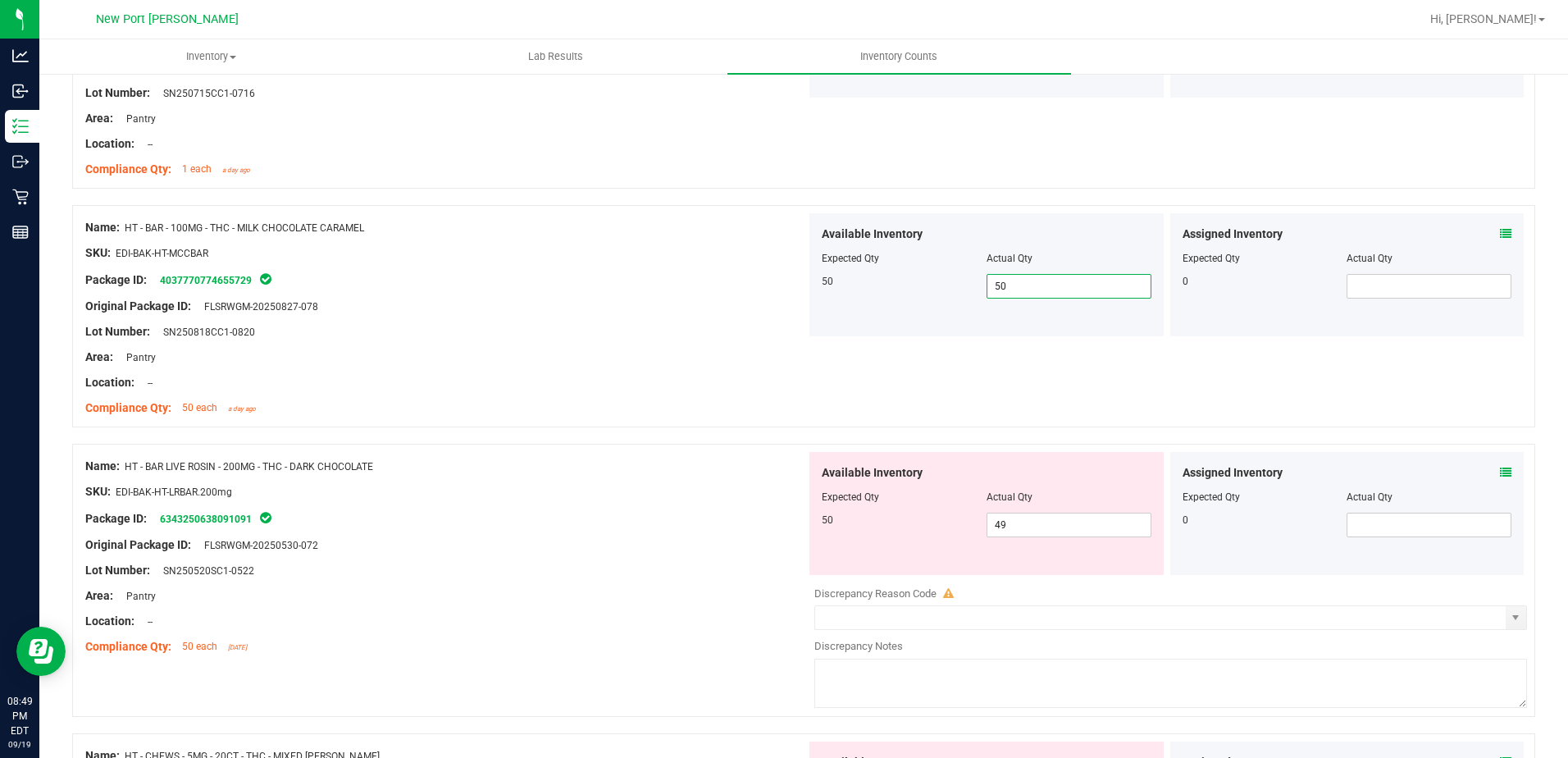
scroll to position [3447, 0]
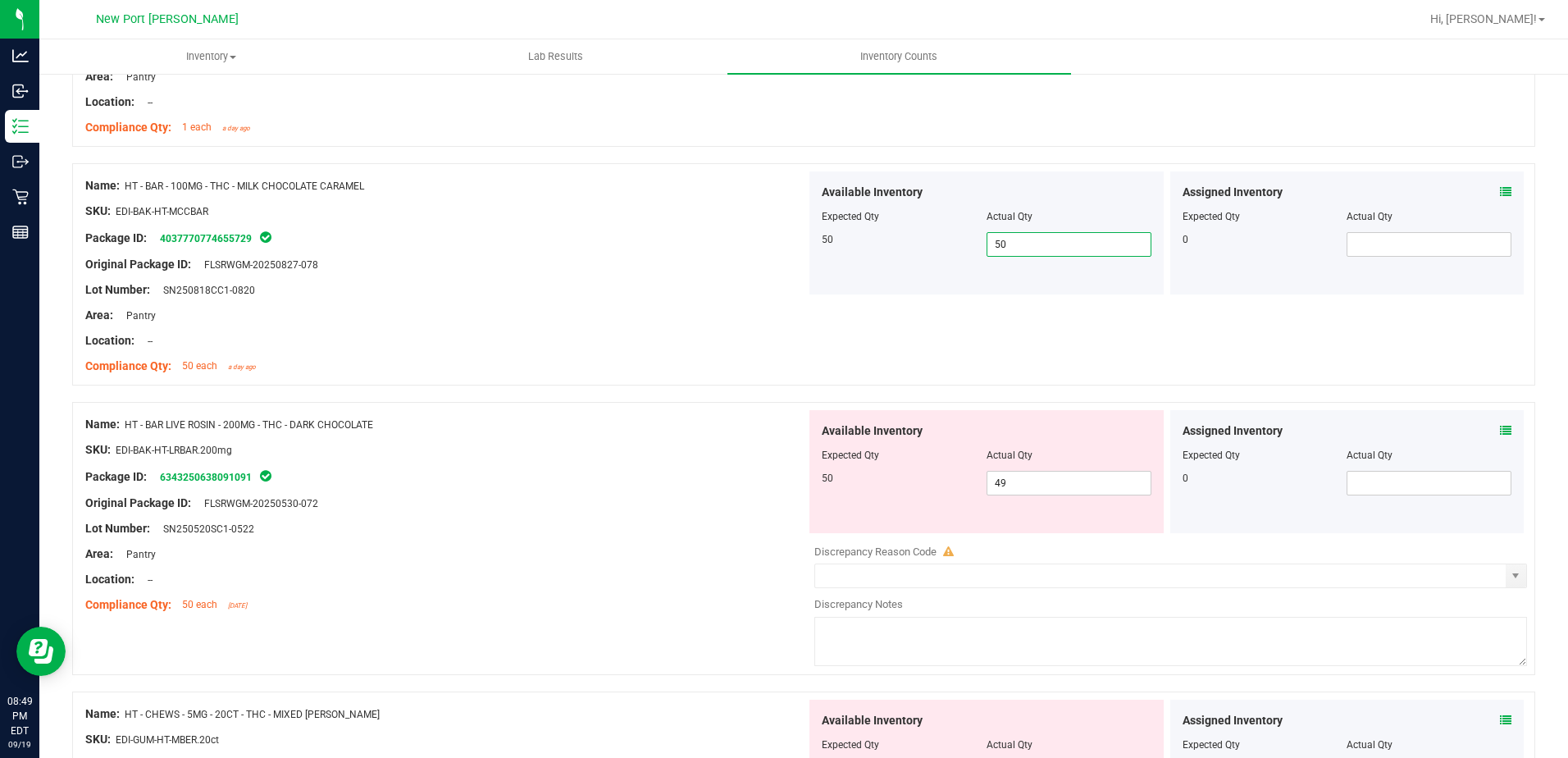
click at [1500, 433] on icon at bounding box center [1506, 431] width 12 height 12
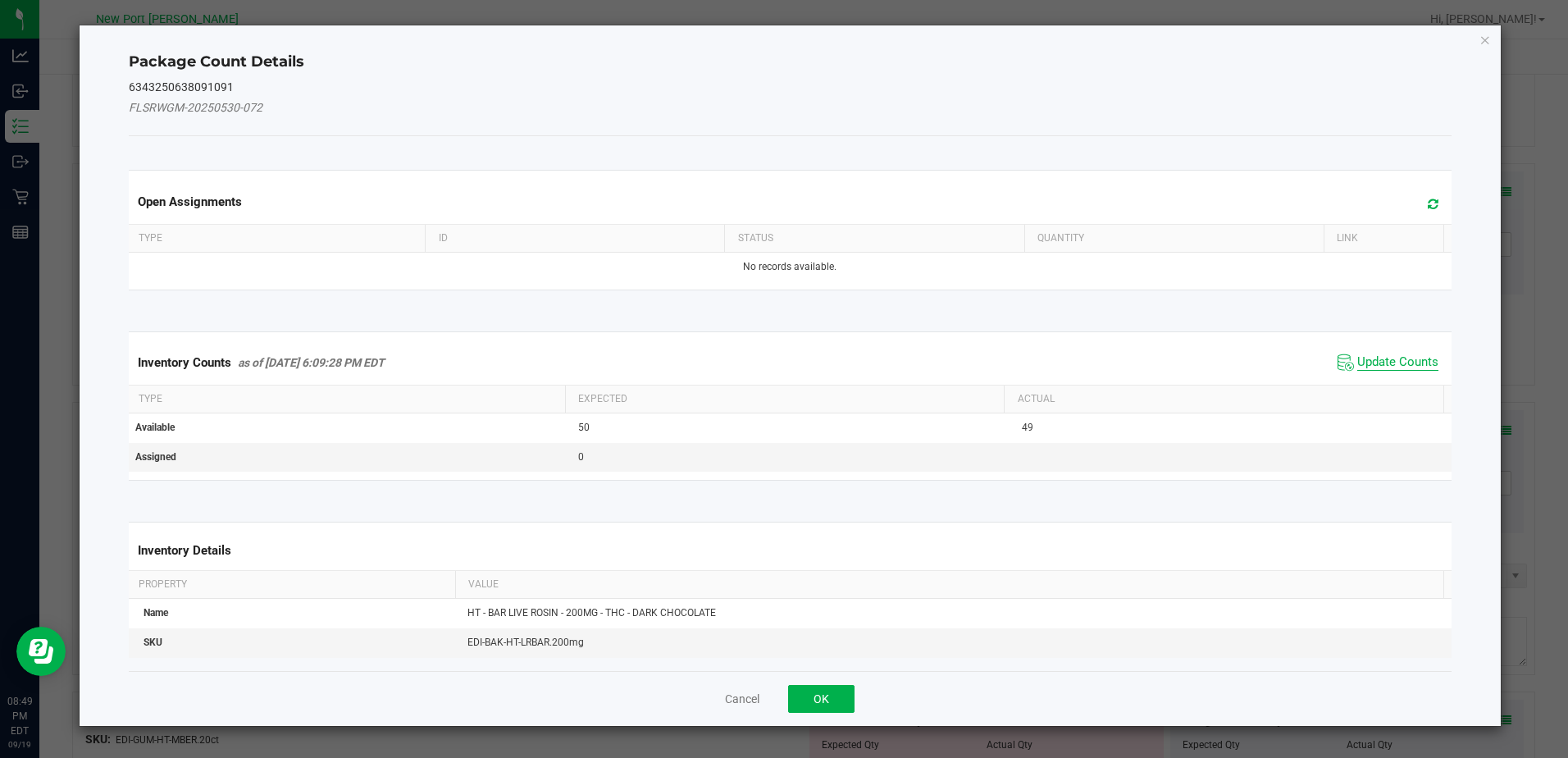
click at [1395, 360] on span "Update Counts" at bounding box center [1398, 363] width 81 height 17
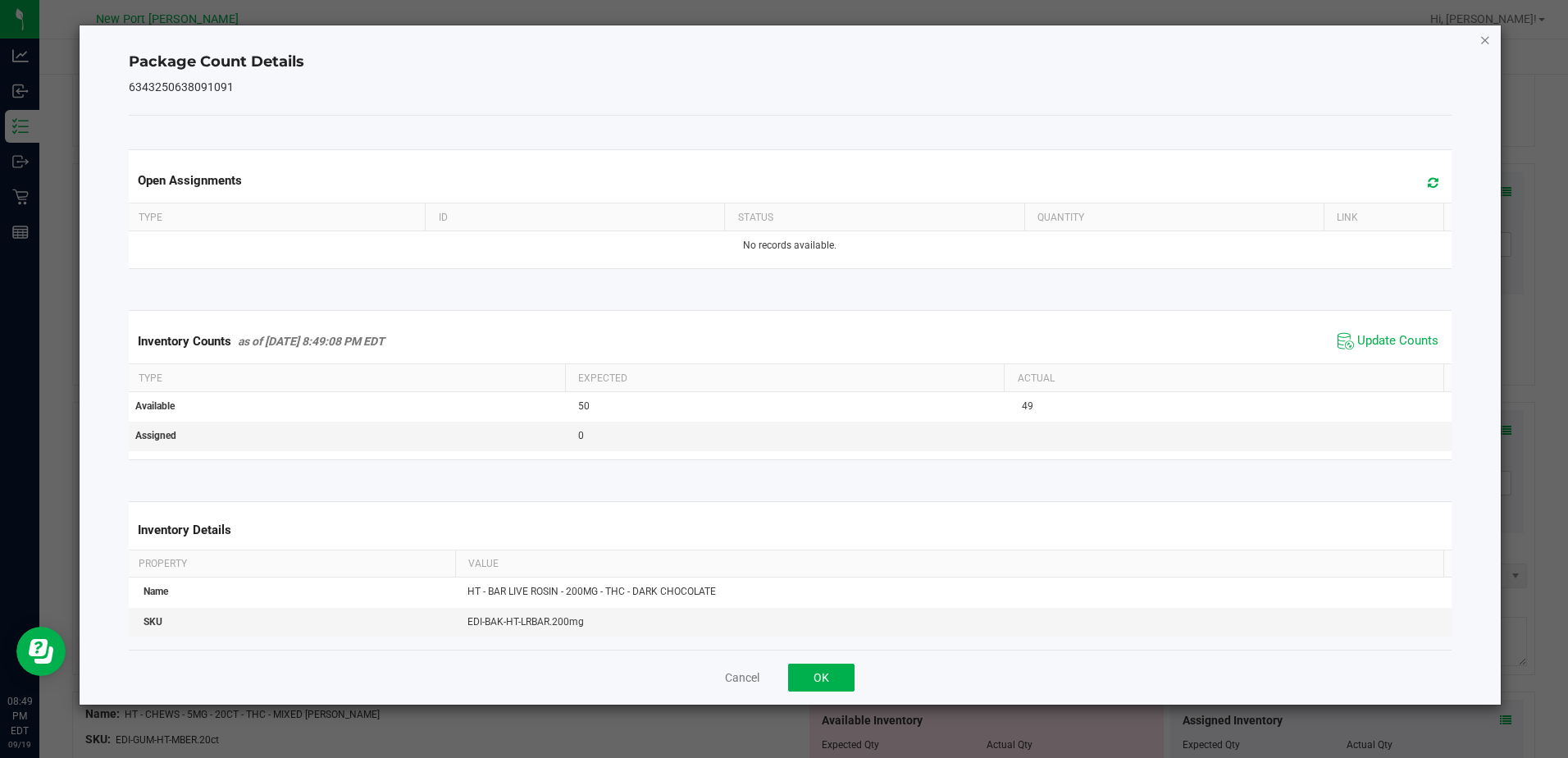
click at [1481, 40] on icon "Close" at bounding box center [1485, 39] width 12 height 20
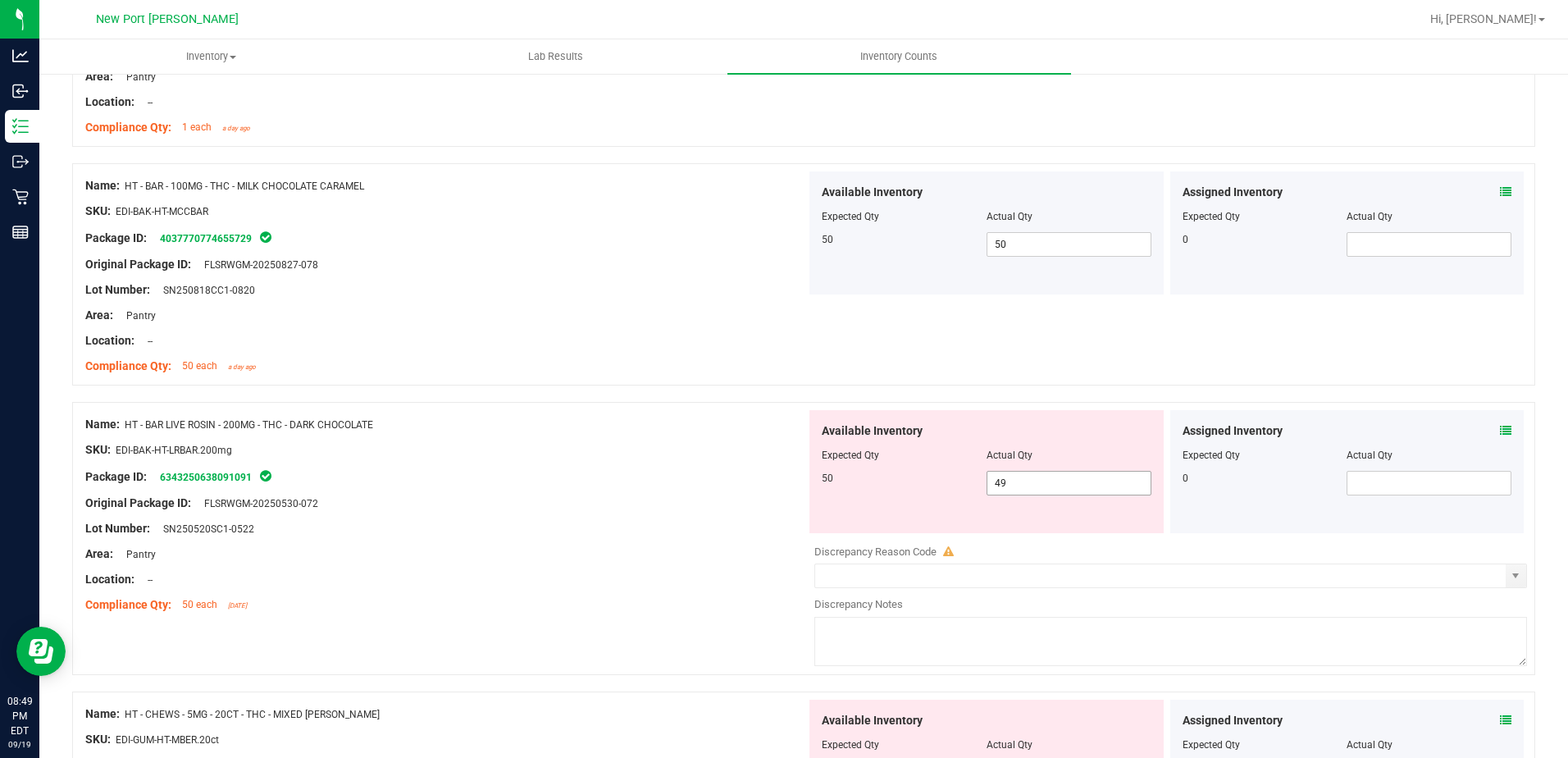
click at [1014, 480] on span "49 49" at bounding box center [1068, 483] width 165 height 24
type input "4"
type input "50"
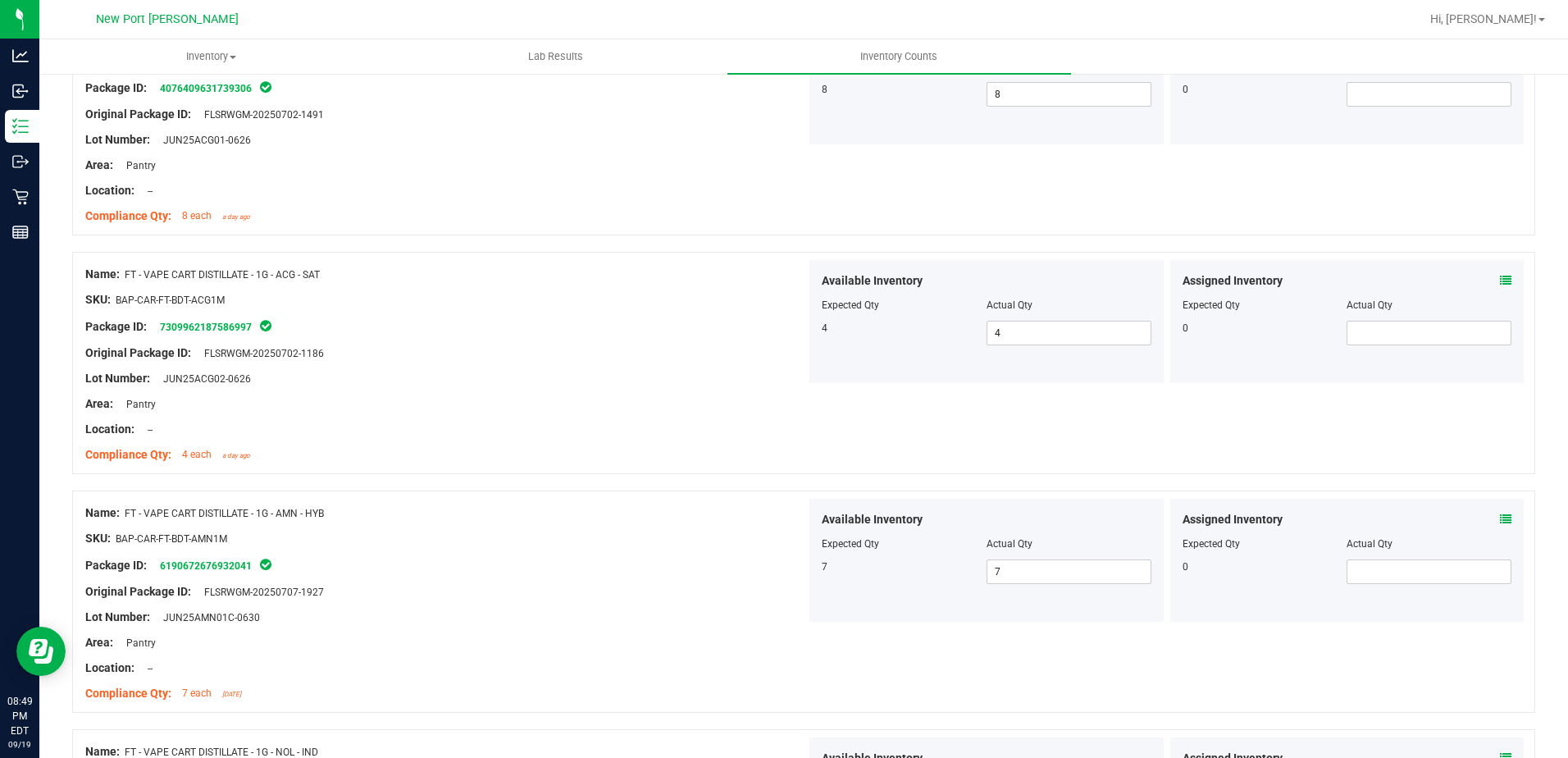
scroll to position [0, 0]
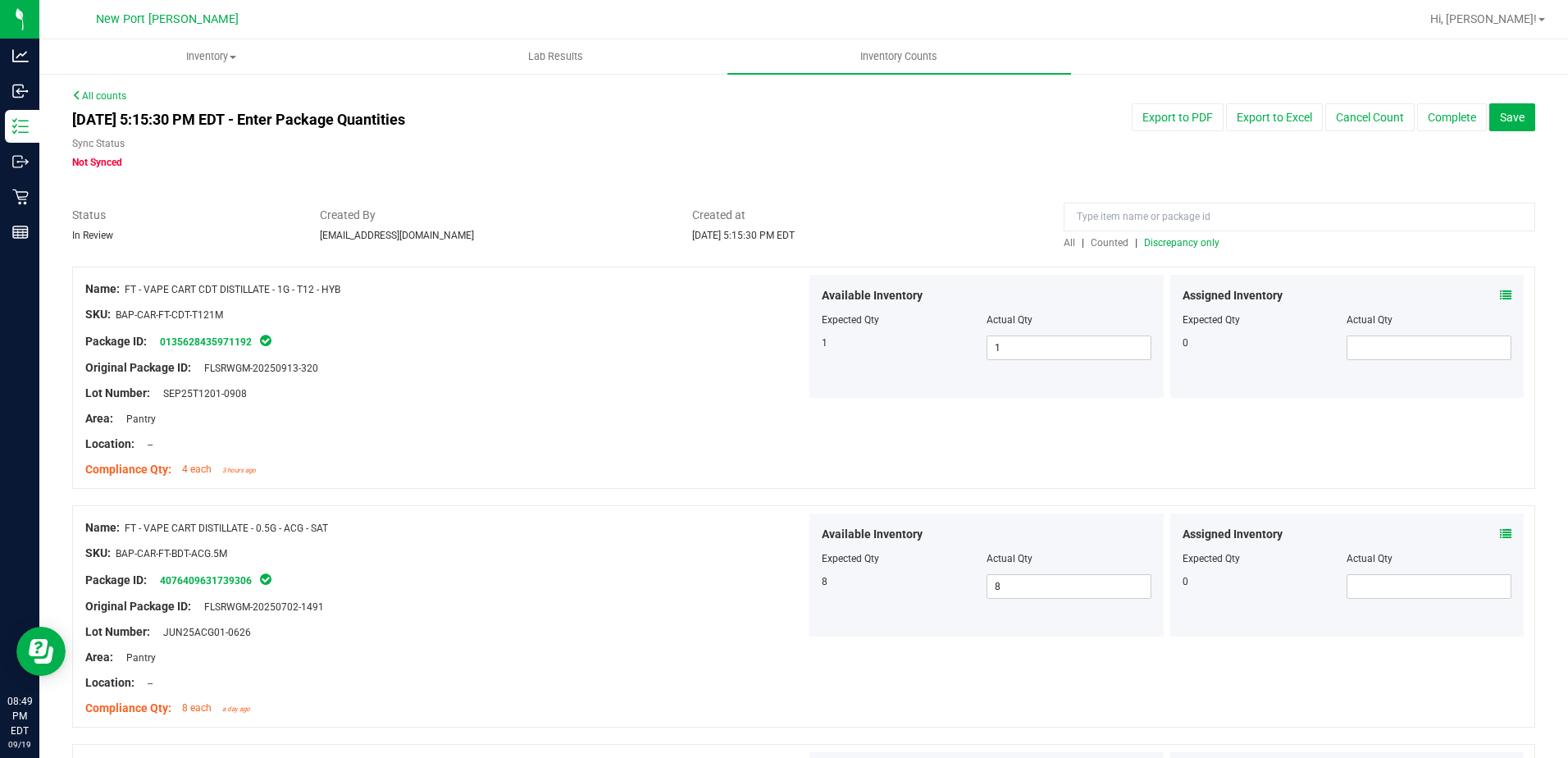
click at [1186, 241] on span "Discrepancy only" at bounding box center [1182, 243] width 75 height 12
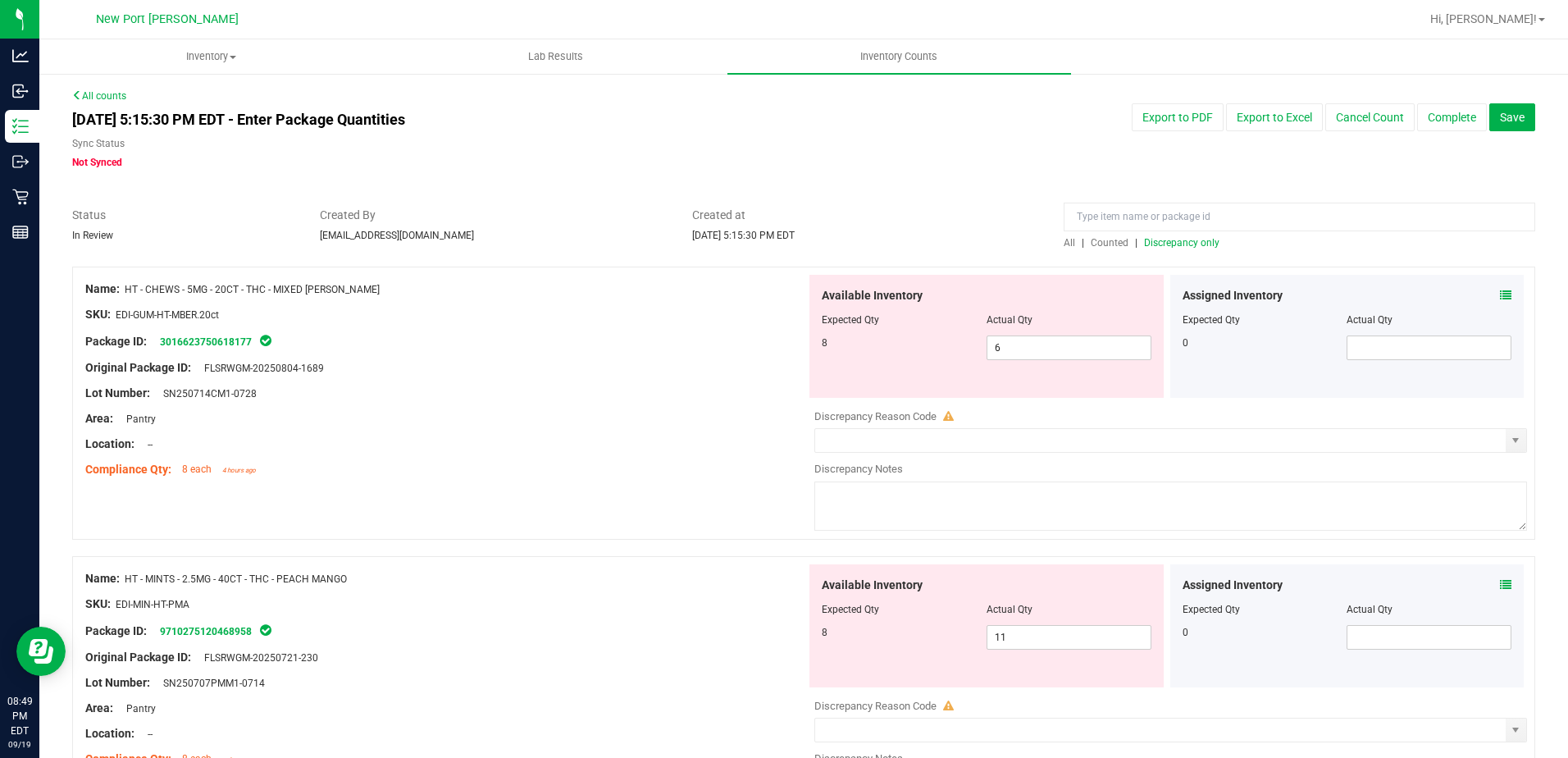
click at [1500, 293] on icon at bounding box center [1506, 296] width 12 height 12
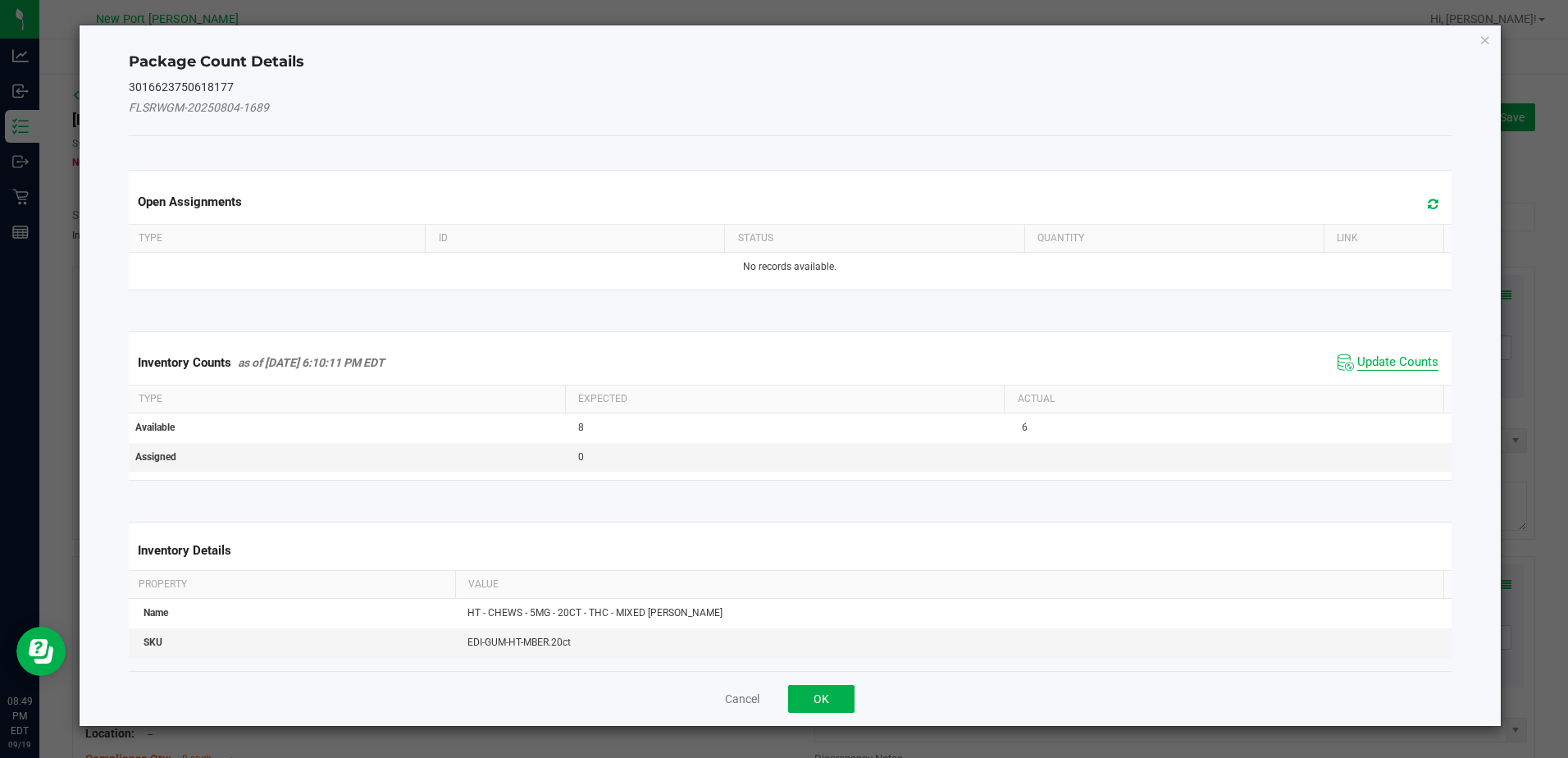
click at [1373, 365] on span "Update Counts" at bounding box center [1398, 363] width 81 height 17
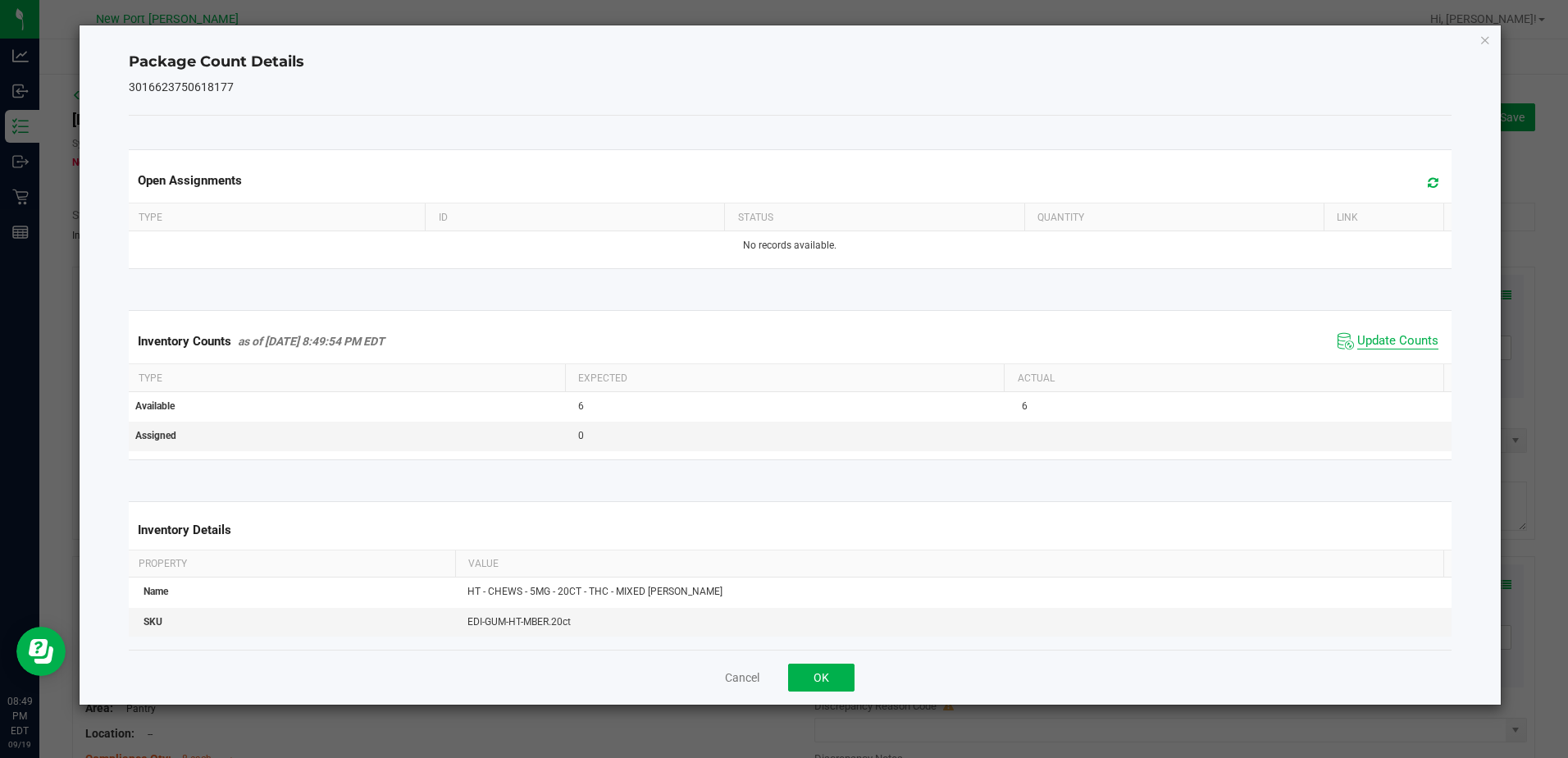
click at [1383, 336] on span "Update Counts" at bounding box center [1398, 342] width 81 height 17
click at [1485, 36] on icon "Close" at bounding box center [1485, 39] width 12 height 20
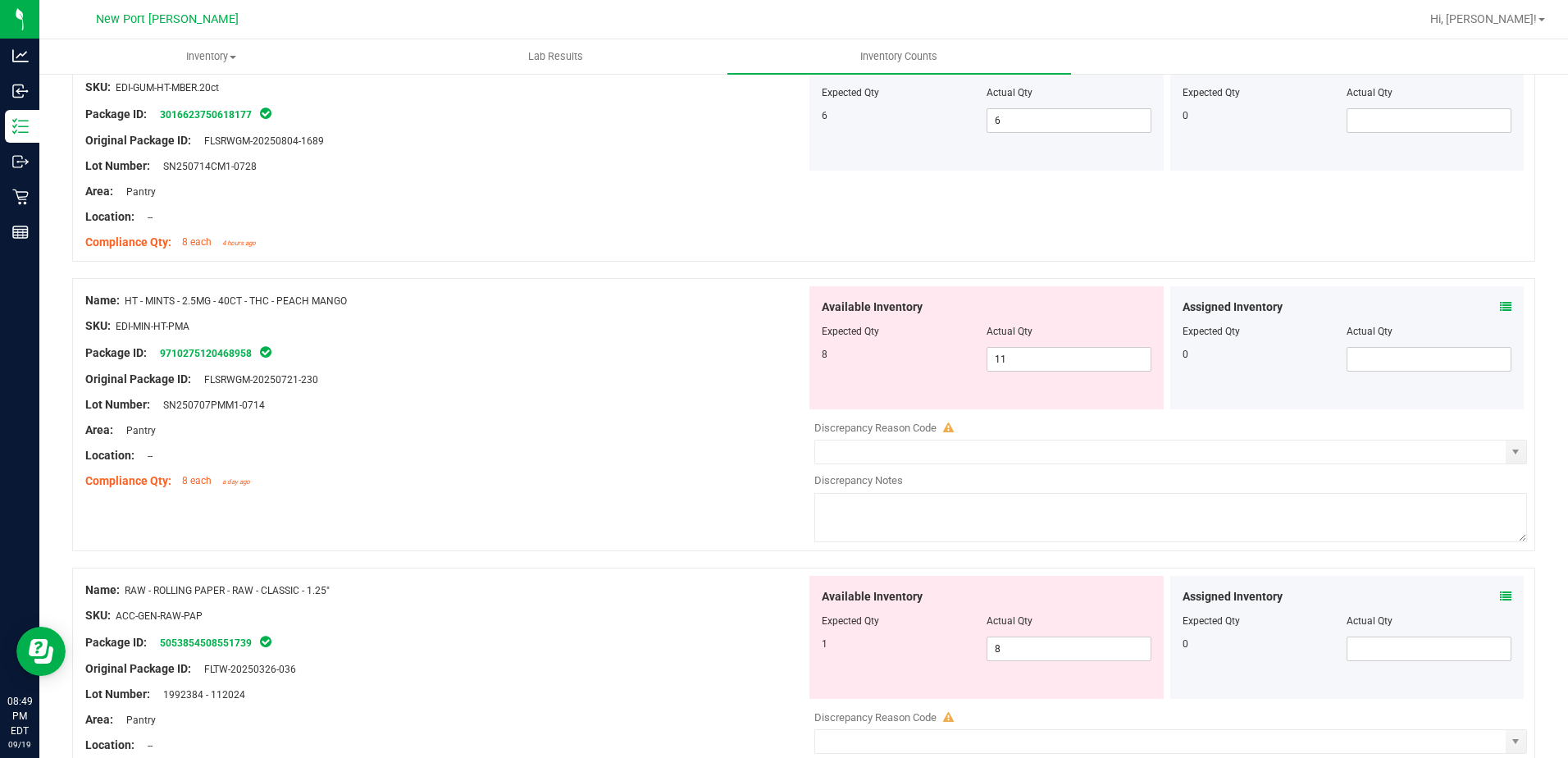
scroll to position [247, 0]
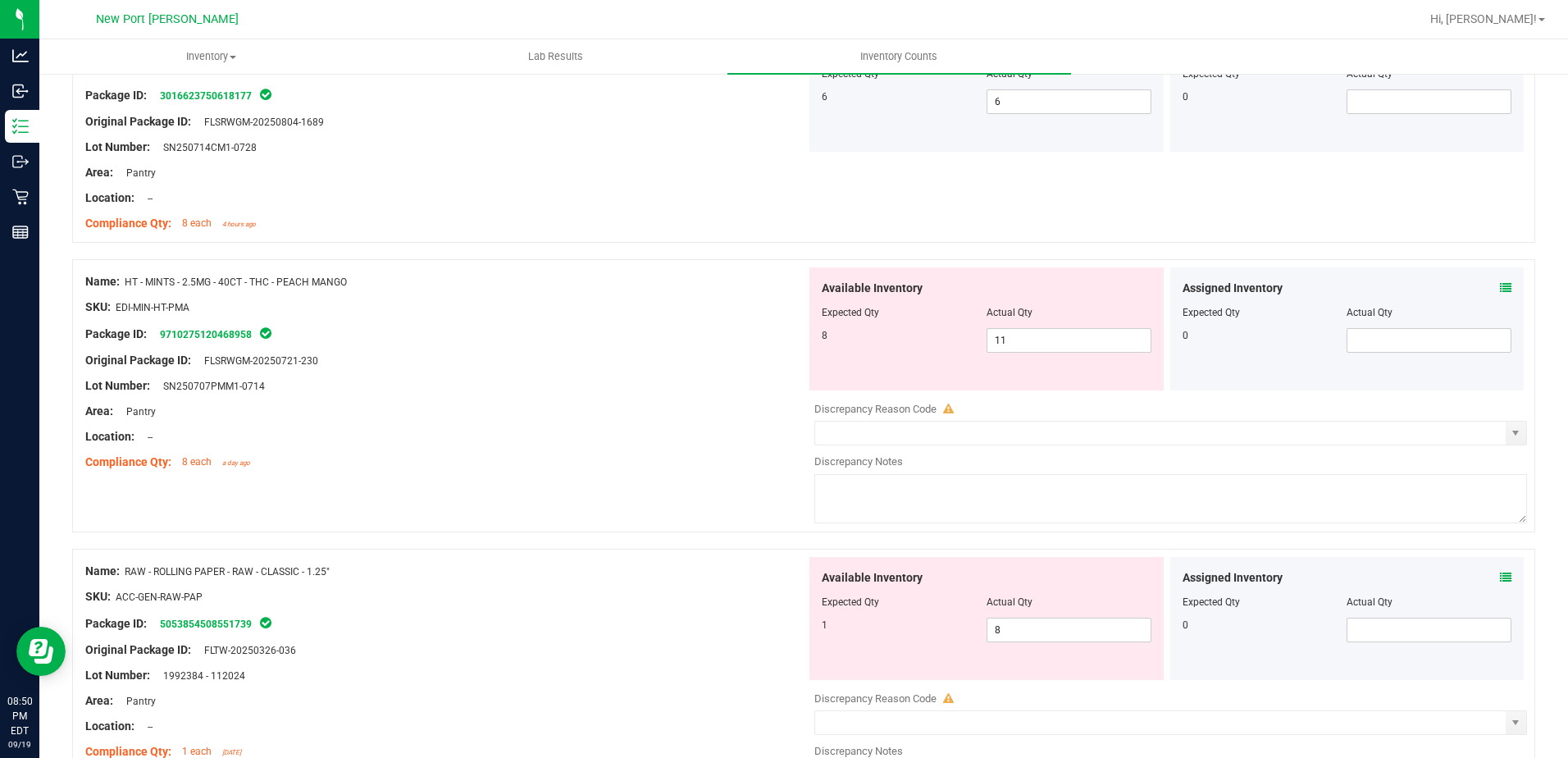
click at [1500, 287] on icon at bounding box center [1506, 288] width 12 height 12
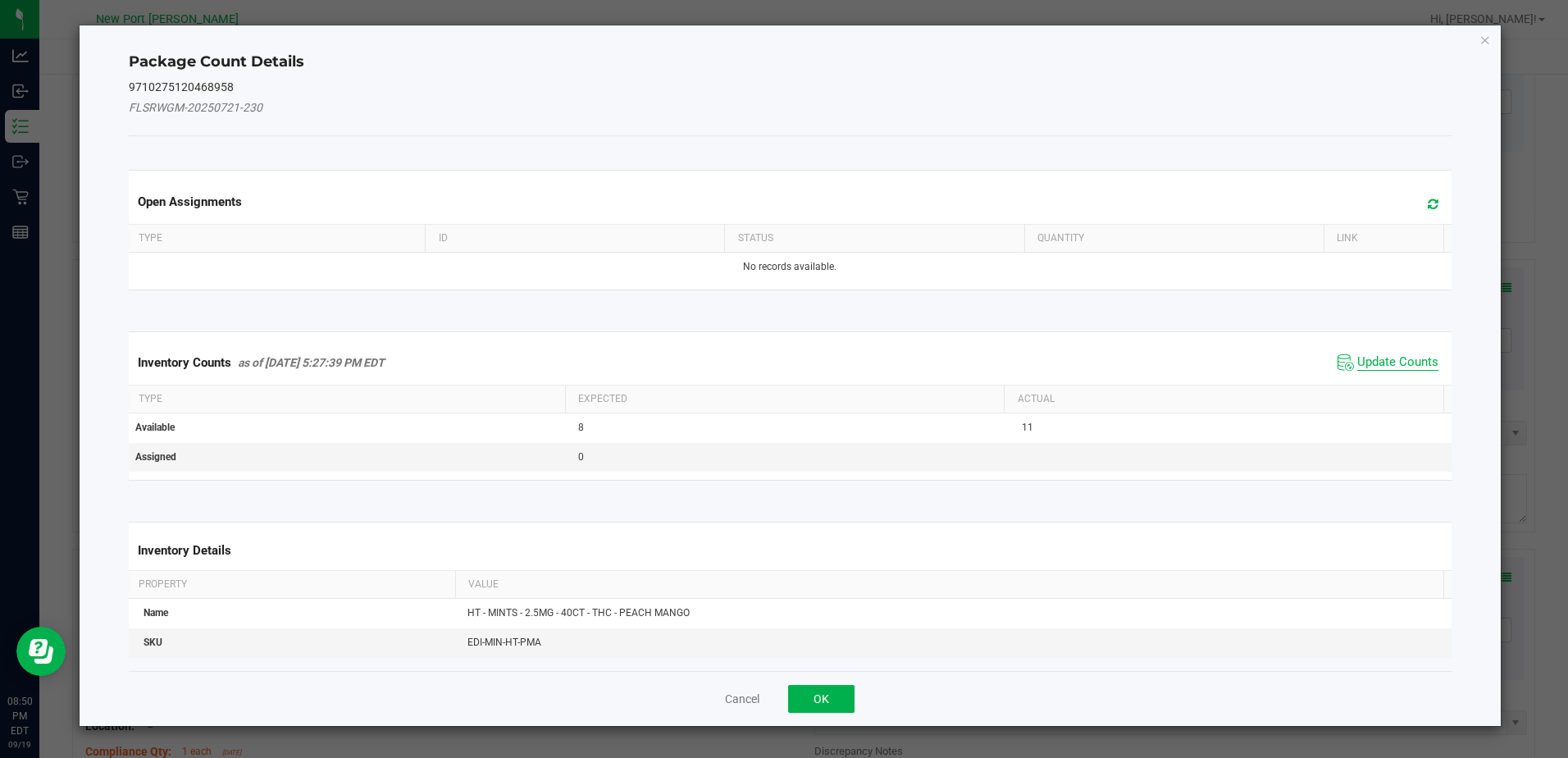
click at [1392, 359] on span "Update Counts" at bounding box center [1398, 363] width 81 height 17
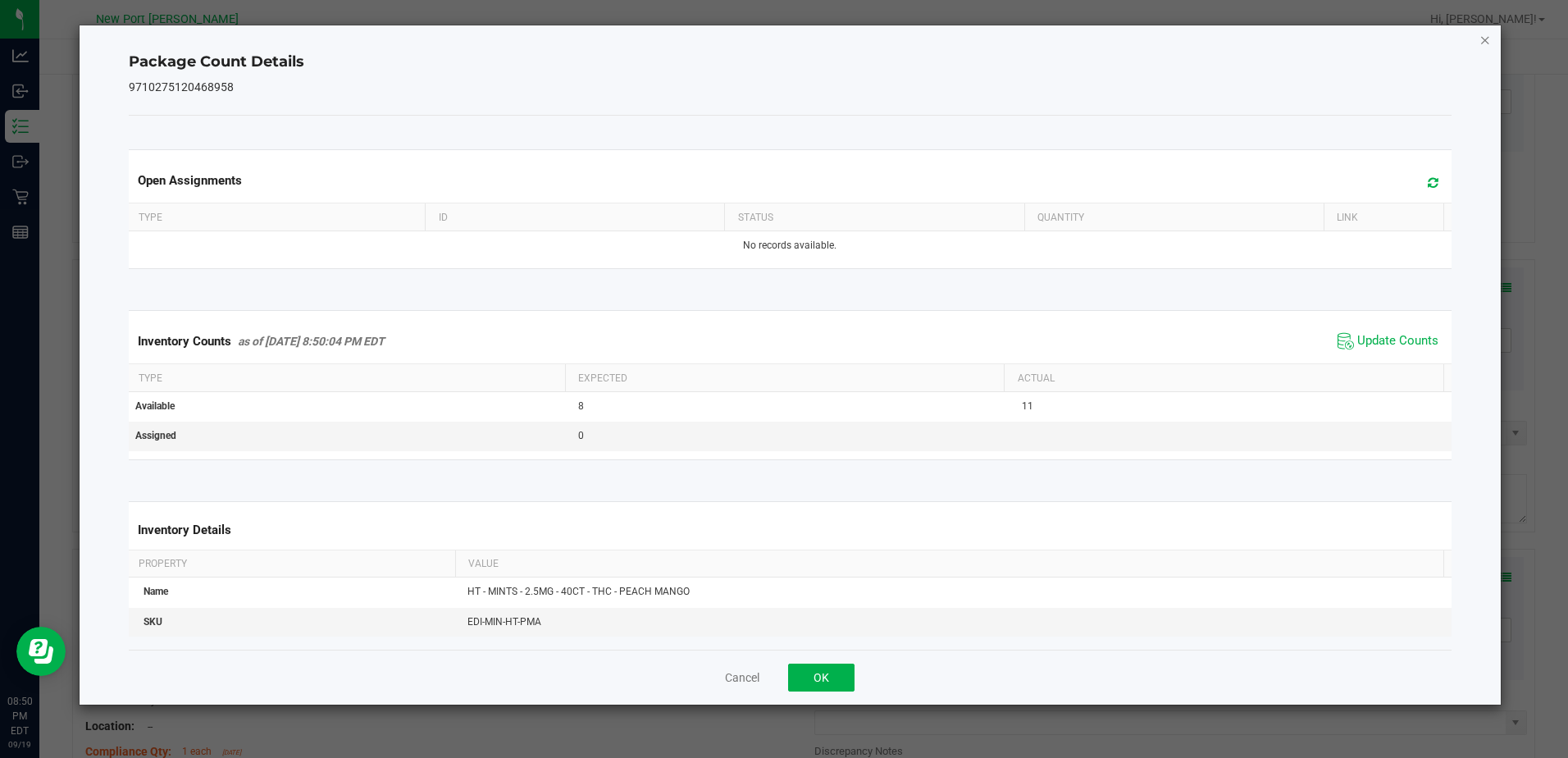
click at [1484, 42] on icon "Close" at bounding box center [1485, 39] width 12 height 20
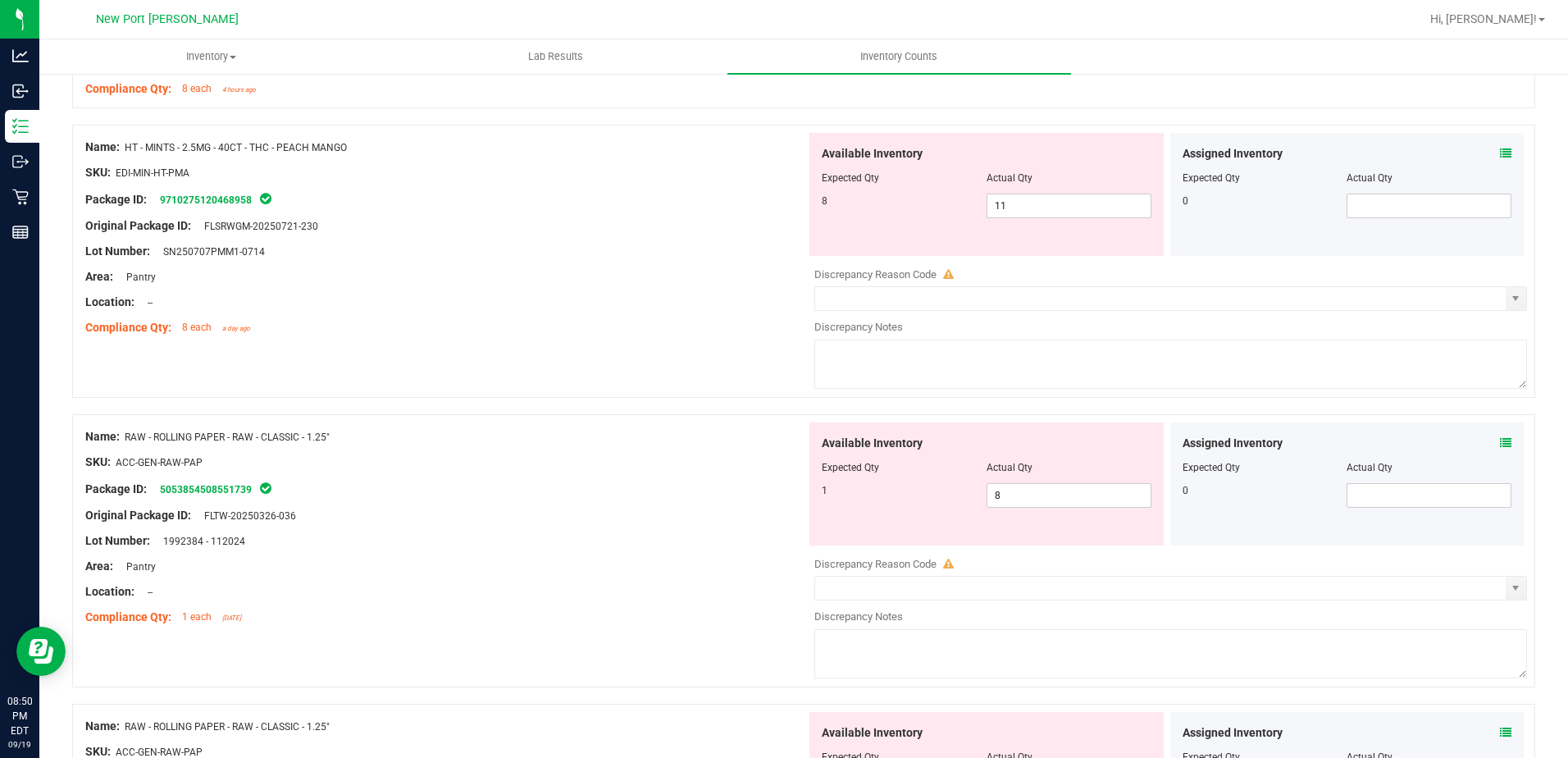
scroll to position [410, 0]
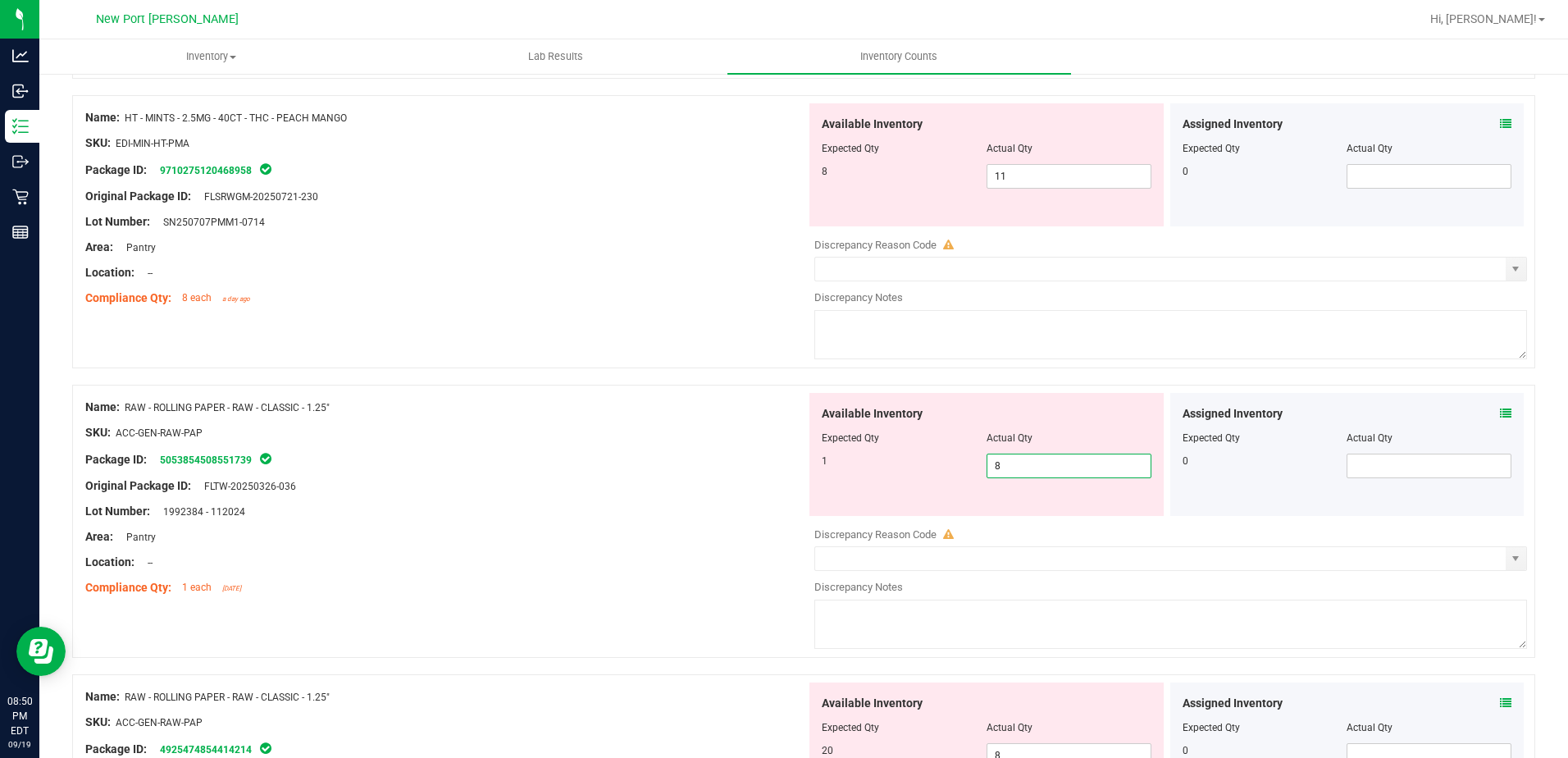
click at [1073, 457] on span "8 8" at bounding box center [1068, 465] width 165 height 24
click at [1073, 457] on input "8" at bounding box center [1068, 465] width 163 height 23
type input "1"
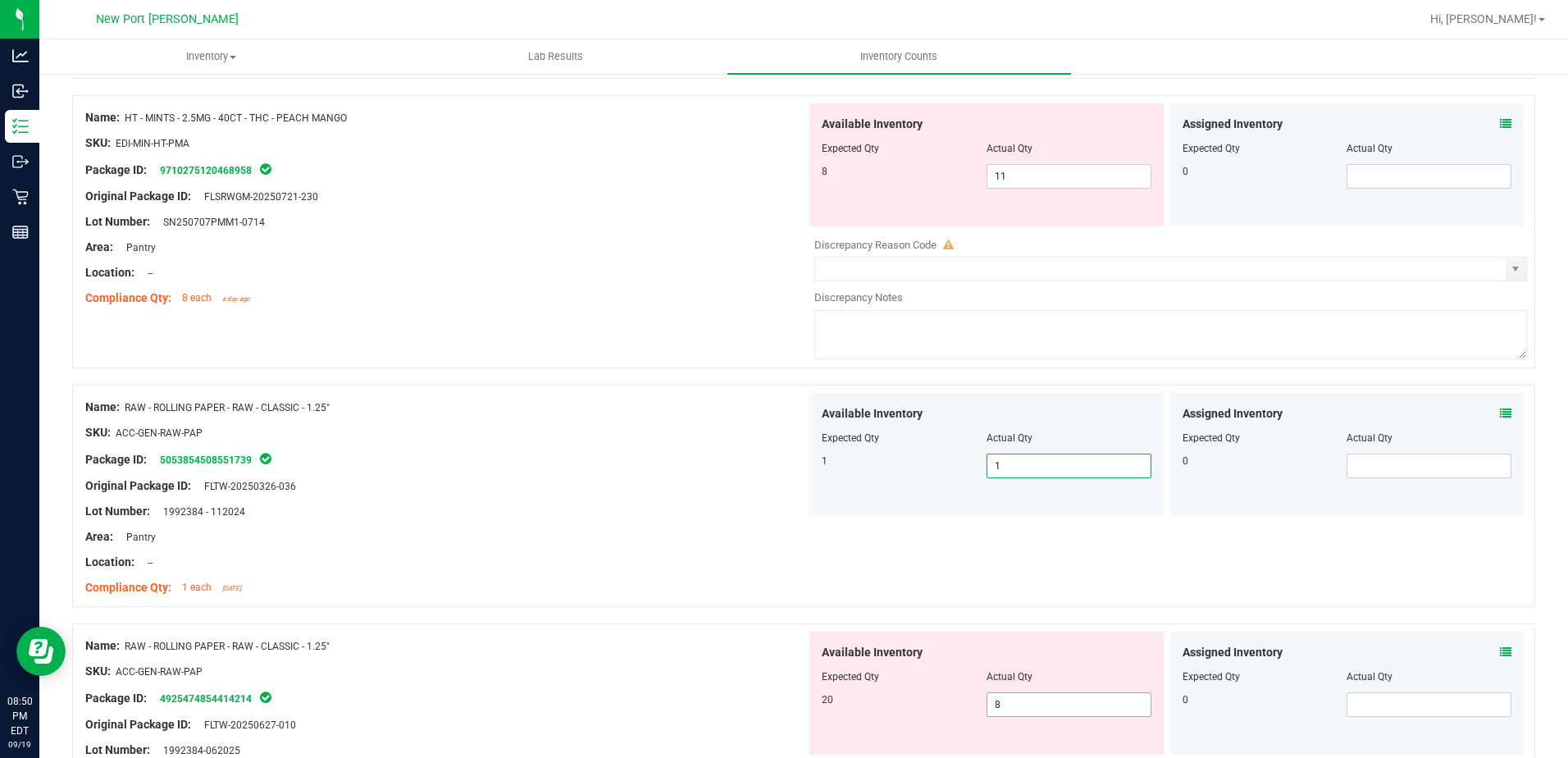
click at [1031, 703] on span "8 8" at bounding box center [1068, 705] width 165 height 24
click at [1031, 703] on input "8" at bounding box center [1068, 705] width 163 height 23
type input "20"
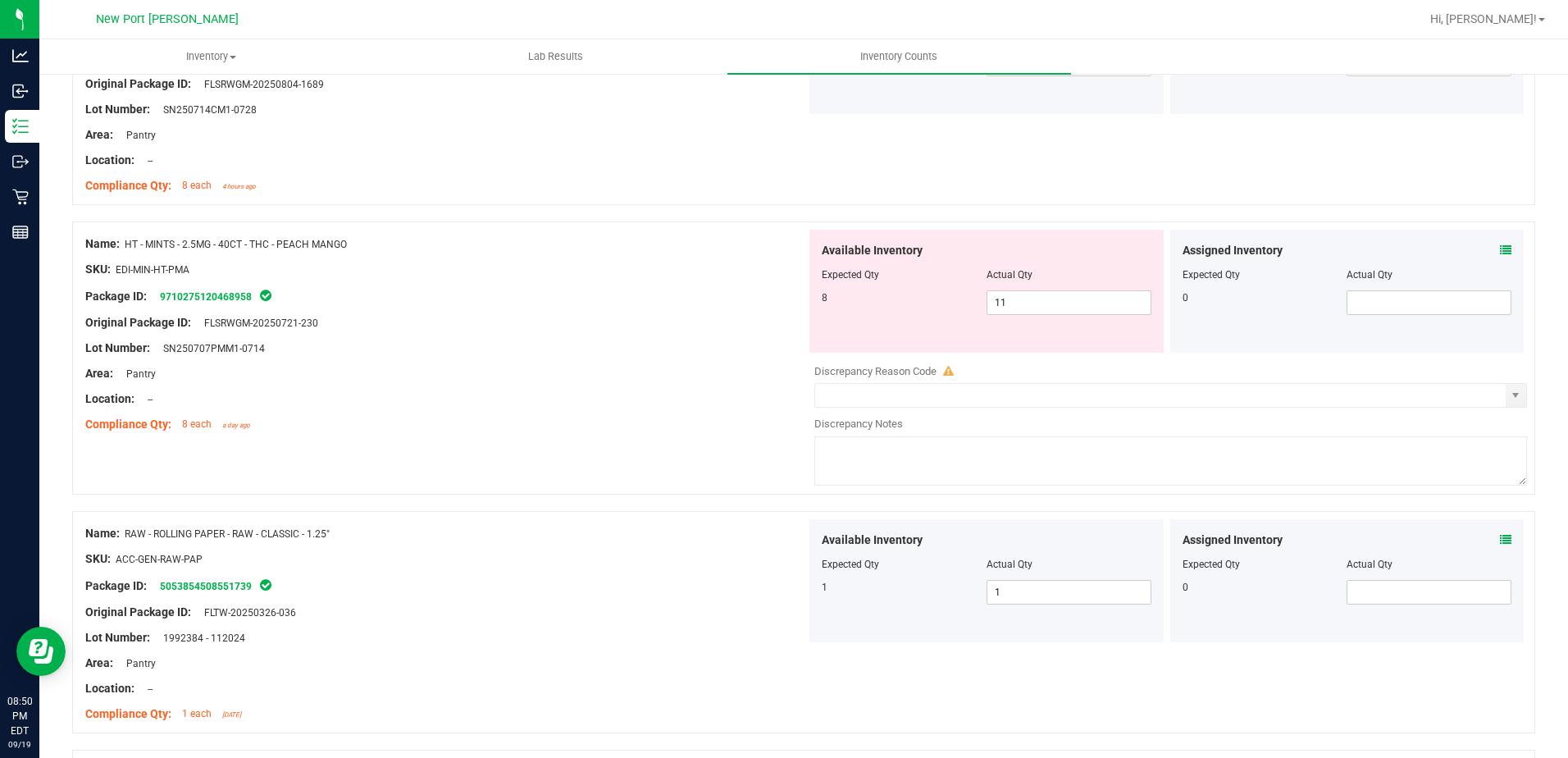
scroll to position [0, 0]
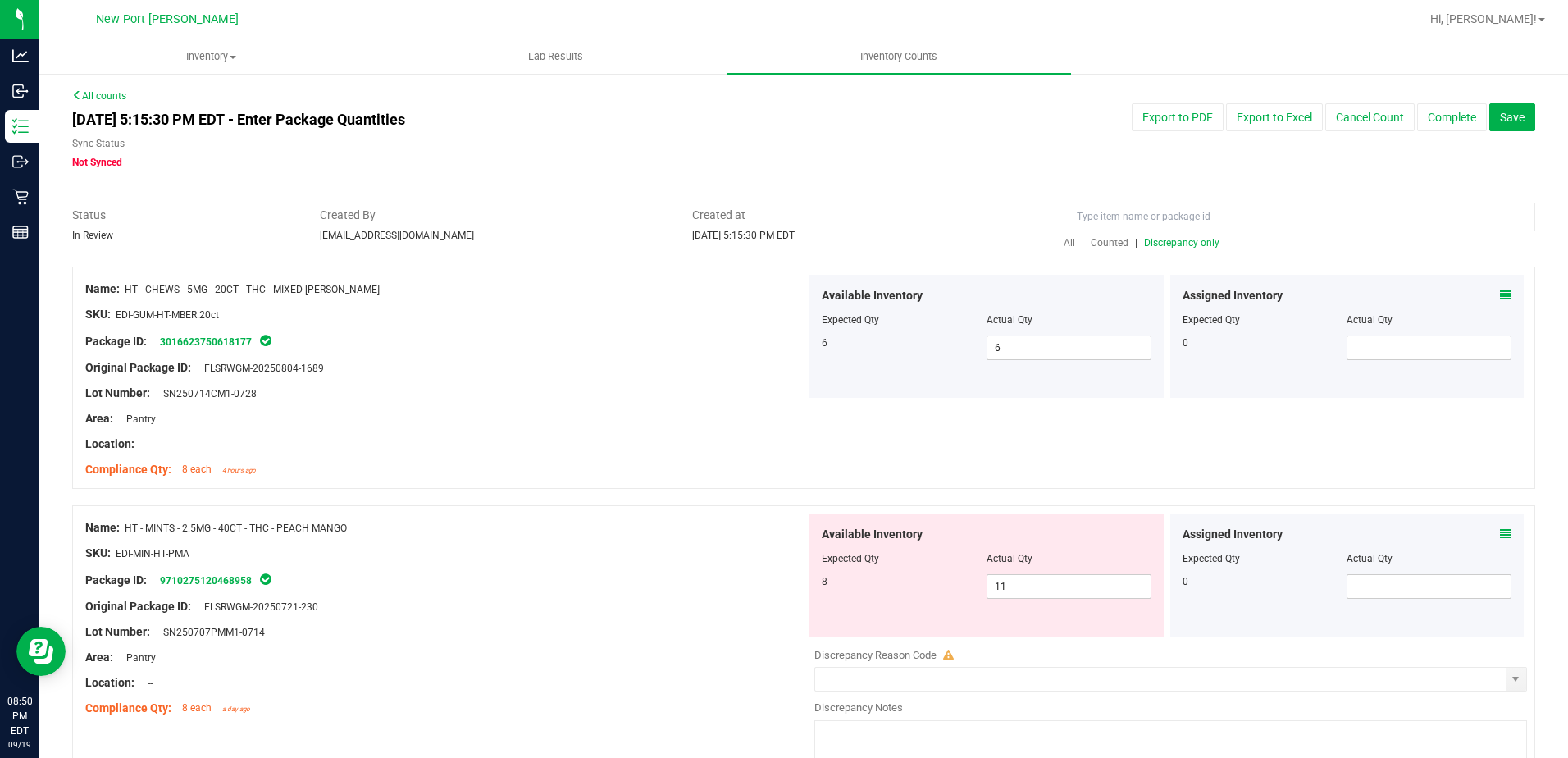
type input "20"
click at [1185, 237] on span "Discrepancy only" at bounding box center [1182, 243] width 75 height 12
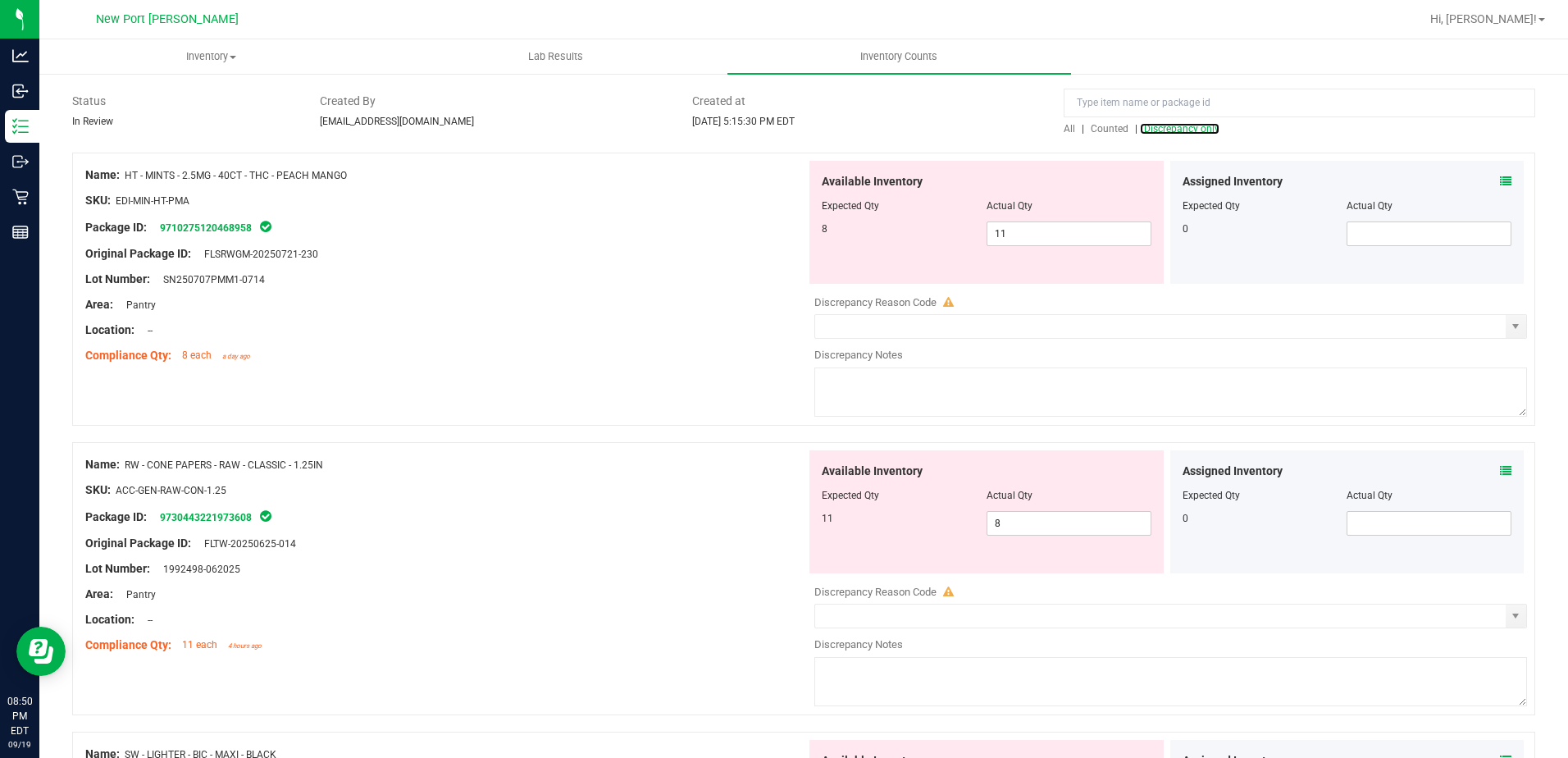
scroll to position [164, 0]
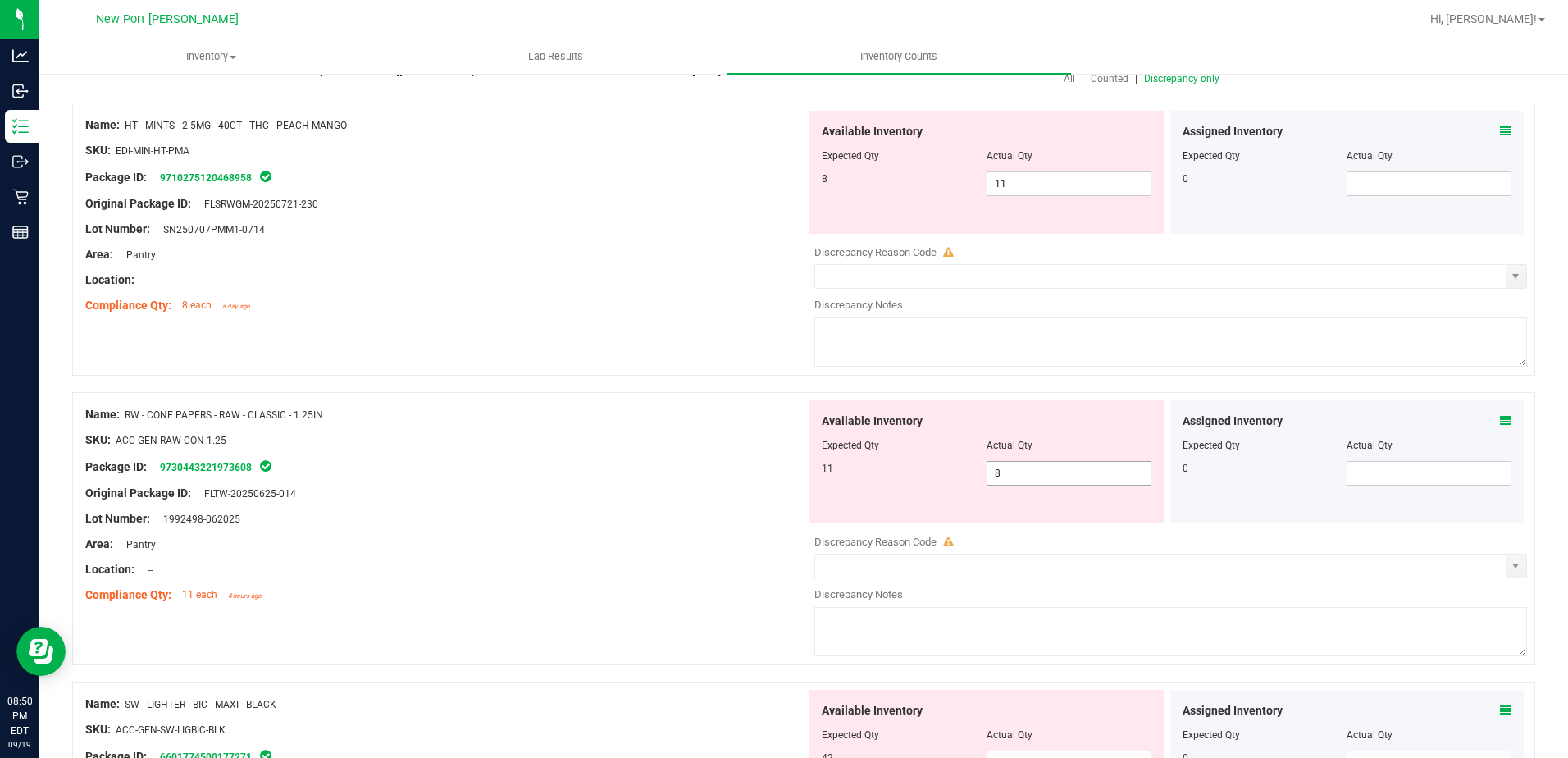
click at [1009, 480] on span "8 8" at bounding box center [1068, 473] width 165 height 24
click at [1009, 480] on input "8" at bounding box center [1068, 473] width 163 height 23
type input "11"
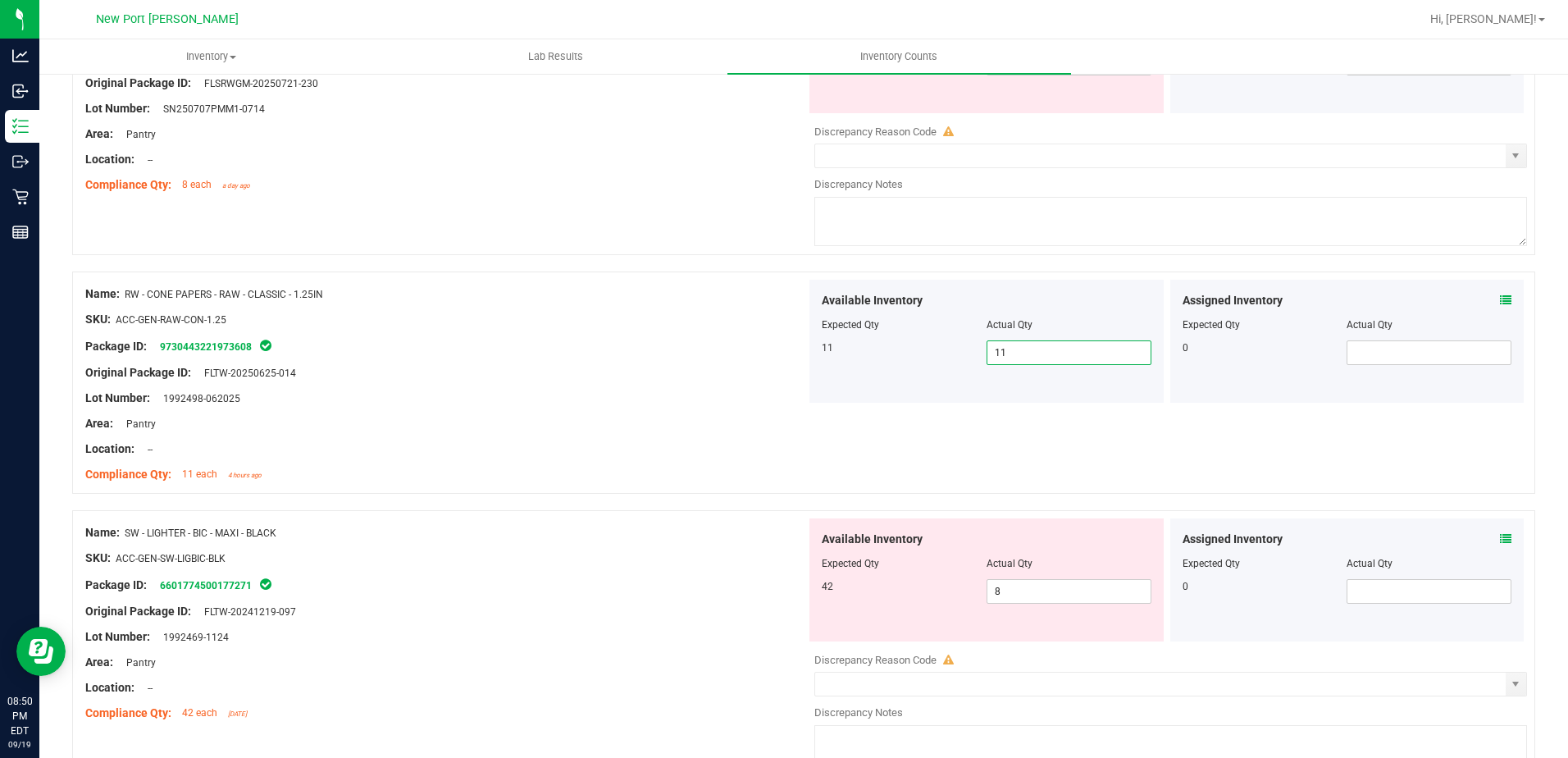
scroll to position [328, 0]
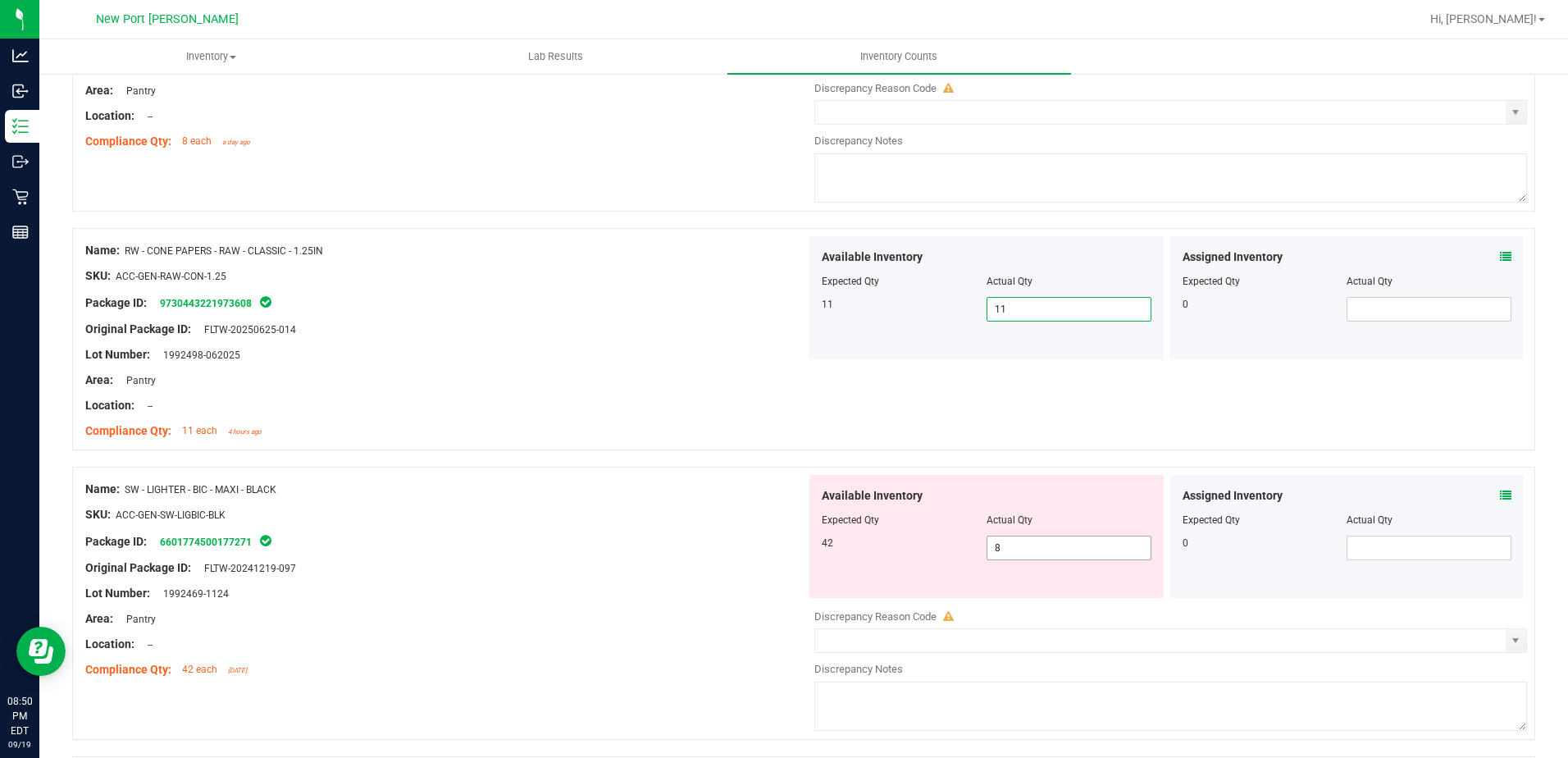
click at [1050, 542] on span "8 8" at bounding box center [1068, 547] width 165 height 24
click at [1050, 542] on input "8" at bounding box center [1068, 547] width 163 height 23
type input "42"
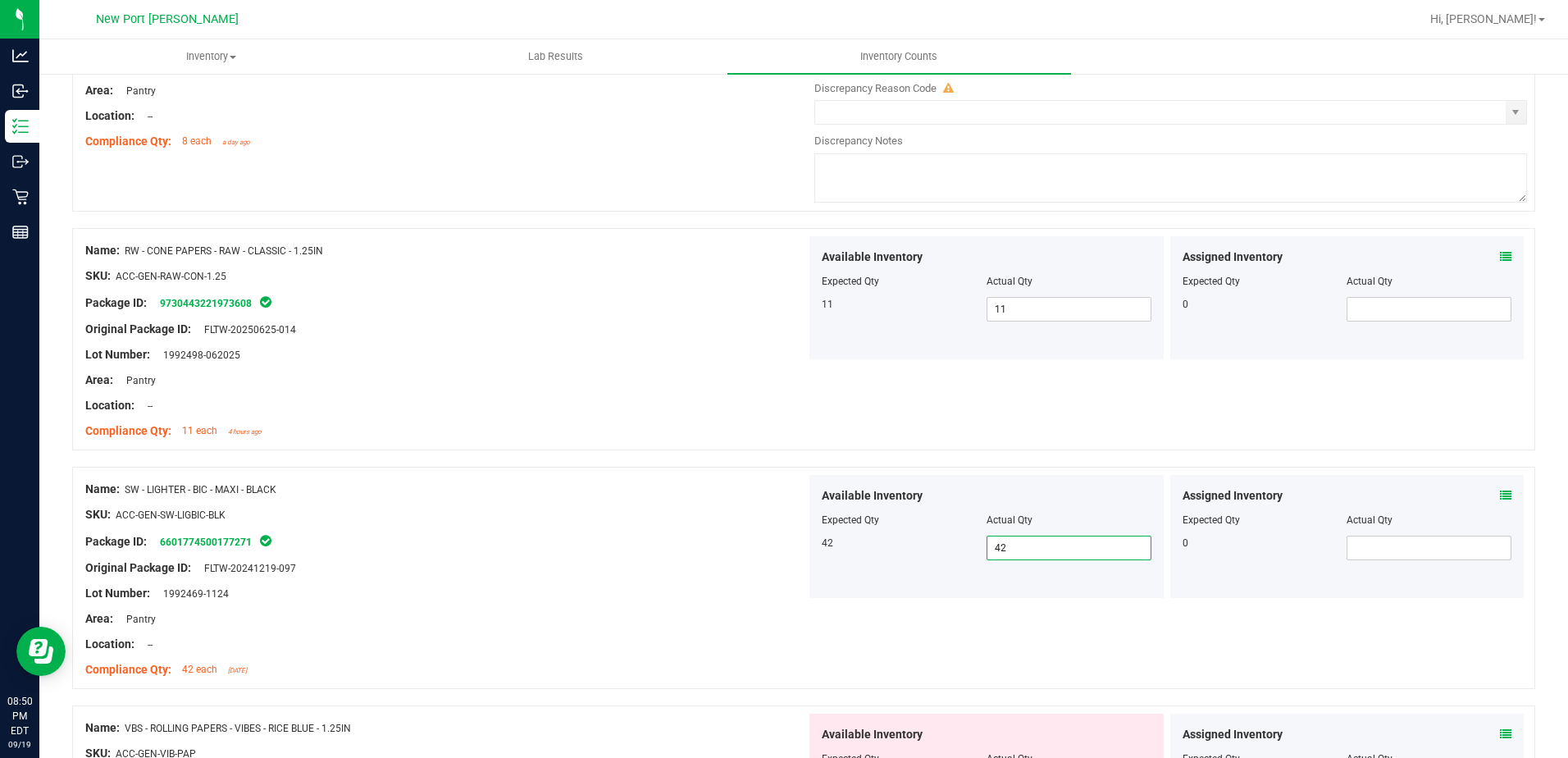
scroll to position [0, 0]
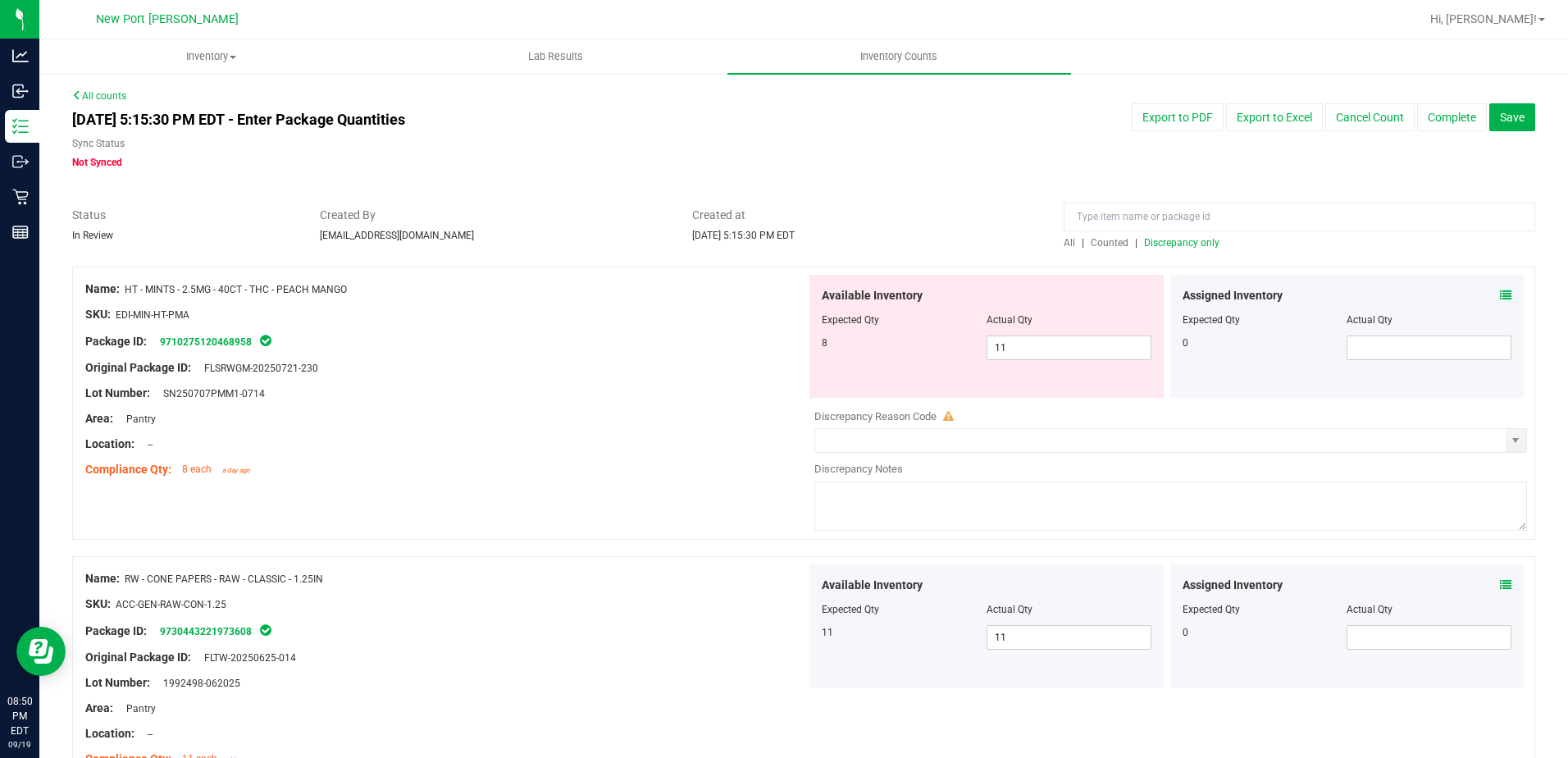
click at [1179, 239] on span "Discrepancy only" at bounding box center [1182, 243] width 75 height 12
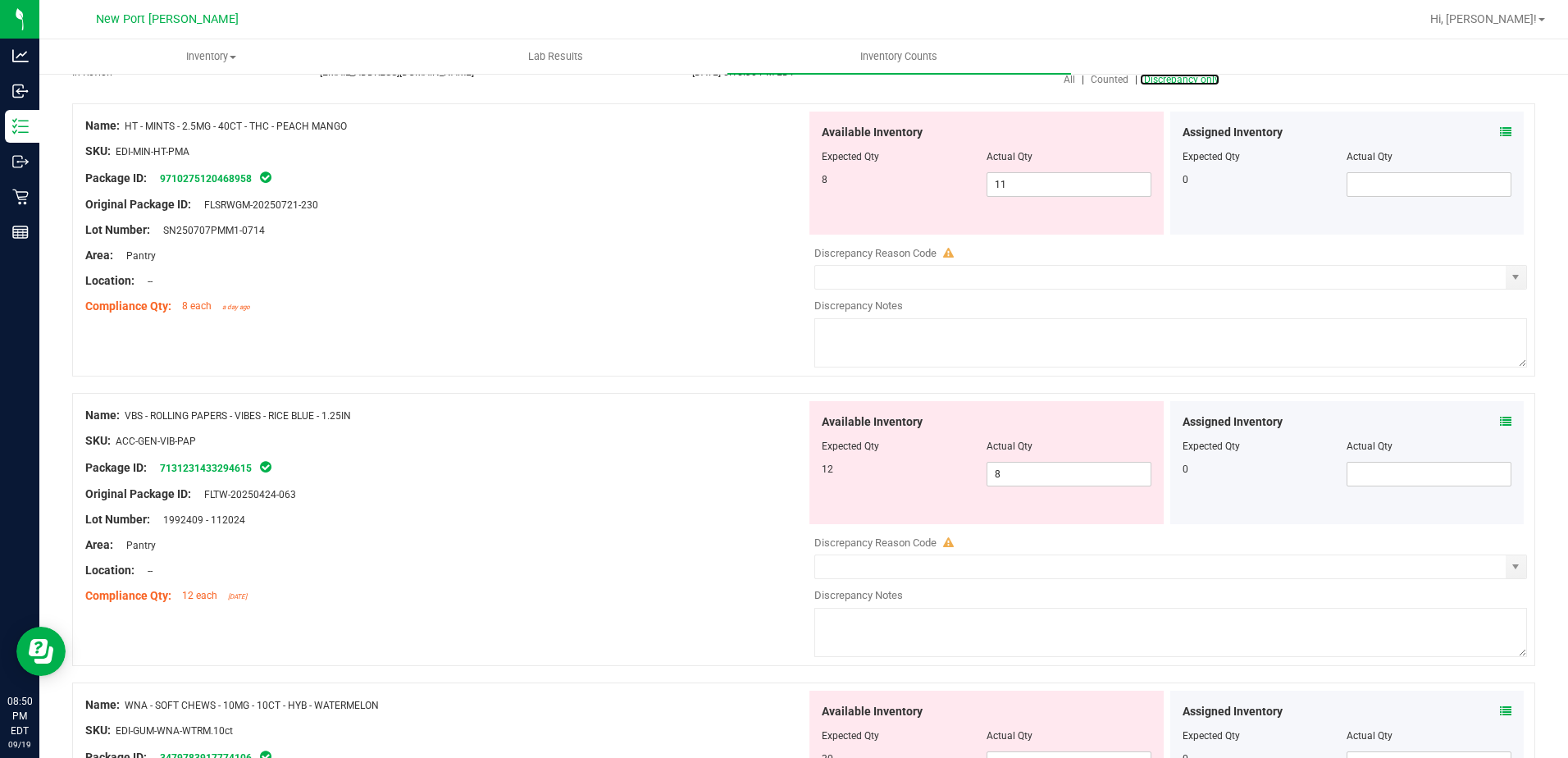
scroll to position [164, 0]
click at [994, 473] on span "8 8" at bounding box center [1068, 473] width 165 height 24
click at [994, 473] on input "8" at bounding box center [1068, 473] width 163 height 23
type input "12"
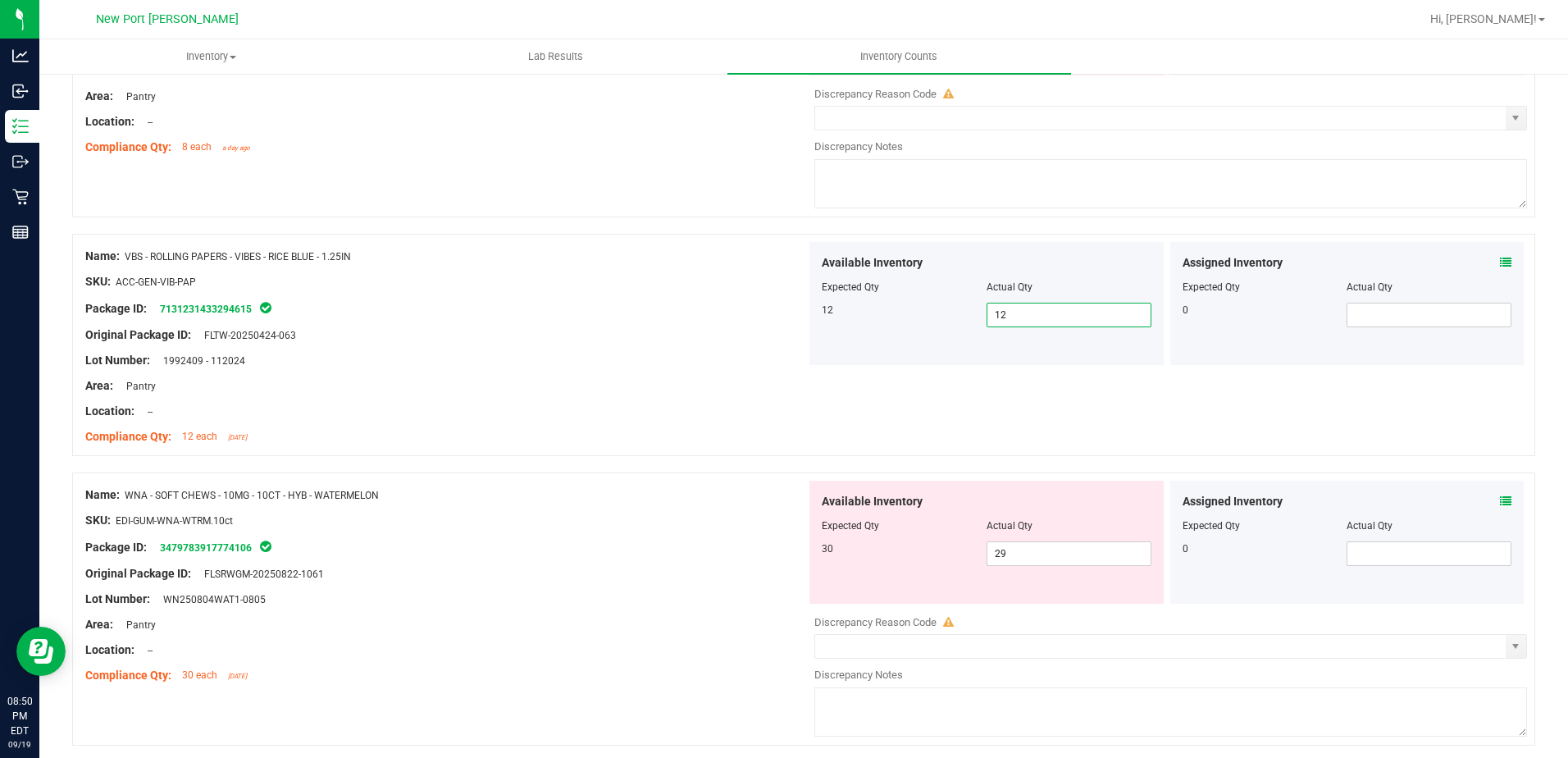
scroll to position [328, 0]
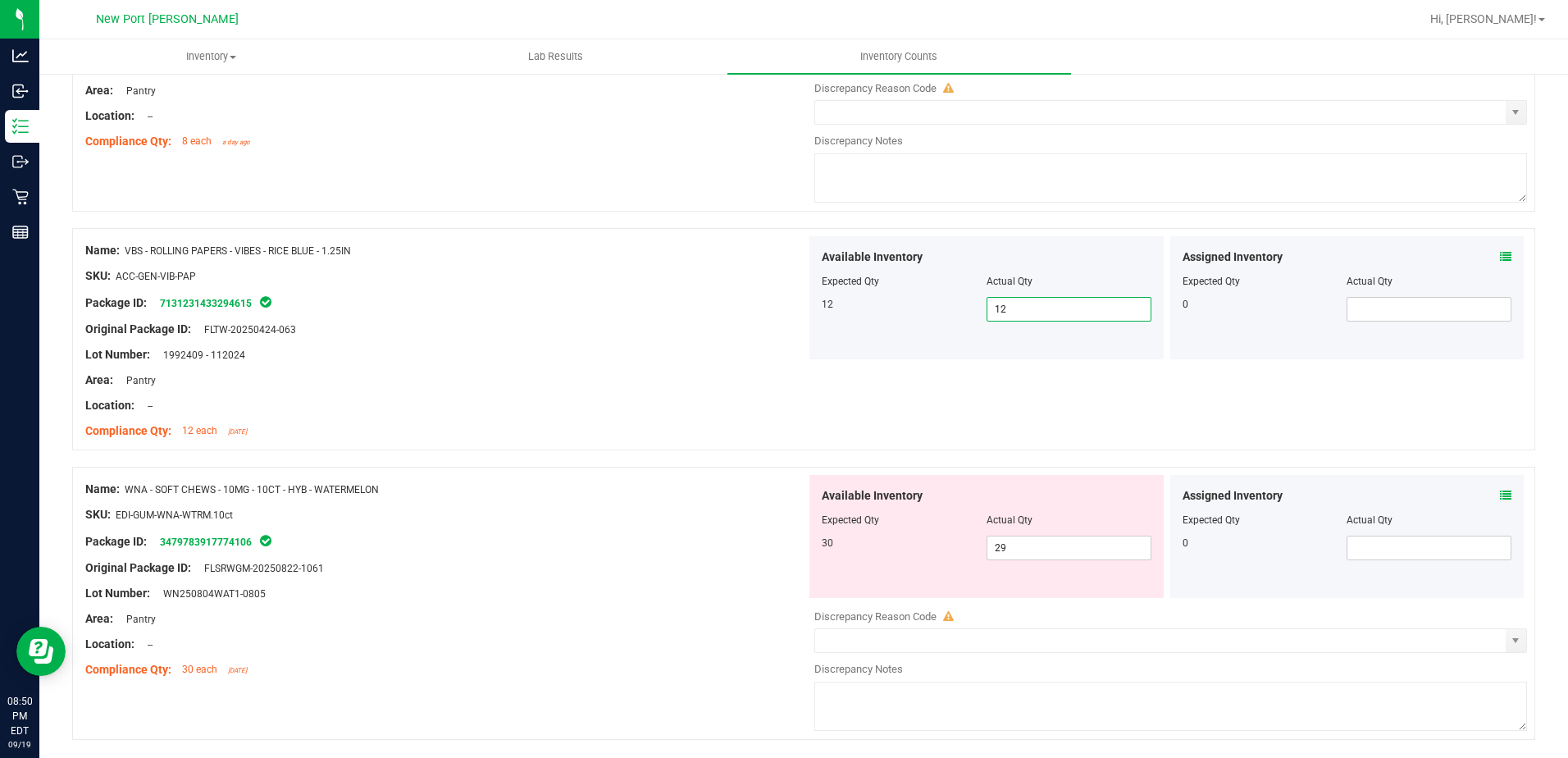
click at [1500, 494] on icon at bounding box center [1506, 496] width 12 height 12
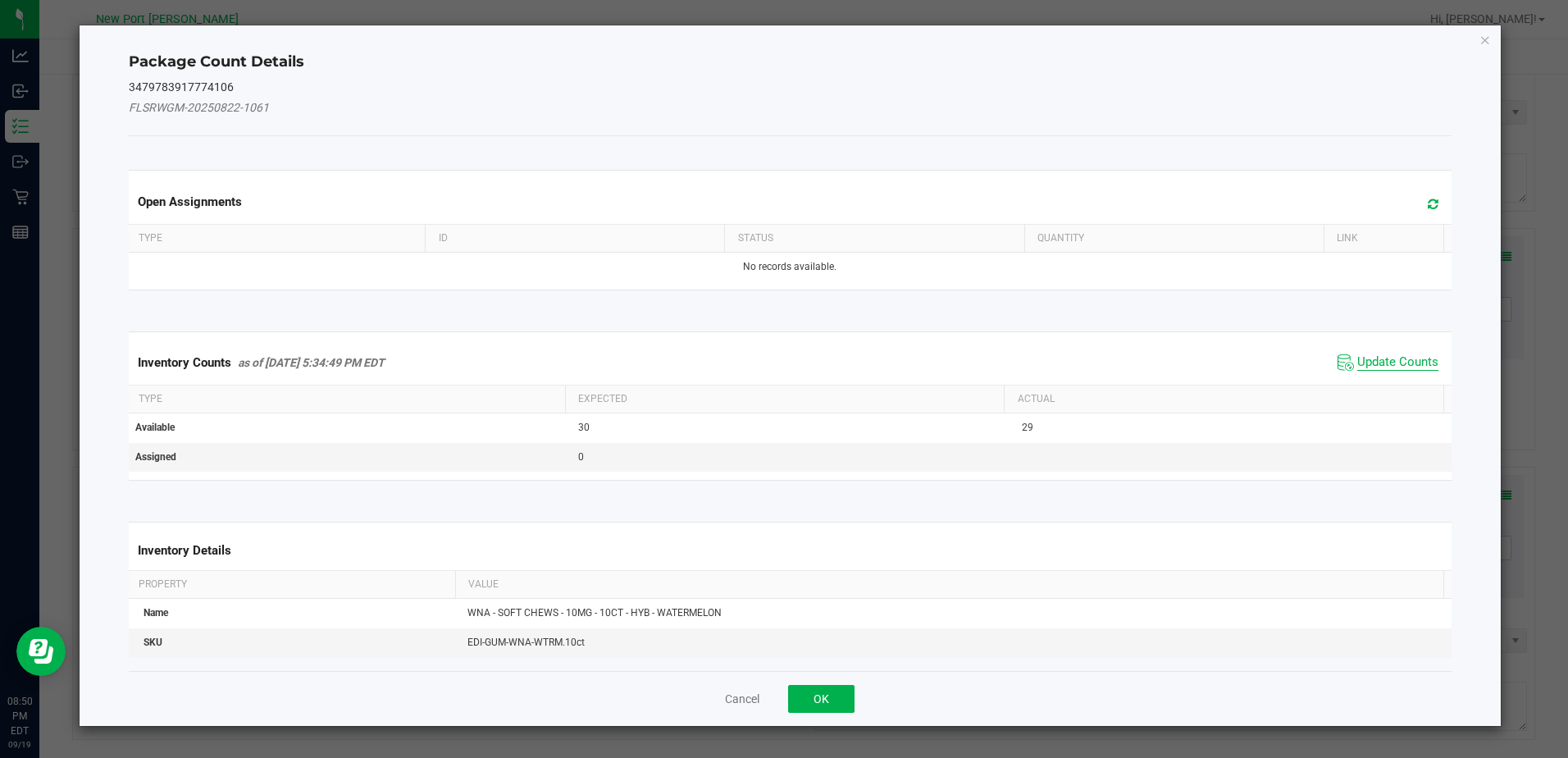
click at [1403, 367] on span "Update Counts" at bounding box center [1398, 363] width 81 height 17
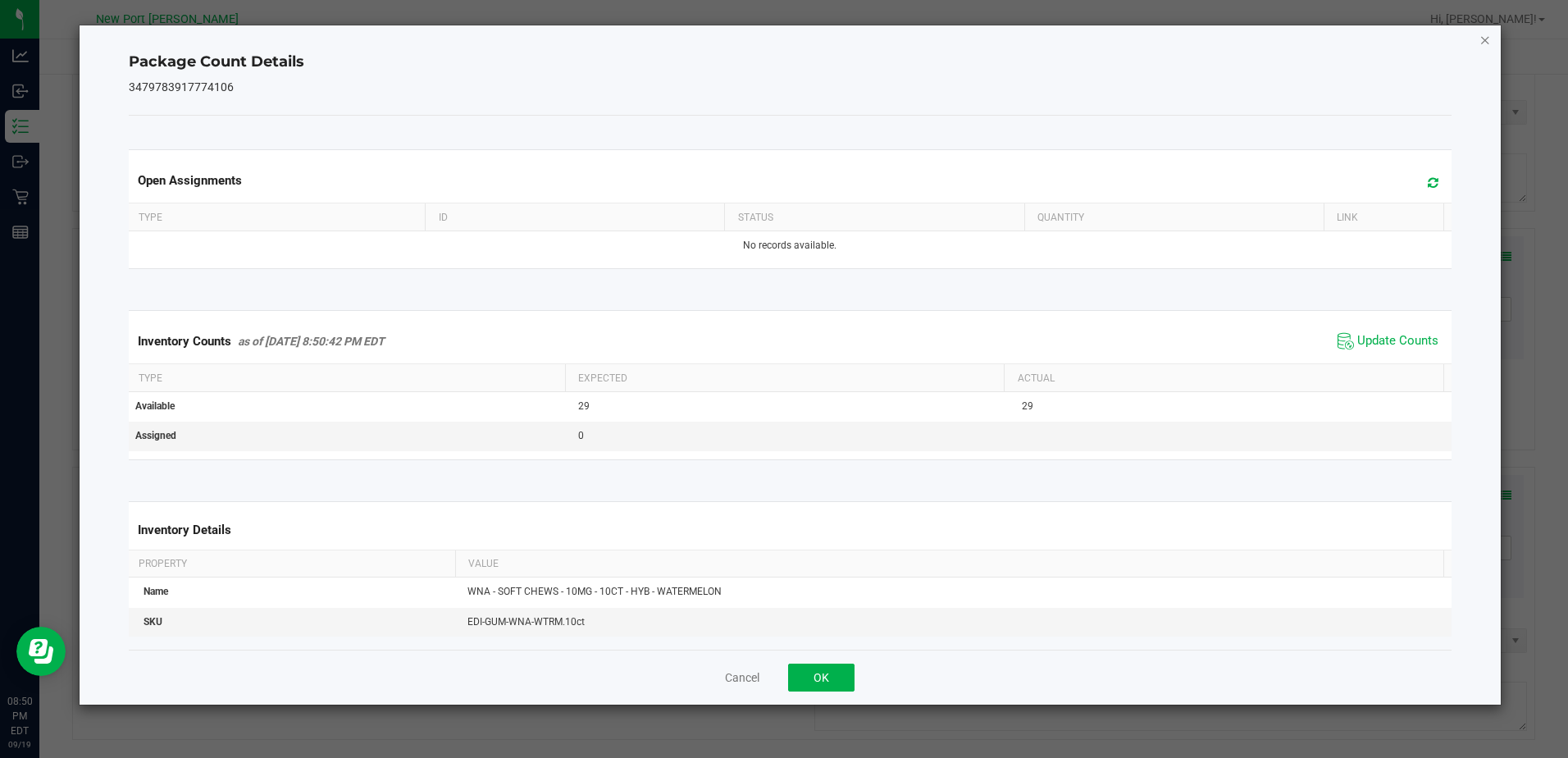
click at [1489, 38] on icon "Close" at bounding box center [1485, 39] width 12 height 20
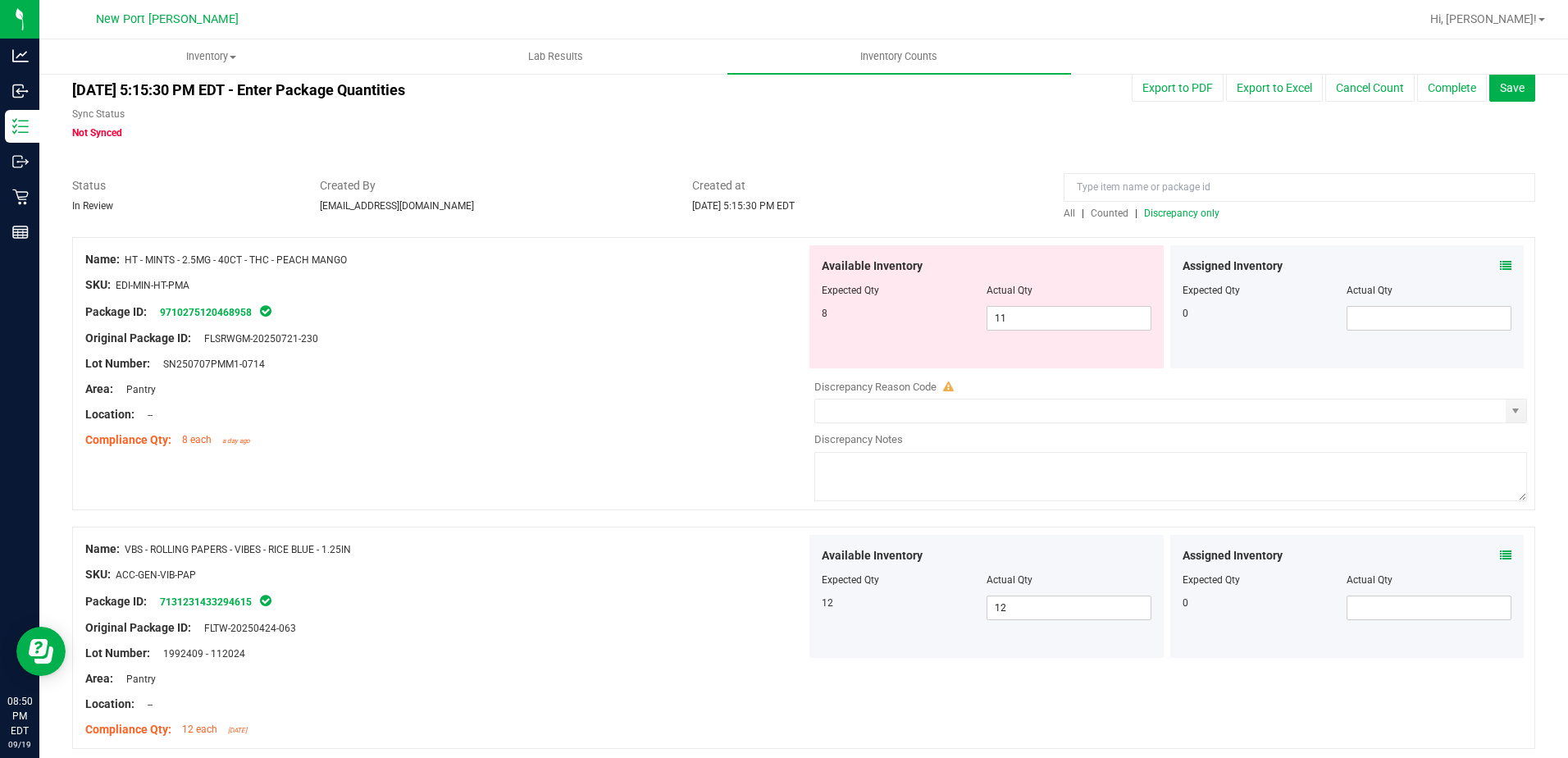
scroll to position [0, 0]
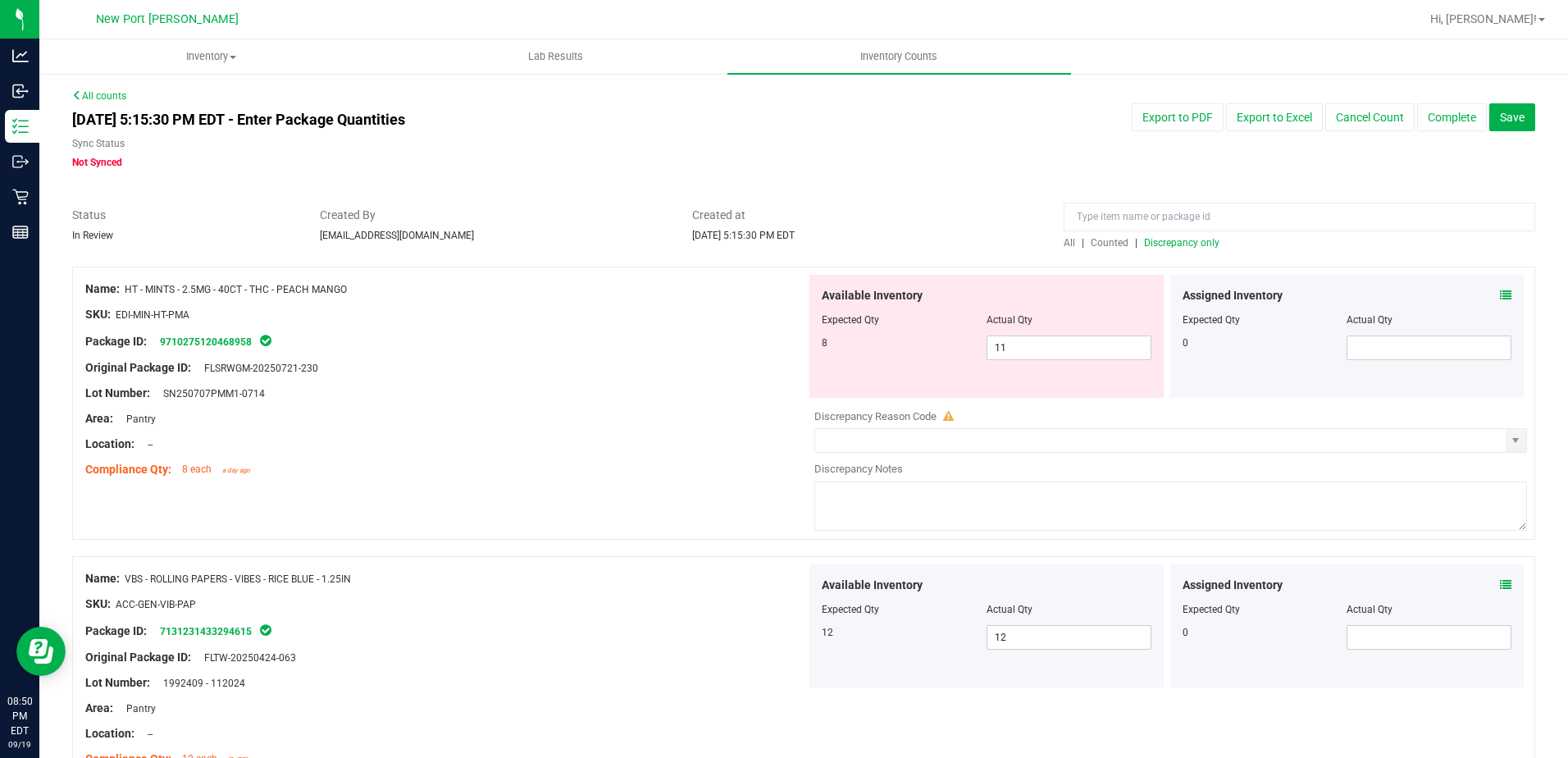
click at [1178, 244] on span "Discrepancy only" at bounding box center [1182, 243] width 75 height 12
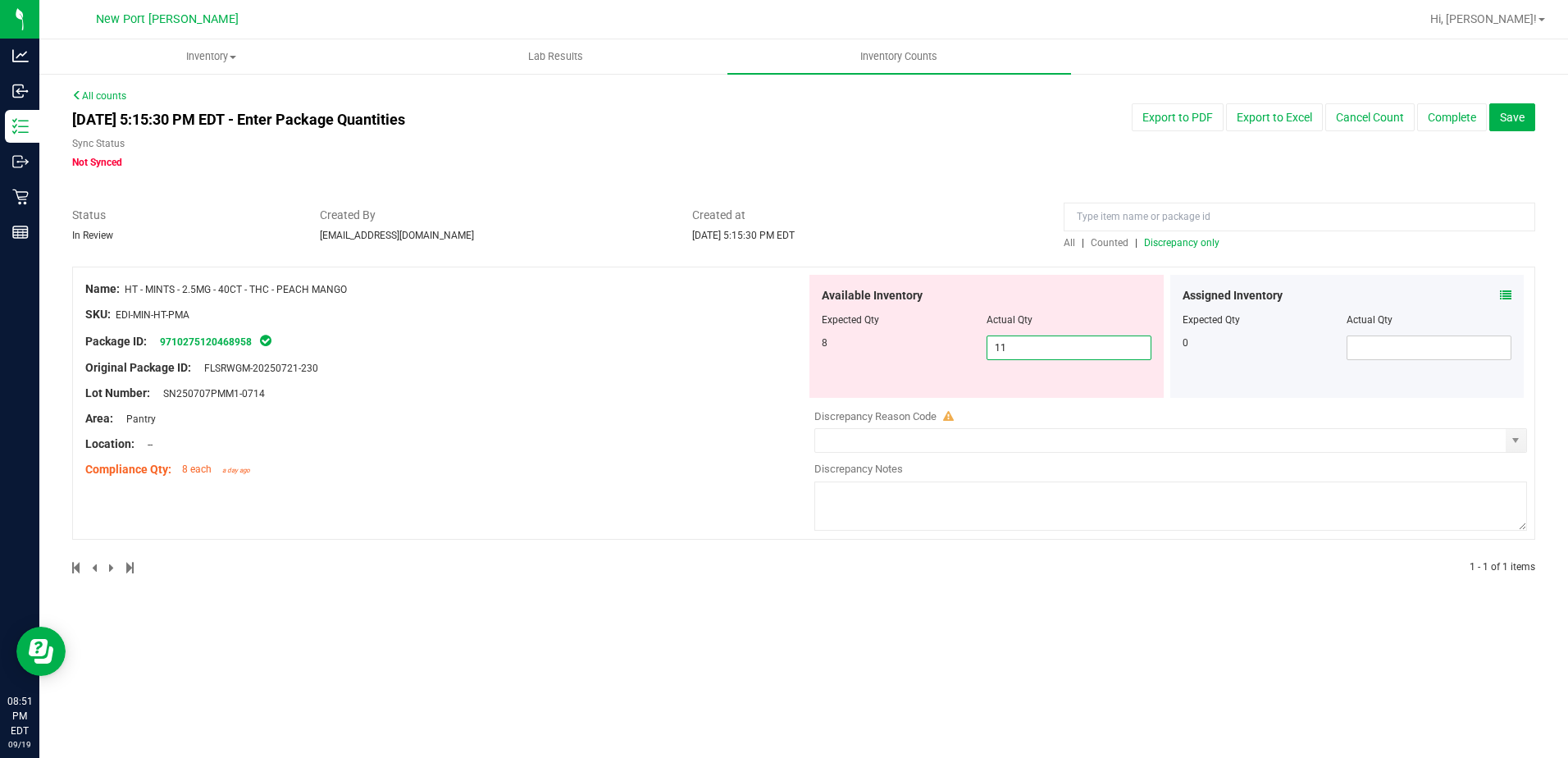
click at [1035, 339] on span "11 11" at bounding box center [1068, 348] width 165 height 24
click at [1035, 339] on input "11" at bounding box center [1068, 348] width 163 height 23
type input "8"
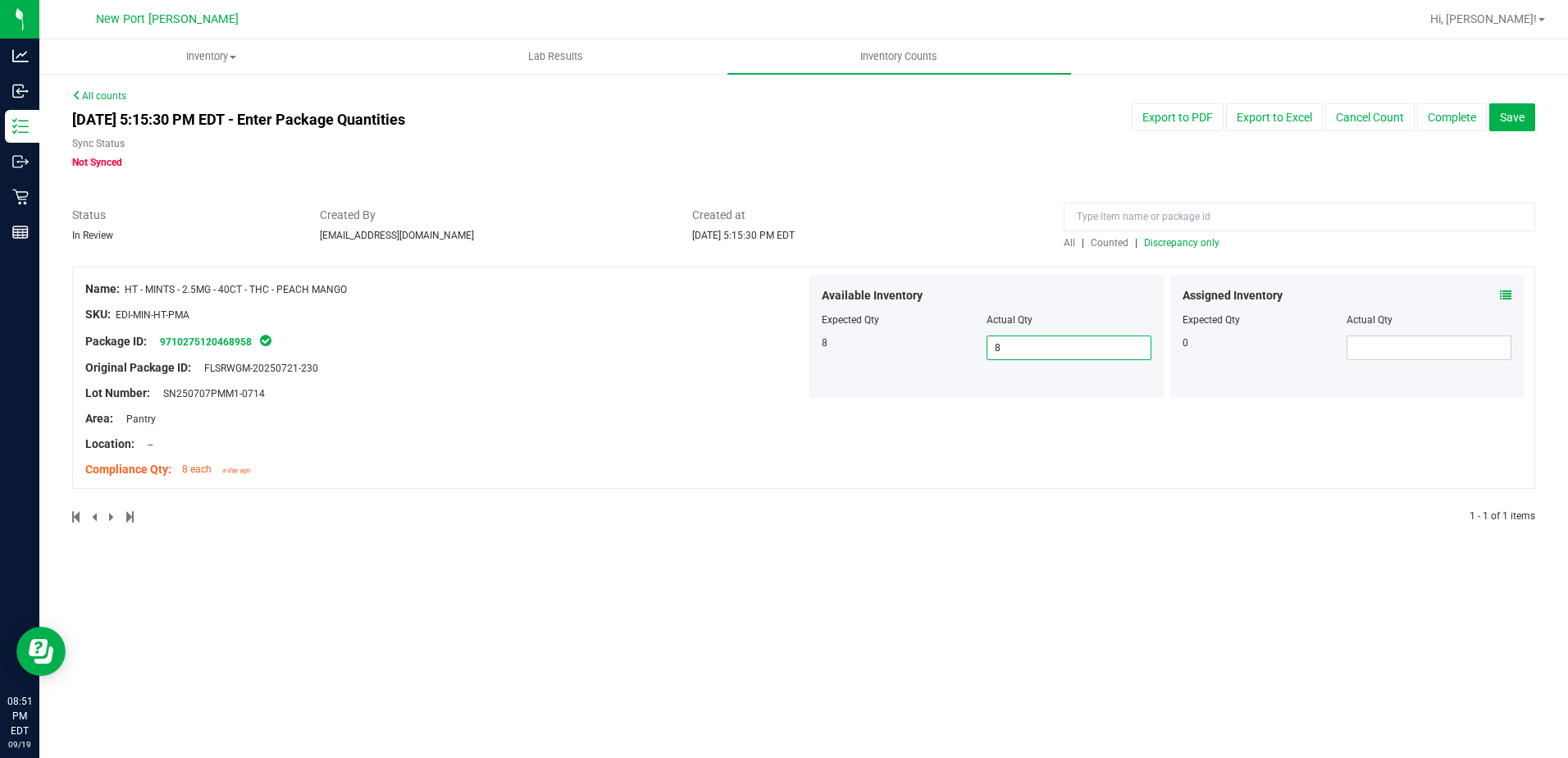
click at [1154, 242] on span "Discrepancy only" at bounding box center [1182, 243] width 75 height 12
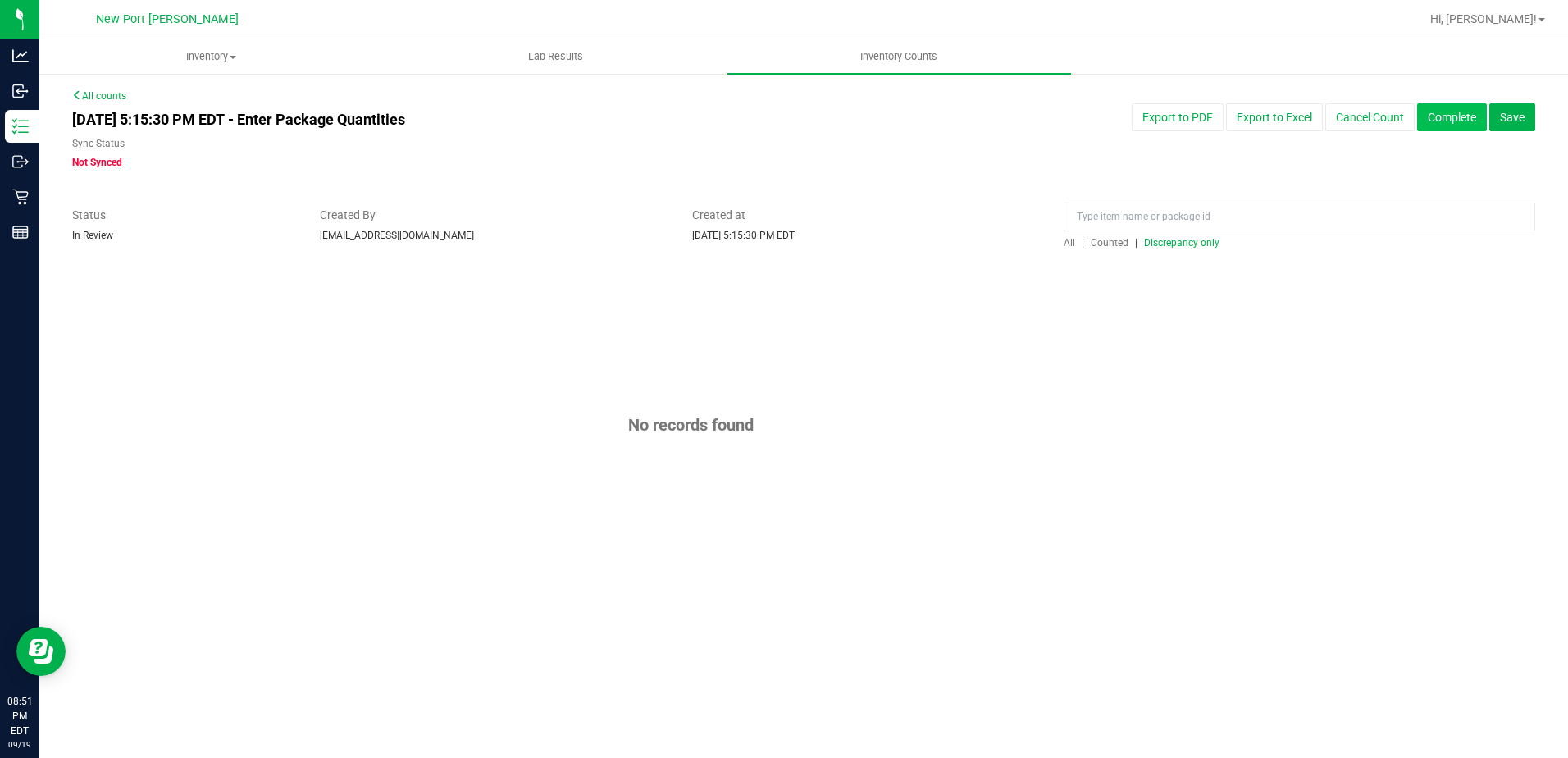
click at [1440, 112] on button "Complete" at bounding box center [1452, 117] width 69 height 28
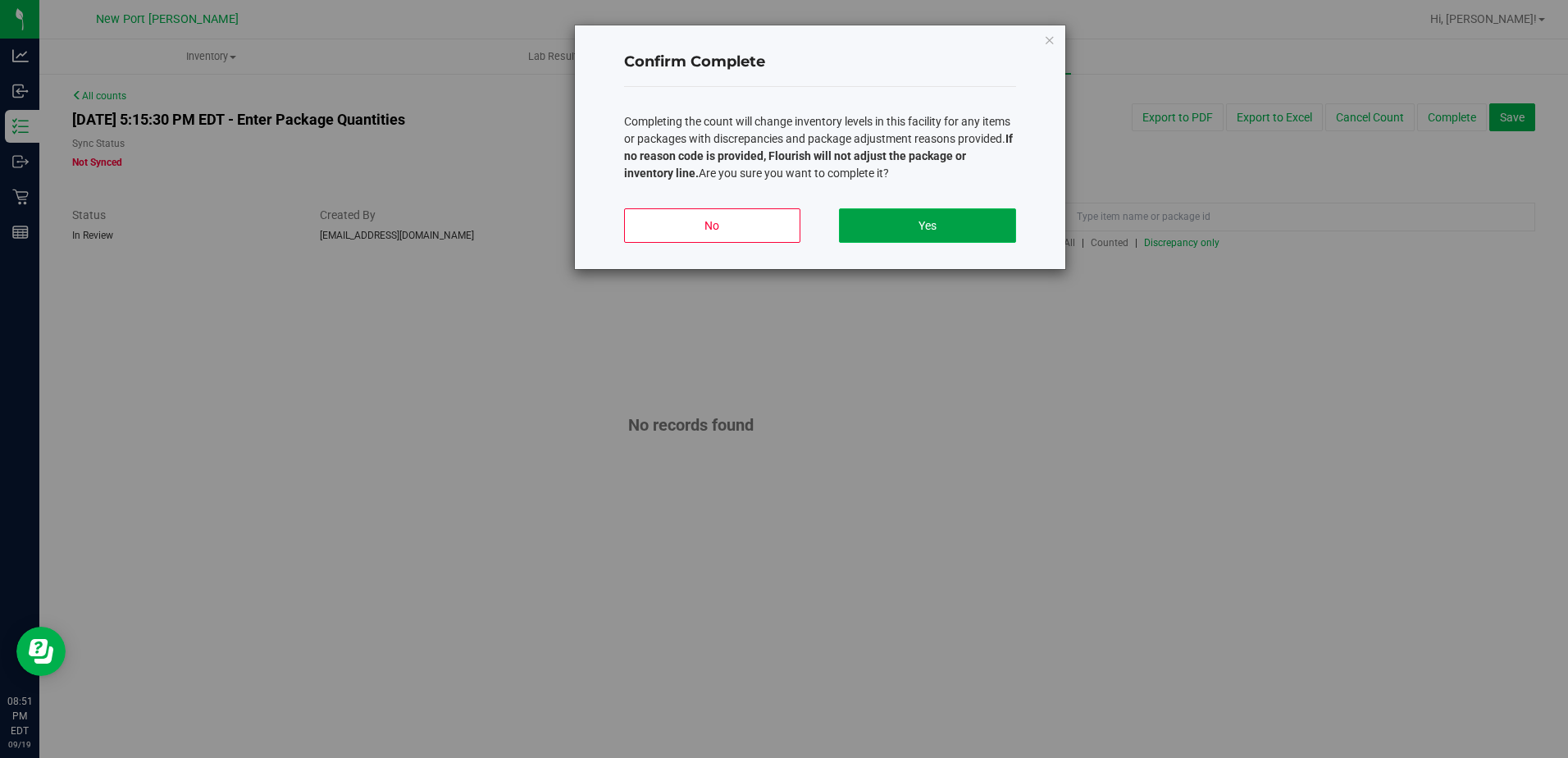
click at [967, 224] on button "Yes" at bounding box center [926, 225] width 176 height 34
